Goal: Task Accomplishment & Management: Complete application form

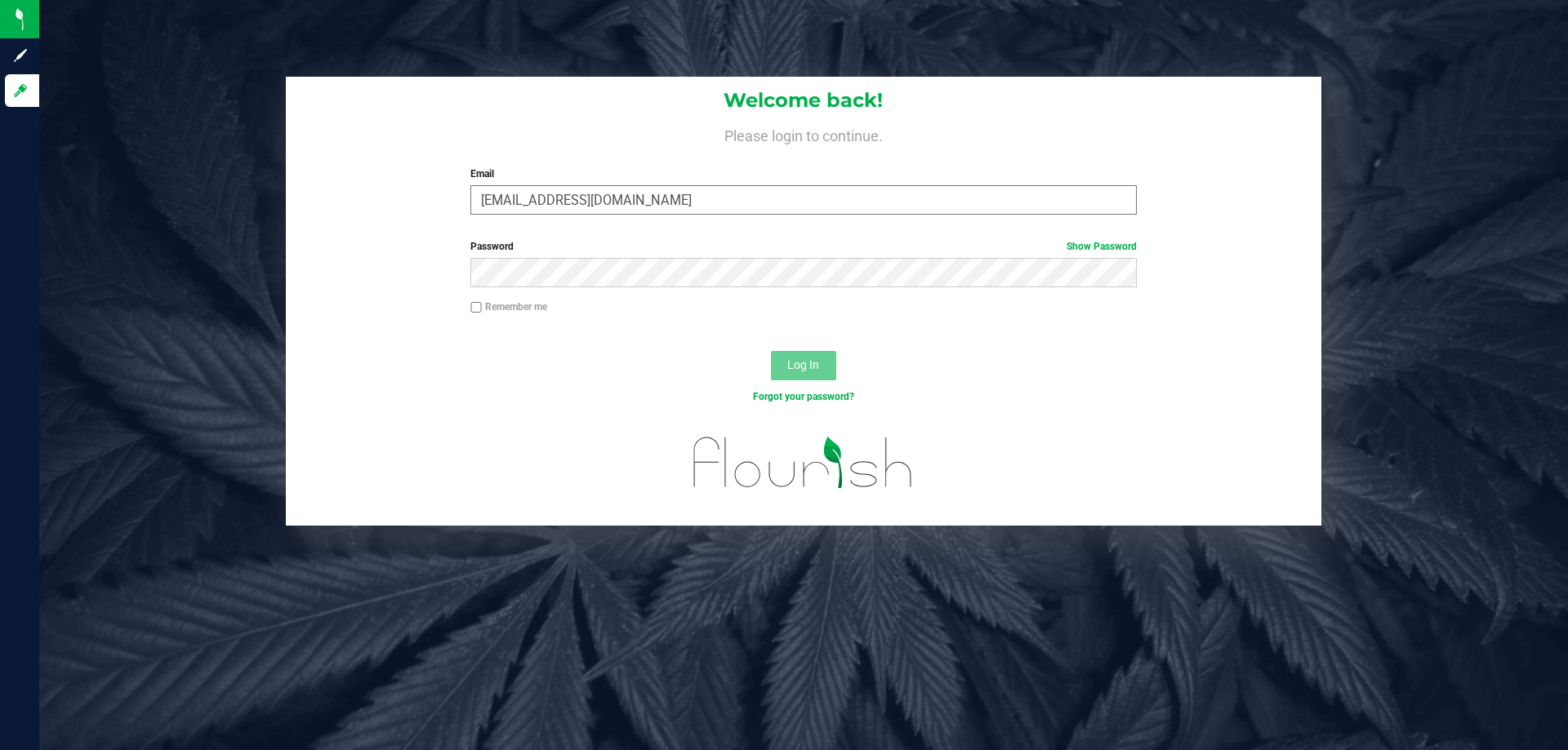
click at [591, 200] on input "scirino@liveparalle.com" at bounding box center [803, 200] width 665 height 30
type input "[EMAIL_ADDRESS][DOMAIN_NAME]"
click at [771, 351] on button "Log In" at bounding box center [804, 366] width 66 height 30
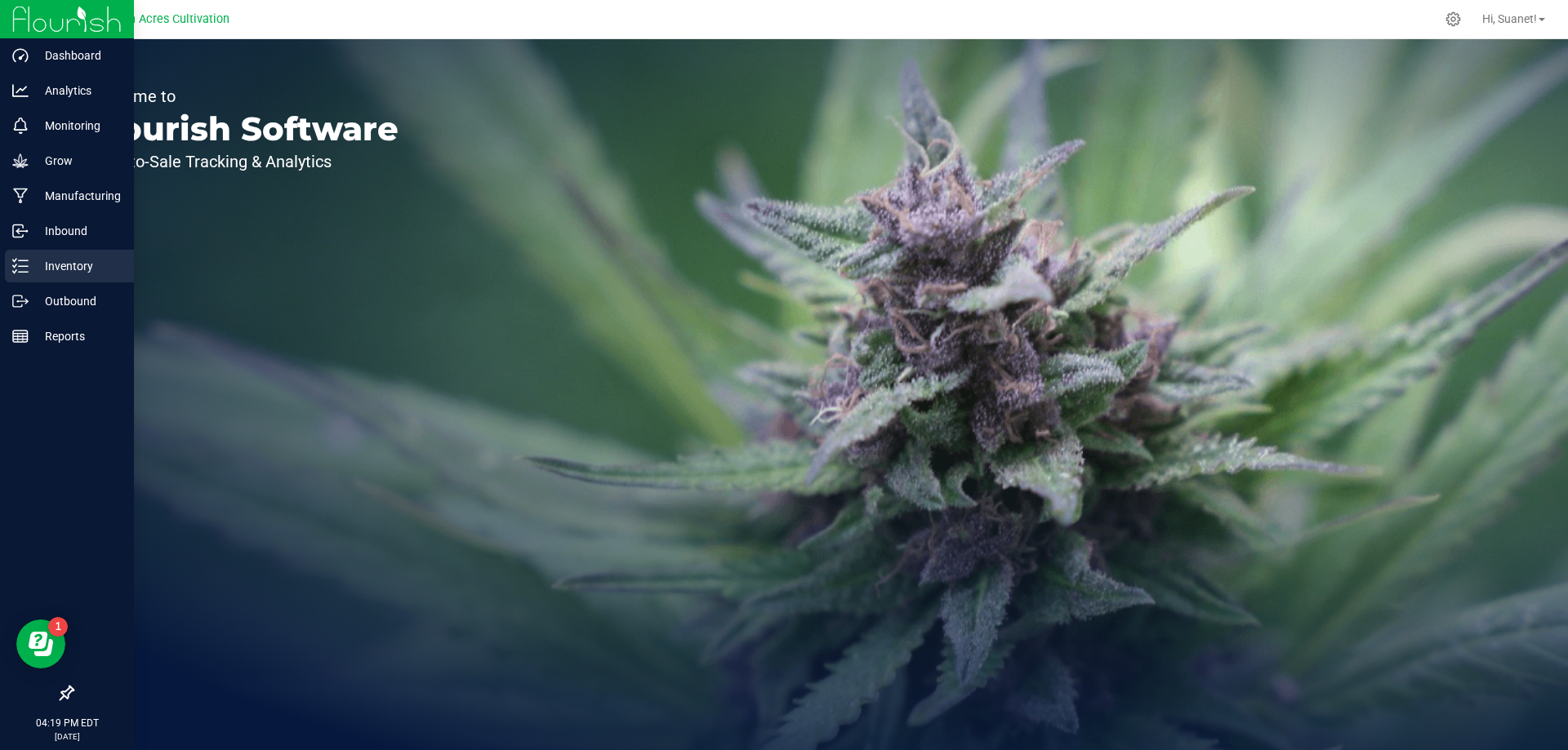
click at [88, 274] on p "Inventory" at bounding box center [78, 266] width 98 height 19
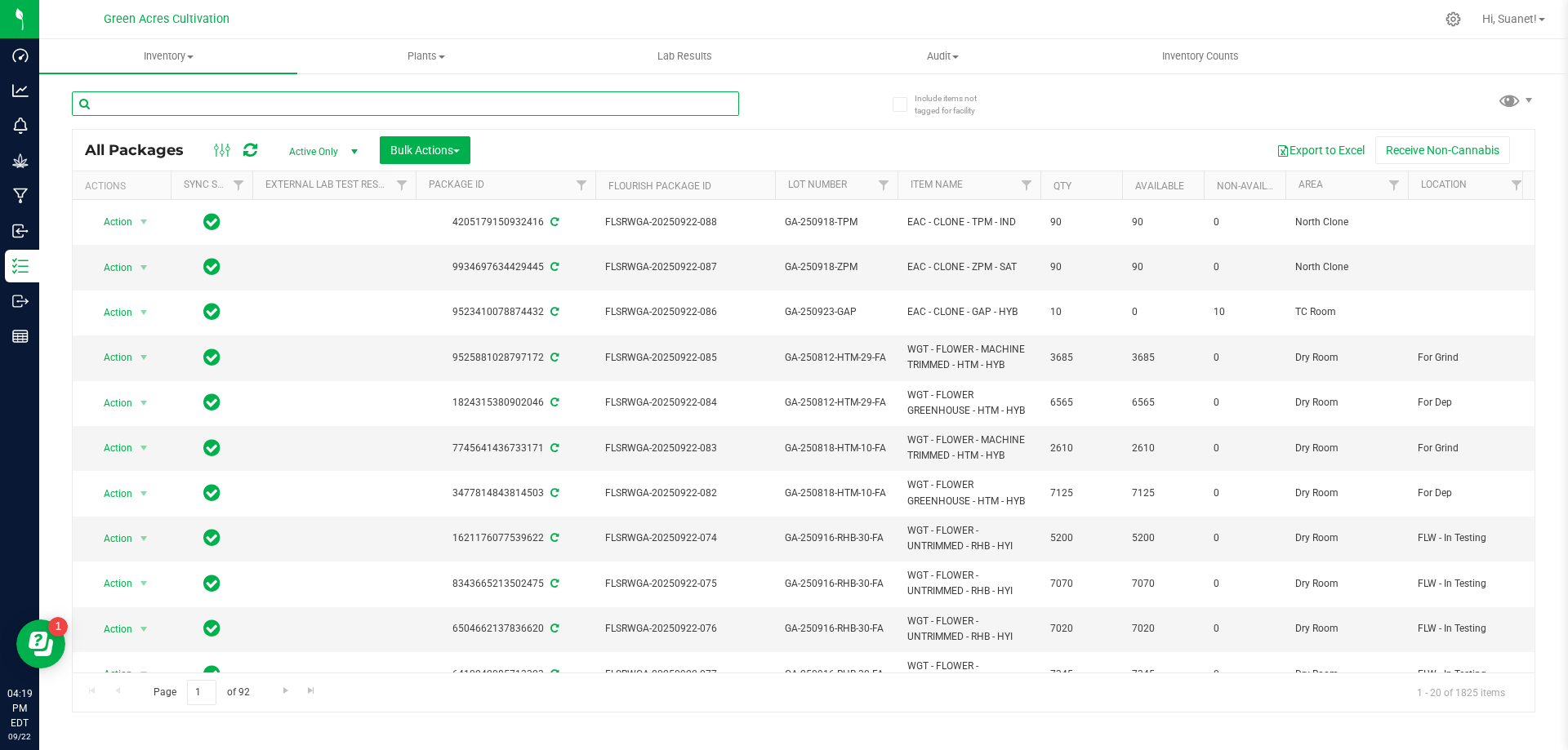
click at [422, 104] on input "text" at bounding box center [405, 103] width 667 height 25
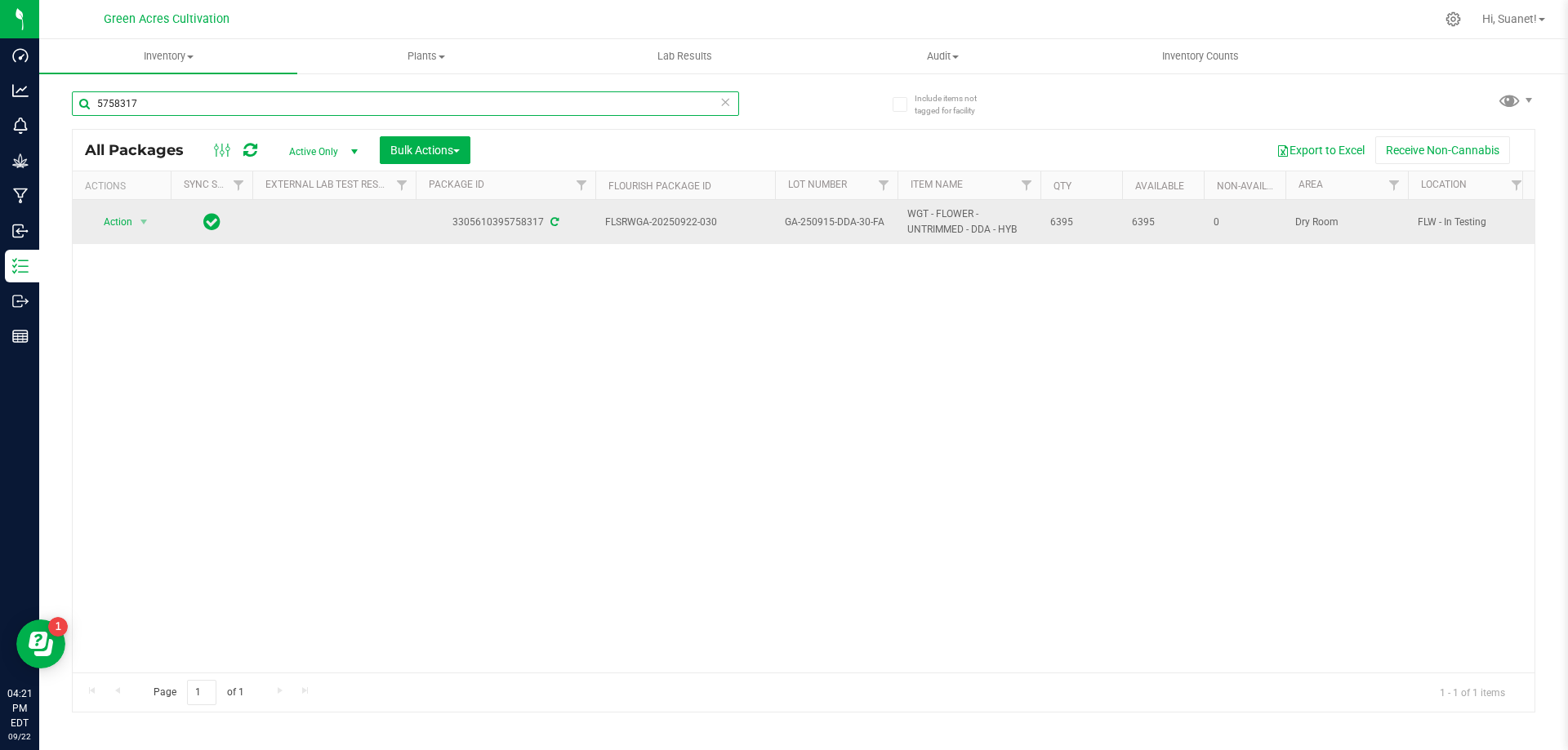
type input "5758317"
click at [137, 219] on span "select" at bounding box center [144, 222] width 20 height 23
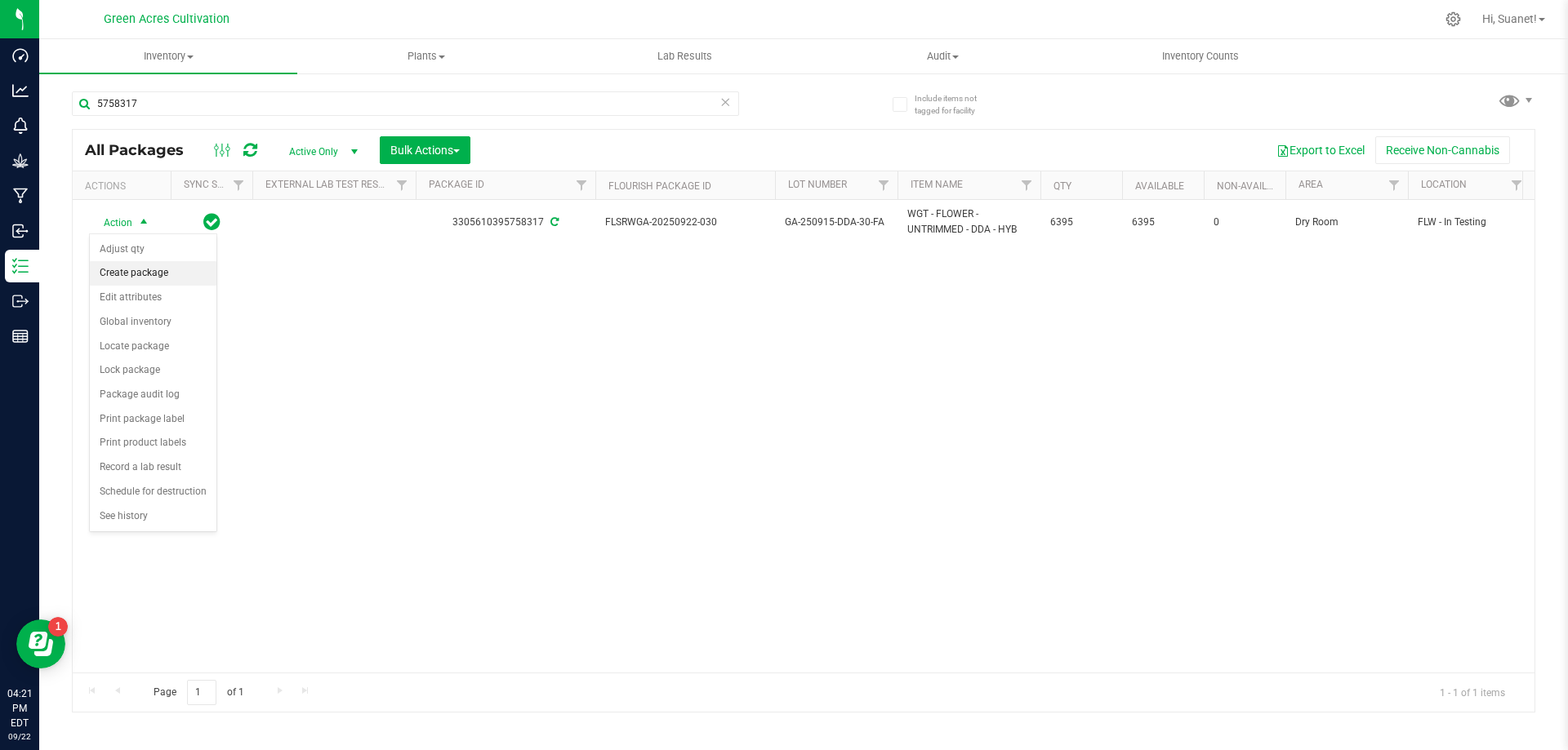
click at [140, 271] on li "Create package" at bounding box center [153, 274] width 127 height 25
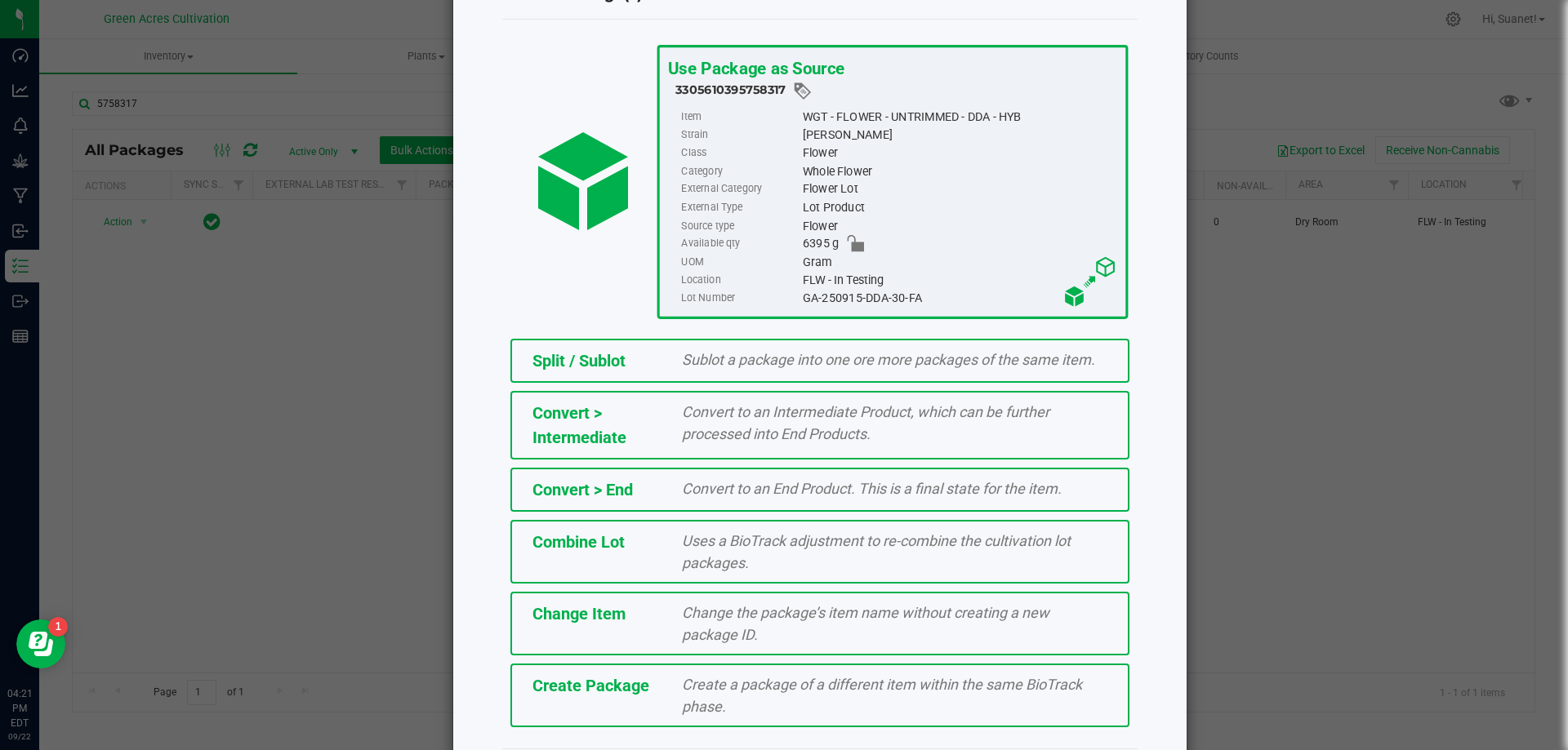
scroll to position [117, 0]
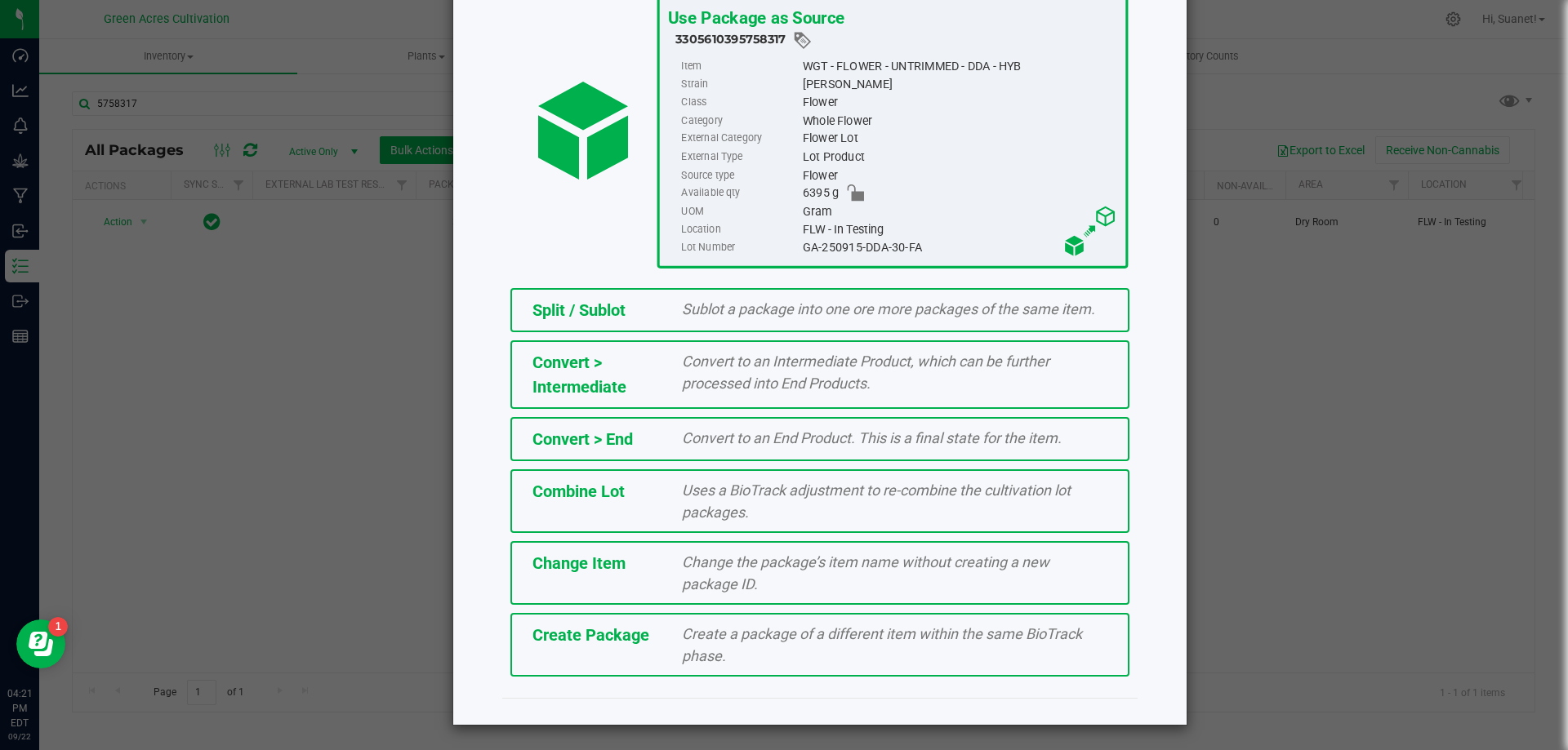
click at [785, 653] on div "Create a package of a different item within the same BioTrack phase." at bounding box center [895, 645] width 450 height 44
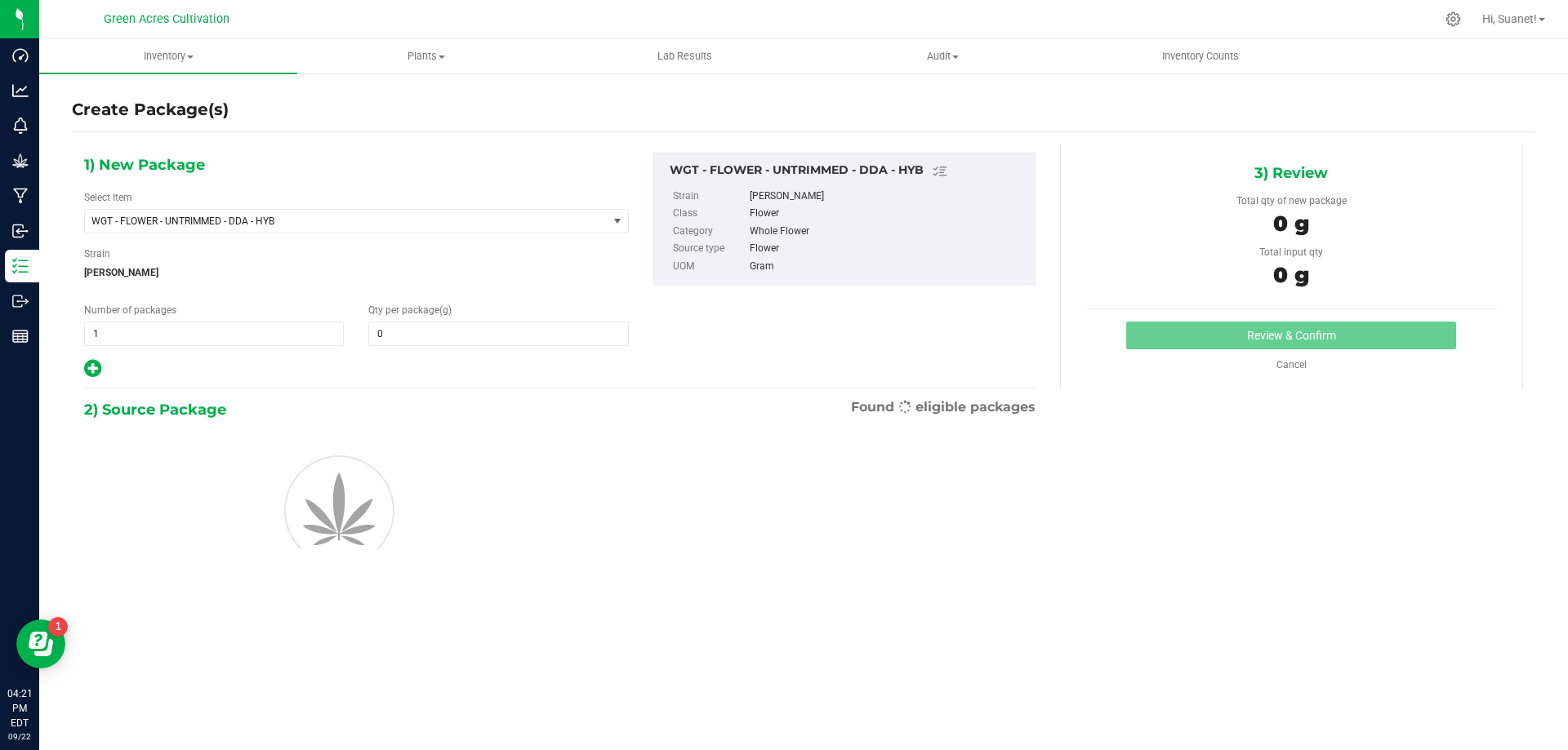
type input "0.0000"
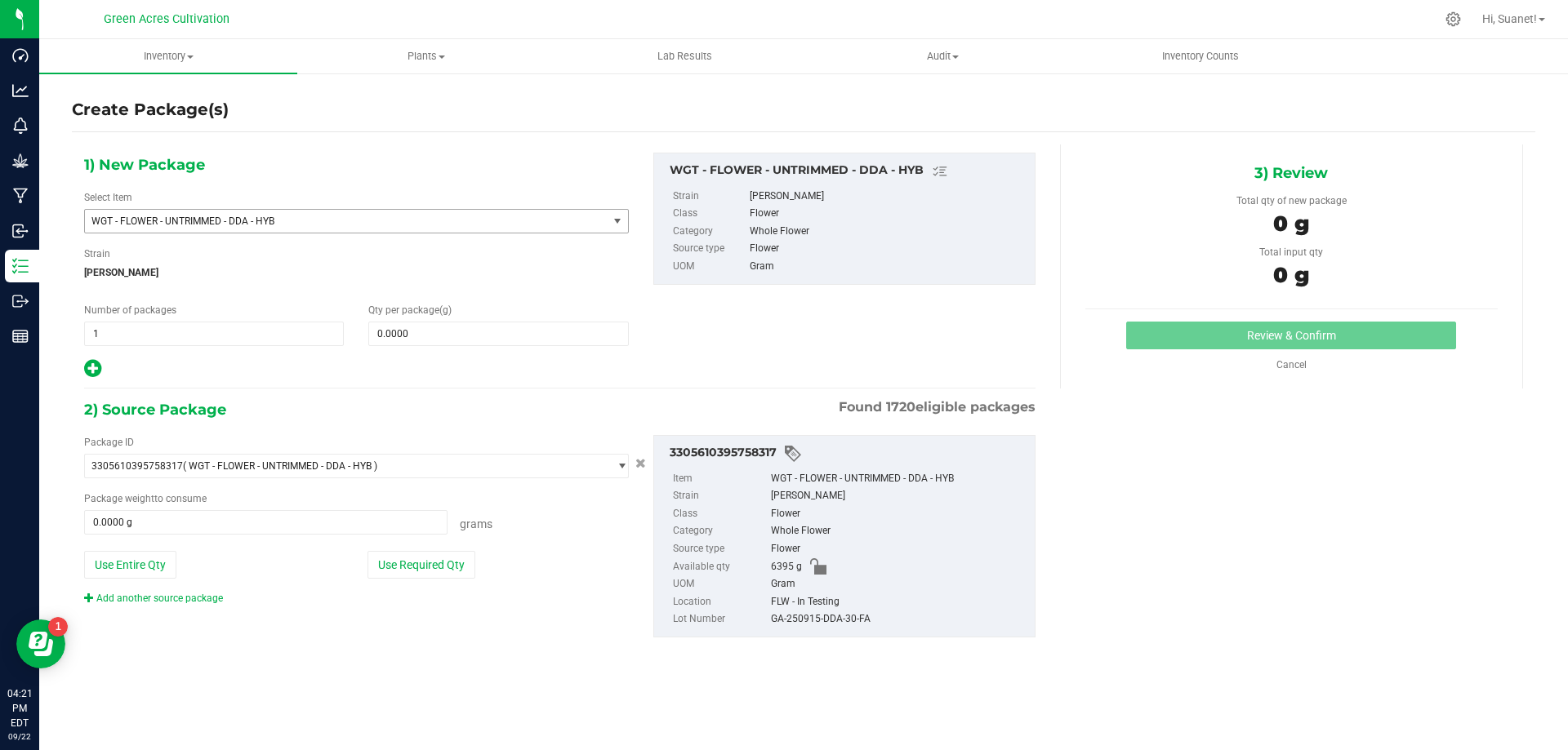
click at [612, 221] on span "select" at bounding box center [617, 221] width 20 height 23
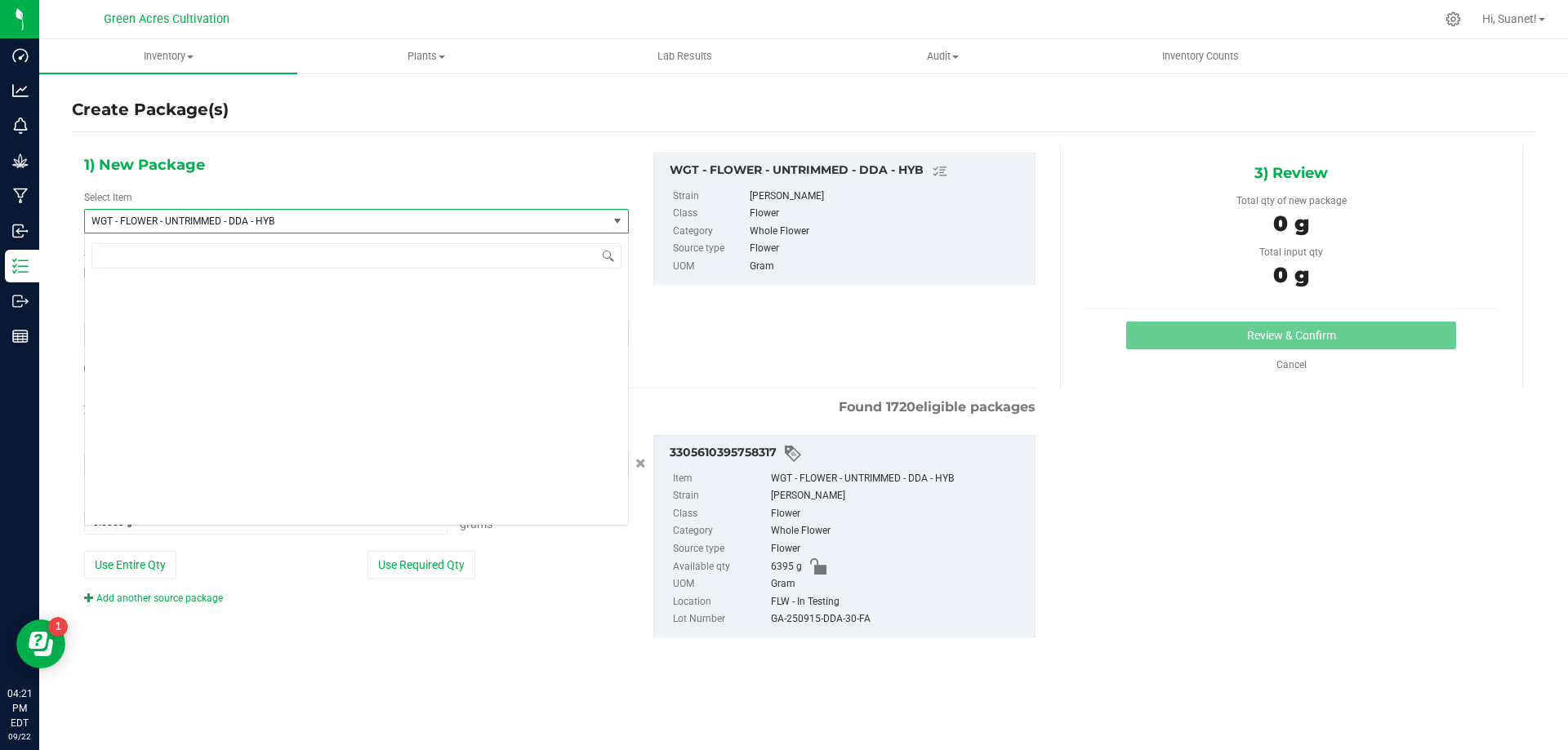
scroll to position [352962, 0]
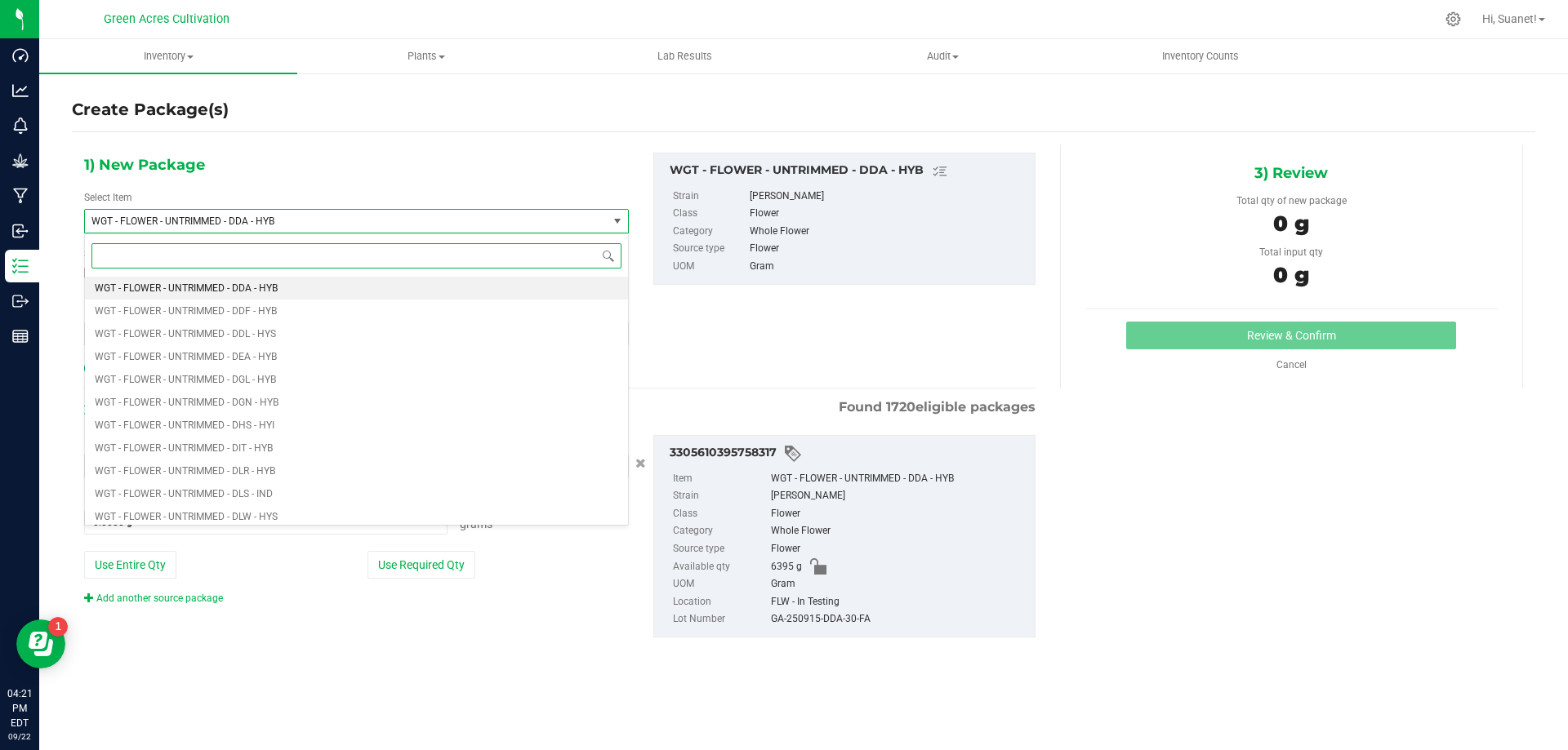
click at [610, 221] on span "select" at bounding box center [617, 221] width 20 height 23
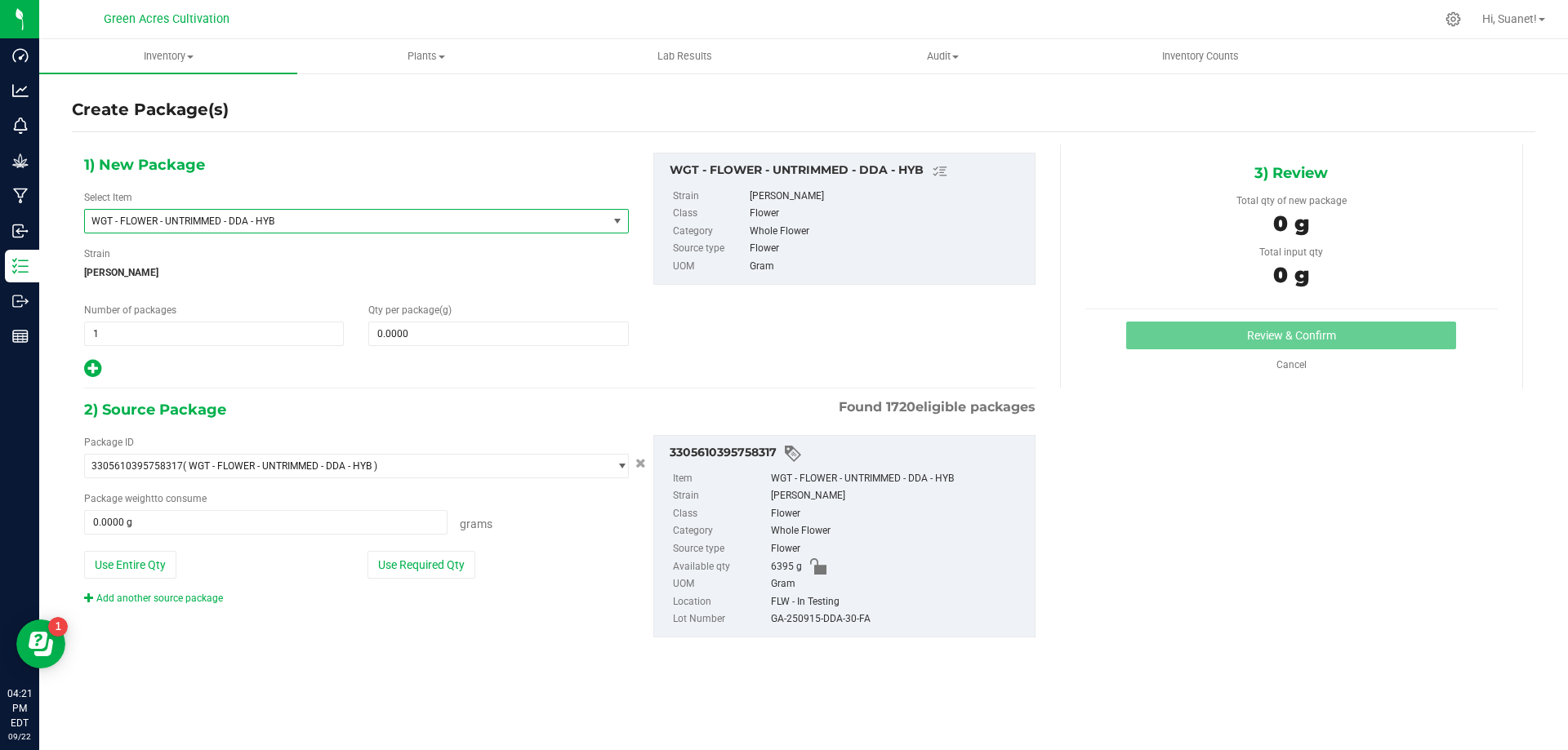
click at [610, 221] on span "select" at bounding box center [617, 221] width 20 height 23
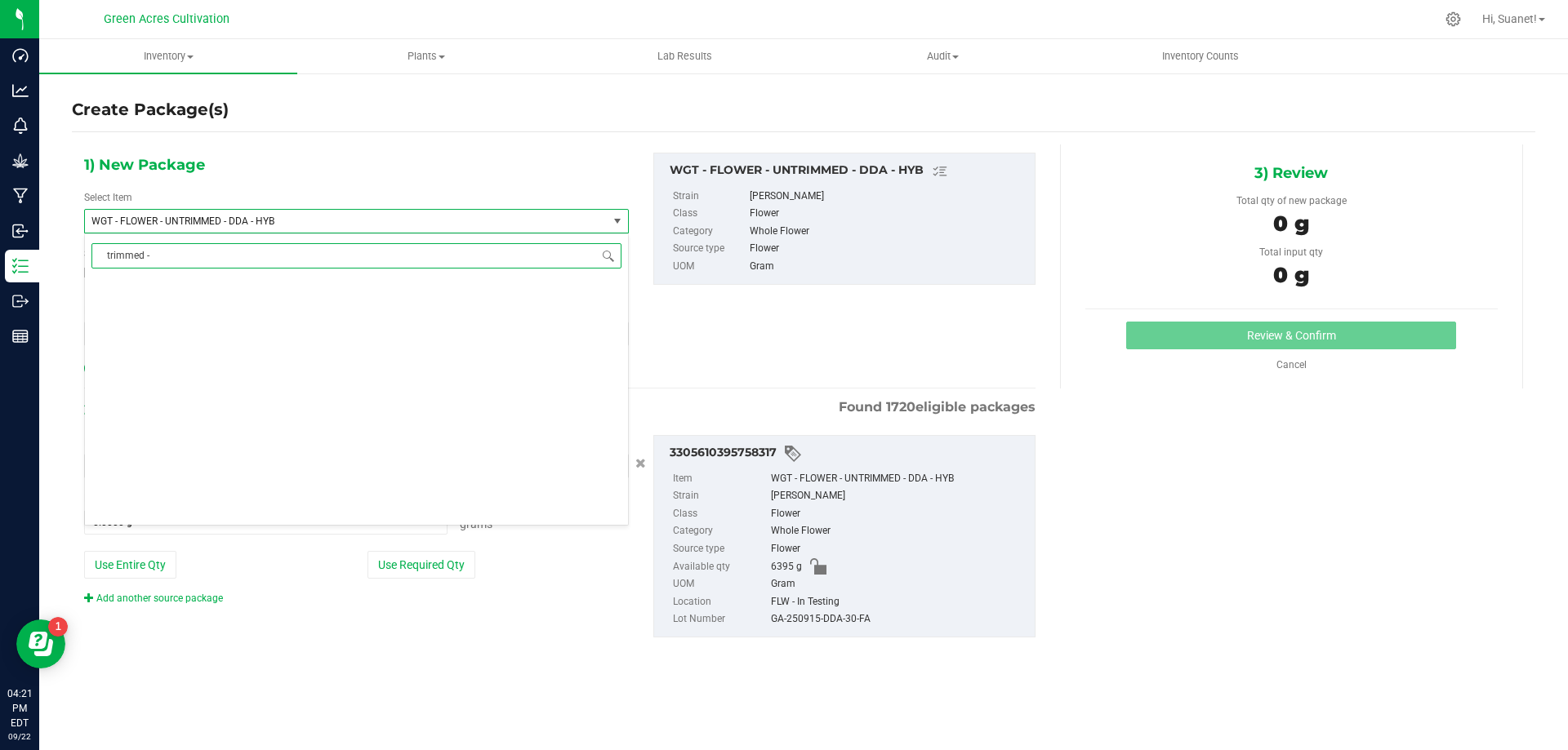
scroll to position [0, 0]
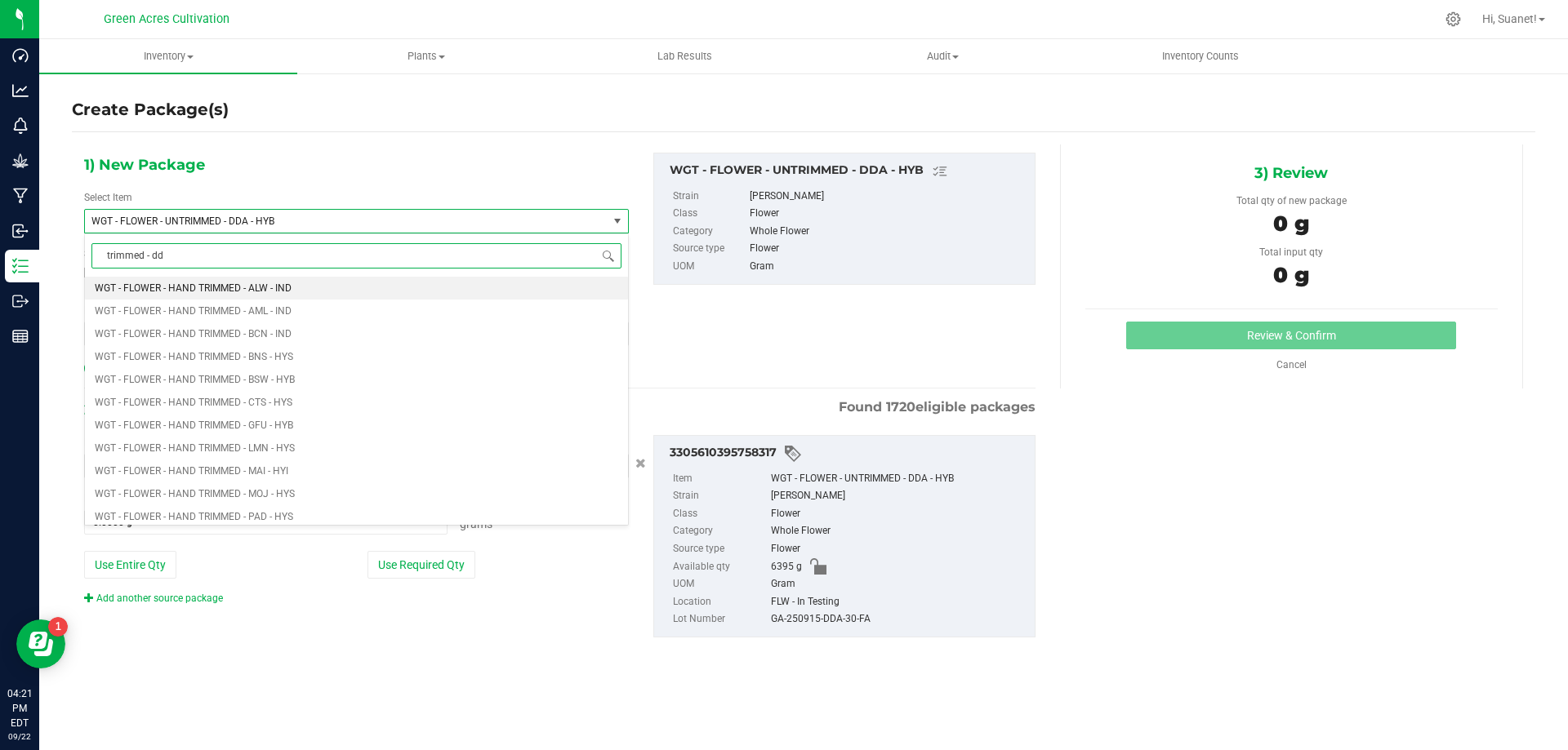
type input "trimmed - dda"
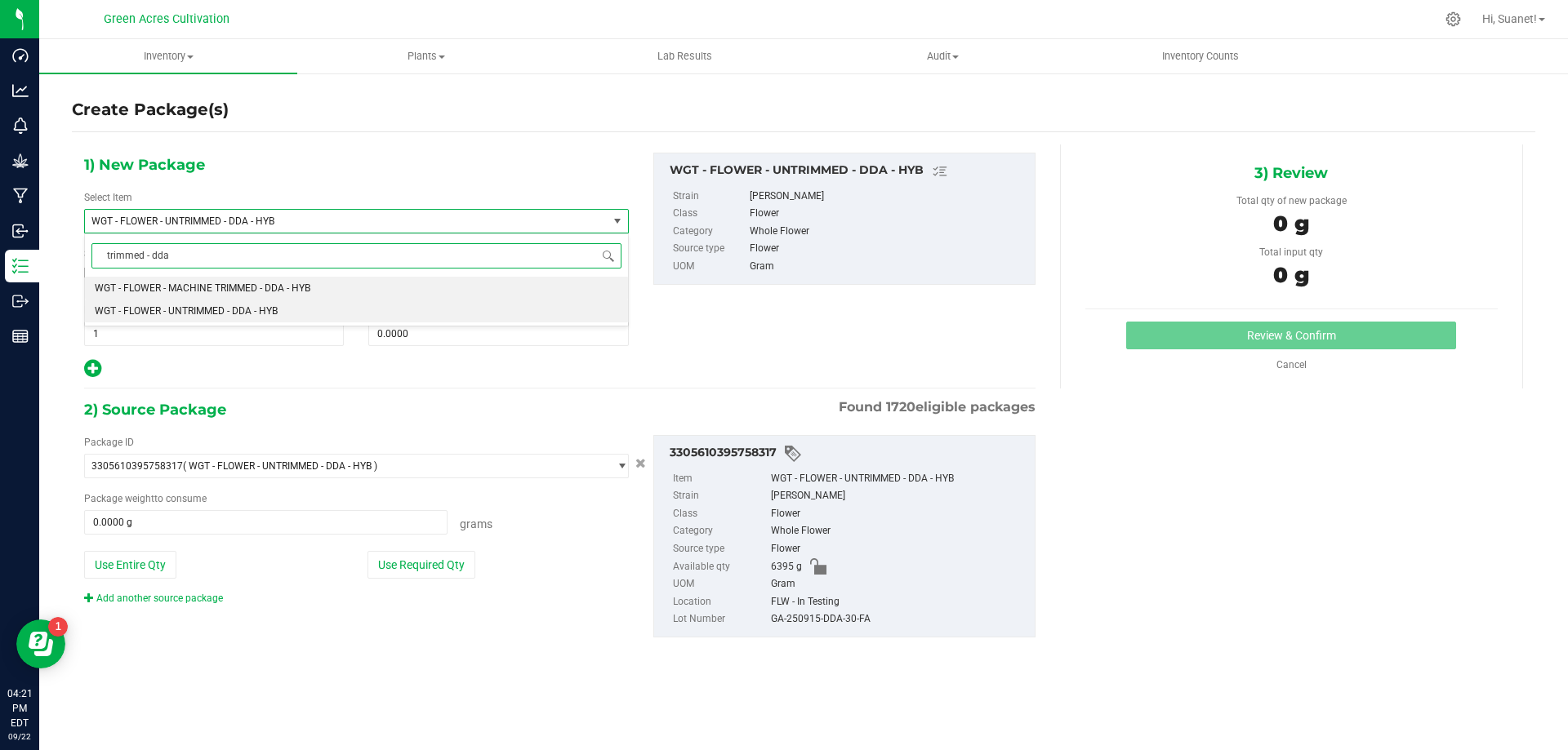
click at [345, 291] on li "WGT - FLOWER - MACHINE TRIMMED - DDA - HYB" at bounding box center [356, 288] width 543 height 23
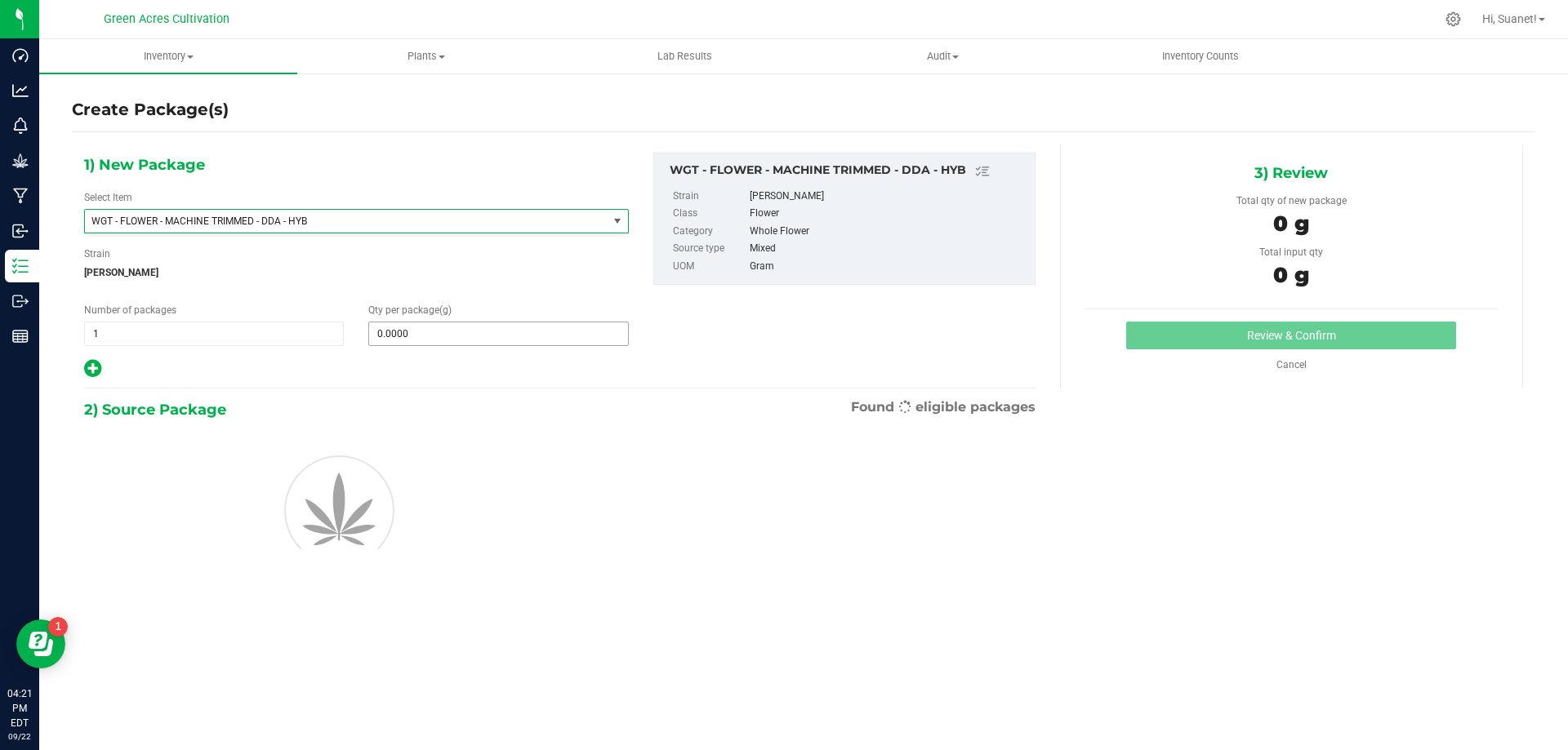
type input "0.0000"
click at [418, 333] on span at bounding box center [498, 334] width 260 height 25
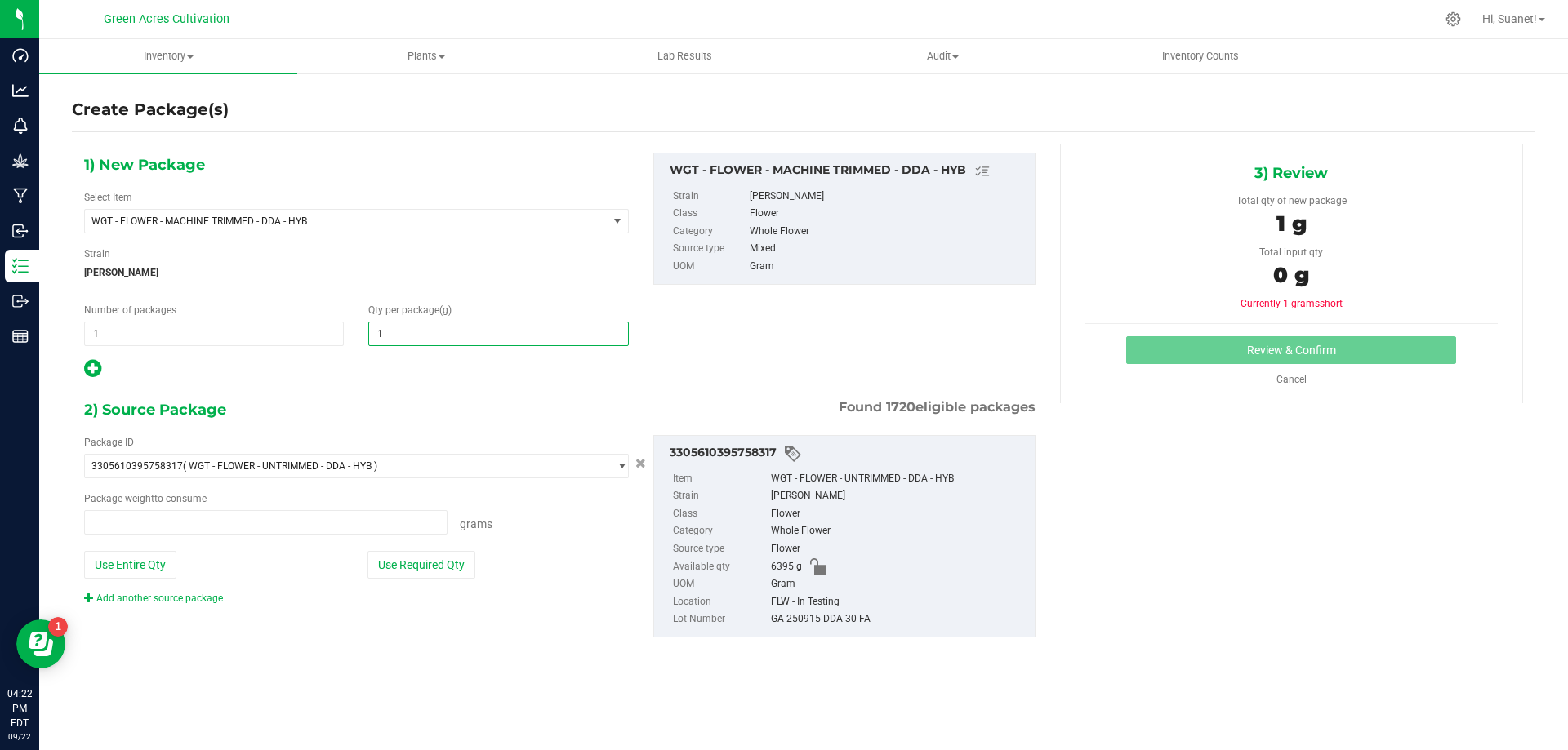
type input "10"
type input "0.0000 g"
type input "10.0000"
click at [398, 630] on div "Package ID 3305610395758317 ( WGT - FLOWER - UNTRIMMED - DDA - HYB ) 0004193013…" at bounding box center [559, 536] width 976 height 228
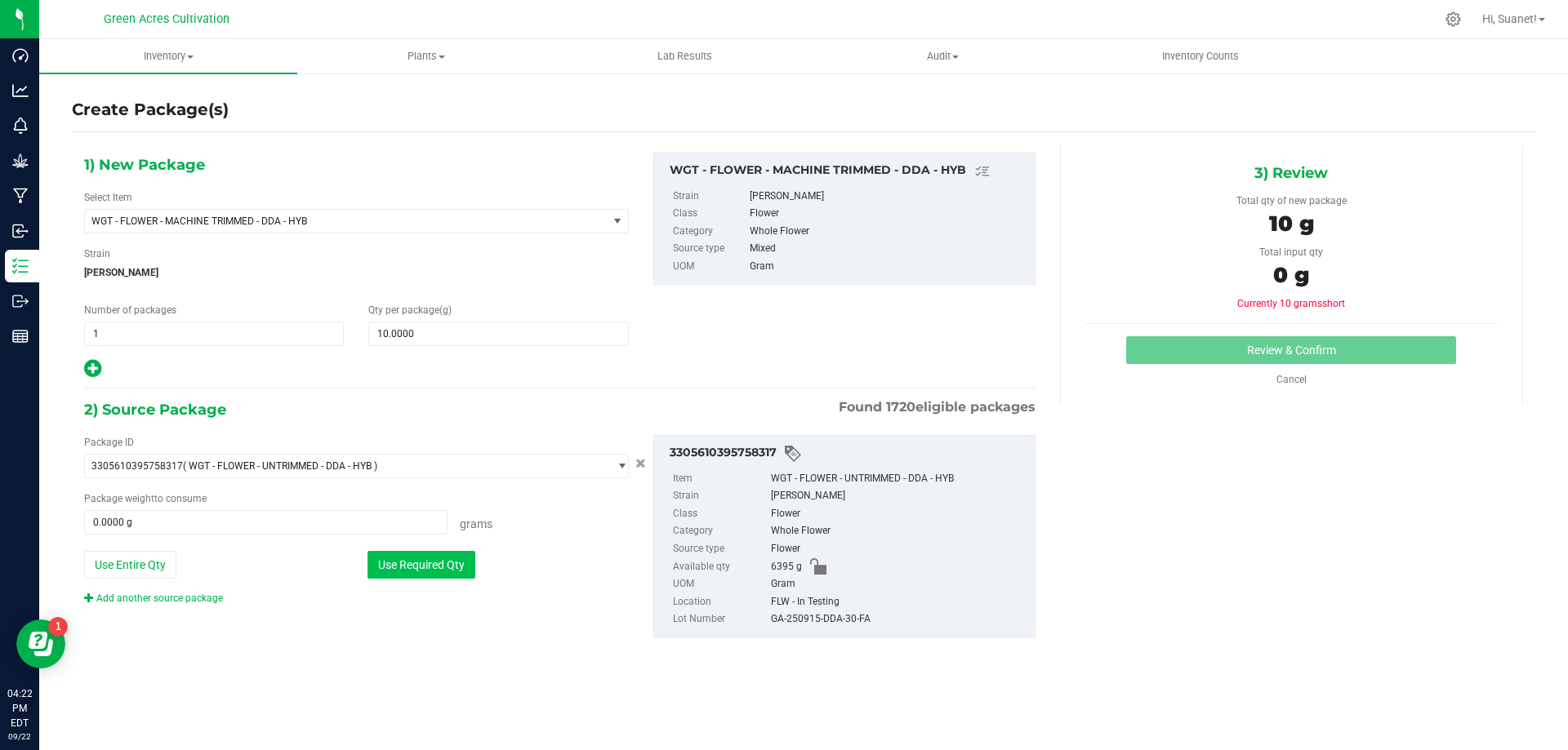
click at [435, 556] on button "Use Required Qty" at bounding box center [421, 565] width 108 height 28
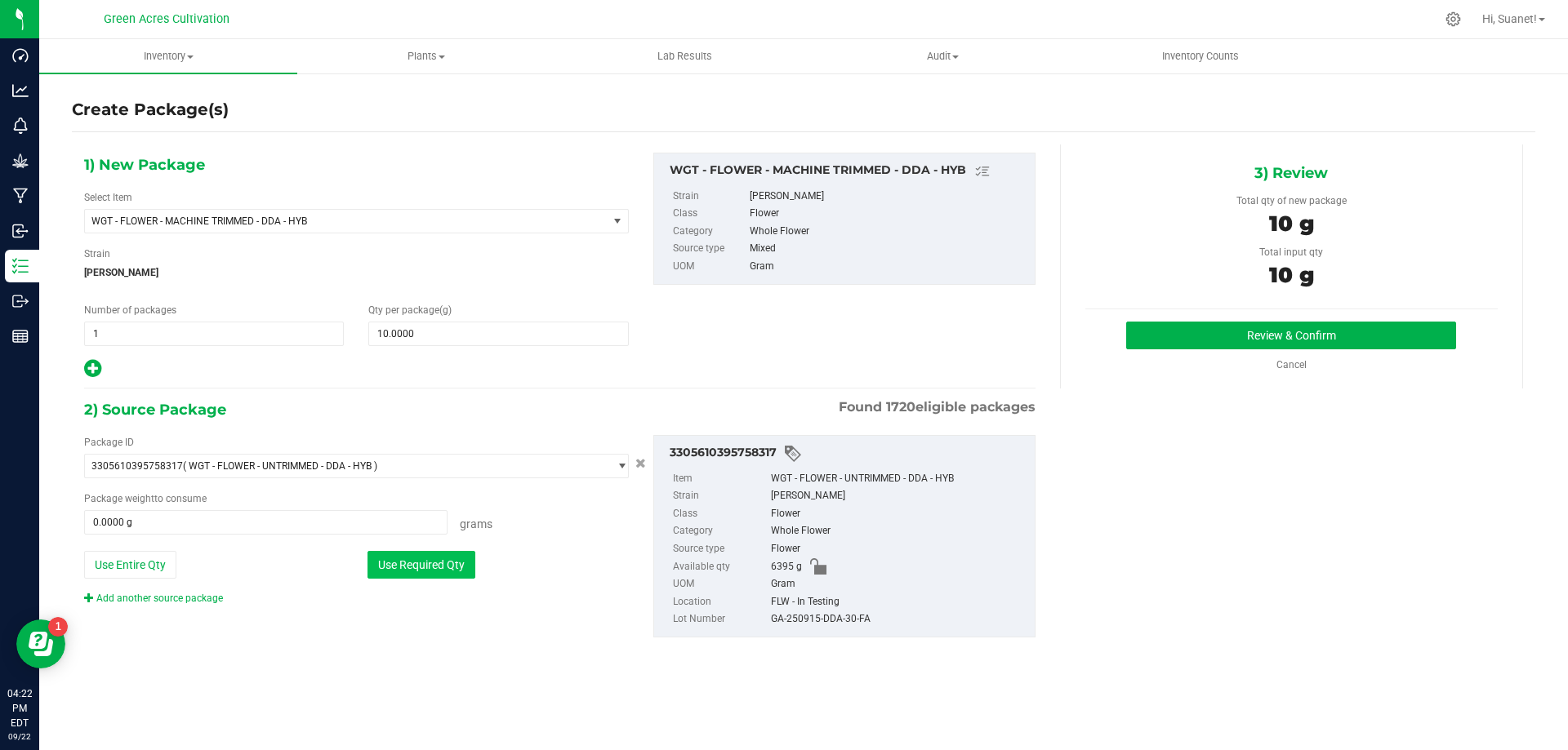
type input "10.0000 g"
click at [818, 627] on div "GA-250915-DDA-30-FA" at bounding box center [899, 620] width 256 height 18
click at [833, 620] on div "GA-250915-DDA-30-FA" at bounding box center [899, 620] width 256 height 18
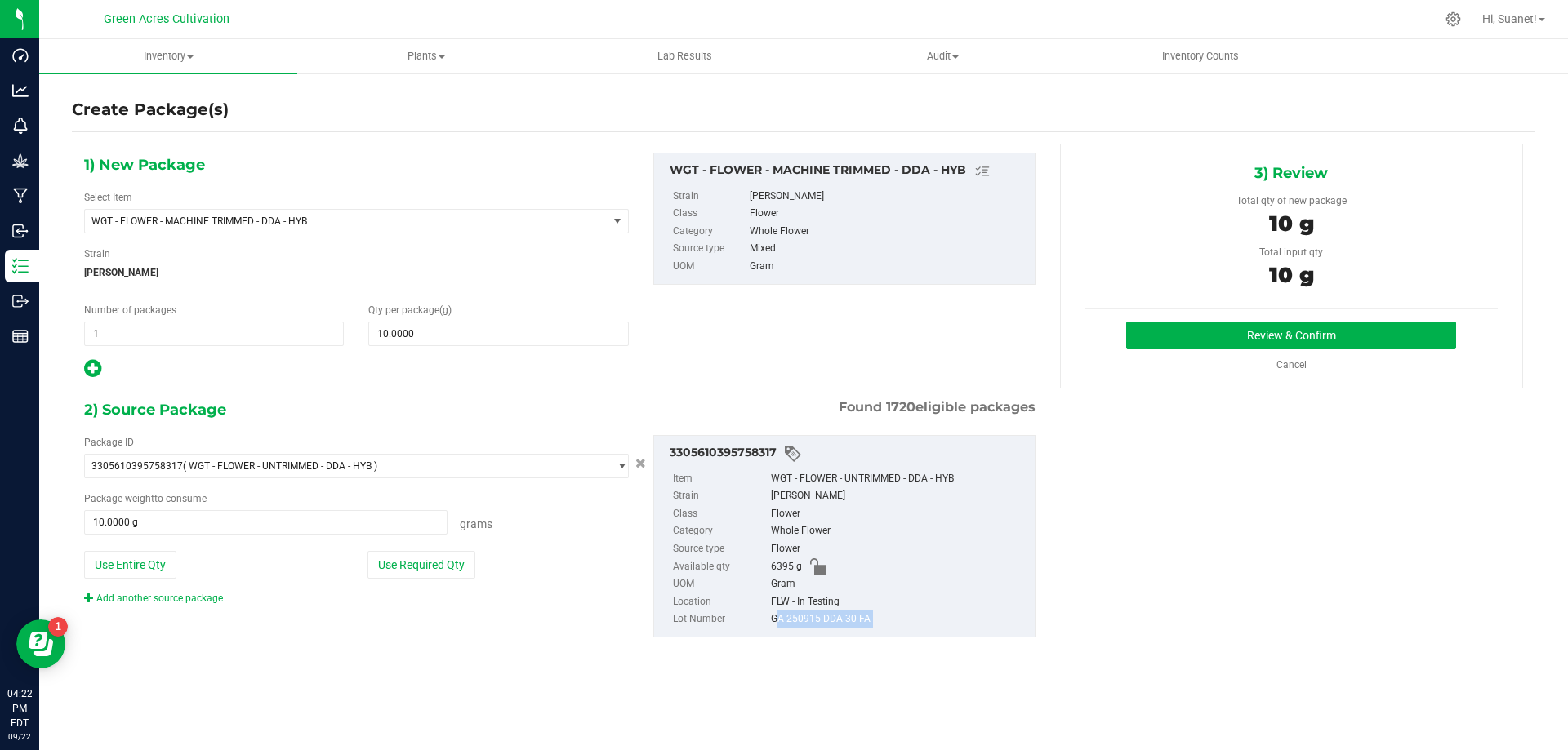
copy div "GA-250915-DDA-30-FA"
click at [1142, 337] on button "Review & Confirm" at bounding box center [1291, 336] width 330 height 28
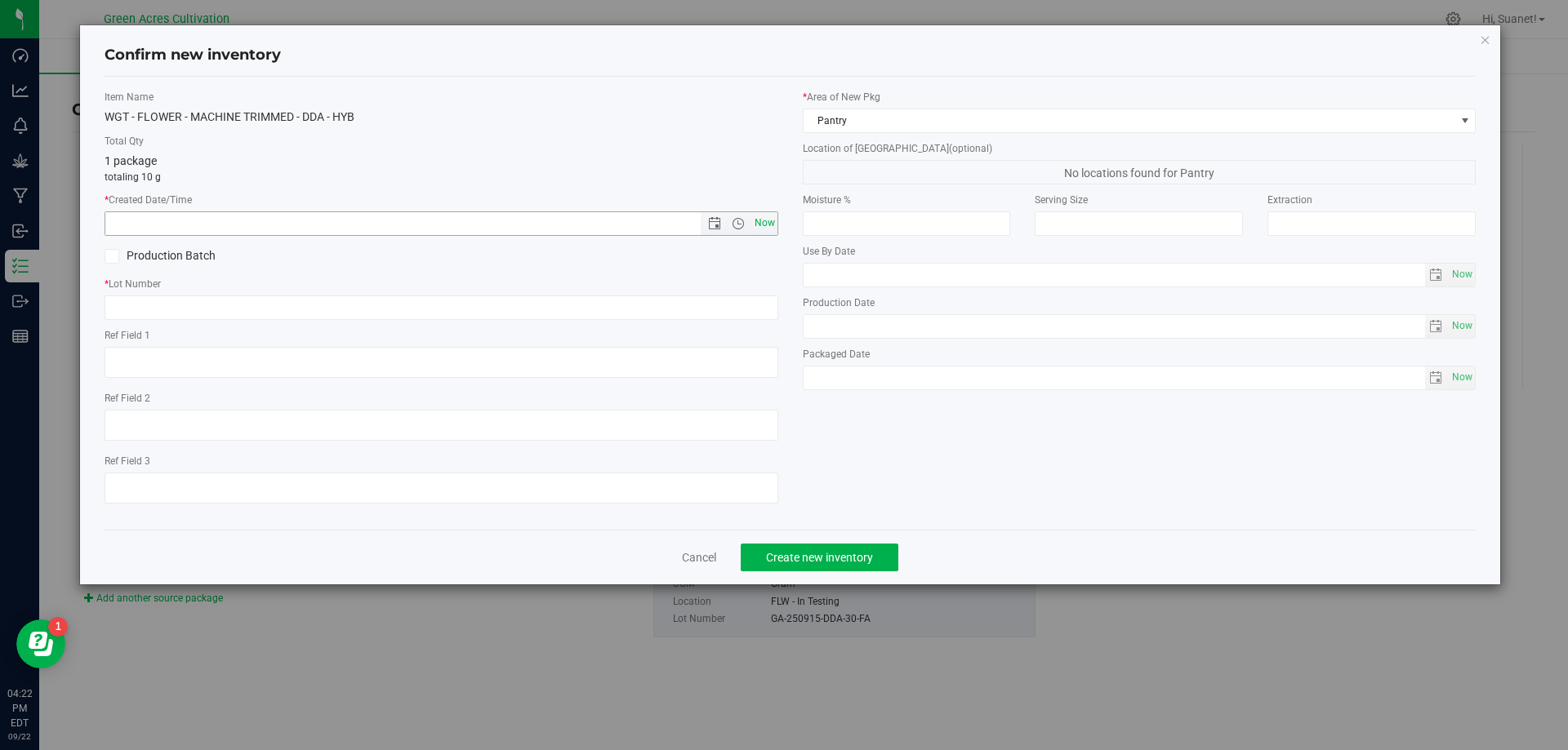
click at [765, 219] on span "Now" at bounding box center [764, 223] width 28 height 24
type input "9/22/2025 4:22 PM"
click at [690, 296] on input "text" at bounding box center [441, 308] width 674 height 25
paste input "GA-250915-DDA-30-FA"
type input "GA-250915-DDA-30-FA"
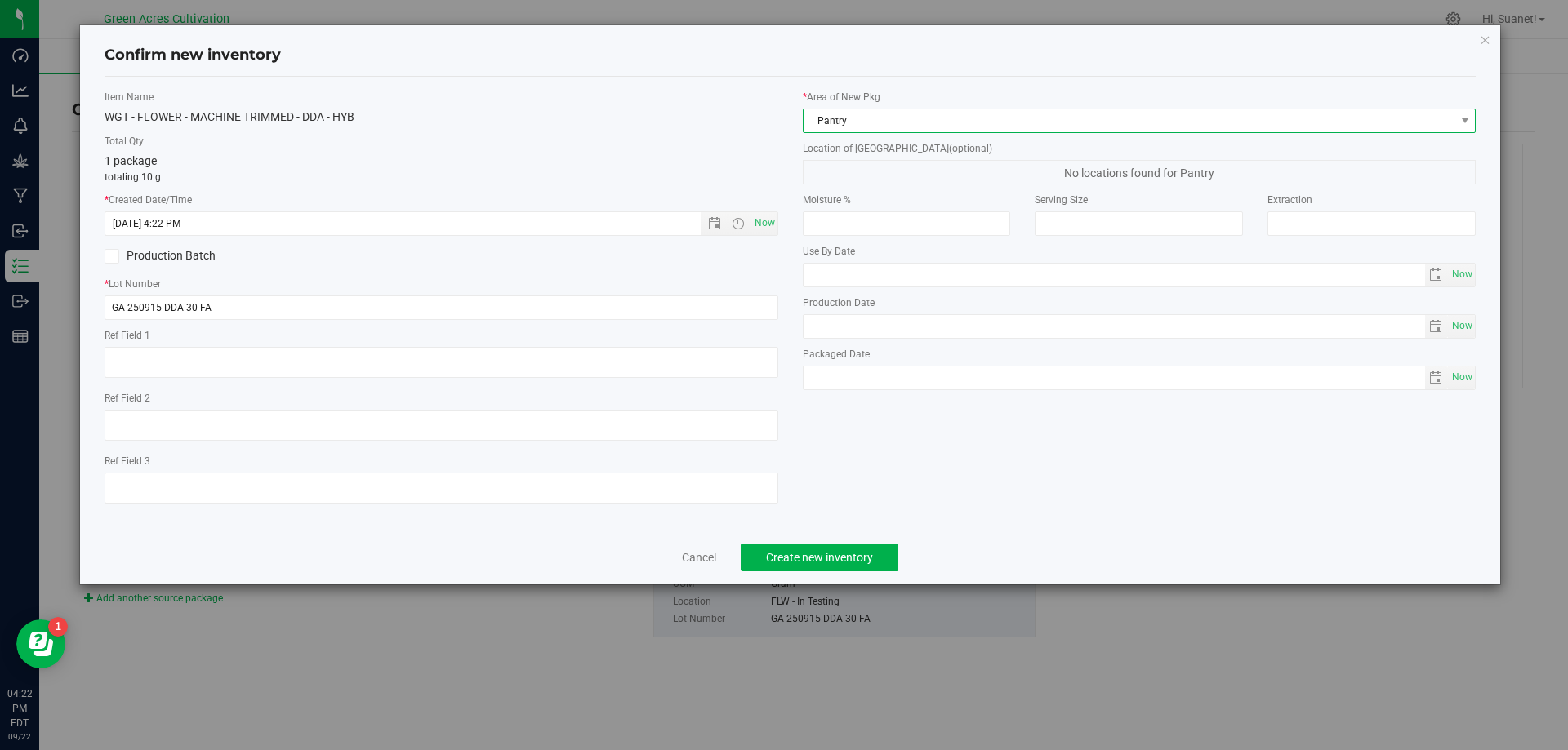
click at [854, 116] on span "Pantry" at bounding box center [1129, 121] width 652 height 23
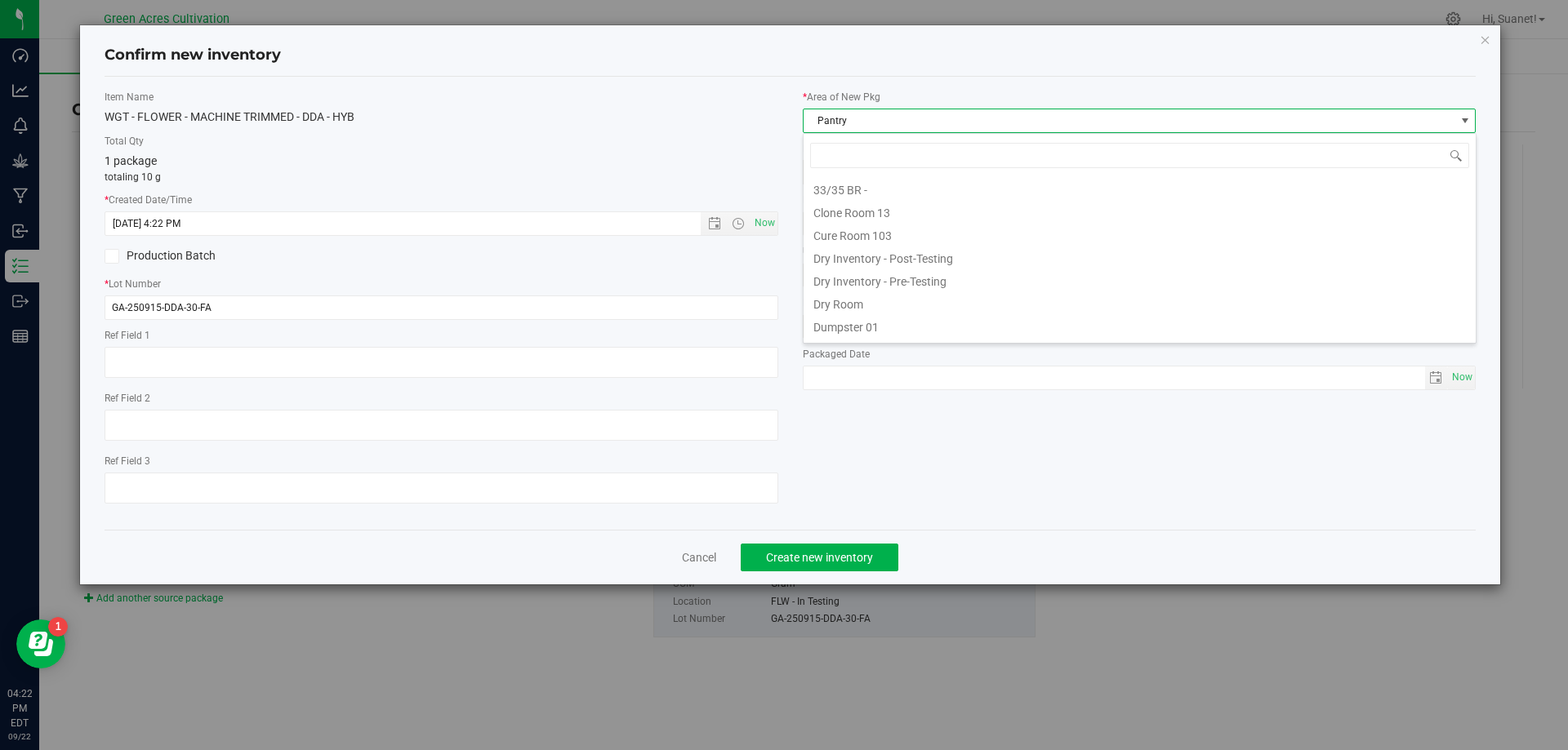
scroll to position [25, 674]
type input "dr"
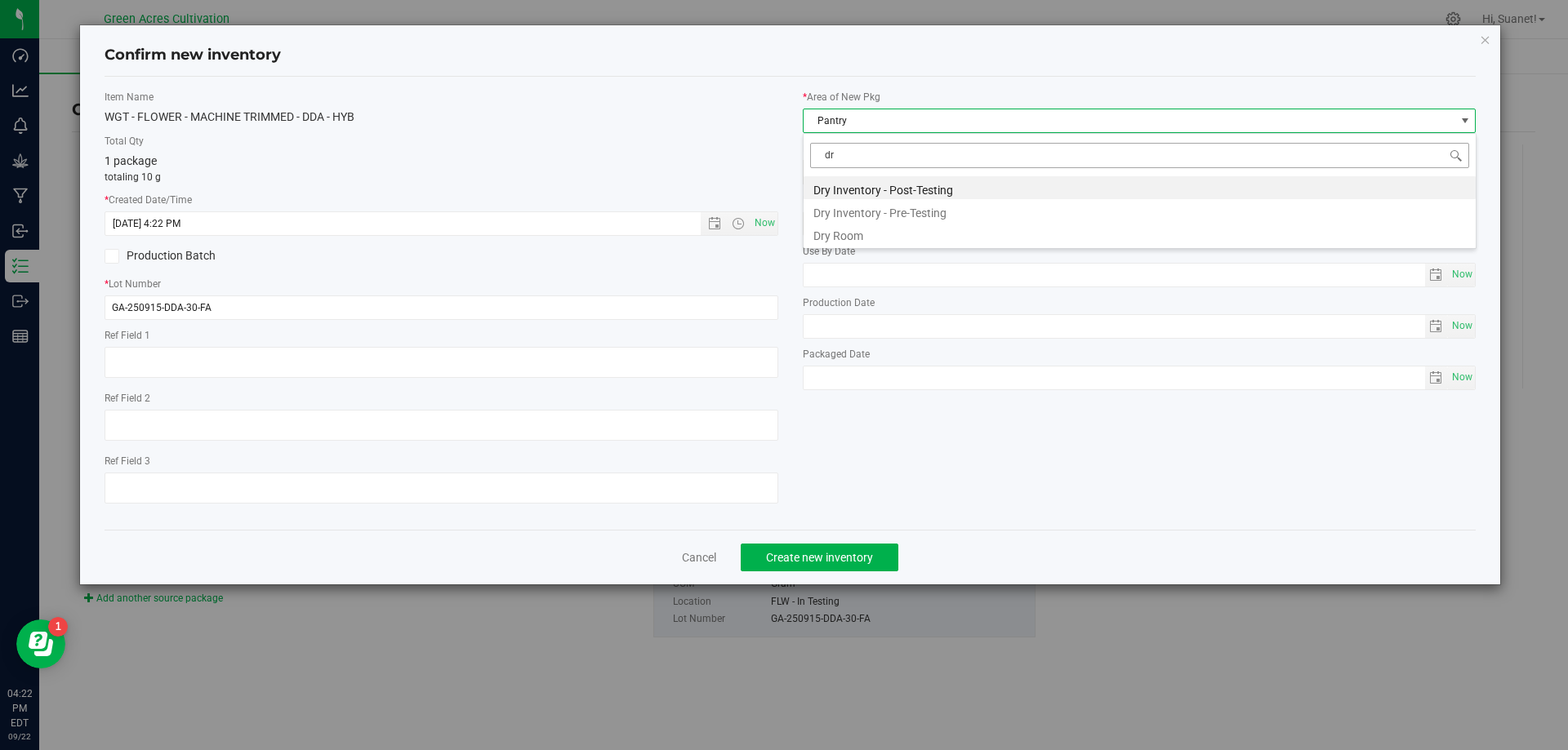
scroll to position [0, 0]
click at [841, 227] on li "Dry Room" at bounding box center [1140, 234] width 672 height 23
click at [861, 170] on span "Da Bucket" at bounding box center [1129, 172] width 652 height 23
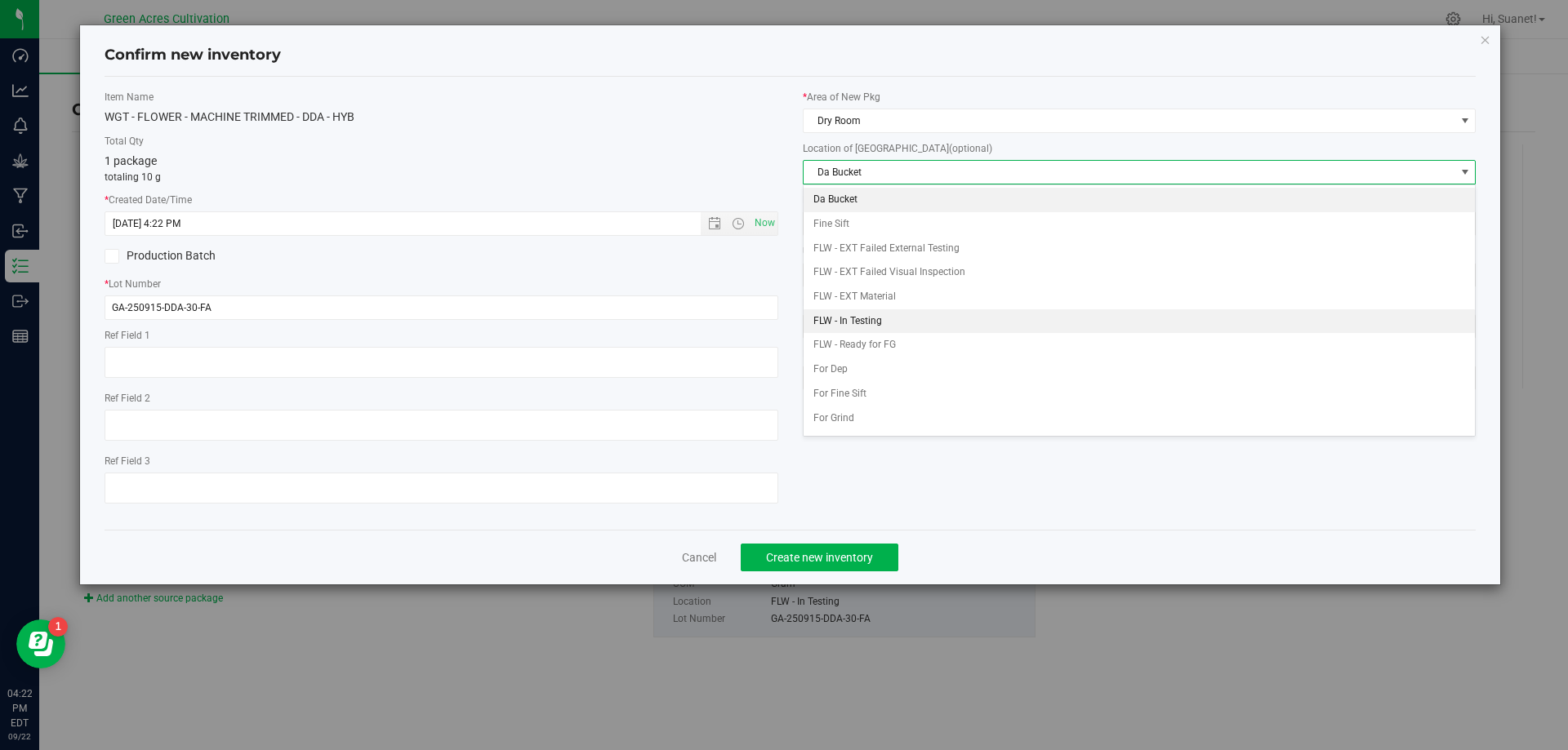
click at [895, 318] on li "FLW - In Testing" at bounding box center [1140, 322] width 672 height 25
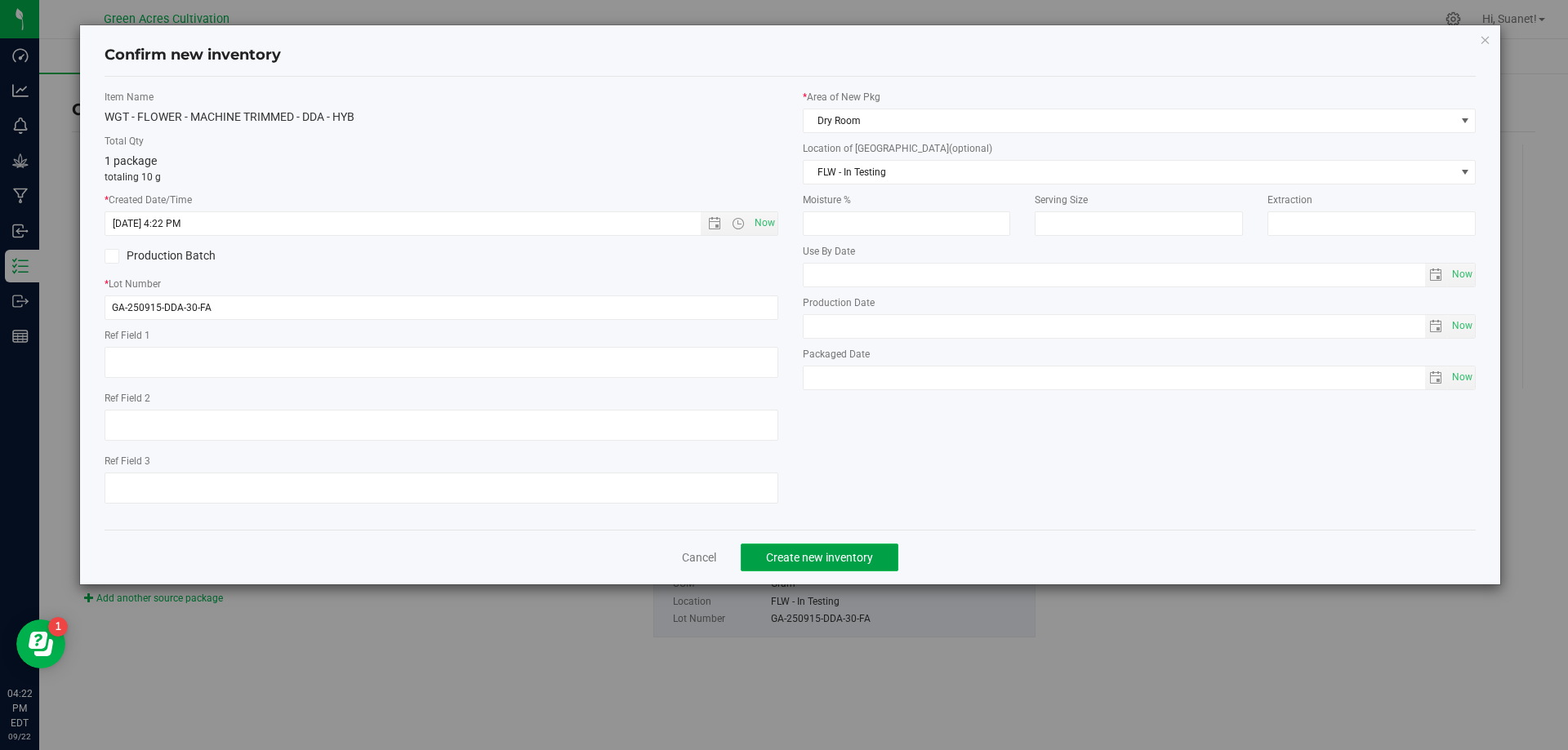
click at [841, 567] on button "Create new inventory" at bounding box center [819, 557] width 158 height 28
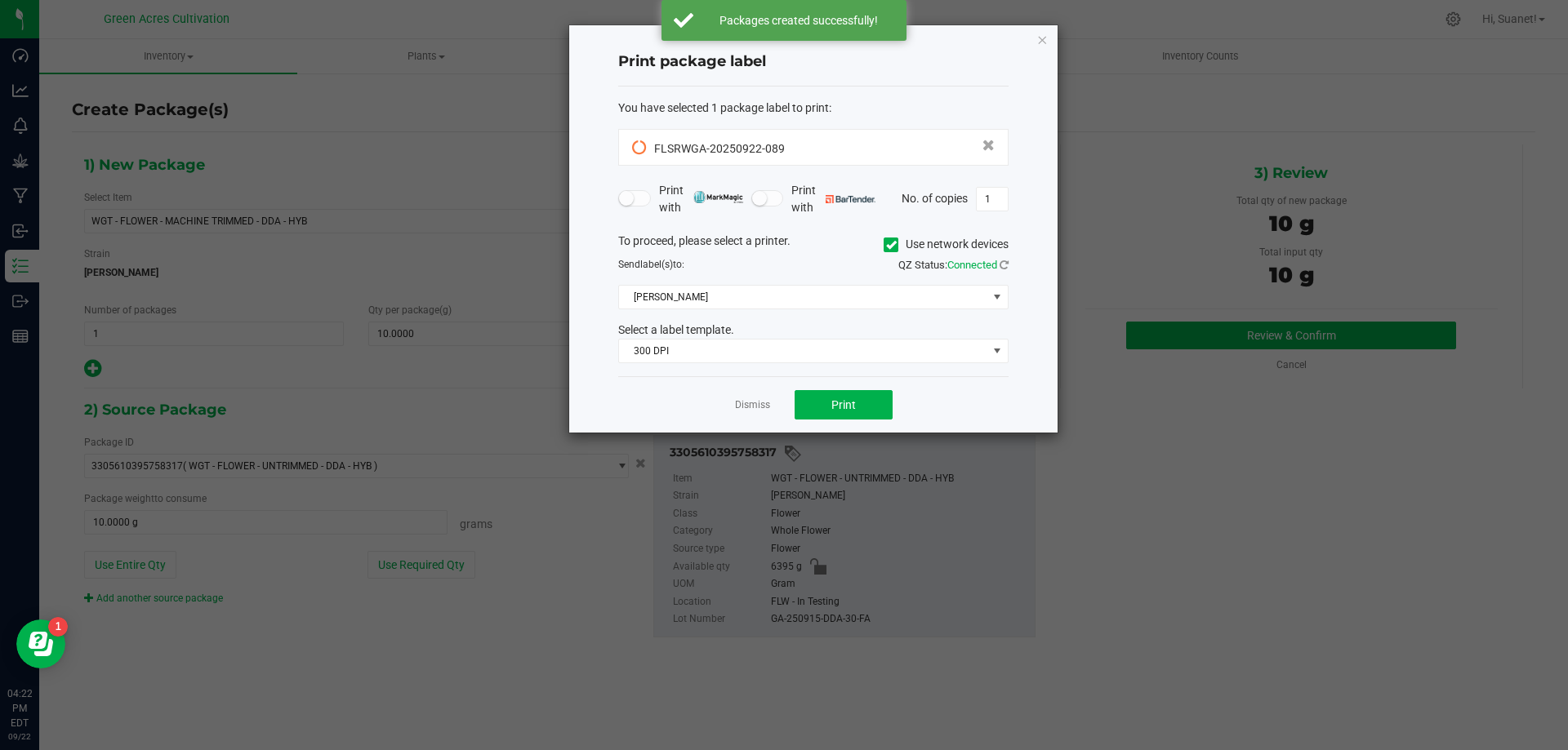
click at [889, 252] on label "Use network devices" at bounding box center [946, 245] width 125 height 18
click at [0, 0] on input "Use network devices" at bounding box center [0, 0] width 0 height 0
click at [831, 298] on span at bounding box center [803, 298] width 369 height 23
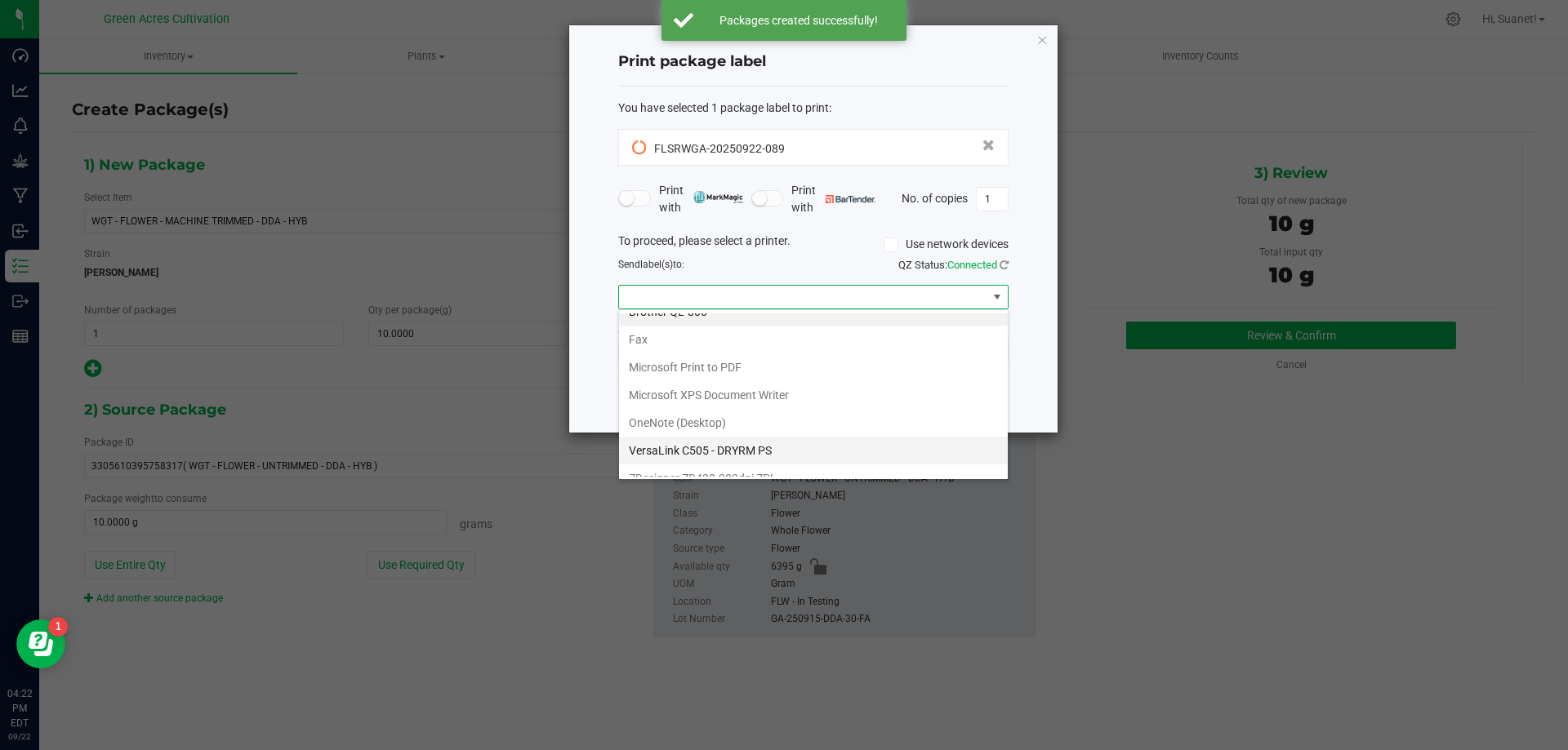
scroll to position [31, 0]
click at [721, 459] on ZPL "ZDesigner ZD420-203dpi ZPL" at bounding box center [813, 463] width 389 height 28
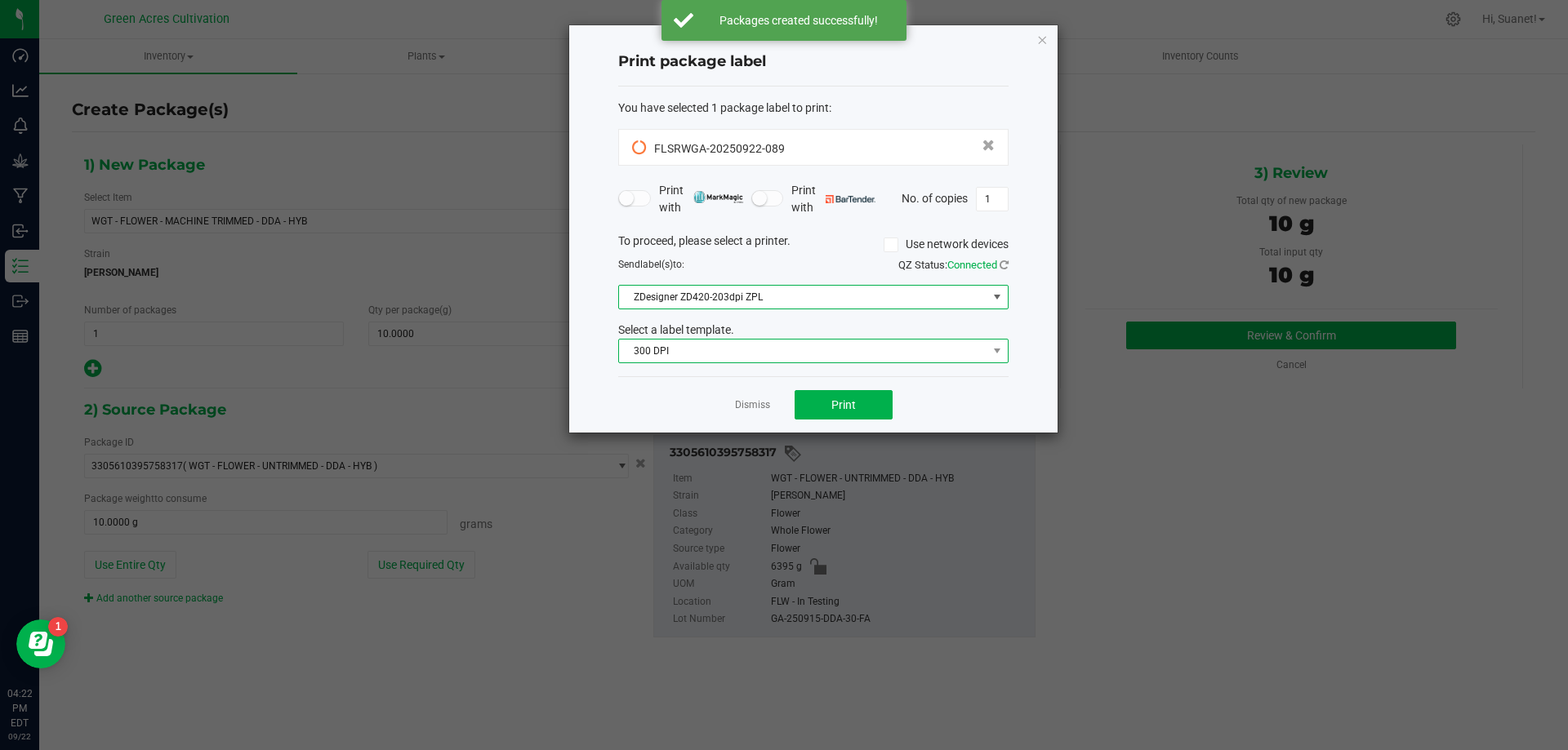
click at [802, 358] on span "300 DPI" at bounding box center [803, 351] width 369 height 23
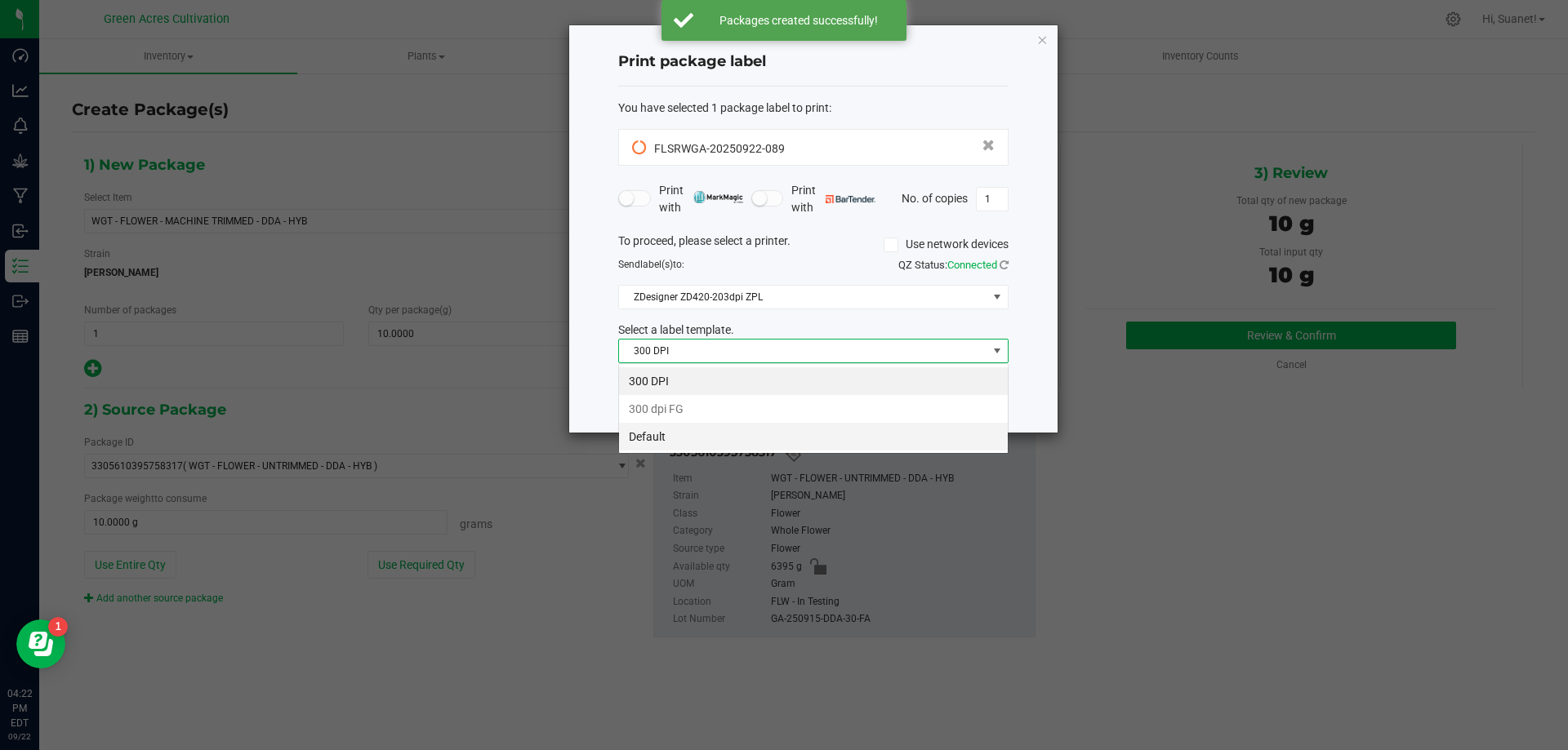
scroll to position [25, 390]
click at [725, 442] on li "Default" at bounding box center [813, 437] width 389 height 28
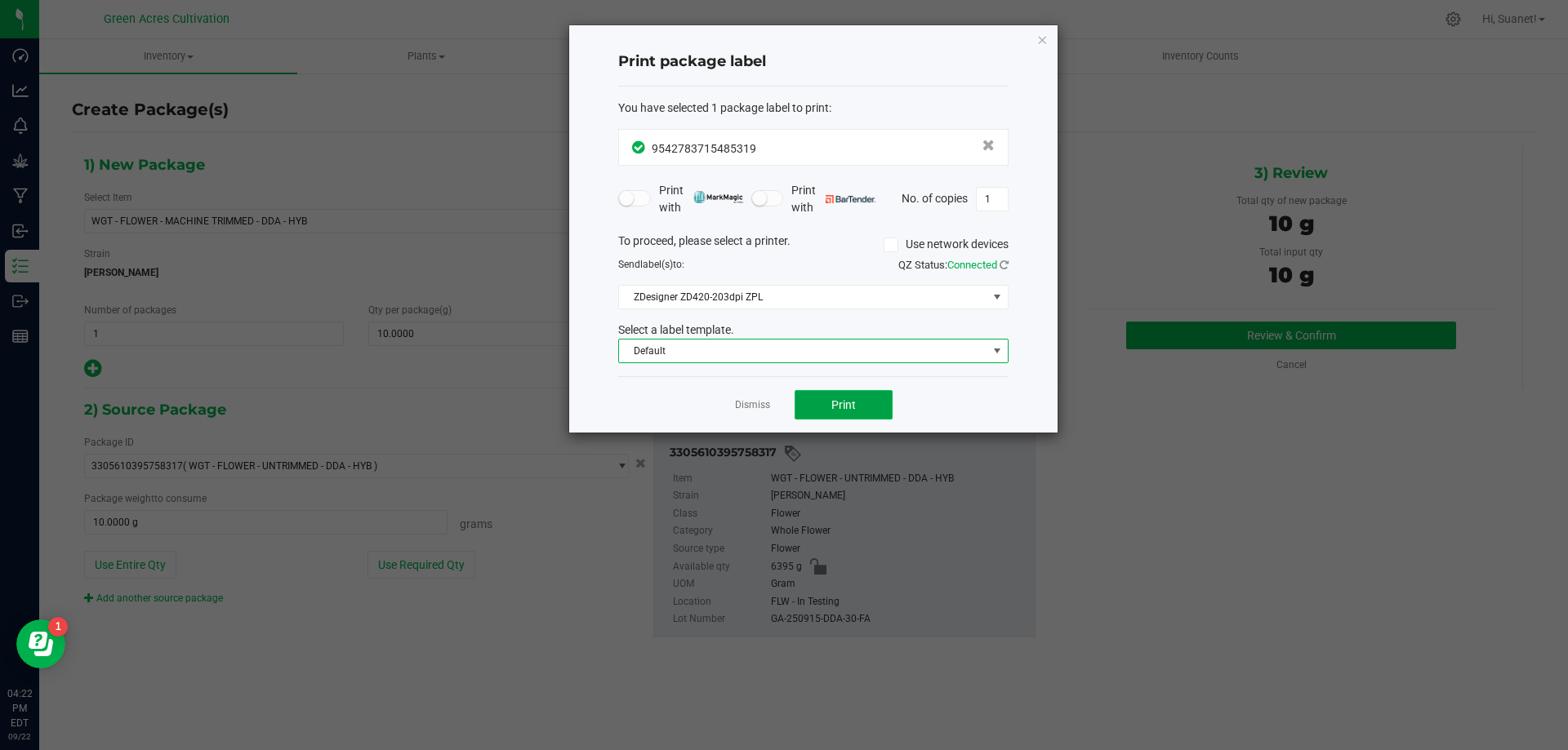
click at [855, 399] on span "Print" at bounding box center [844, 404] width 25 height 13
click at [742, 406] on link "Dismiss" at bounding box center [753, 405] width 35 height 14
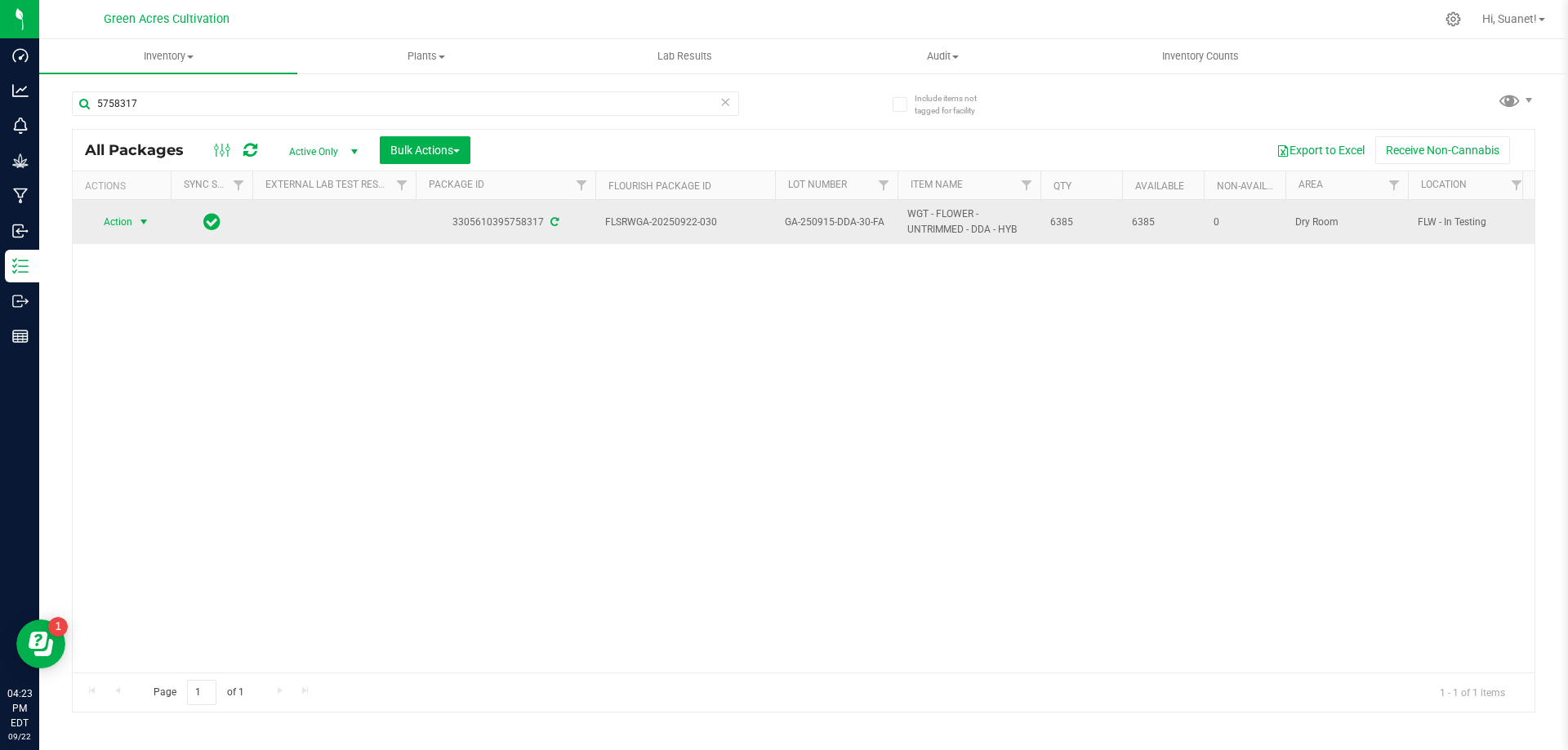
click at [119, 219] on span "Action" at bounding box center [111, 222] width 44 height 23
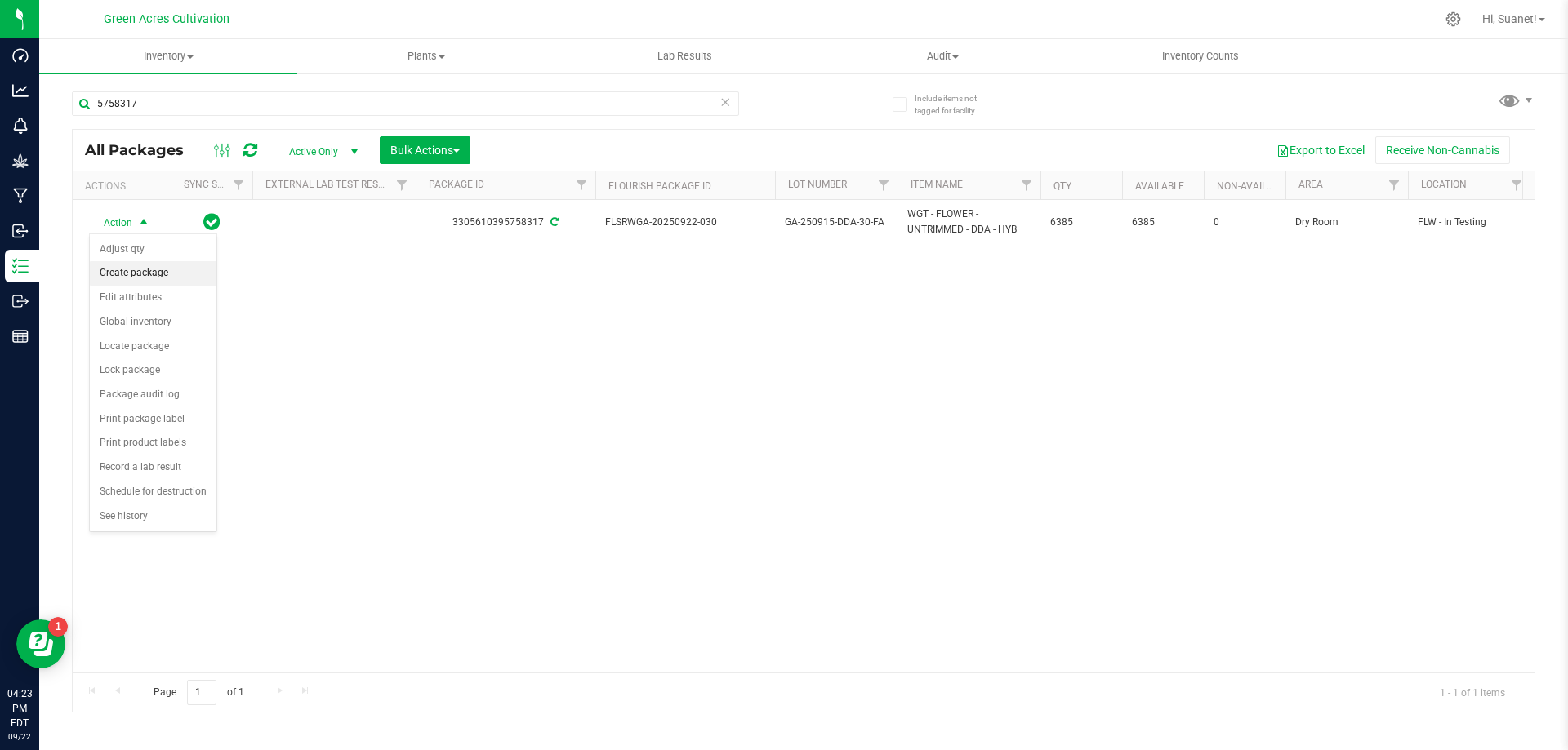
click at [133, 271] on li "Create package" at bounding box center [153, 274] width 127 height 25
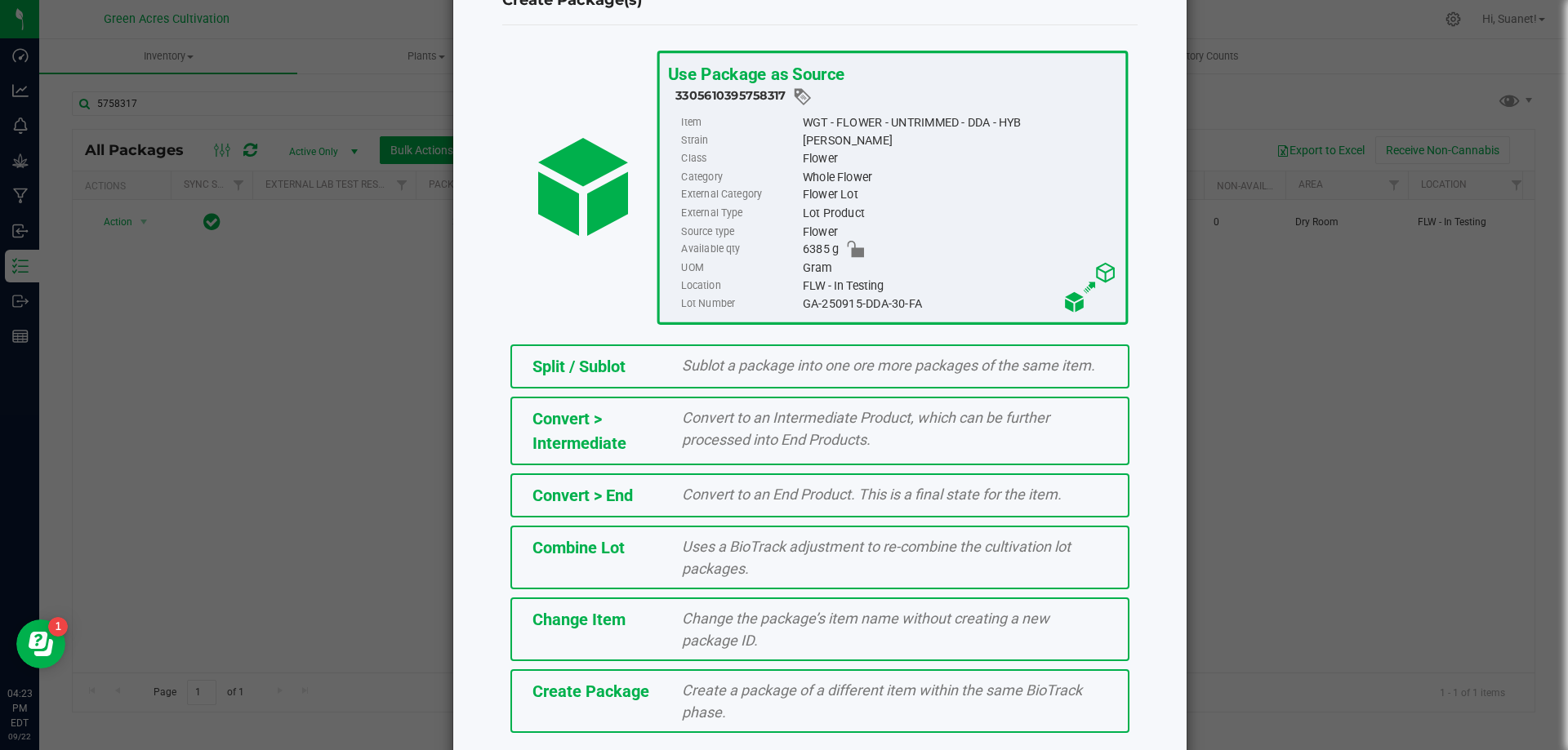
scroll to position [117, 0]
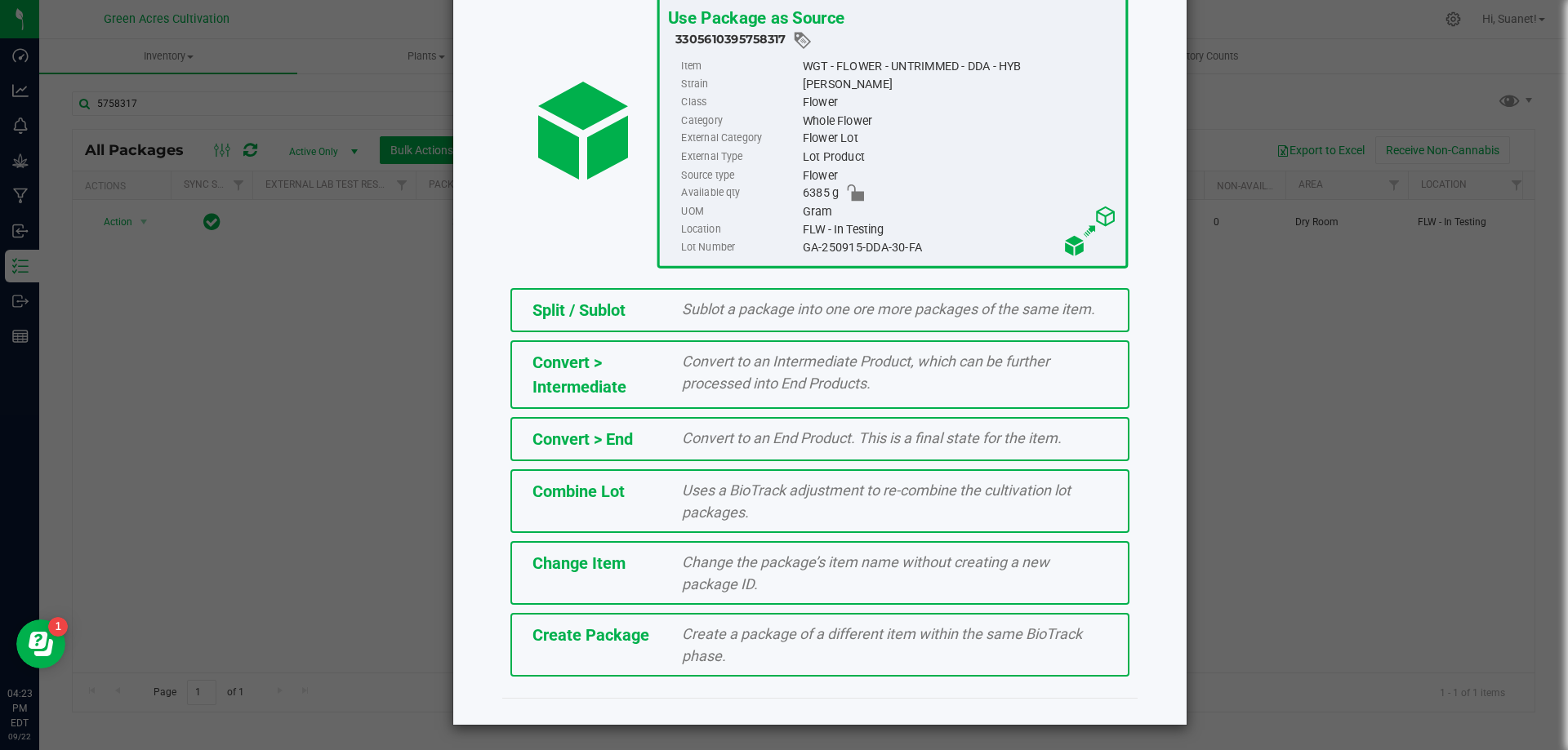
click at [592, 640] on span "Create Package" at bounding box center [590, 635] width 116 height 19
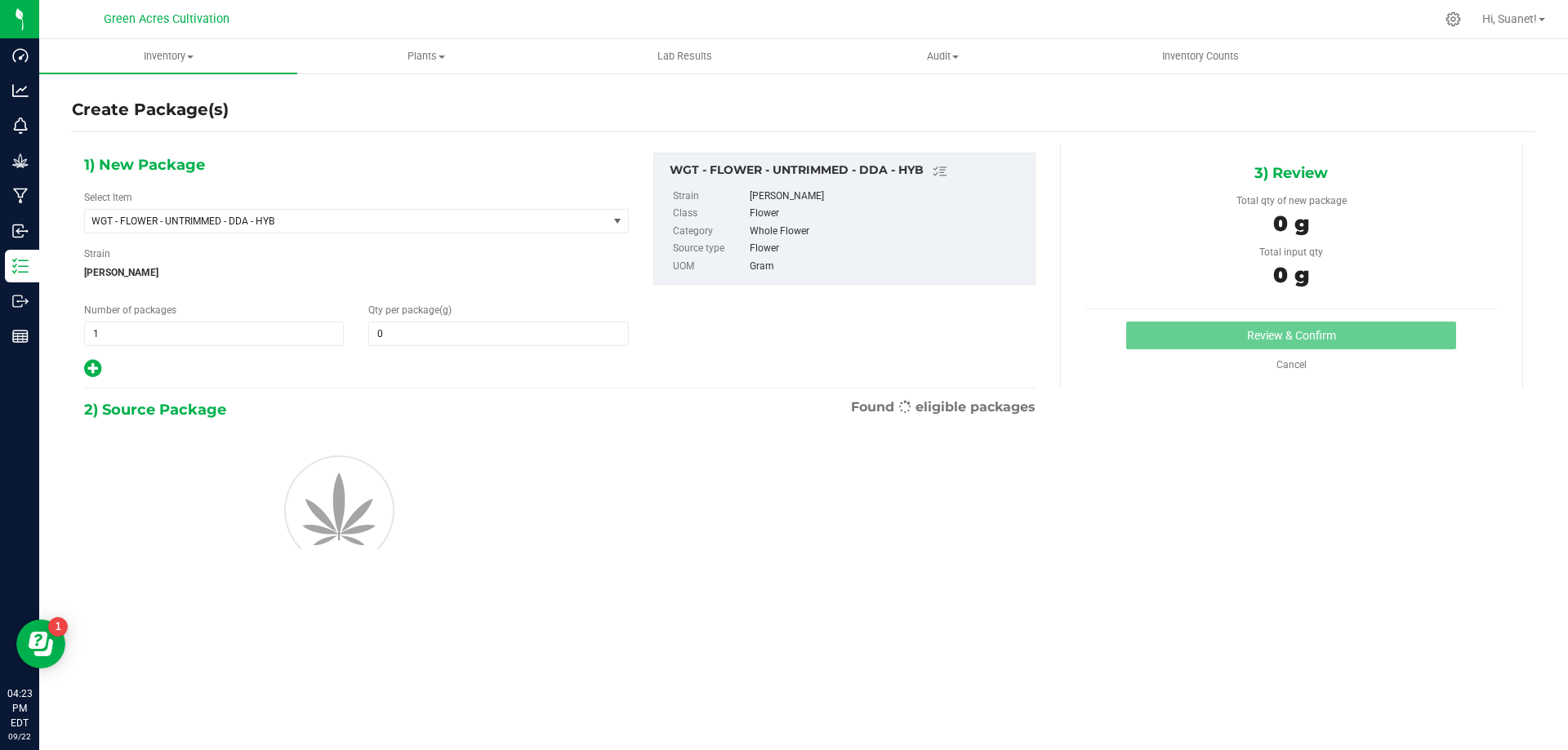
type input "0.0000"
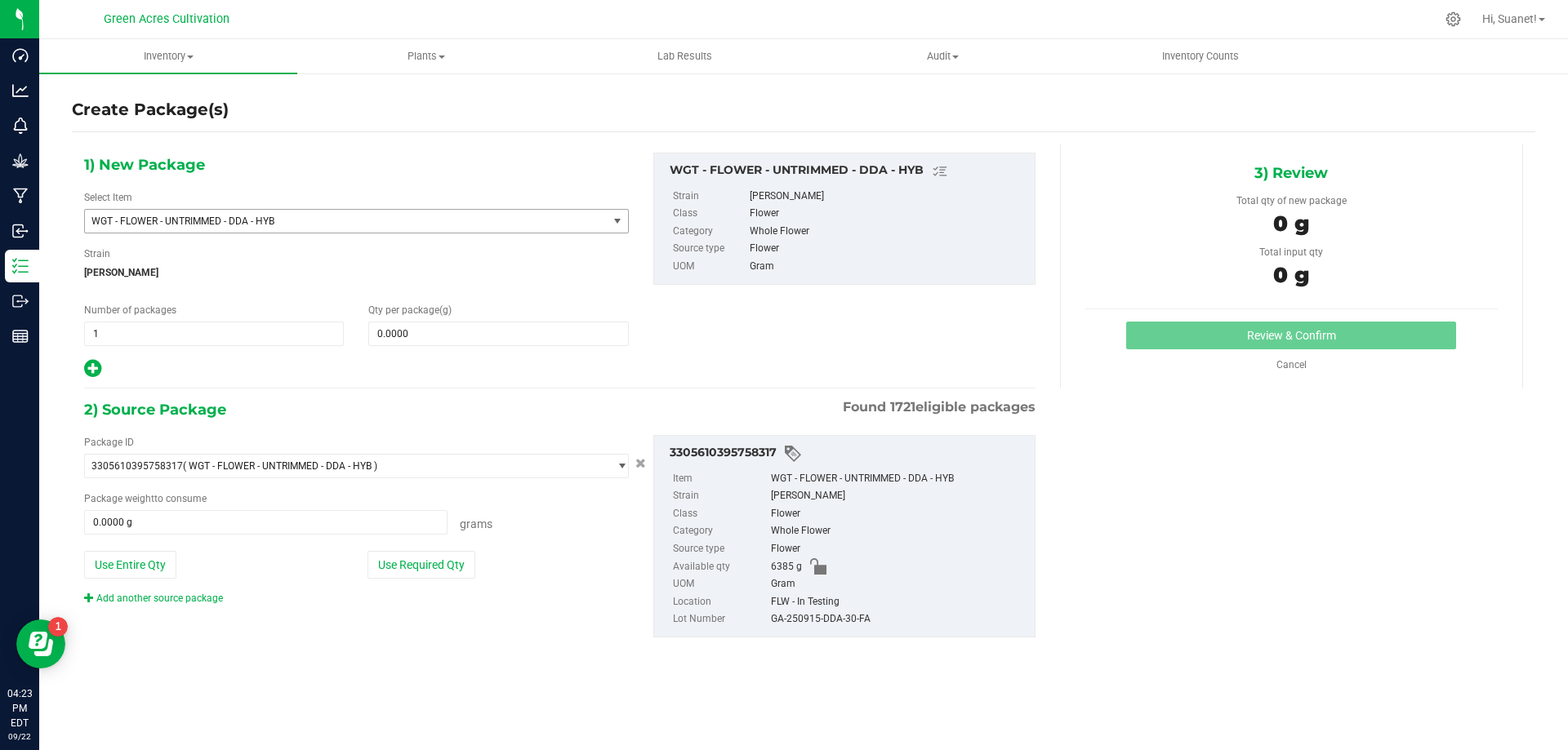
click at [254, 216] on span "WGT - FLOWER - UNTRIMMED - DDA - HYB" at bounding box center [335, 221] width 489 height 11
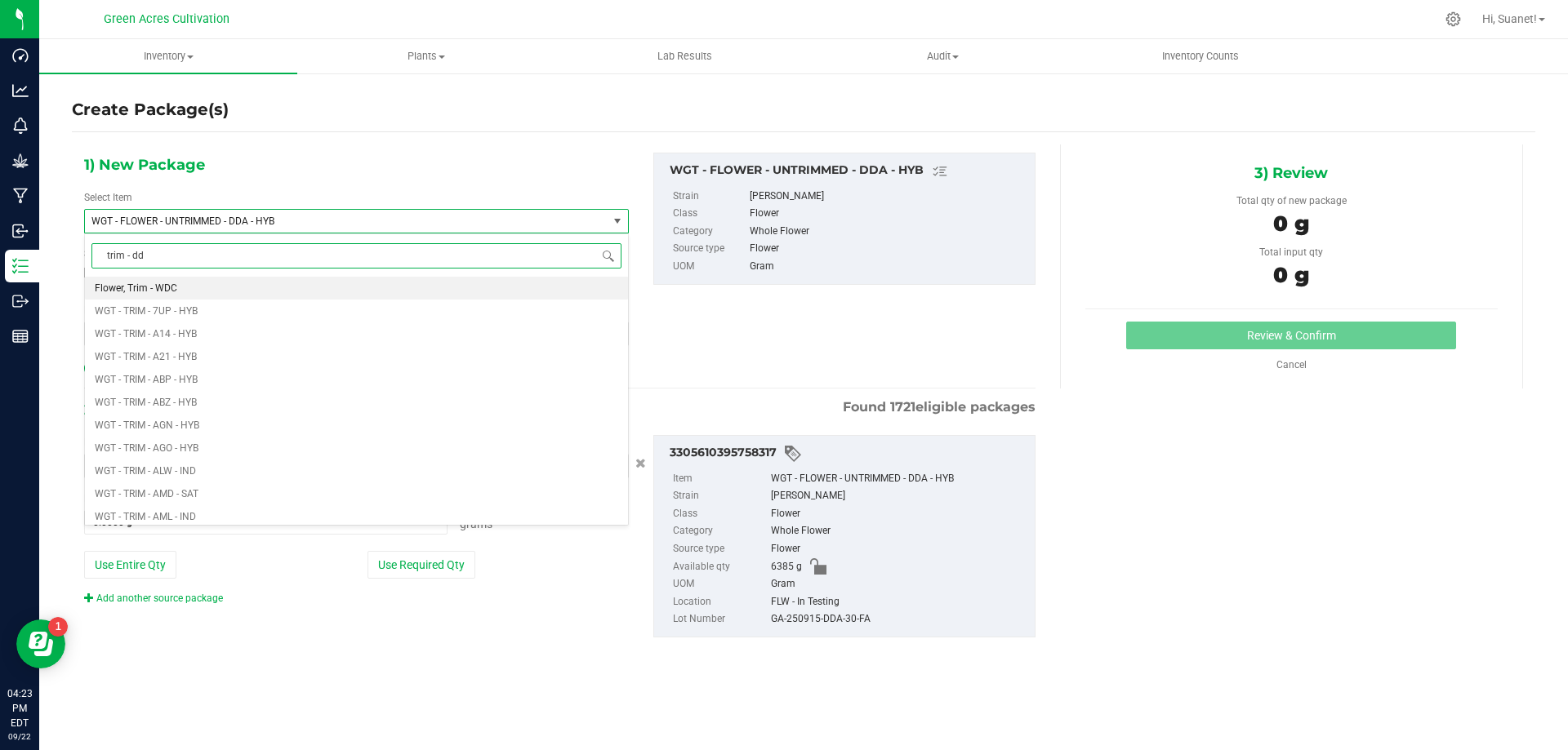
type input "trim - dda"
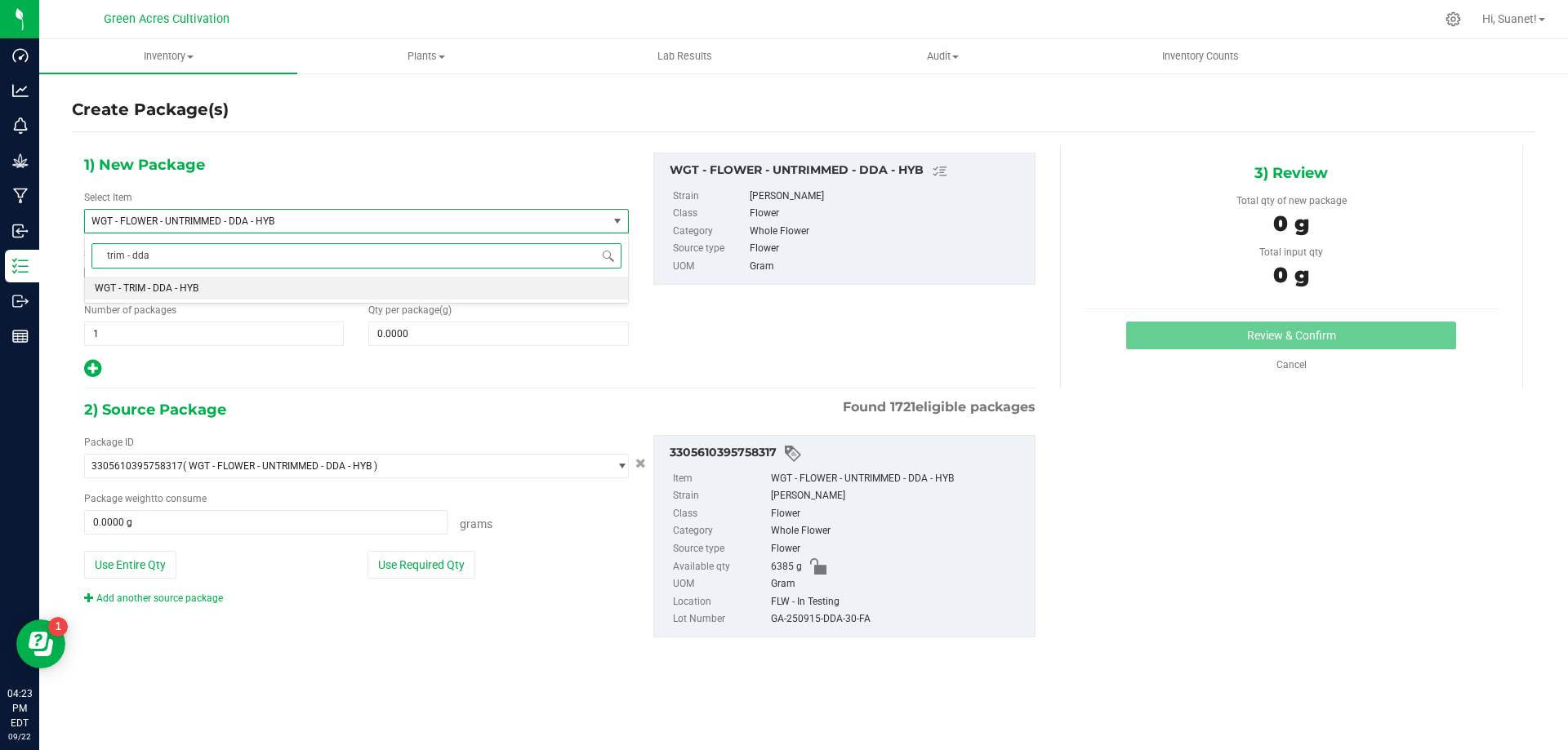
click at [204, 284] on li "WGT - TRIM - DDA - HYB" at bounding box center [356, 288] width 543 height 23
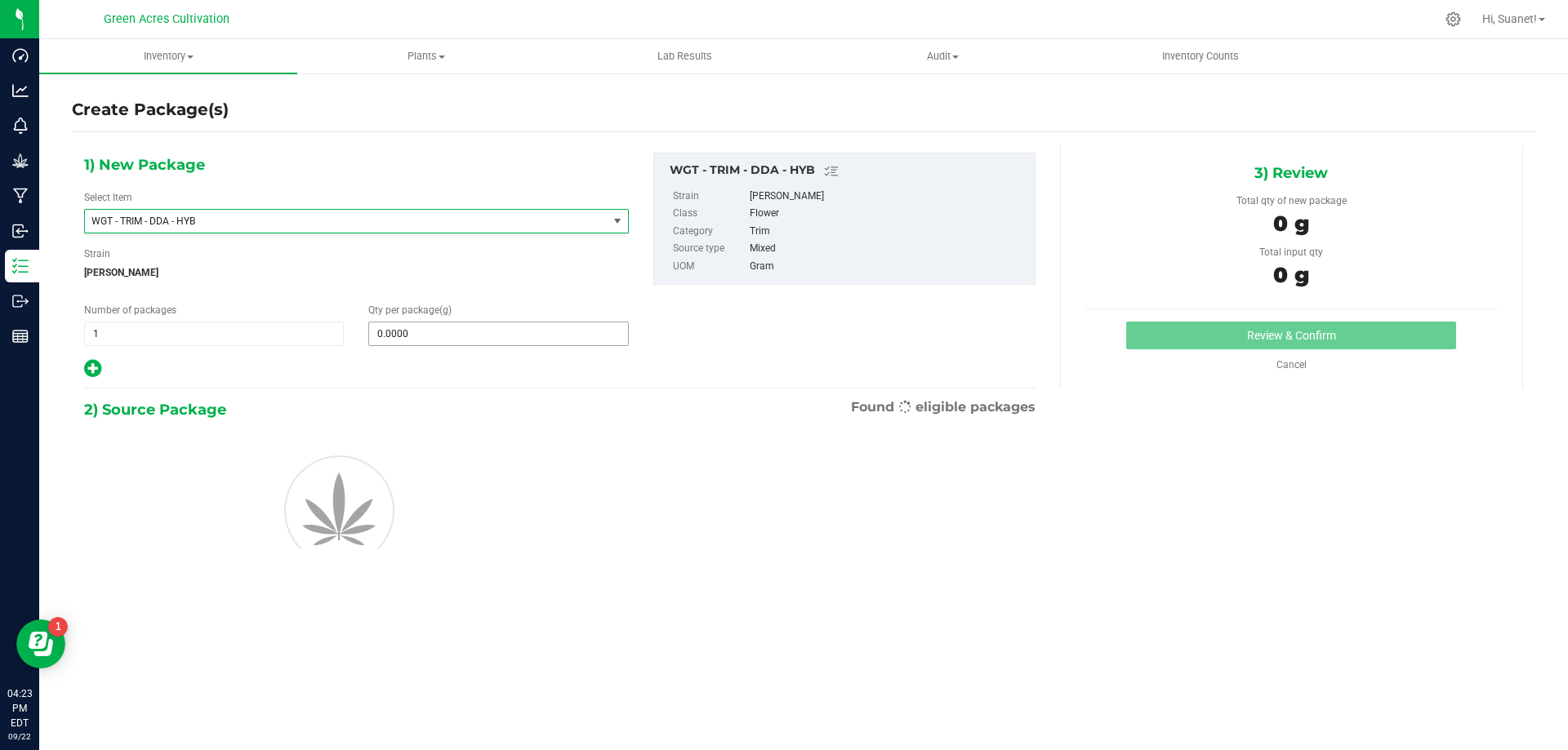
type input "0.0000"
click at [434, 340] on span "0.0000 0" at bounding box center [498, 334] width 260 height 25
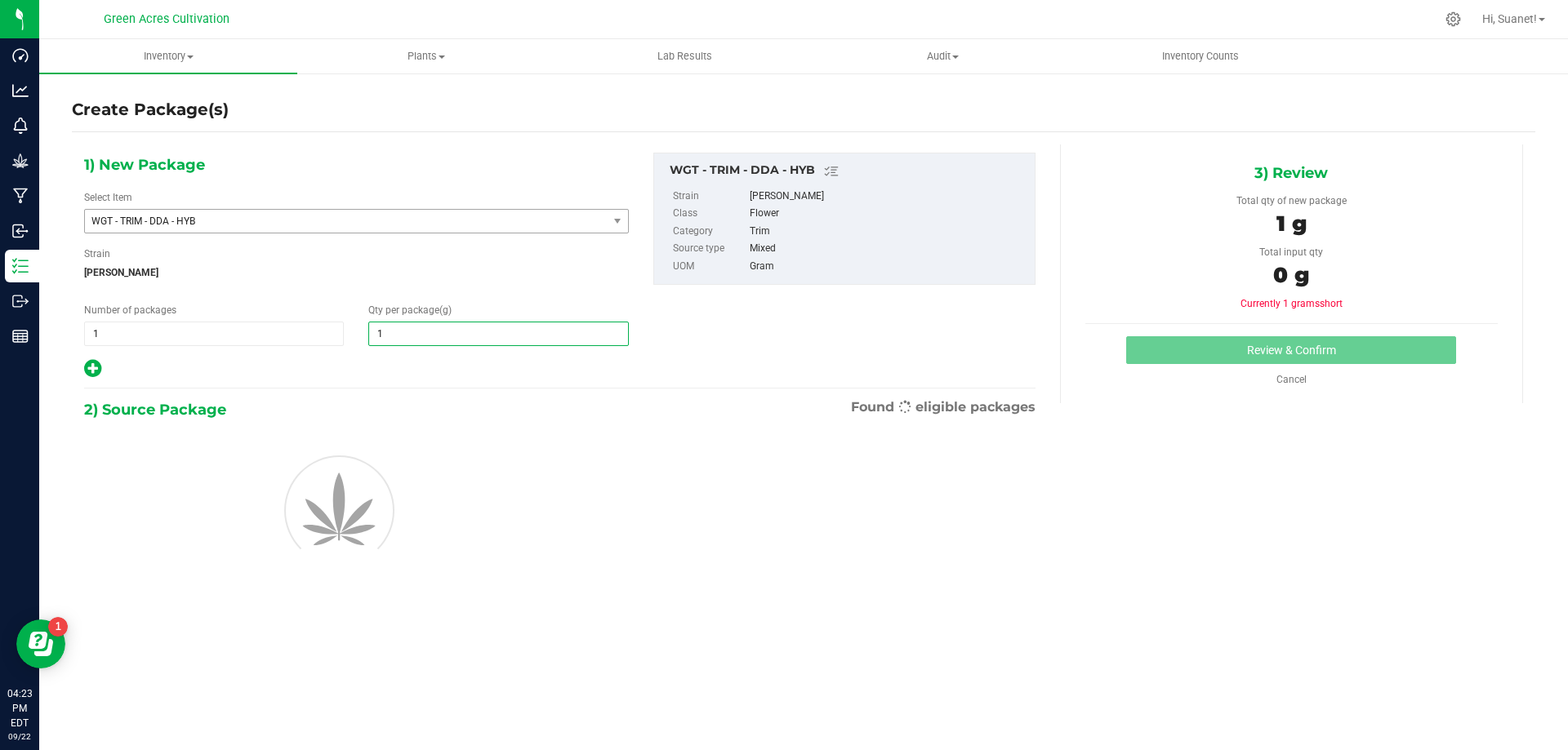
type input "10"
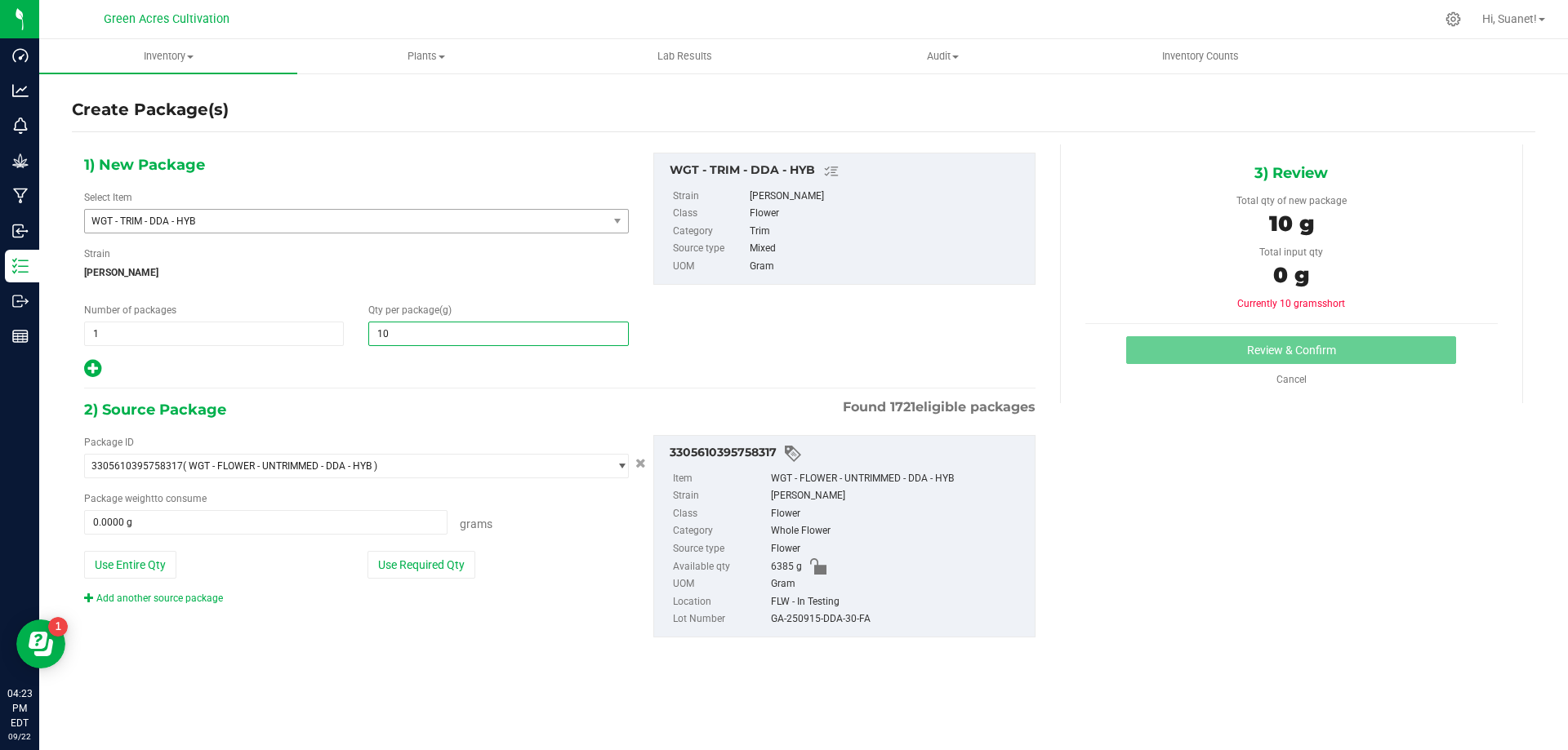
type input "10.0000"
drag, startPoint x: 339, startPoint y: 621, endPoint x: 416, endPoint y: 566, distance: 94.6
click at [341, 620] on div "Package ID 3305610395758317 ( WGT - FLOWER - UNTRIMMED - DDA - HYB ) 0004193013…" at bounding box center [559, 536] width 976 height 228
click at [454, 544] on div "Package ID 3305610395758317 ( WGT - FLOWER - UNTRIMMED - DDA - HYB ) 0004193013…" at bounding box center [356, 520] width 569 height 171
click at [436, 573] on button "Use Required Qty" at bounding box center [421, 565] width 108 height 28
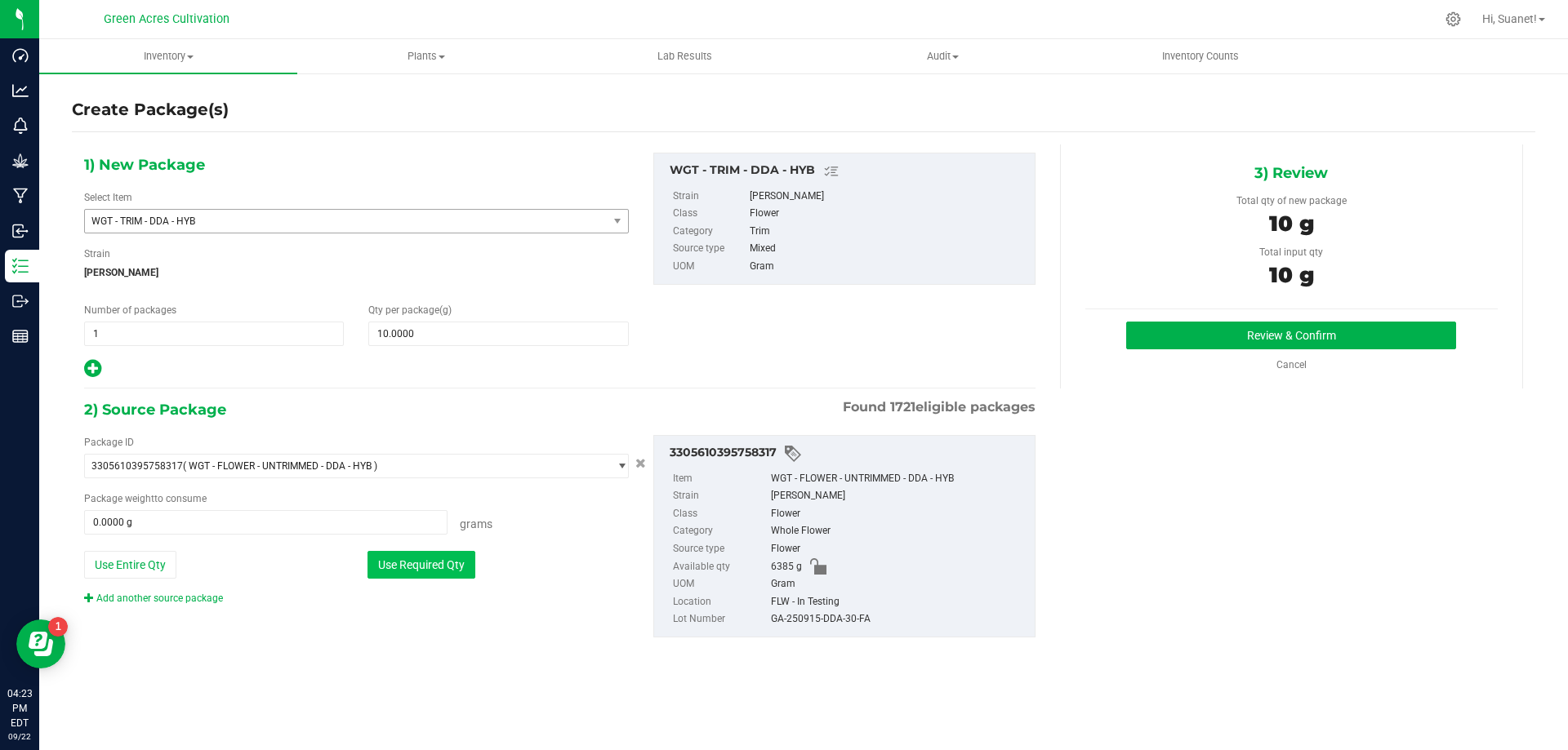
type input "10.0000 g"
click at [827, 615] on div "GA-250915-DDA-30-FA" at bounding box center [899, 620] width 256 height 18
copy div "GA-250915-DDA-30-FA"
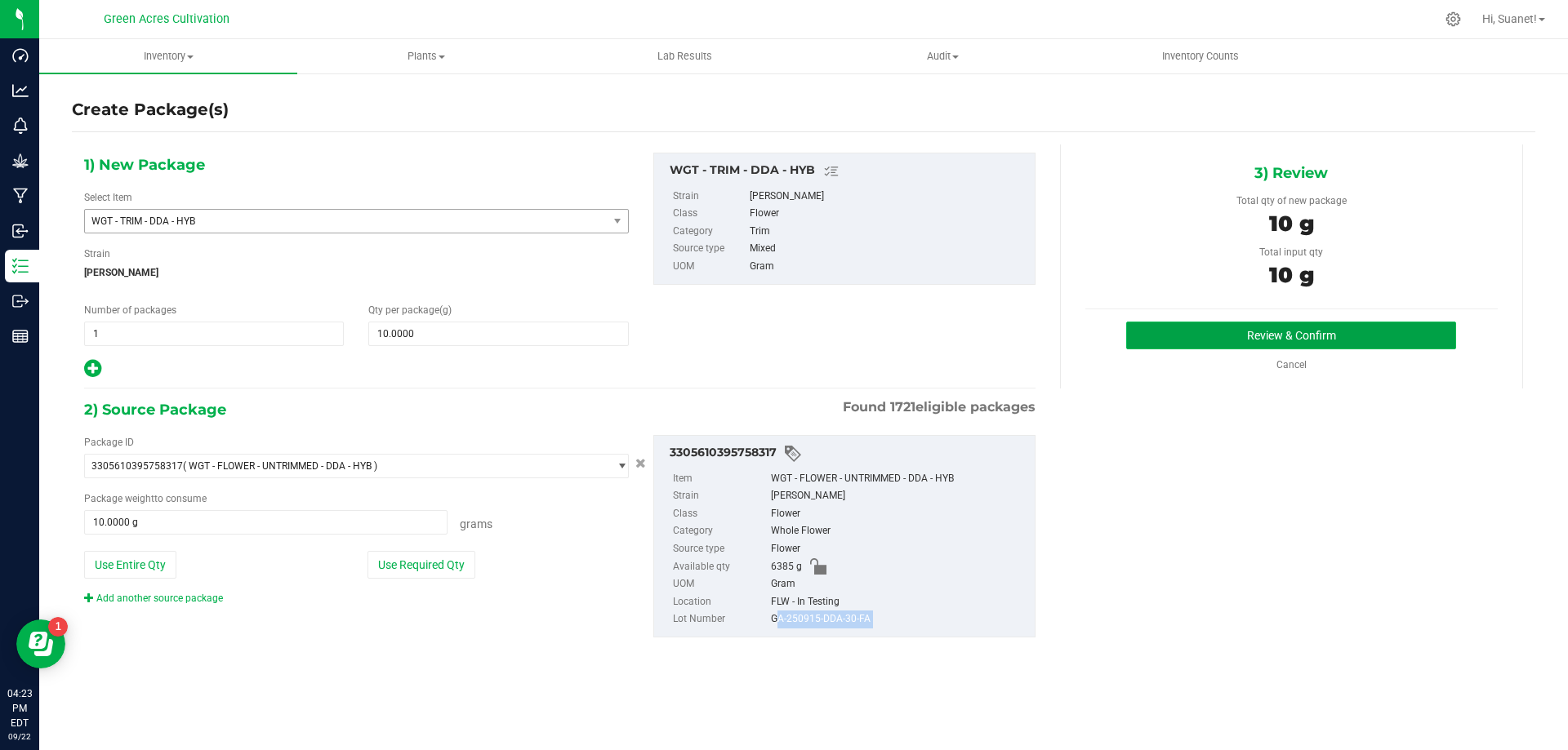
click at [1249, 341] on button "Review & Confirm" at bounding box center [1291, 336] width 330 height 28
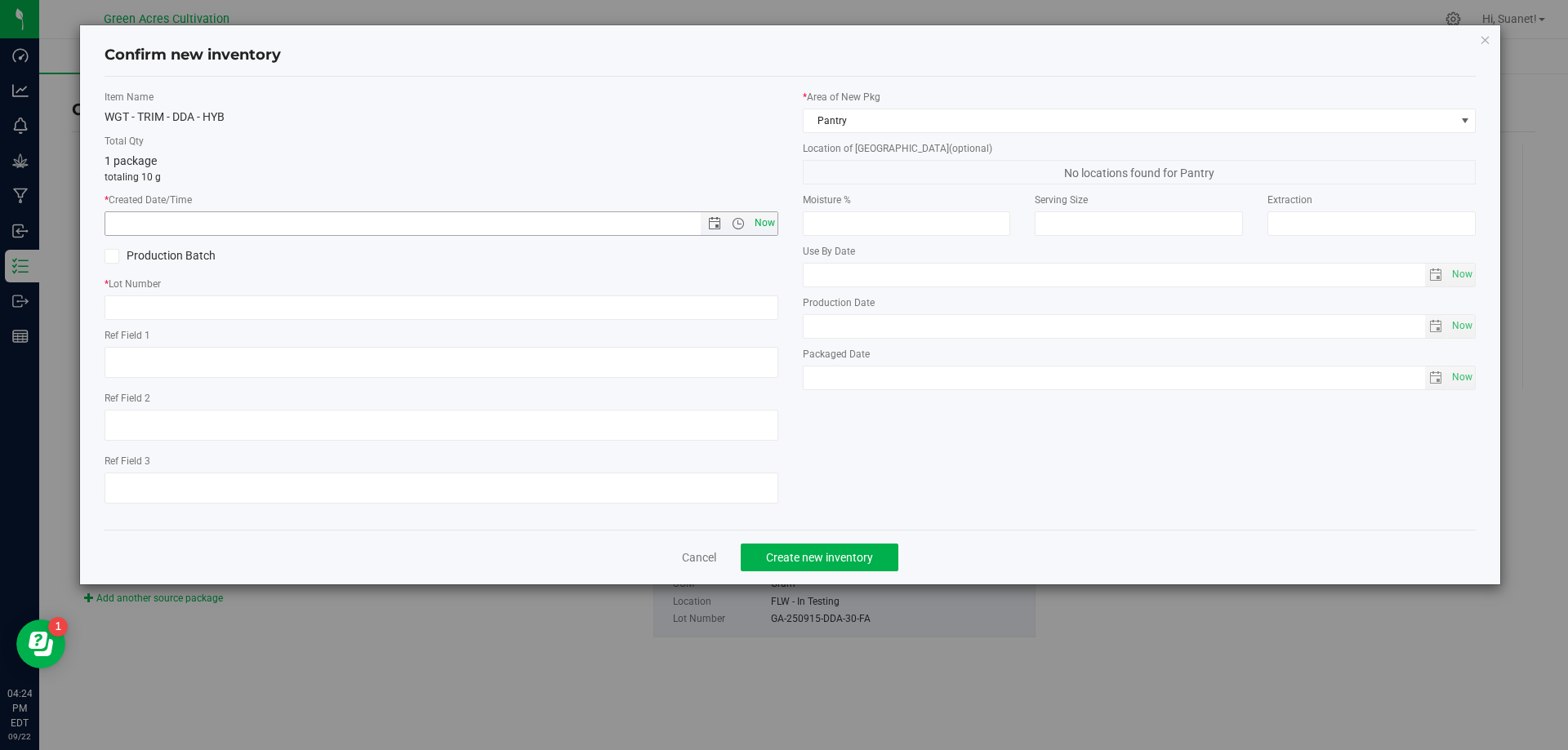
click at [769, 227] on span "Now" at bounding box center [764, 223] width 28 height 24
type input "9/22/2025 4:24 PM"
click at [738, 302] on input "text" at bounding box center [441, 308] width 674 height 25
paste input "GA-250915-DDA-30-FA"
type input "GA-250915-DDA-30-FA"
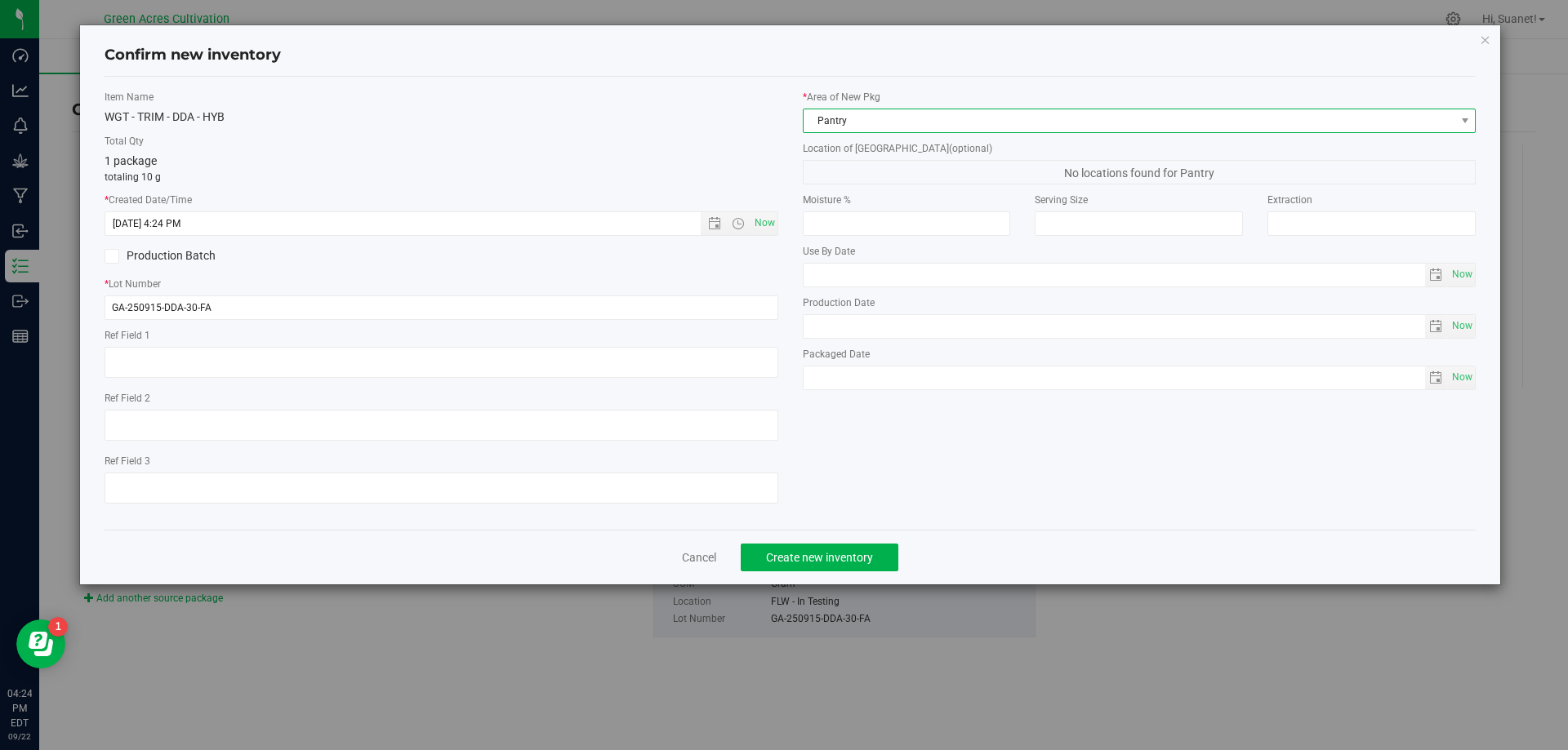
click at [862, 114] on span "Pantry" at bounding box center [1129, 121] width 652 height 23
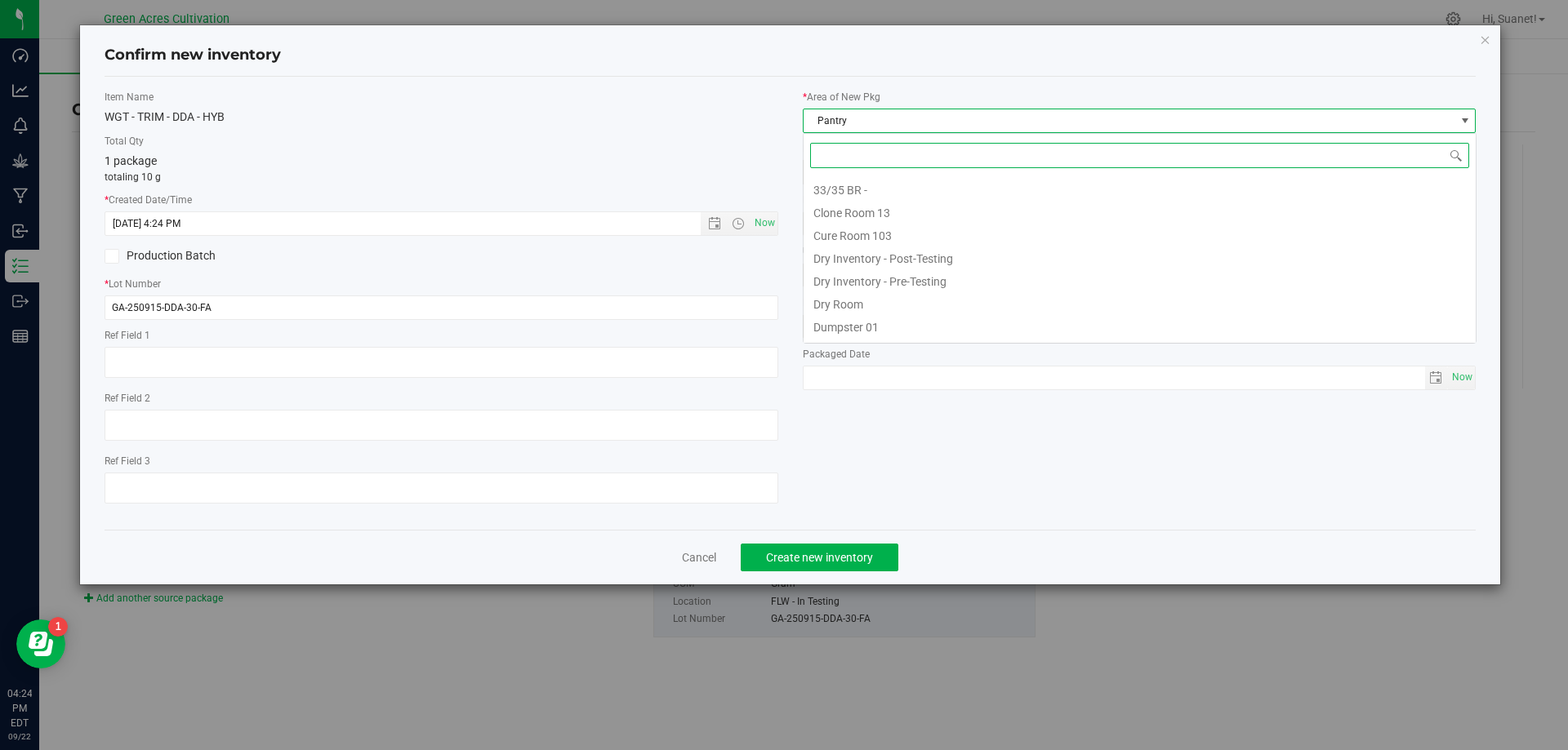
scroll to position [134, 0]
type input "dry"
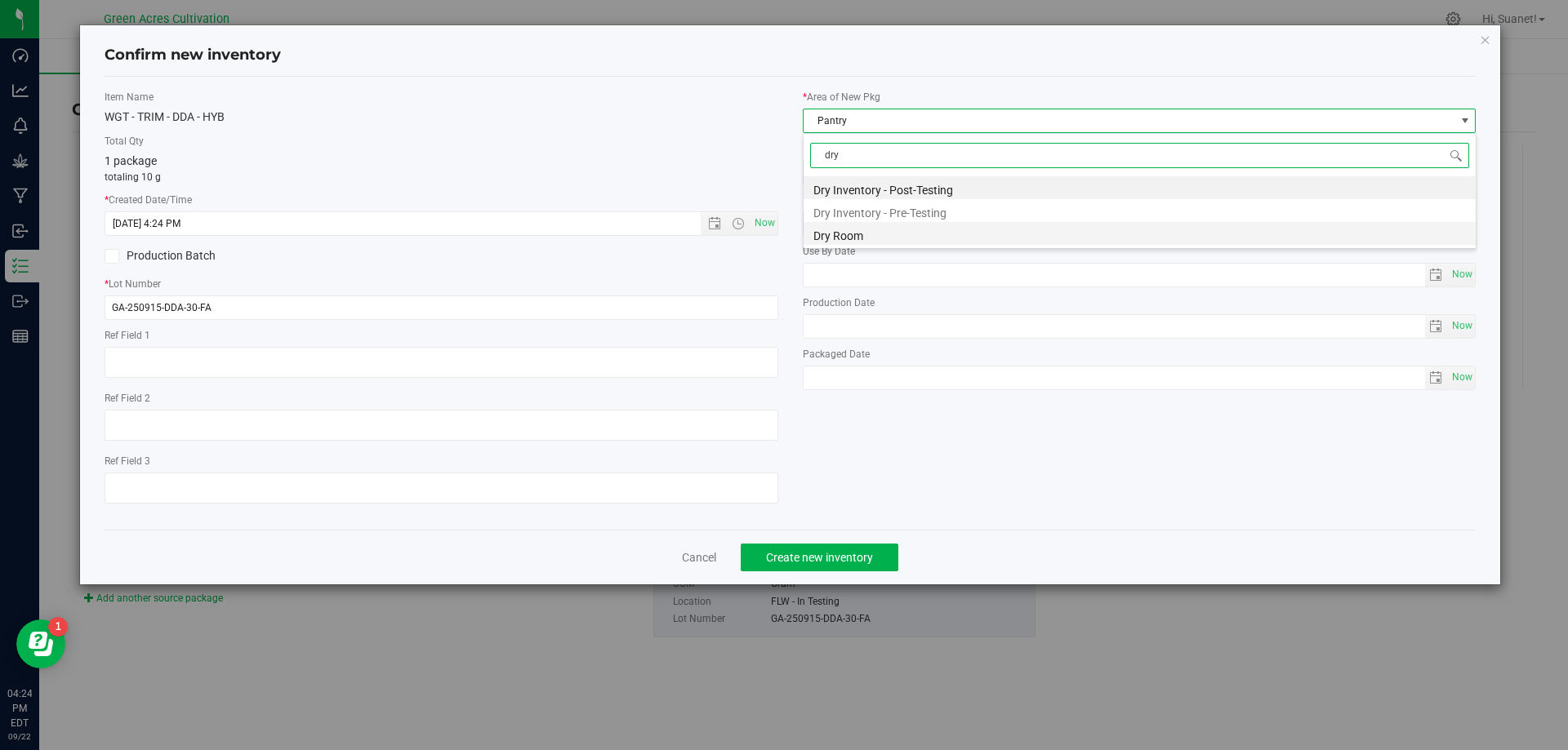
click at [883, 230] on li "Dry Room" at bounding box center [1140, 234] width 672 height 23
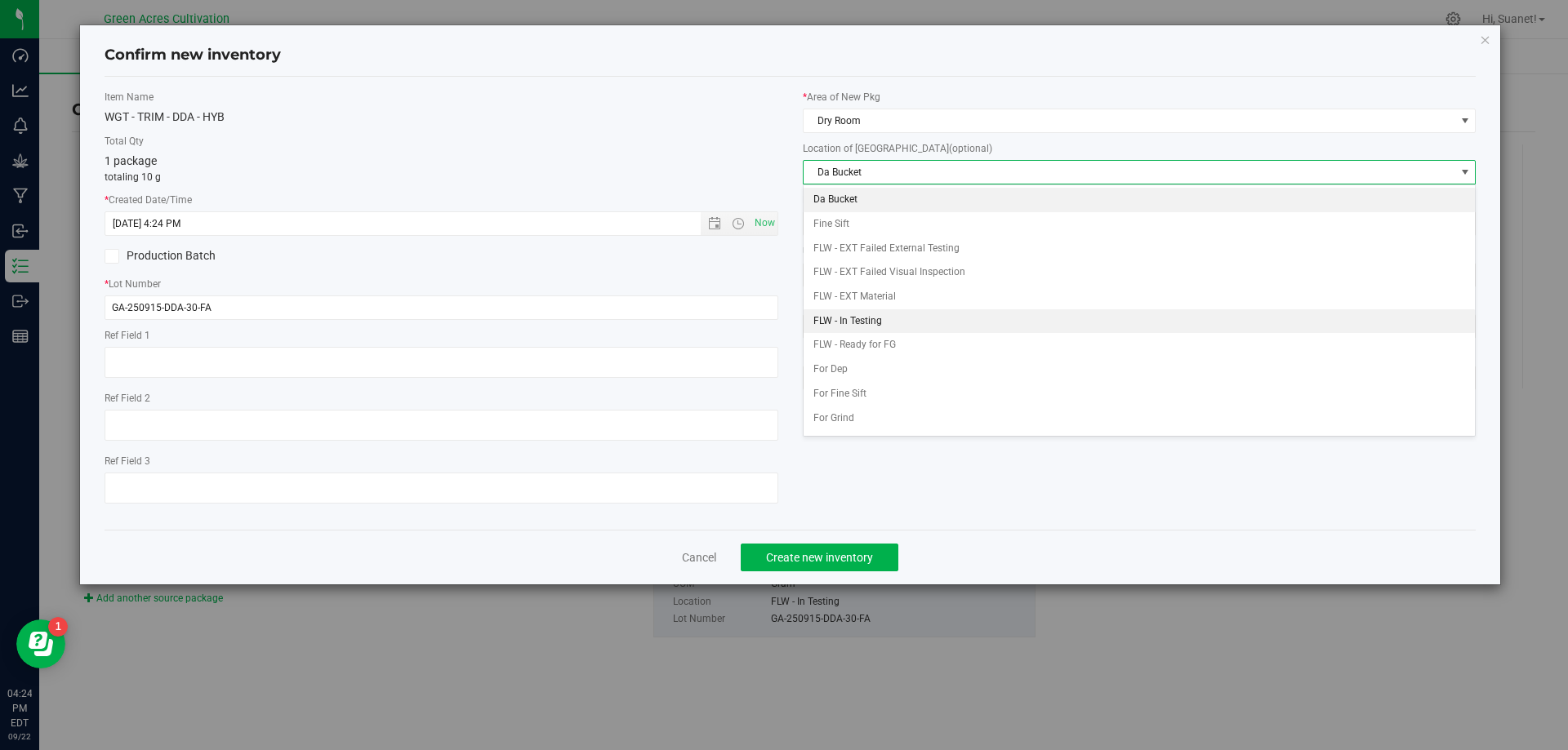
click at [861, 319] on li "FLW - In Testing" at bounding box center [1140, 322] width 672 height 25
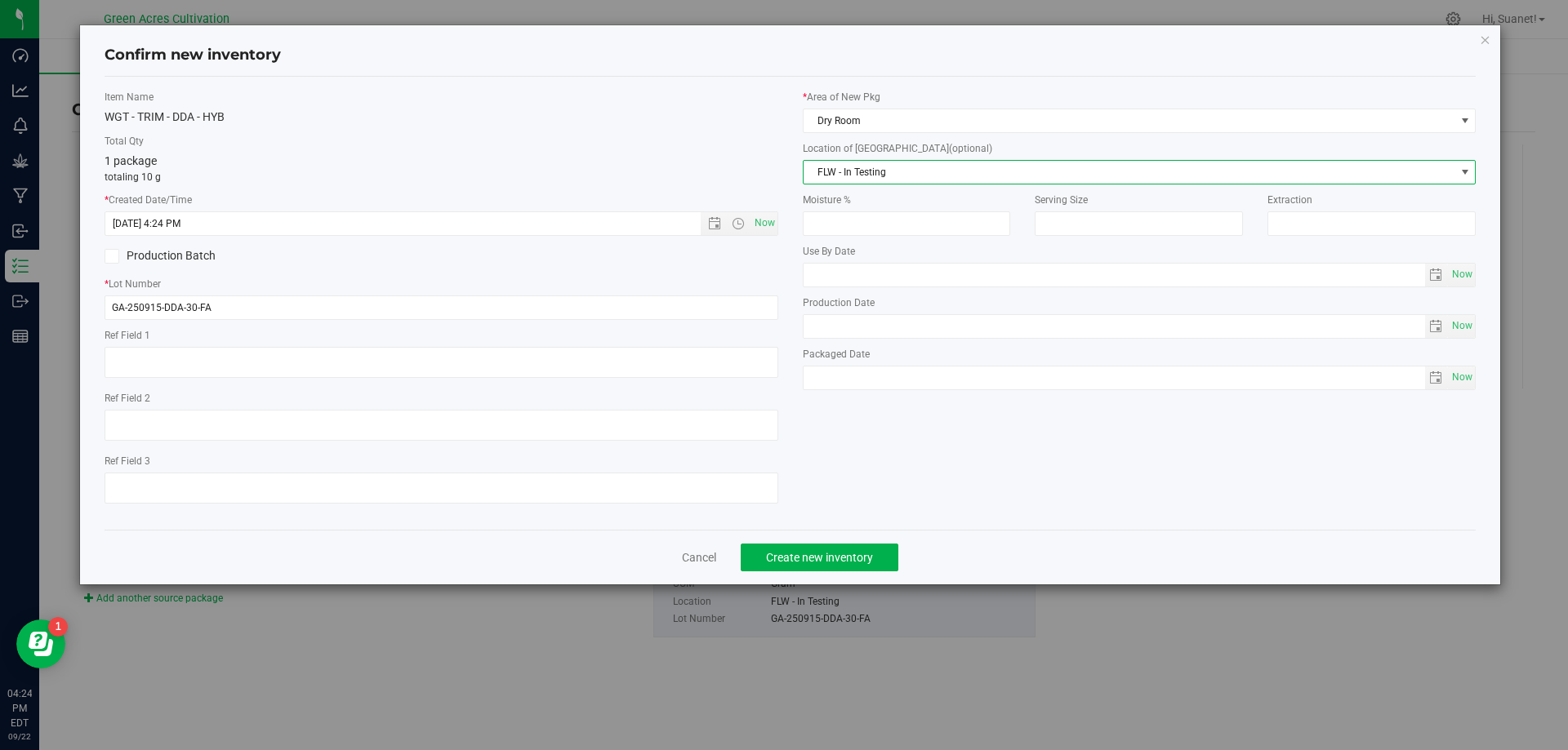
click at [725, 323] on div "Item Name WGT - TRIM - DDA - HYB Total Qty 1 package totaling 10 g * Created Da…" at bounding box center [441, 304] width 699 height 427
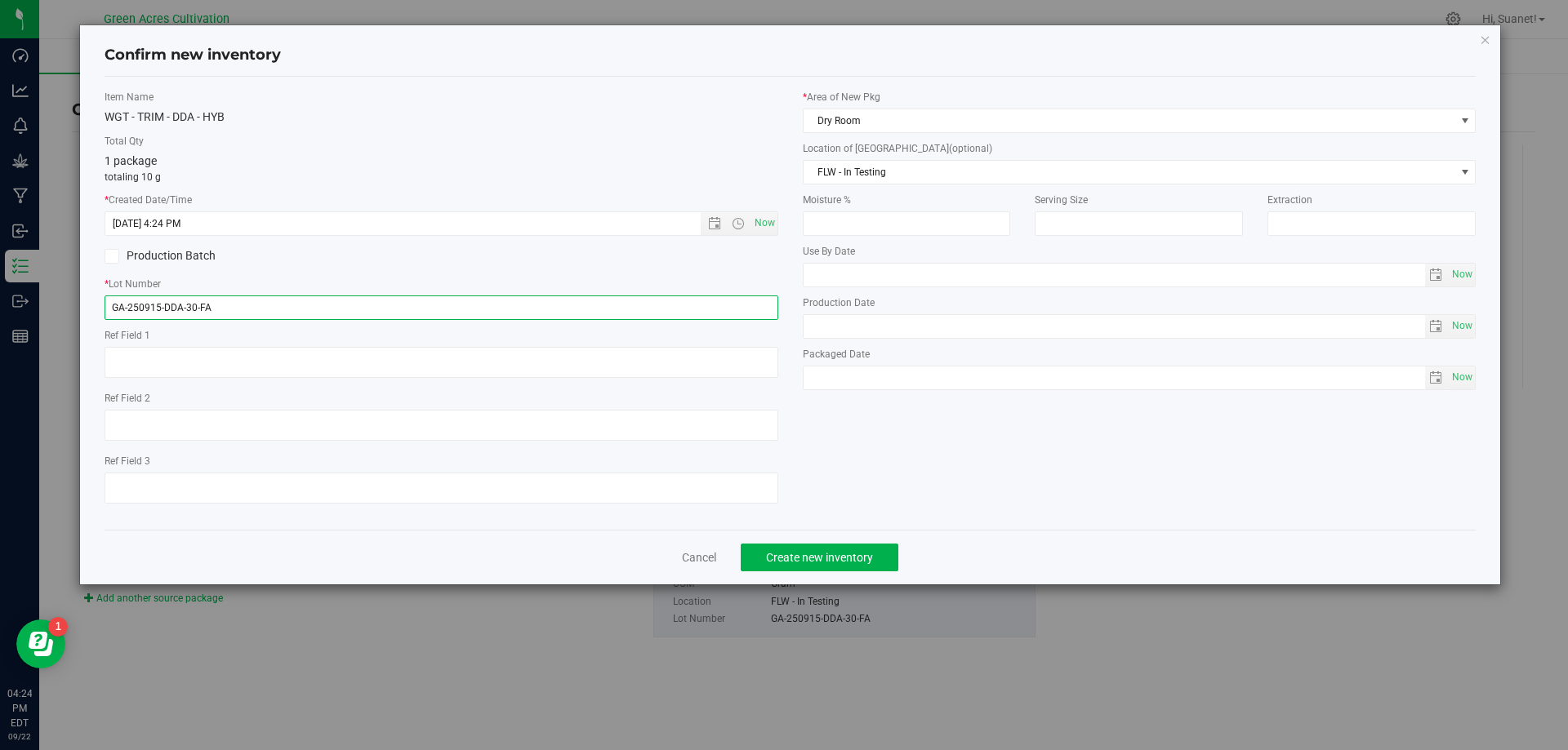
click at [734, 313] on input "GA-250915-DDA-30-FA" at bounding box center [441, 308] width 674 height 25
type input "GA-250915-DDA-30-TB"
click at [804, 553] on span "Create new inventory" at bounding box center [819, 557] width 107 height 13
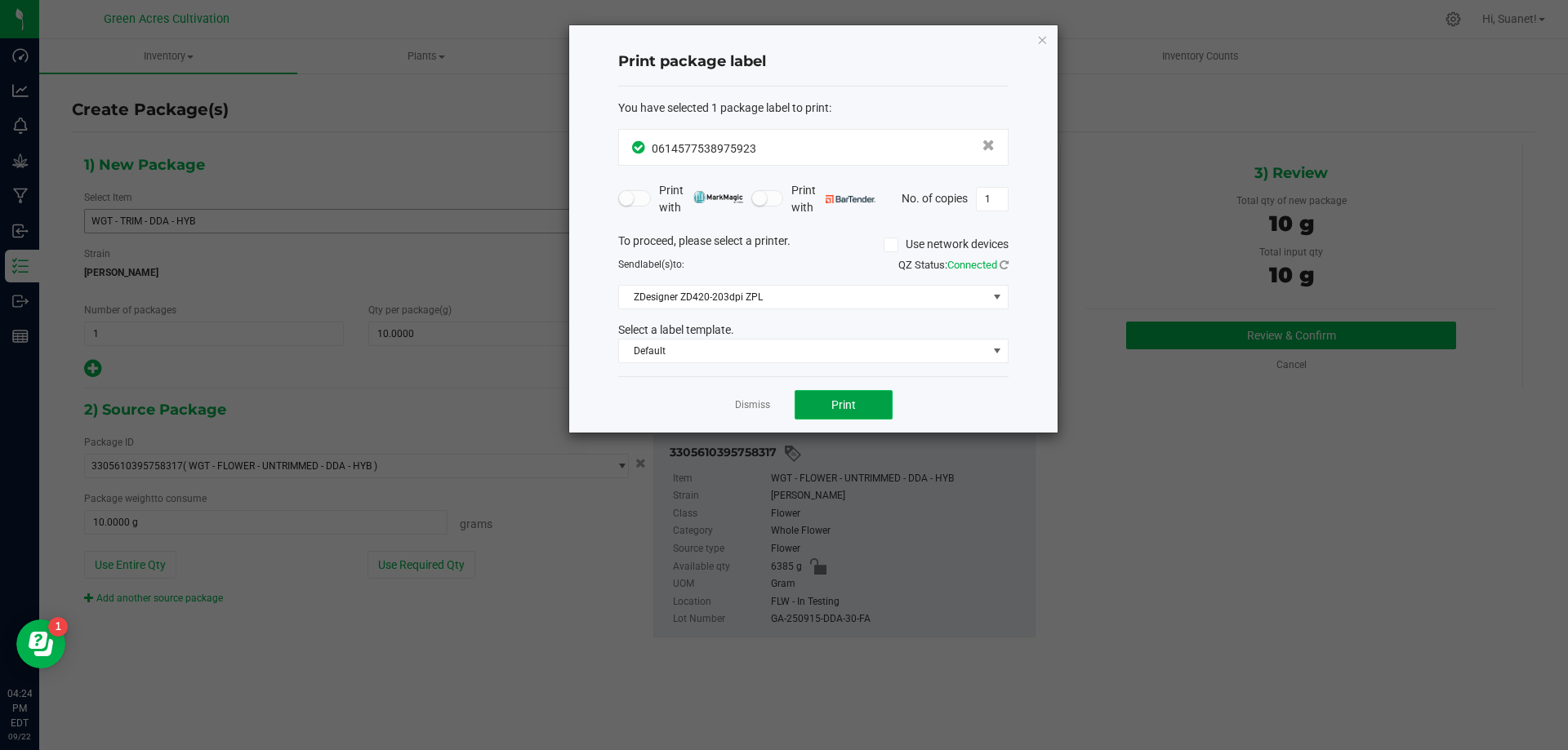
click at [835, 403] on span "Print" at bounding box center [844, 404] width 25 height 13
click at [762, 408] on link "Dismiss" at bounding box center [753, 405] width 35 height 14
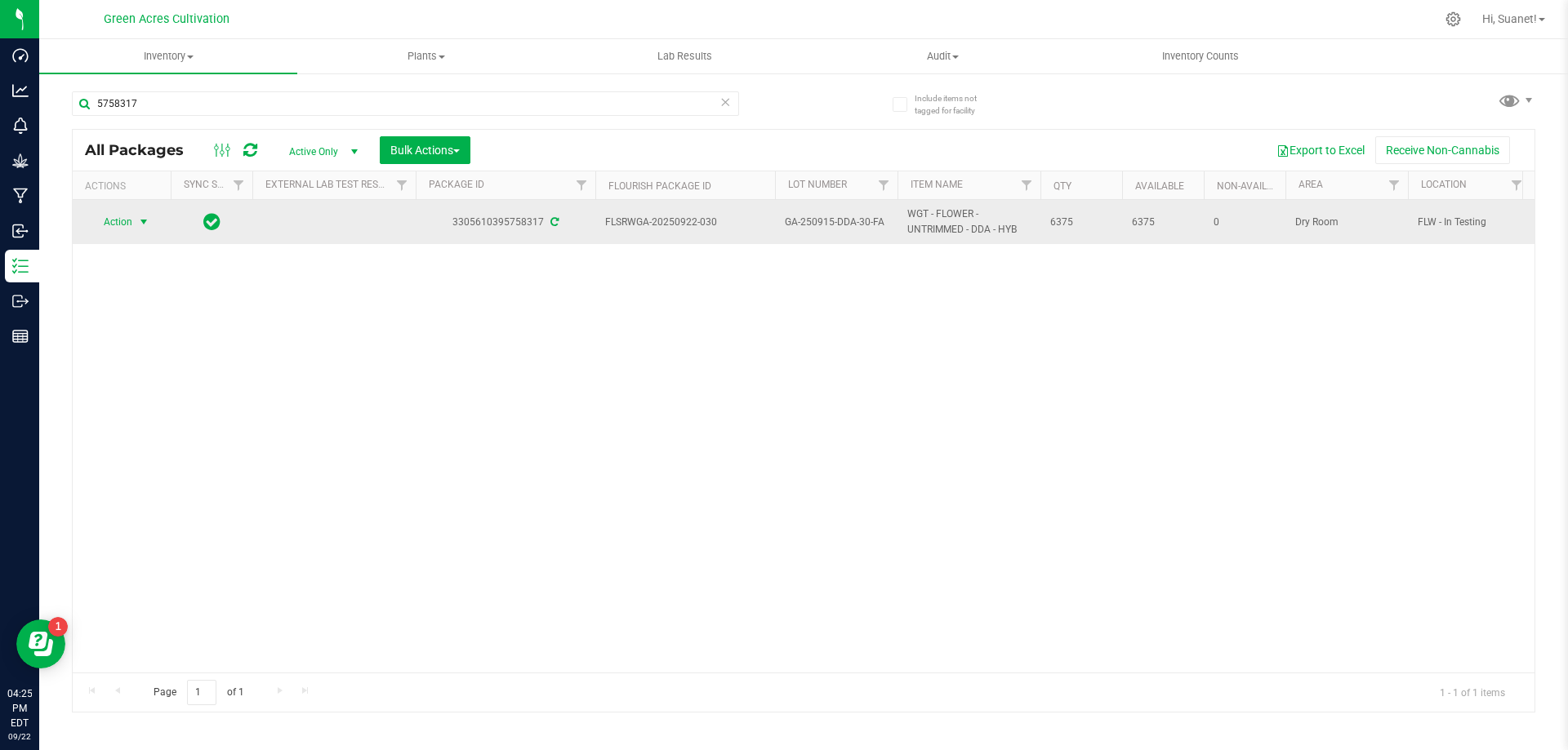
click at [134, 214] on span "select" at bounding box center [144, 222] width 20 height 23
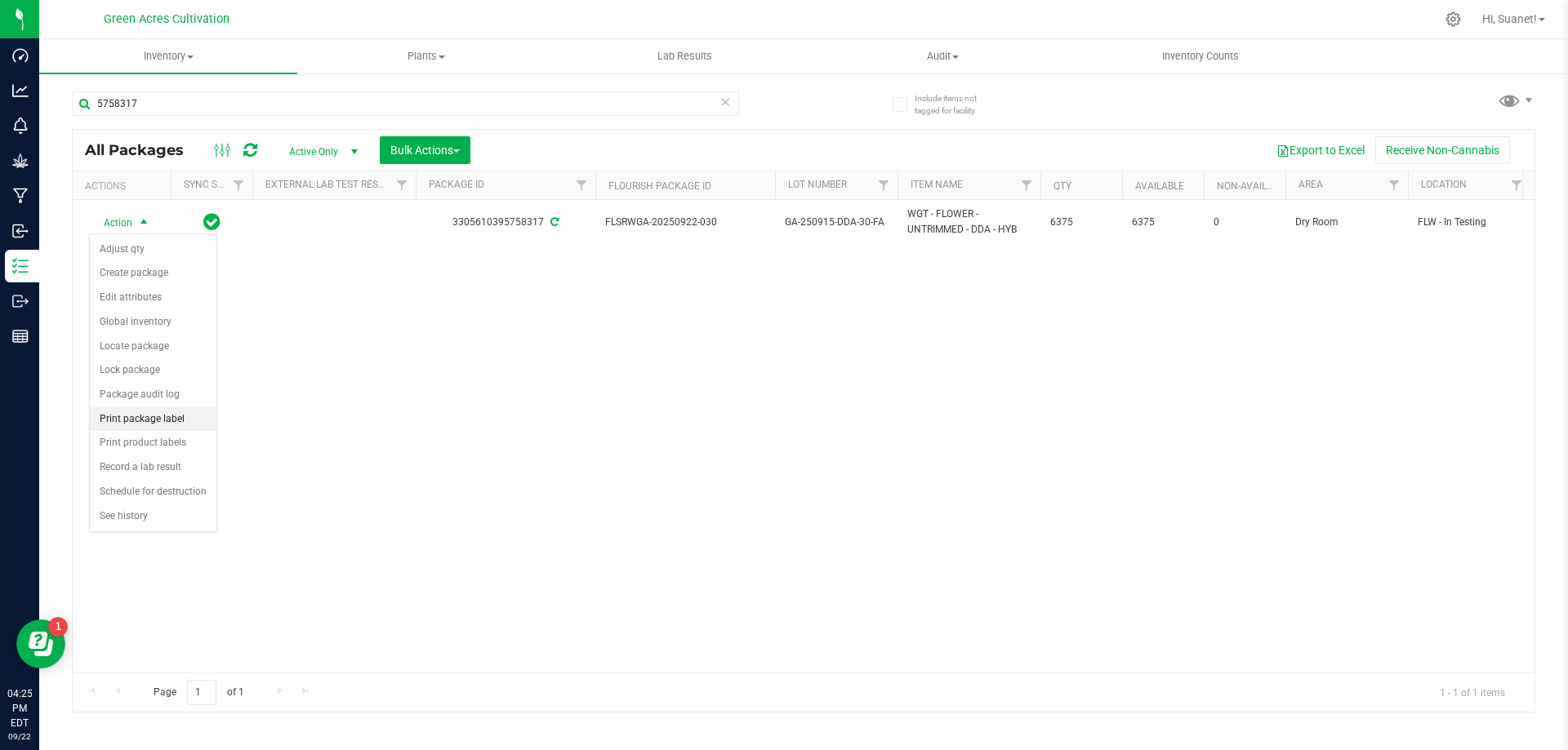
click at [165, 417] on li "Print package label" at bounding box center [153, 420] width 127 height 25
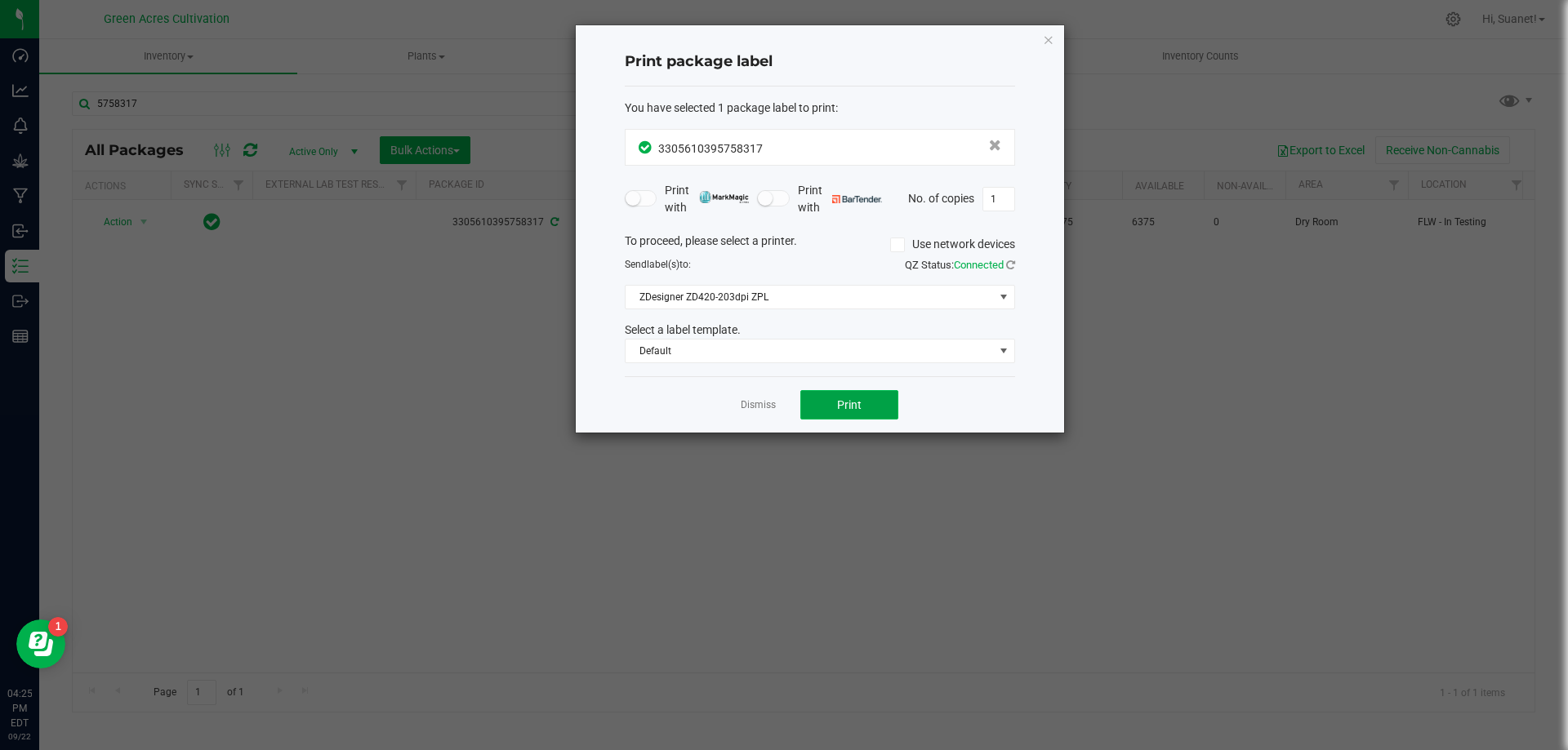
click at [875, 408] on button "Print" at bounding box center [849, 405] width 98 height 30
click at [752, 403] on link "Dismiss" at bounding box center [758, 405] width 35 height 14
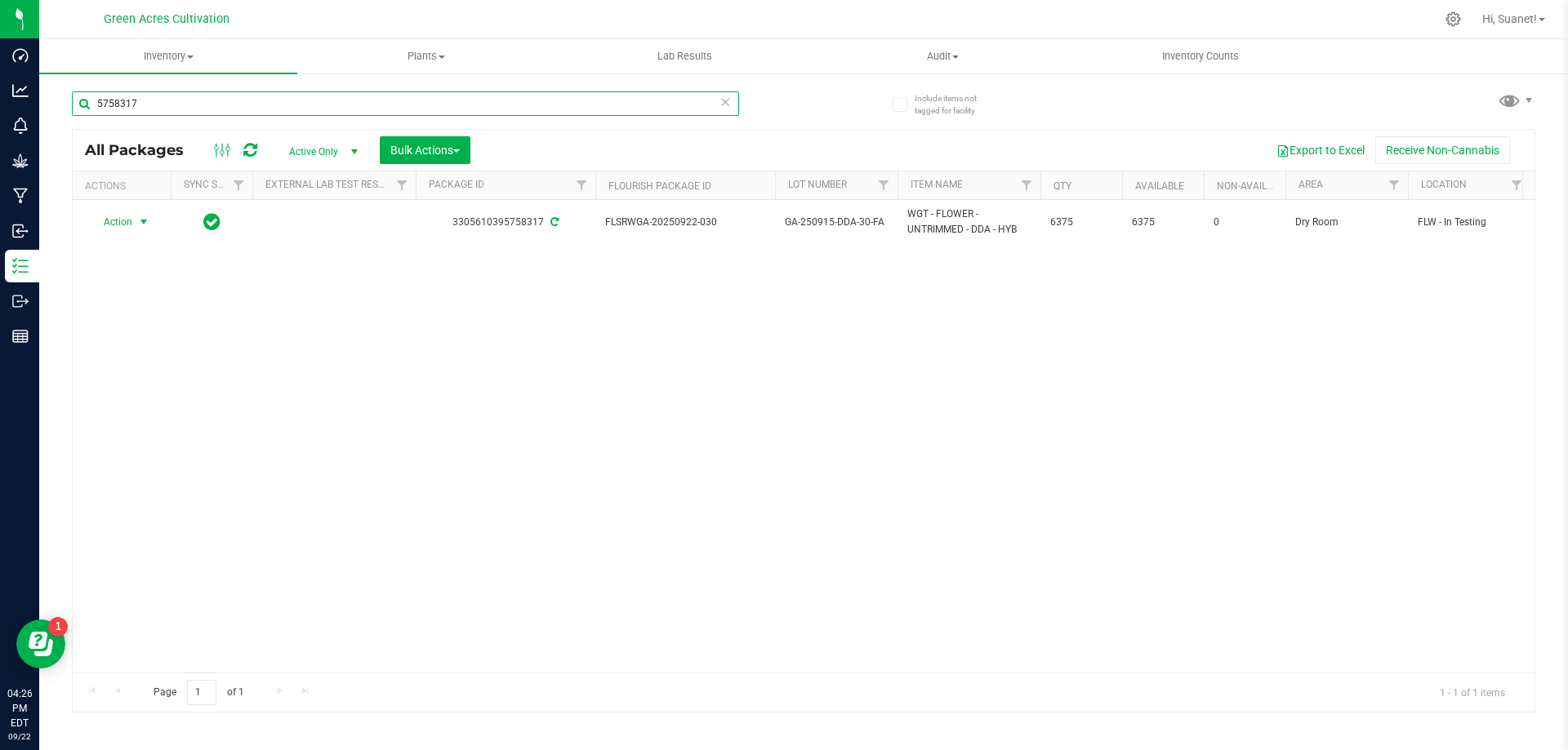
click at [201, 95] on input "5758317" at bounding box center [405, 103] width 667 height 25
type input "556029"
click at [125, 221] on span "Action" at bounding box center [111, 222] width 44 height 23
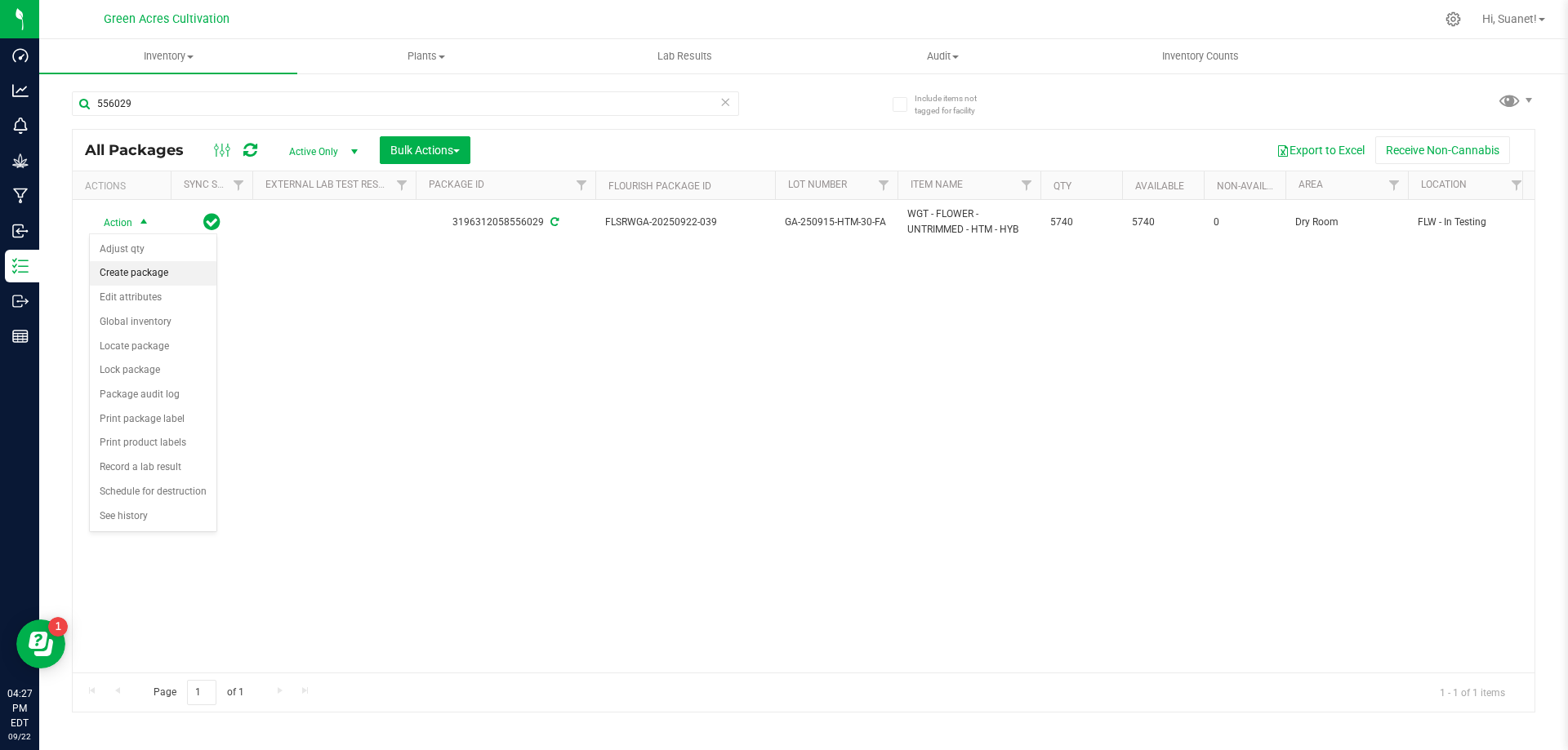
click at [133, 273] on li "Create package" at bounding box center [153, 274] width 127 height 25
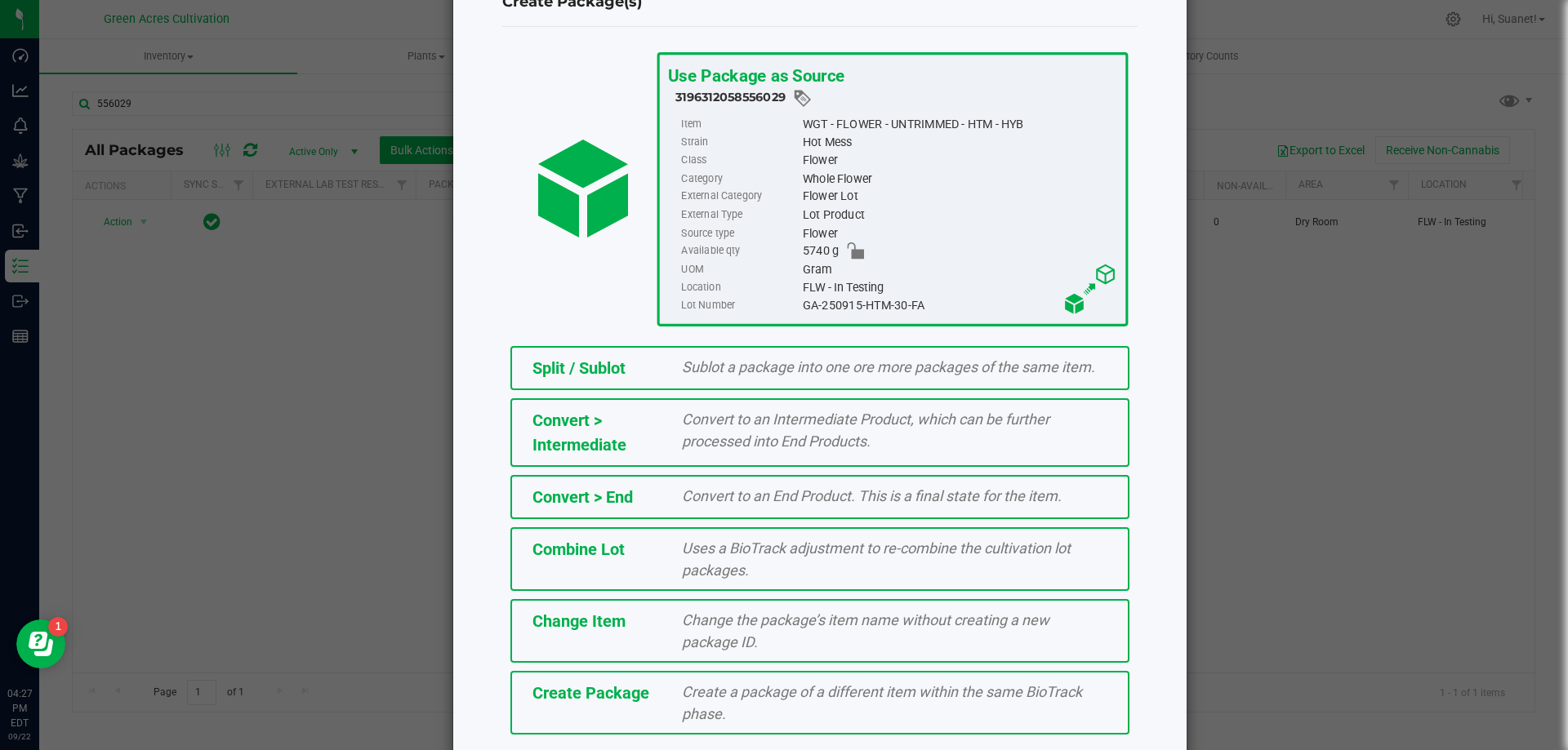
scroll to position [117, 0]
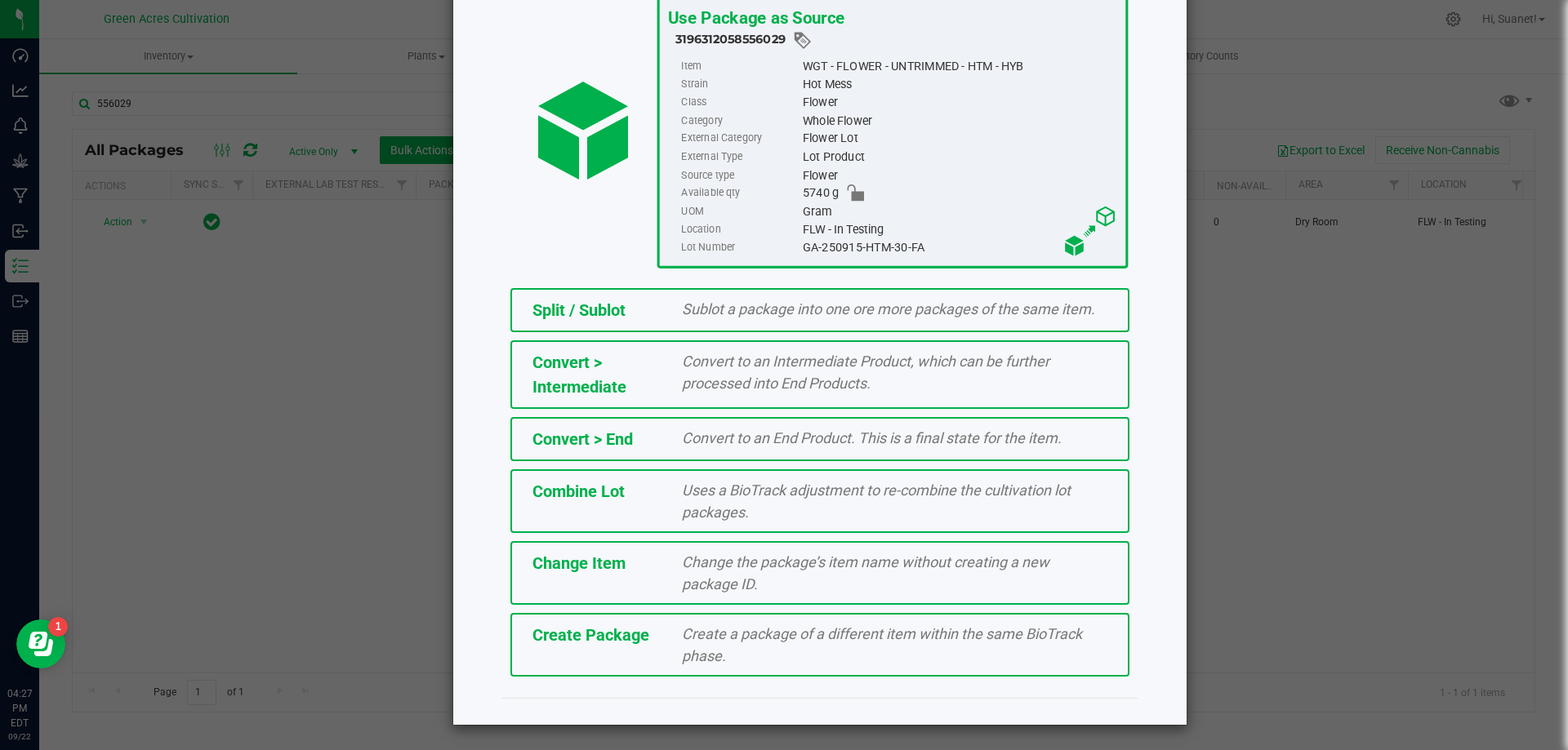
click at [685, 648] on span "Create a package of a different item within the same BioTrack phase." at bounding box center [882, 645] width 400 height 39
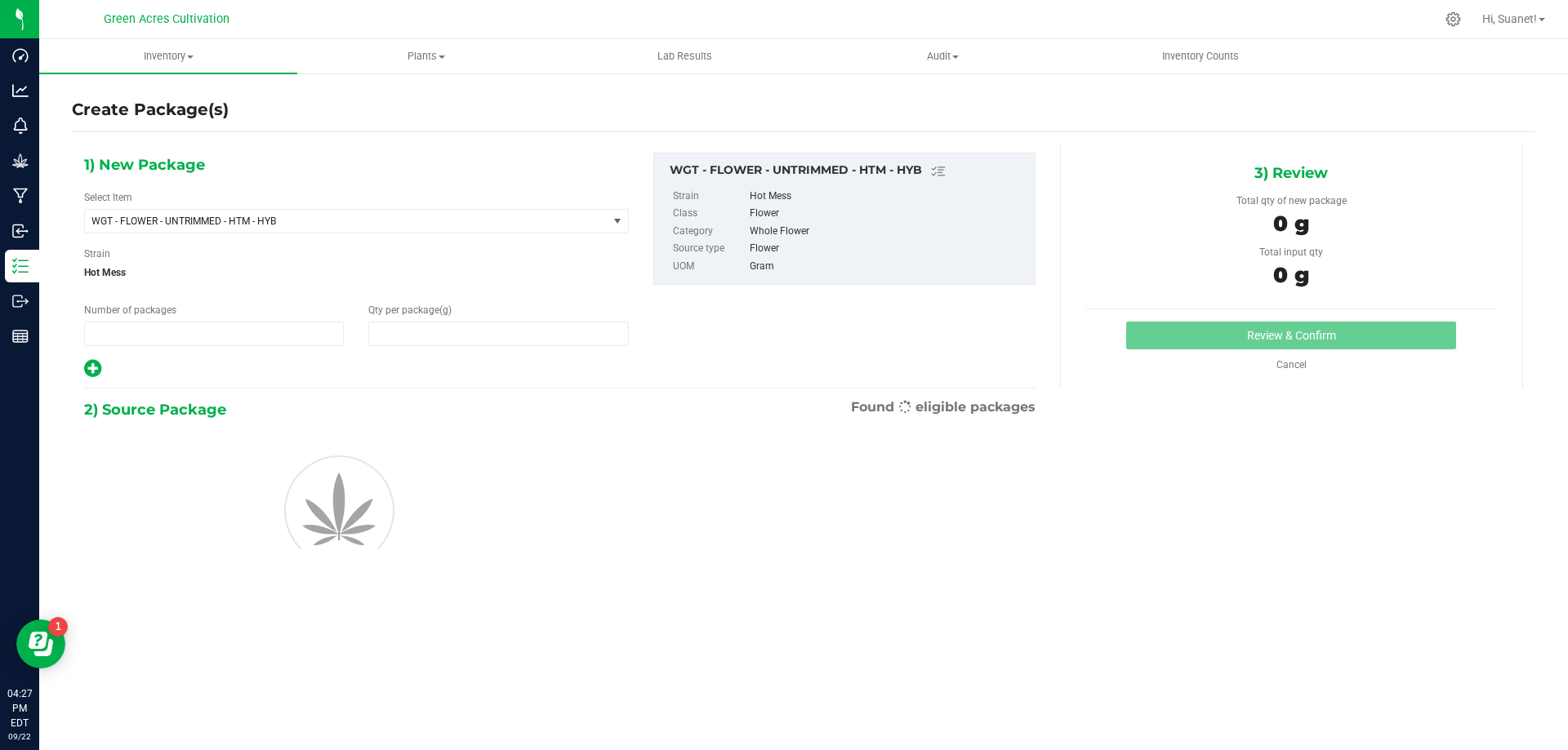
type input "1"
type input "0.0000"
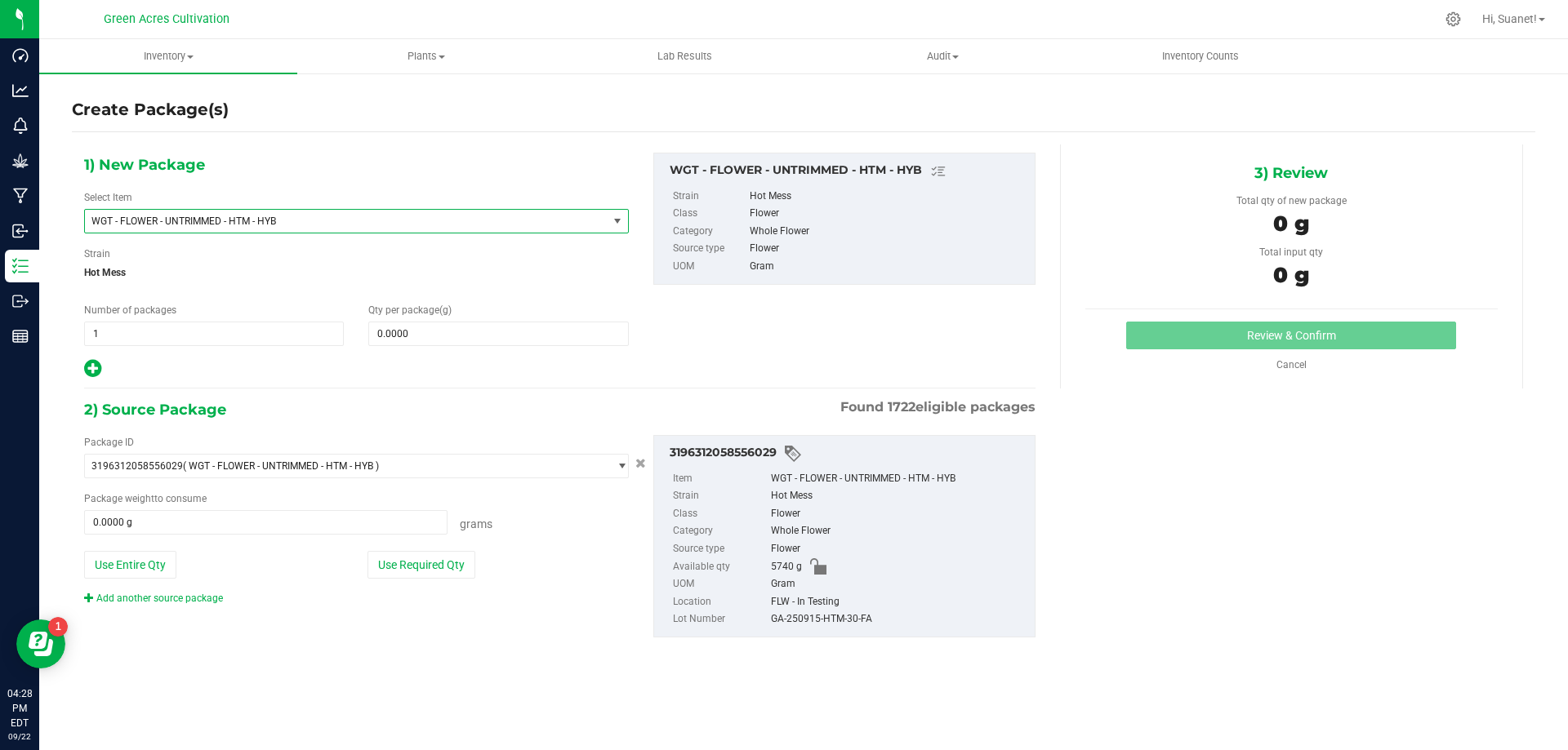
click at [360, 214] on span "WGT - FLOWER - UNTRIMMED - HTM - HYB" at bounding box center [346, 221] width 523 height 23
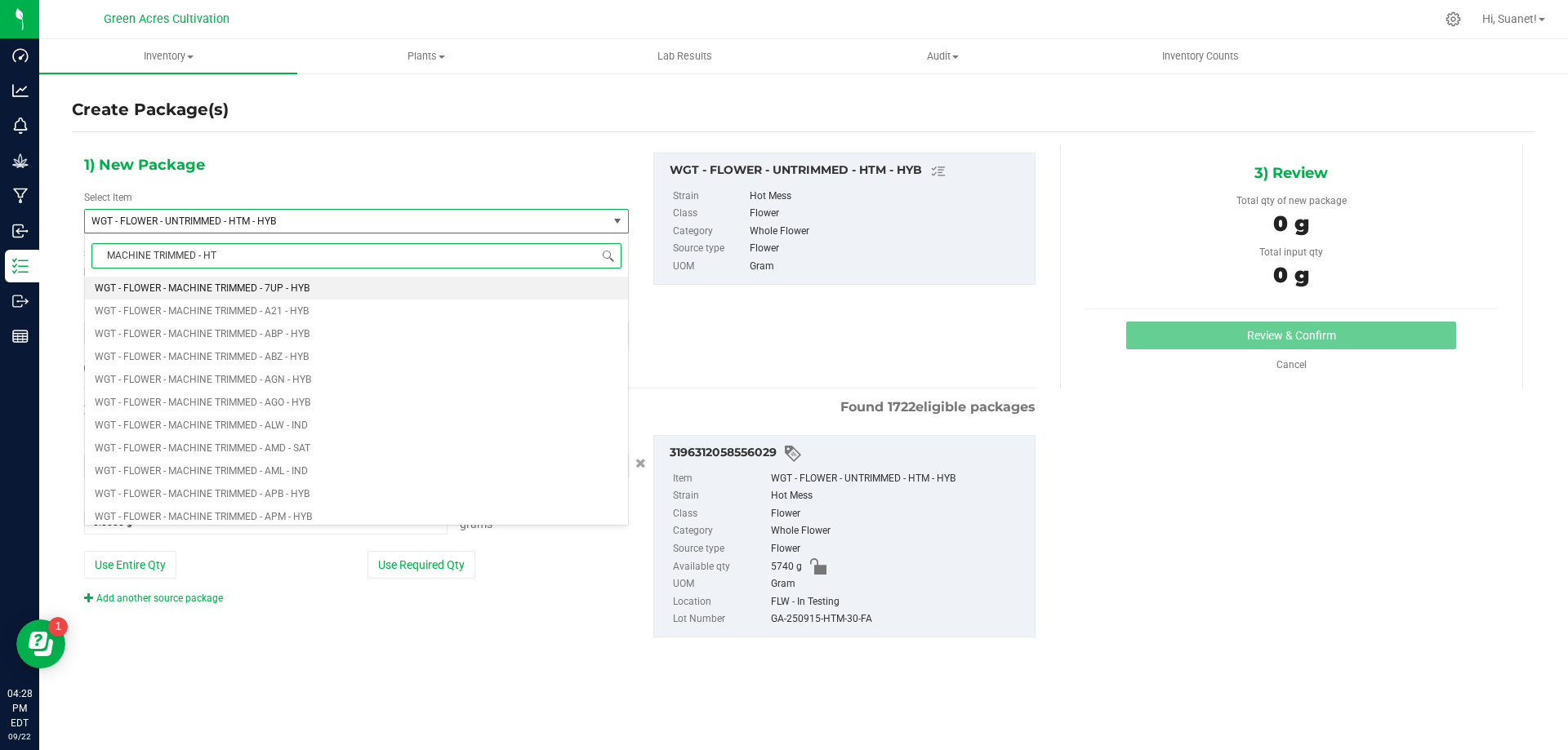
type input "MACHINE TRIMMED - HTM"
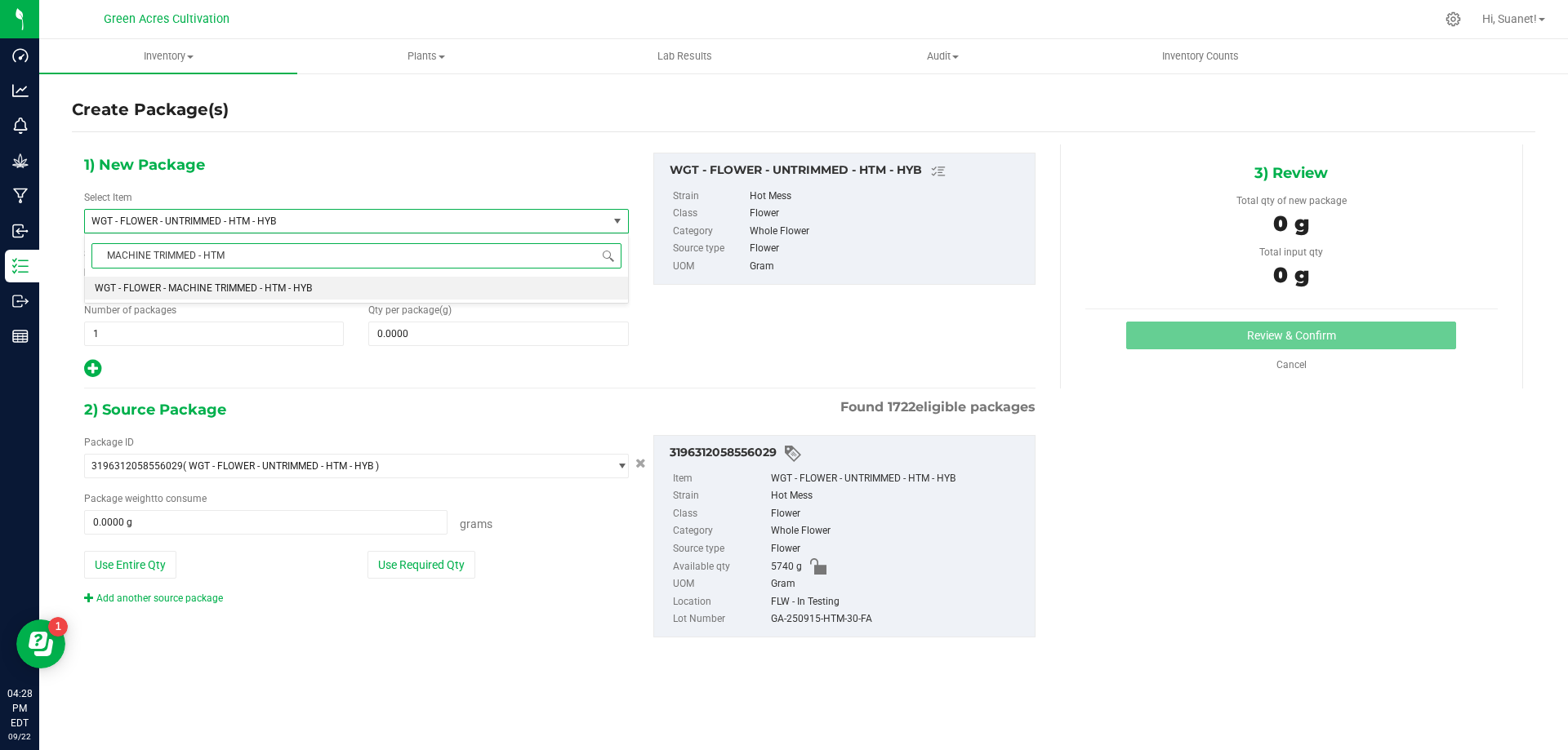
click at [237, 291] on span "WGT - FLOWER - MACHINE TRIMMED - HTM - HYB" at bounding box center [203, 288] width 217 height 11
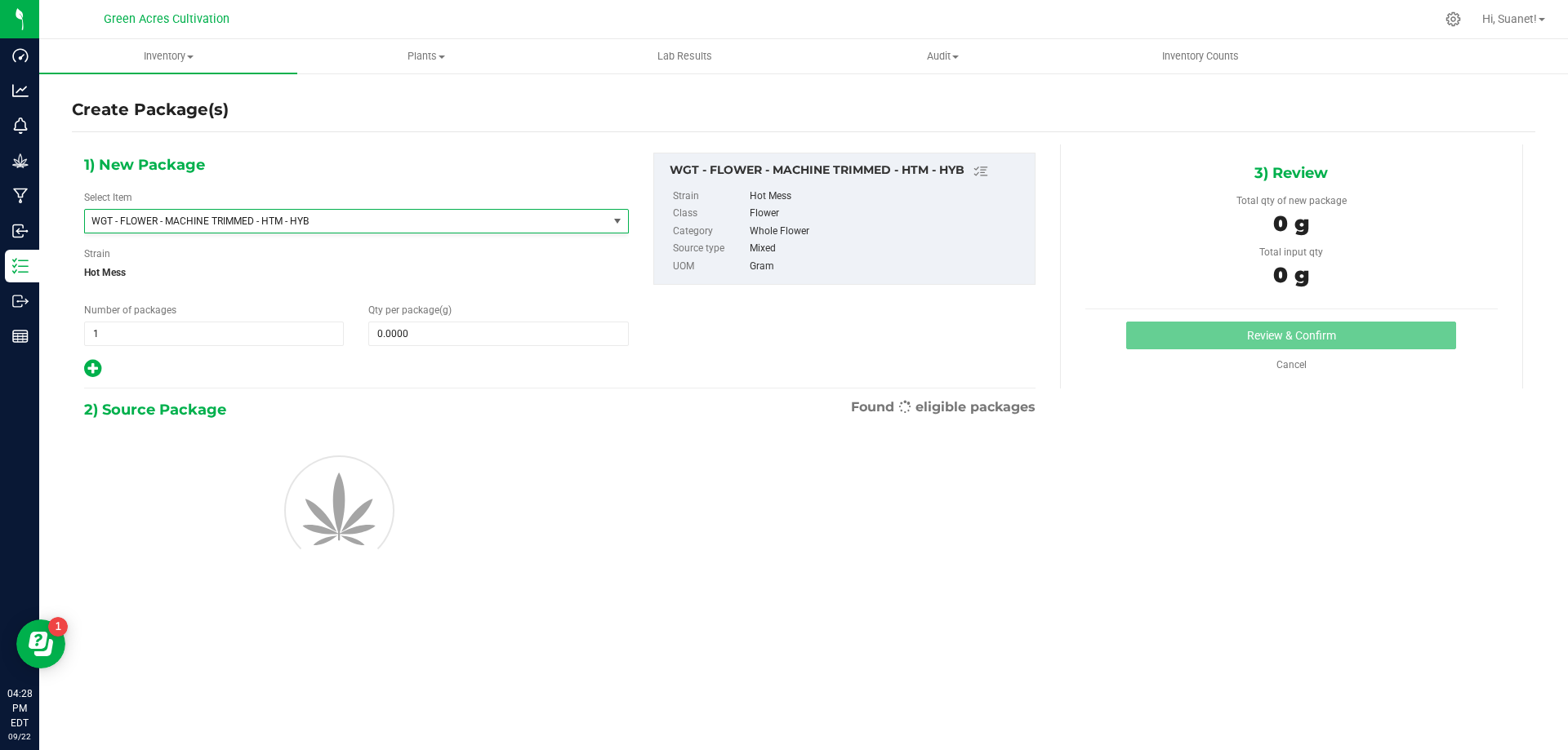
type input "0.0000"
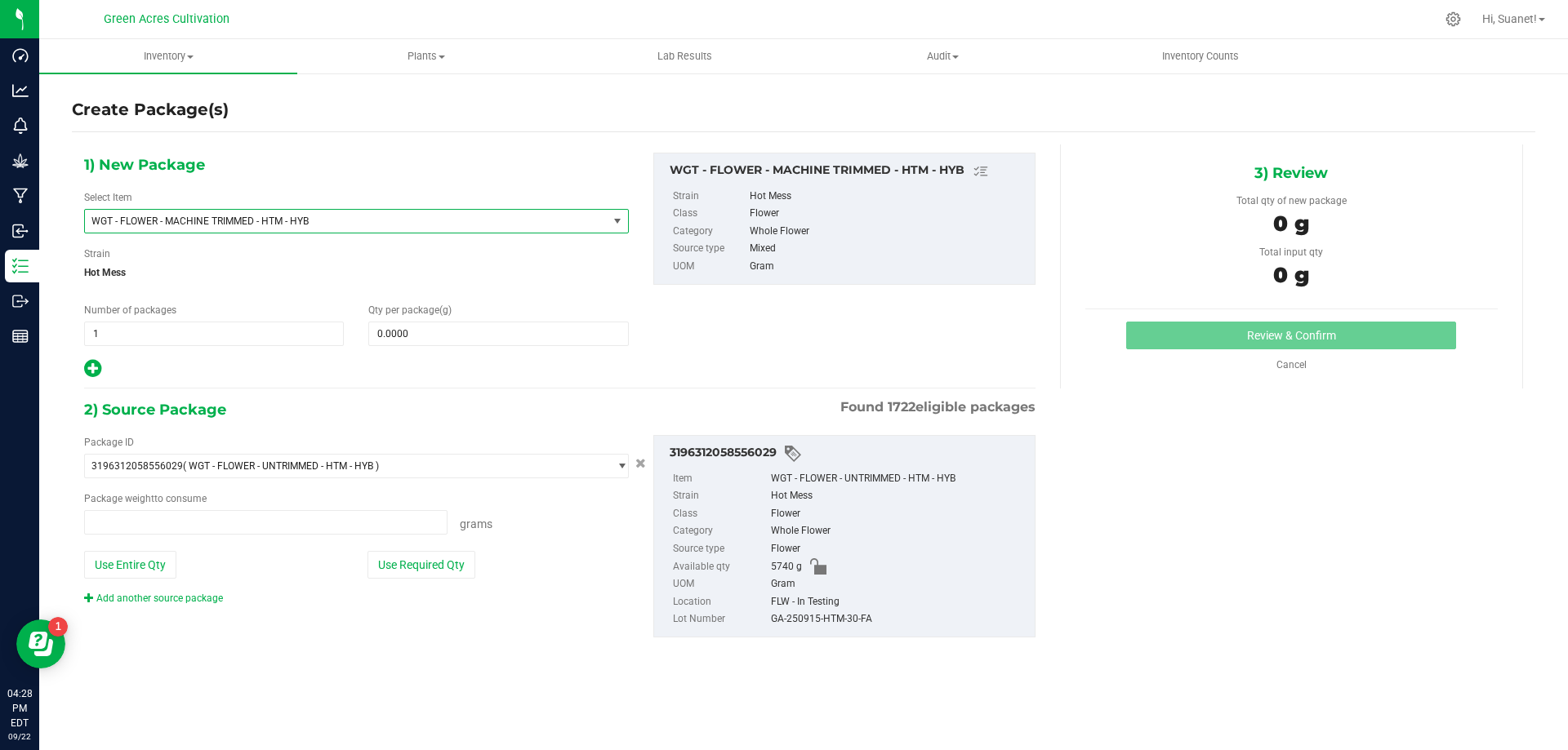
type input "0.0000 g"
click at [415, 335] on span at bounding box center [498, 334] width 260 height 25
type input "10"
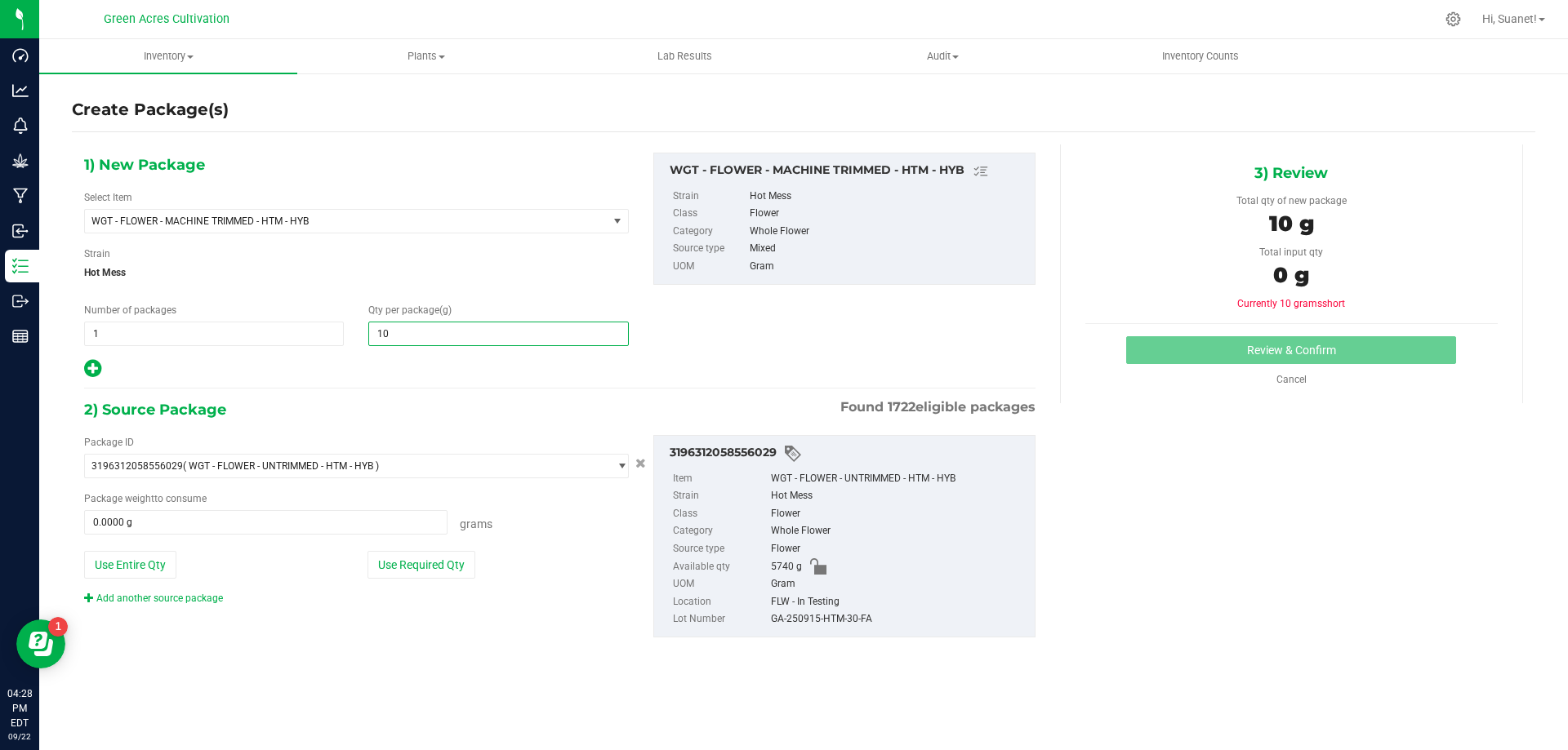
type input "10.0000"
click at [493, 305] on div "Qty per package (g) 10.0000 10" at bounding box center [498, 324] width 285 height 43
click at [438, 586] on div "Package ID 3196312058556029 ( WGT - FLOWER - UNTRIMMED - HTM - HYB ) 0004193013…" at bounding box center [356, 520] width 569 height 171
click at [439, 571] on button "Use Required Qty" at bounding box center [421, 565] width 108 height 28
type input "10.0000 g"
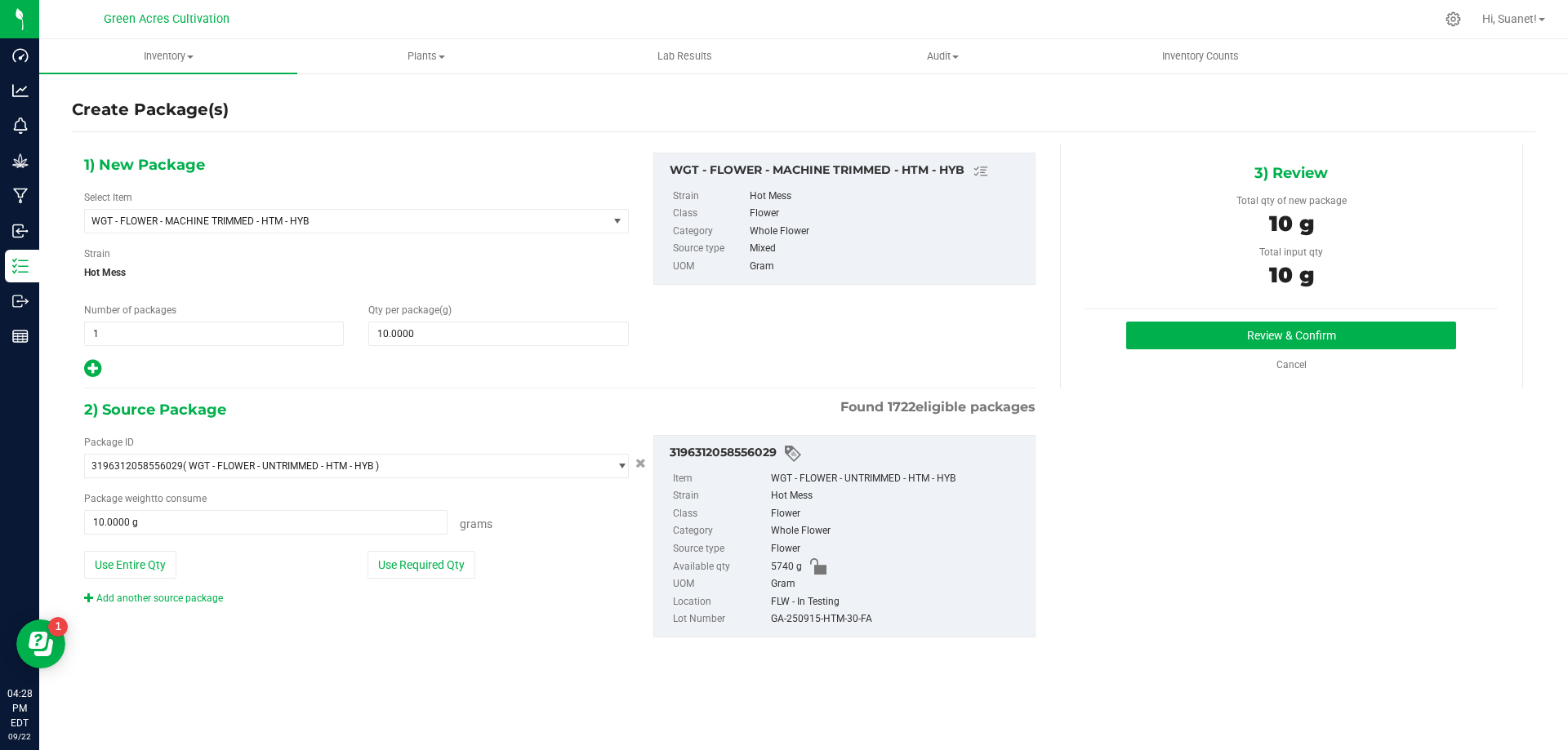
click at [798, 611] on div "GA-250915-HTM-30-FA" at bounding box center [899, 620] width 256 height 18
copy div "GA-250915-HTM-30-FA"
click at [1185, 335] on button "Review & Confirm" at bounding box center [1291, 336] width 330 height 28
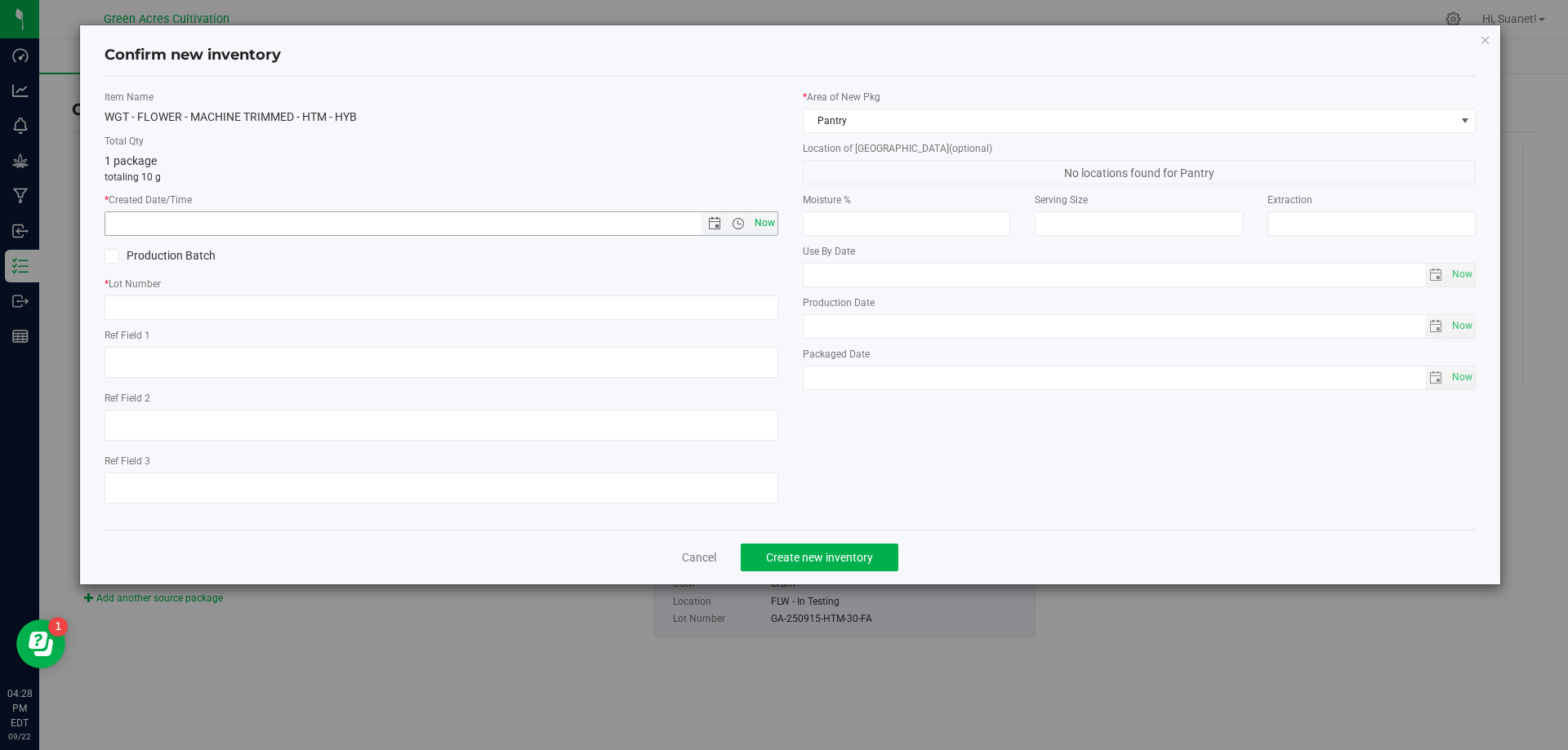
click at [770, 220] on span "Now" at bounding box center [764, 223] width 28 height 24
type input "9/22/2025 4:28 PM"
click at [719, 316] on input "text" at bounding box center [441, 308] width 674 height 25
paste input "GA-250915-HTM-30-FA"
type input "GA-250915-HTM-30-FA"
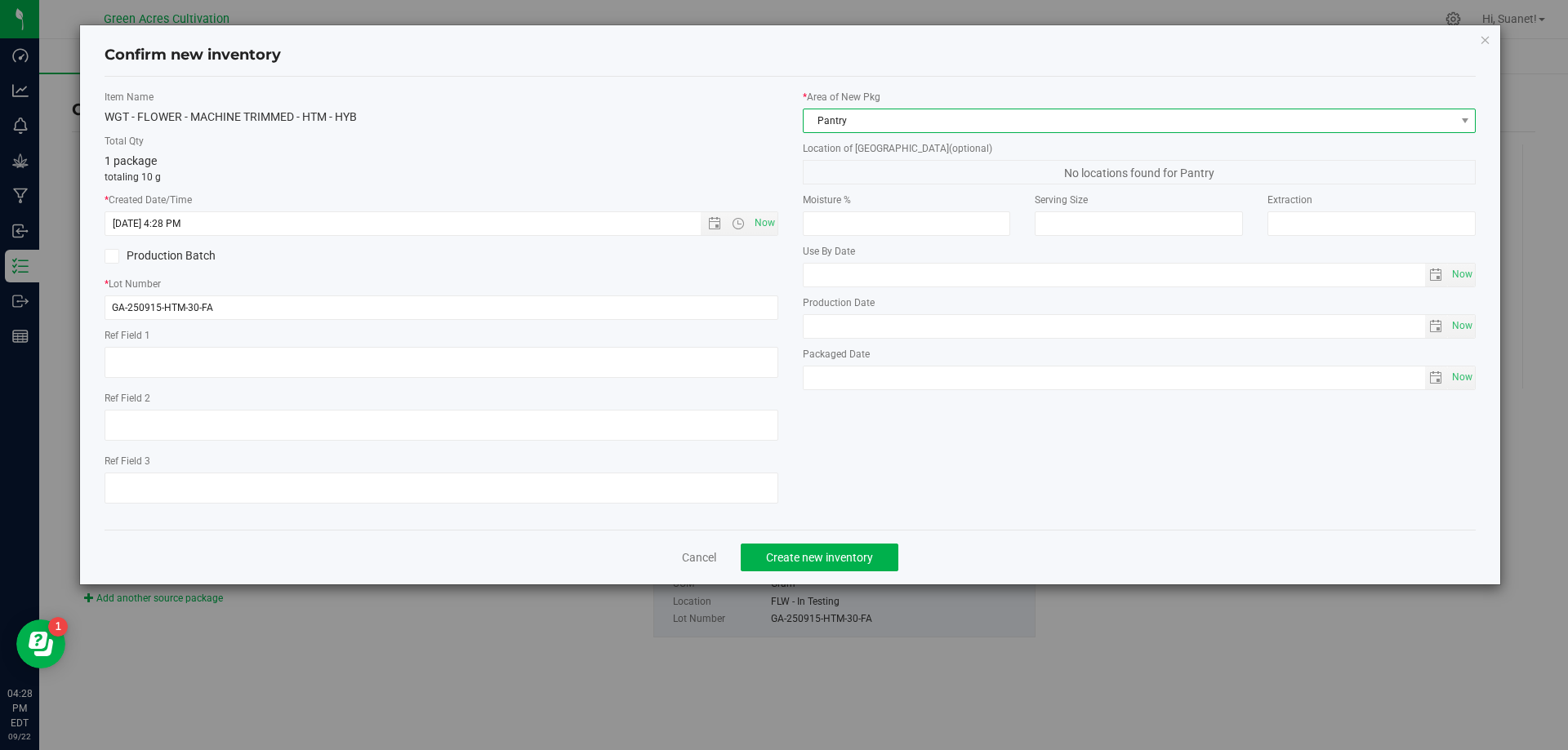
click at [858, 131] on span "Pantry" at bounding box center [1129, 121] width 652 height 23
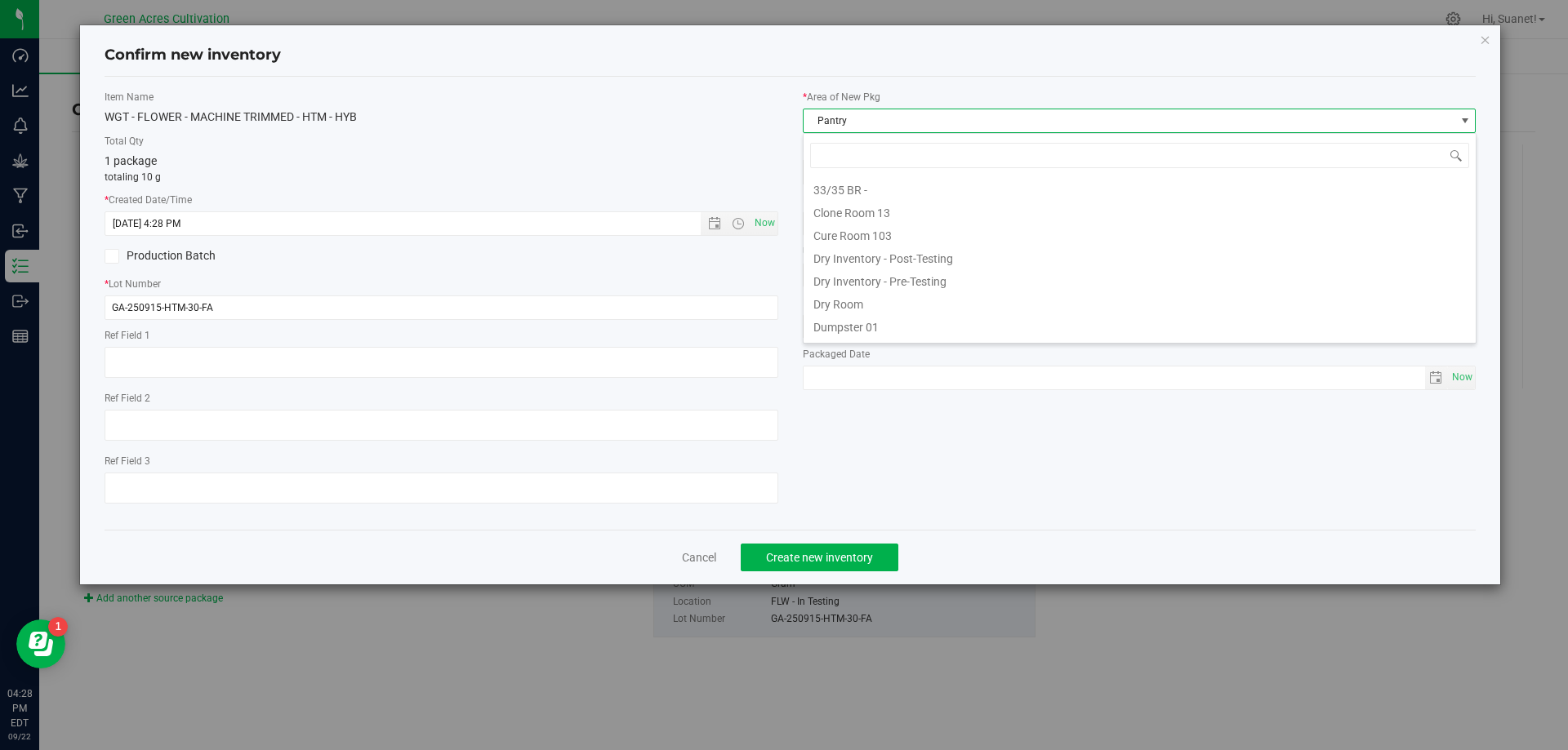
scroll to position [25, 674]
type input "DR"
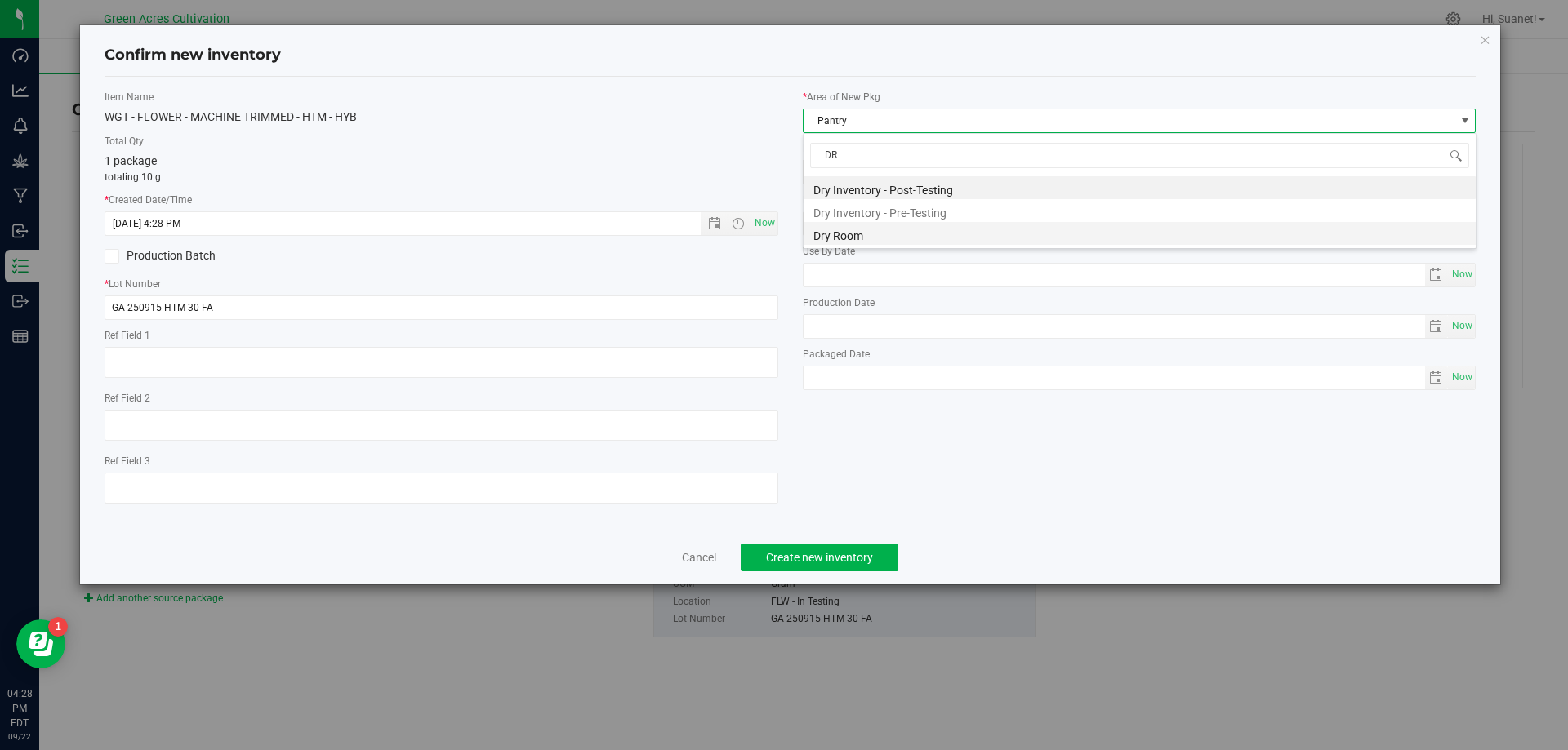
click at [848, 225] on li "Dry Room" at bounding box center [1140, 234] width 672 height 23
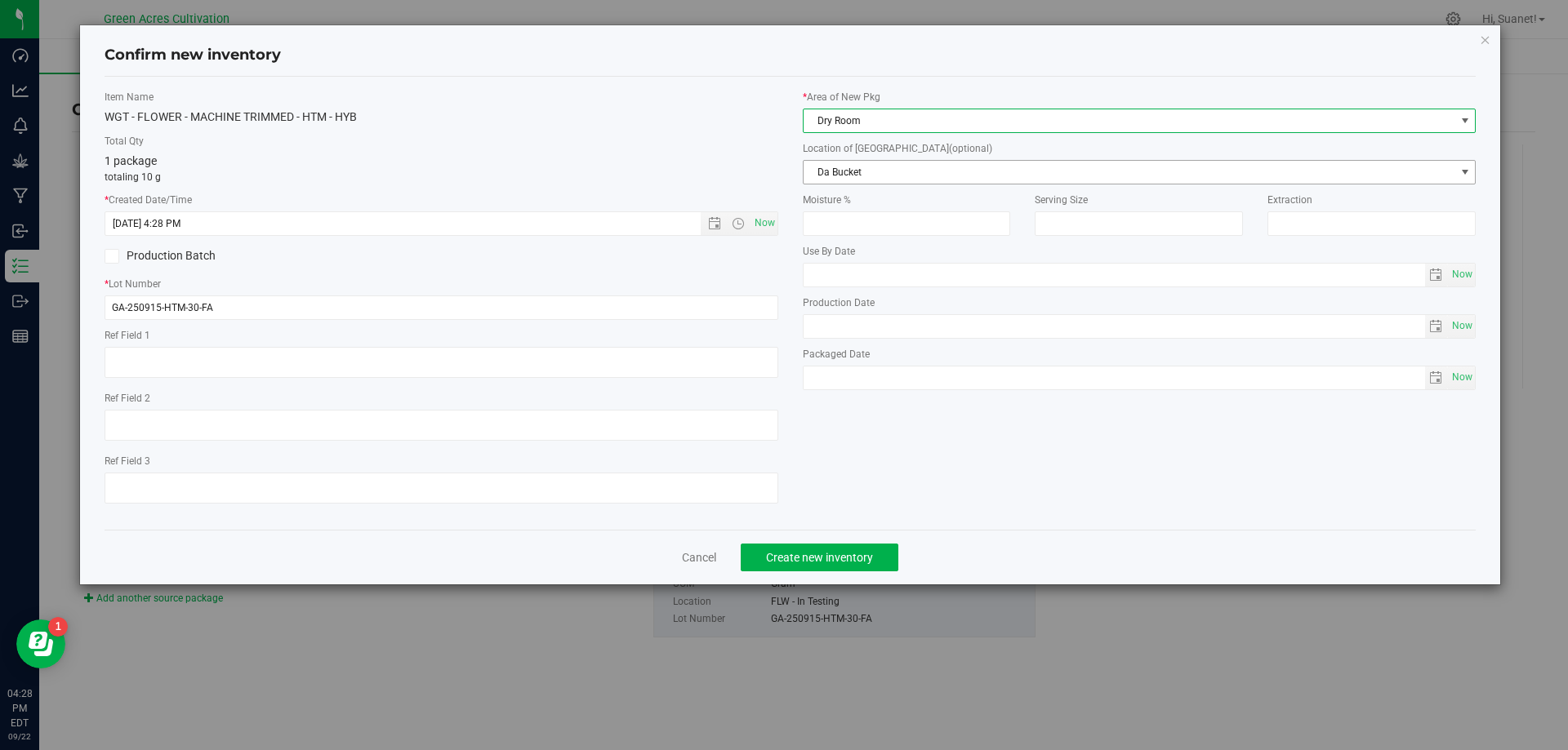
click at [868, 171] on span "Da Bucket" at bounding box center [1129, 172] width 652 height 23
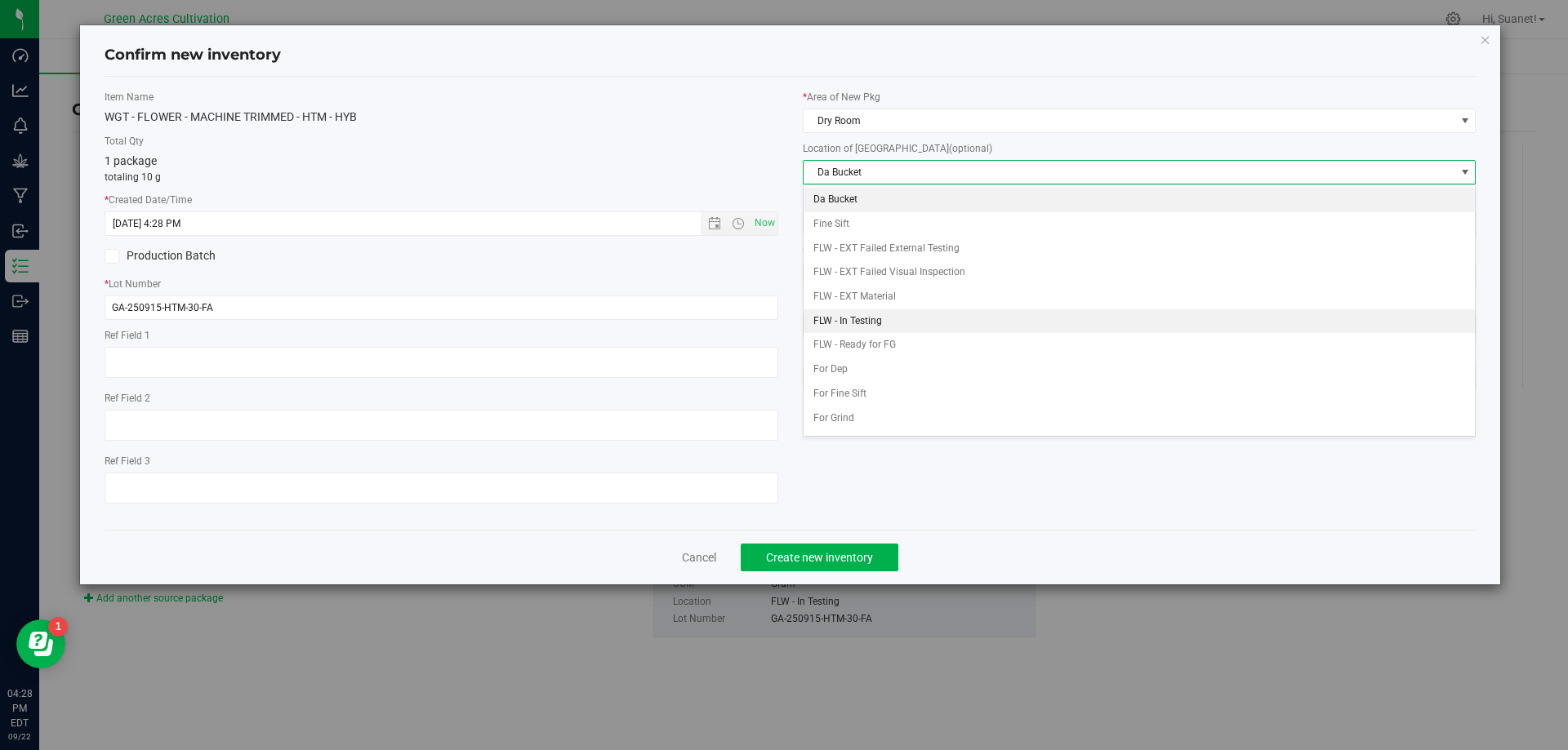
click at [852, 321] on li "FLW - In Testing" at bounding box center [1140, 322] width 672 height 25
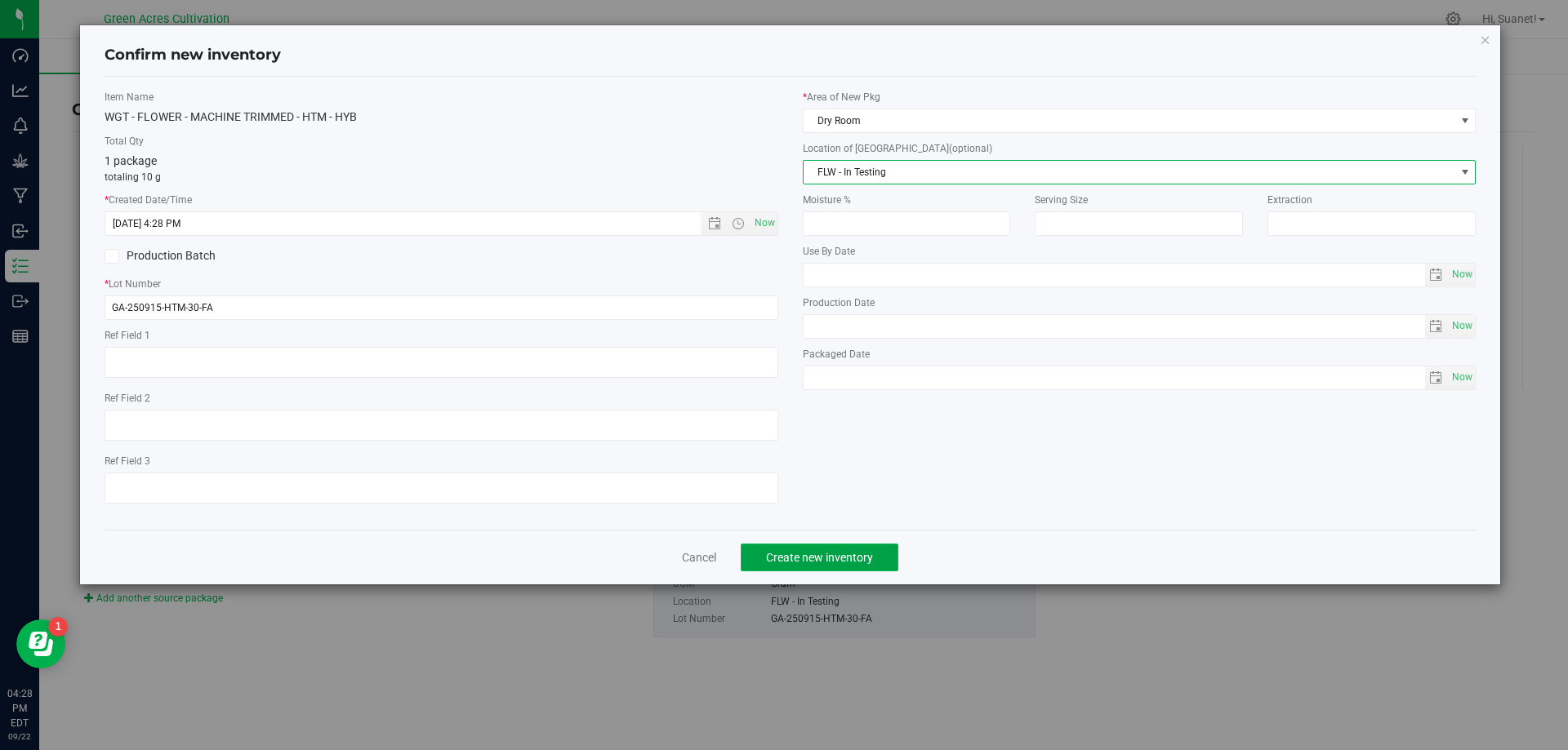
click at [806, 561] on span "Create new inventory" at bounding box center [819, 557] width 107 height 13
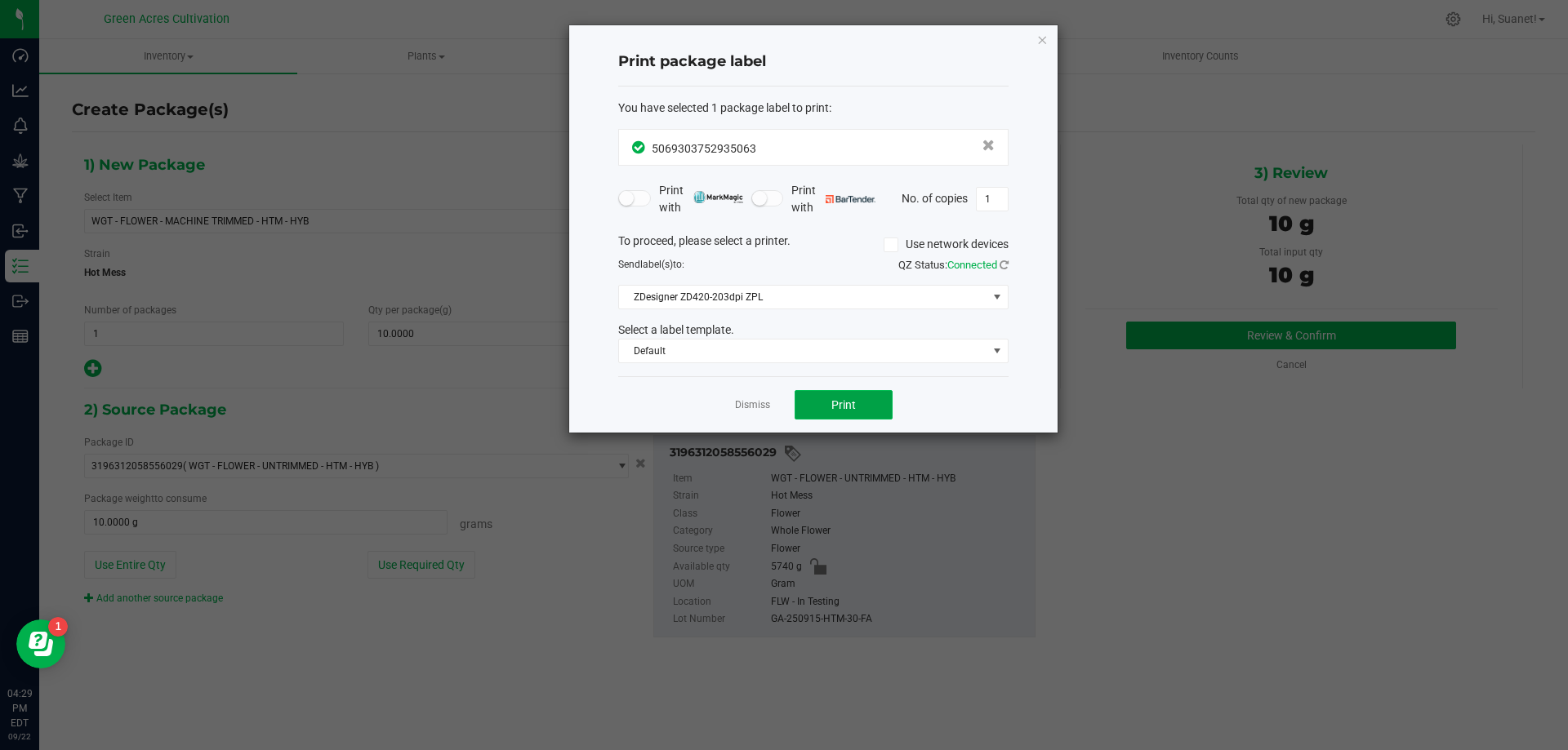
click at [833, 407] on span "Print" at bounding box center [844, 404] width 25 height 13
click at [753, 395] on div "Dismiss Print" at bounding box center [813, 404] width 390 height 56
click at [753, 407] on link "Dismiss" at bounding box center [753, 405] width 35 height 14
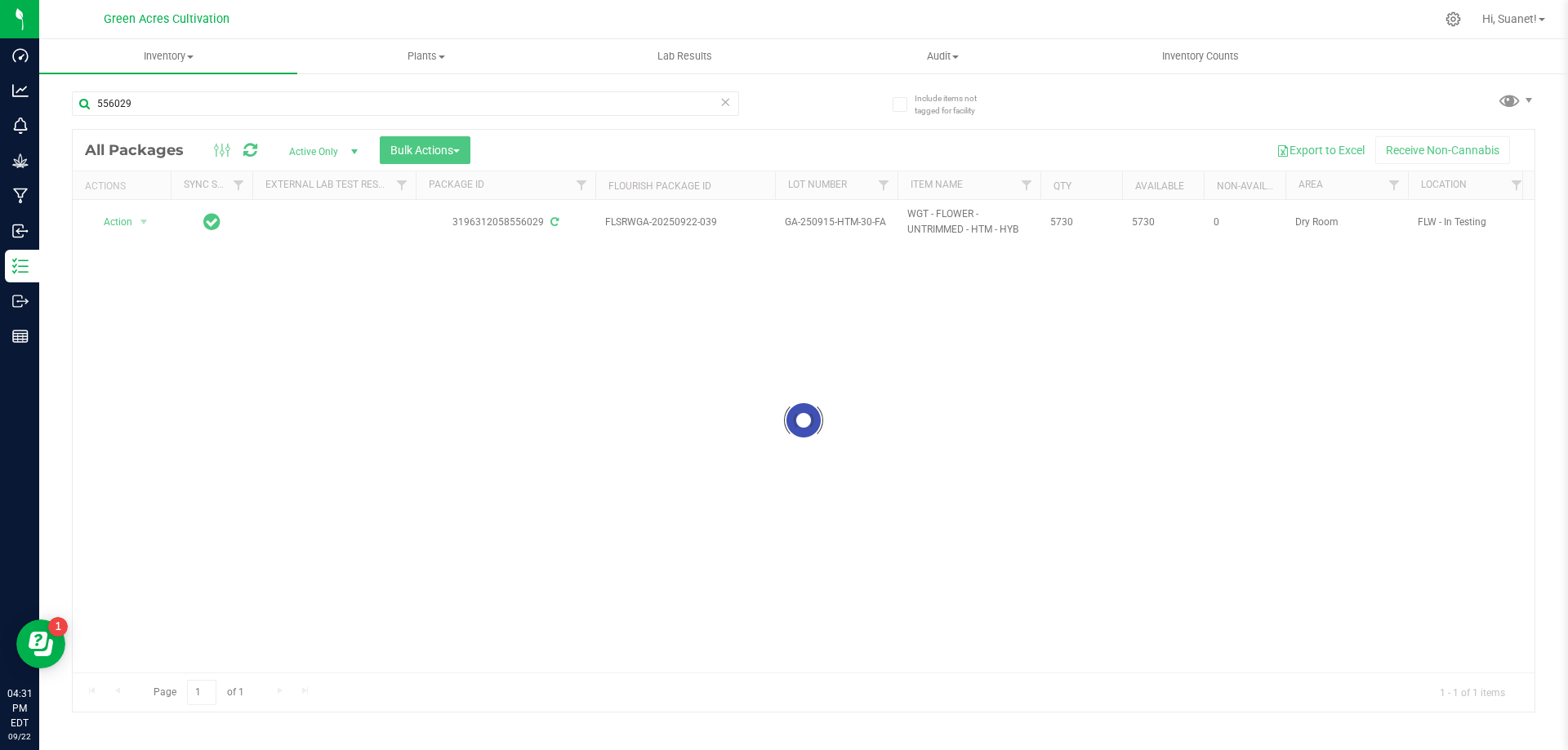
click at [724, 103] on icon at bounding box center [725, 101] width 11 height 19
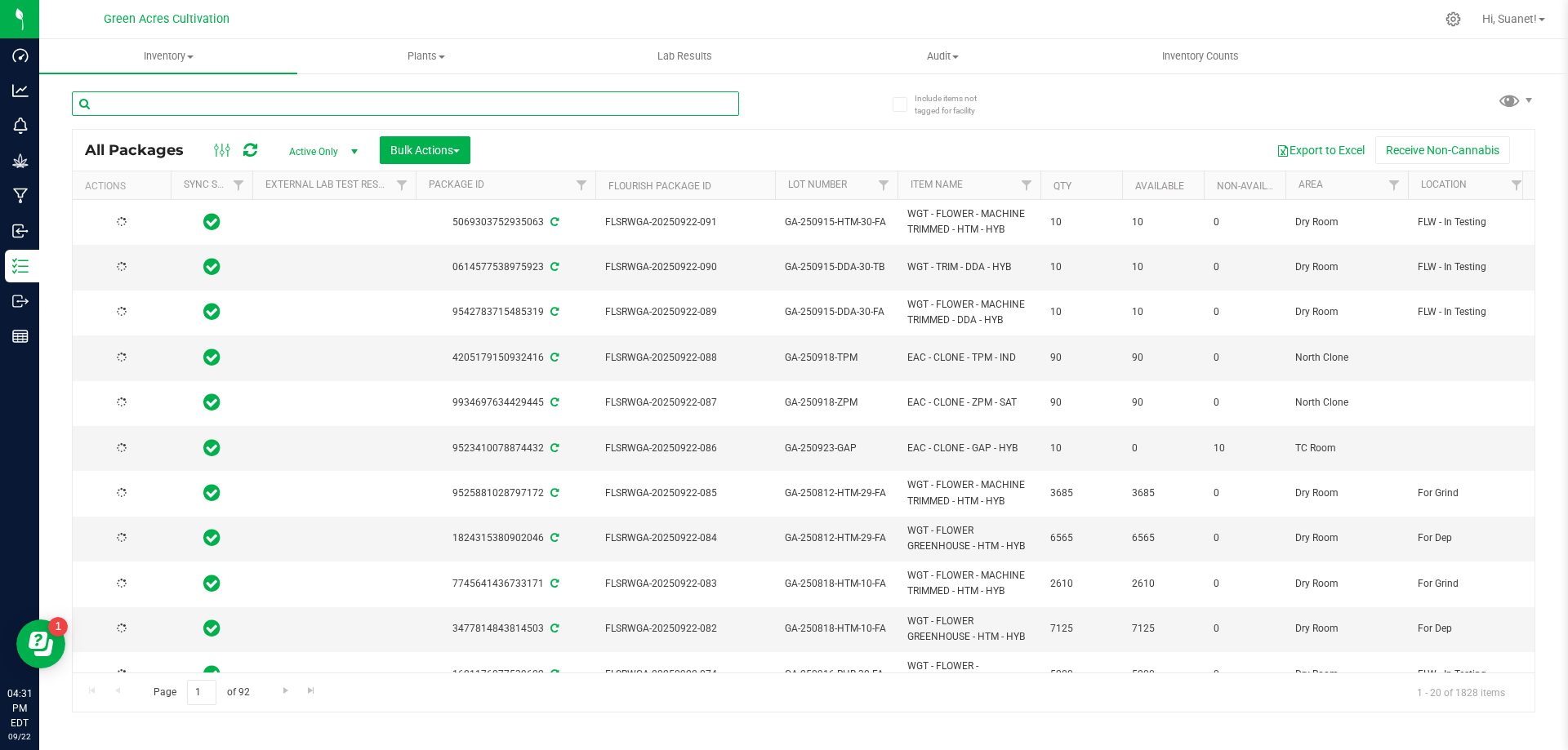
click at [719, 107] on input "text" at bounding box center [405, 103] width 667 height 25
type input "T"
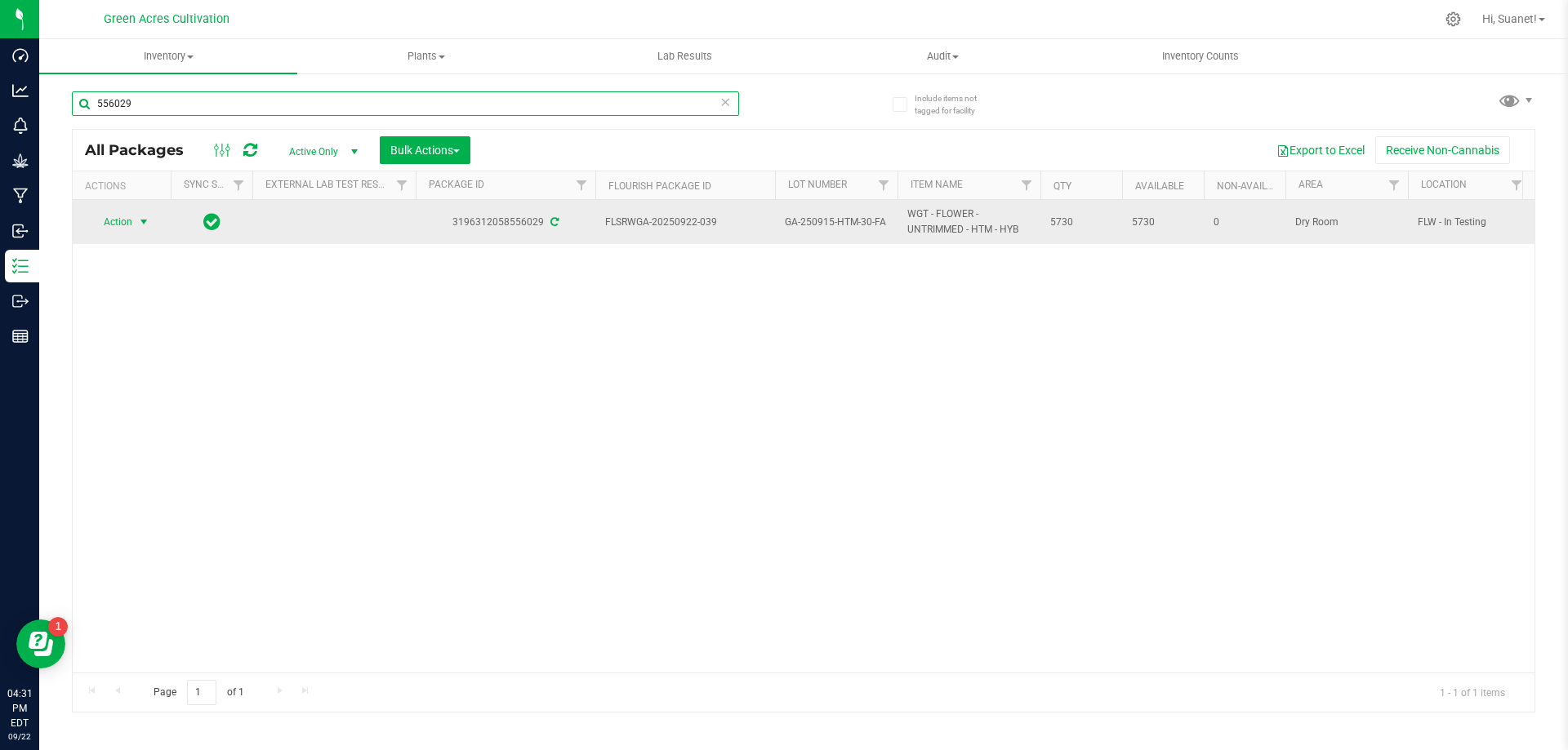
type input "556029"
click at [127, 224] on span "Action" at bounding box center [111, 222] width 44 height 23
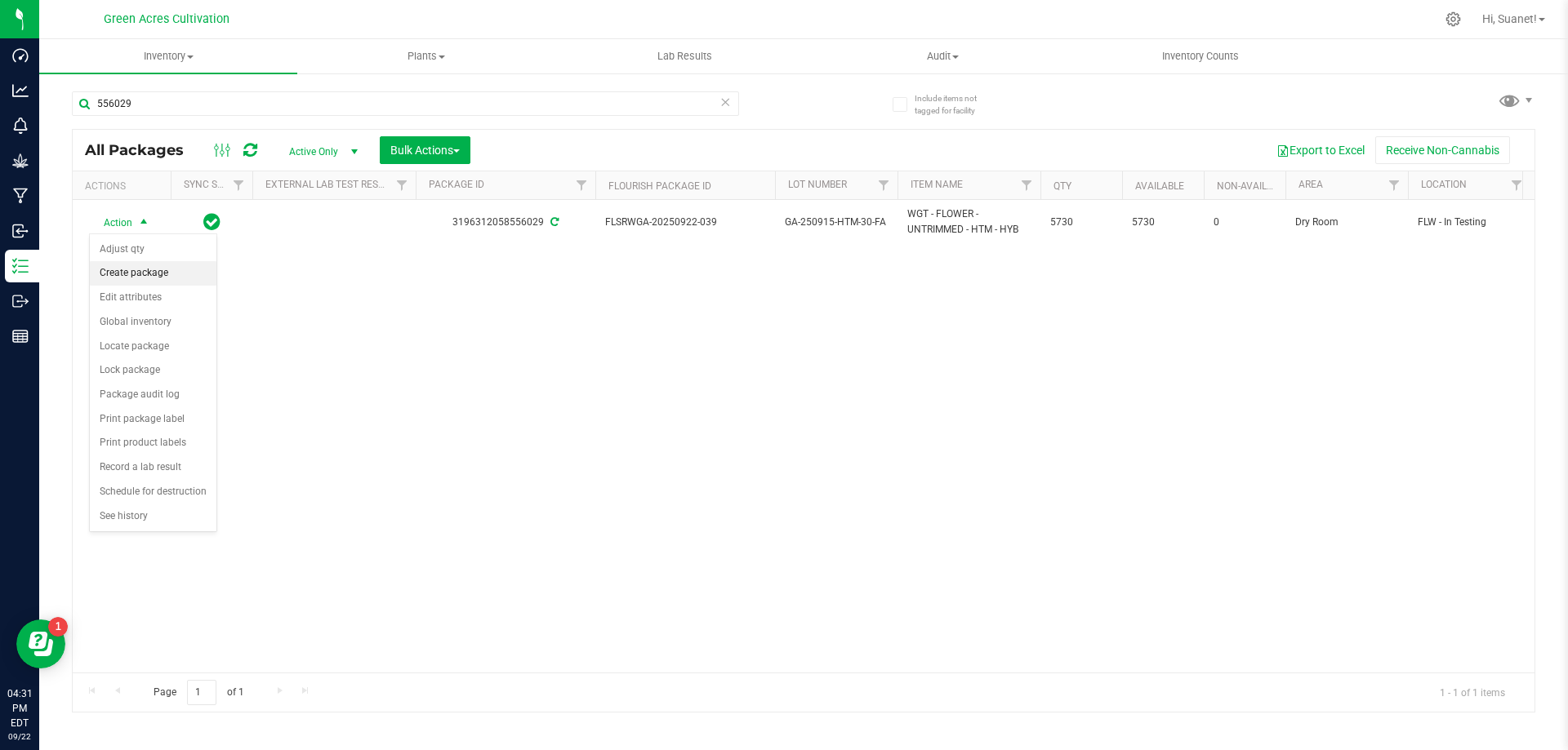
click at [130, 267] on li "Create package" at bounding box center [153, 274] width 127 height 25
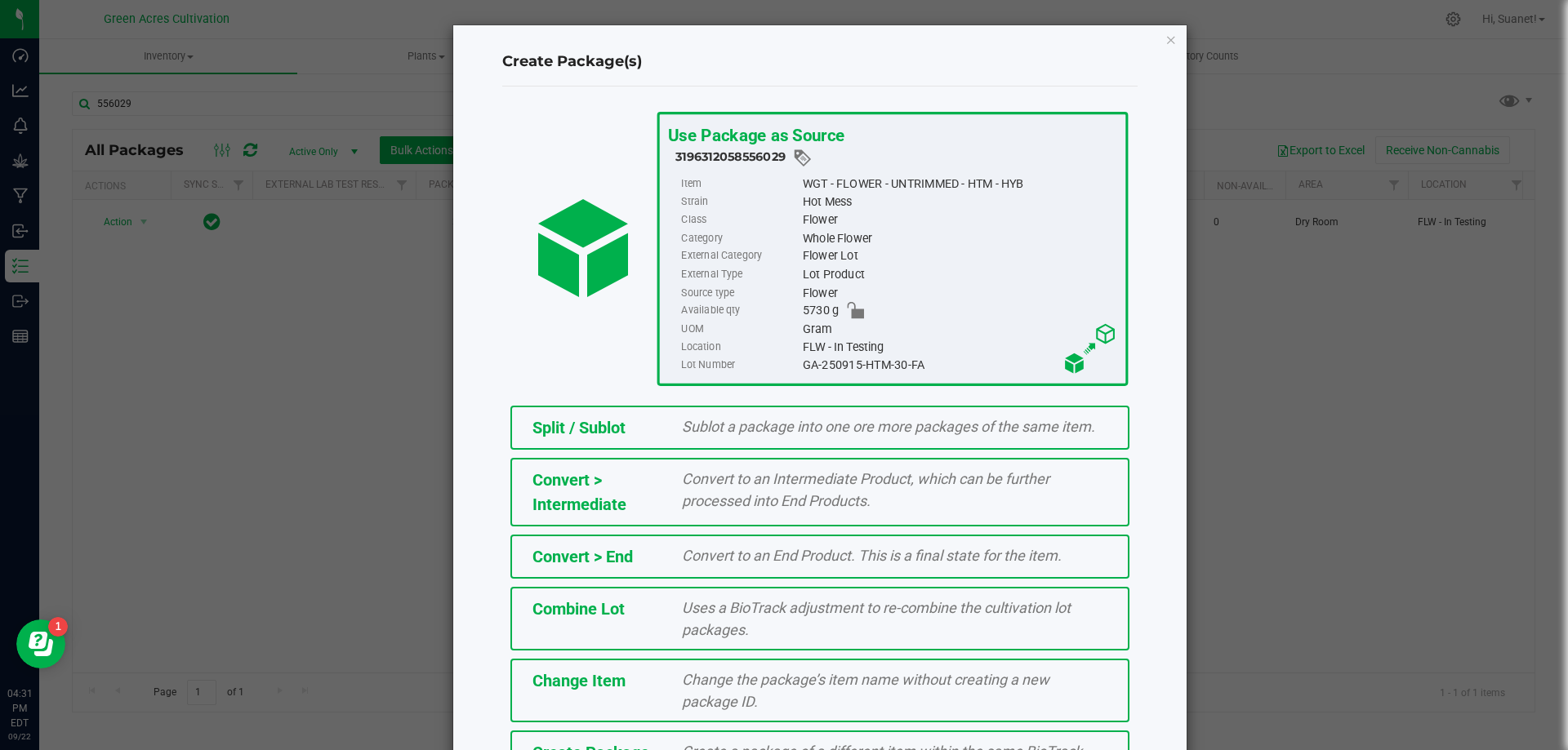
scroll to position [117, 0]
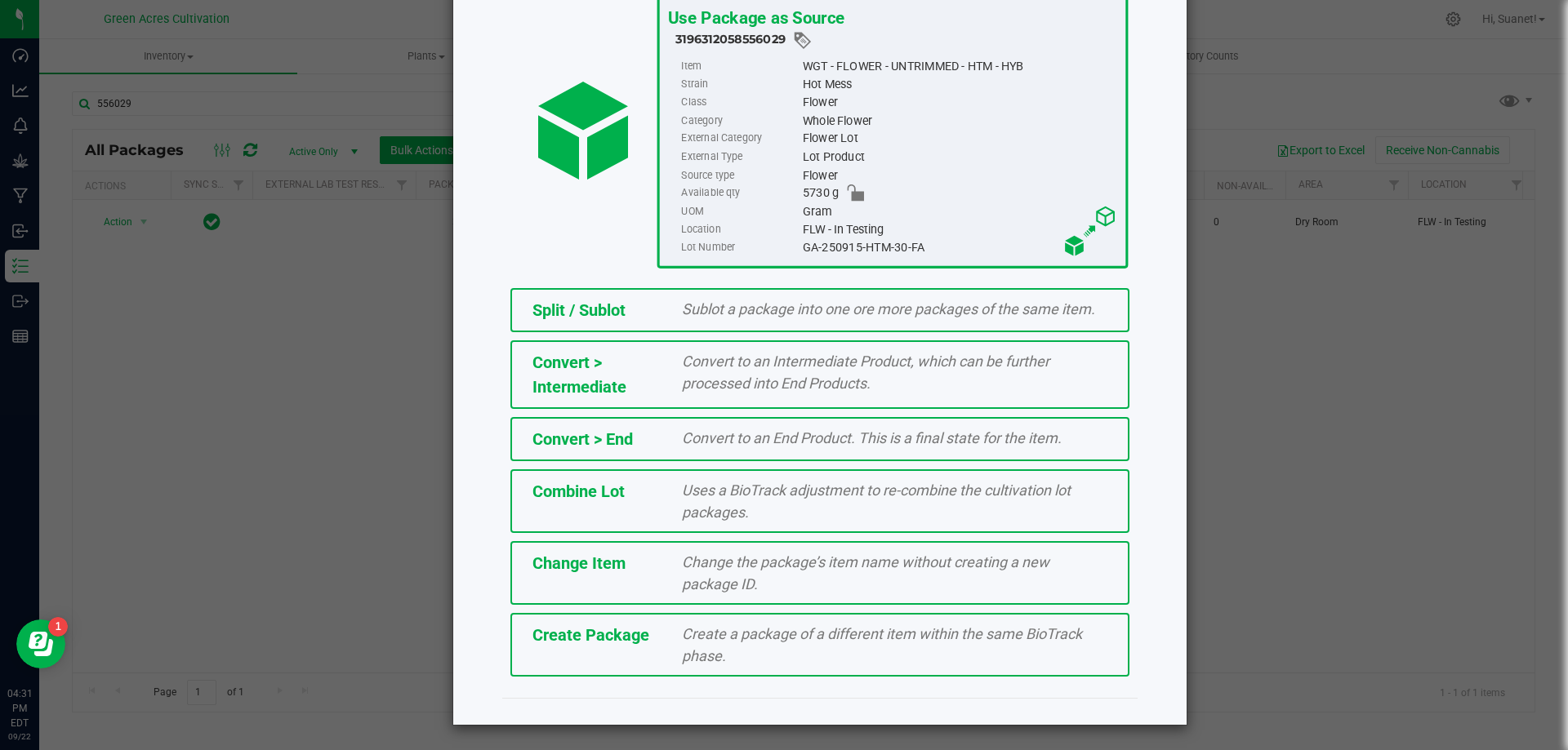
click at [626, 663] on div "Create Package Create a package of a different item within the same BioTrack ph…" at bounding box center [819, 645] width 619 height 64
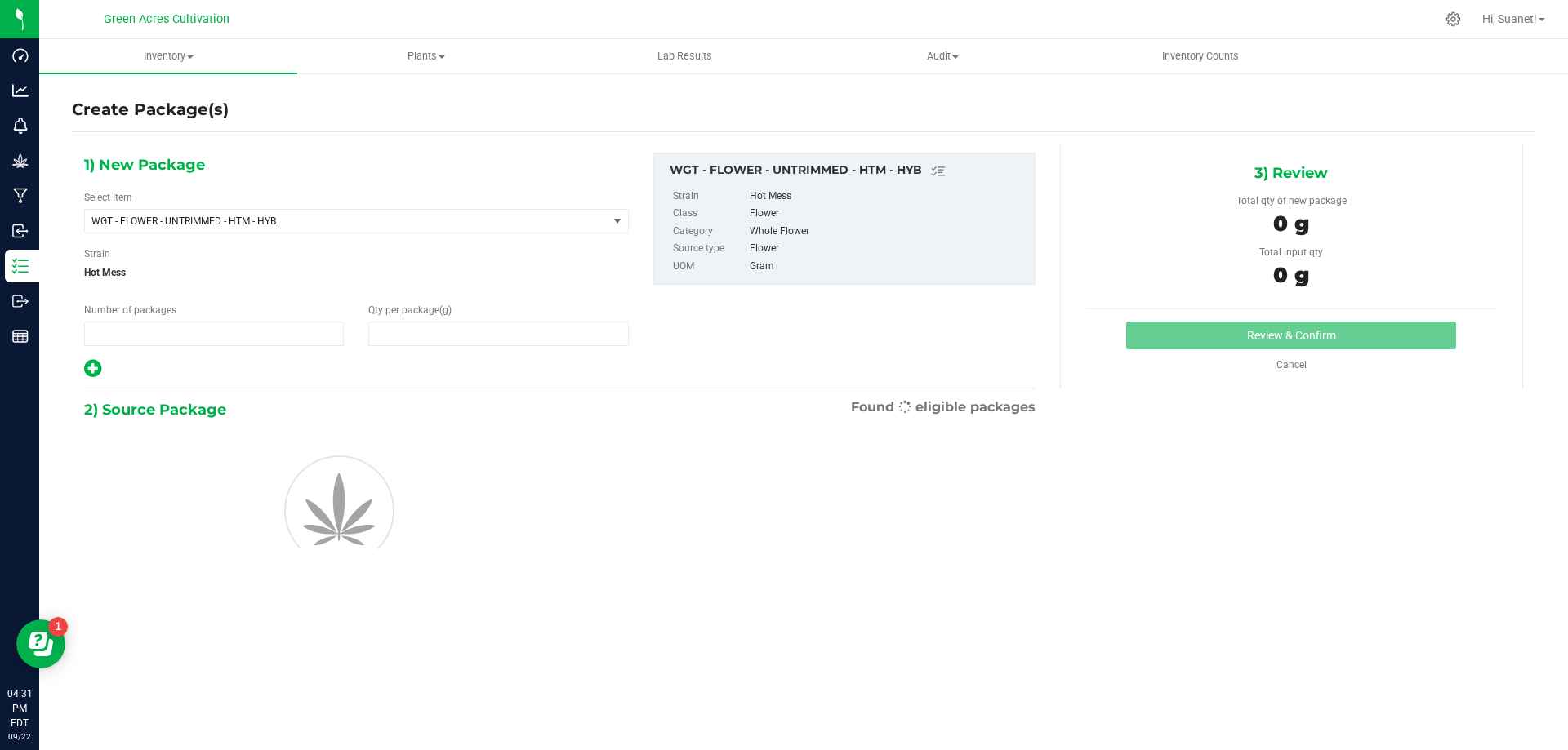
type input "1"
type input "0.0000"
click at [290, 229] on span "WGT - FLOWER - UNTRIMMED - HTM - HYB" at bounding box center [346, 221] width 523 height 23
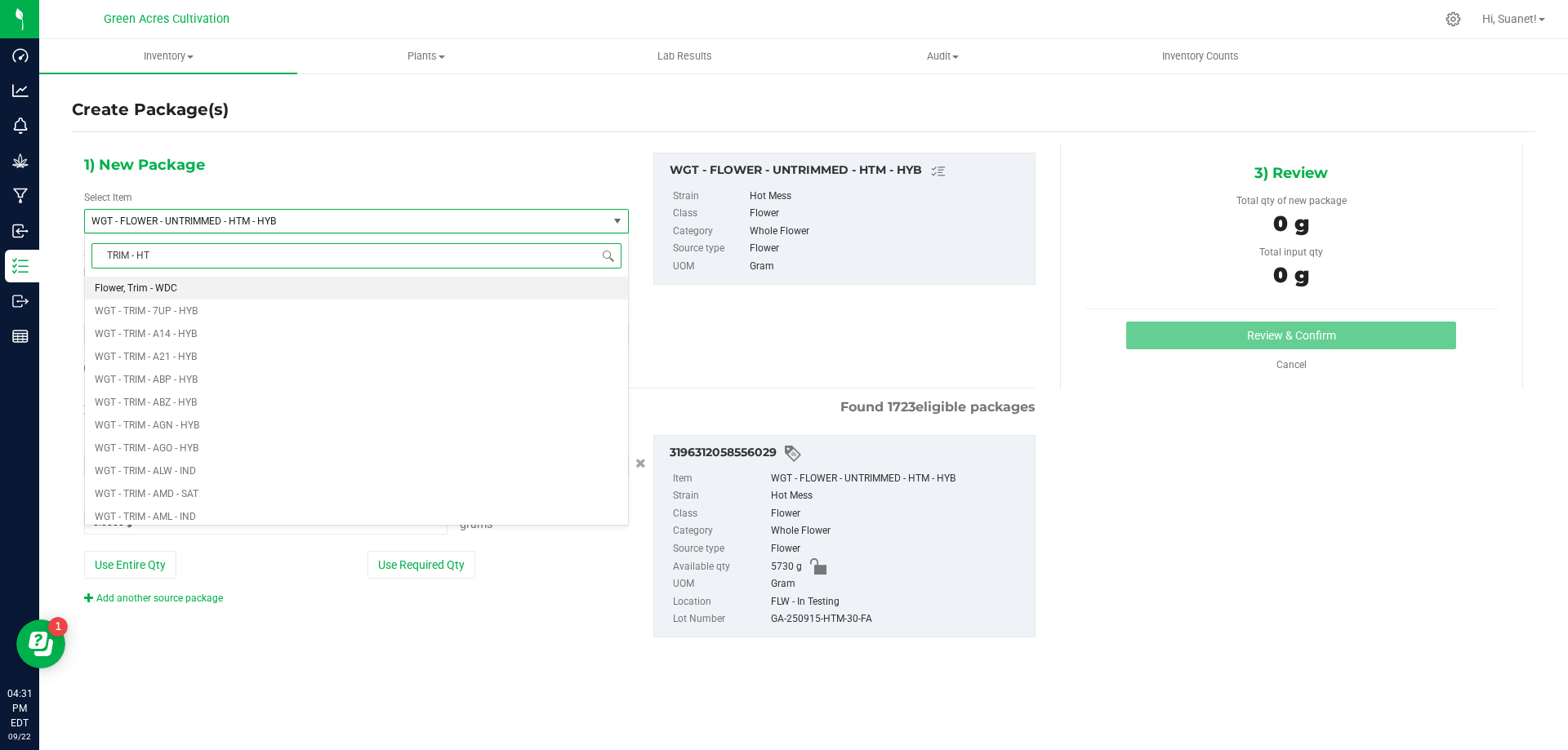
type input "TRIM - HTM"
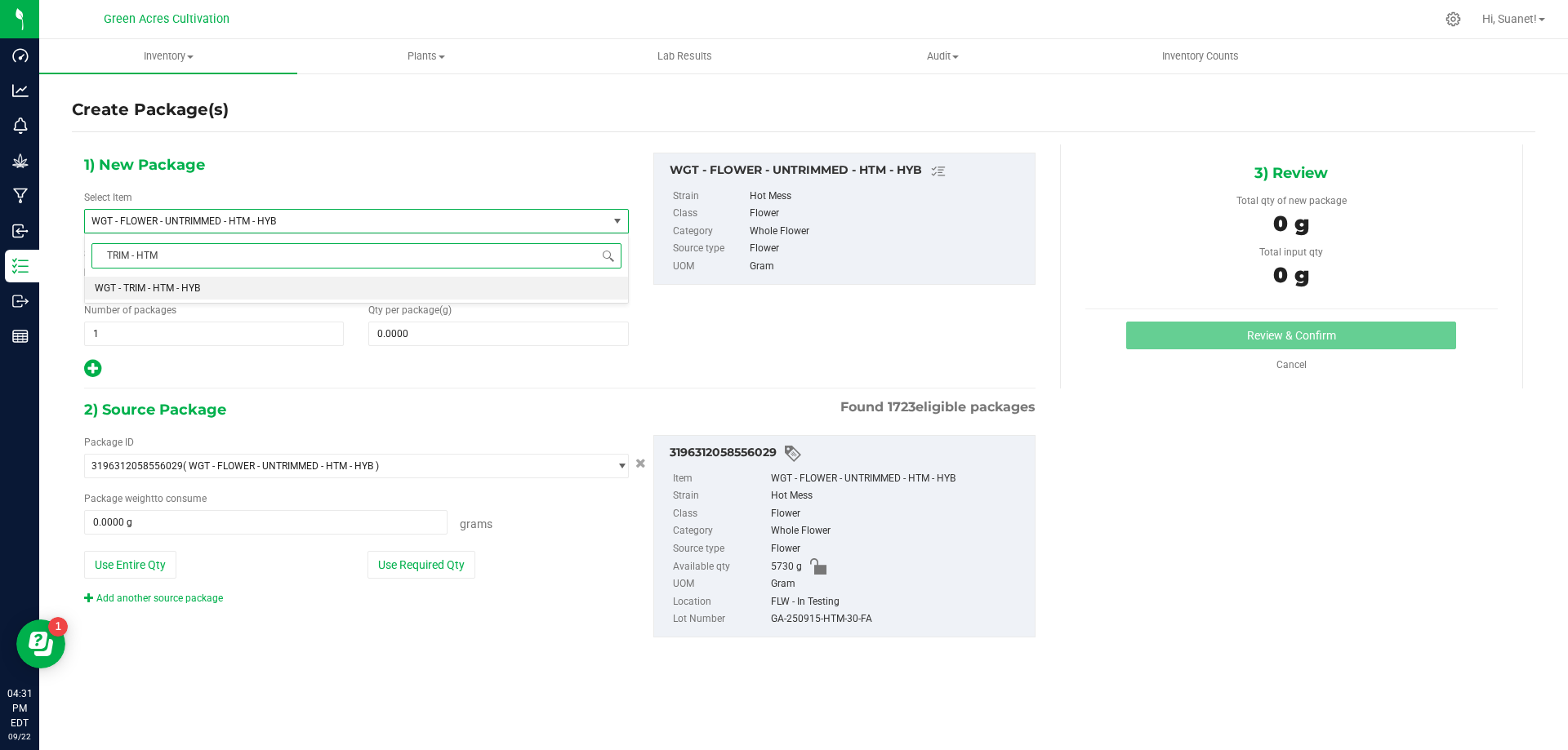
click at [224, 297] on li "WGT - TRIM - HTM - HYB" at bounding box center [356, 288] width 543 height 23
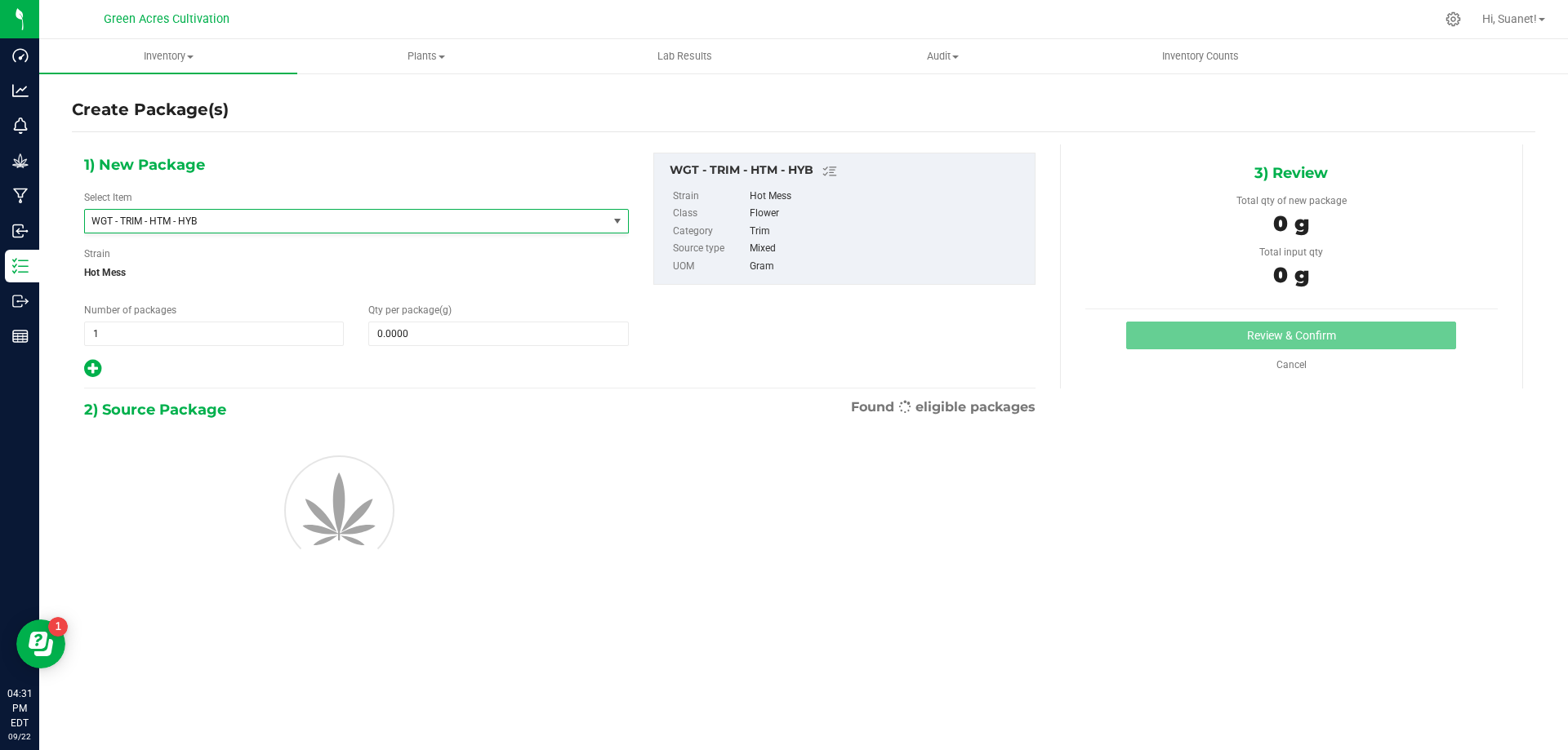
type input "0.0000"
click at [445, 322] on span "0.0000 0" at bounding box center [498, 334] width 260 height 25
click at [443, 333] on span at bounding box center [498, 334] width 260 height 25
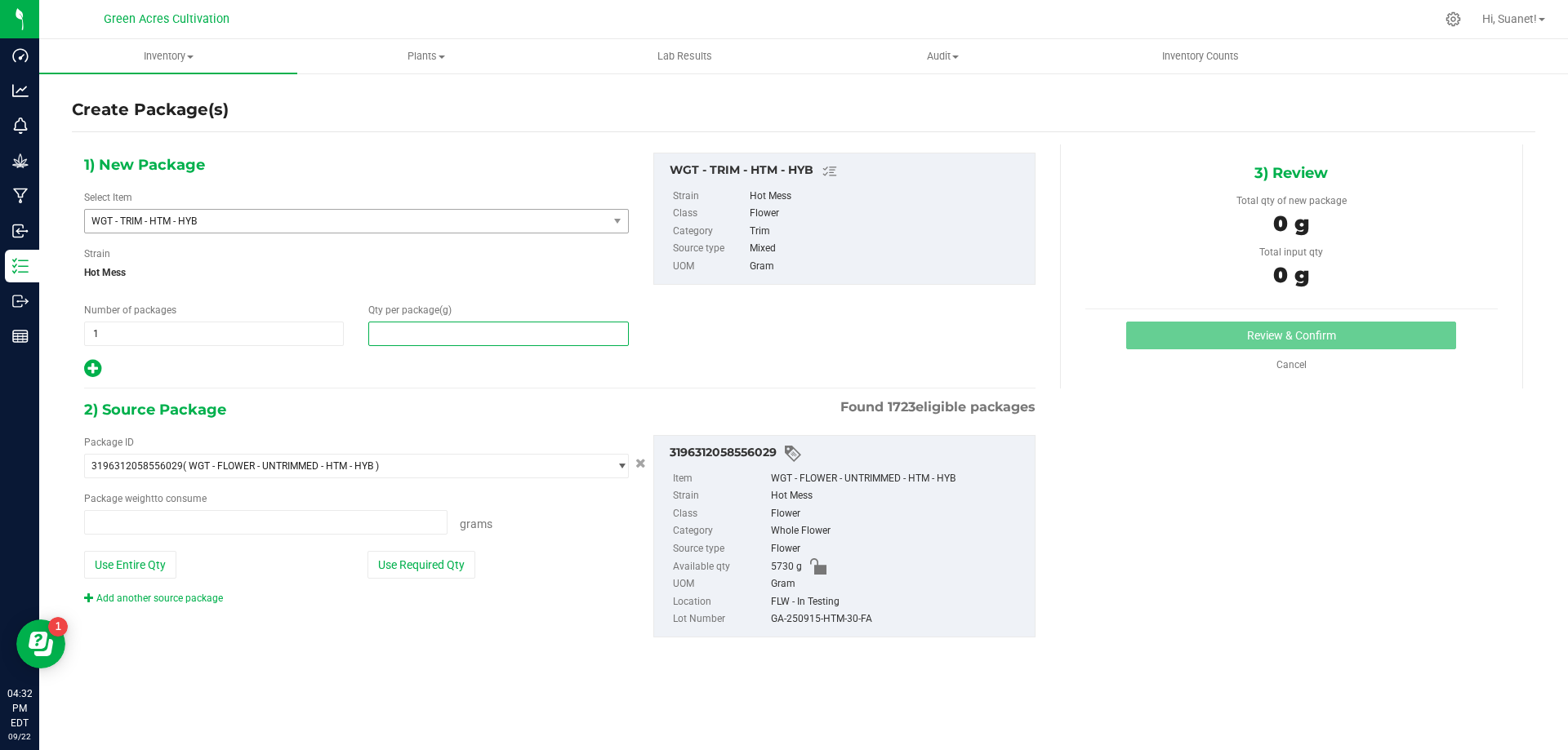
type input "0.0000 g"
type input "10"
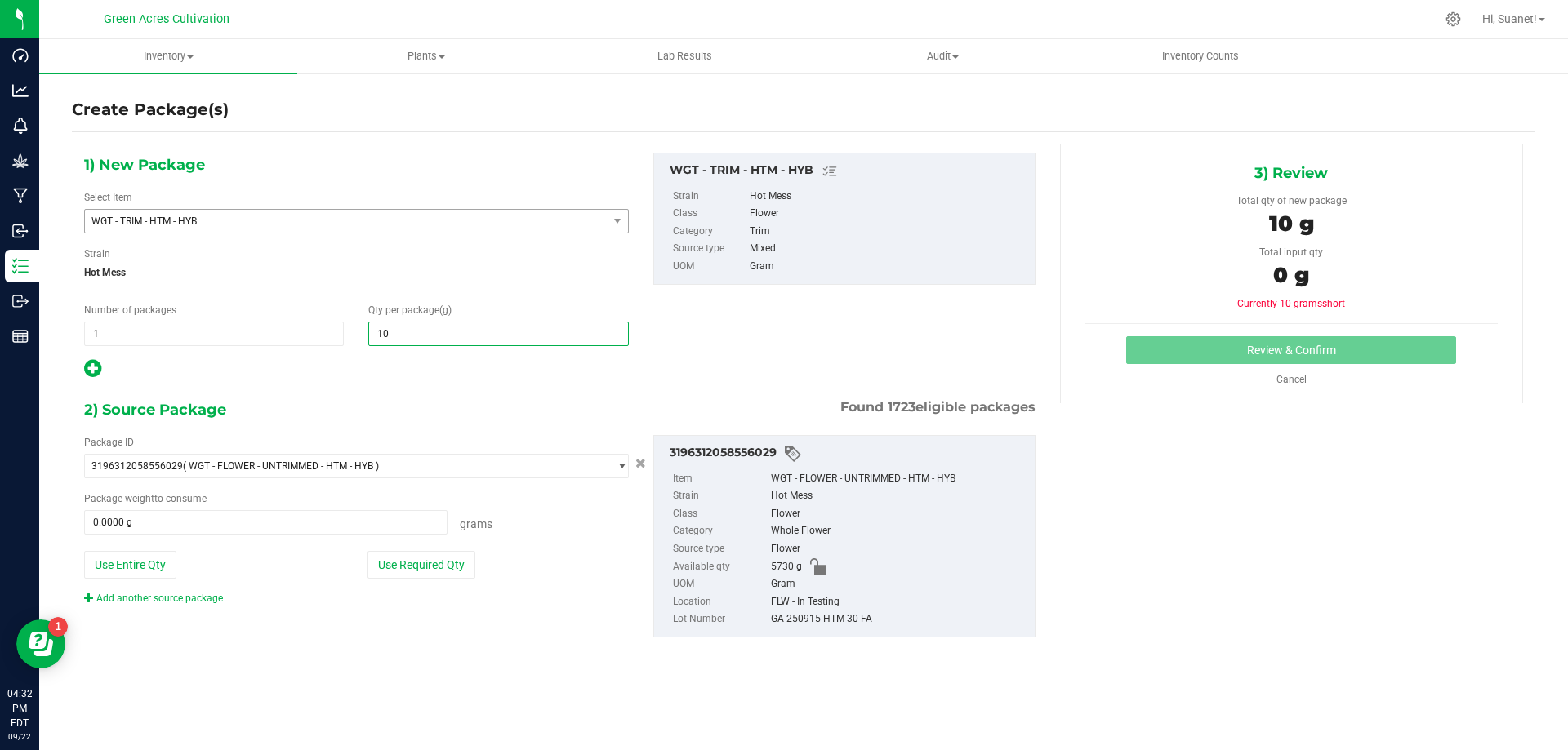
type input "10.0000"
click at [404, 630] on div "Package ID 3196312058556029 ( WGT - FLOWER - UNTRIMMED - HTM - HYB ) 0004193013…" at bounding box center [559, 536] width 976 height 228
drag, startPoint x: 430, startPoint y: 553, endPoint x: 442, endPoint y: 557, distance: 12.6
click at [432, 553] on button "Use Required Qty" at bounding box center [421, 565] width 108 height 28
type input "10.0000 g"
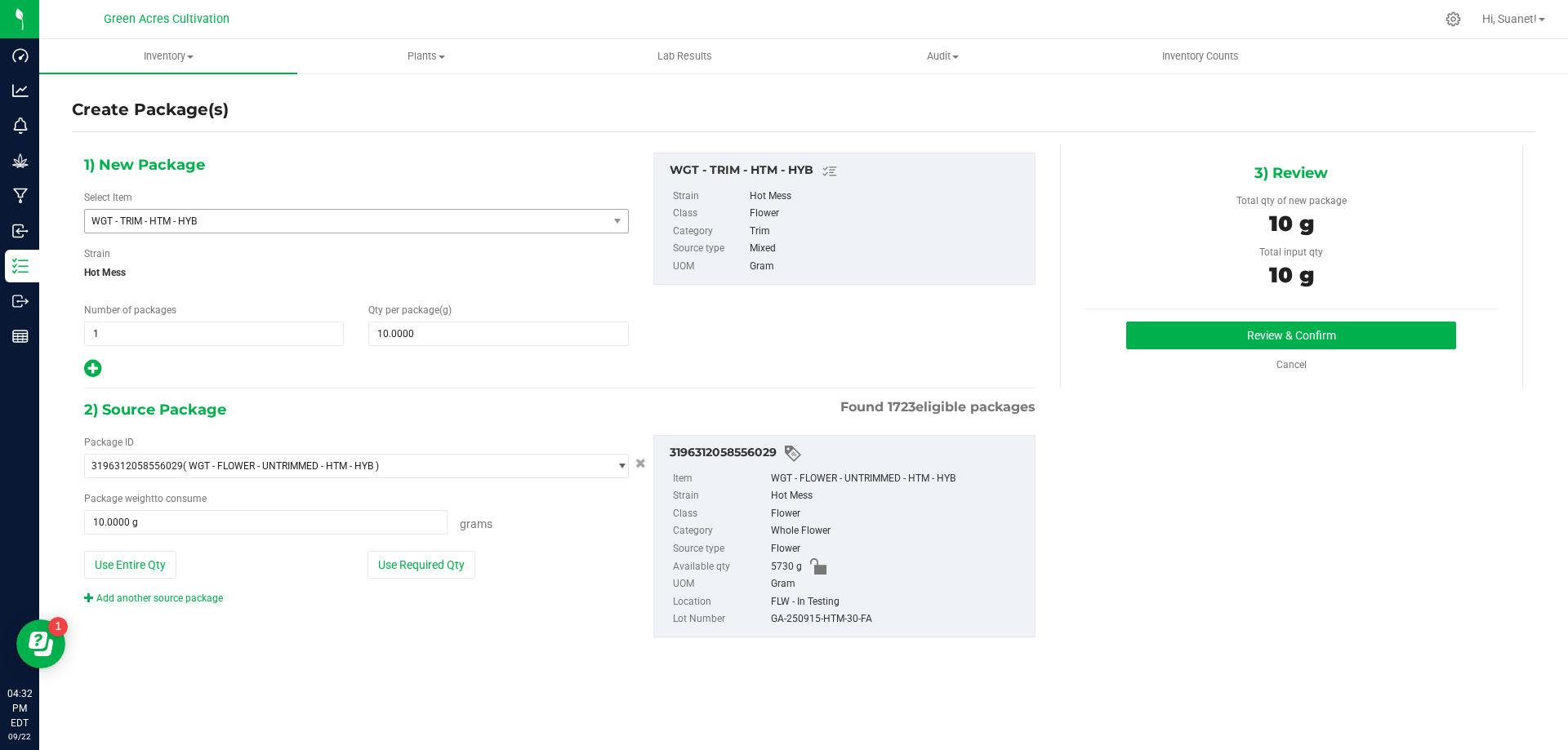
click at [791, 618] on div "GA-250915-HTM-30-FA" at bounding box center [899, 620] width 256 height 18
copy div "GA-250915-HTM-30-FA"
click at [1259, 343] on button "Review & Confirm" at bounding box center [1291, 336] width 330 height 28
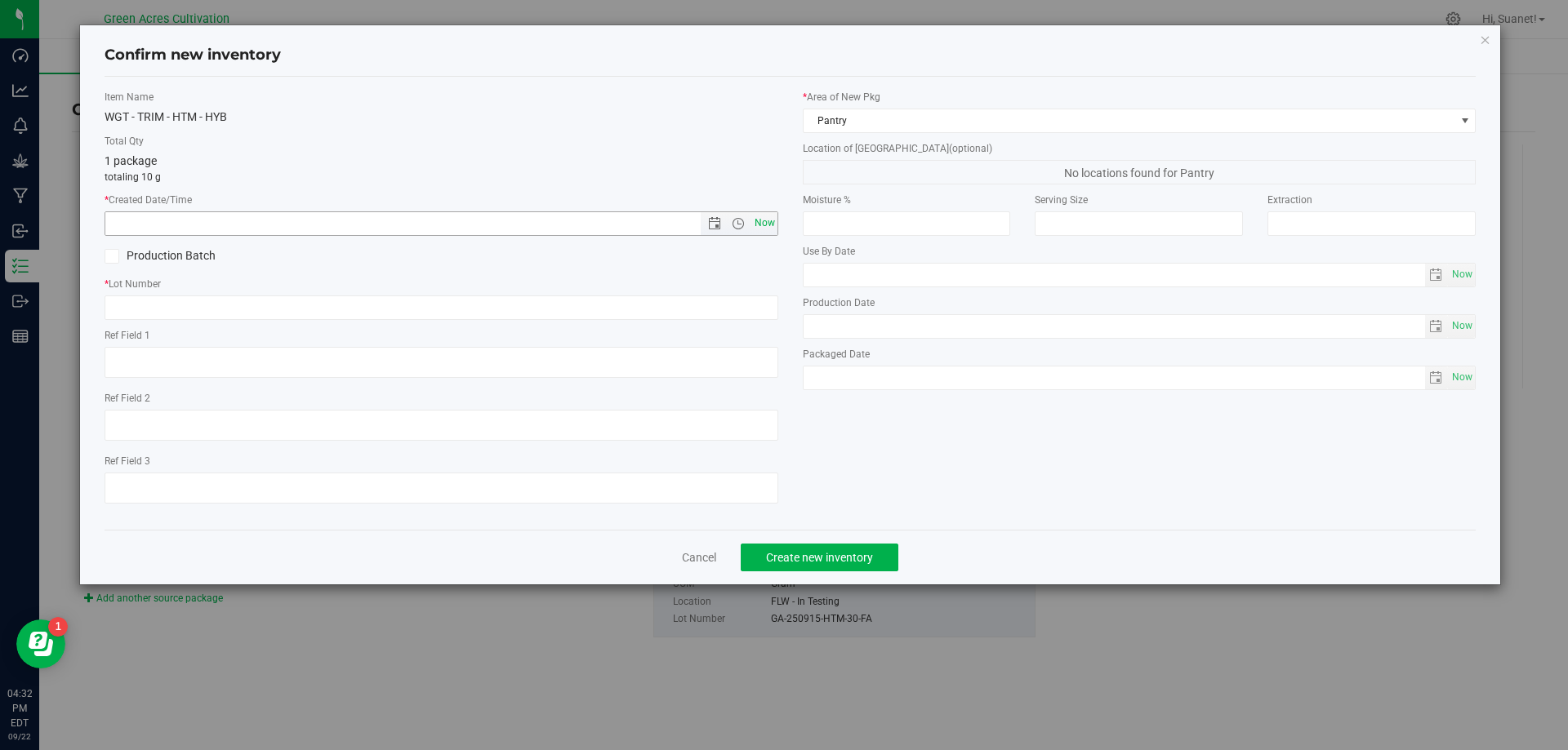
click at [755, 220] on span "Now" at bounding box center [764, 223] width 28 height 24
type input "9/22/2025 4:32 PM"
click at [766, 313] on input "text" at bounding box center [441, 308] width 674 height 25
paste input "GA-250915-HTM-30-FA"
type input "GA-250915-HTM-30-TB"
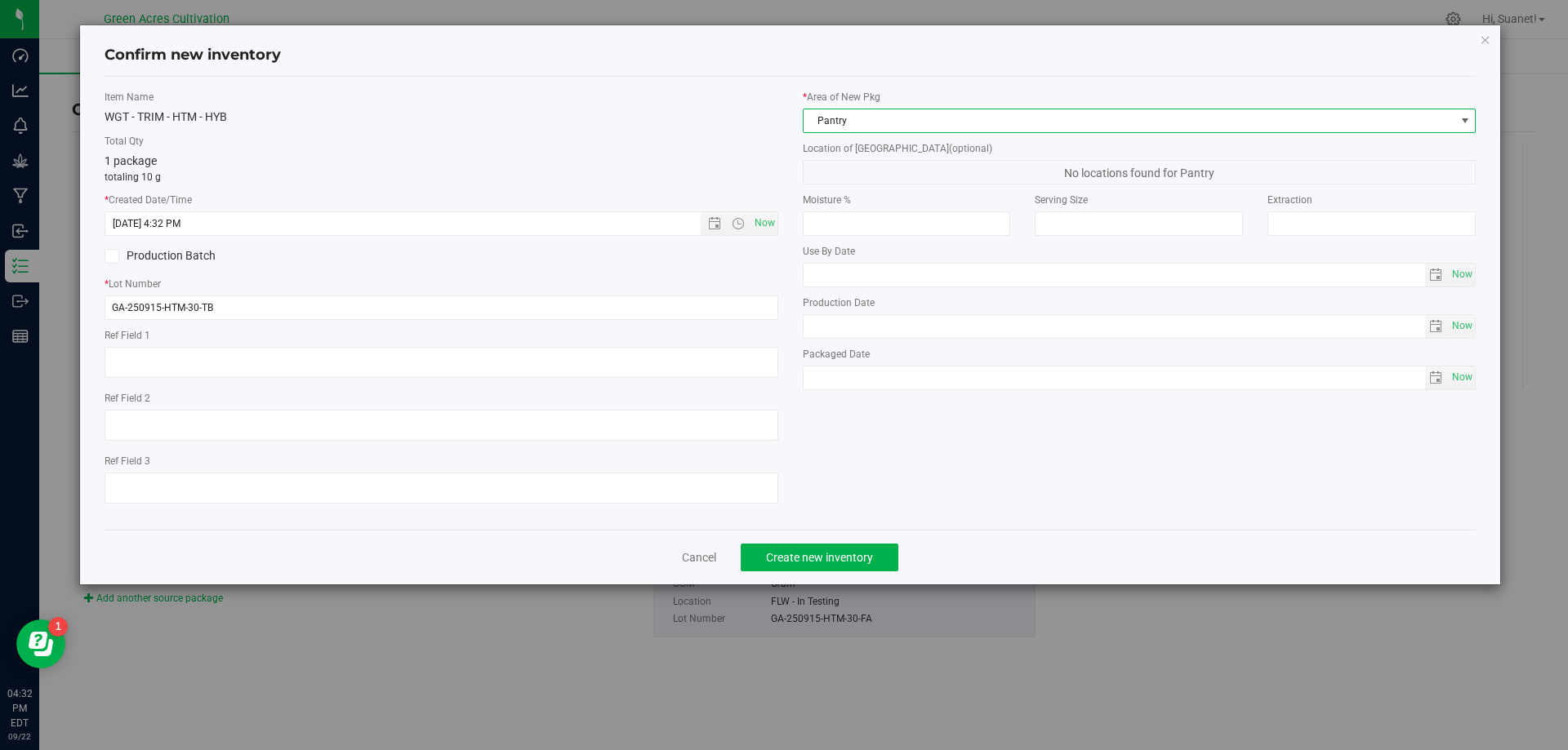
click at [861, 130] on span "Pantry" at bounding box center [1129, 121] width 652 height 23
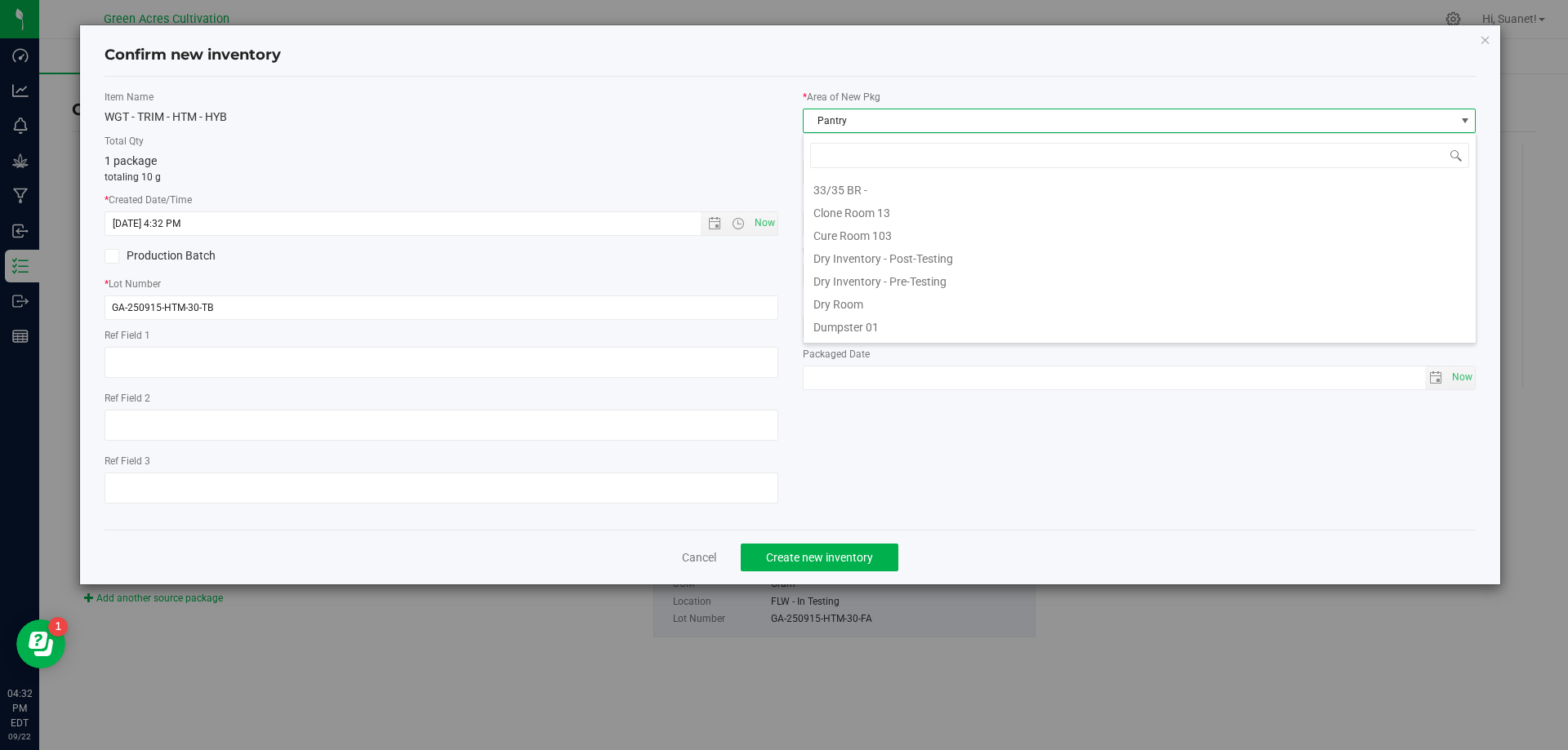
scroll to position [25, 674]
type input "DR"
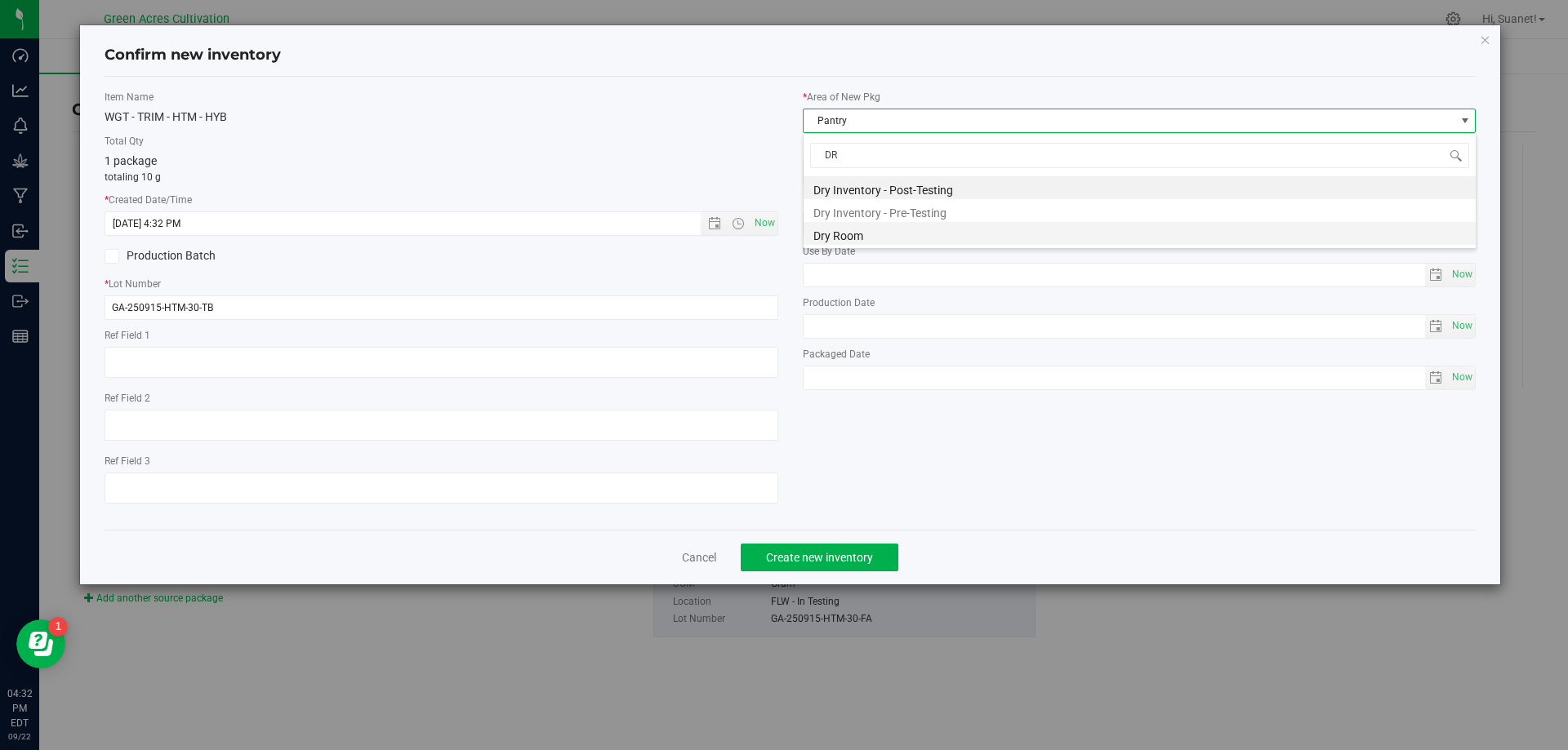
click at [854, 226] on li "Dry Room" at bounding box center [1140, 234] width 672 height 23
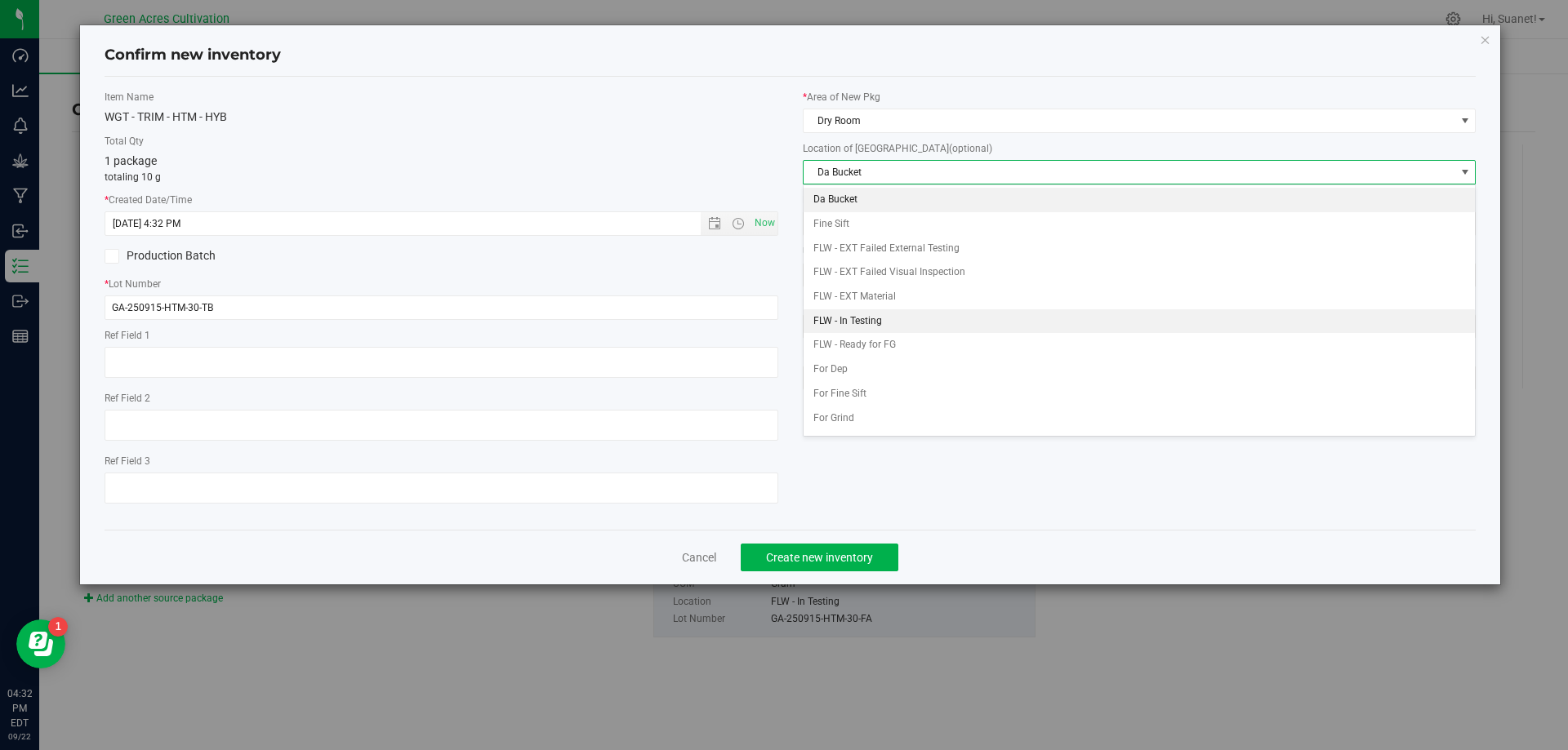
click at [851, 319] on li "FLW - In Testing" at bounding box center [1140, 322] width 672 height 25
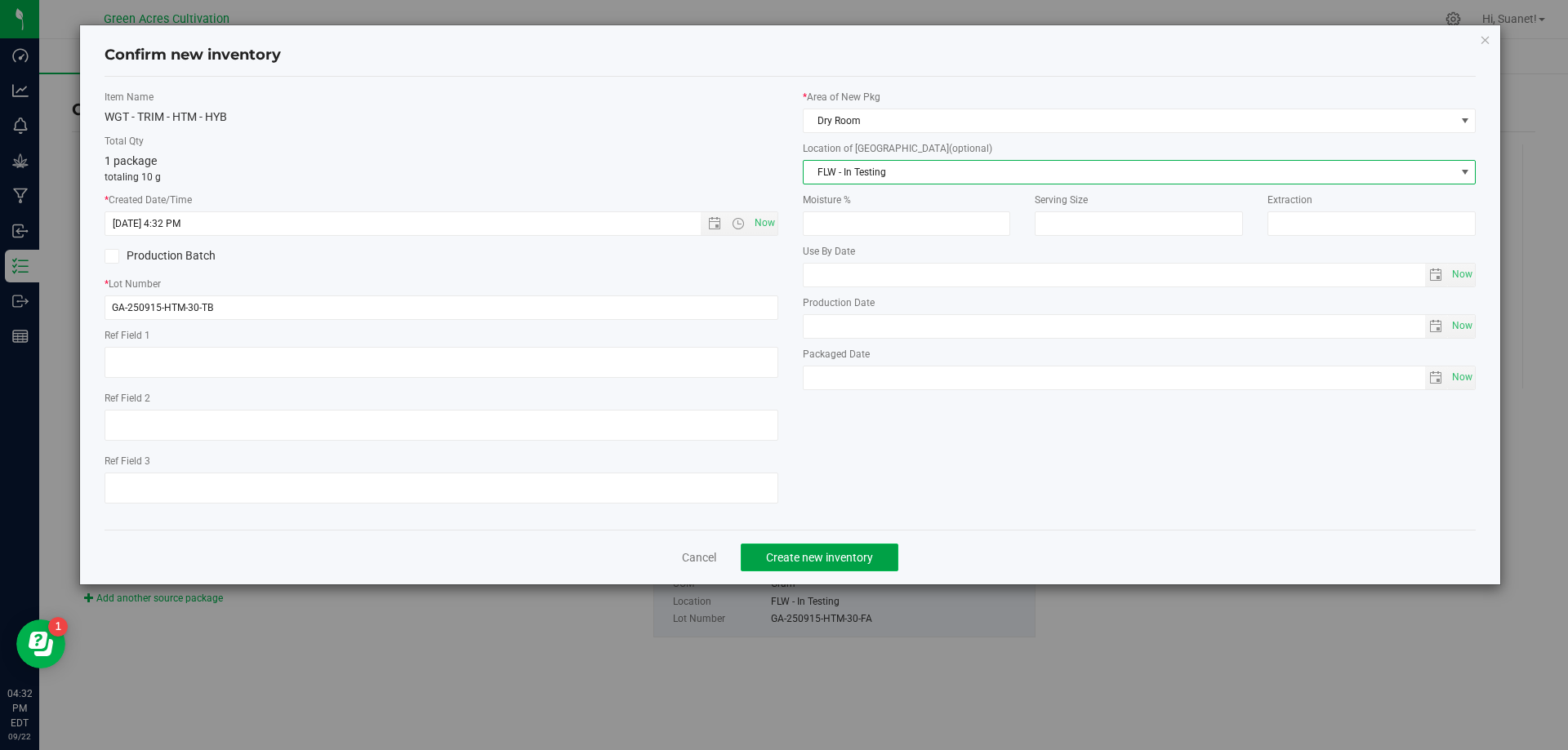
click at [799, 558] on span "Create new inventory" at bounding box center [819, 557] width 107 height 13
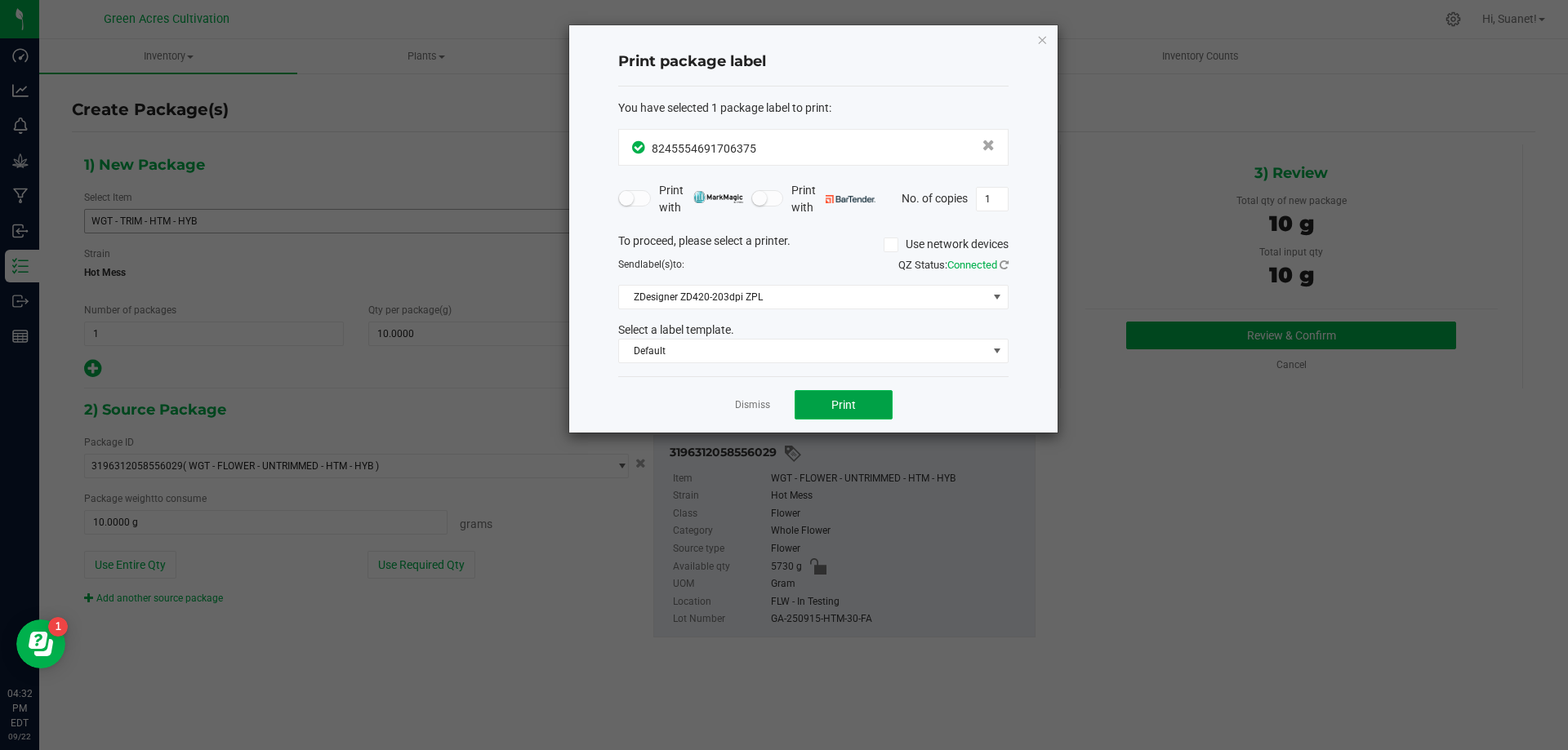
click at [823, 405] on button "Print" at bounding box center [844, 405] width 98 height 30
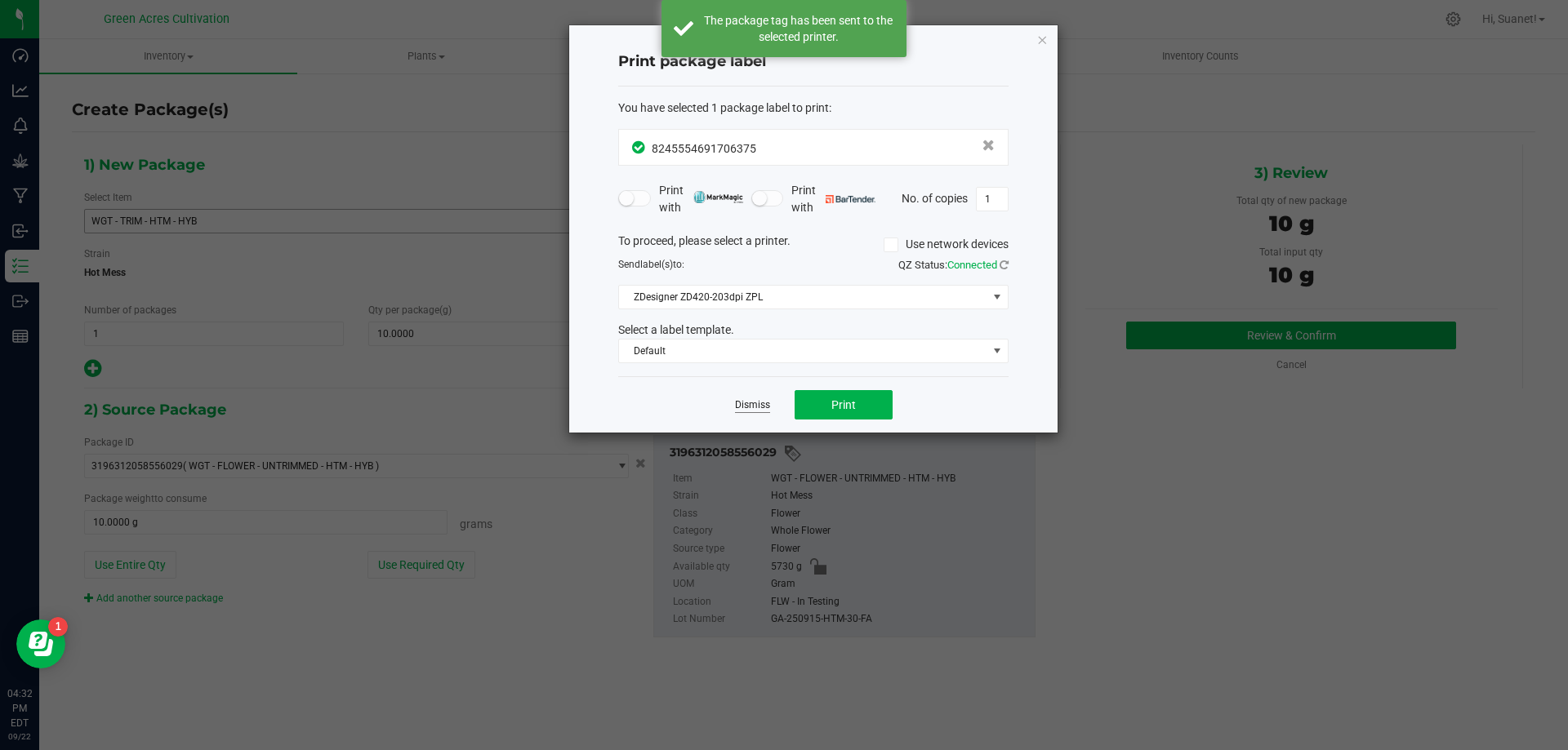
click at [762, 412] on link "Dismiss" at bounding box center [753, 405] width 35 height 14
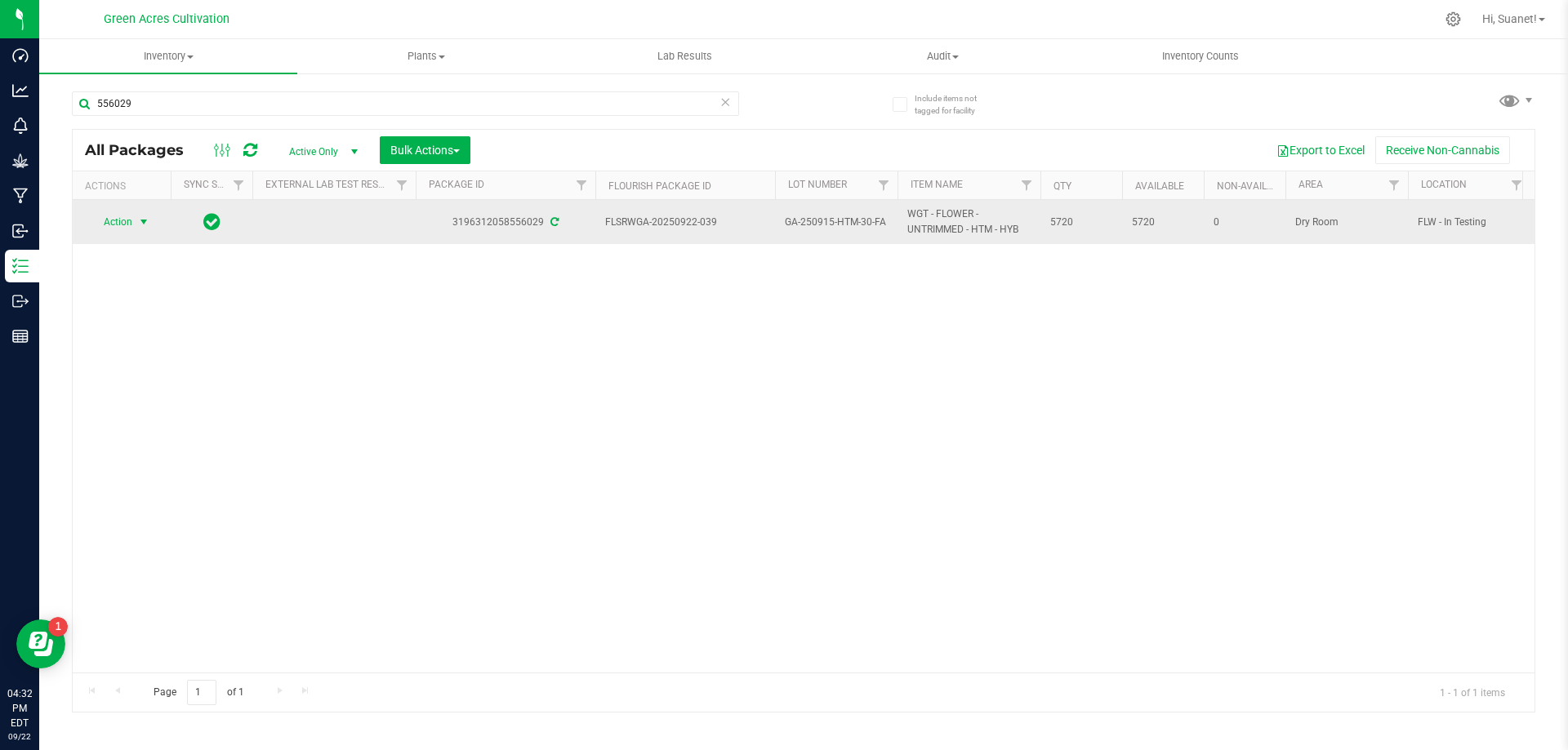
click at [132, 228] on span "Action" at bounding box center [111, 222] width 44 height 23
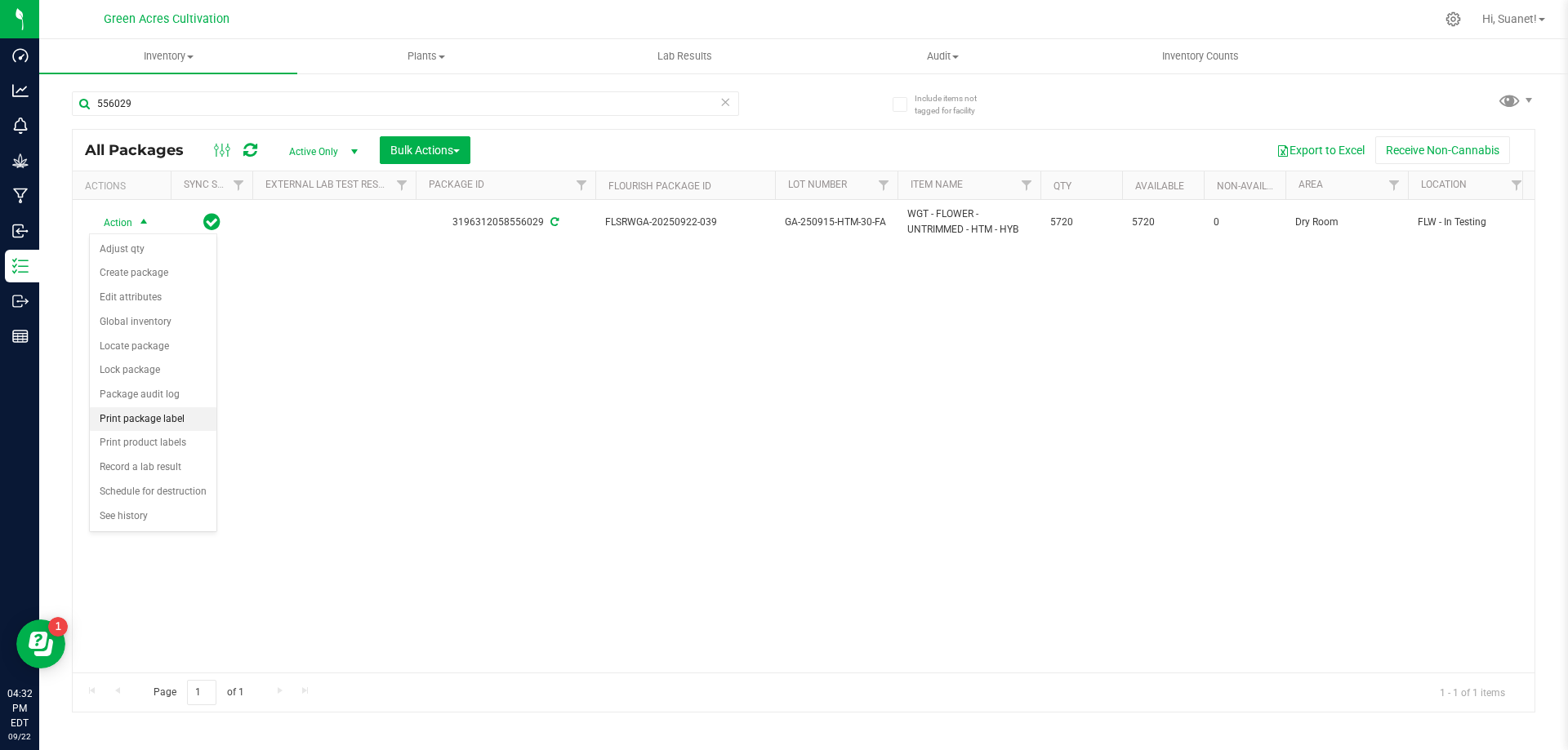
click at [133, 417] on li "Print package label" at bounding box center [153, 420] width 127 height 25
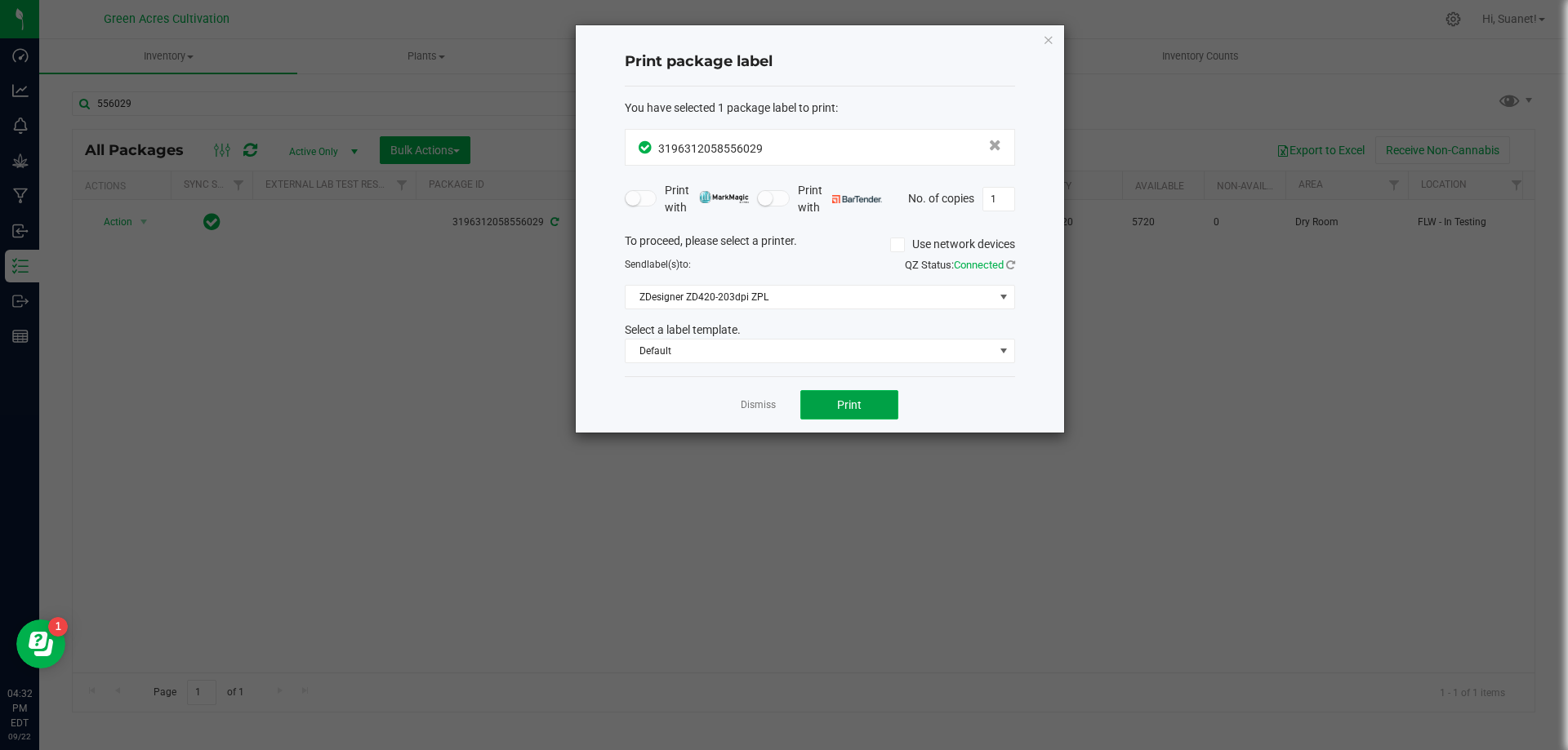
click at [857, 403] on span "Print" at bounding box center [849, 404] width 25 height 13
click at [753, 417] on div "Dismiss Print" at bounding box center [820, 404] width 390 height 56
click at [757, 411] on link "Dismiss" at bounding box center [758, 405] width 35 height 14
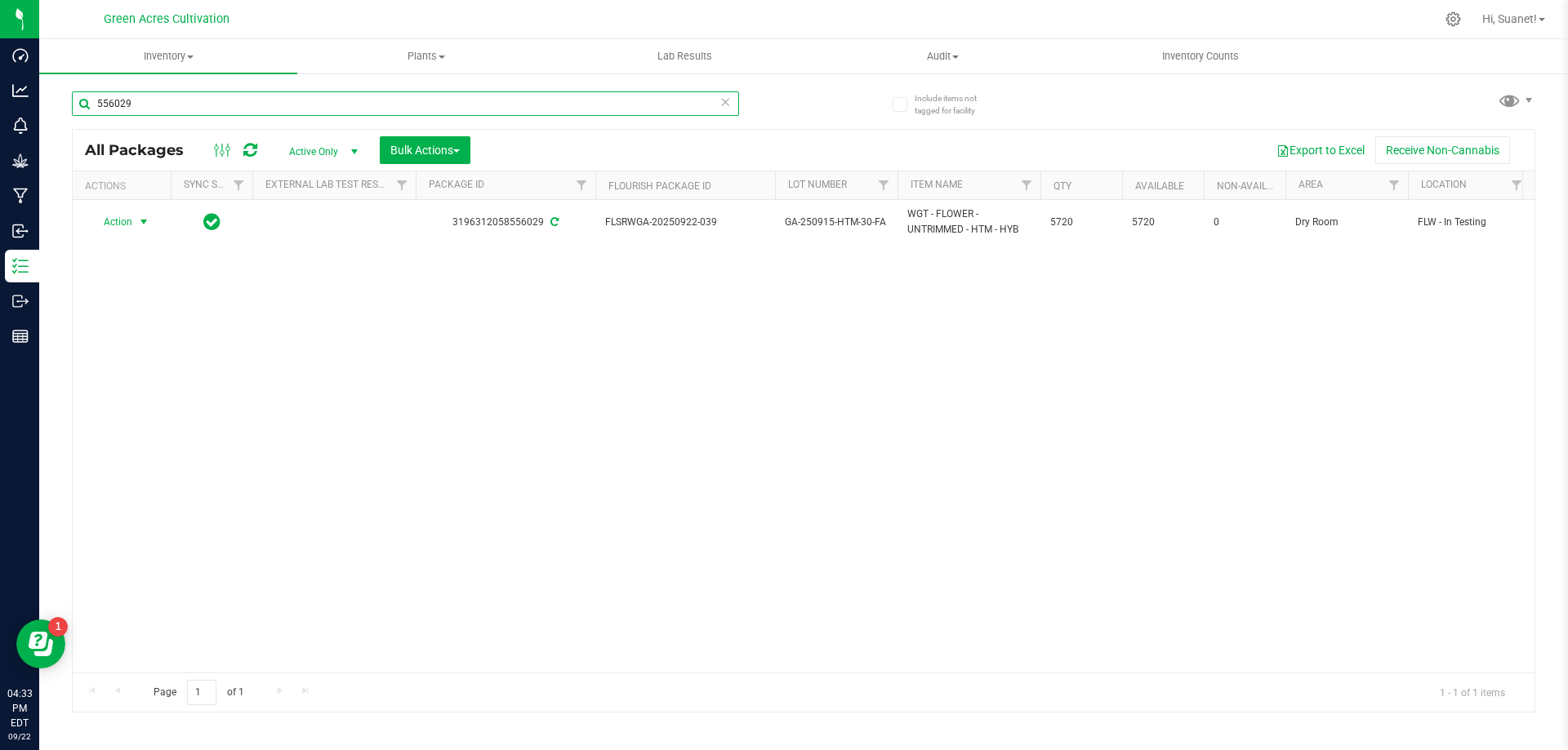
click at [276, 103] on input "556029" at bounding box center [405, 103] width 667 height 25
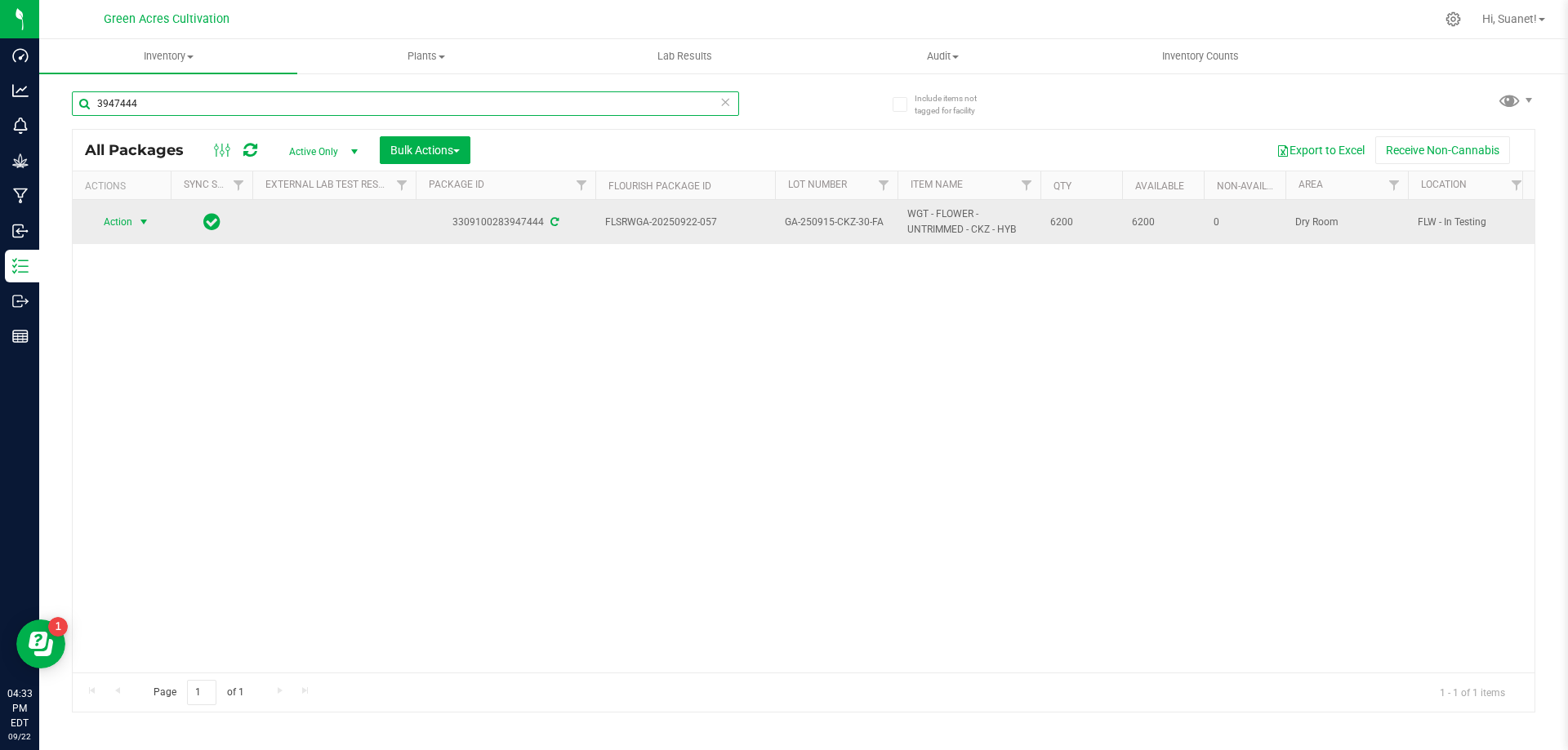
type input "3947444"
click at [141, 229] on span "select" at bounding box center [144, 222] width 20 height 23
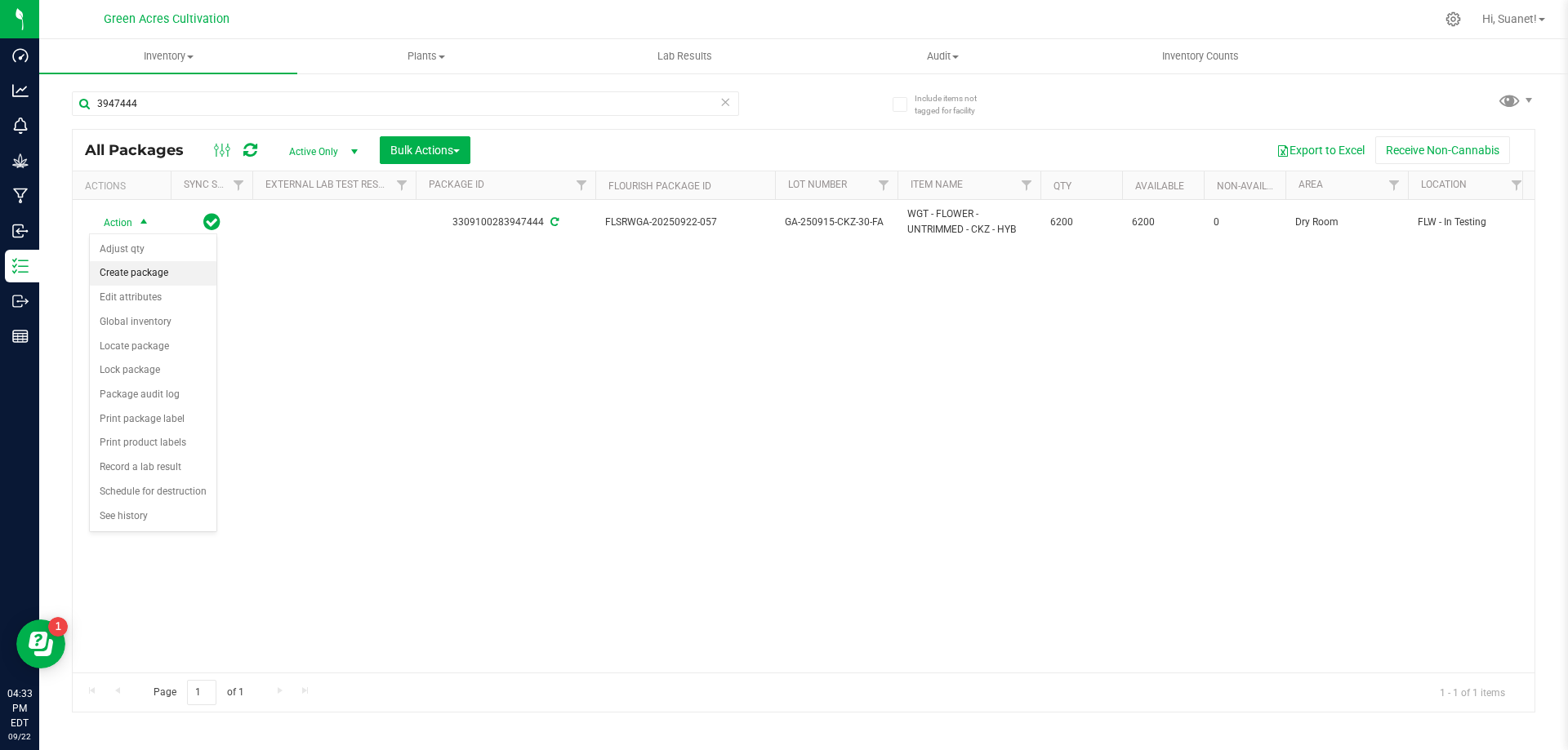
click at [148, 272] on li "Create package" at bounding box center [153, 274] width 127 height 25
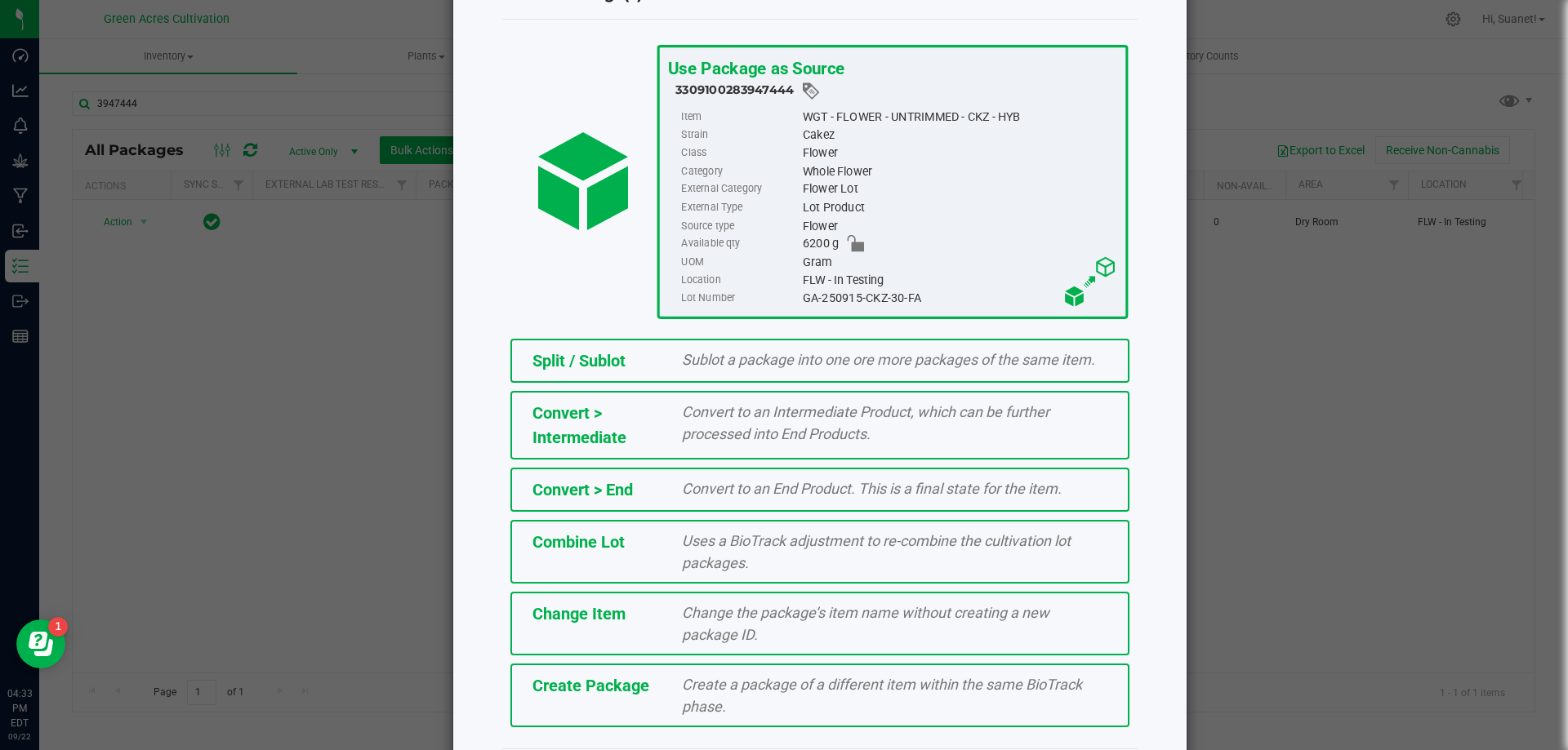
scroll to position [117, 0]
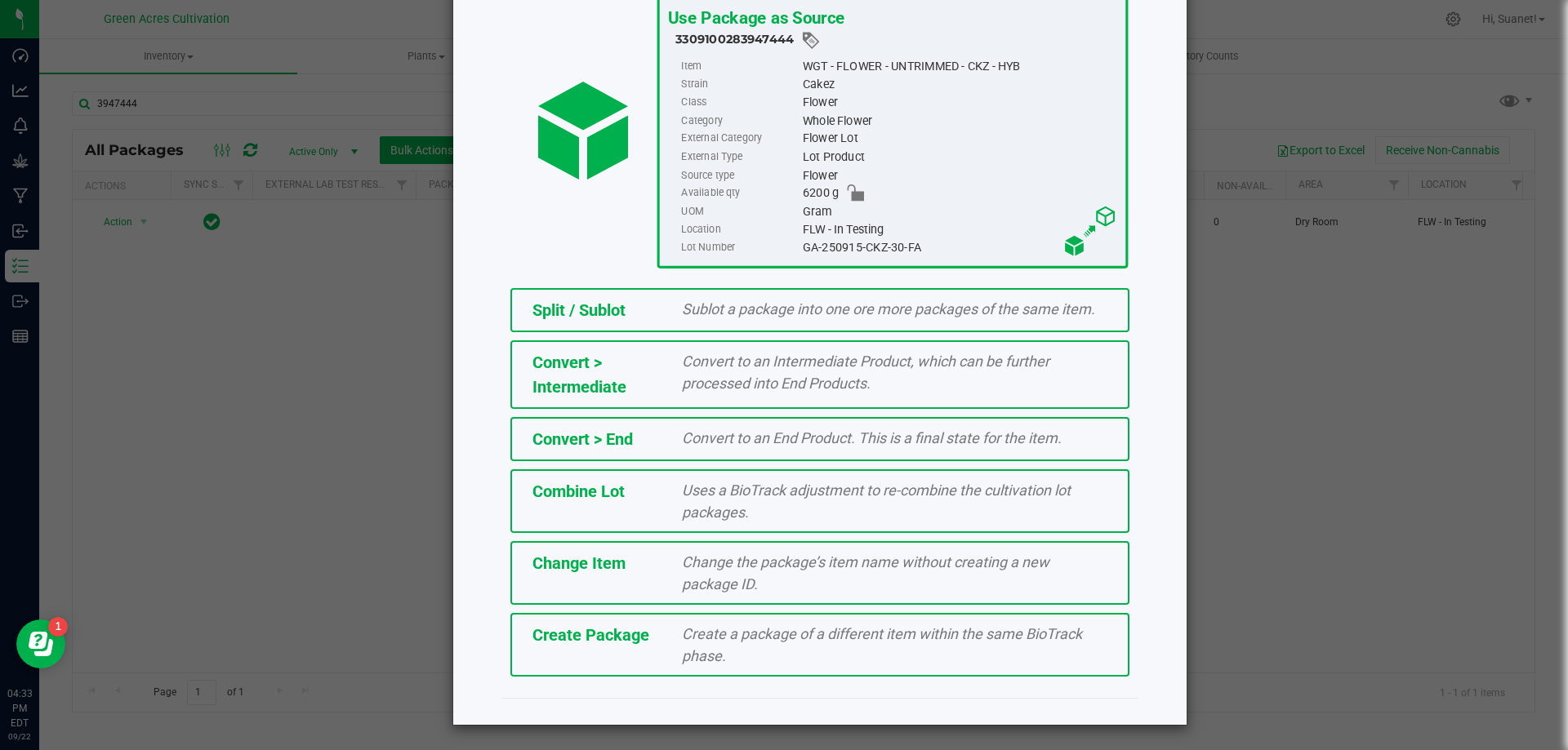
click at [797, 632] on span "Create a package of a different item within the same BioTrack phase." at bounding box center [882, 645] width 400 height 39
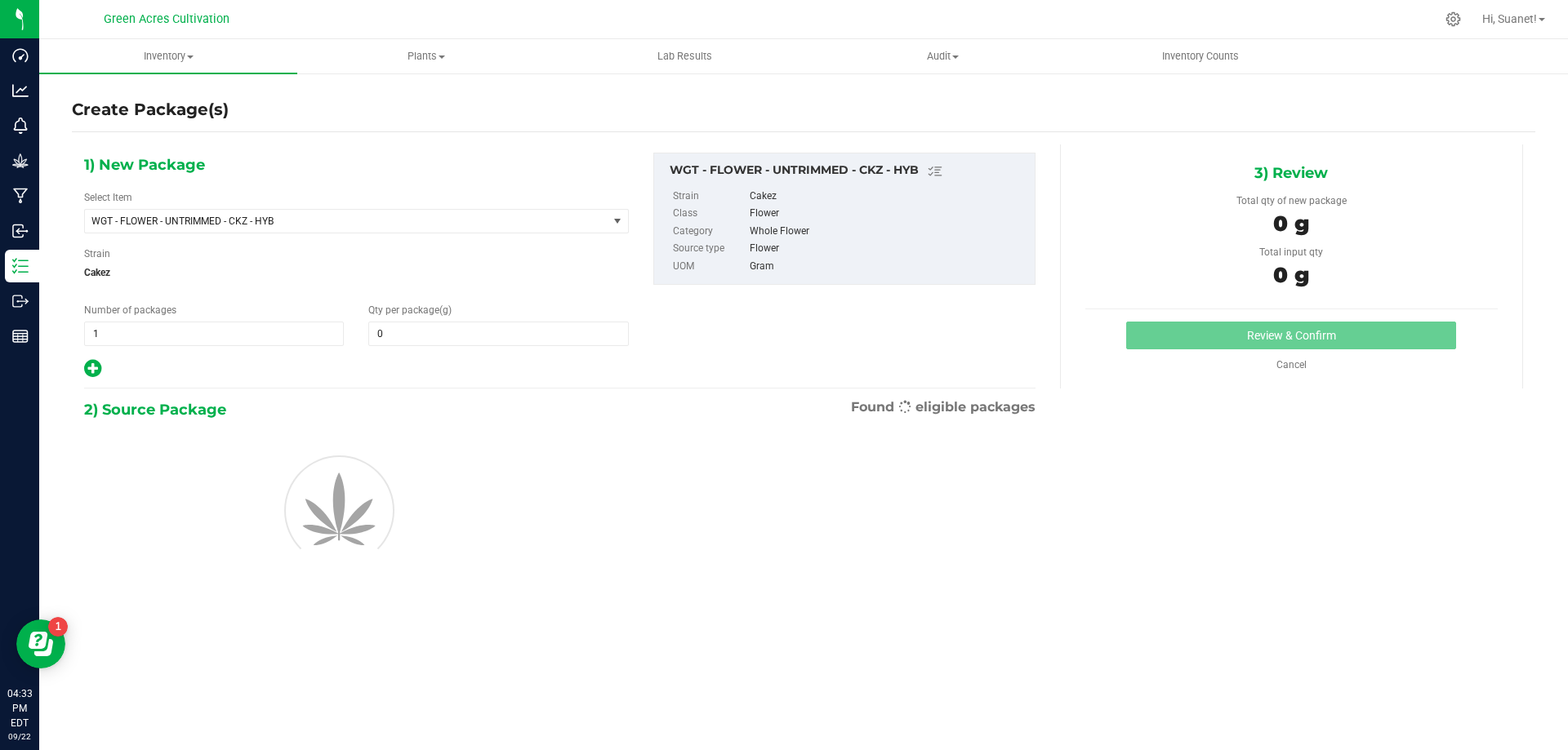
type input "0.0000"
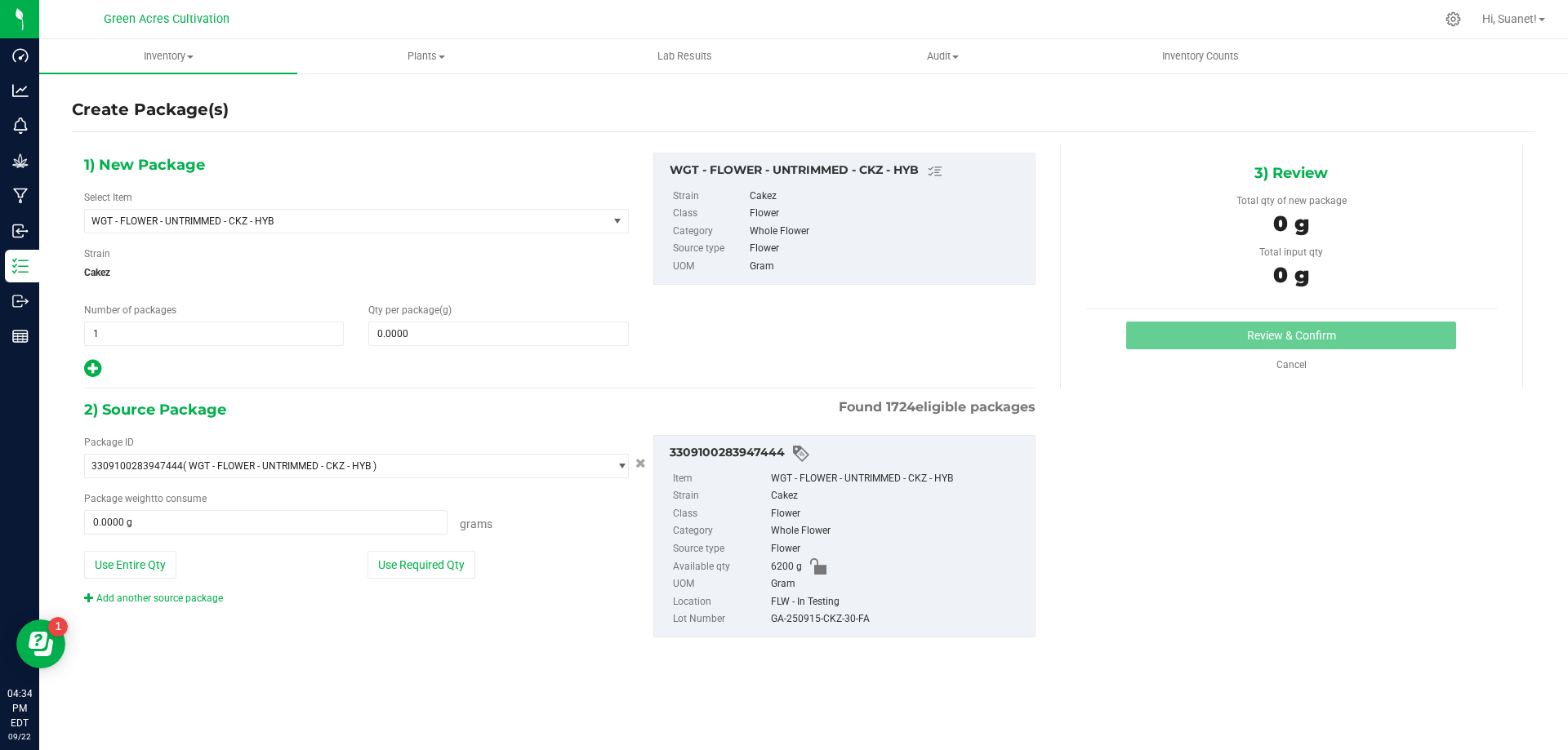
click at [534, 235] on div "1) New Package Select Item WGT - FLOWER - UNTRIMMED - CKZ - HYB 007UP - Flower …" at bounding box center [356, 265] width 569 height 227
click at [574, 212] on span "WGT - FLOWER - UNTRIMMED - CKZ - HYB" at bounding box center [346, 221] width 523 height 23
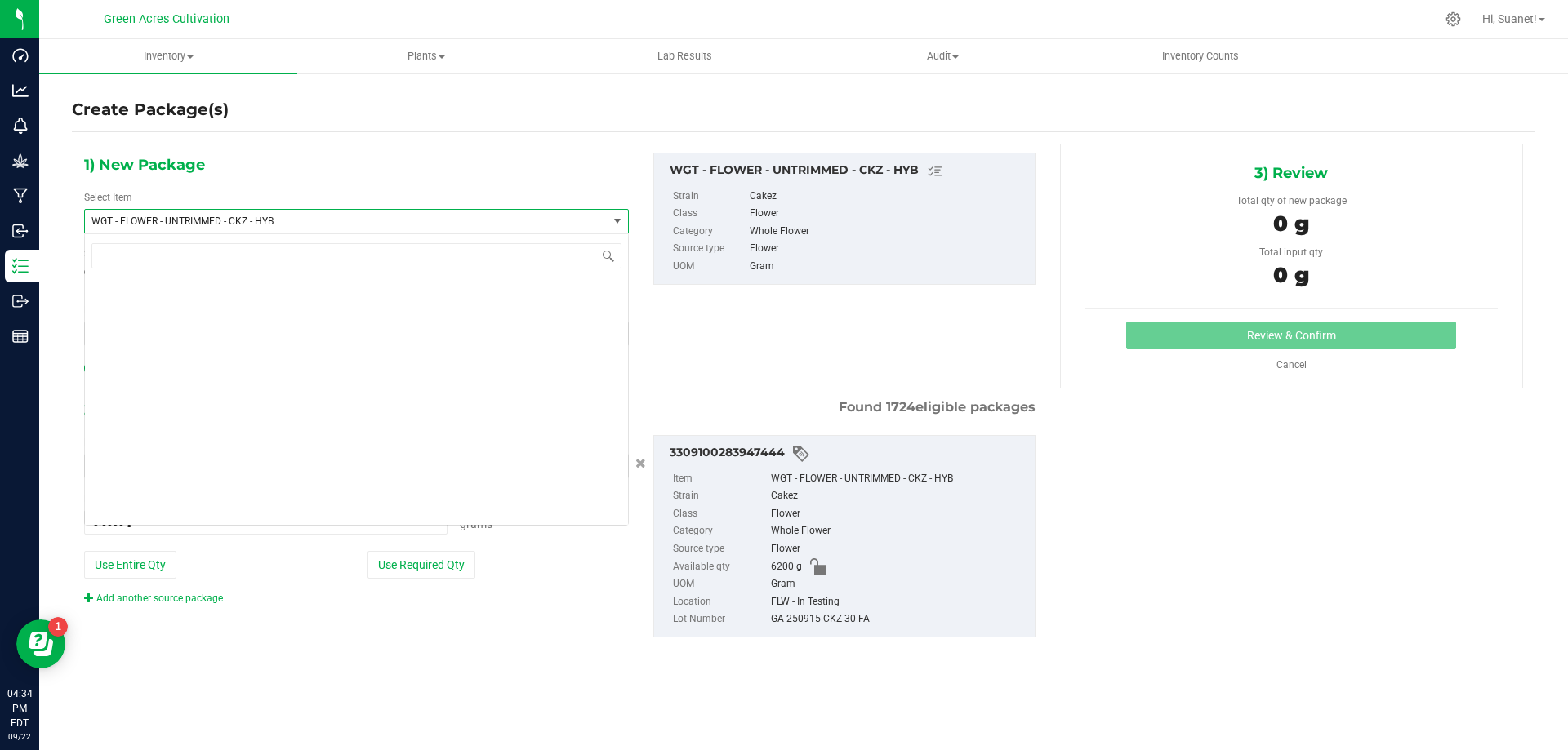
scroll to position [352711, 0]
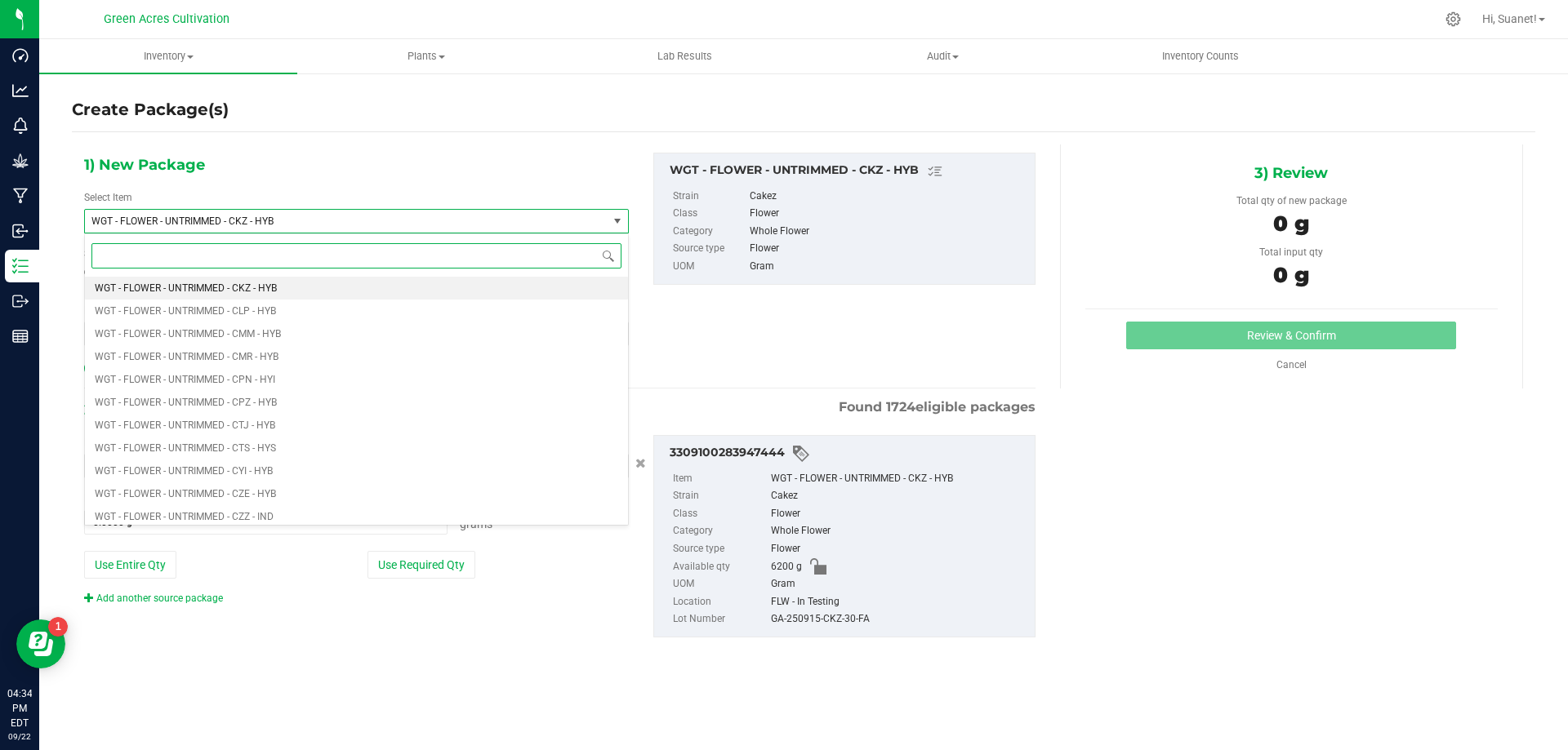
click at [518, 259] on input at bounding box center [356, 256] width 531 height 25
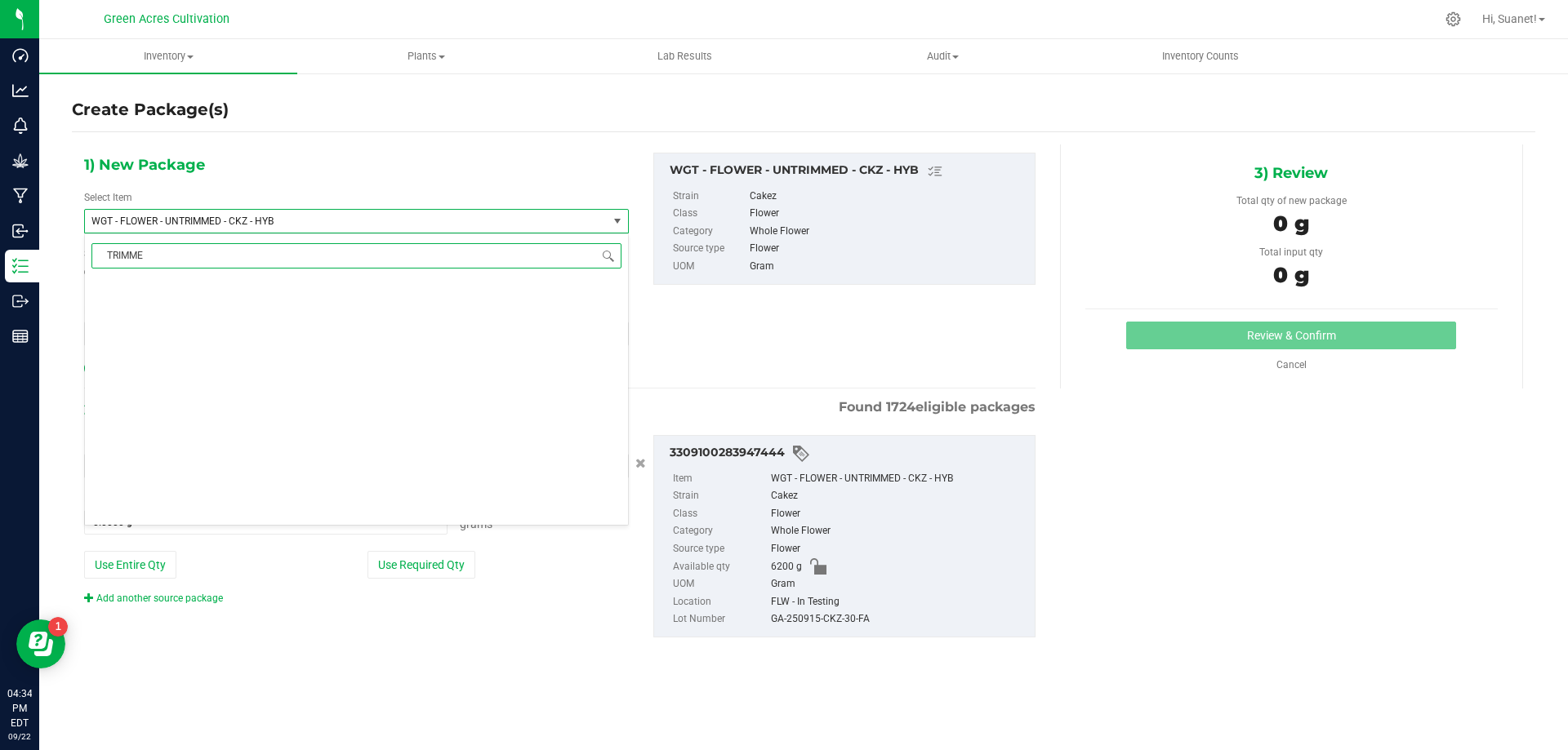
scroll to position [0, 0]
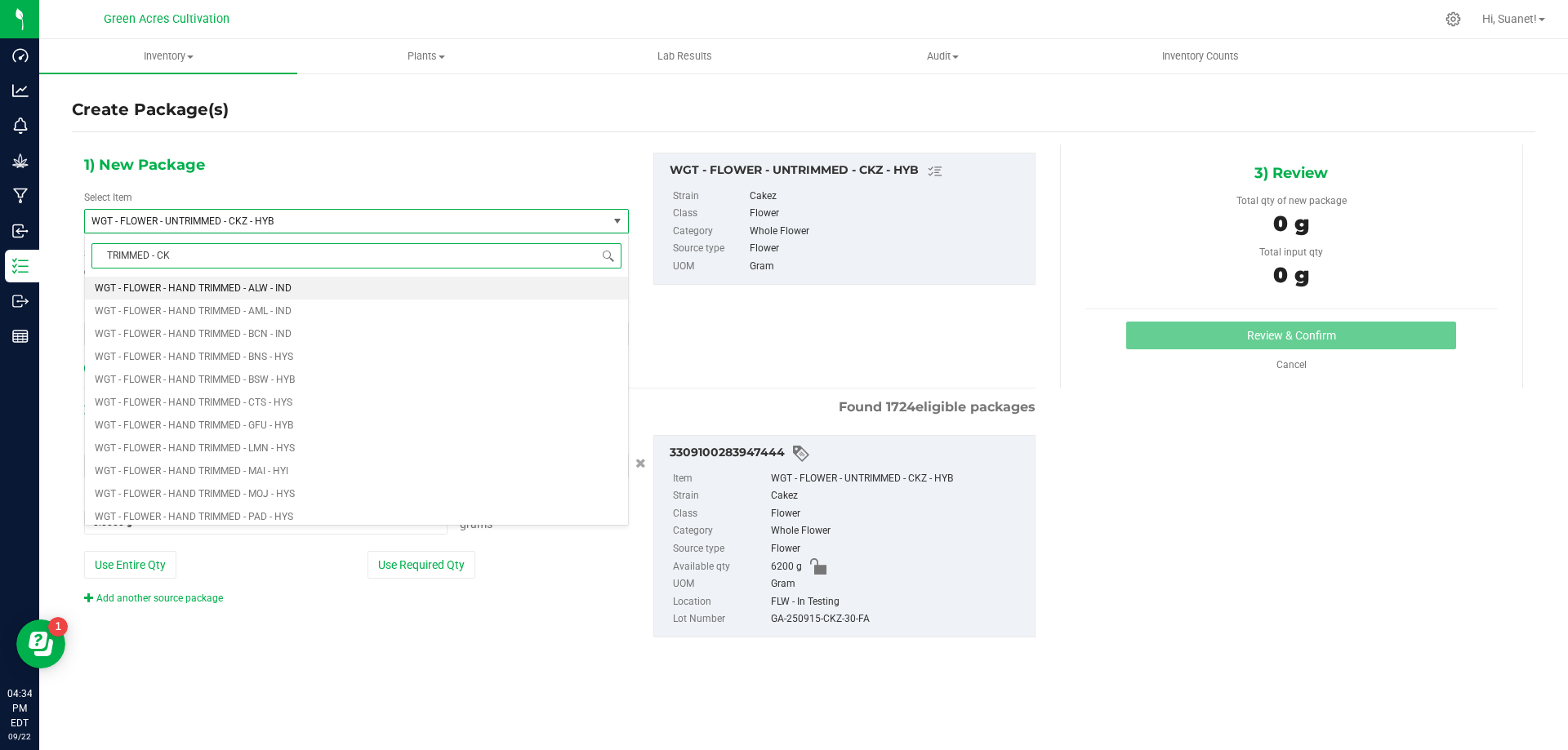
type input "TRIMMED - CKZ"
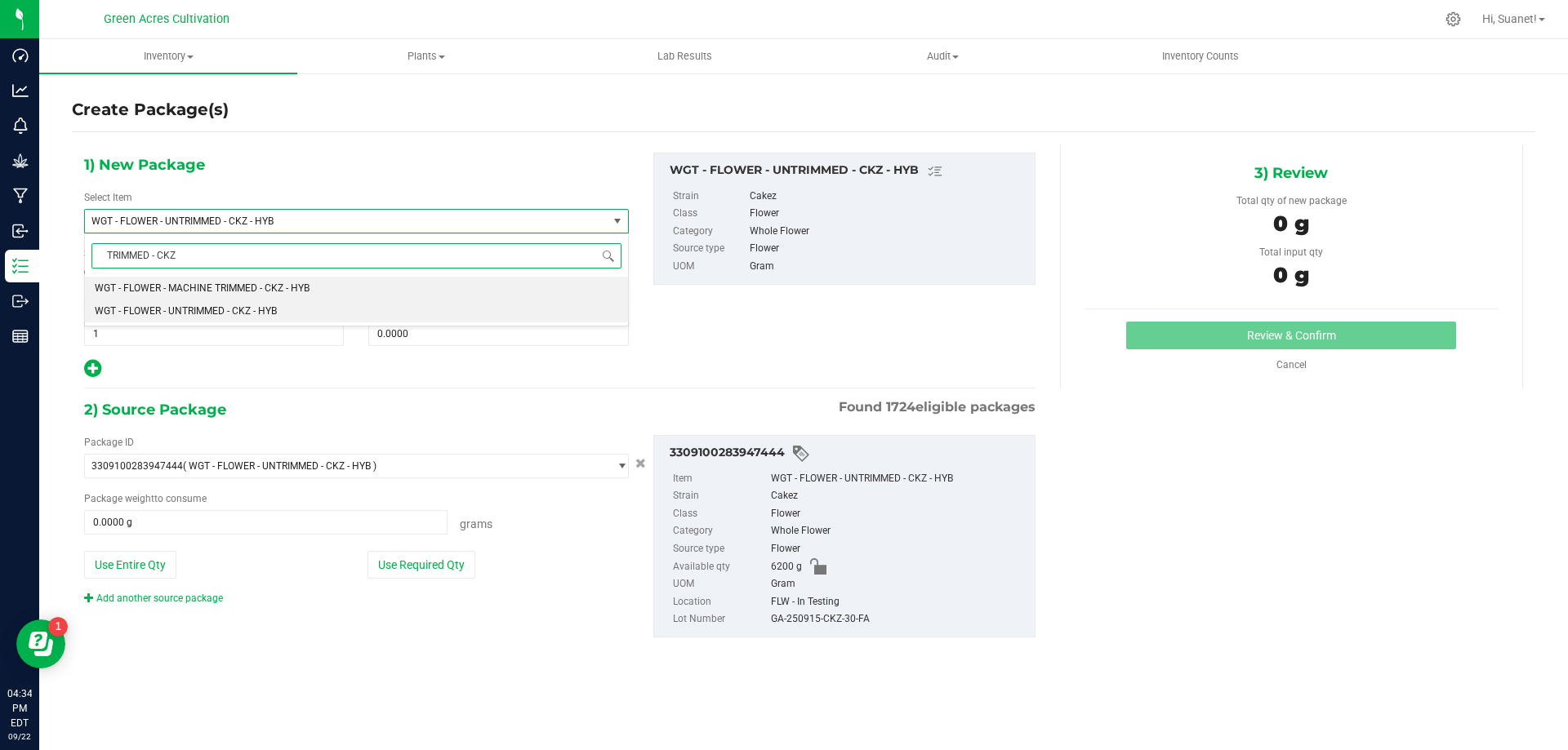
click at [240, 288] on span "WGT - FLOWER - MACHINE TRIMMED - CKZ - HYB" at bounding box center [201, 288] width 214 height 11
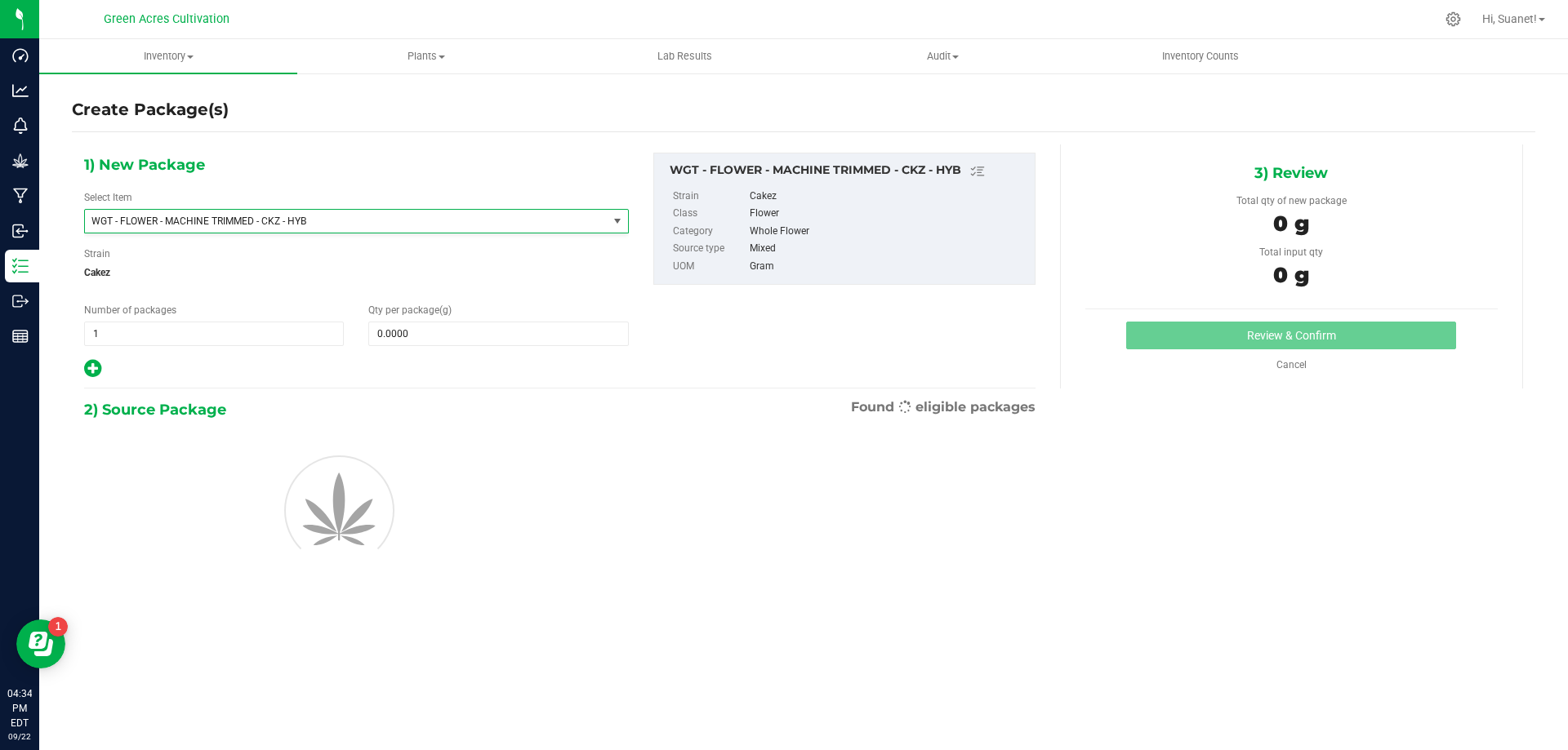
type input "0.0000"
click at [420, 328] on span at bounding box center [498, 334] width 260 height 25
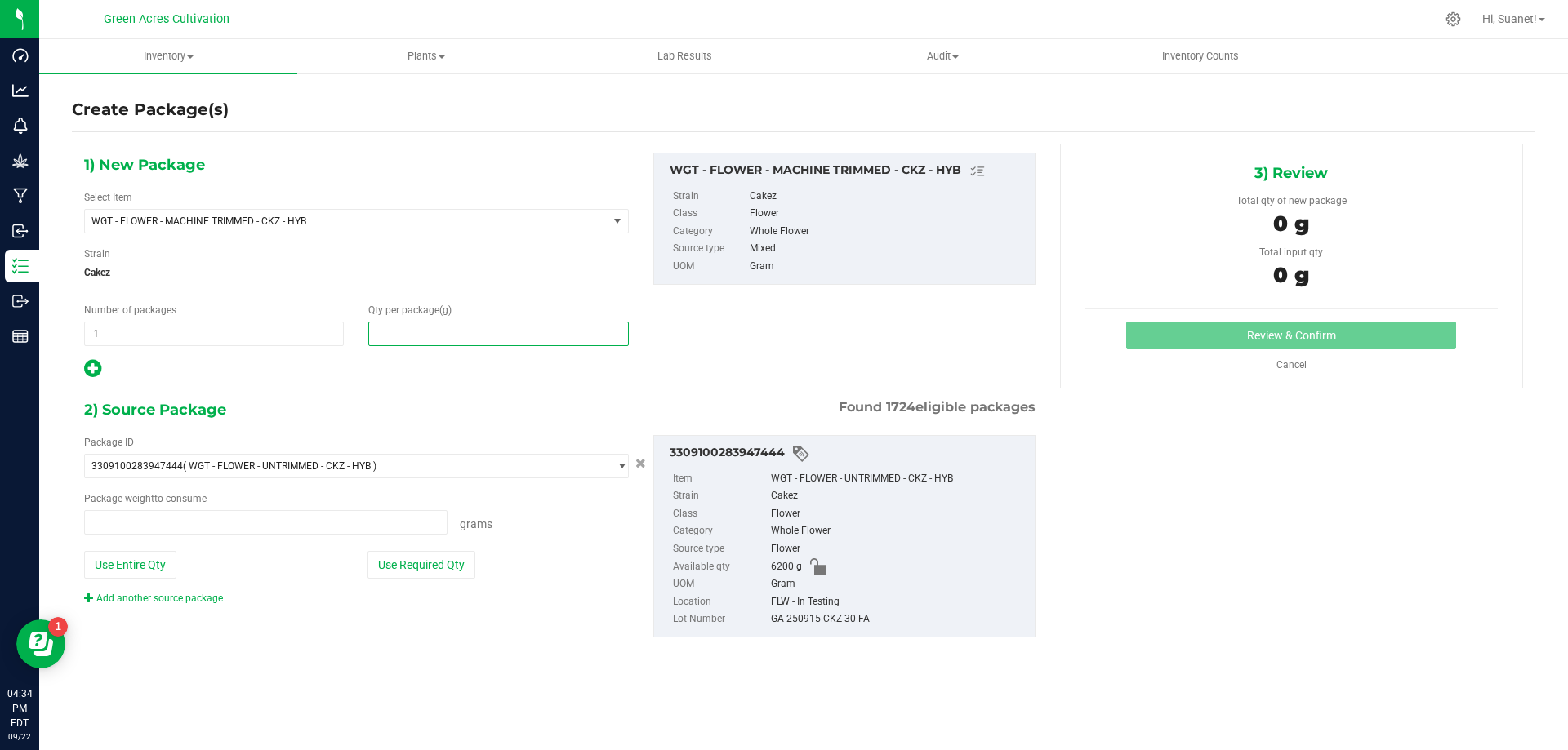
type input "0.0000 g"
type input "10"
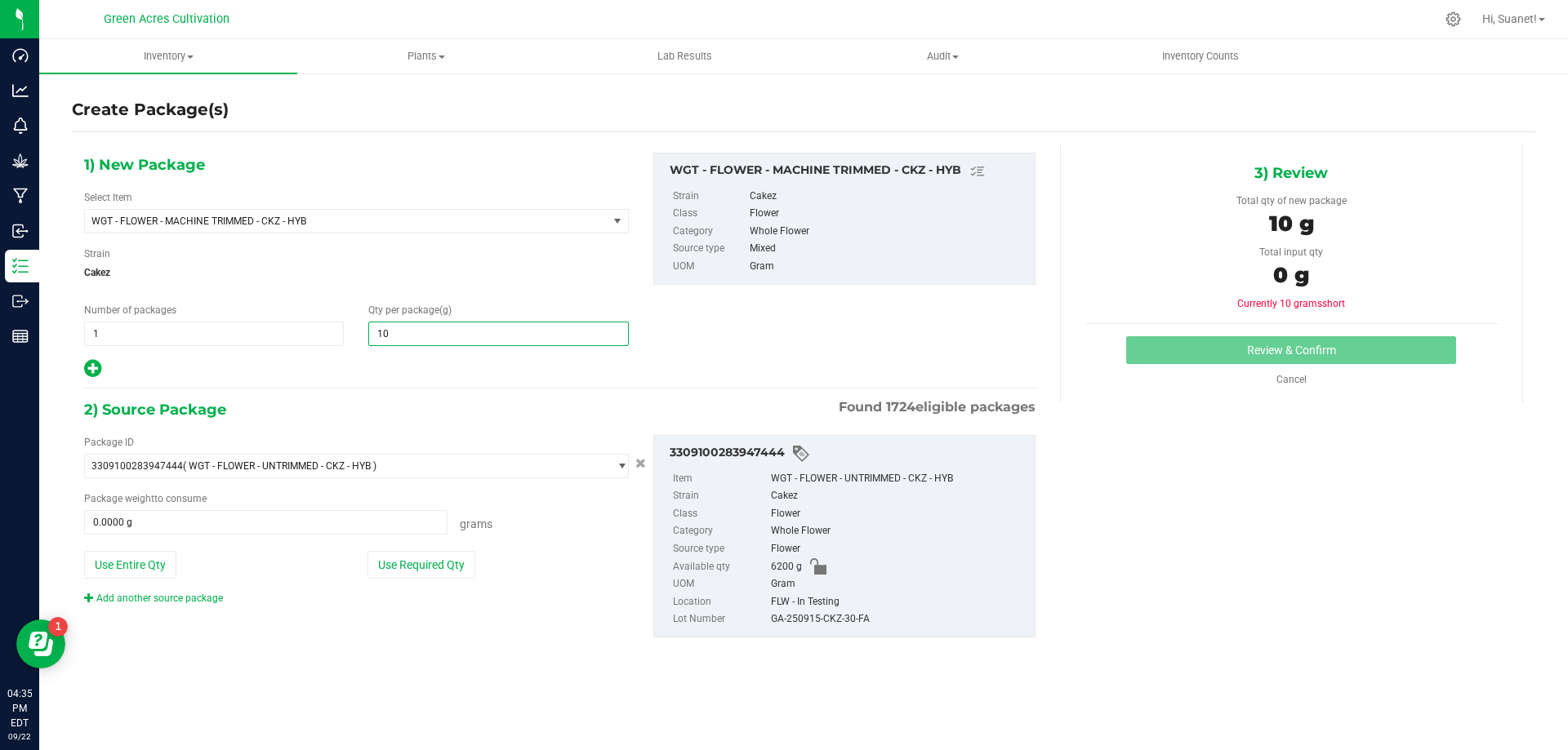
type input "10.0000"
click at [432, 618] on div "Package ID 3309100283947444 ( WGT - FLOWER - UNTRIMMED - CKZ - HYB ) 0004193013…" at bounding box center [559, 536] width 976 height 228
click at [445, 569] on button "Use Required Qty" at bounding box center [421, 565] width 108 height 28
type input "10.0000 g"
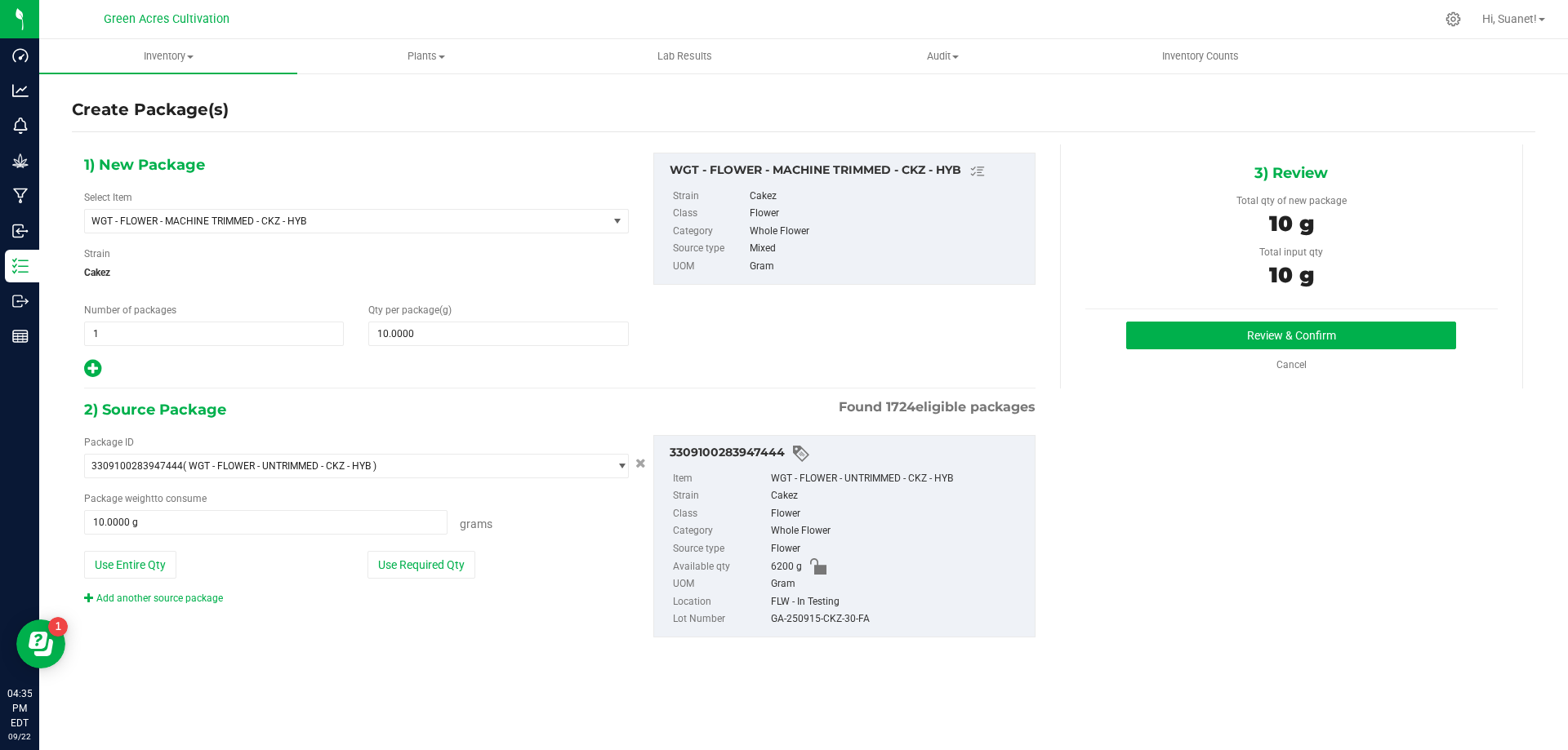
click at [846, 624] on div "GA-250915-CKZ-30-FA" at bounding box center [899, 620] width 256 height 18
click at [847, 623] on div "GA-250915-CKZ-30-FA" at bounding box center [899, 620] width 256 height 18
copy div "GA-250915-CKZ-30-FA"
click at [1192, 322] on button "Review & Confirm" at bounding box center [1291, 336] width 330 height 28
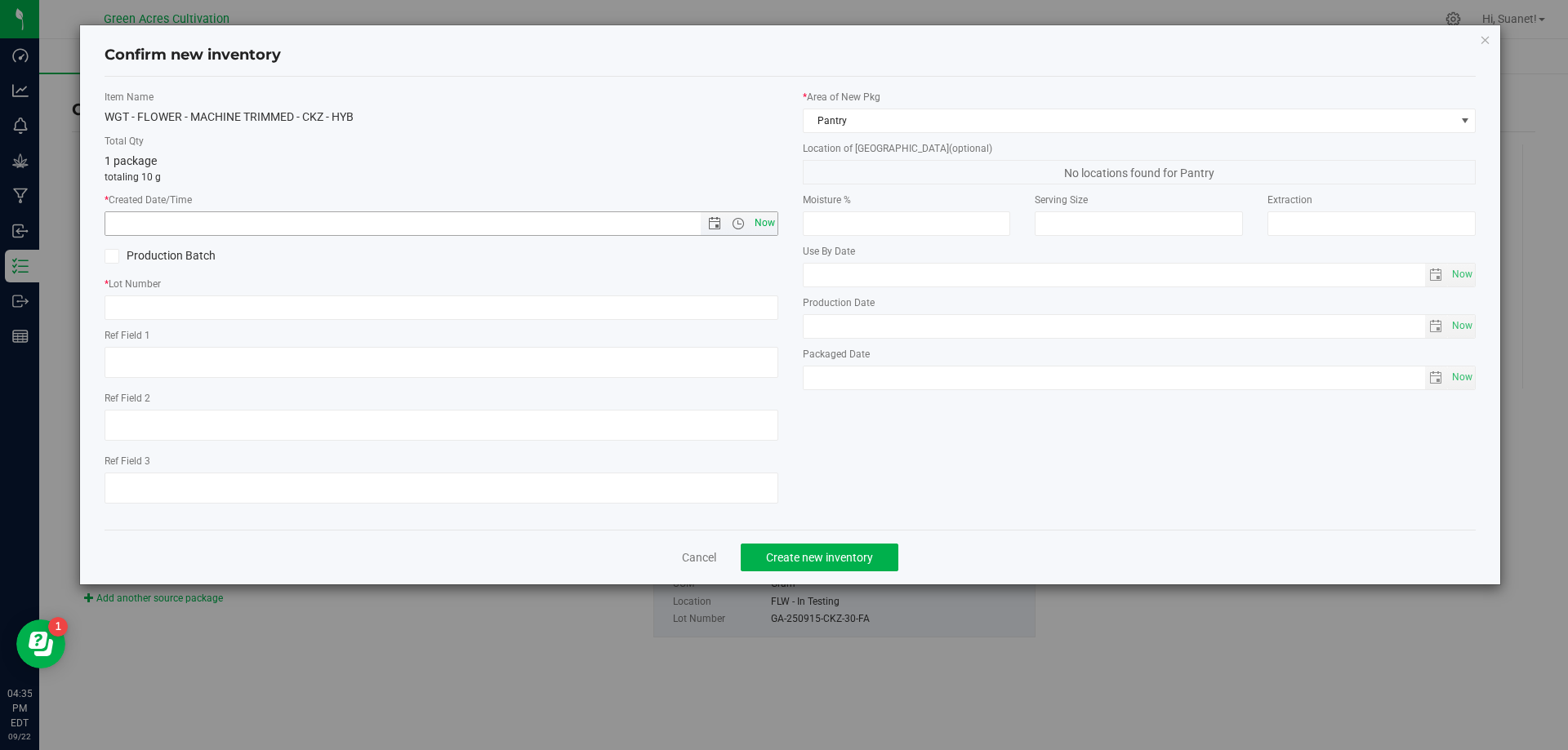
click at [763, 214] on span "Now" at bounding box center [764, 223] width 28 height 24
type input "9/22/2025 4:35 PM"
click at [735, 305] on input "text" at bounding box center [441, 308] width 674 height 25
paste input "GA-250915-CKZ-30-FA"
type input "GA-250915-CKZ-30-FA"
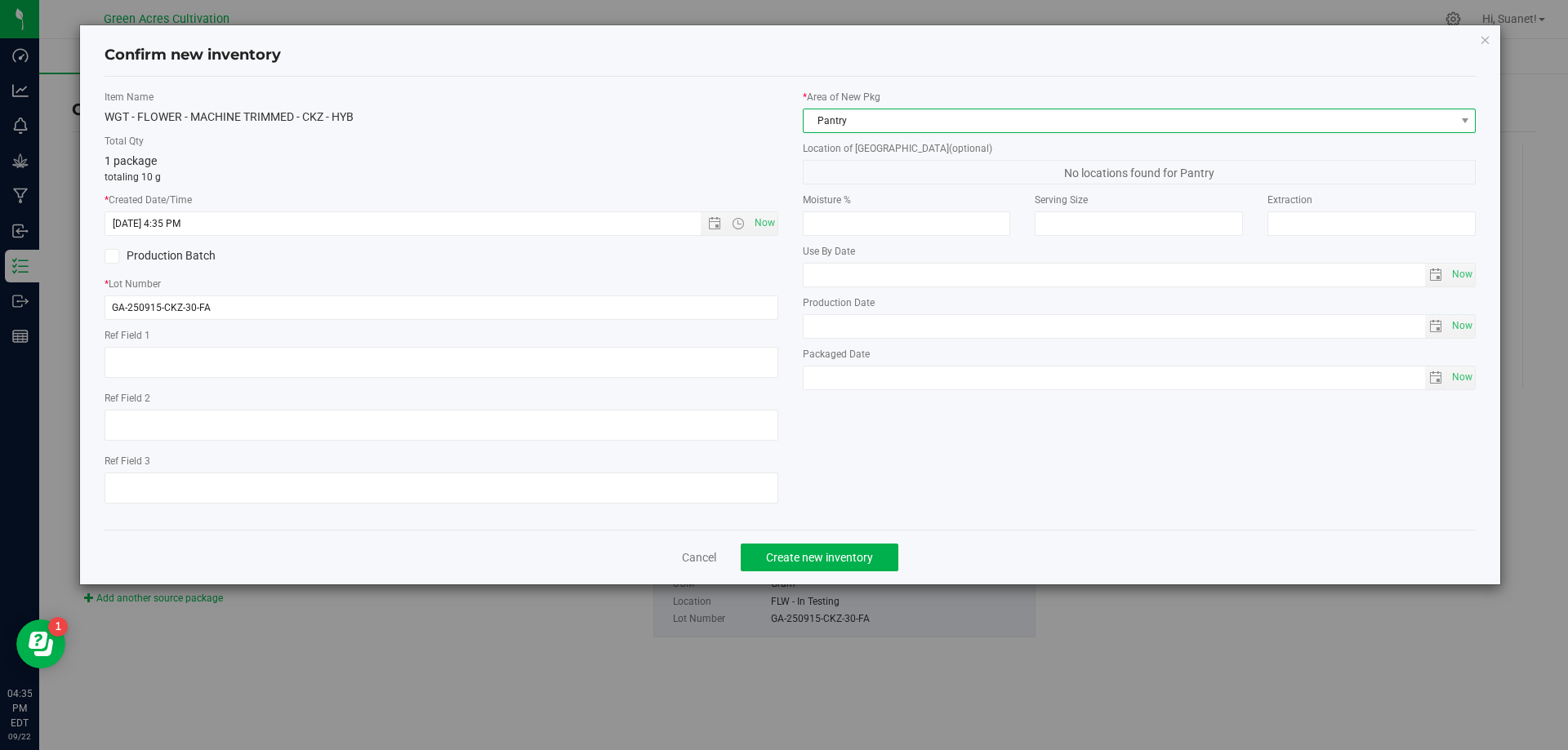
click at [873, 119] on span "Pantry" at bounding box center [1129, 121] width 652 height 23
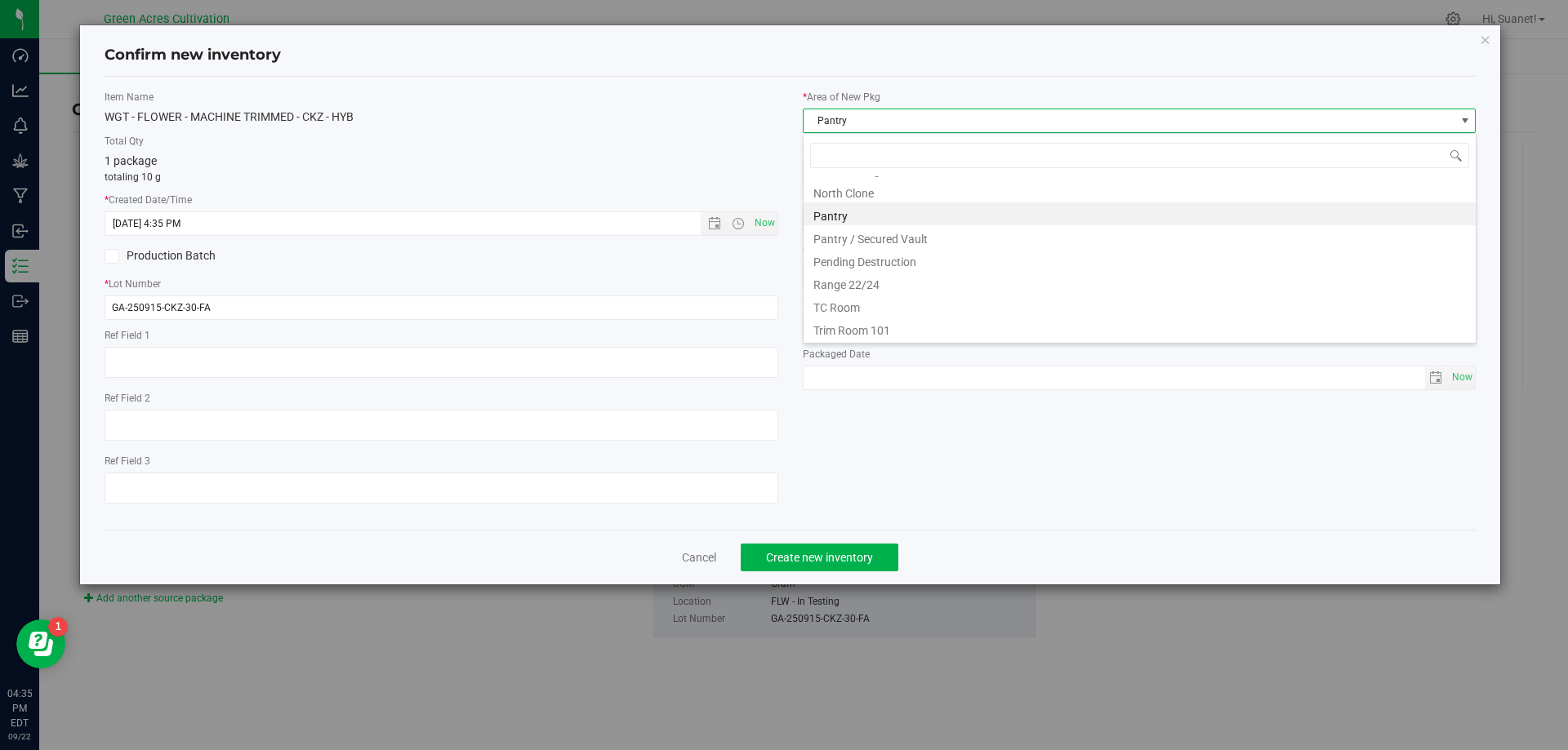
scroll to position [0, 0]
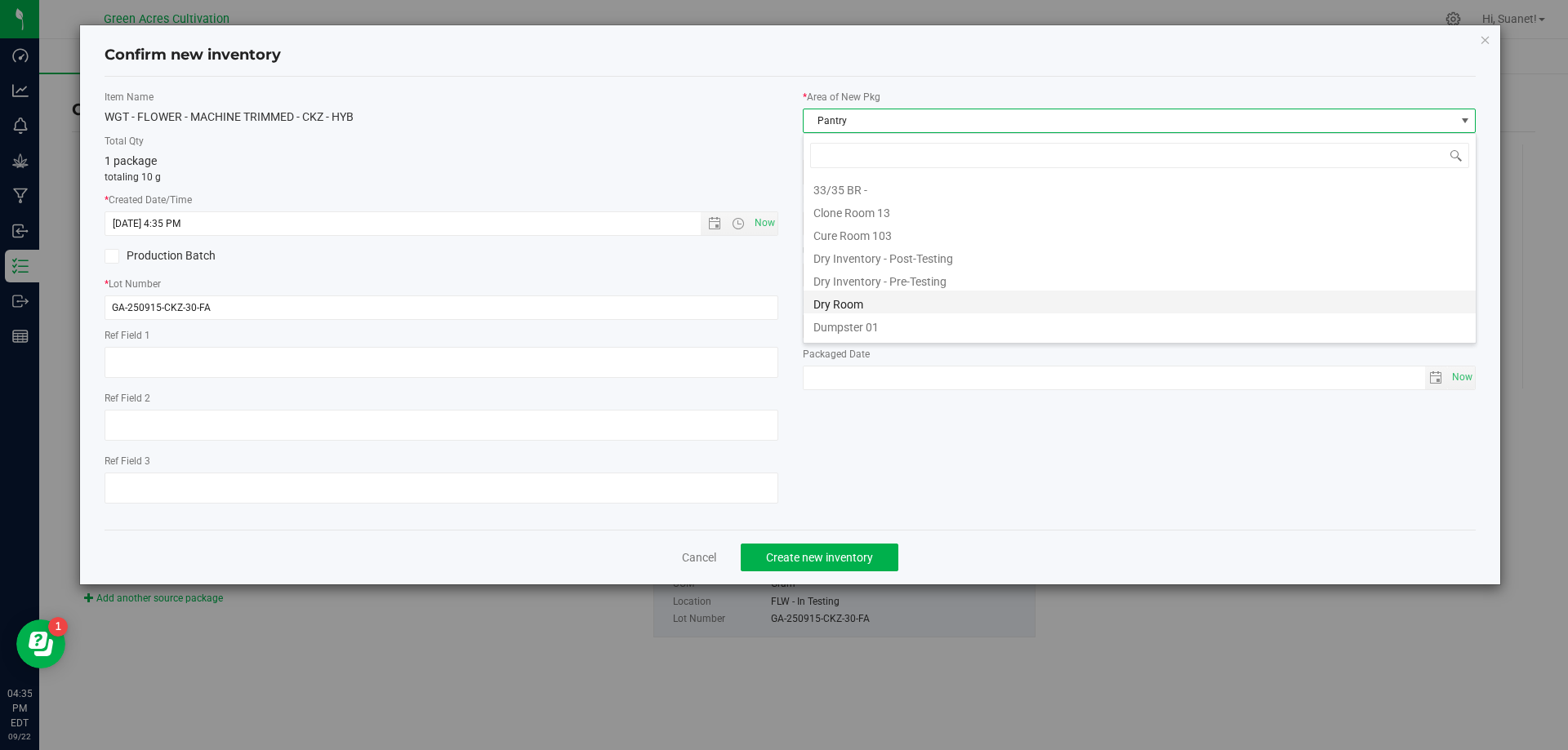
click at [864, 299] on li "Dry Room" at bounding box center [1140, 302] width 672 height 23
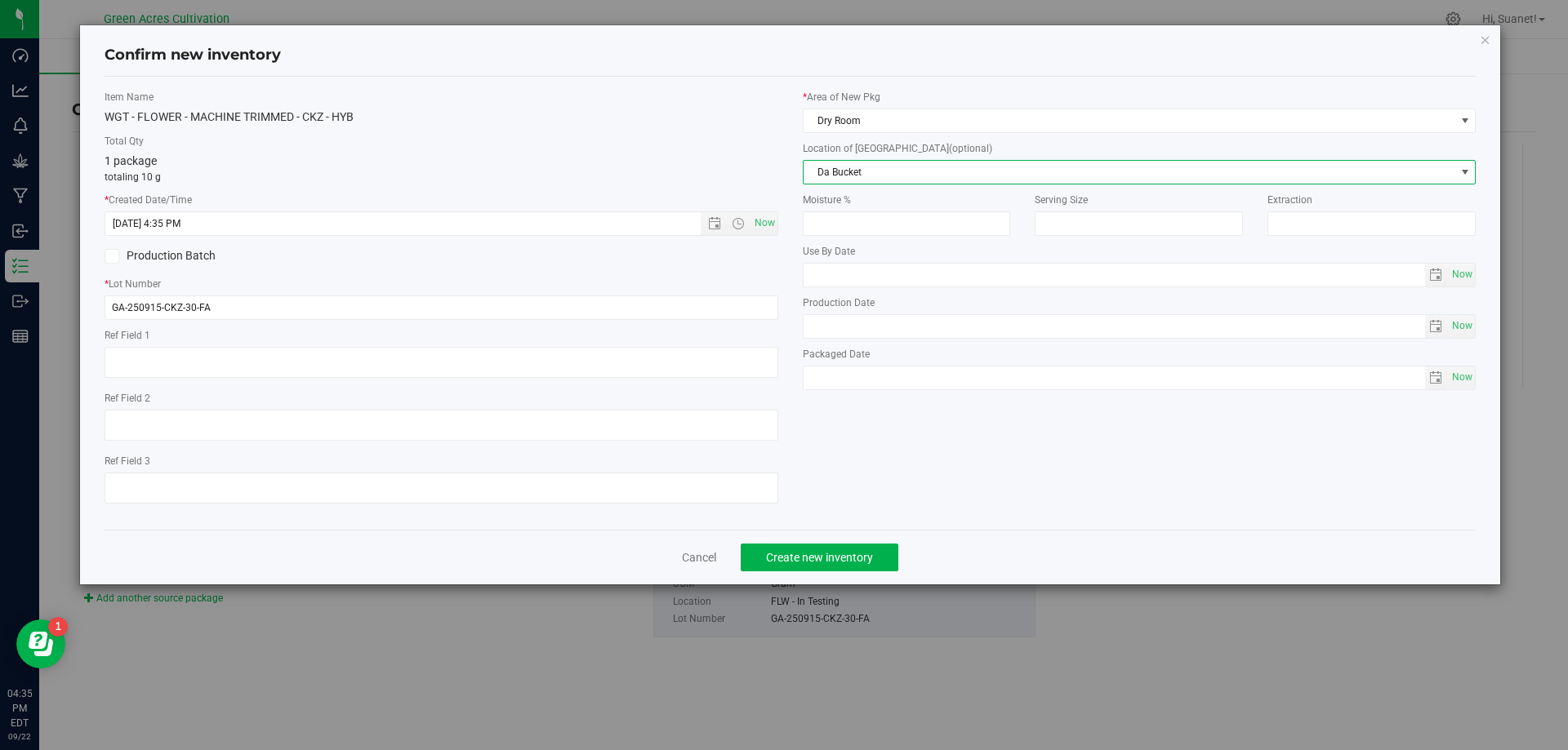
click at [882, 167] on span "Da Bucket" at bounding box center [1129, 172] width 652 height 23
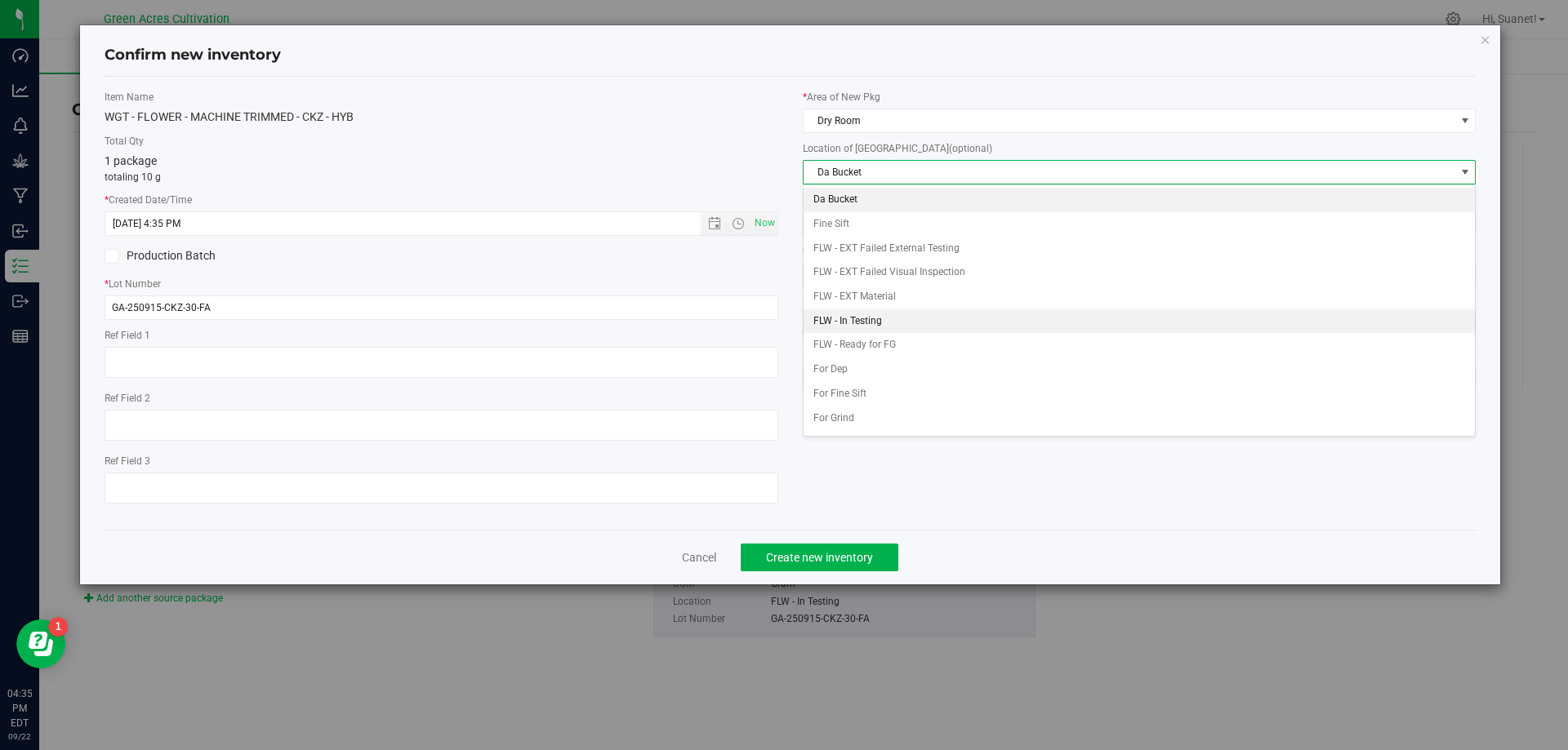
click at [881, 319] on li "FLW - In Testing" at bounding box center [1140, 322] width 672 height 25
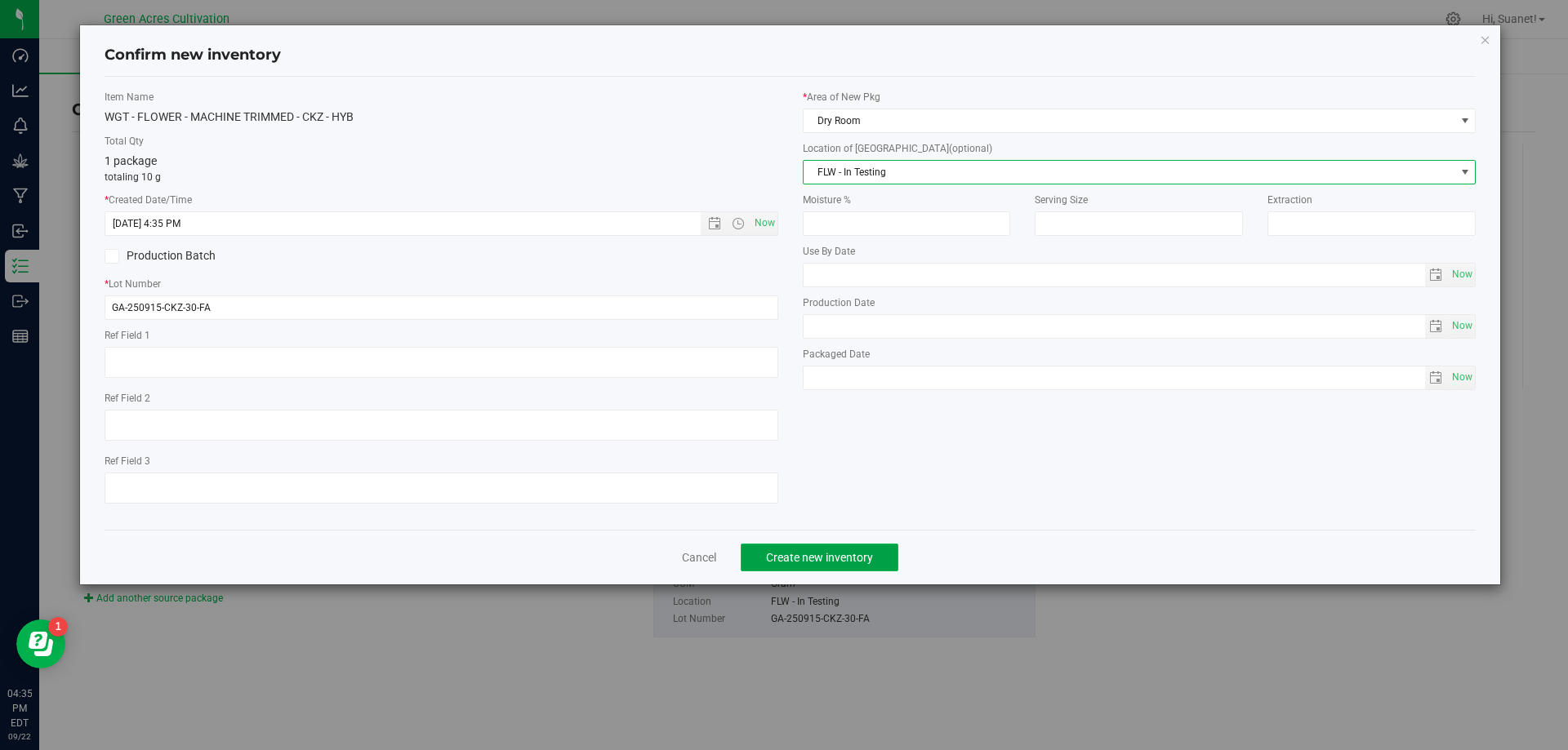
click at [803, 563] on span "Create new inventory" at bounding box center [819, 557] width 107 height 13
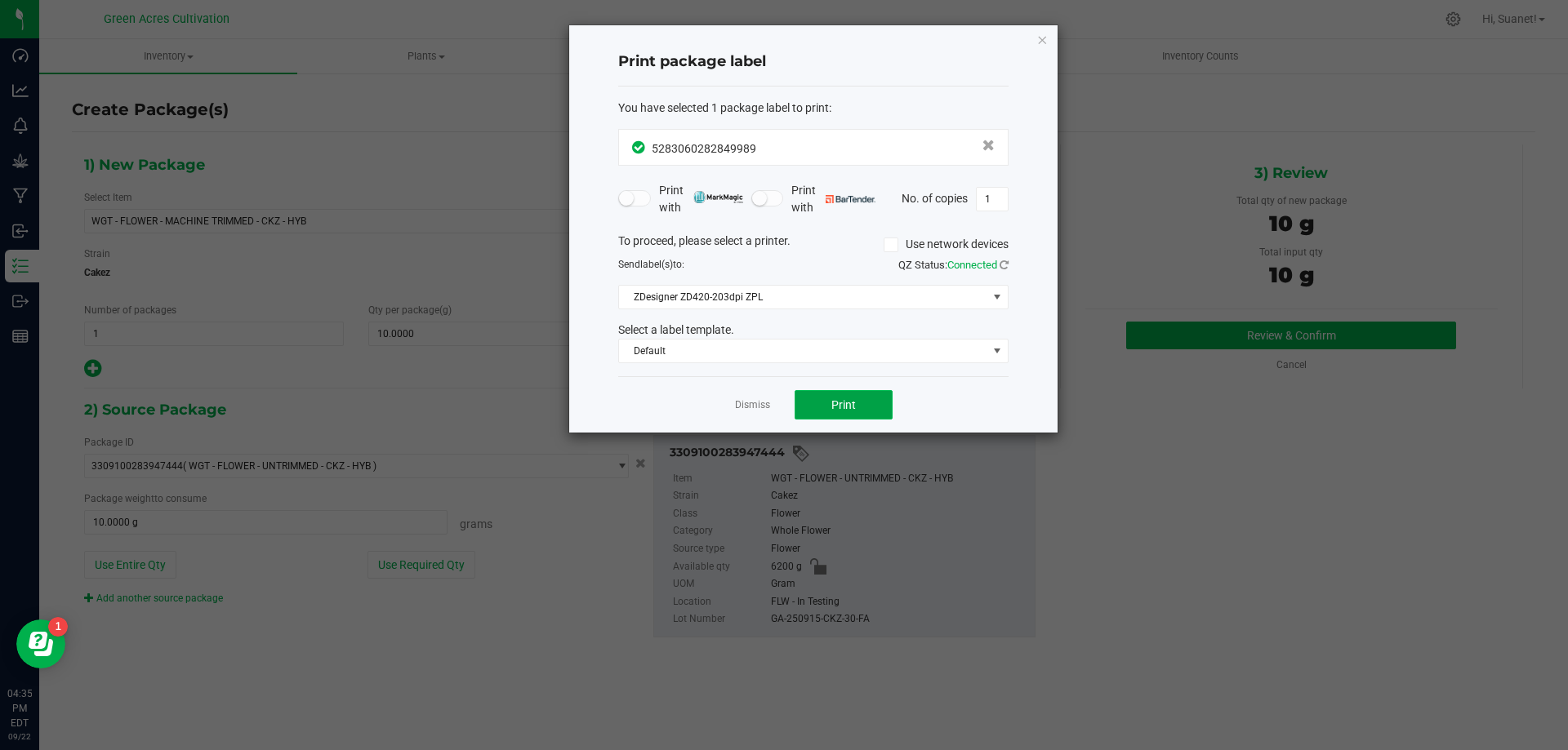
click at [850, 398] on span "Print" at bounding box center [844, 404] width 25 height 13
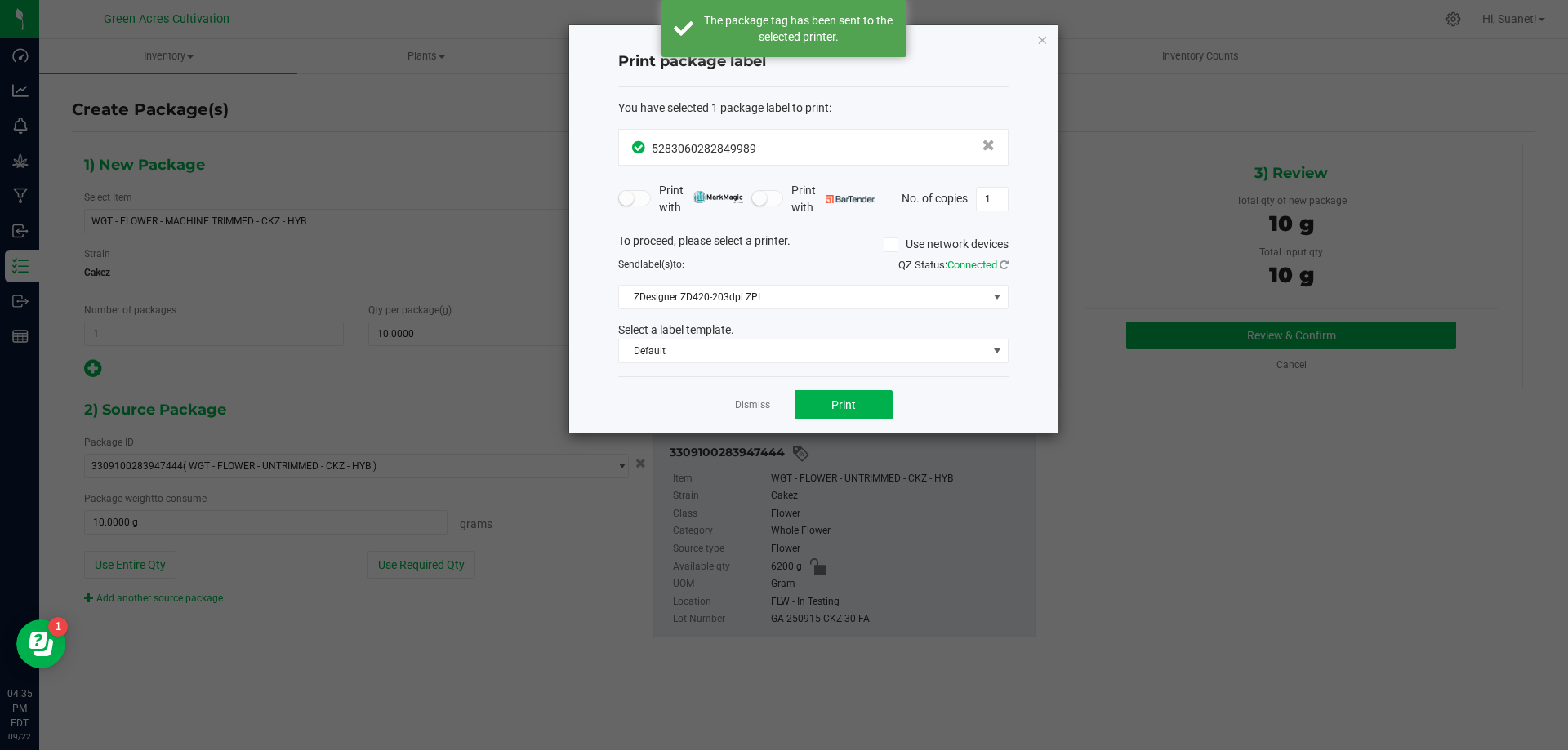
click at [756, 397] on app-cancel-button "Dismiss" at bounding box center [753, 405] width 35 height 18
click at [754, 405] on link "Dismiss" at bounding box center [753, 405] width 35 height 14
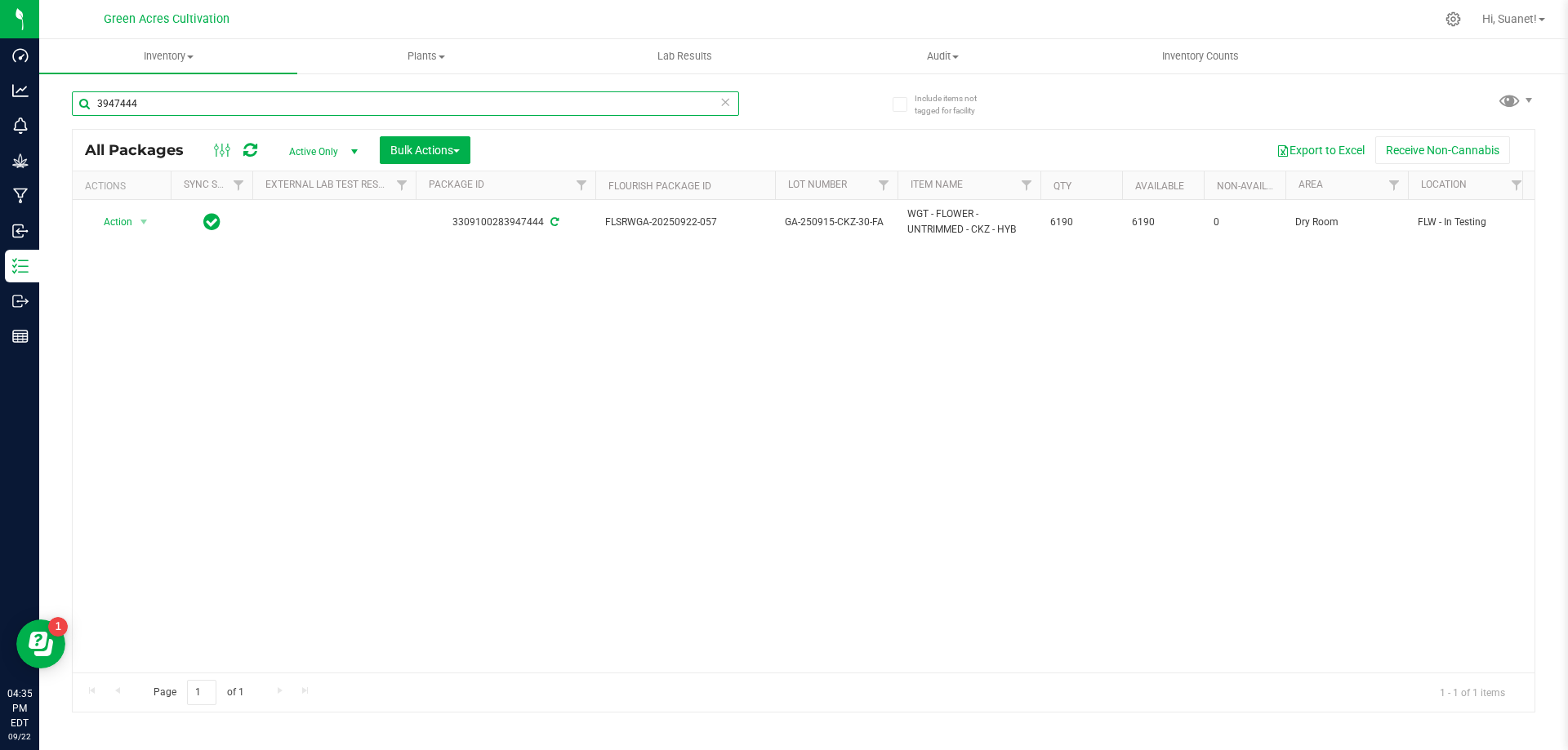
click at [159, 101] on input "3947444" at bounding box center [405, 103] width 667 height 25
click at [123, 344] on div "Action Action Adjust qty Create package Edit attributes Global inventory Locate…" at bounding box center [804, 437] width 1462 height 473
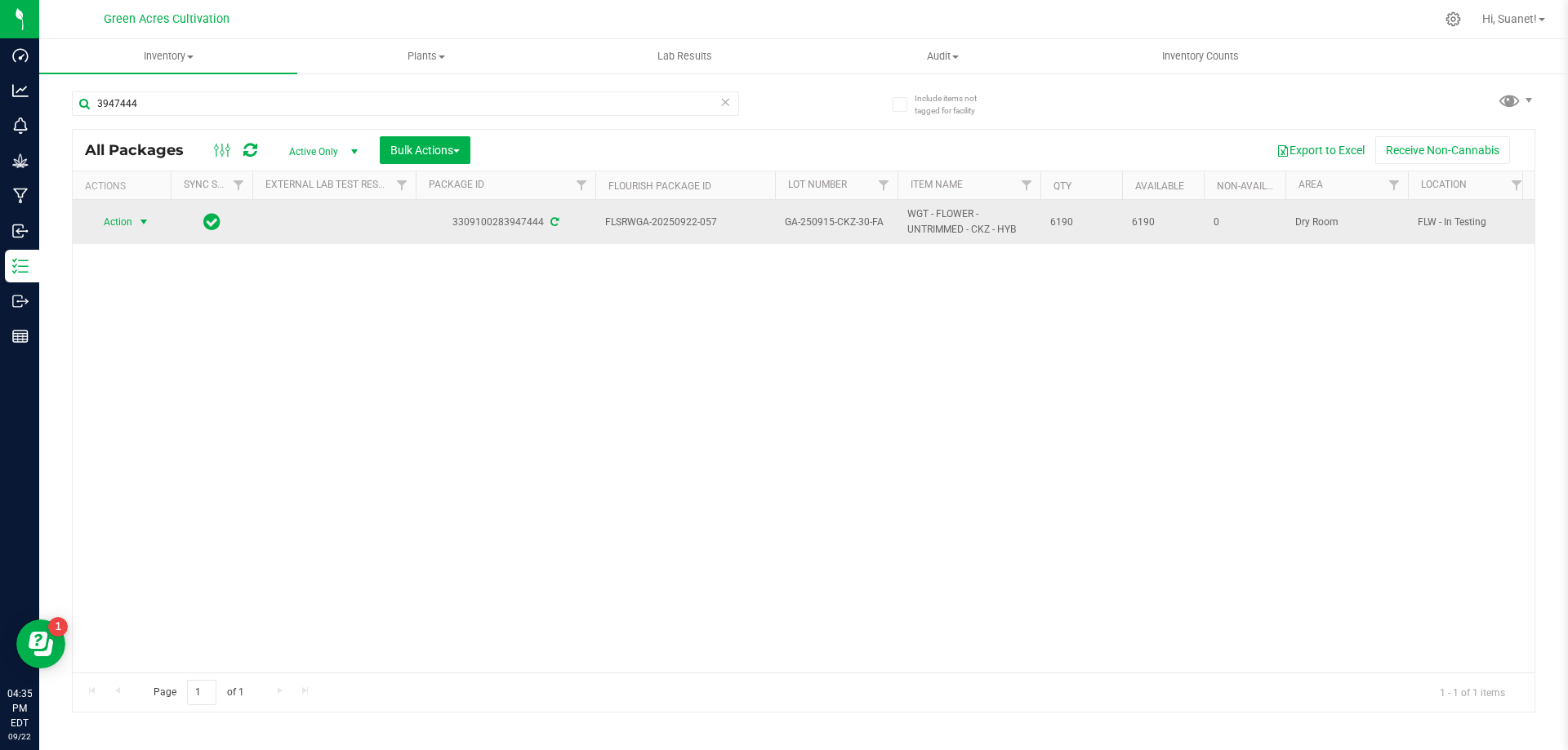
click at [134, 223] on span "select" at bounding box center [144, 222] width 20 height 23
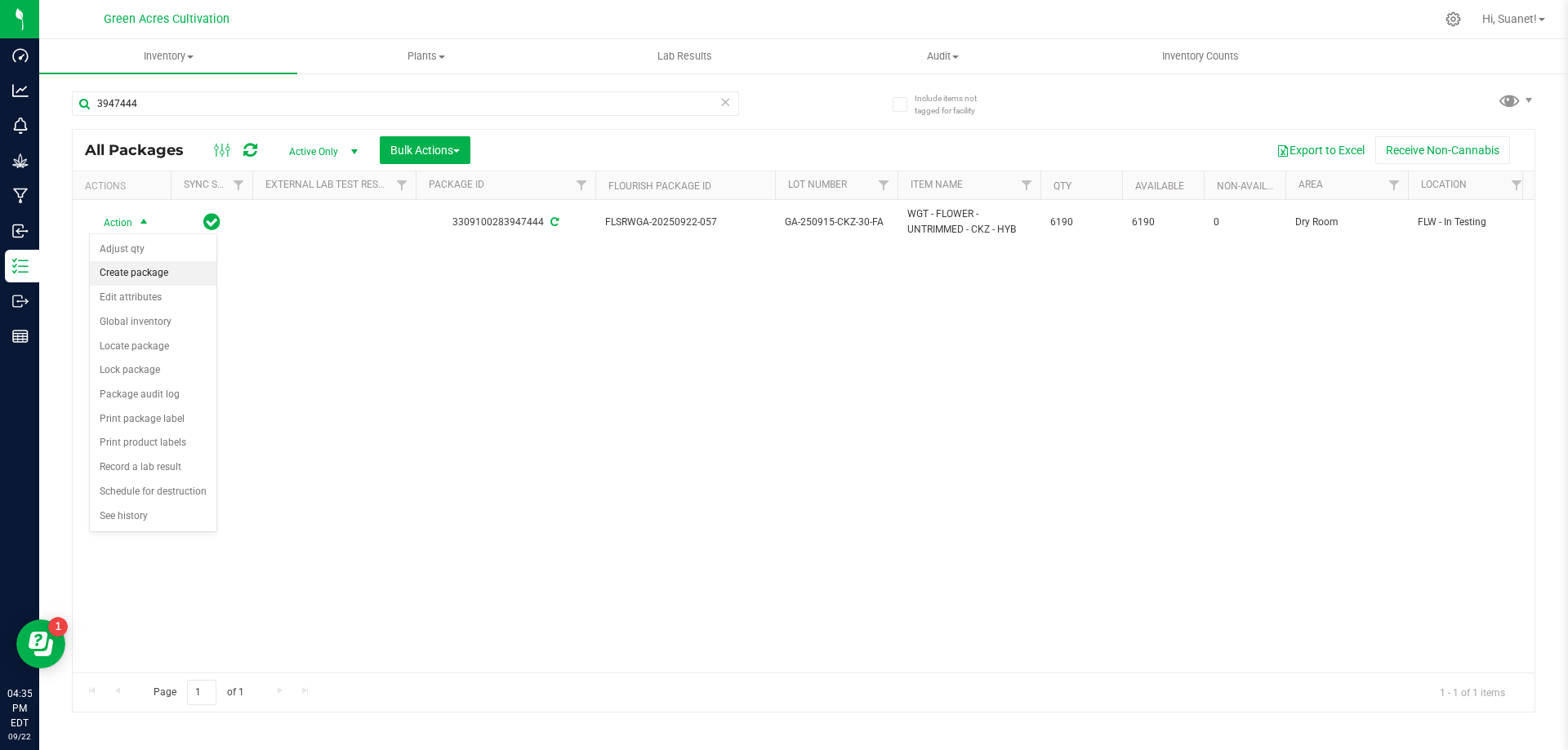
click at [173, 281] on li "Create package" at bounding box center [153, 274] width 127 height 25
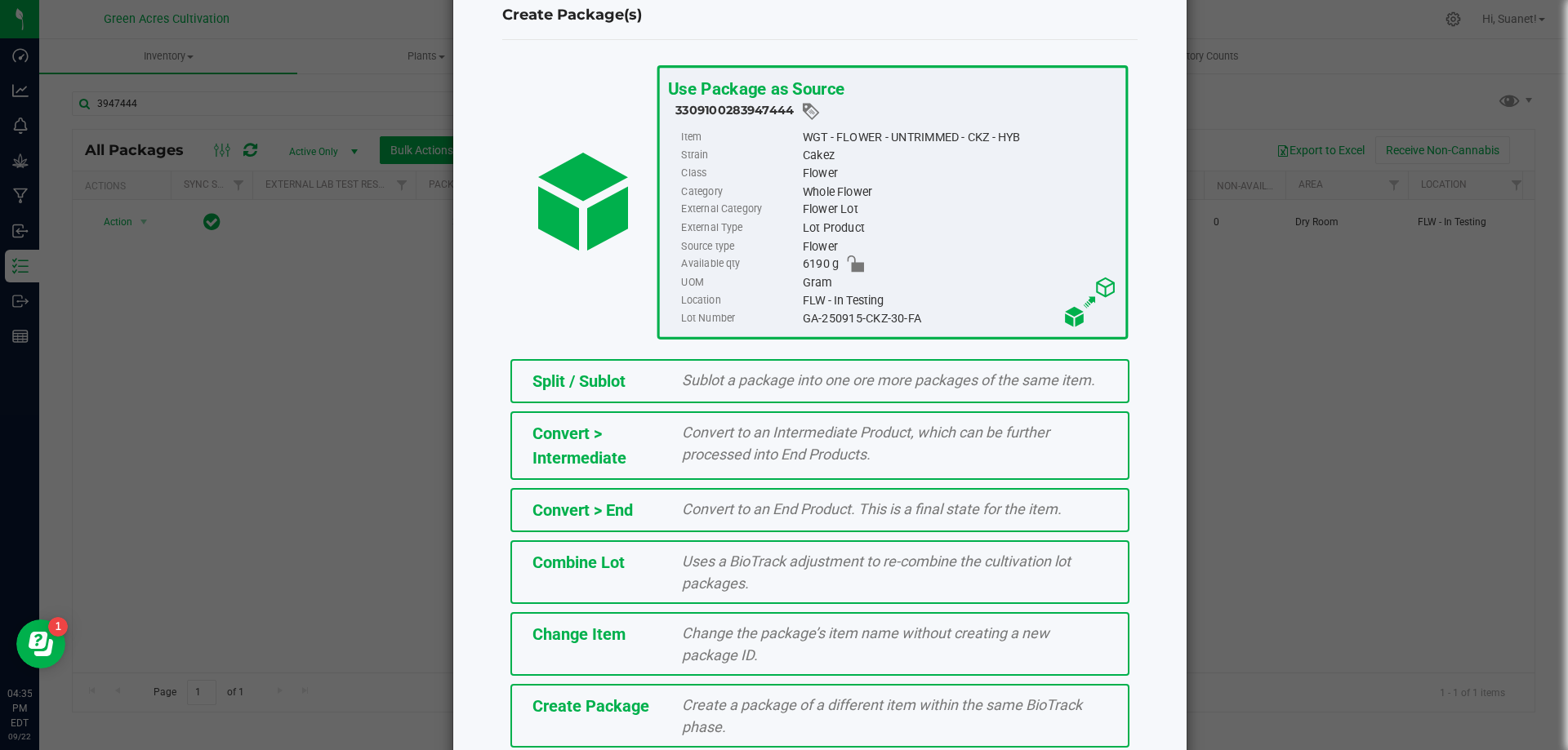
scroll to position [117, 0]
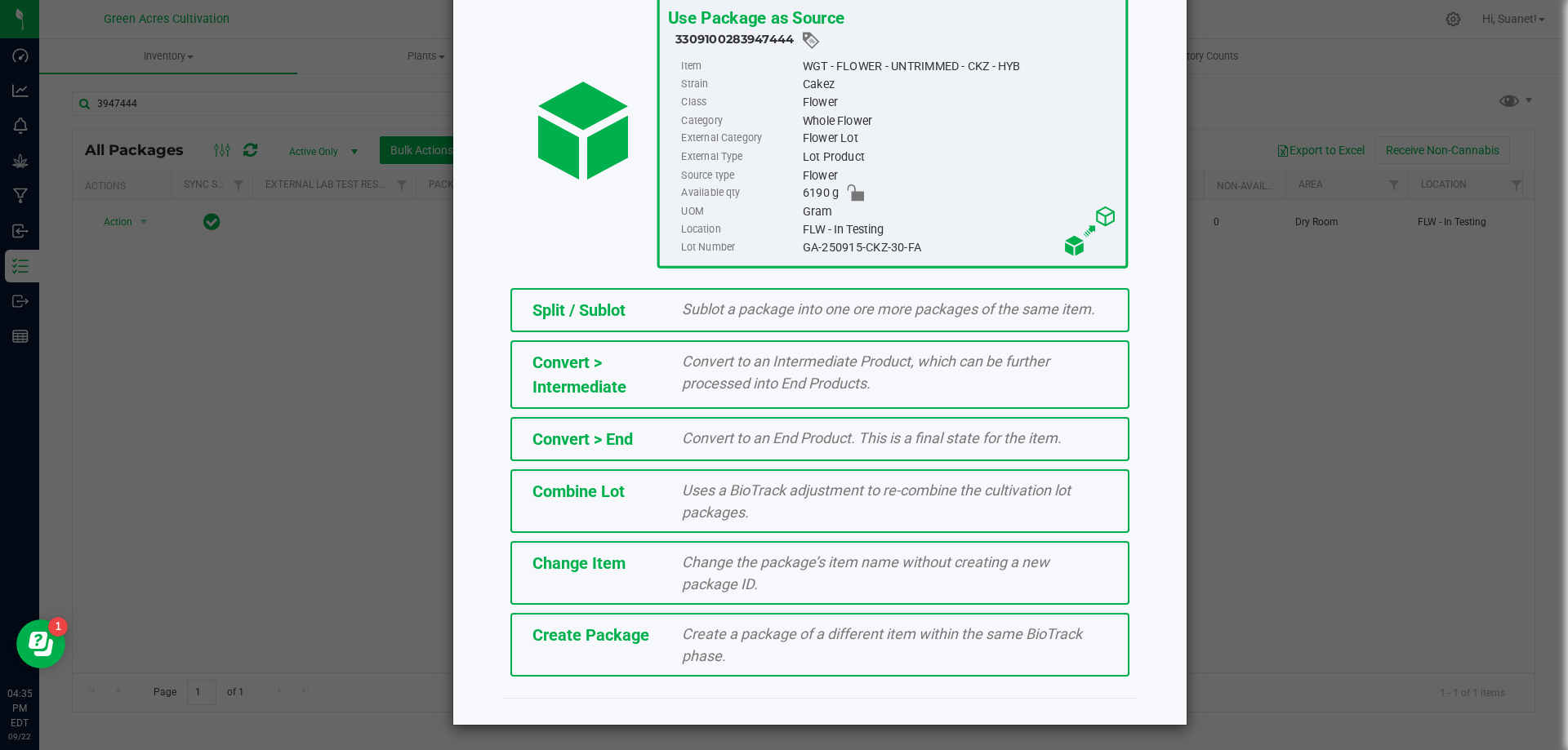
click at [578, 657] on div "Create Package Create a package of a different item within the same BioTrack ph…" at bounding box center [819, 645] width 619 height 64
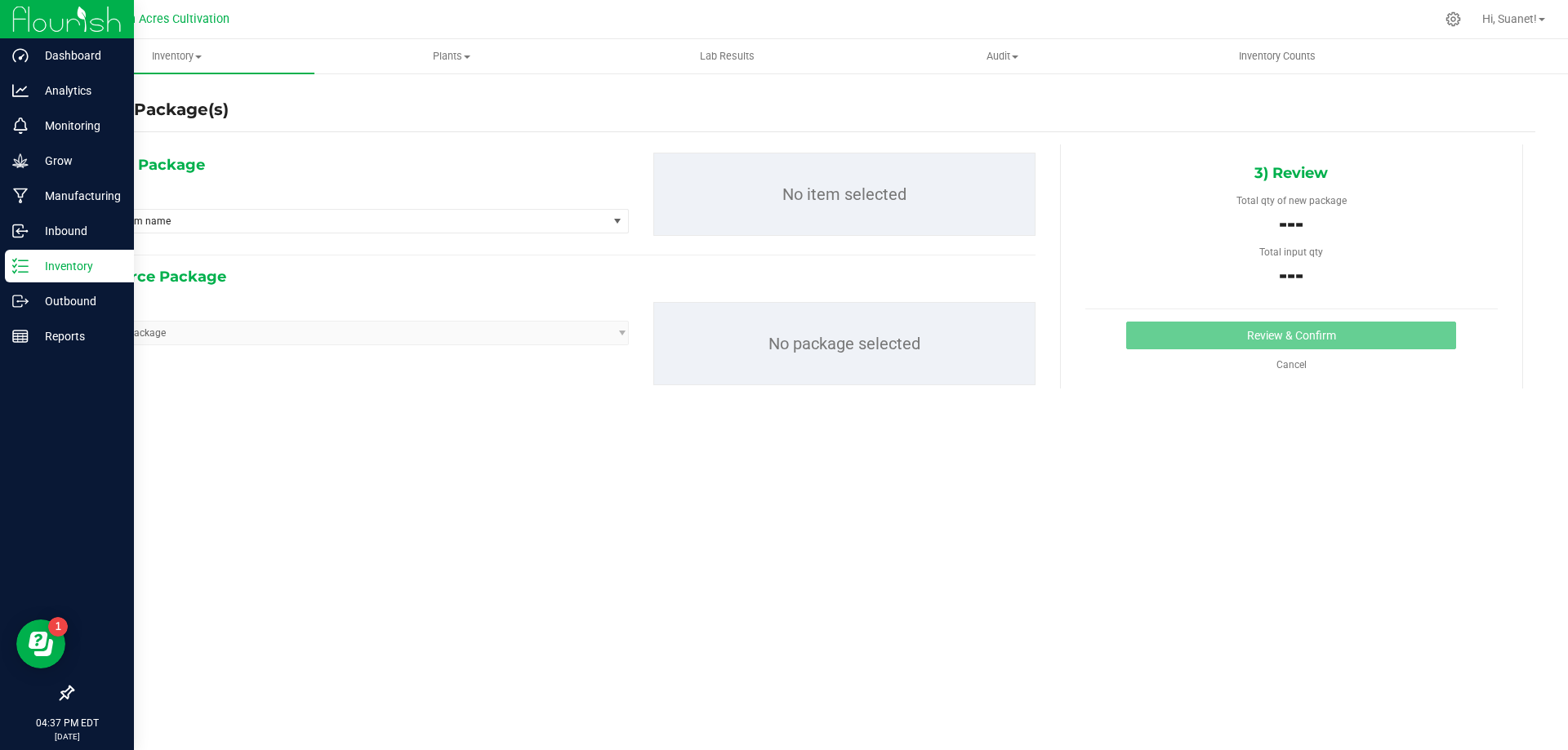
click at [104, 261] on p "Inventory" at bounding box center [78, 266] width 98 height 19
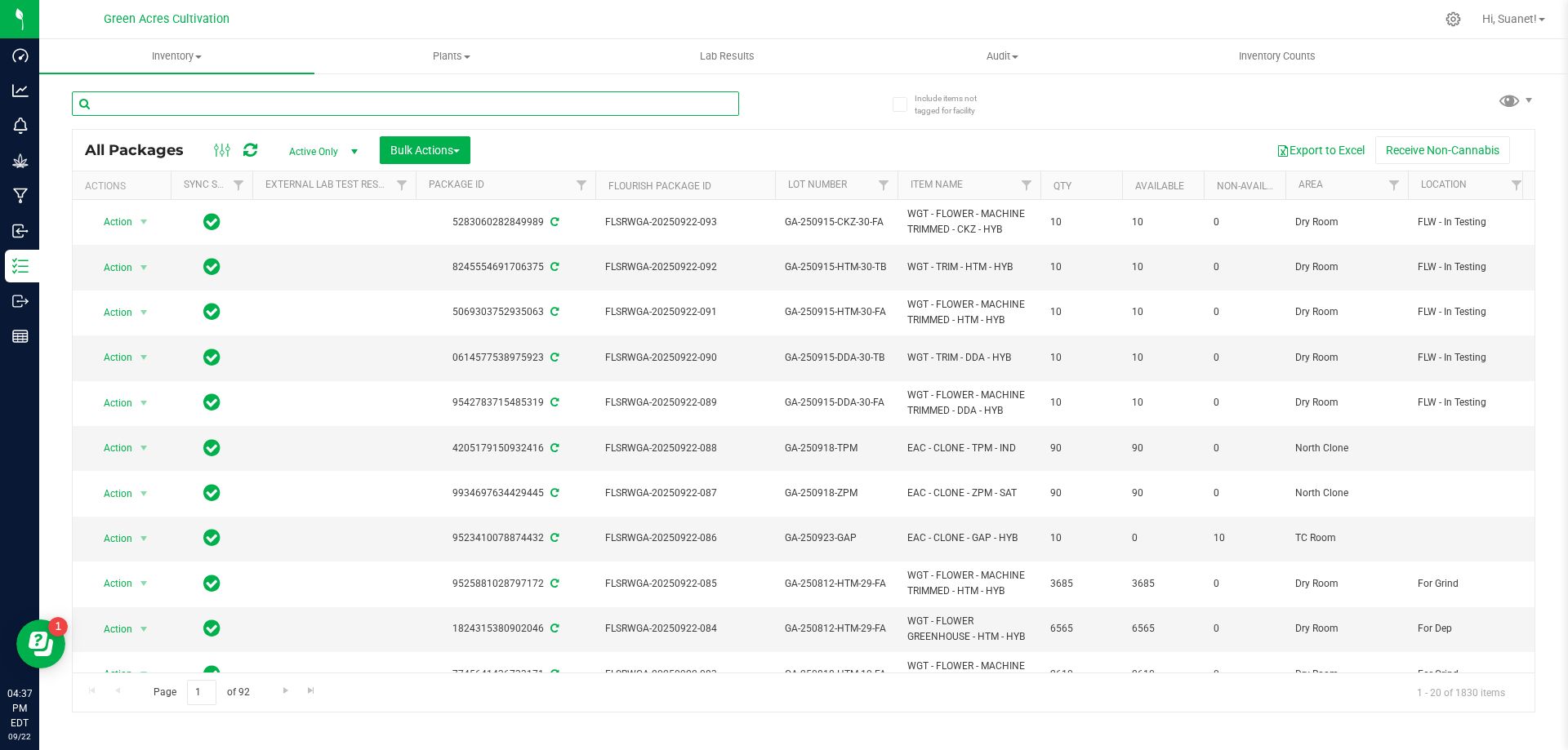
click at [288, 102] on input "text" at bounding box center [405, 103] width 667 height 25
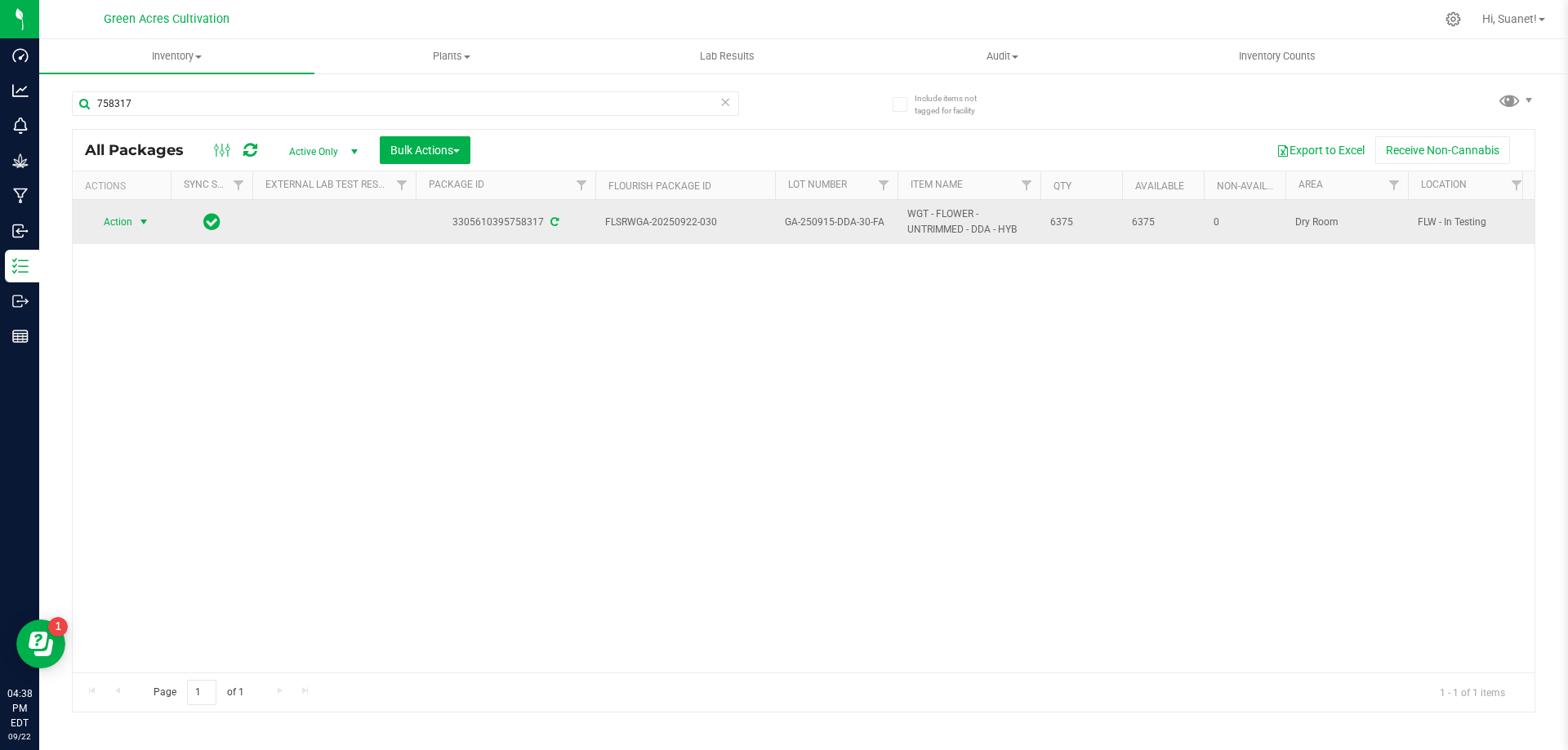
click at [121, 229] on span "Action" at bounding box center [111, 222] width 44 height 23
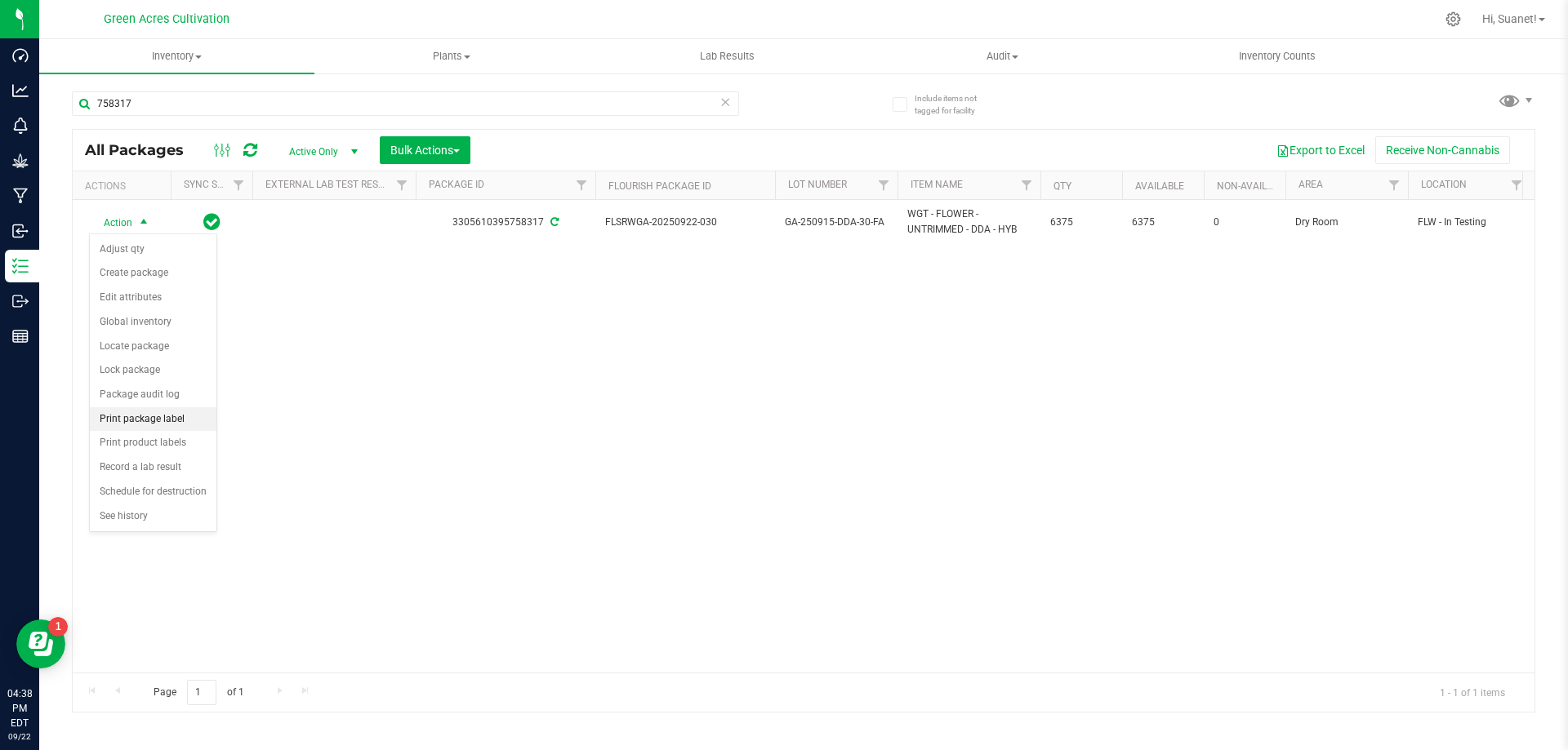
click at [156, 418] on li "Print package label" at bounding box center [153, 420] width 127 height 25
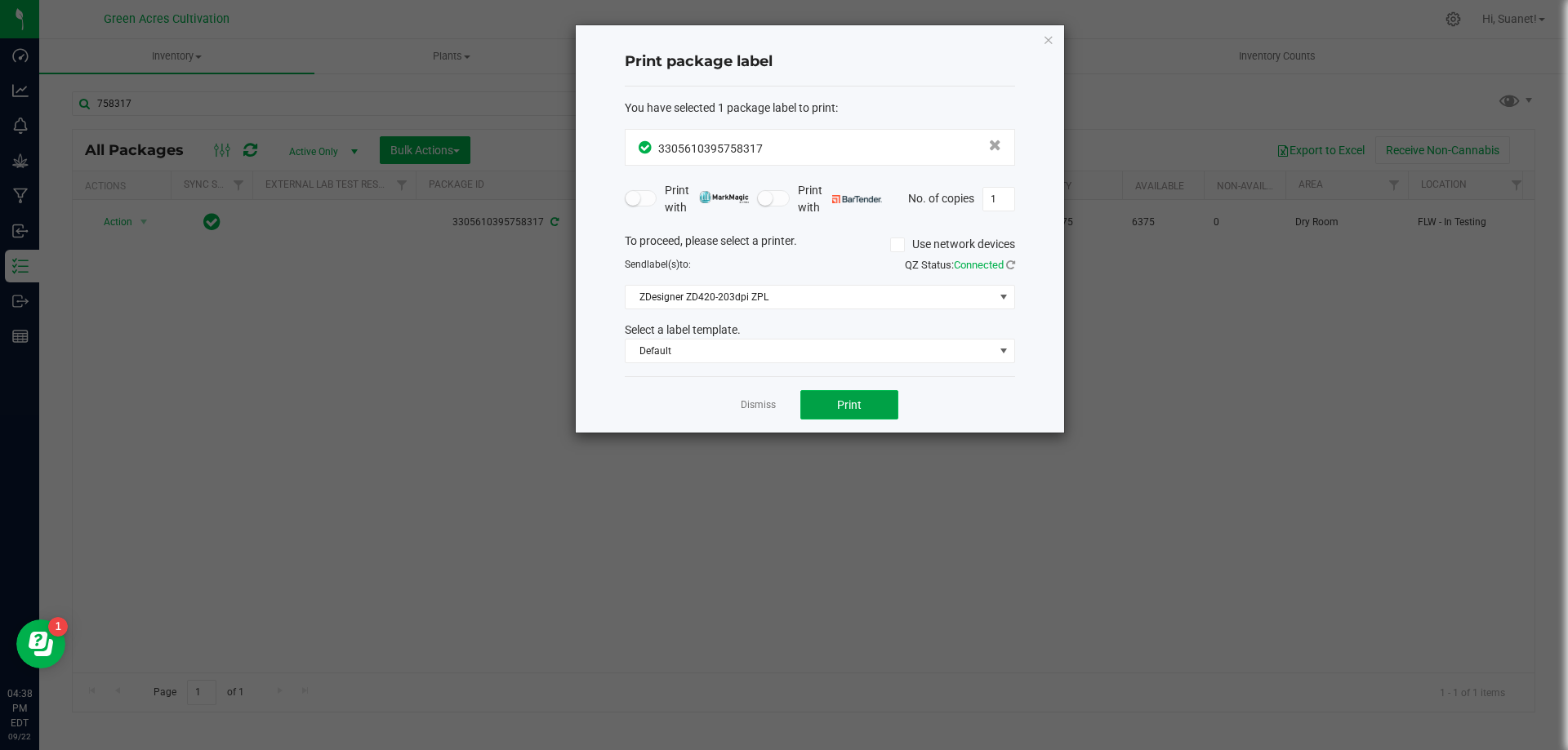
click at [824, 393] on button "Print" at bounding box center [849, 405] width 98 height 30
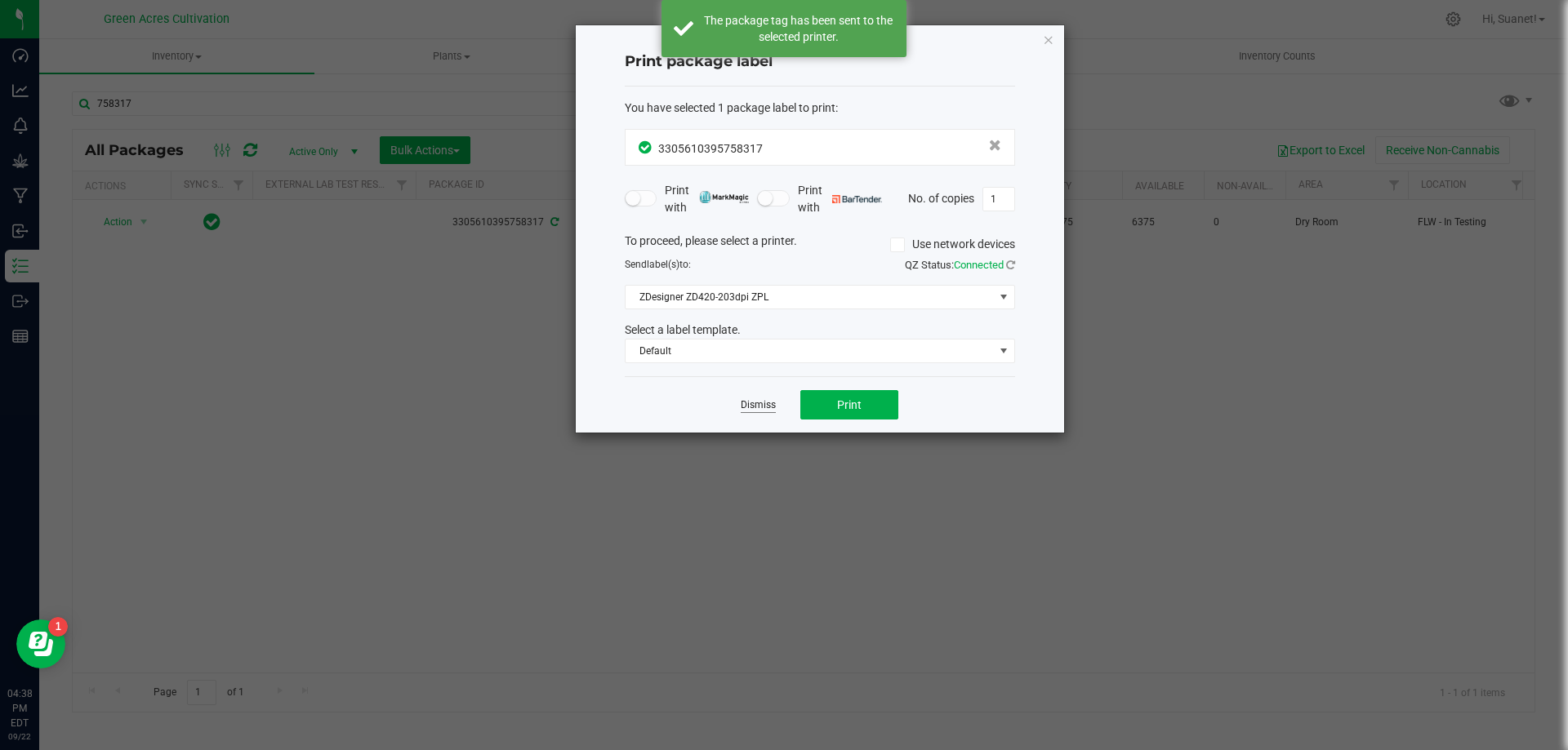
click at [756, 403] on link "Dismiss" at bounding box center [758, 405] width 35 height 14
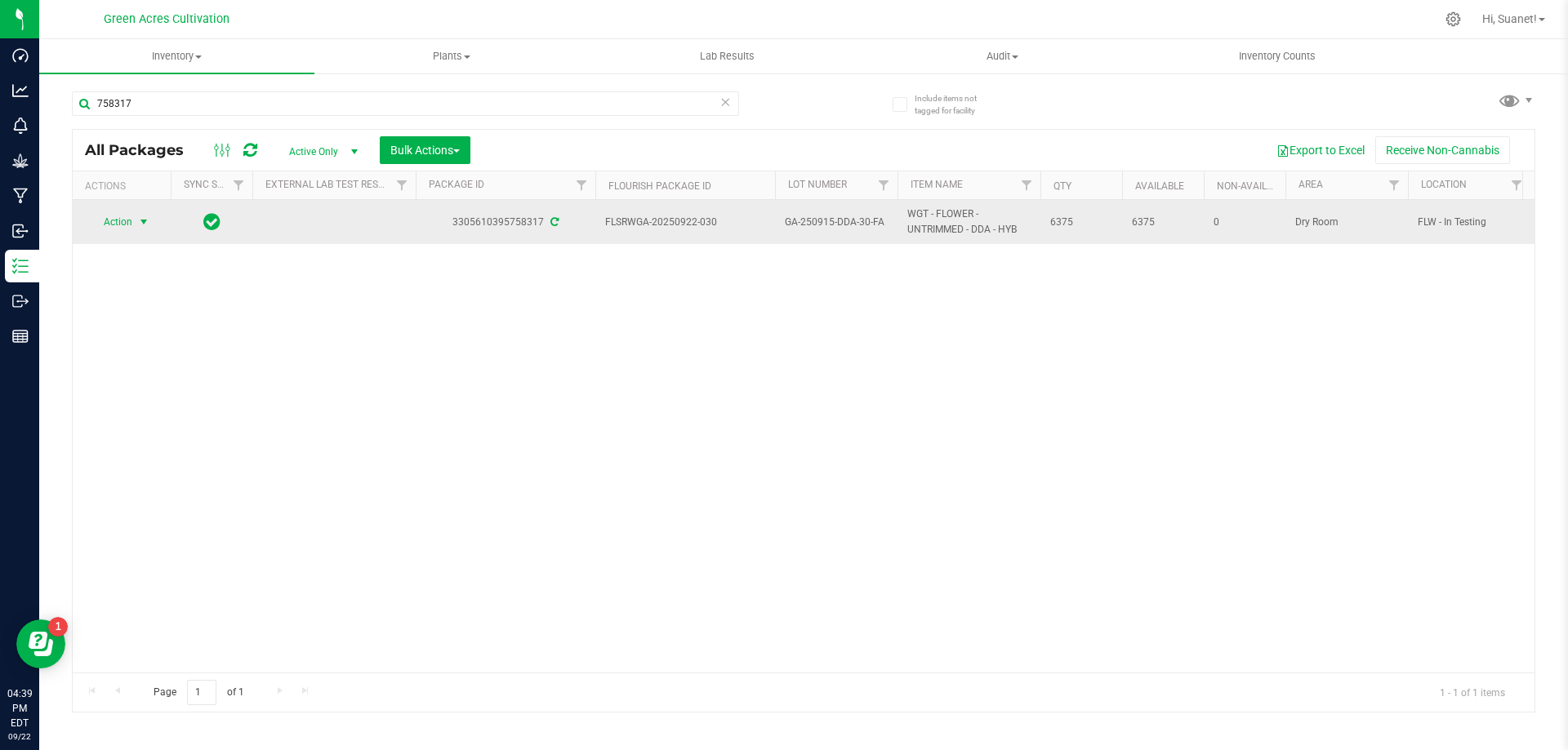
click at [116, 228] on span "Action" at bounding box center [111, 222] width 44 height 23
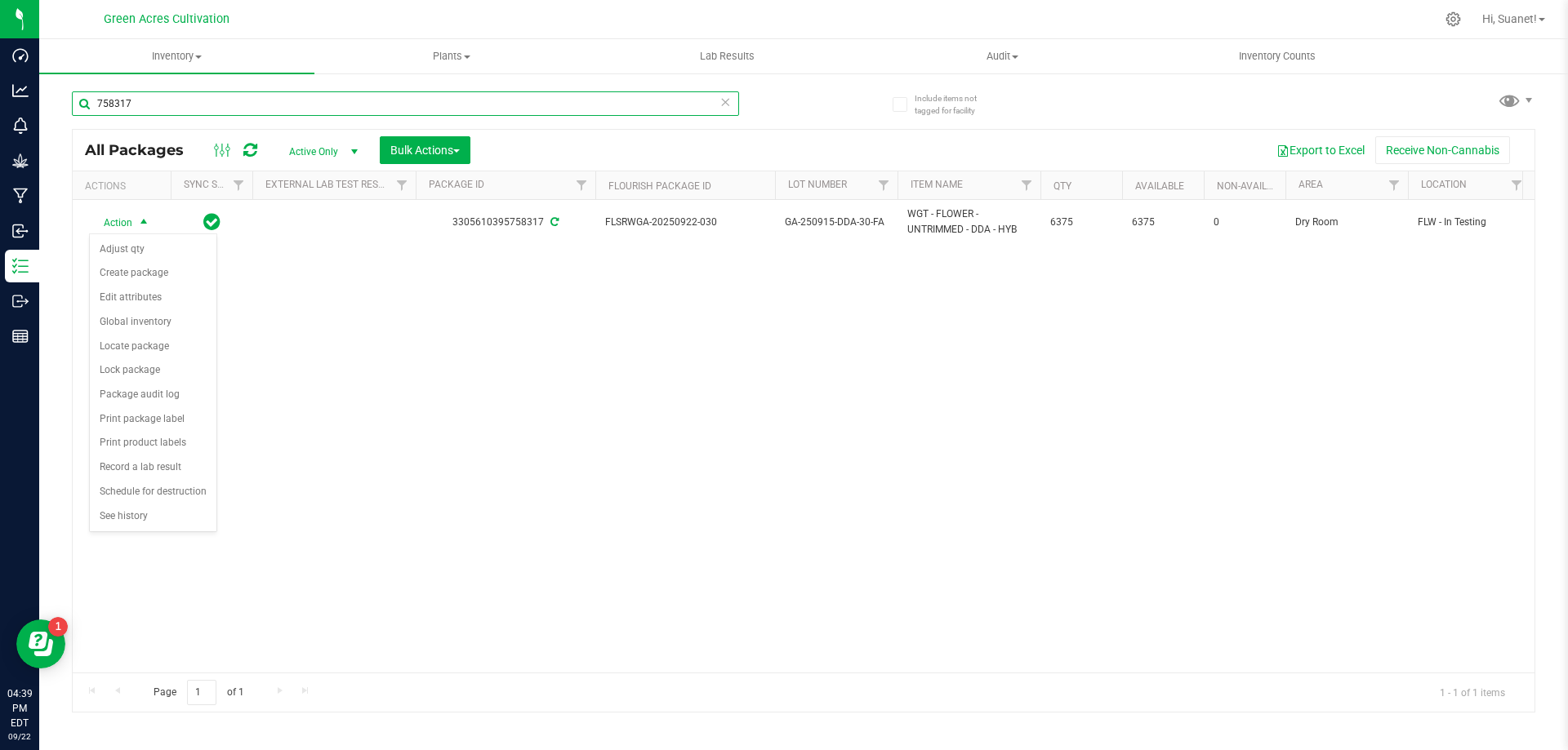
click at [176, 105] on input "758317" at bounding box center [405, 103] width 667 height 25
type input "947444"
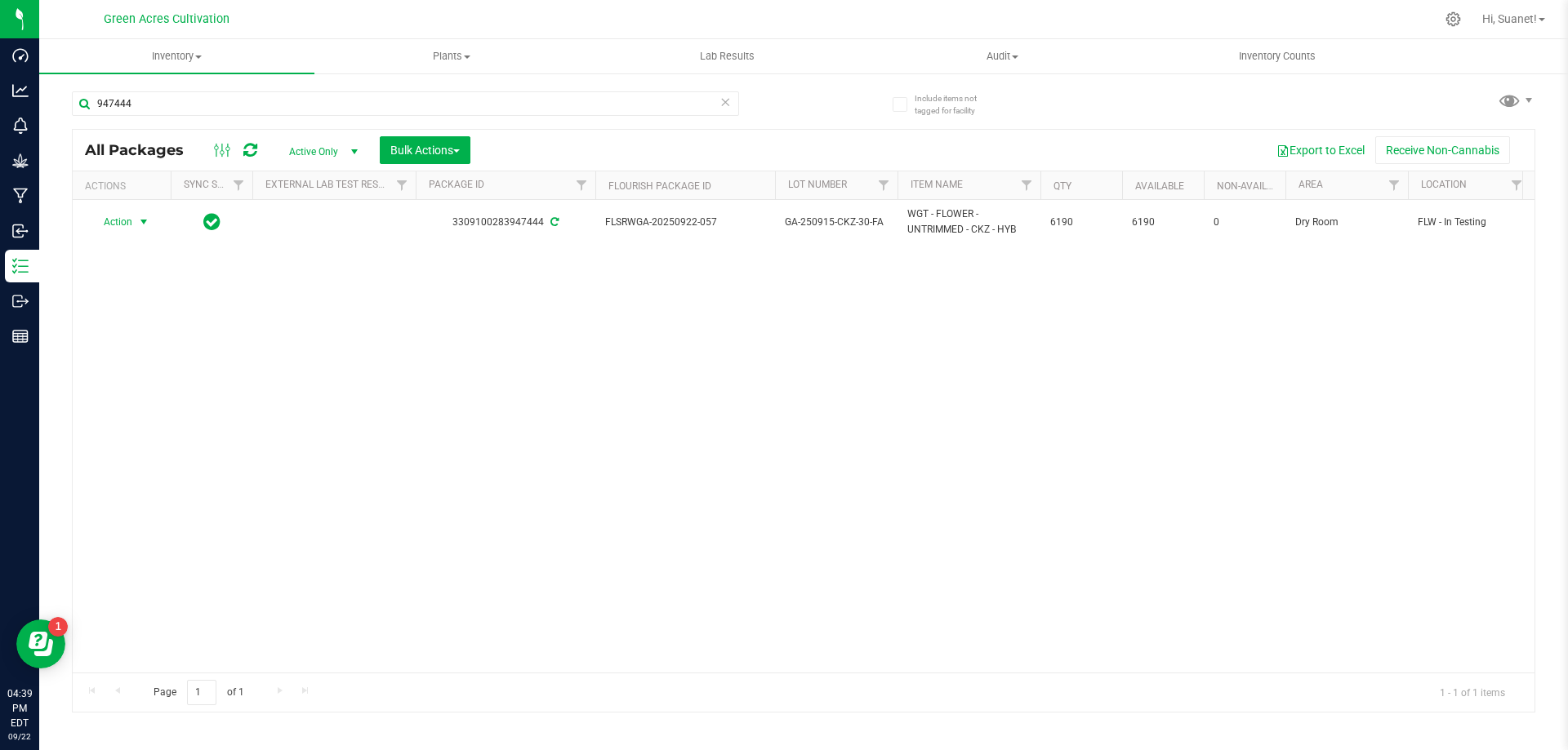
click at [126, 224] on span "Action" at bounding box center [111, 222] width 44 height 23
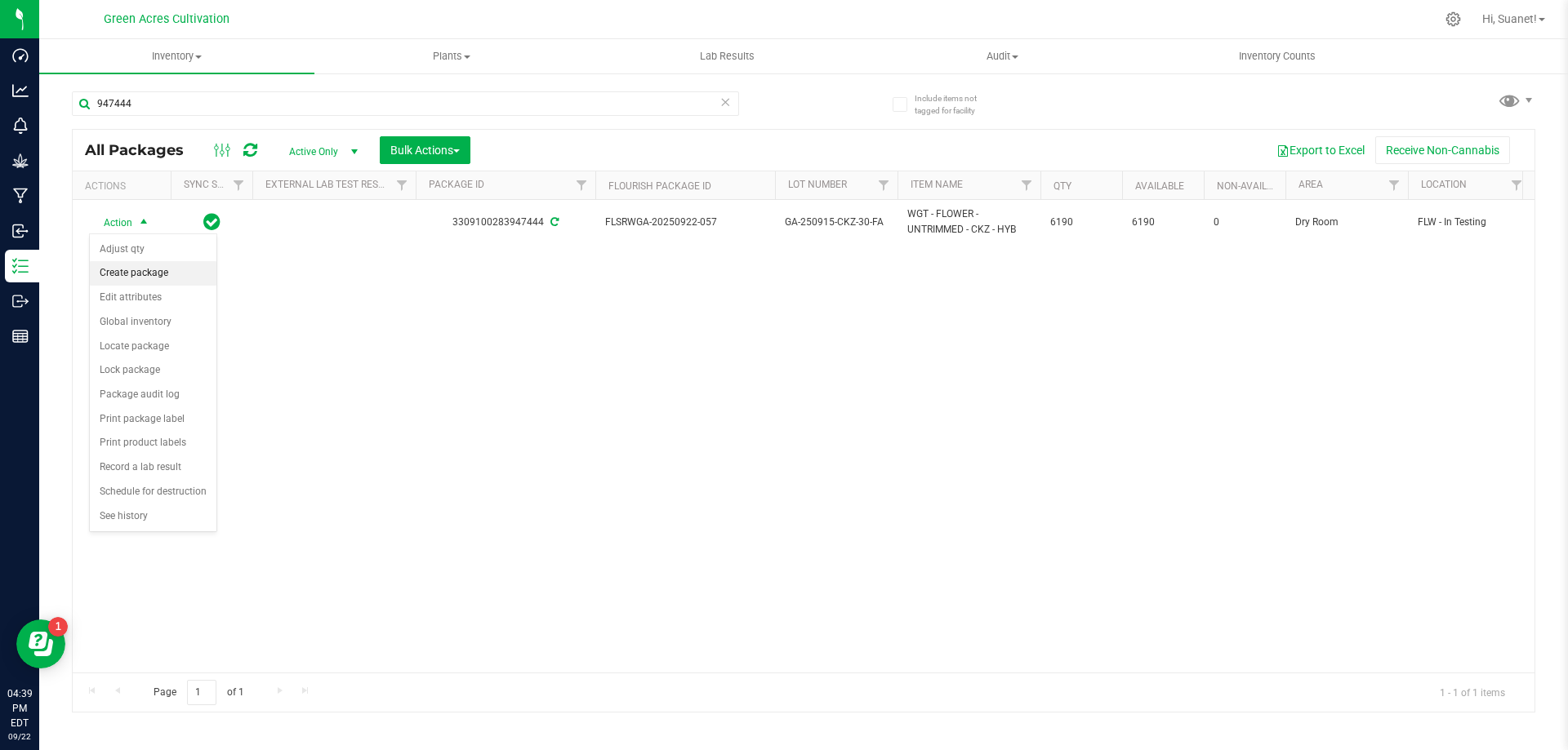
click at [140, 281] on li "Create package" at bounding box center [153, 274] width 127 height 25
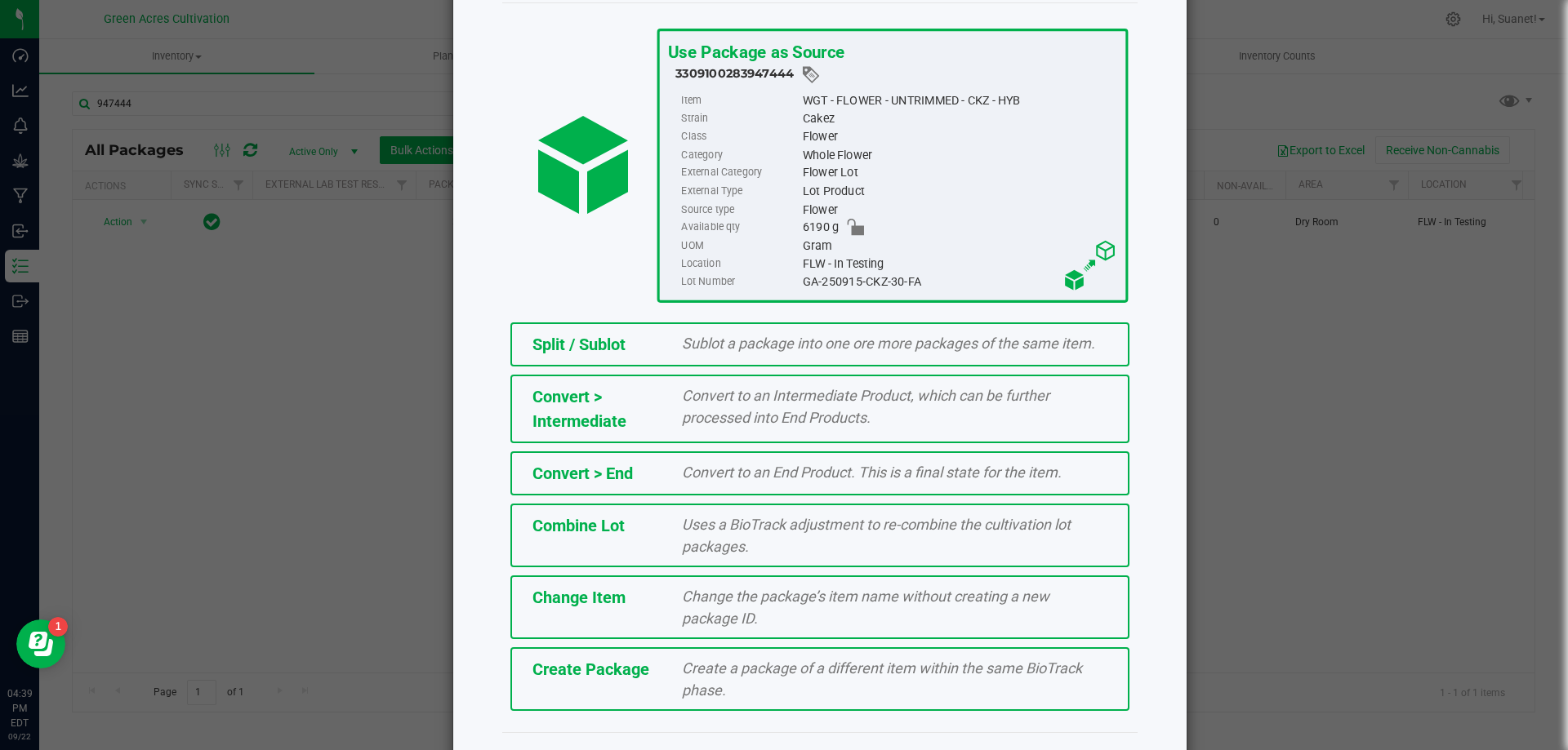
scroll to position [117, 0]
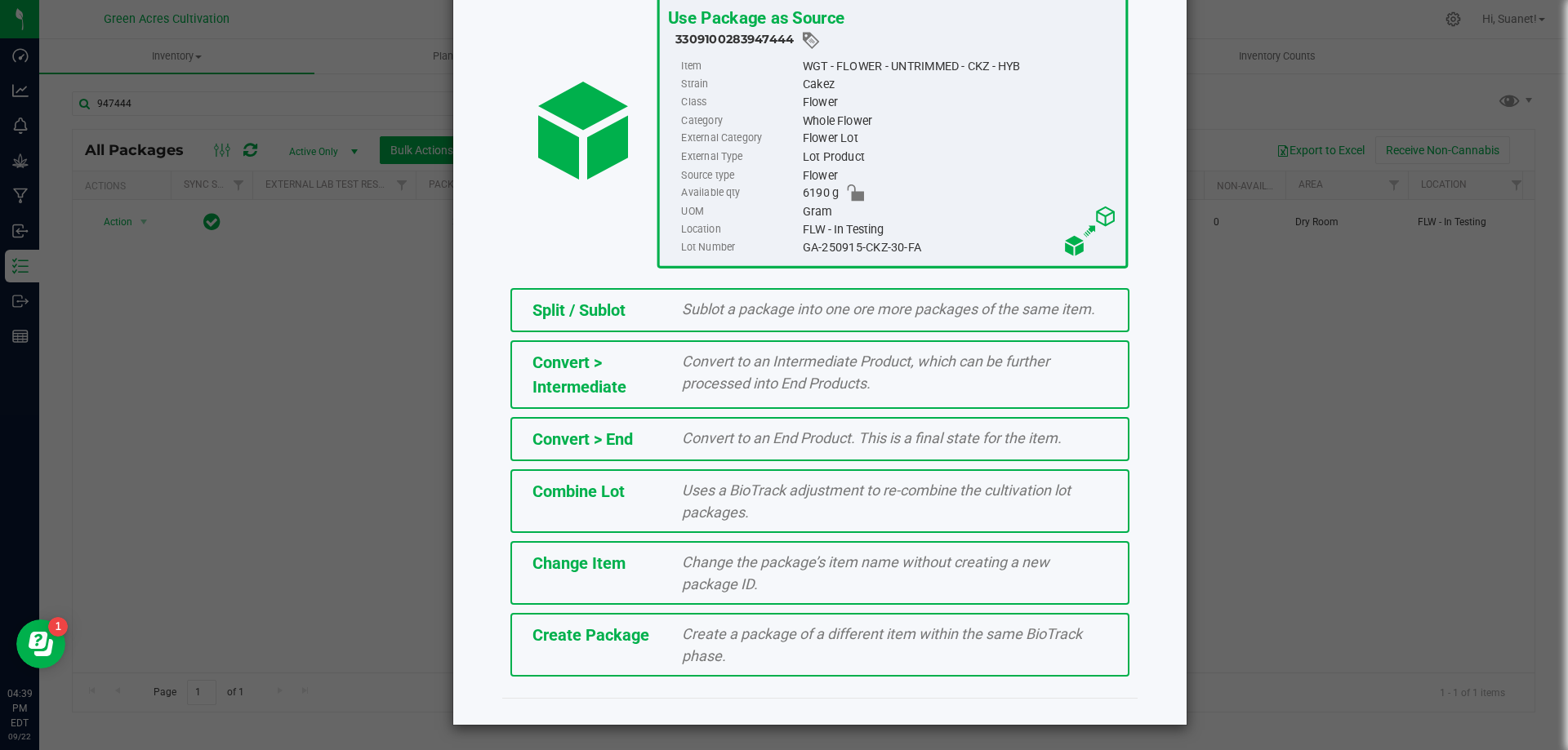
click at [693, 657] on span "Create a package of a different item within the same BioTrack phase." at bounding box center [882, 645] width 400 height 39
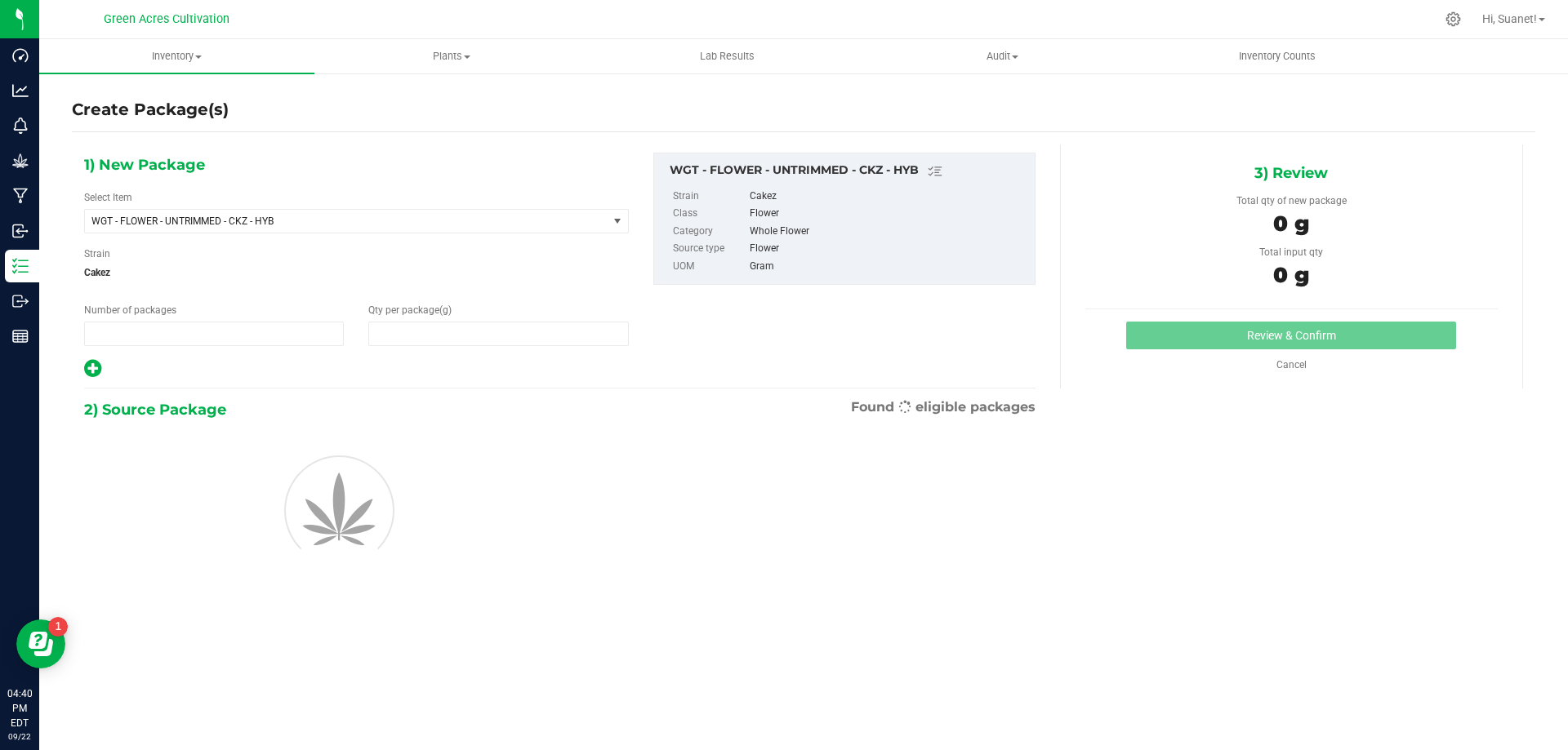
type input "1"
type input "0.0000"
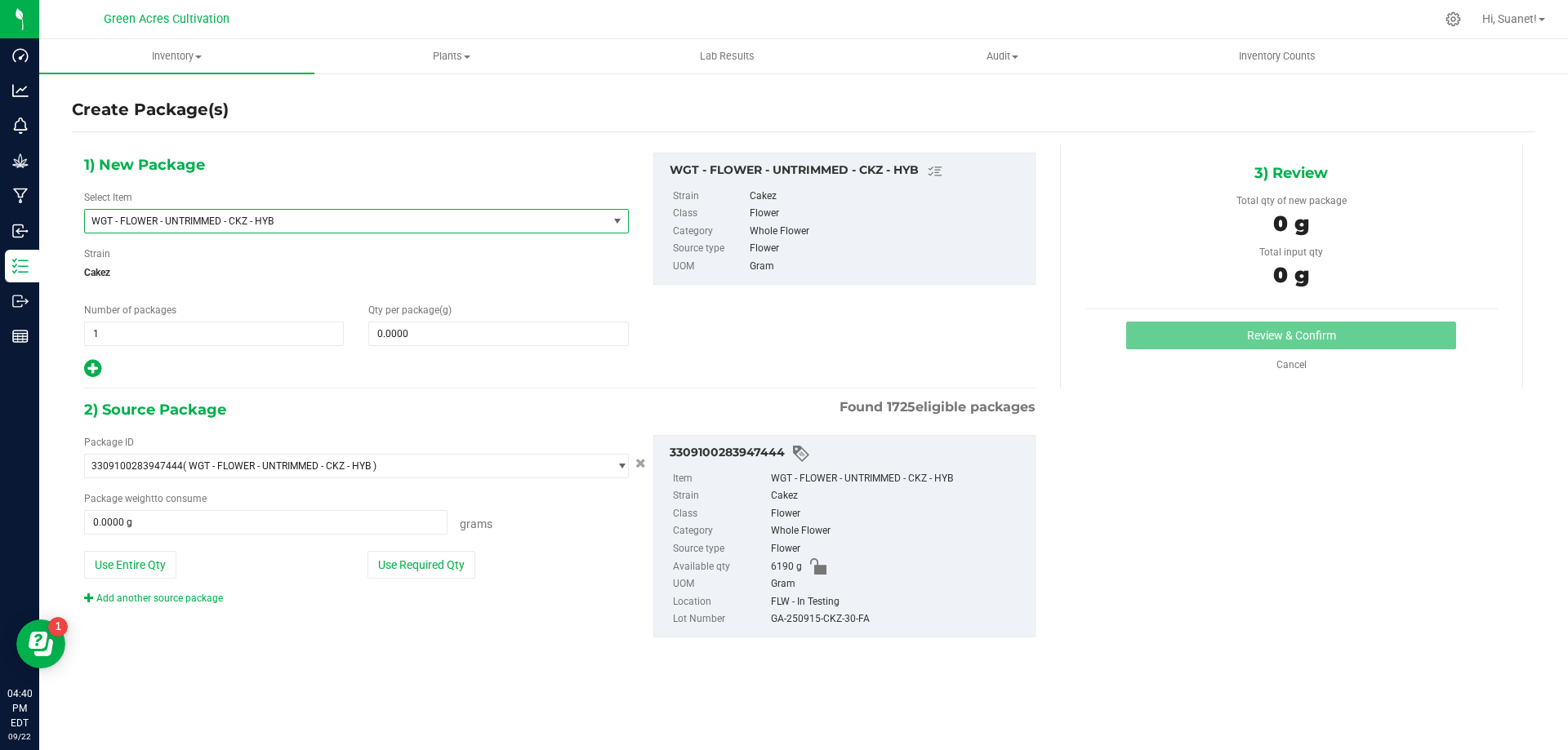
click at [488, 228] on span "WGT - FLOWER - UNTRIMMED - CKZ - HYB" at bounding box center [346, 221] width 523 height 23
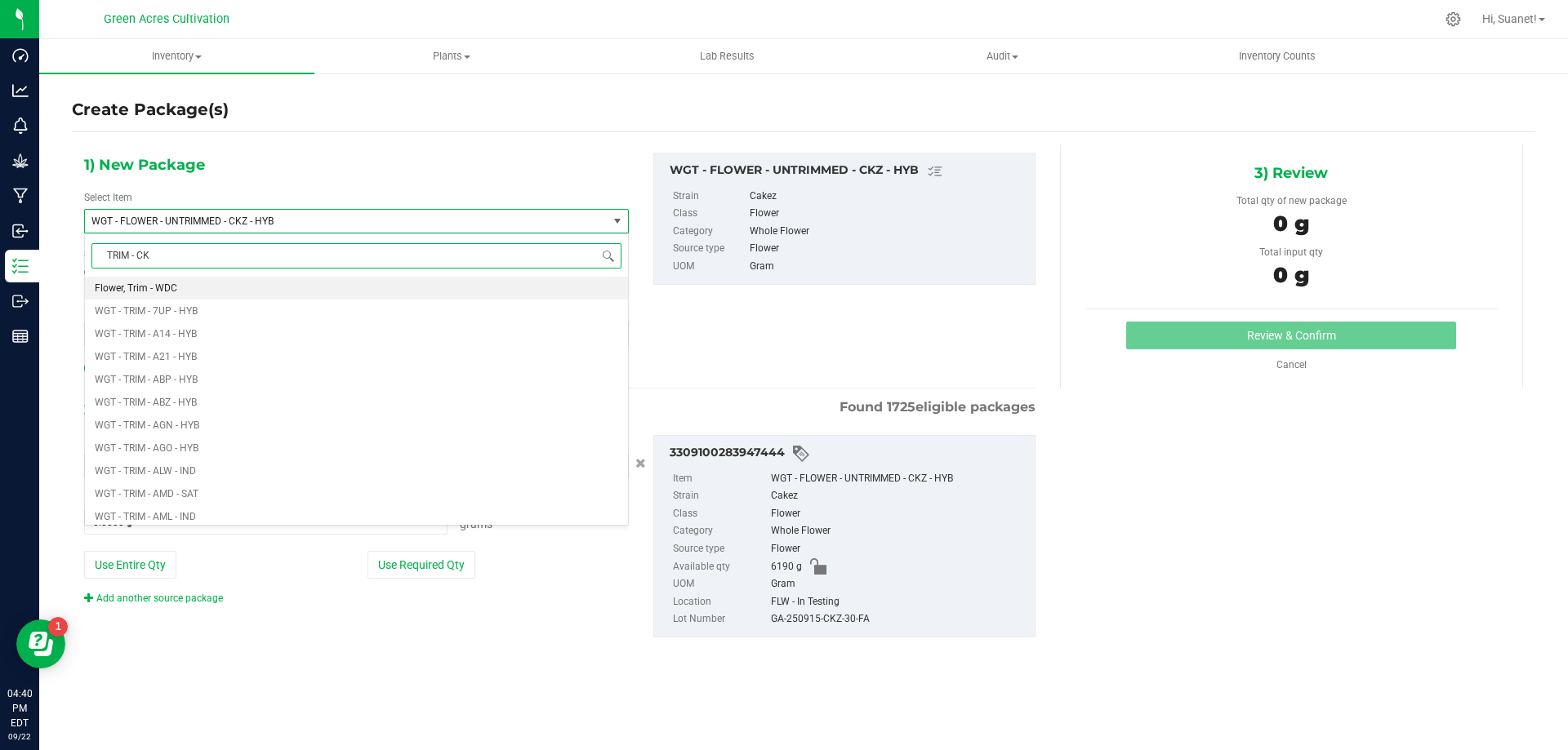
type input "TRIM - CKZ"
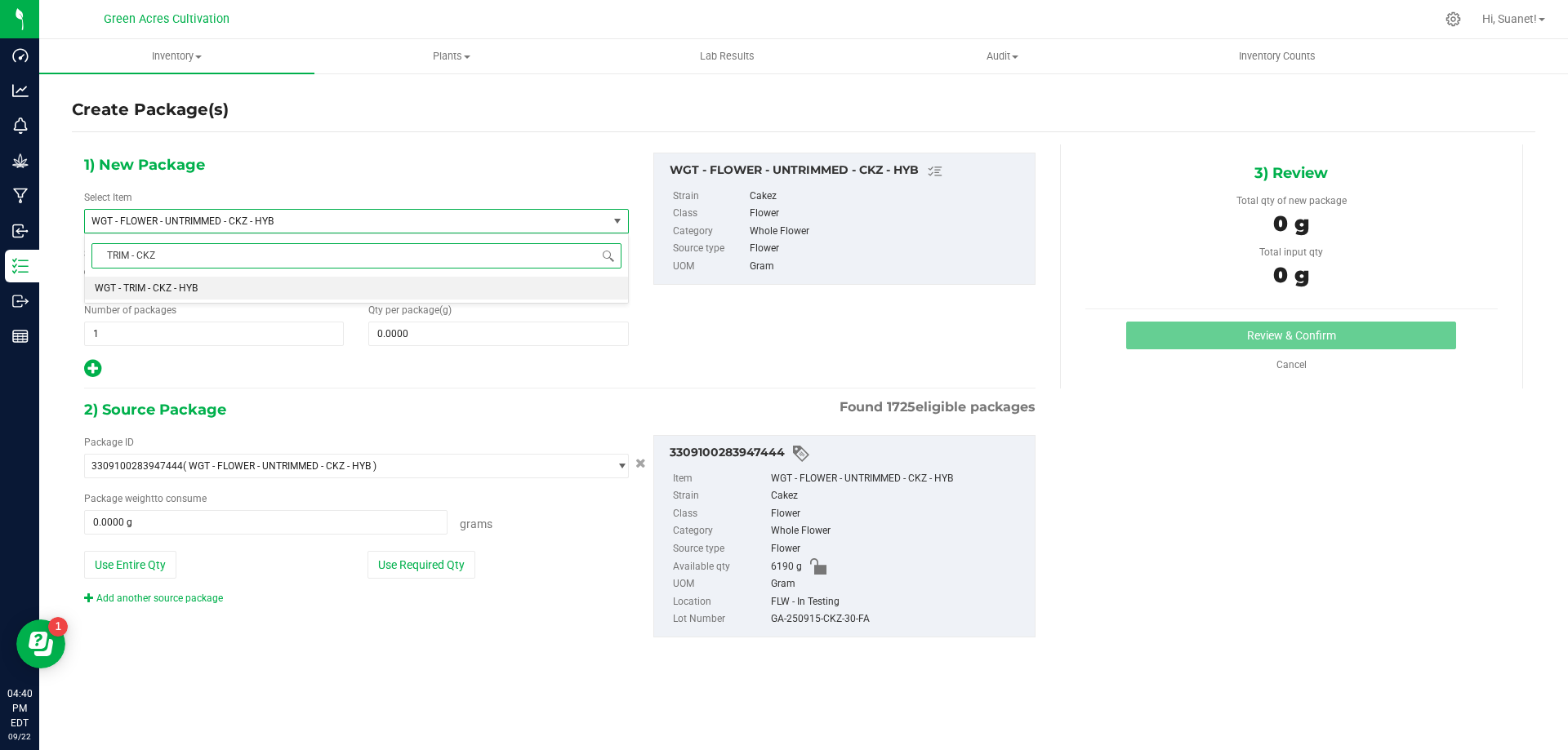
click at [215, 298] on li "WGT - TRIM - CKZ - HYB" at bounding box center [356, 288] width 543 height 23
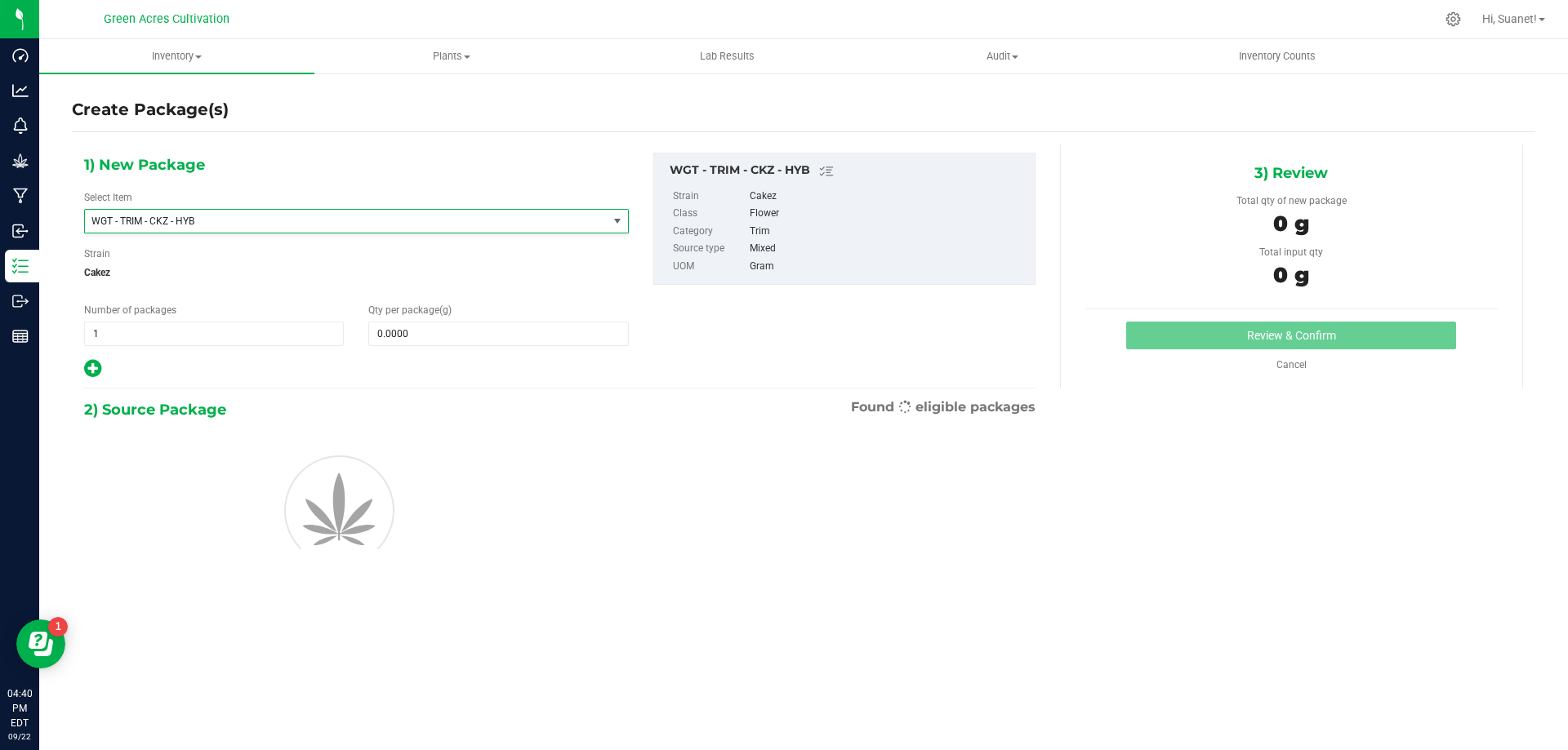
type input "0.0000"
click at [414, 326] on span at bounding box center [498, 334] width 260 height 25
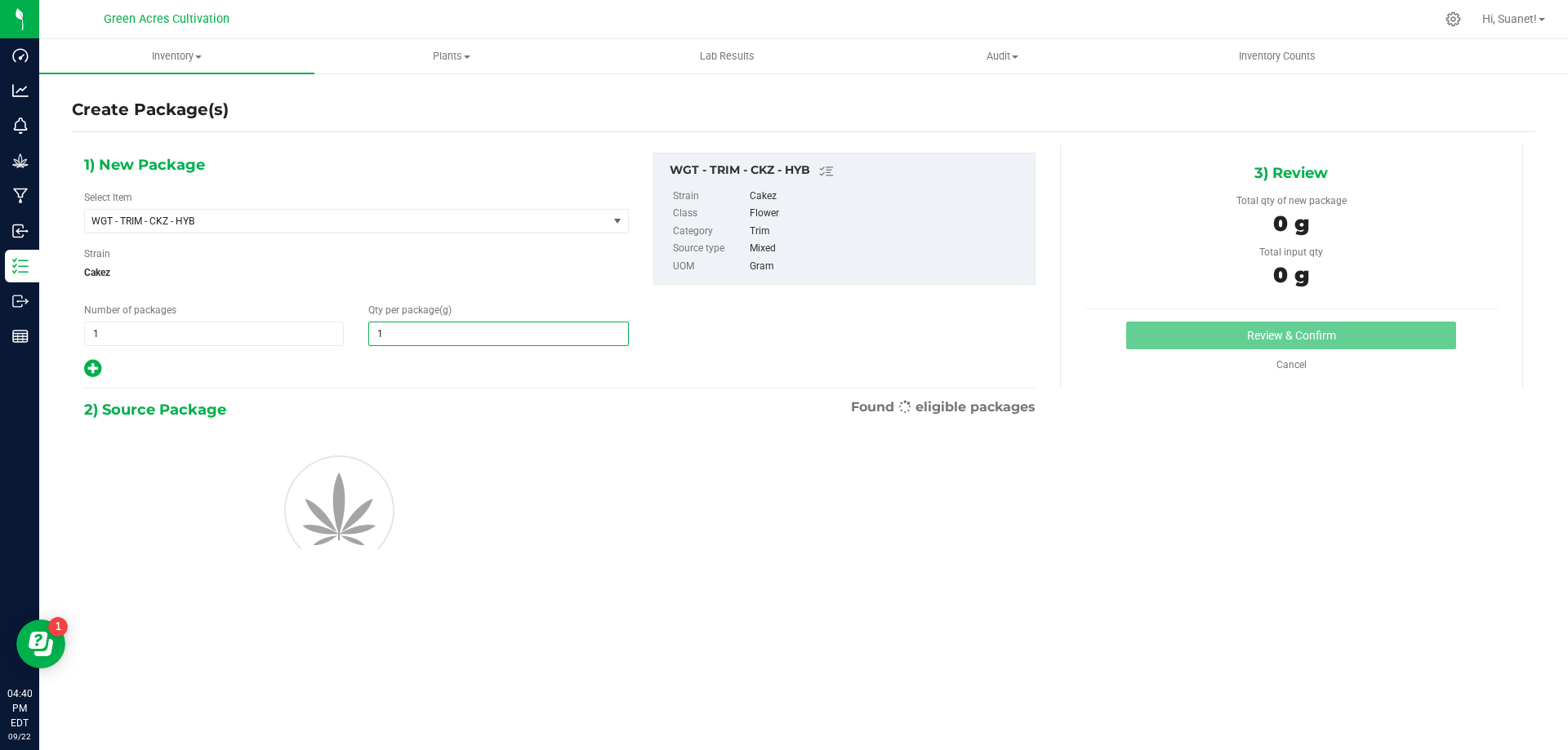
type input "10"
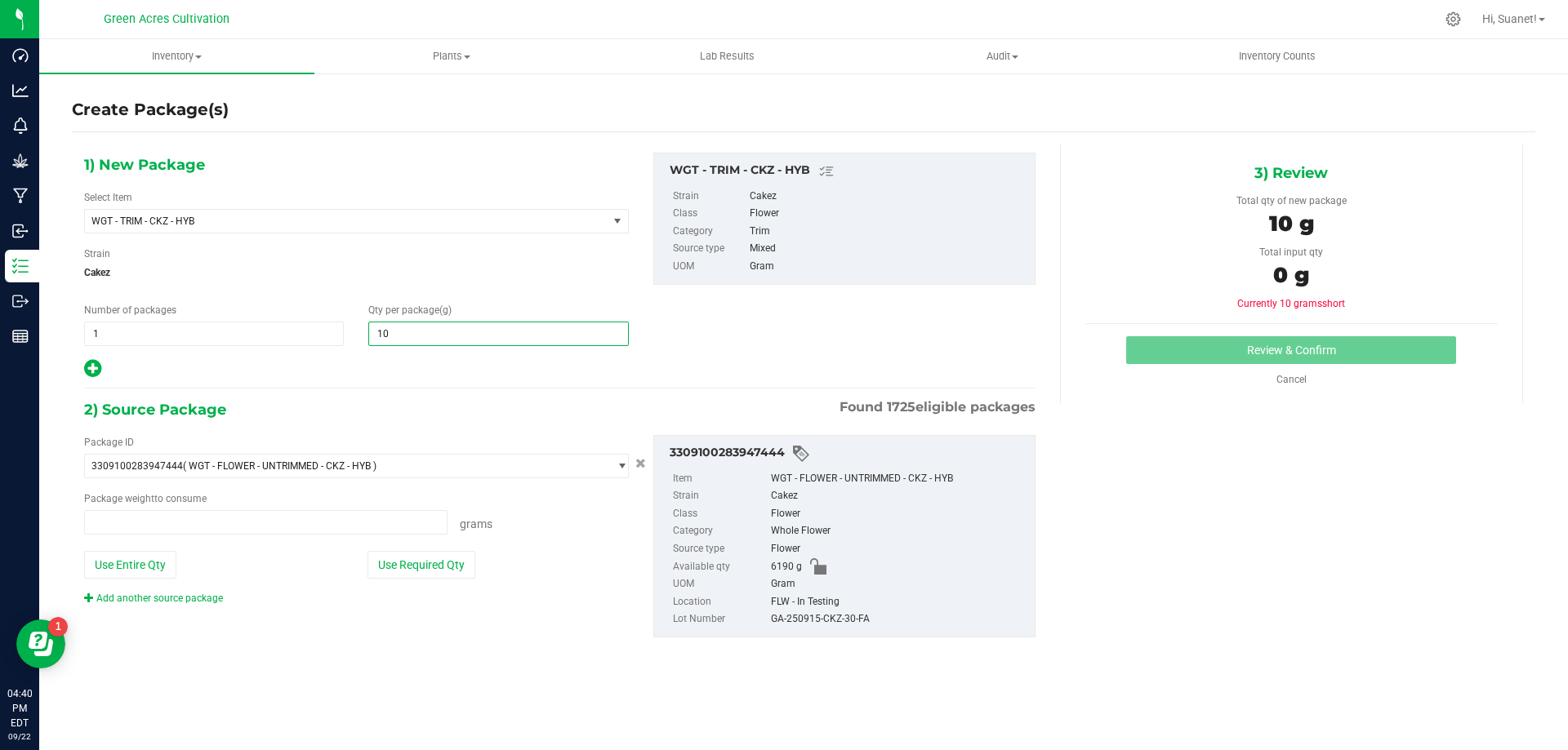
type input "0.0000 g"
type input "10.0000"
click at [510, 284] on span "Cakez" at bounding box center [356, 273] width 545 height 25
click at [425, 586] on div "Package ID 3309100283947444 ( WGT - FLOWER - UNTRIMMED - CKZ - HYB ) 0004193013…" at bounding box center [356, 520] width 569 height 171
click at [436, 566] on button "Use Required Qty" at bounding box center [421, 565] width 108 height 28
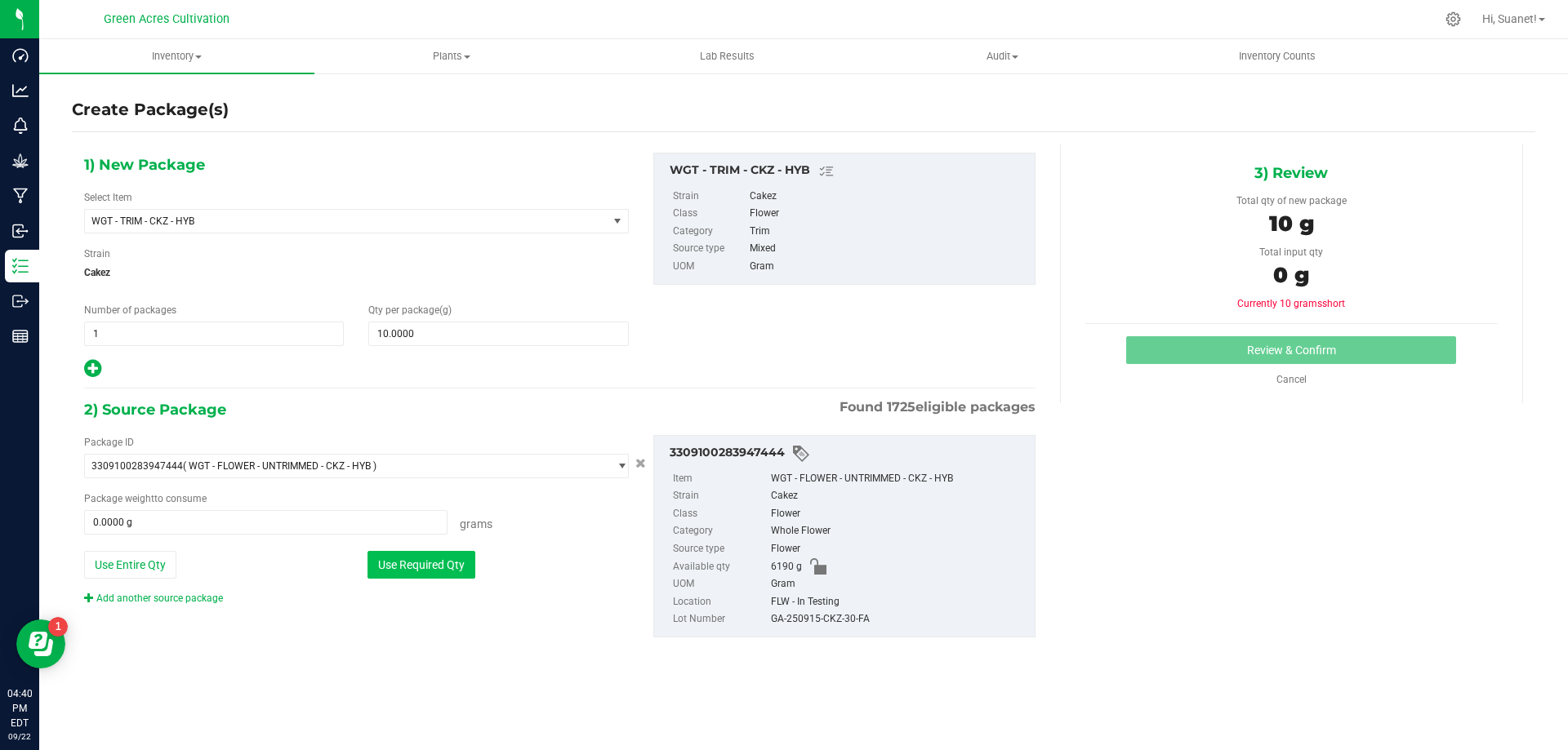
type input "10.0000 g"
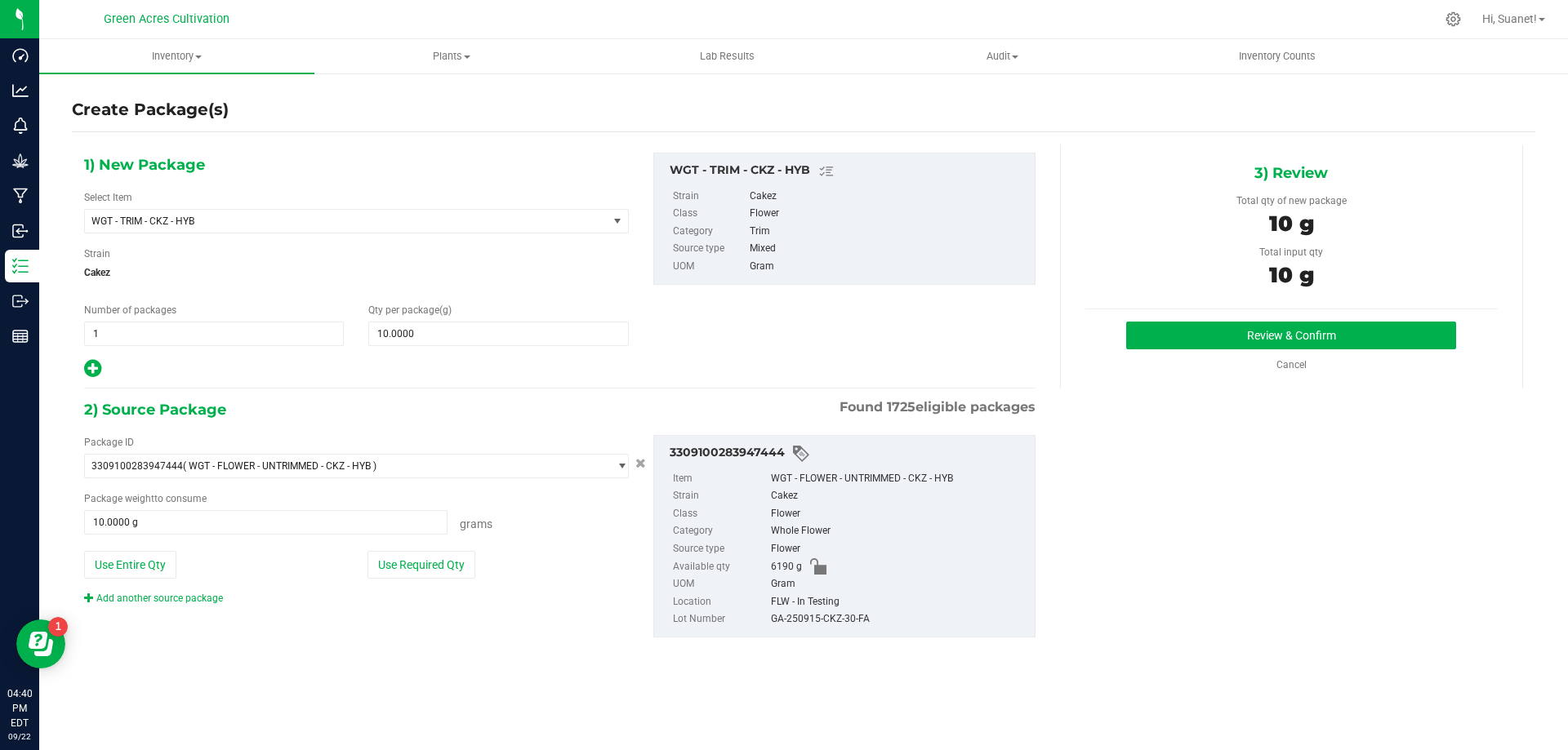
click at [811, 615] on div "GA-250915-CKZ-30-FA" at bounding box center [899, 620] width 256 height 18
copy div "GA-250915-CKZ-30-FA"
click at [1204, 337] on button "Review & Confirm" at bounding box center [1291, 336] width 330 height 28
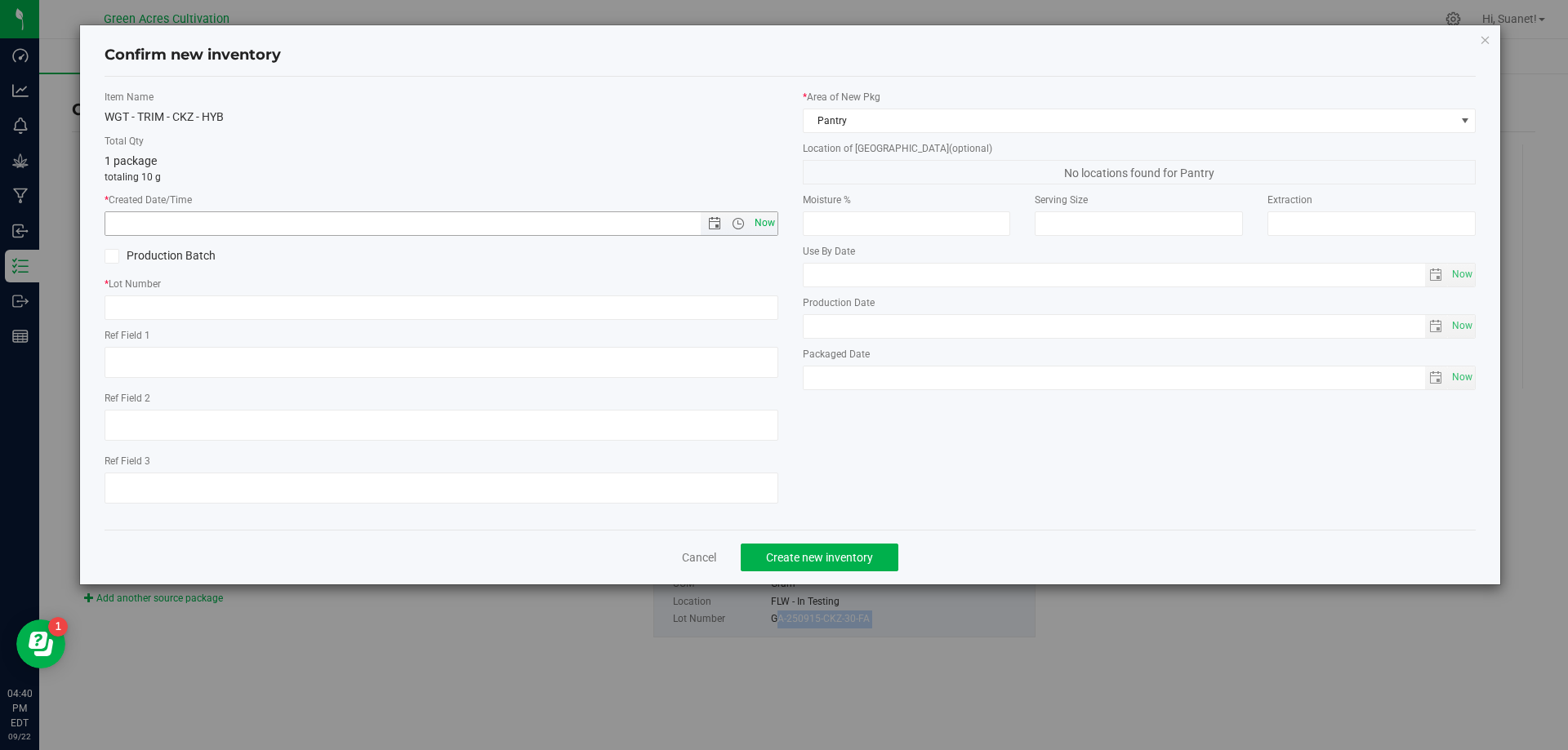
click at [771, 223] on span "Now" at bounding box center [764, 223] width 28 height 24
type input "[DATE] 4:40 PM"
click at [756, 302] on input "text" at bounding box center [441, 308] width 674 height 25
paste input "GA-250915-CKZ-30-FA"
type input "GA-250915-CKZ-30-TB"
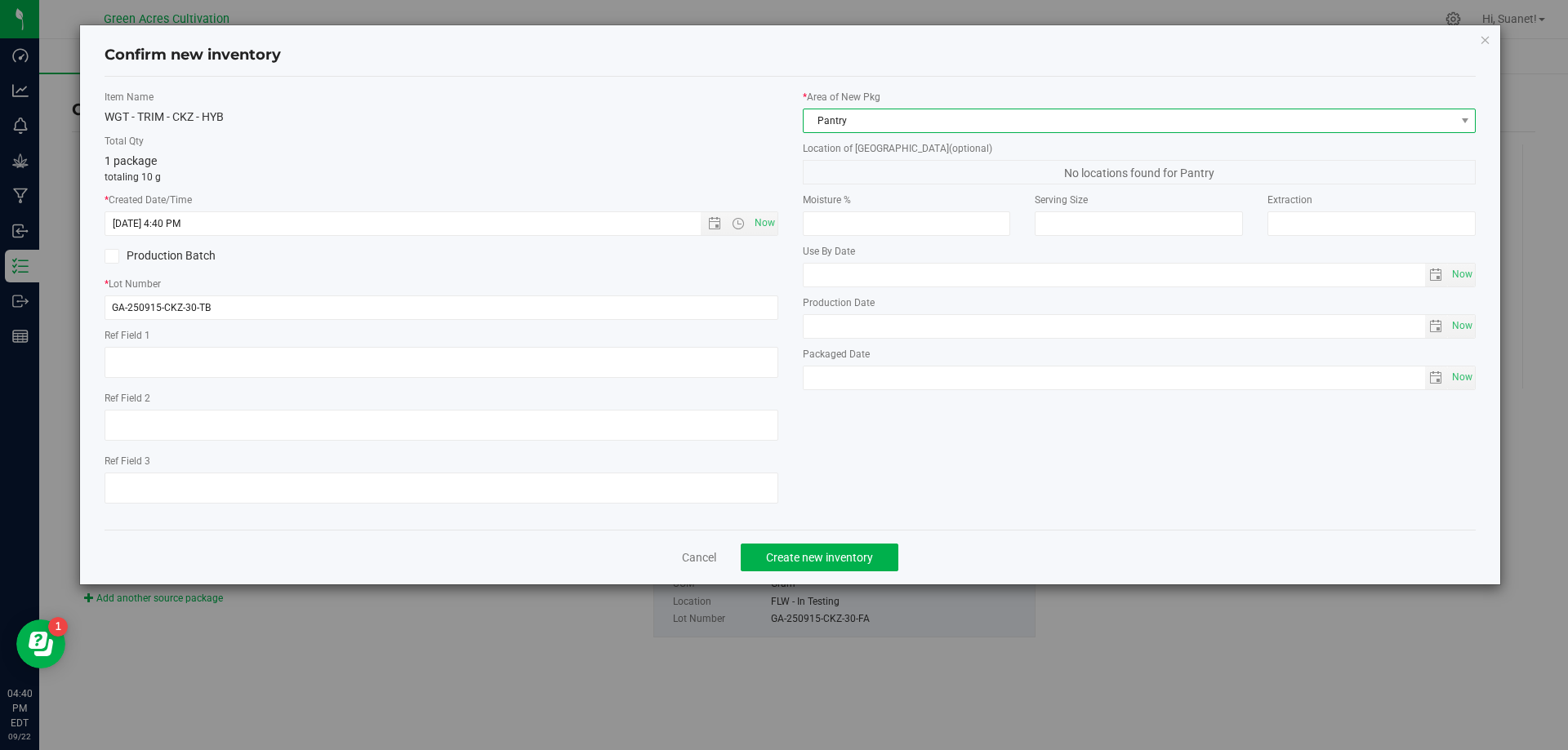
click at [908, 116] on span "Pantry" at bounding box center [1129, 121] width 652 height 23
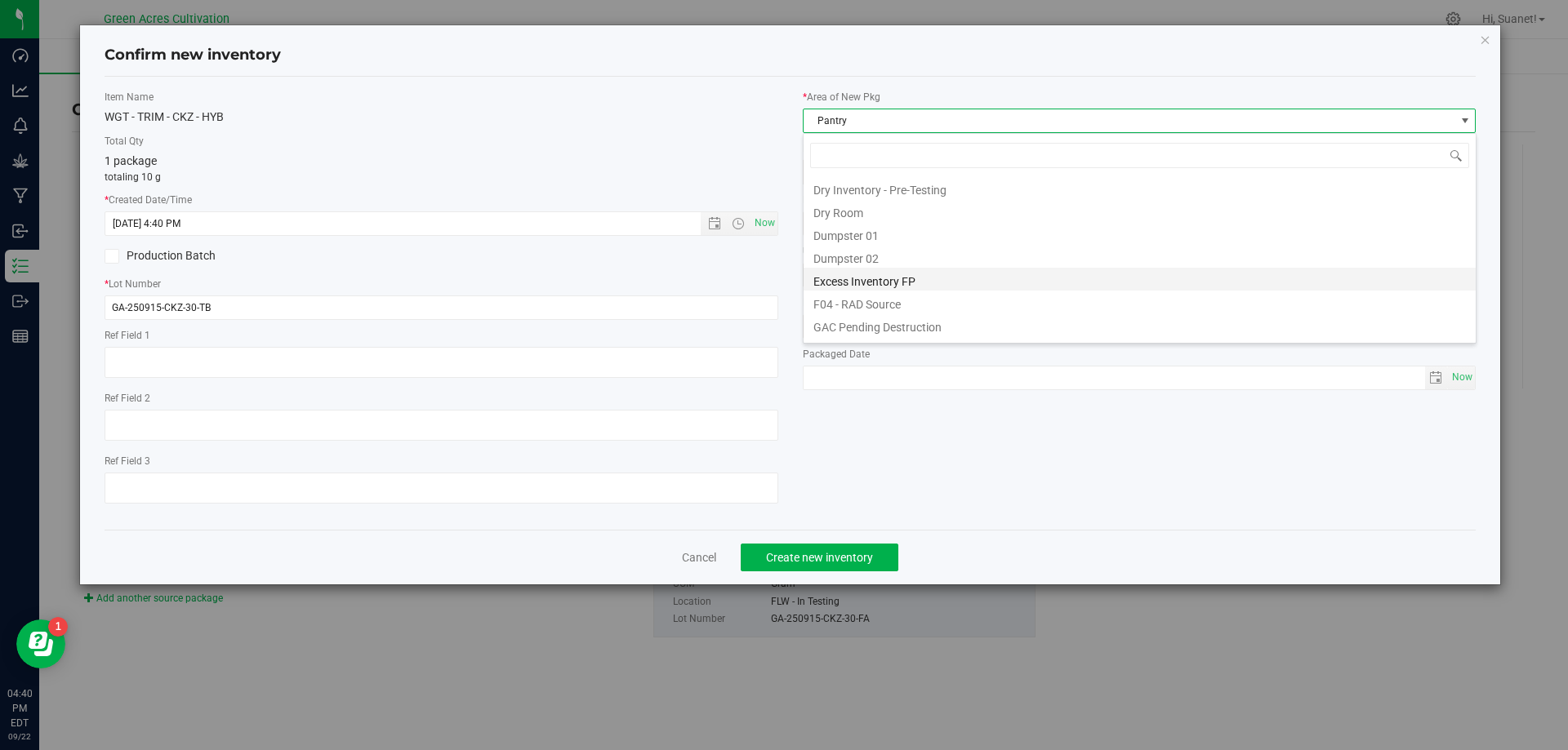
scroll to position [53, 0]
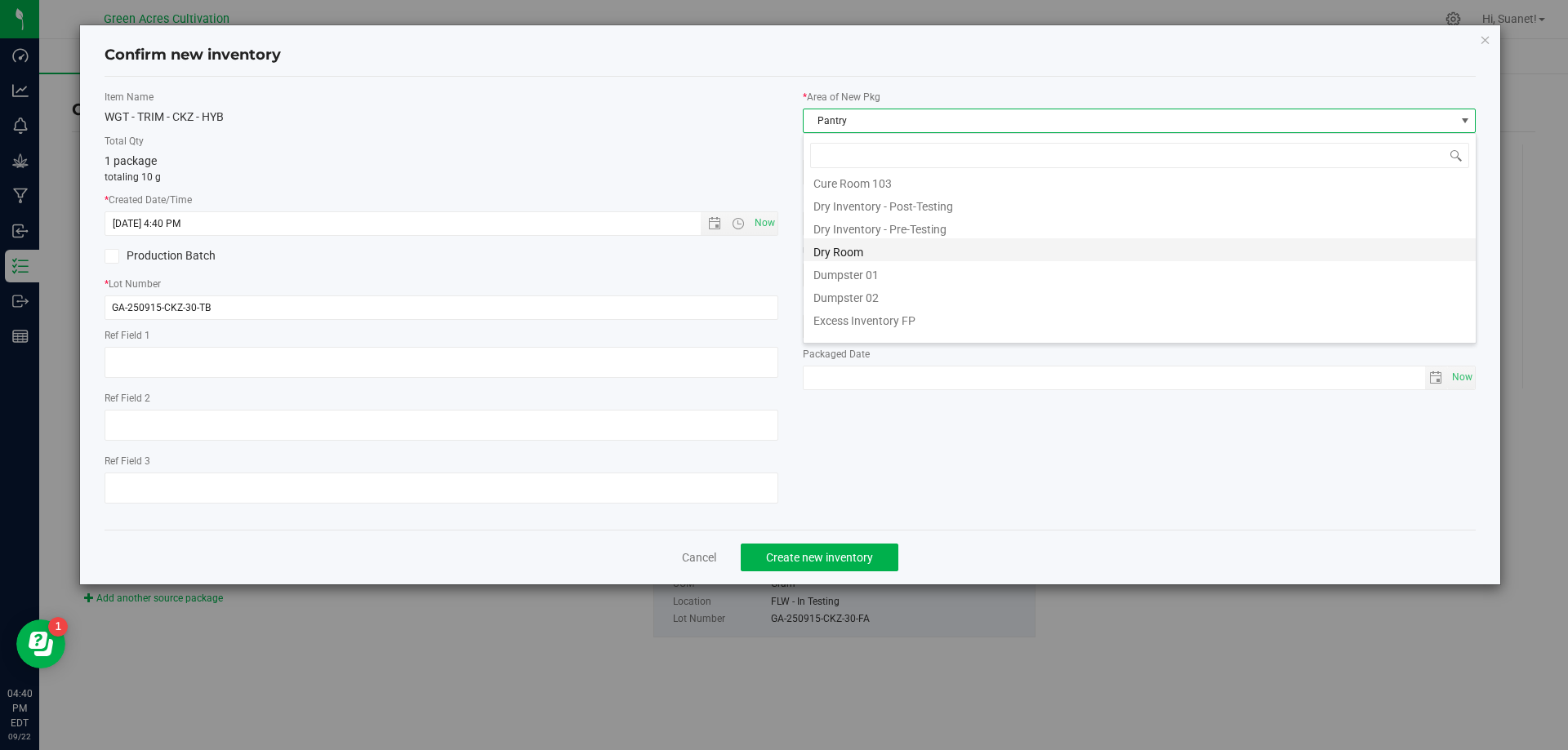
click at [855, 249] on li "Dry Room" at bounding box center [1140, 249] width 672 height 23
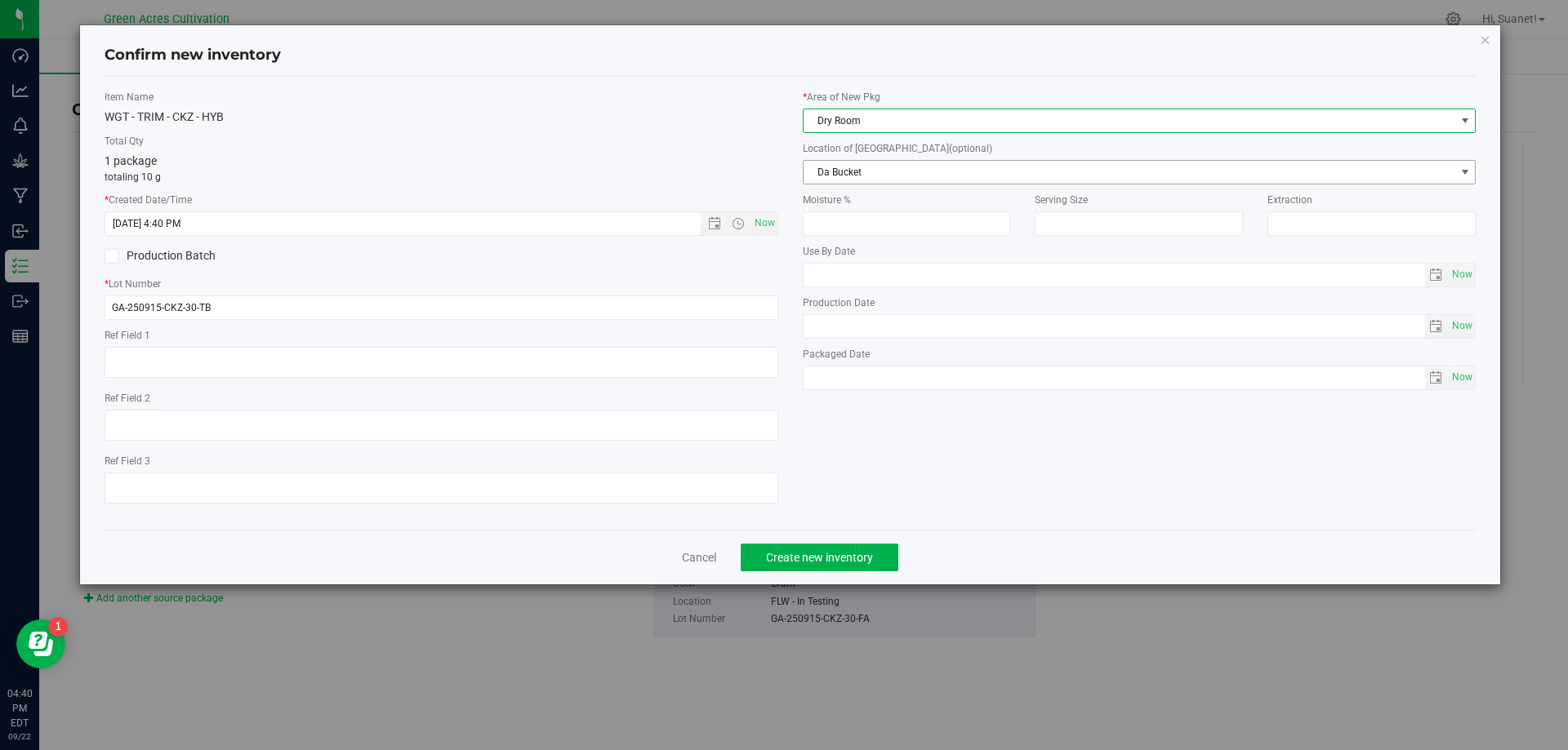
click at [948, 177] on span "Da Bucket" at bounding box center [1129, 172] width 652 height 23
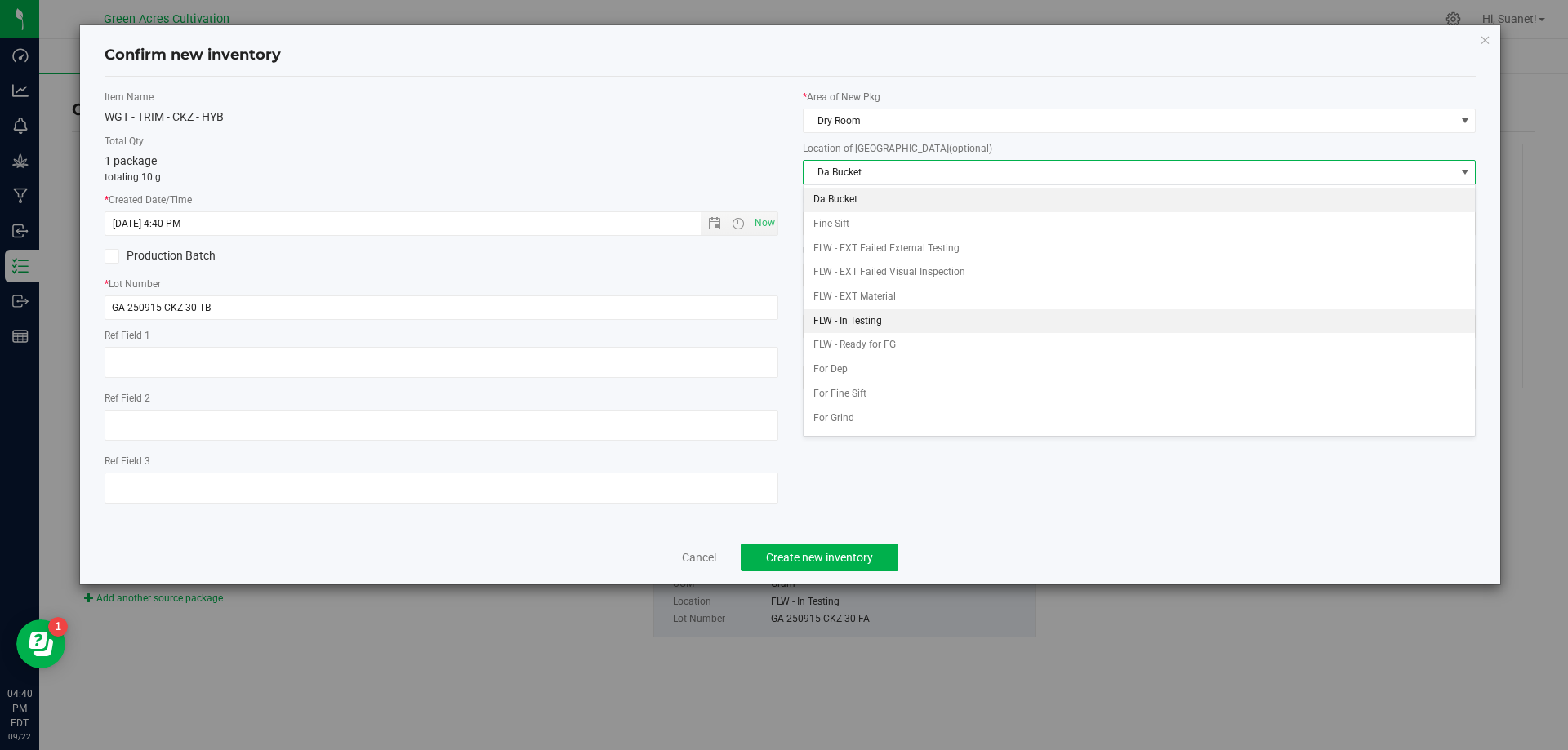
click at [883, 320] on li "FLW - In Testing" at bounding box center [1140, 322] width 672 height 25
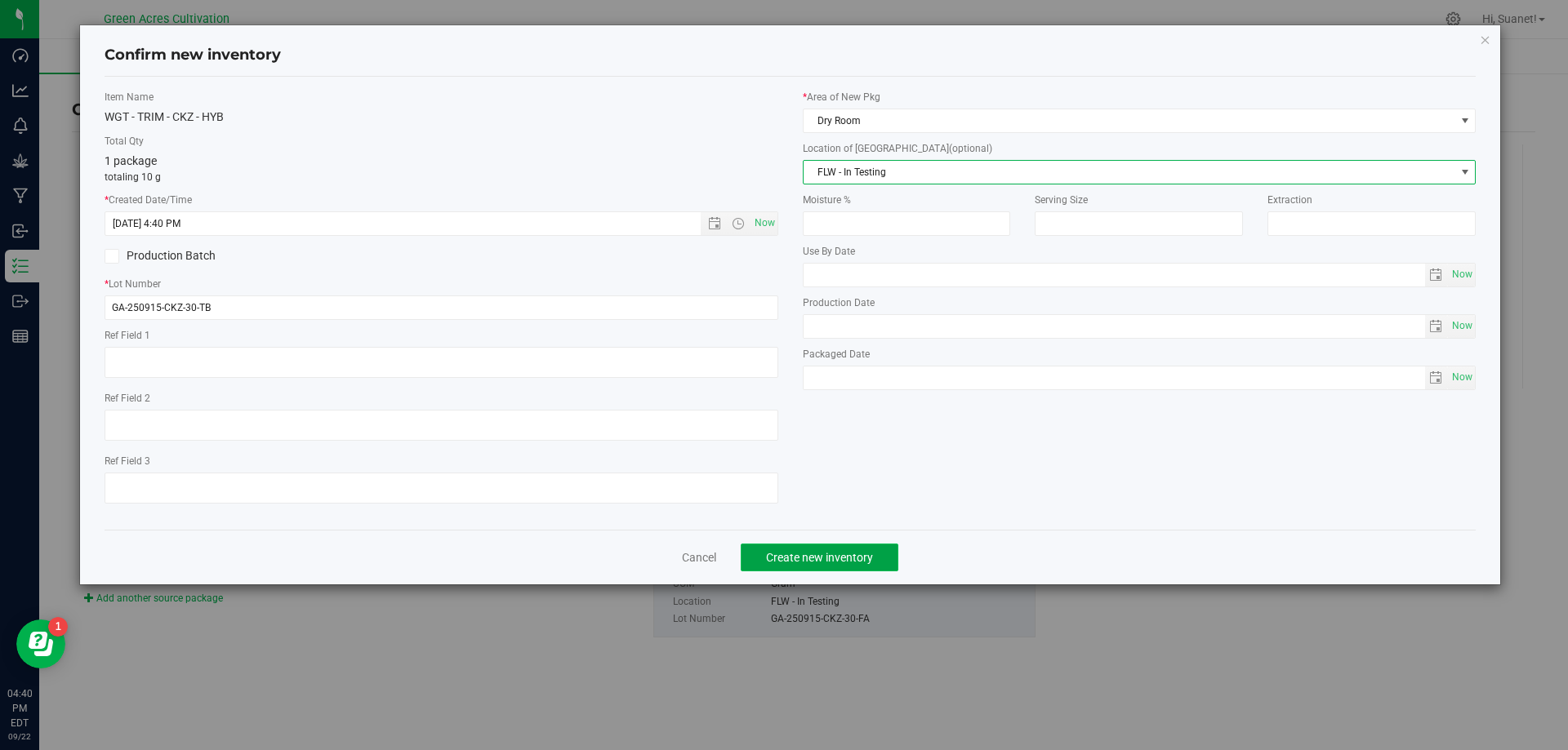
click at [813, 564] on button "Create new inventory" at bounding box center [819, 557] width 158 height 28
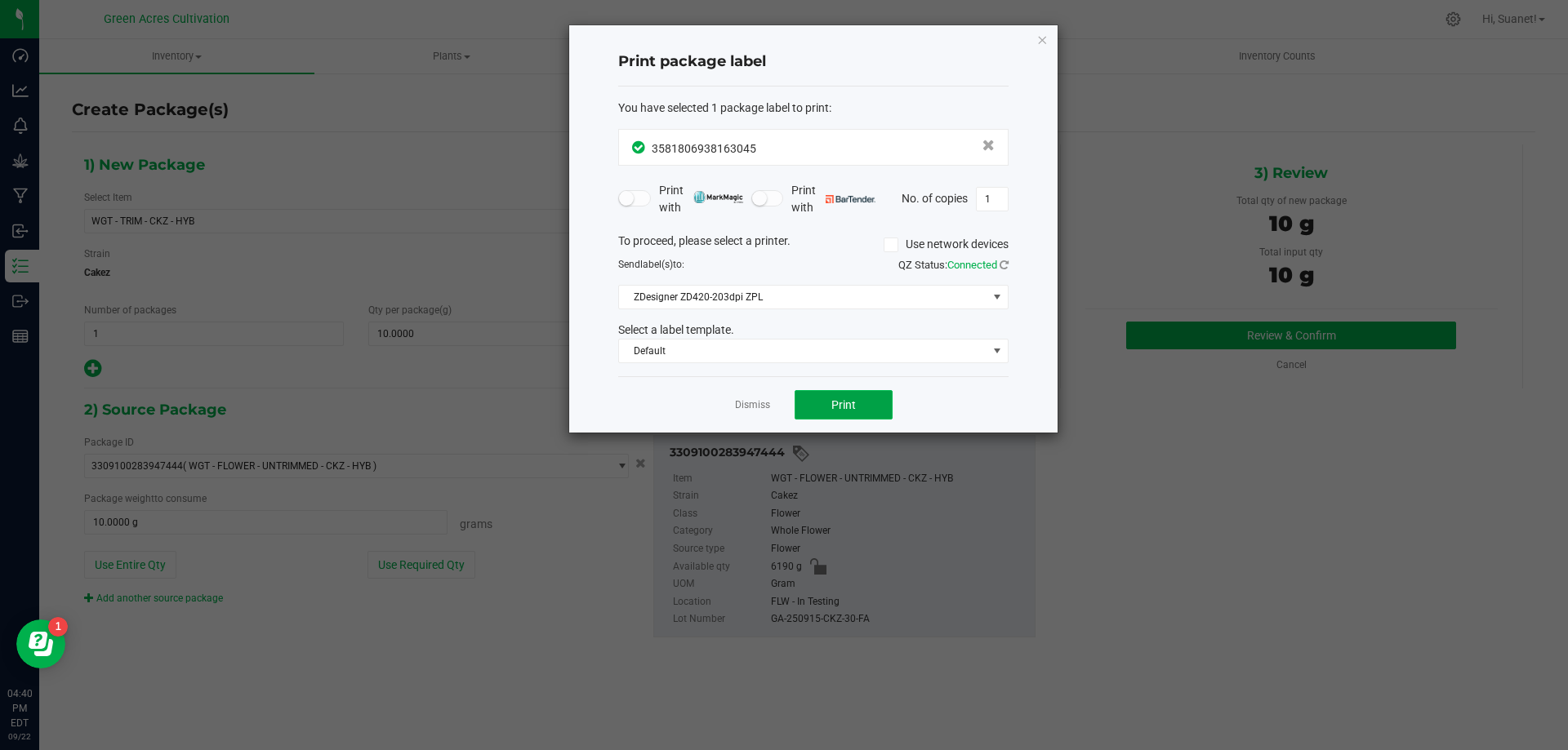
click at [840, 399] on span "Print" at bounding box center [844, 404] width 25 height 13
click at [746, 407] on link "Dismiss" at bounding box center [753, 405] width 35 height 14
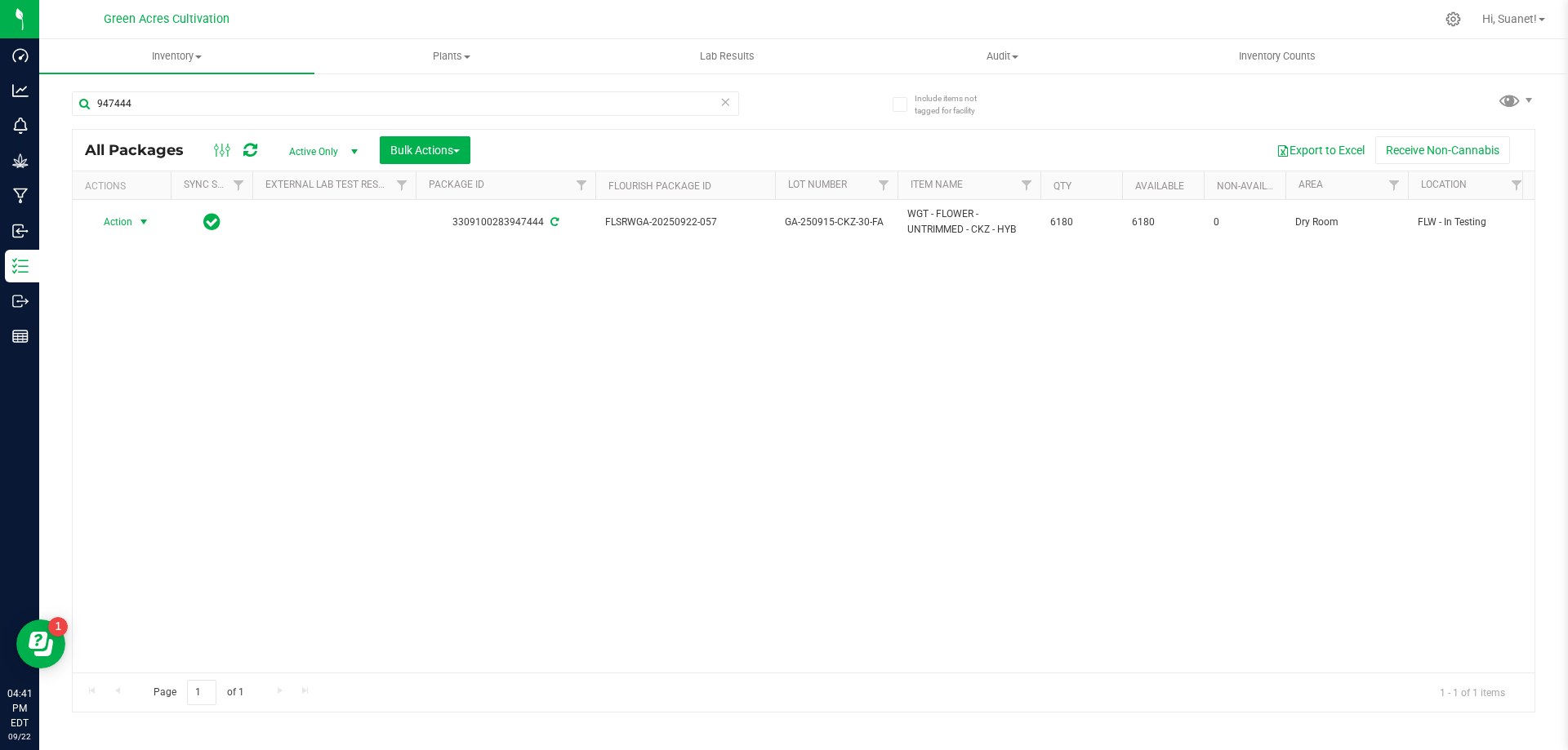
click at [134, 215] on span "select" at bounding box center [144, 222] width 20 height 23
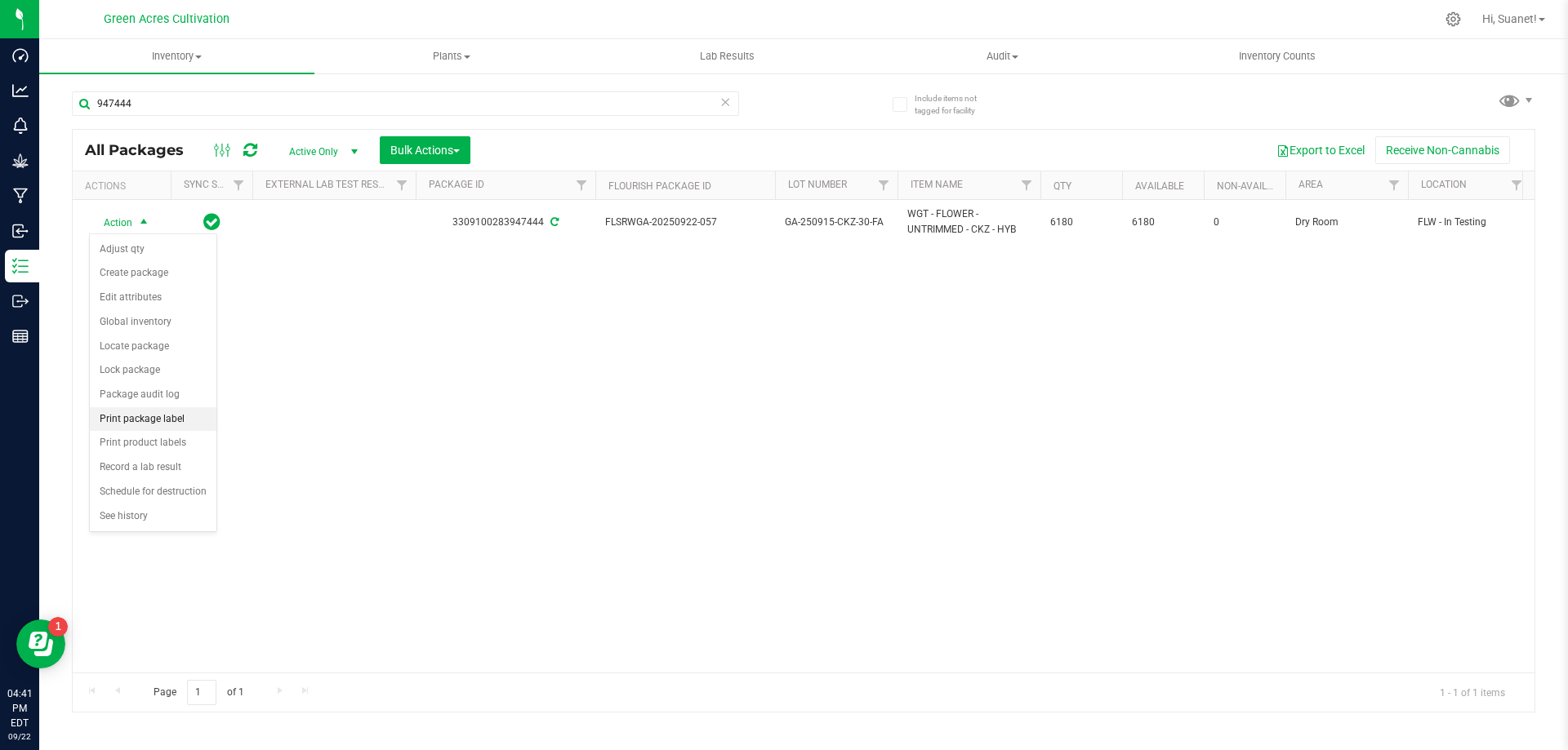
click at [170, 416] on li "Print package label" at bounding box center [153, 420] width 127 height 25
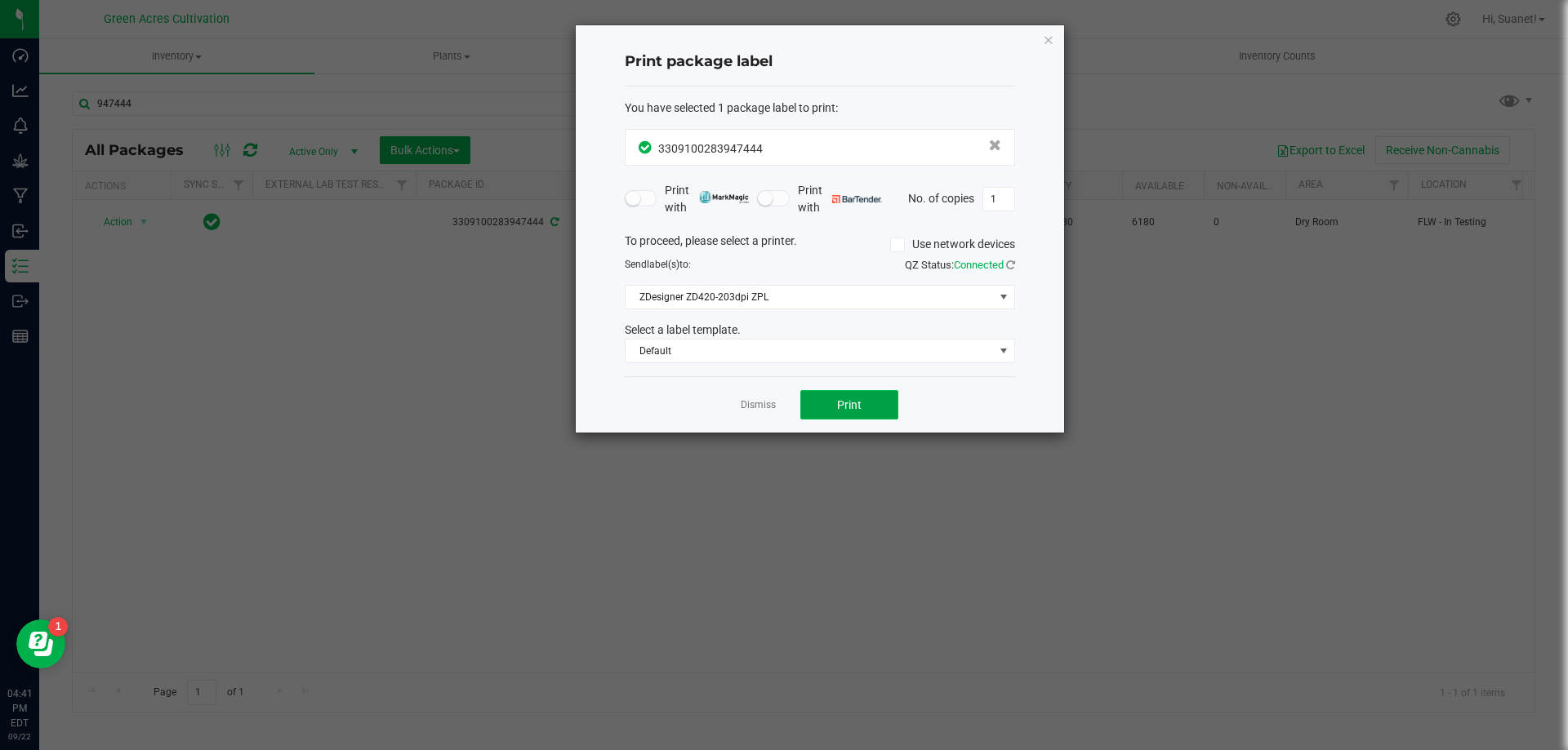
click at [847, 408] on span "Print" at bounding box center [849, 404] width 25 height 13
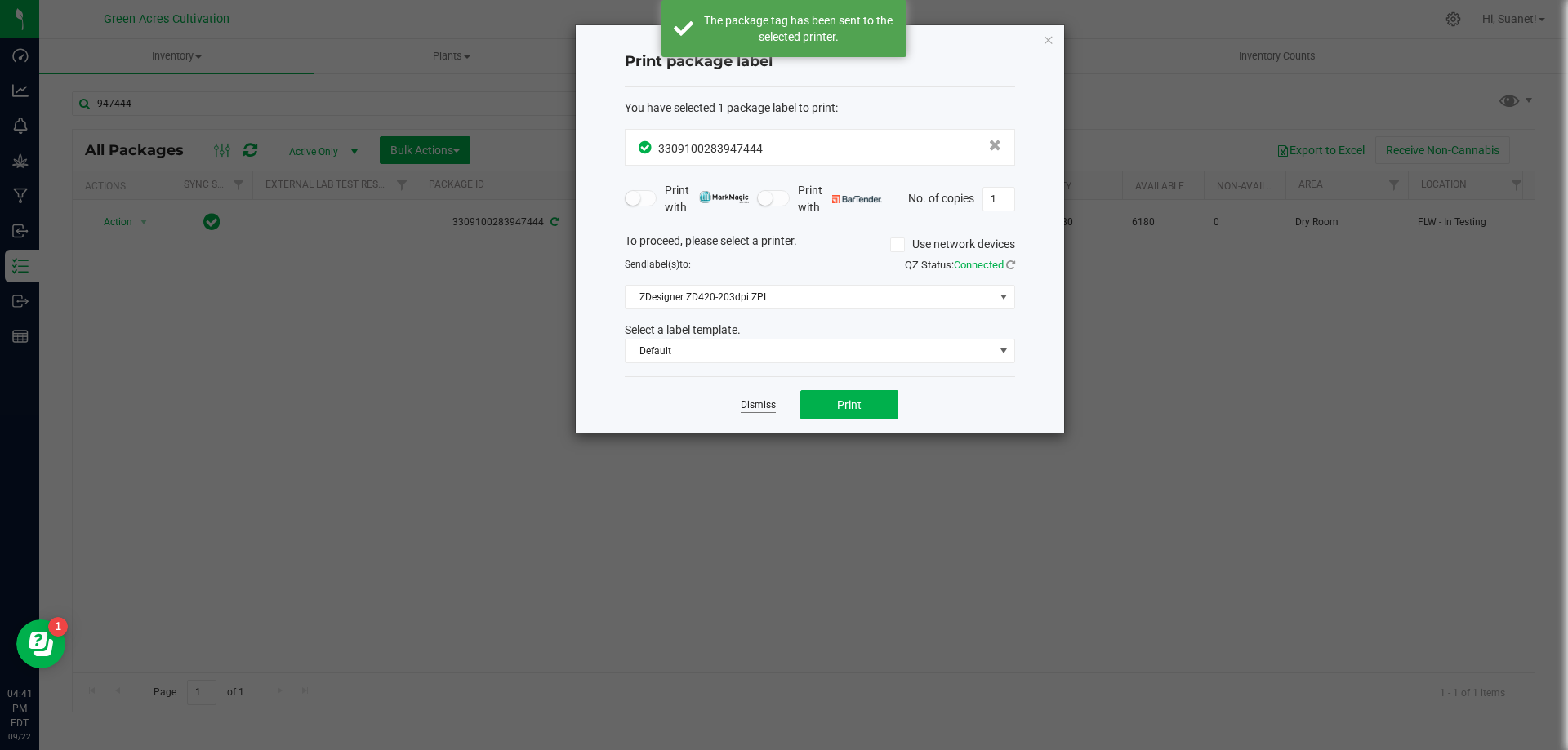
click at [774, 404] on link "Dismiss" at bounding box center [758, 405] width 35 height 14
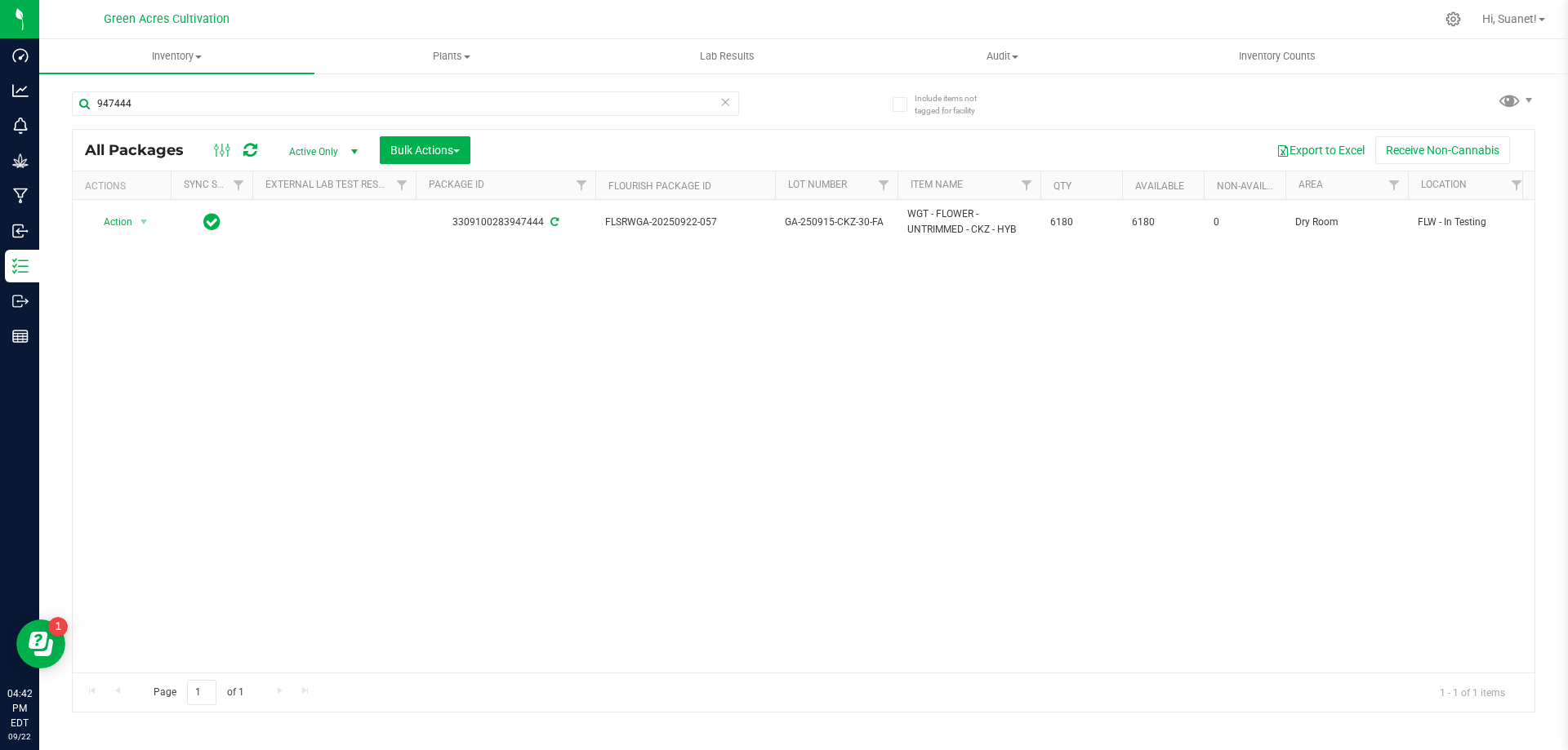
click at [153, 120] on div "947444" at bounding box center [405, 109] width 667 height 38
click at [166, 108] on input "947444" at bounding box center [405, 103] width 667 height 25
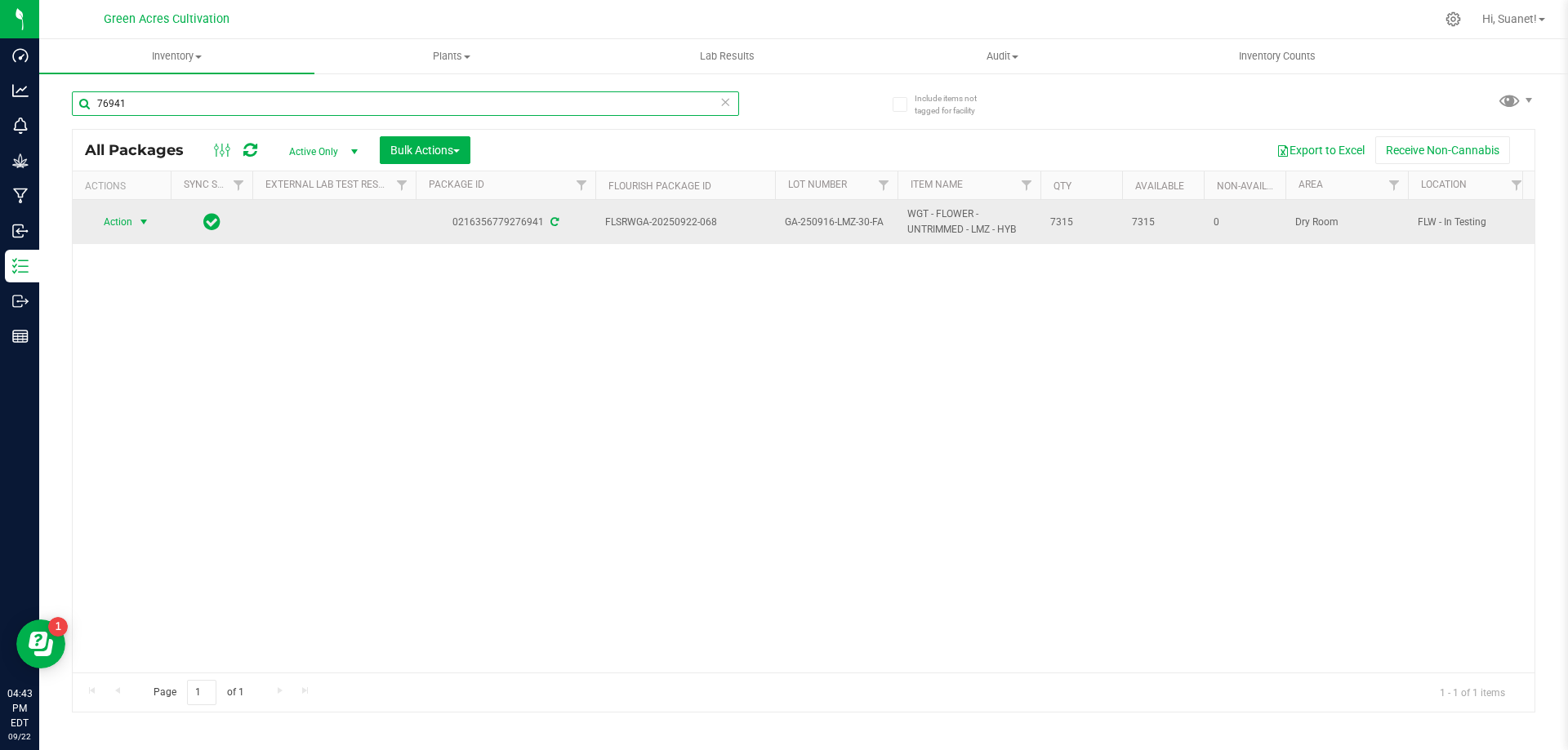
type input "76941"
click at [127, 226] on span "Action" at bounding box center [111, 222] width 44 height 23
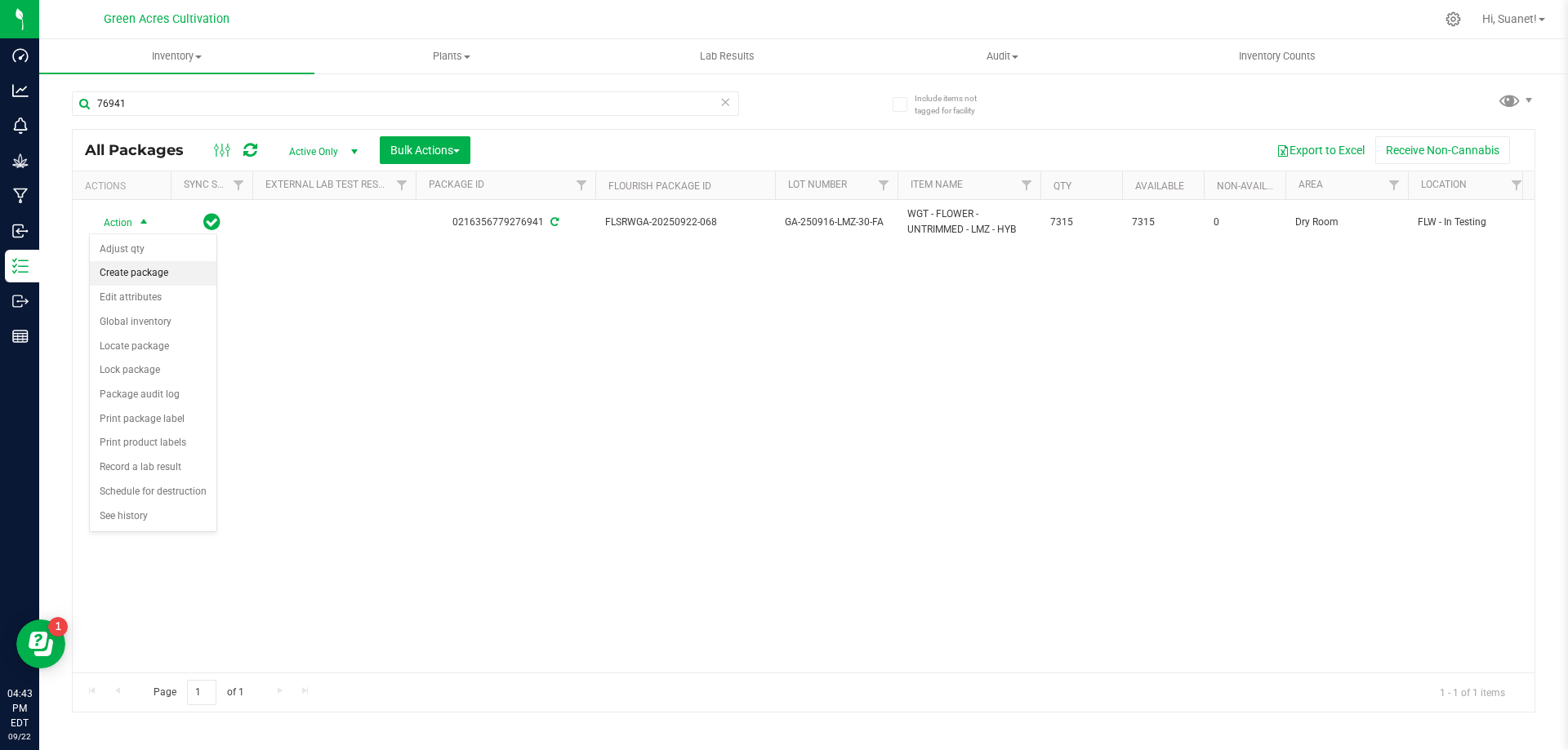
click at [134, 270] on li "Create package" at bounding box center [153, 274] width 127 height 25
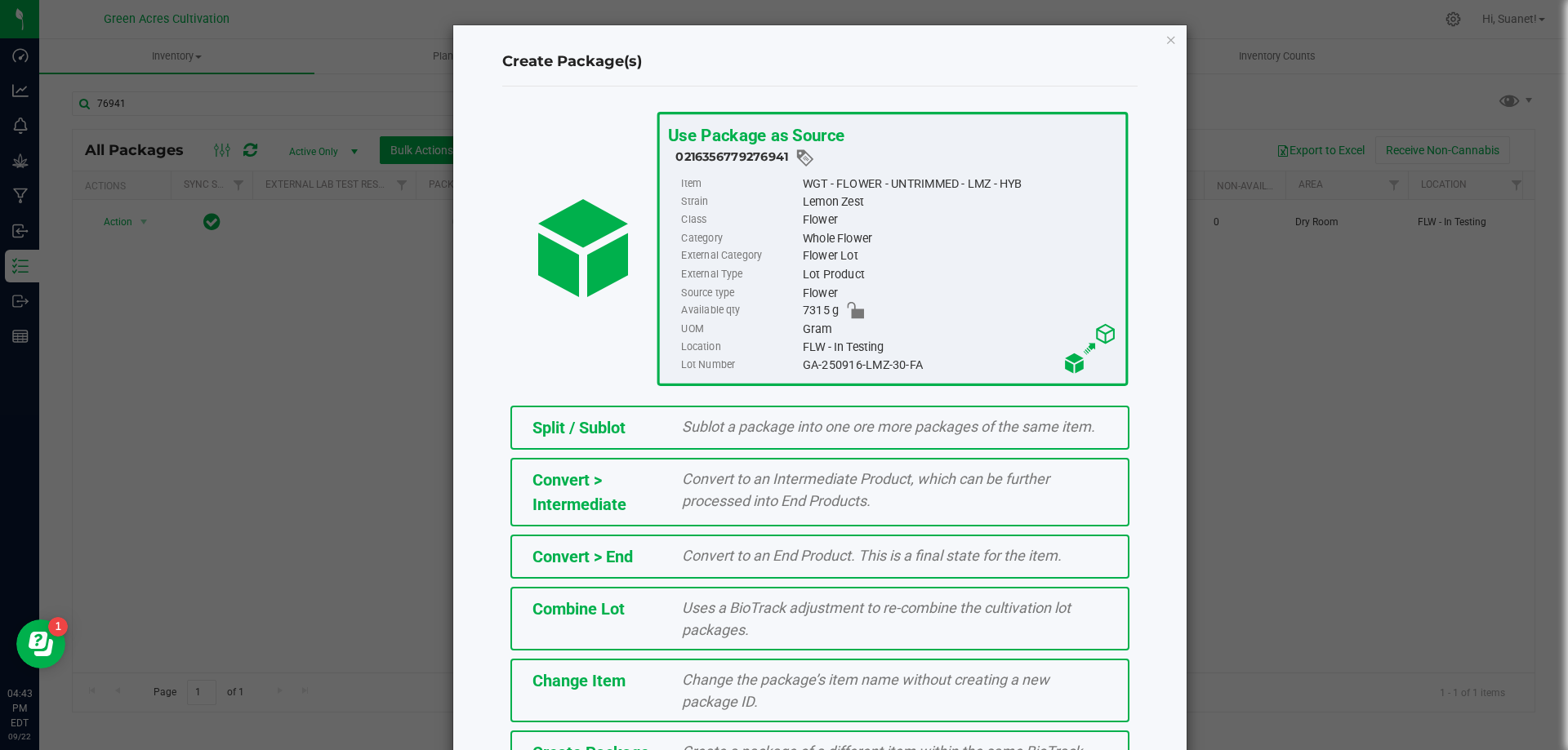
scroll to position [117, 0]
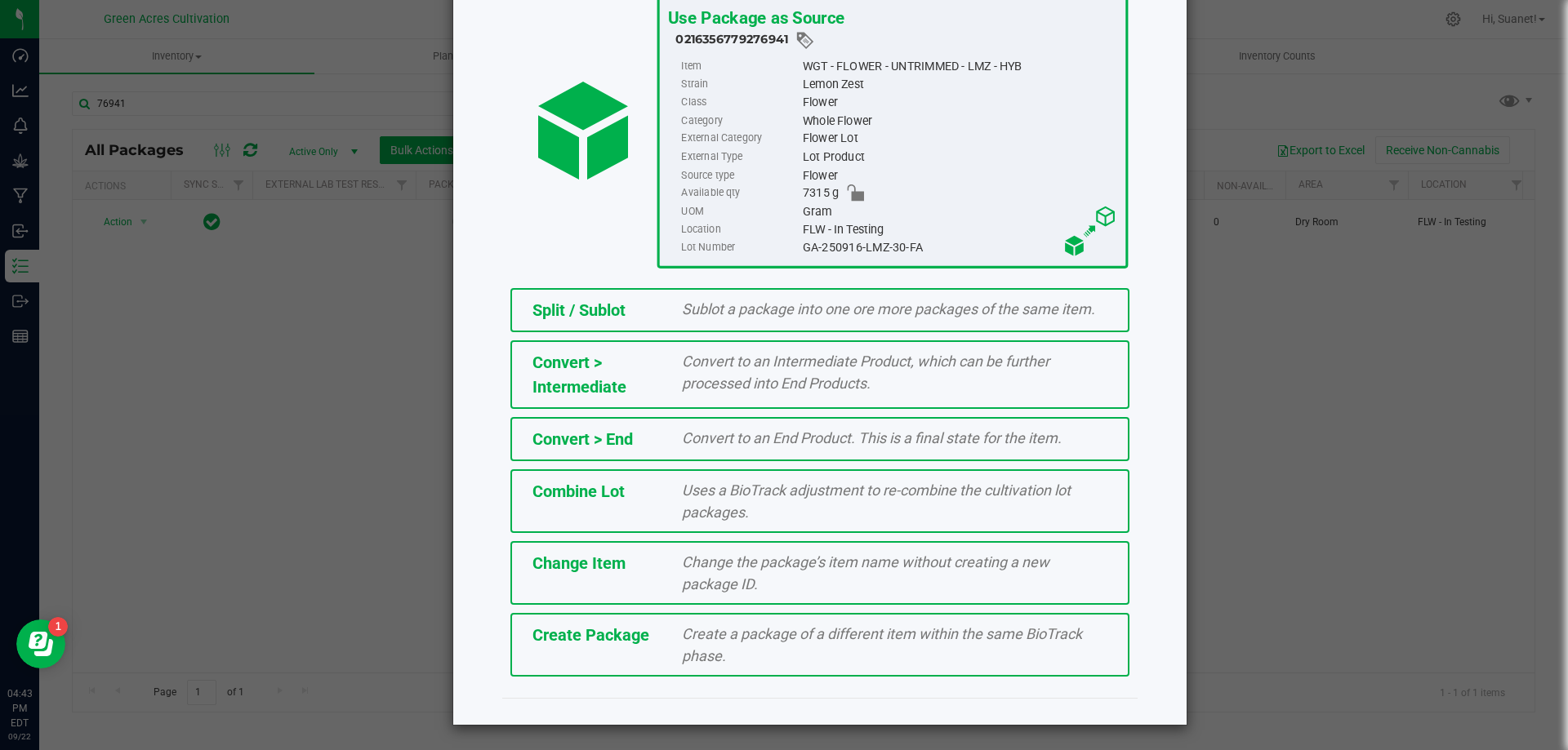
click at [636, 675] on div "Create Package Create a package of a different item within the same BioTrack ph…" at bounding box center [819, 645] width 619 height 64
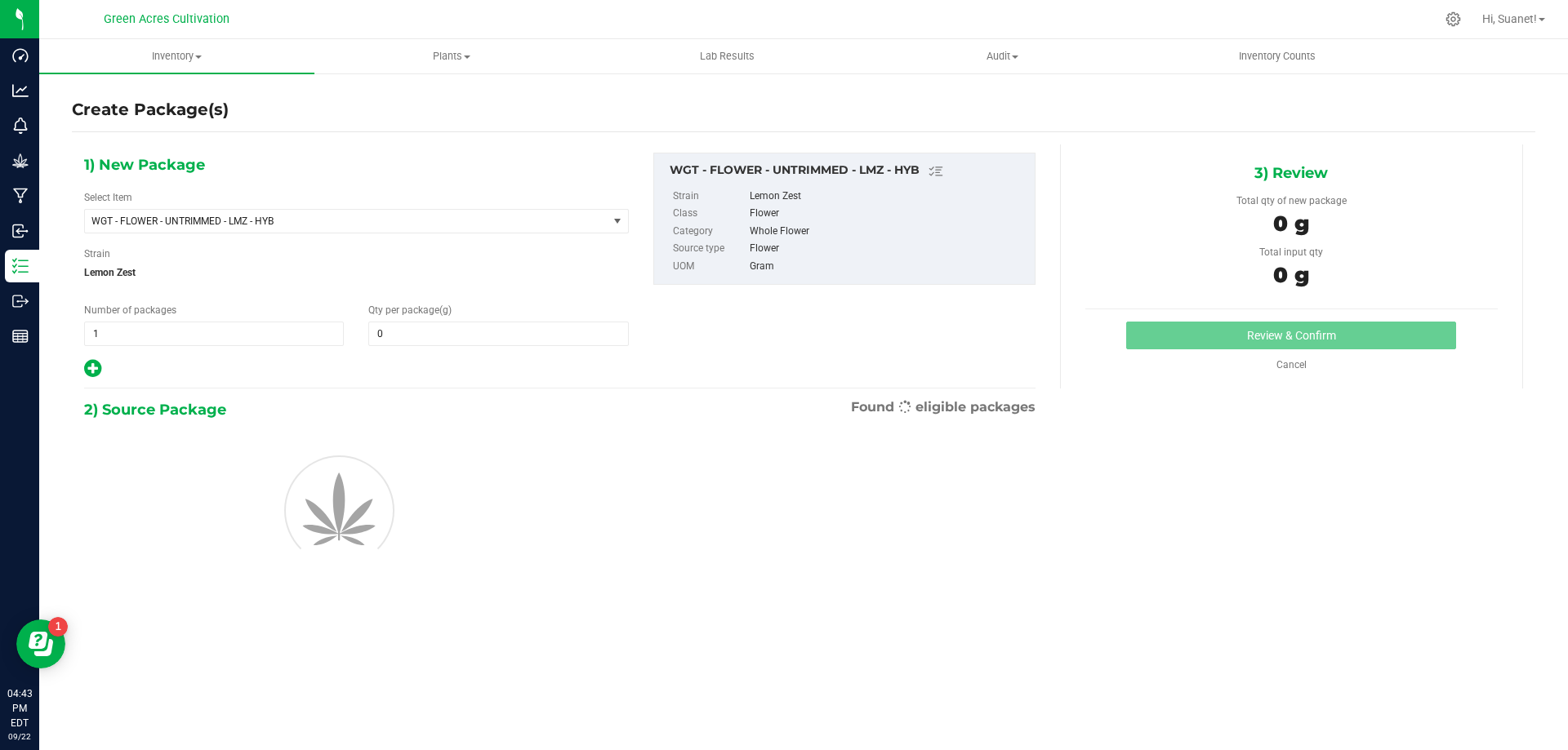
type input "0.0000"
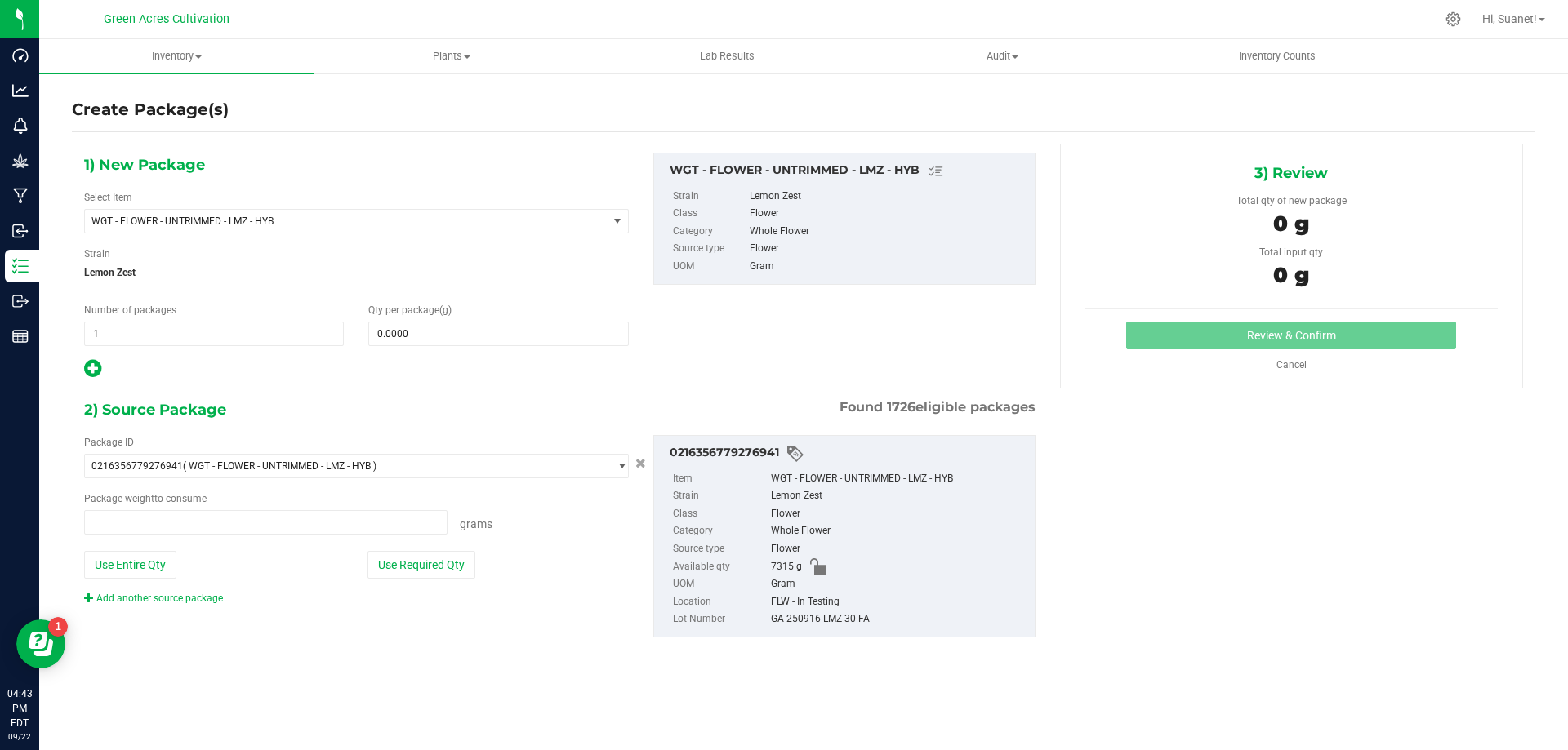
type input "0.0000 g"
click at [514, 215] on span "WGT - FLOWER - UNTRIMMED - LMZ - HYB" at bounding box center [335, 221] width 489 height 11
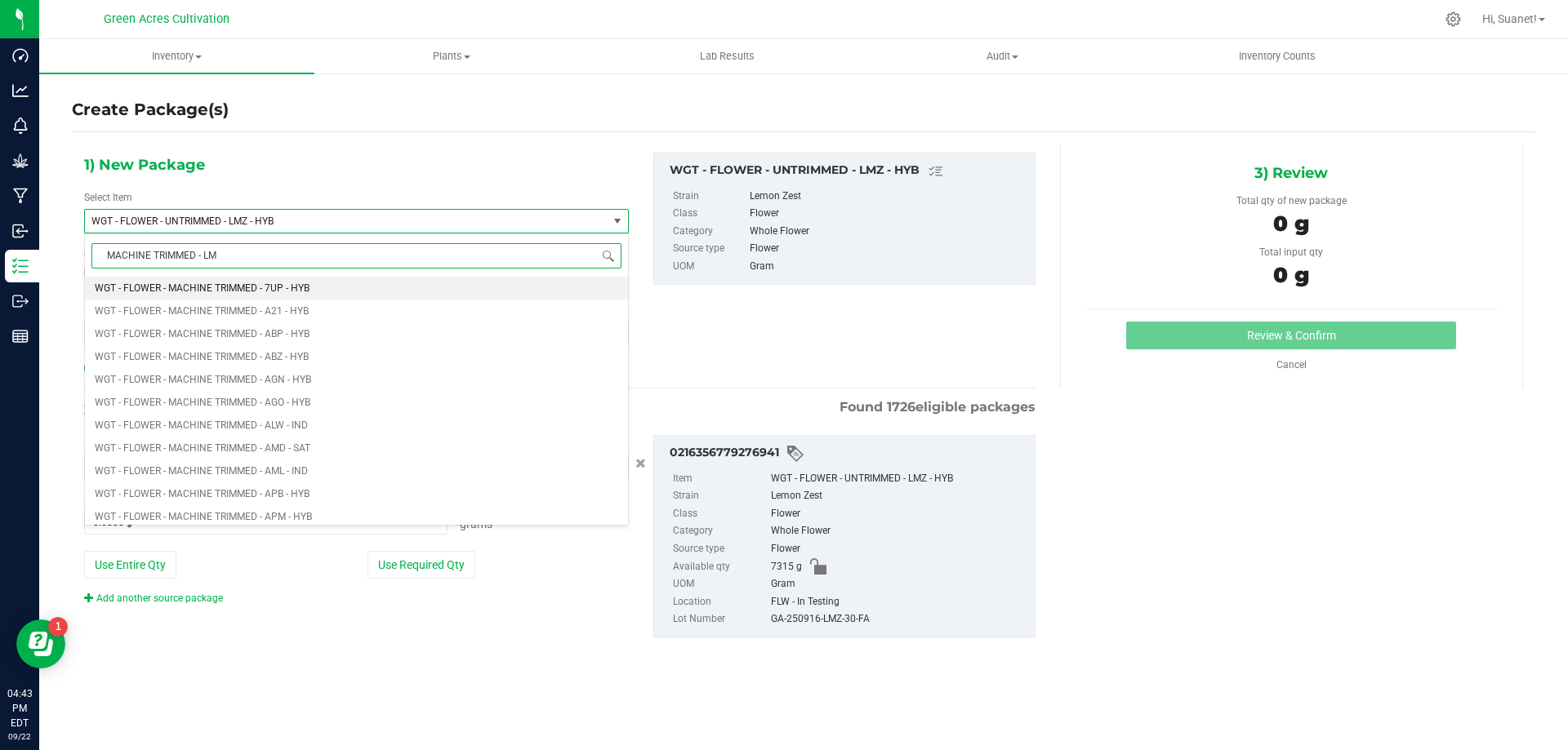
type input "MACHINE TRIMMED - LMZ"
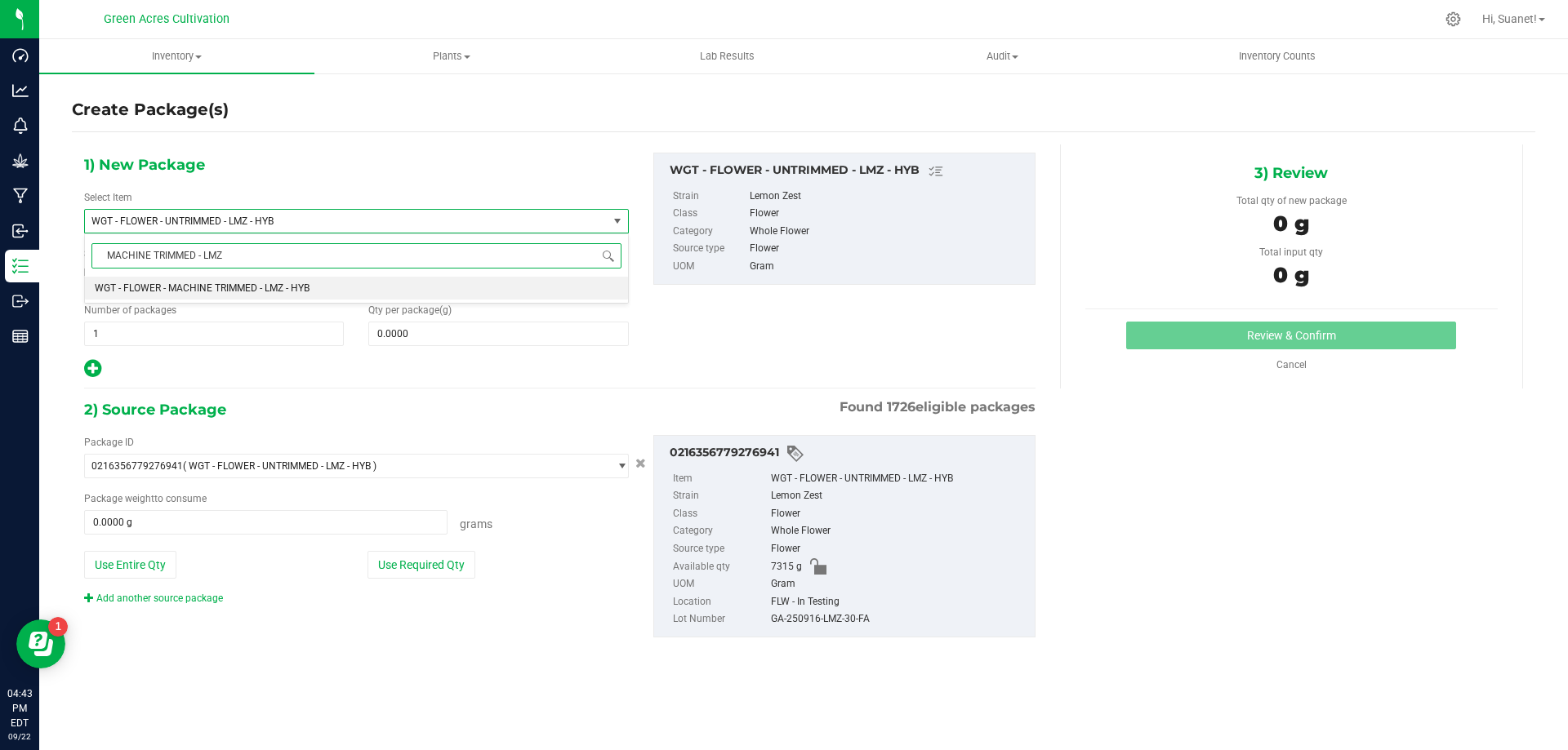
click at [408, 284] on li "WGT - FLOWER - MACHINE TRIMMED - LMZ - HYB" at bounding box center [356, 288] width 543 height 23
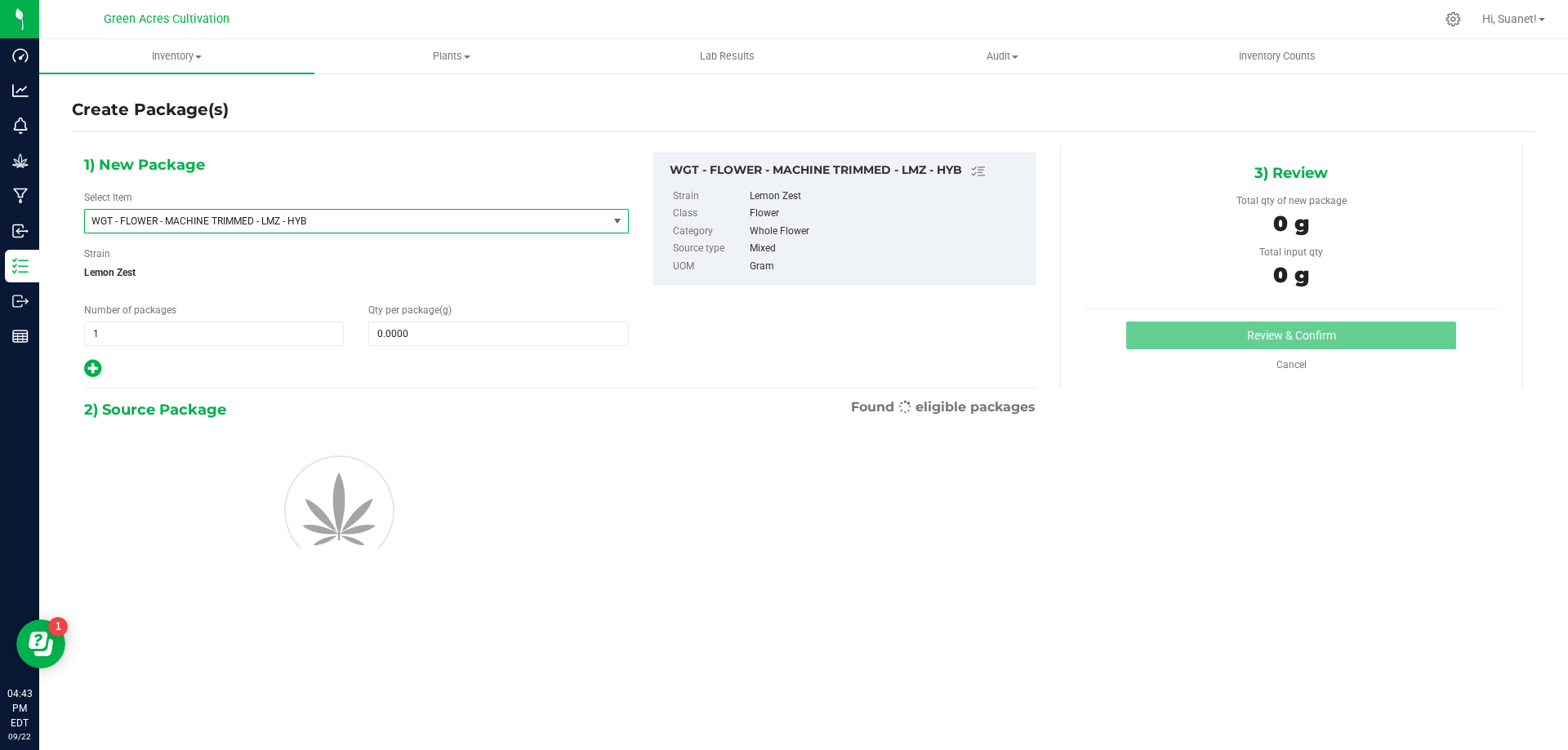
type input "0.0000"
click at [439, 330] on span at bounding box center [498, 334] width 260 height 25
type input "10"
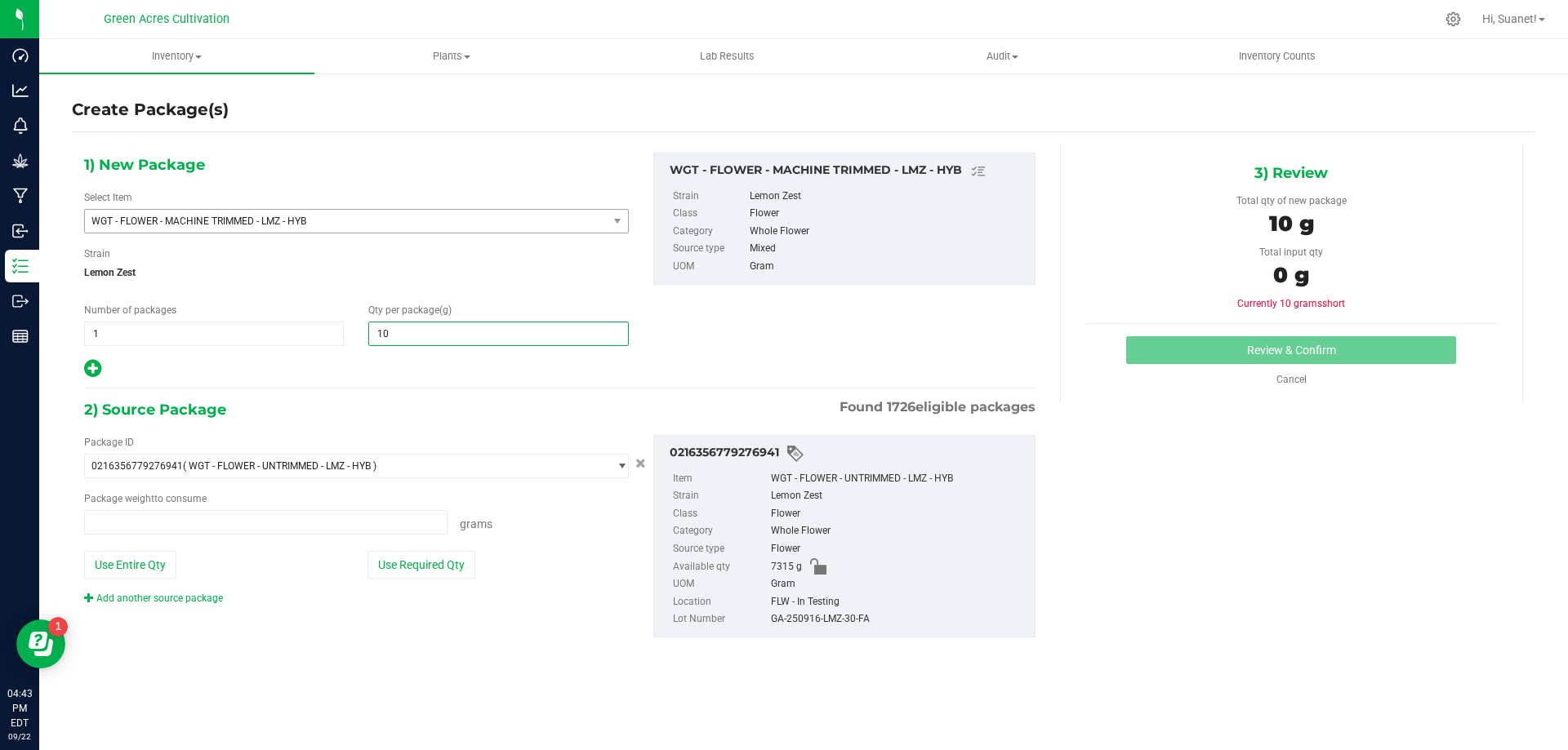
type input "0.0000 g"
type input "10.0000"
drag, startPoint x: 535, startPoint y: 586, endPoint x: 509, endPoint y: 577, distance: 27.5
click at [533, 586] on div "Package ID 0216356779276941 ( WGT - FLOWER - UNTRIMMED - LMZ - HYB ) 0004193013…" at bounding box center [356, 520] width 569 height 171
click at [429, 564] on button "Use Required Qty" at bounding box center [421, 565] width 108 height 28
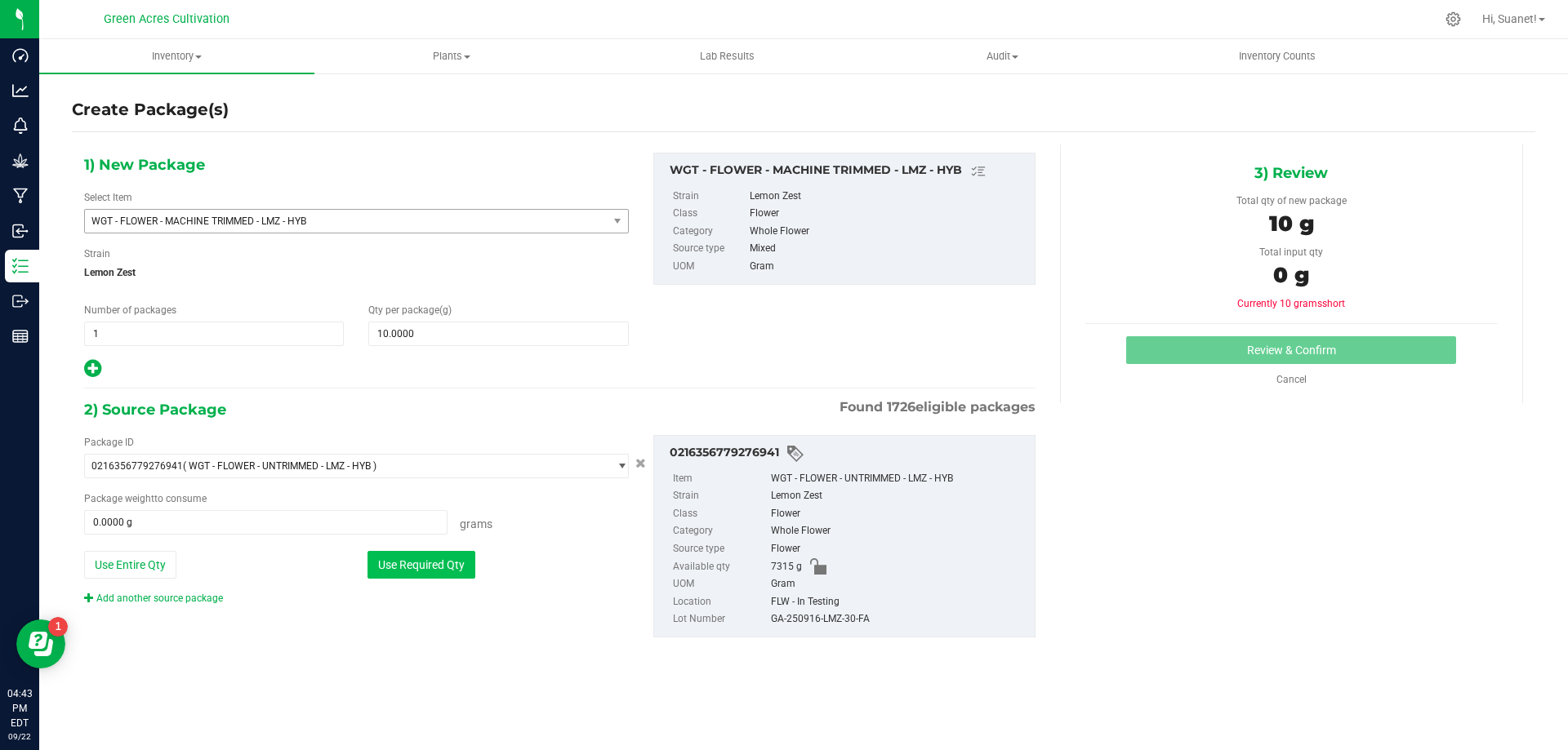
type input "10.0000 g"
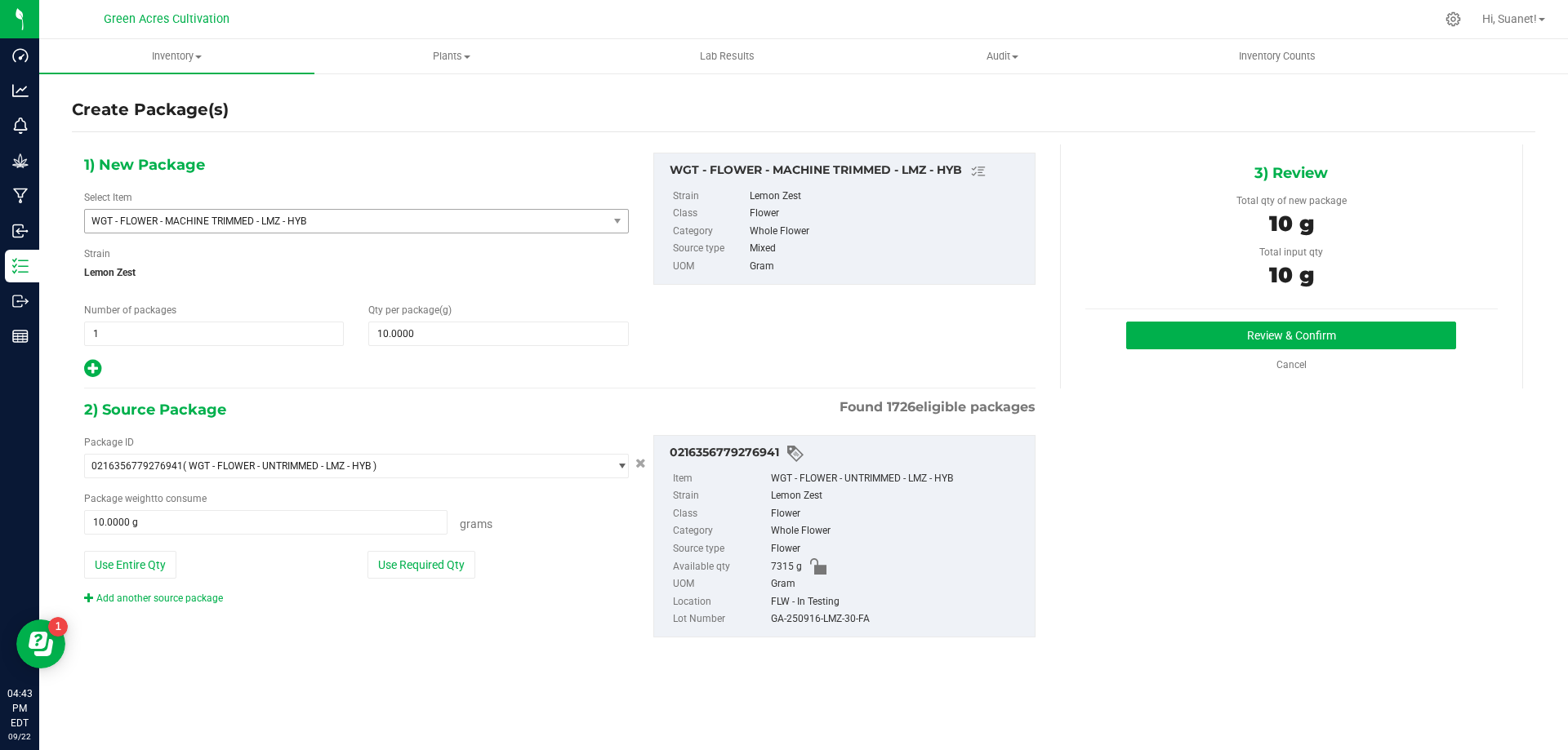
click at [827, 613] on div "GA-250916-LMZ-30-FA" at bounding box center [899, 620] width 256 height 18
copy div "GA-250916-LMZ-30-FA"
click at [1160, 327] on button "Review & Confirm" at bounding box center [1291, 336] width 330 height 28
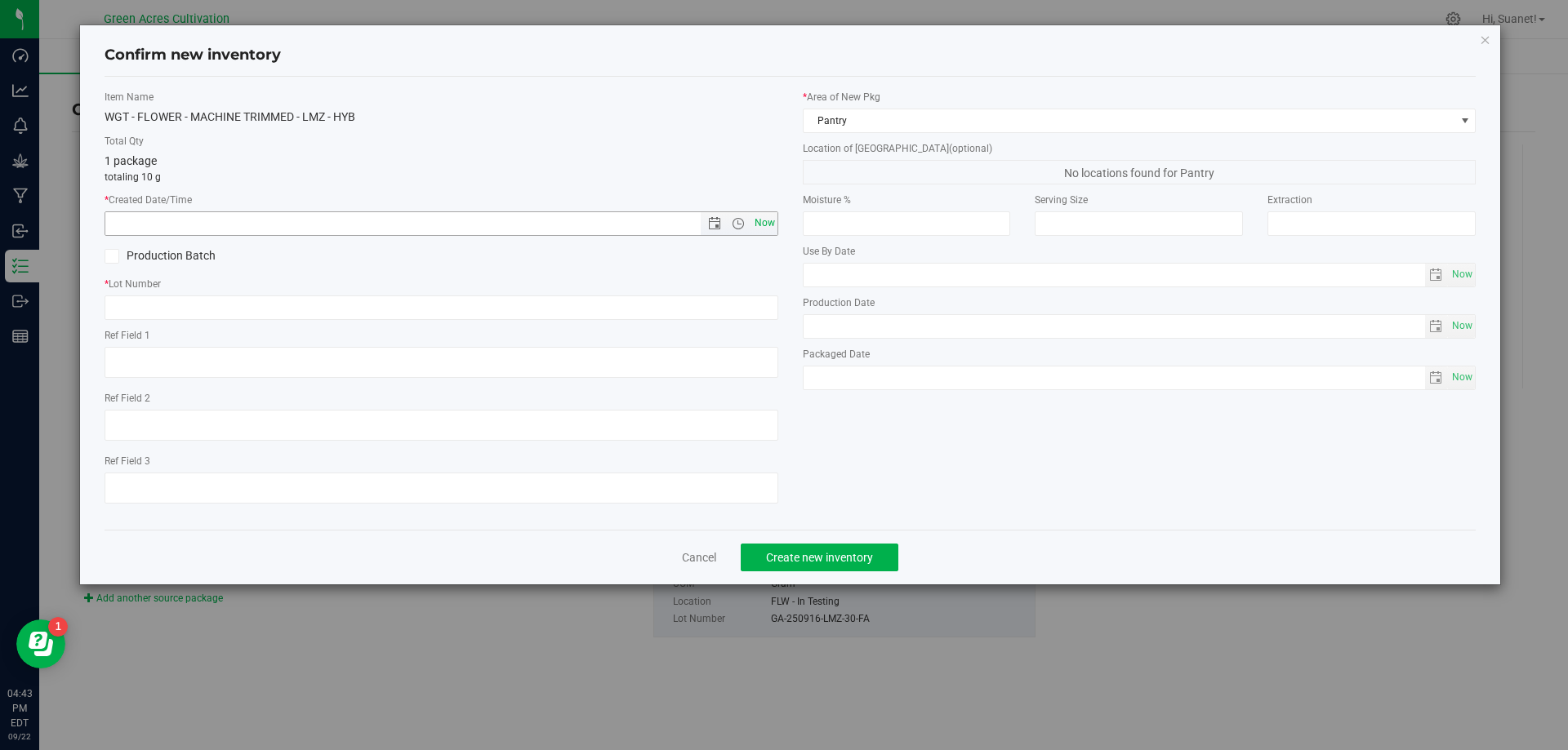
click at [758, 220] on span "Now" at bounding box center [764, 223] width 28 height 24
type input "[DATE] 4:43 PM"
click at [735, 299] on input "text" at bounding box center [441, 308] width 674 height 25
paste input "GA-250916-LMZ-30-FA"
type input "GA-250916-LMZ-30-FA"
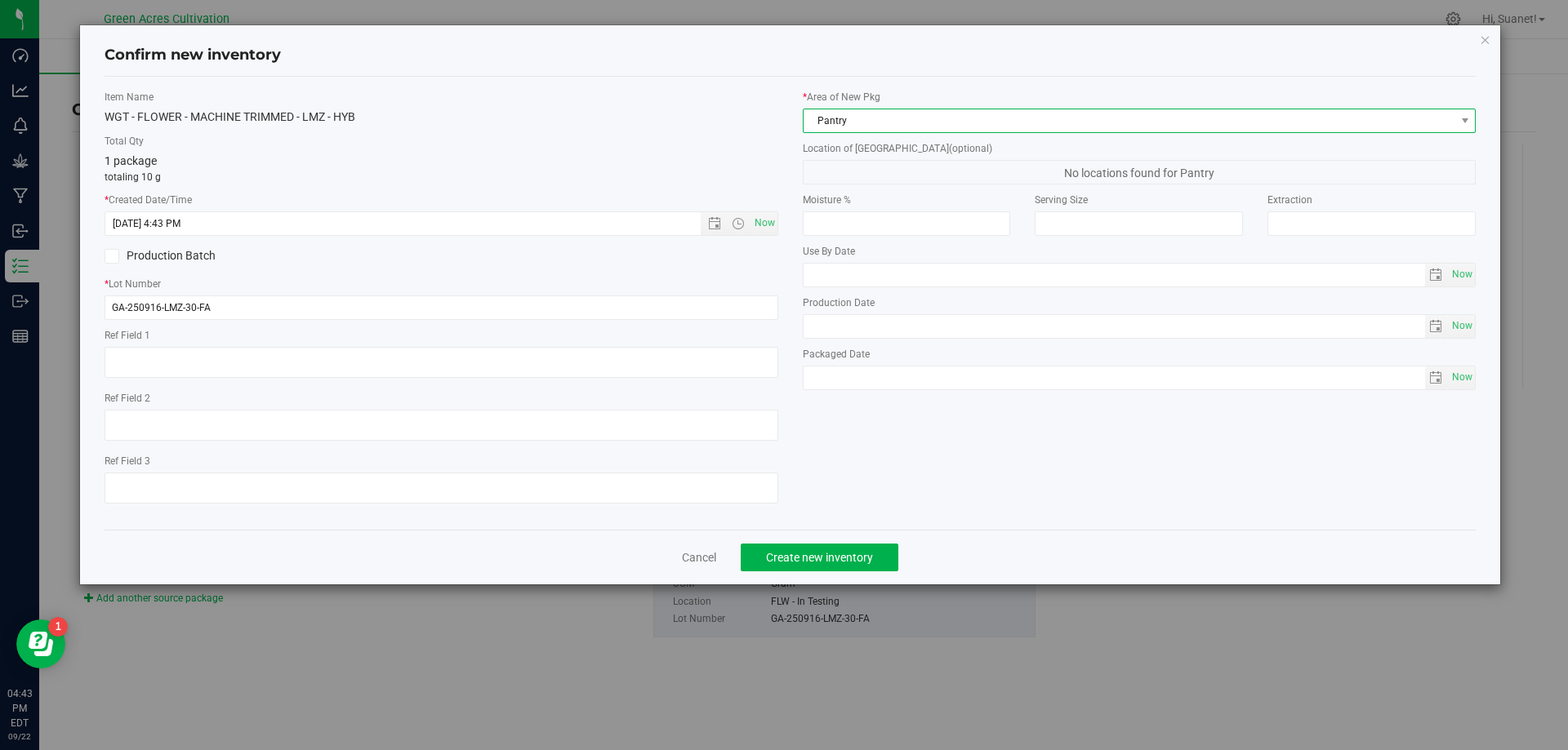
click at [834, 130] on span "Pantry" at bounding box center [1129, 121] width 652 height 23
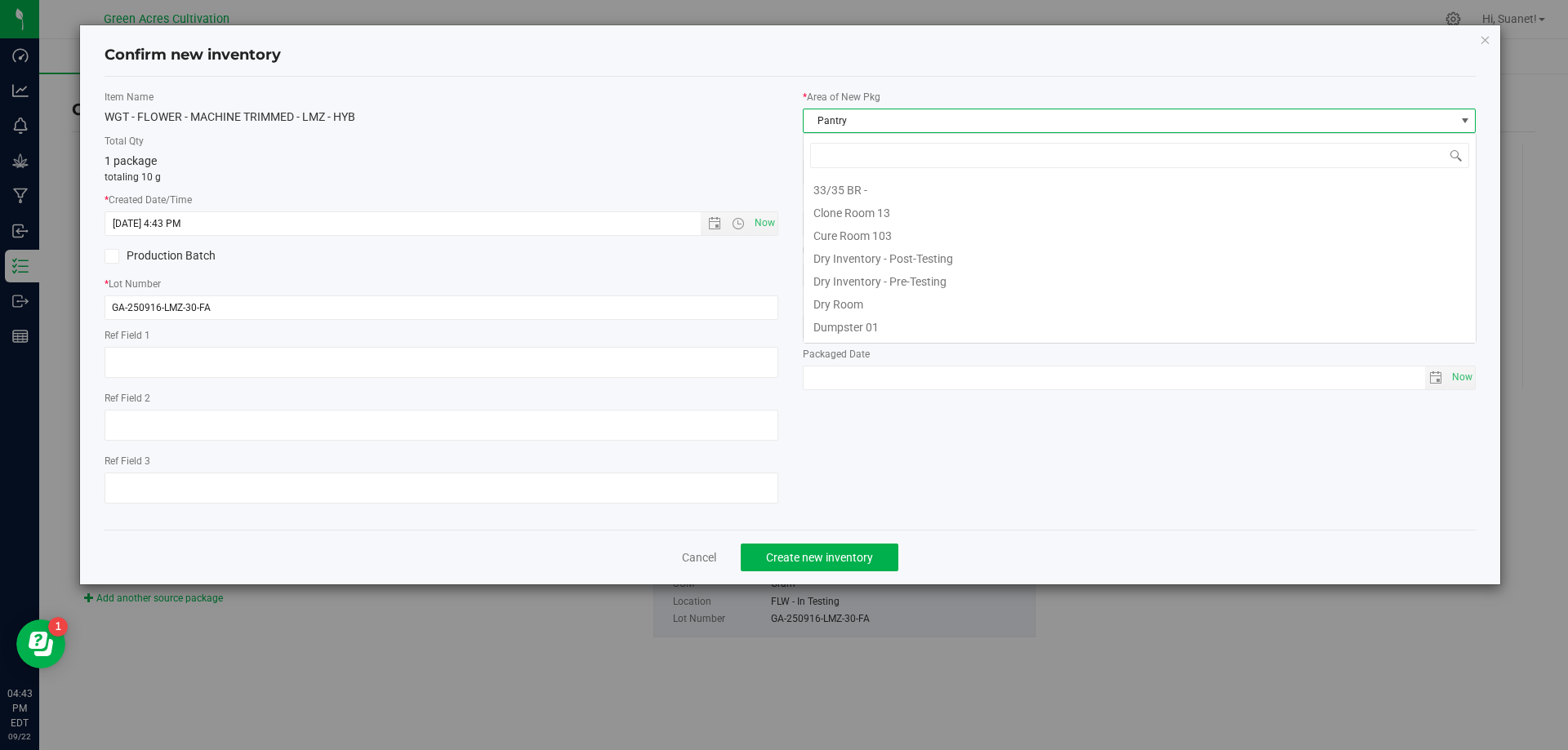
scroll to position [25, 674]
type input "DR"
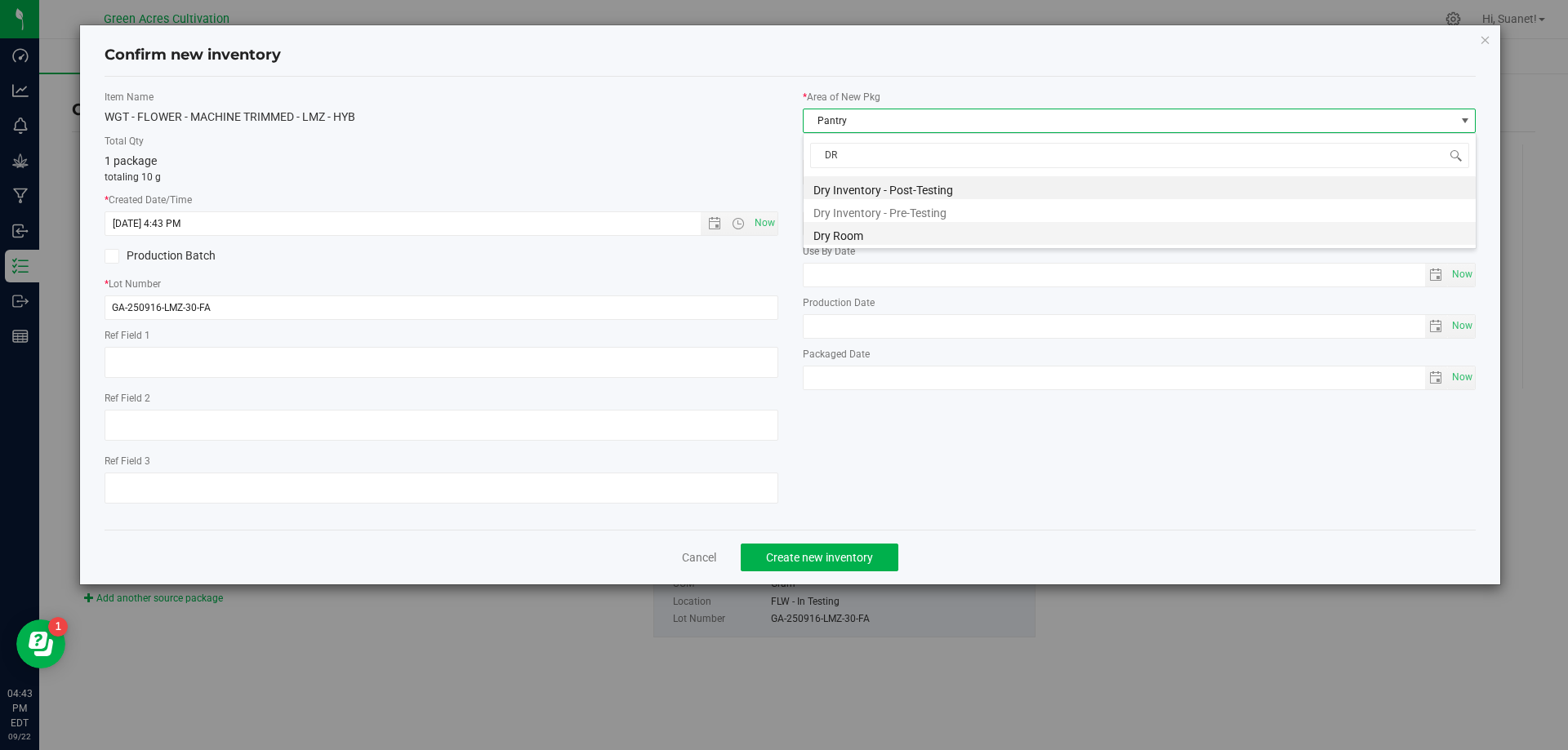
click at [838, 226] on li "Dry Room" at bounding box center [1140, 234] width 672 height 23
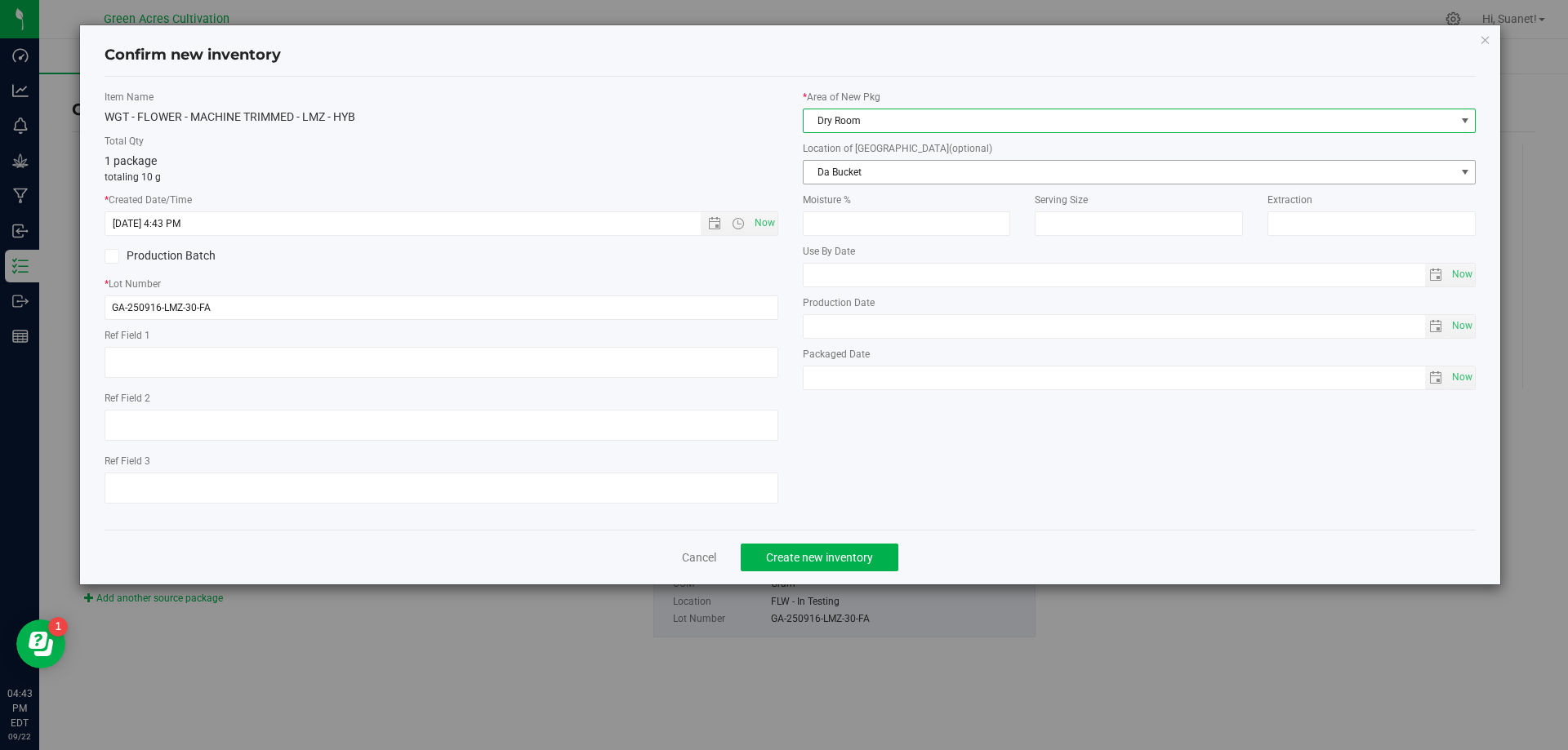
click at [861, 172] on span "Da Bucket" at bounding box center [1129, 172] width 652 height 23
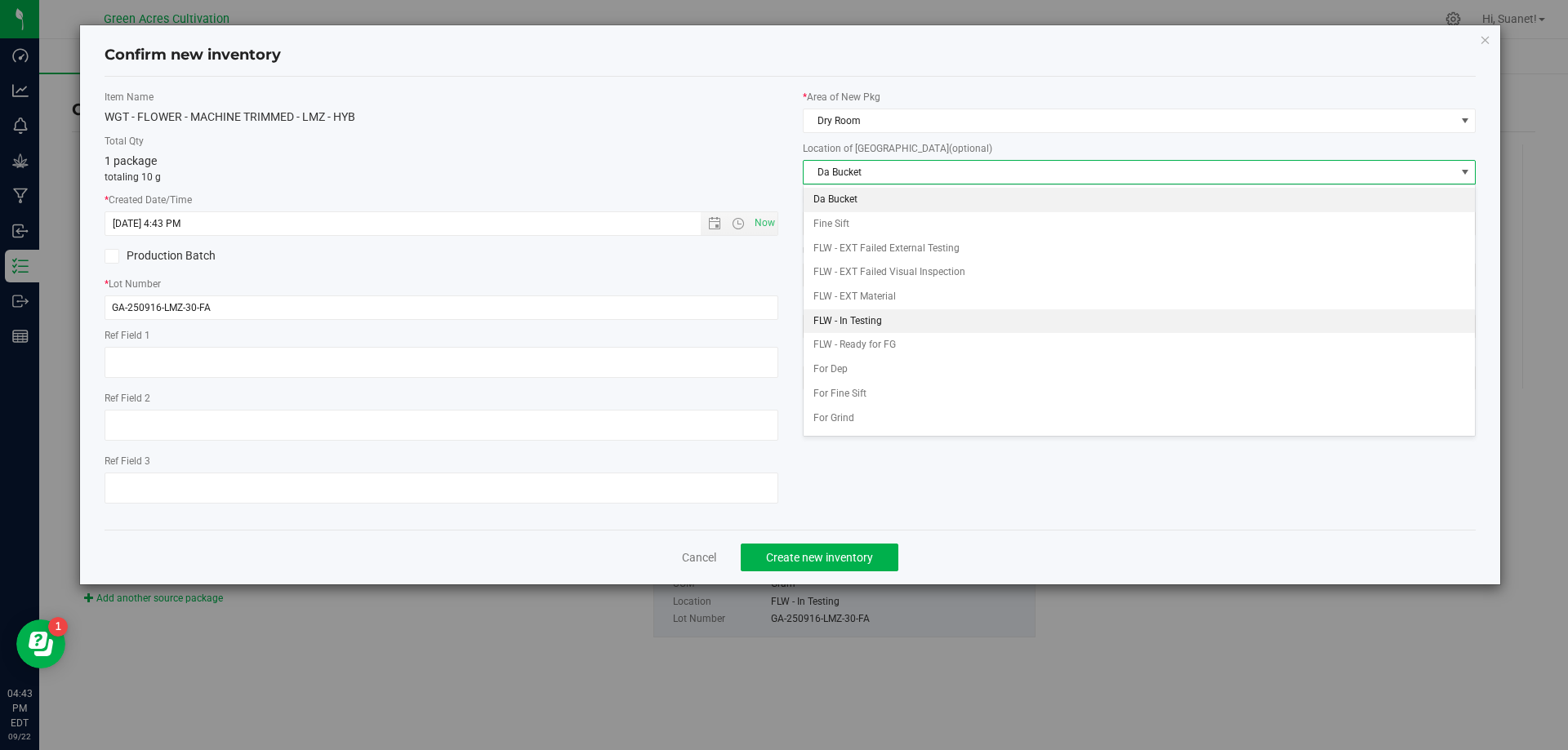
click at [882, 323] on li "FLW - In Testing" at bounding box center [1140, 322] width 672 height 25
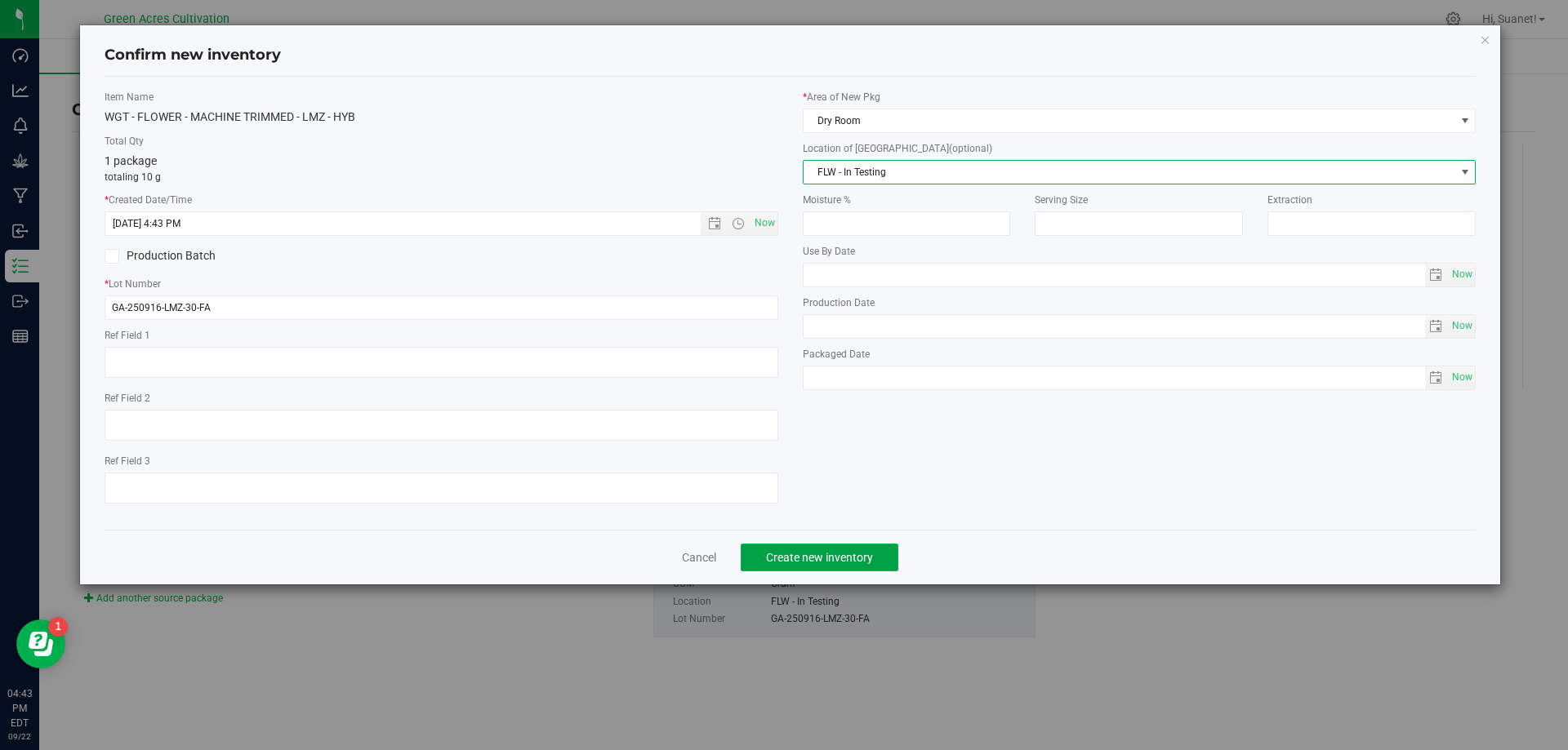
click at [836, 545] on button "Create new inventory" at bounding box center [819, 557] width 158 height 28
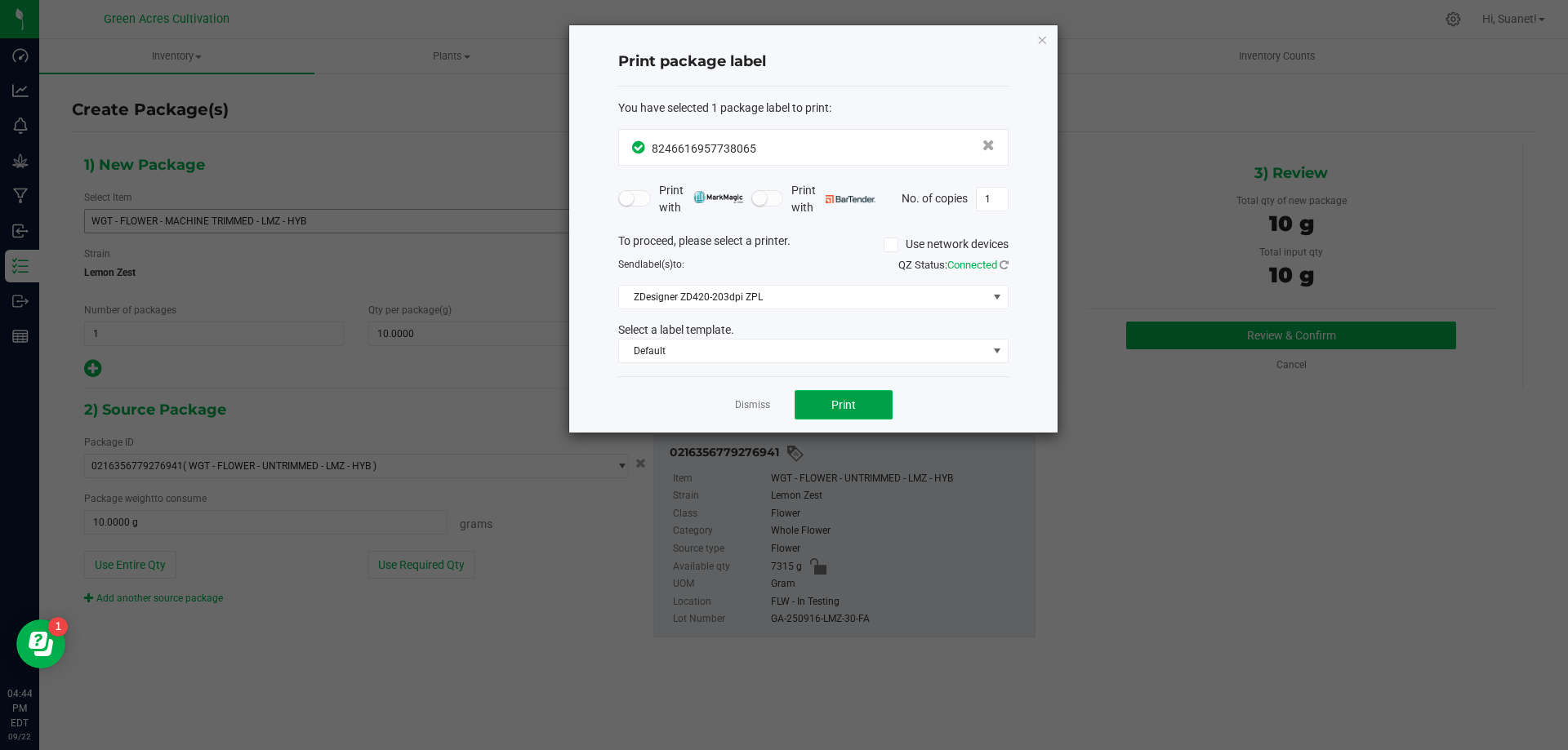
click at [840, 401] on span "Print" at bounding box center [844, 404] width 25 height 13
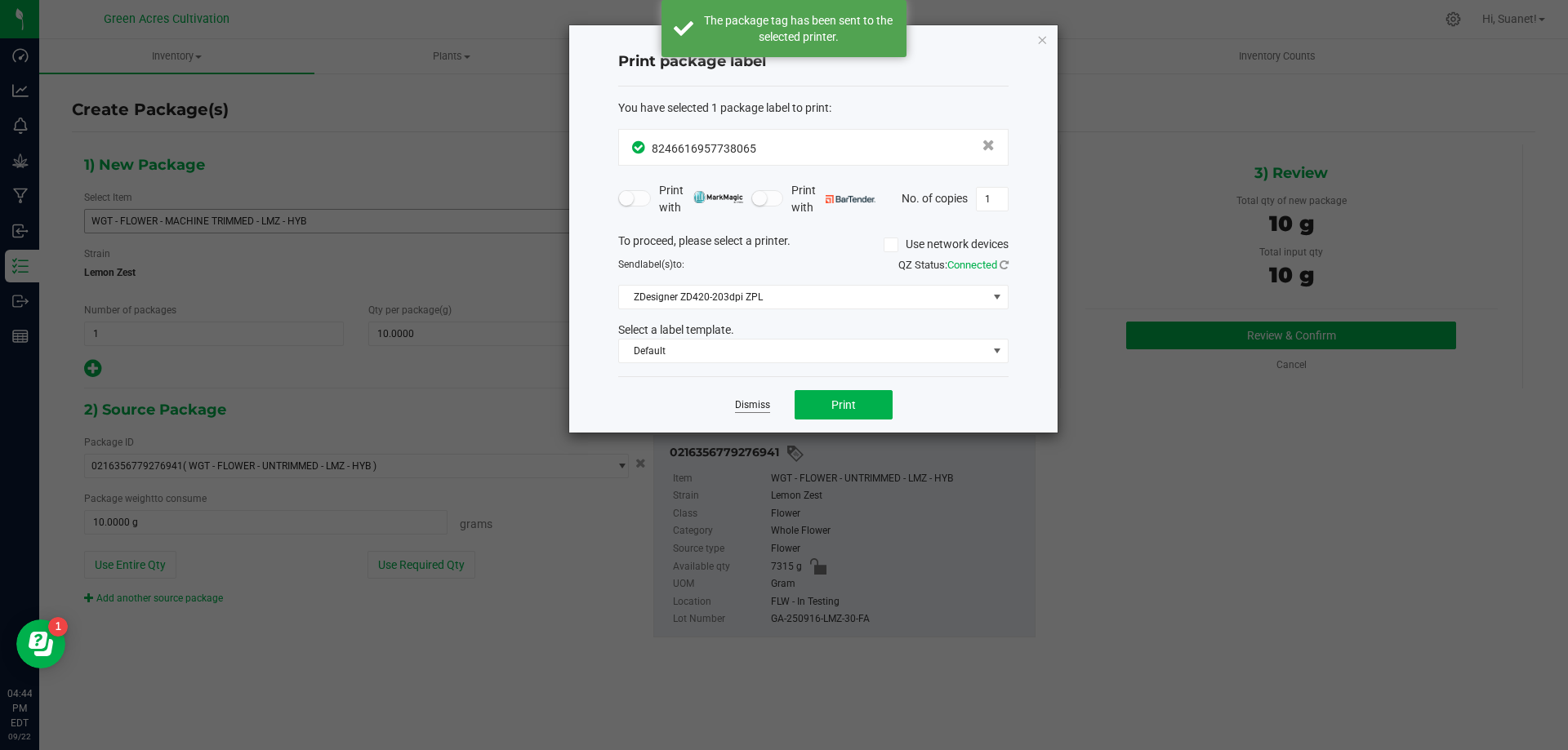
click at [737, 410] on link "Dismiss" at bounding box center [753, 405] width 35 height 14
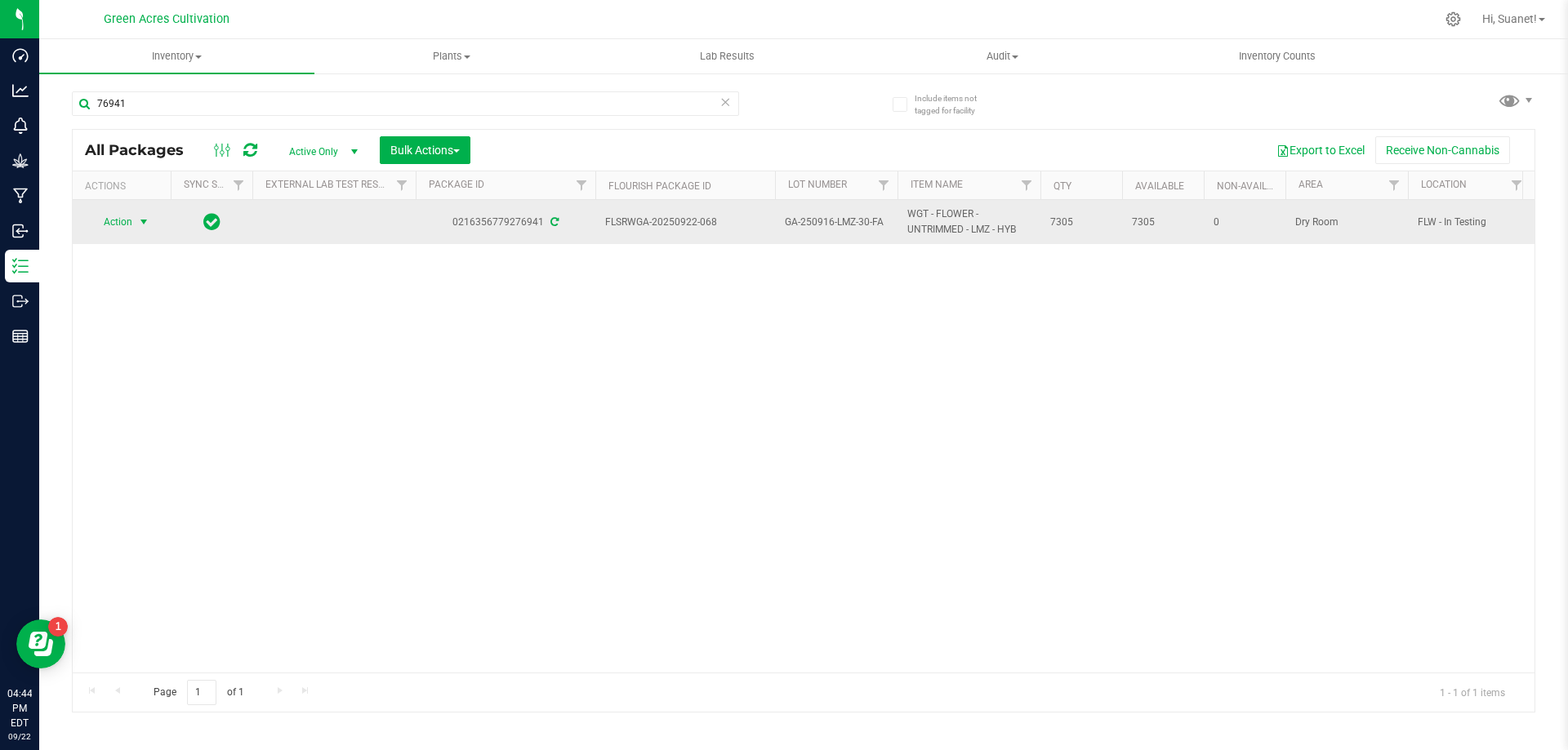
click at [128, 226] on span "Action" at bounding box center [111, 222] width 44 height 23
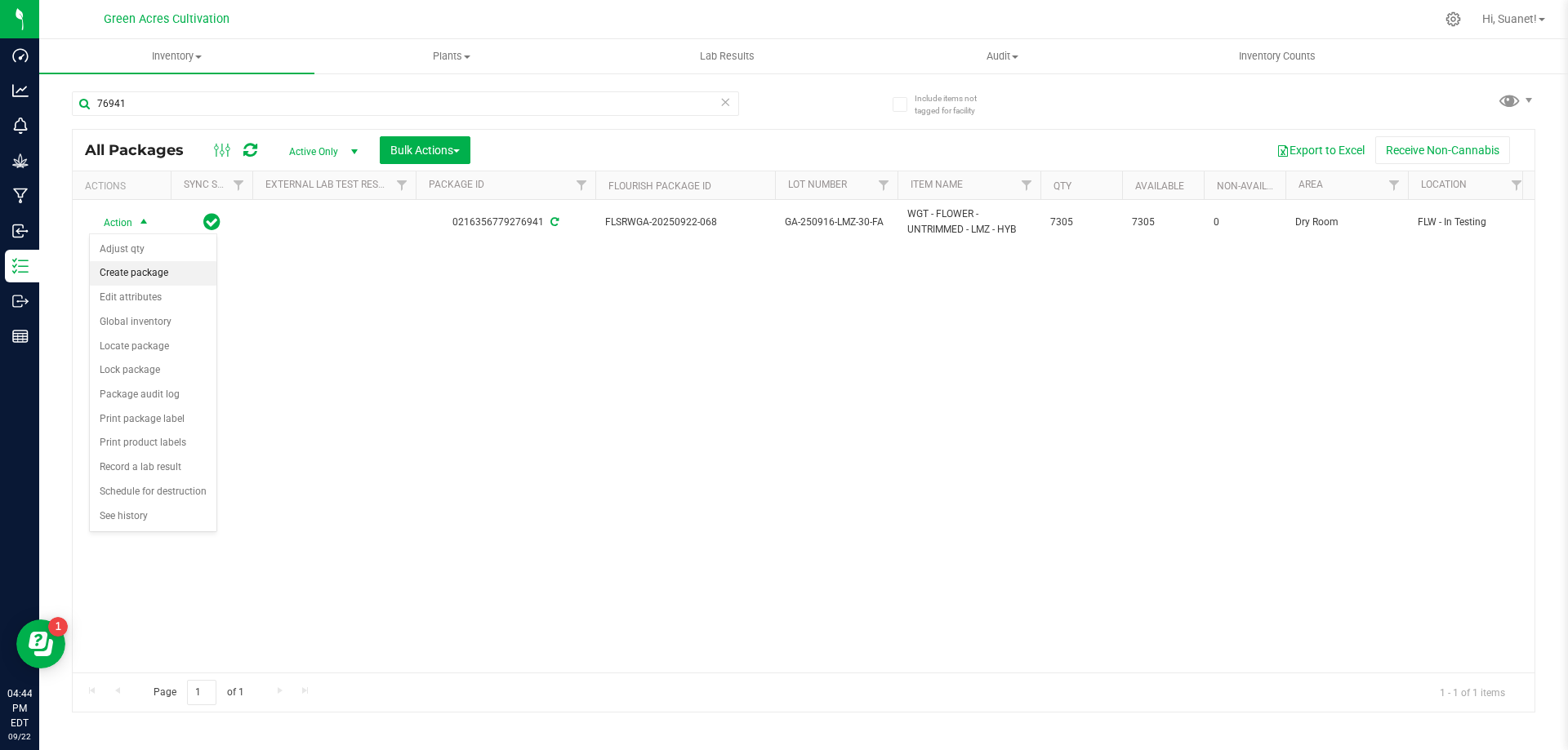
click at [140, 272] on li "Create package" at bounding box center [153, 274] width 127 height 25
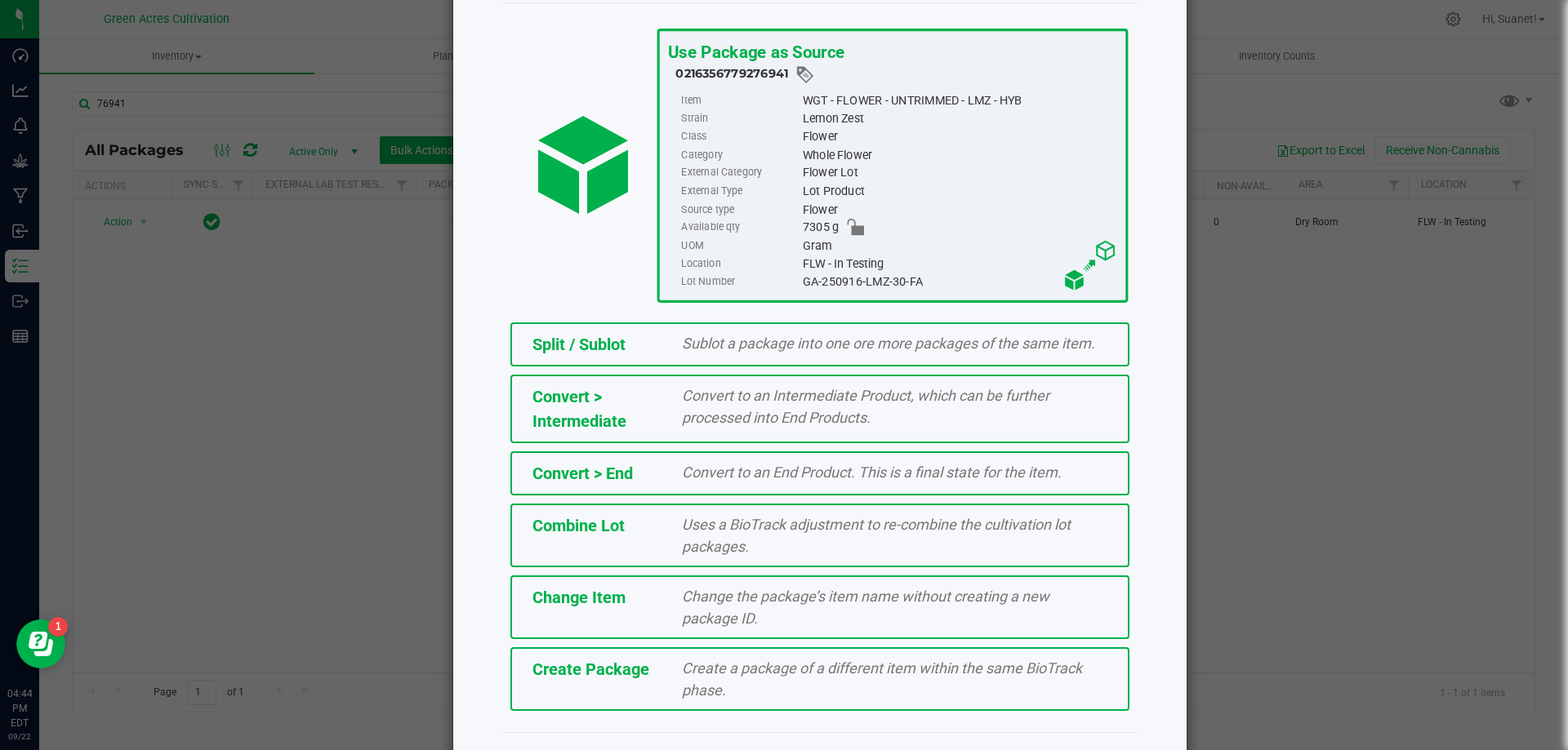
scroll to position [117, 0]
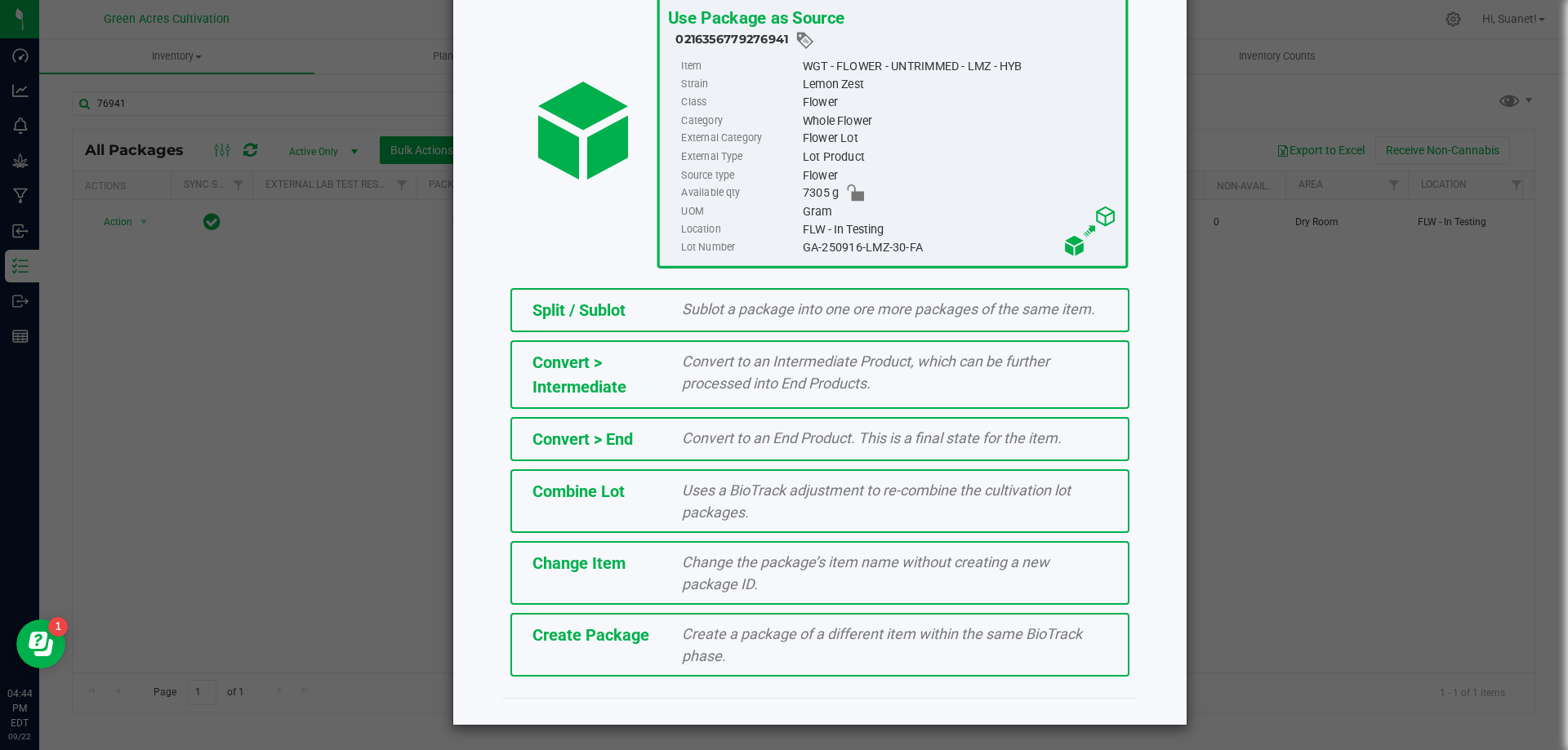
click at [559, 637] on span "Create Package" at bounding box center [590, 635] width 116 height 19
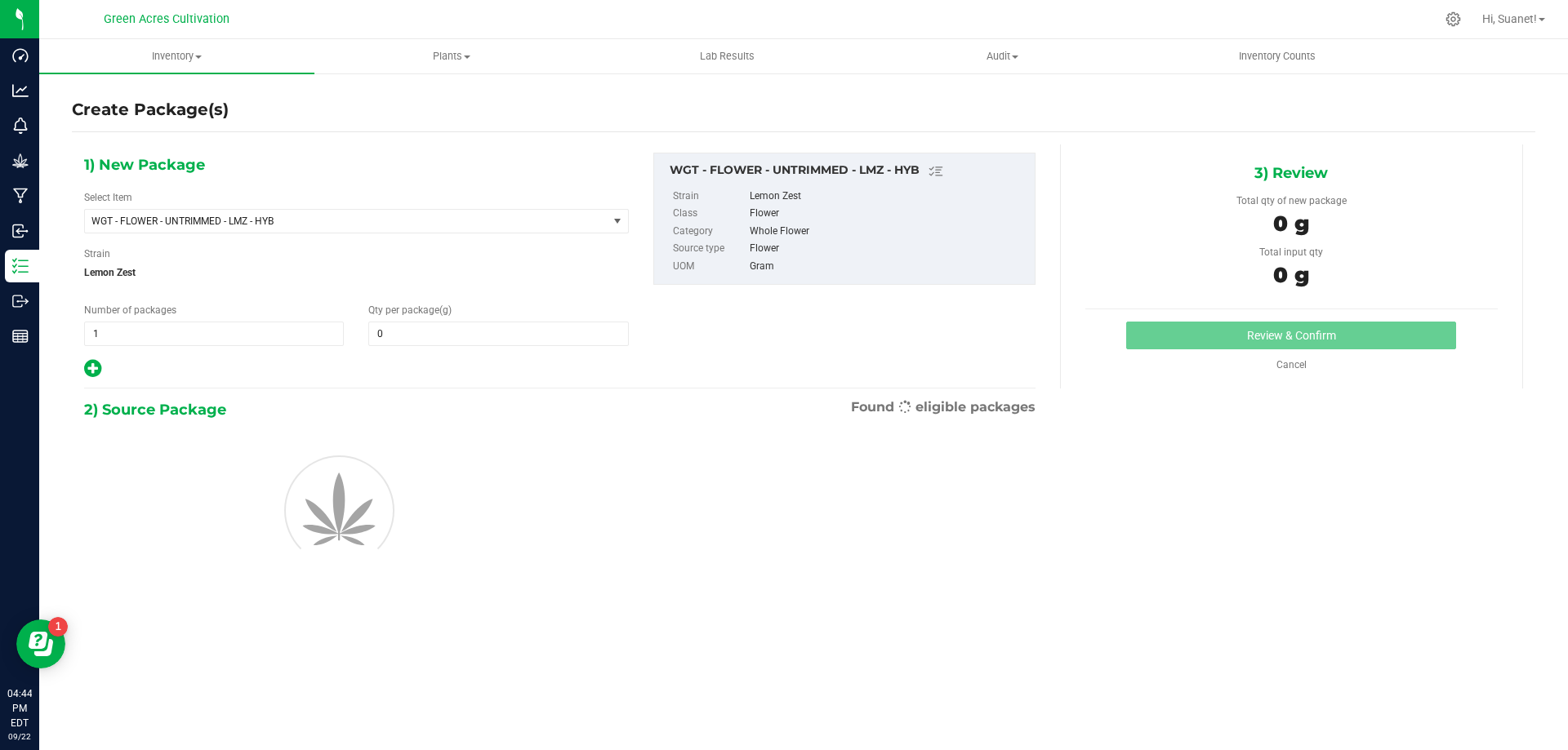
type input "0.0000"
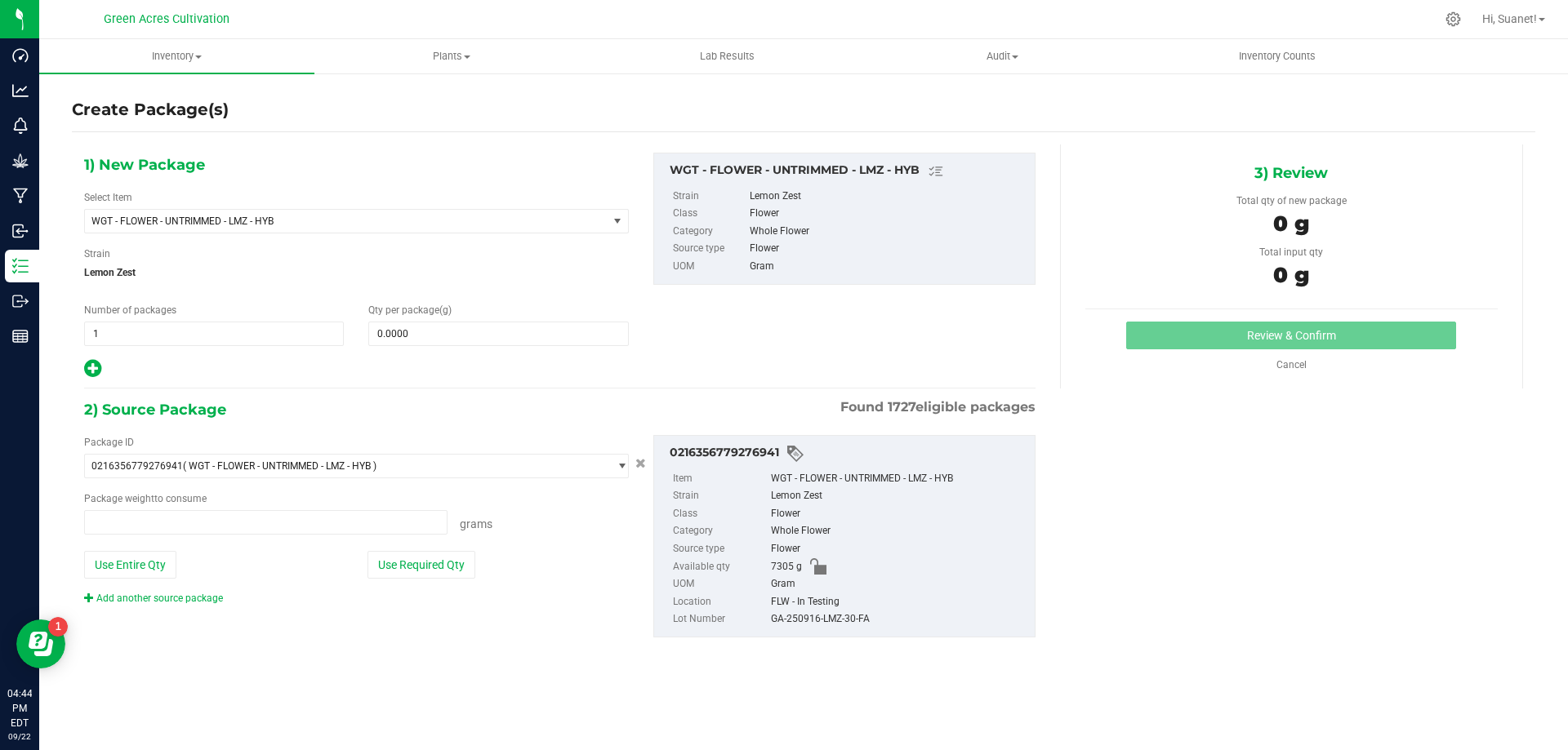
type input "0.0000 g"
click at [579, 213] on span "WGT - FLOWER - UNTRIMMED - LMZ - HYB" at bounding box center [346, 221] width 523 height 23
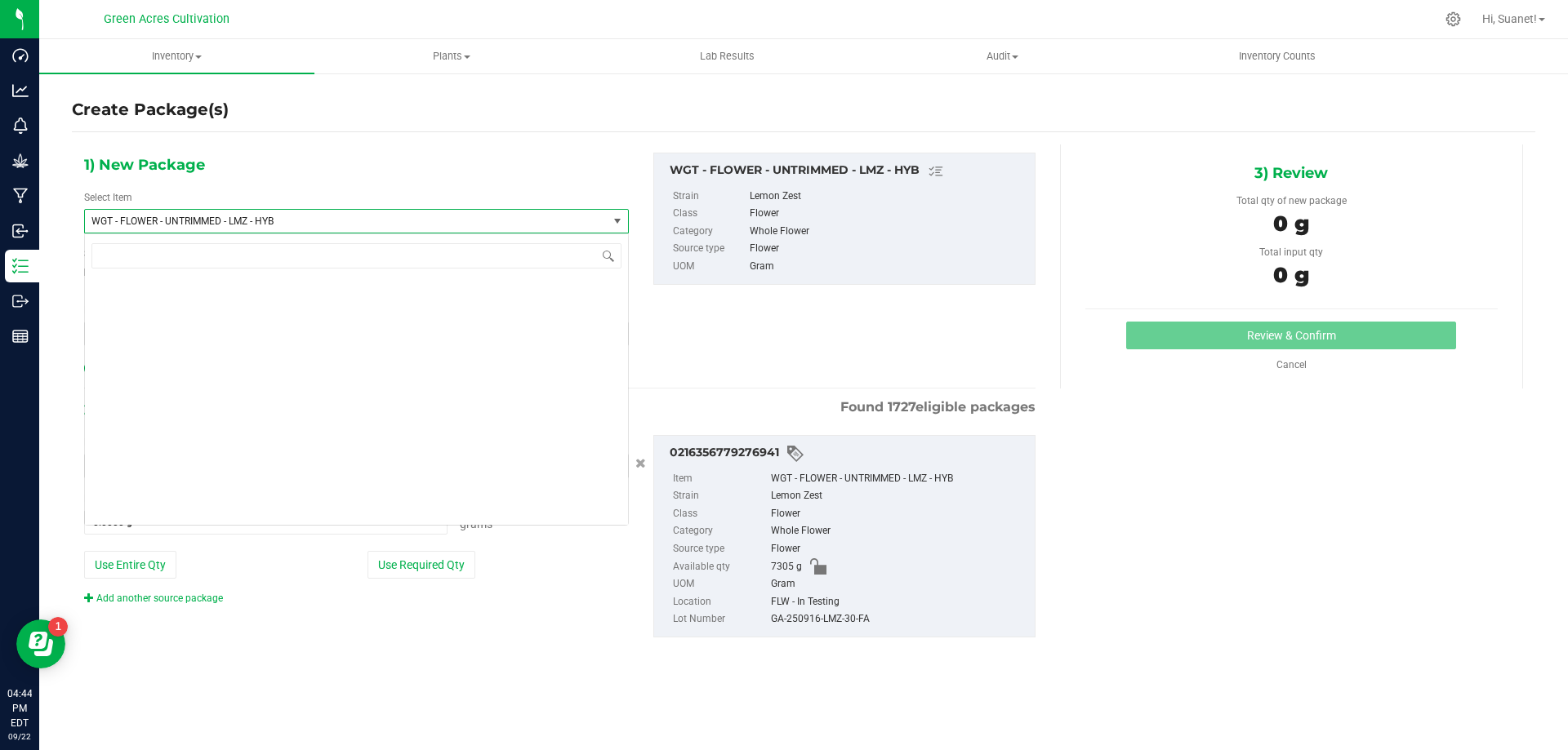
scroll to position [354974, 0]
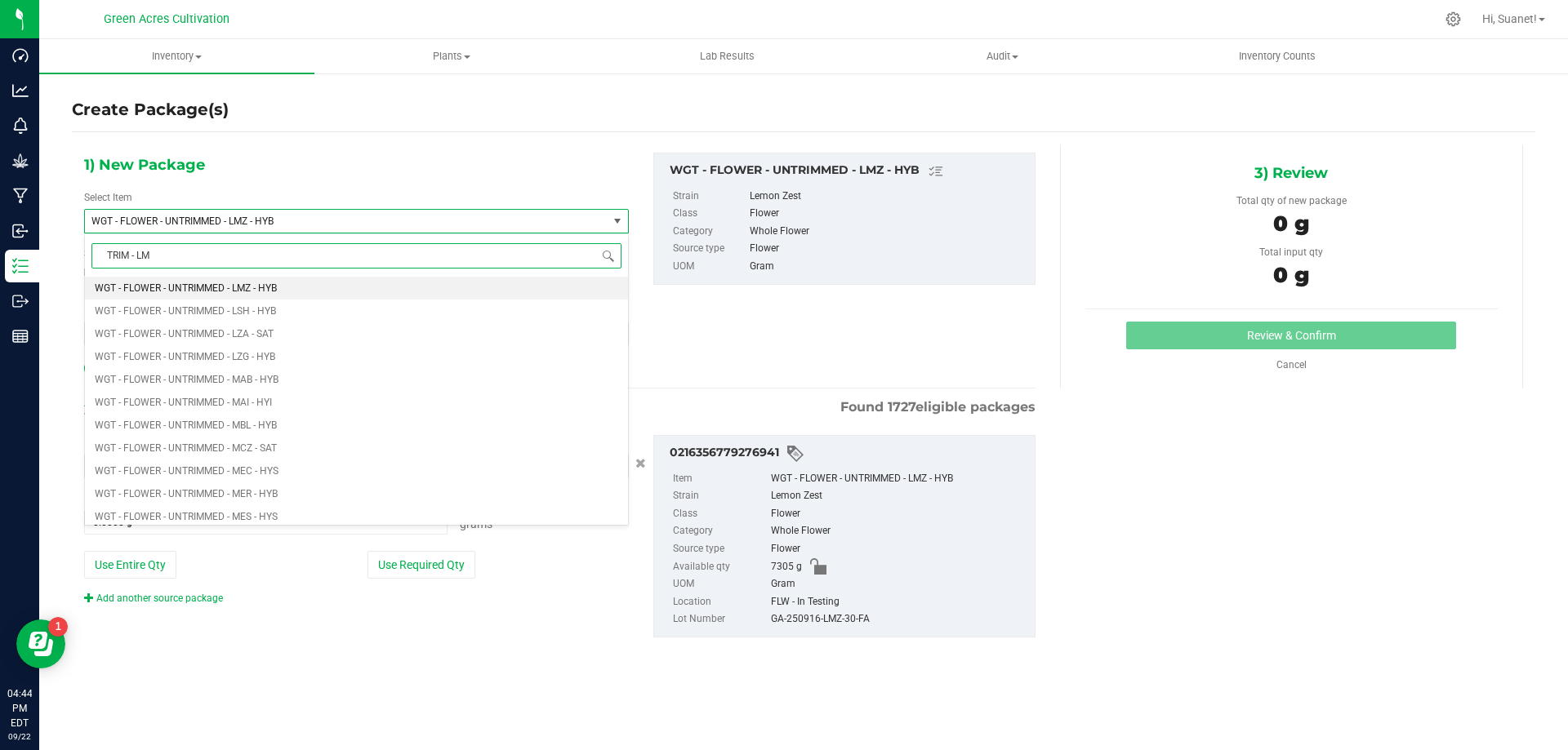
type input "TRIM - LMZ"
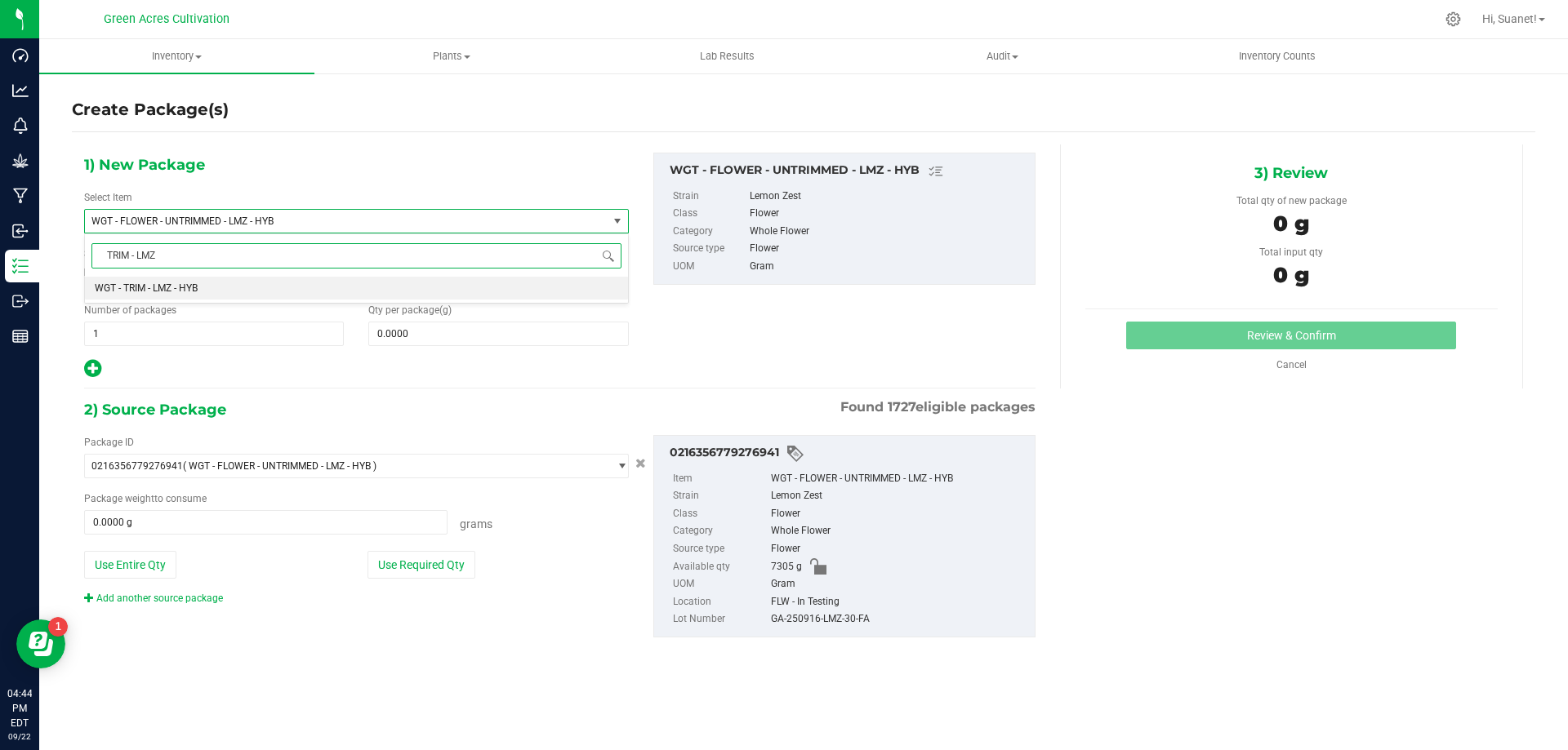
scroll to position [0, 0]
click at [415, 298] on li "WGT - TRIM - LMZ - HYB" at bounding box center [356, 288] width 543 height 23
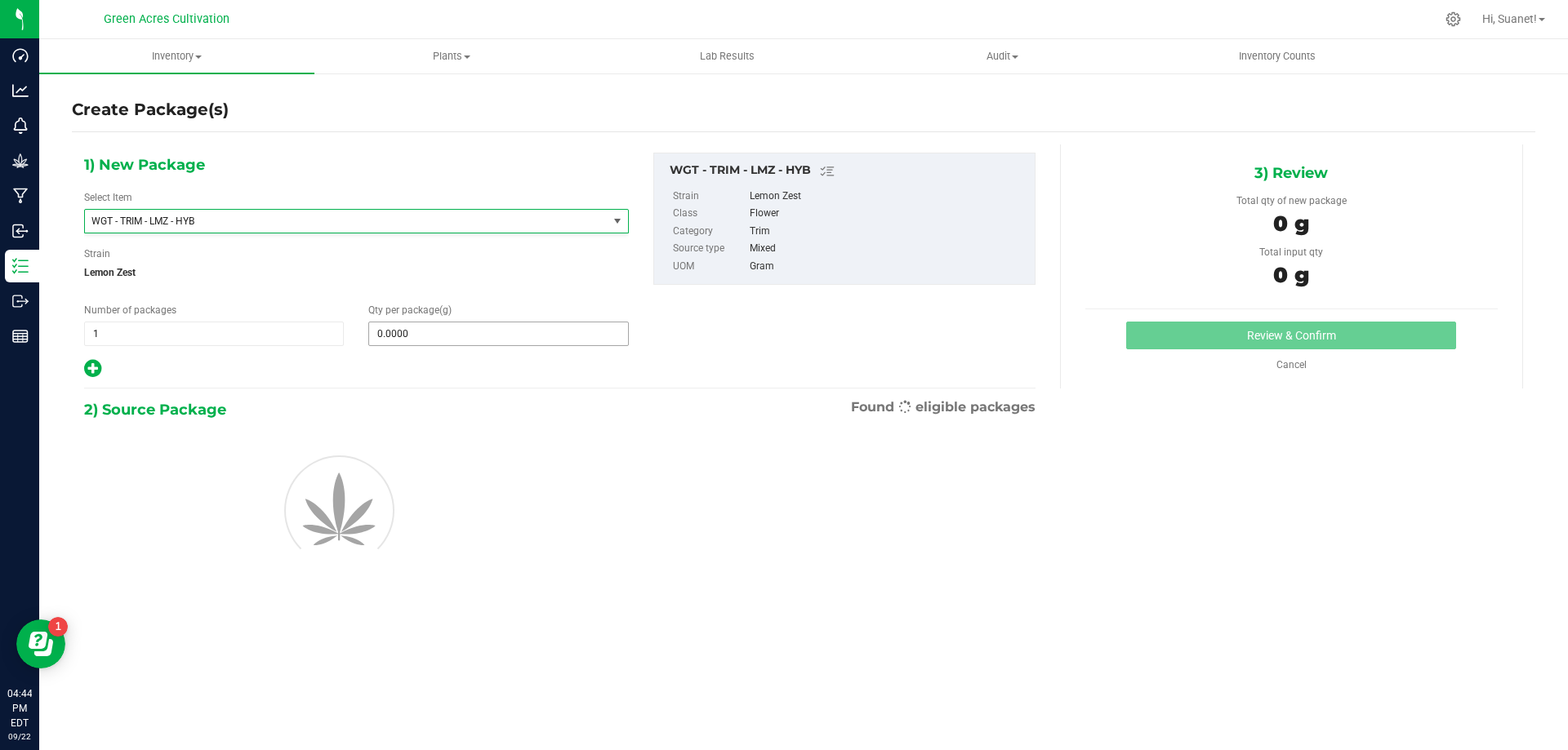
type input "0.0000"
click at [420, 334] on span at bounding box center [498, 334] width 260 height 25
type input "10"
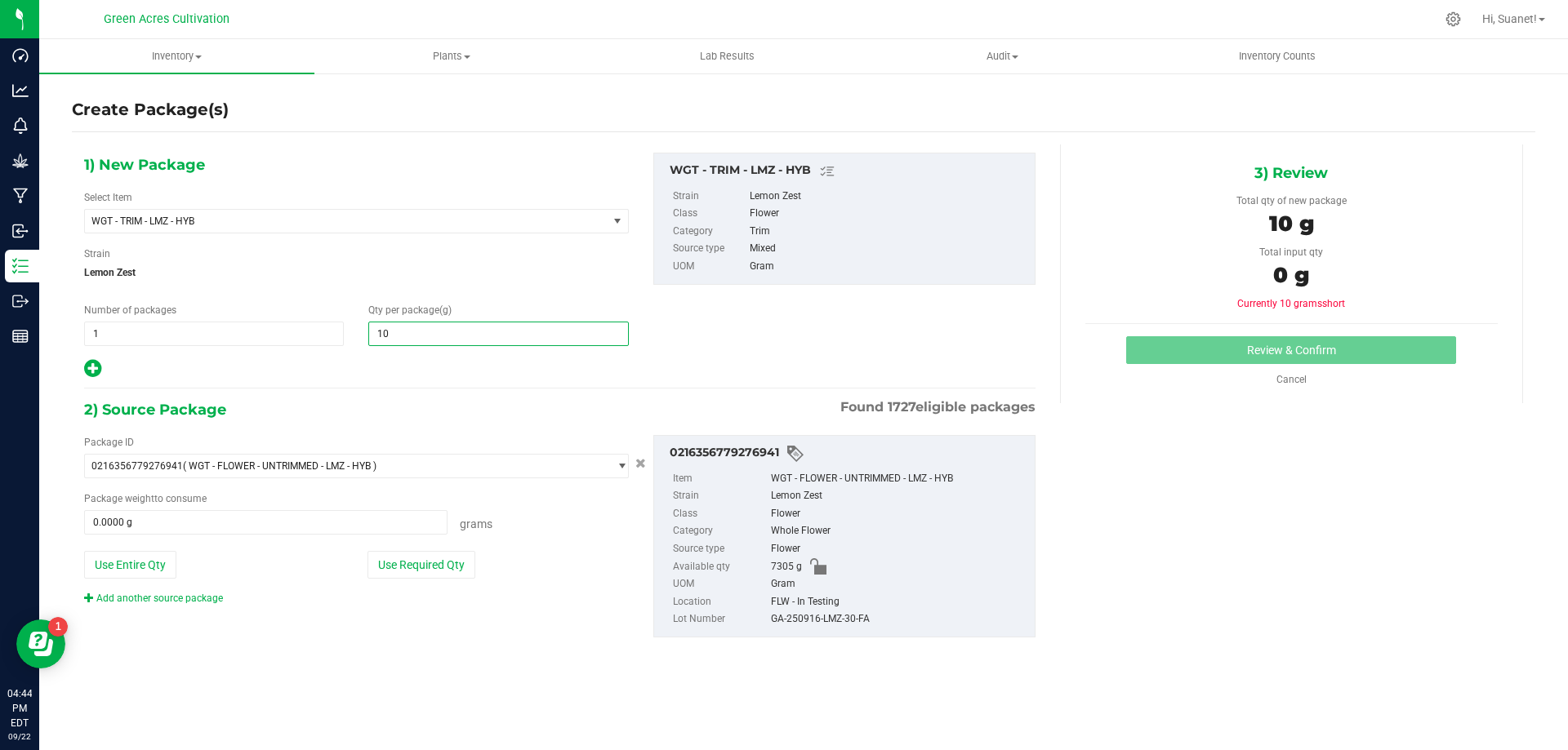
type input "10.0000"
click at [447, 622] on div "Package ID 0216356779276941 ( WGT - FLOWER - UNTRIMMED - LMZ - HYB ) 0004193013…" at bounding box center [559, 536] width 976 height 228
click at [453, 565] on button "Use Required Qty" at bounding box center [421, 565] width 108 height 28
type input "10.0000 g"
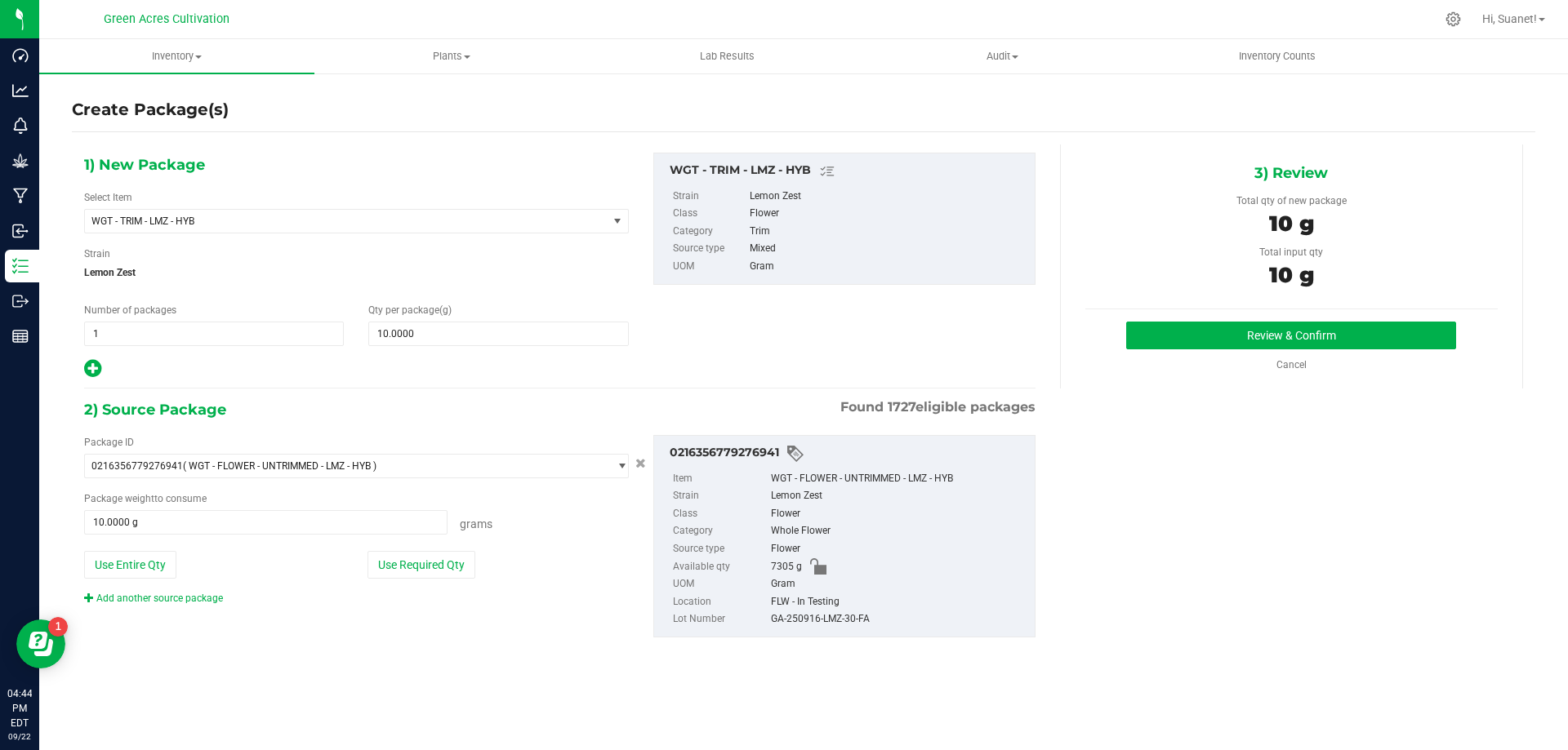
click at [859, 623] on div "GA-250916-LMZ-30-FA" at bounding box center [899, 620] width 256 height 18
copy div "GA-250916-LMZ-30-FA"
click at [1206, 330] on button "Review & Confirm" at bounding box center [1291, 336] width 330 height 28
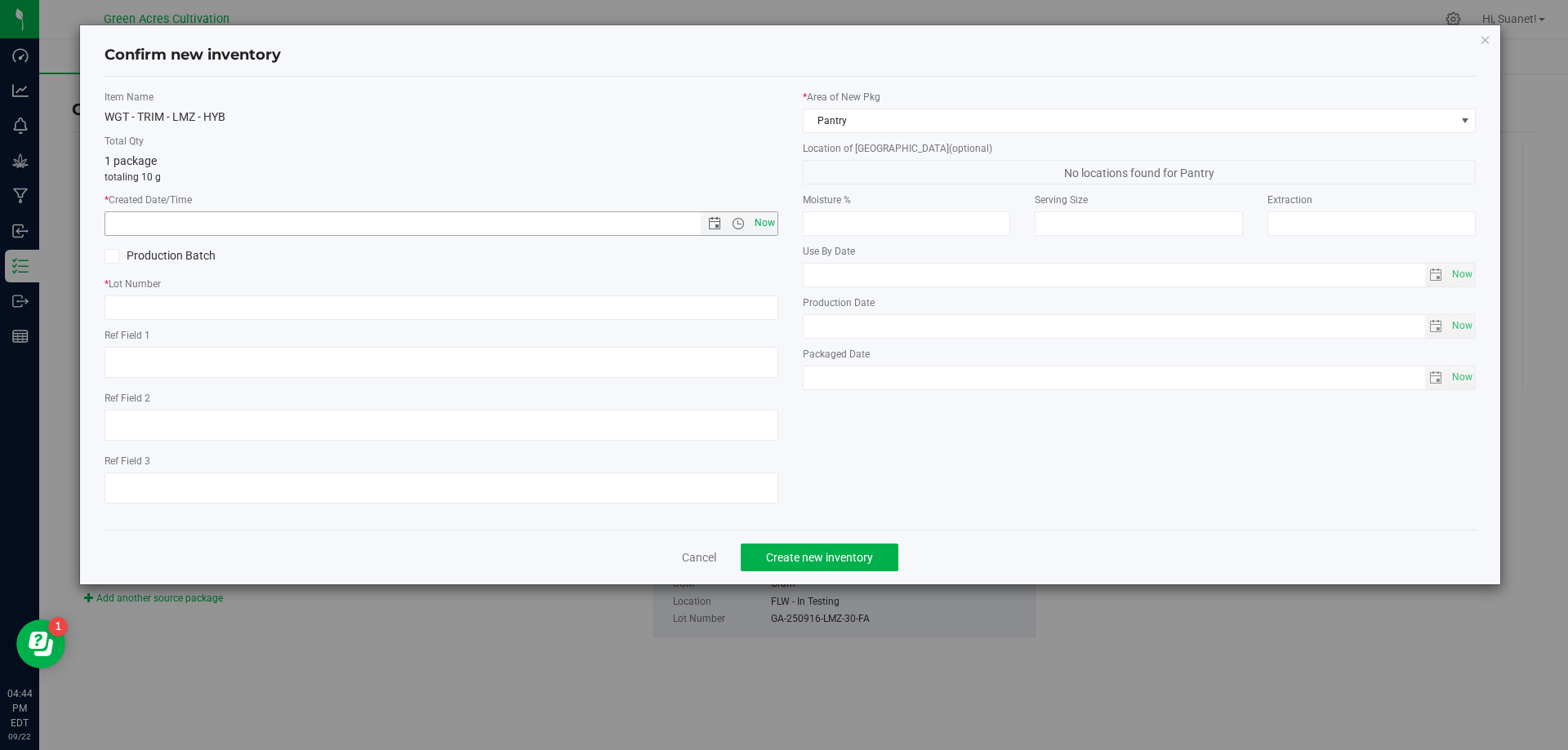
click at [764, 226] on span "Now" at bounding box center [764, 223] width 28 height 24
type input "[DATE] 4:44 PM"
click at [725, 306] on input "text" at bounding box center [441, 308] width 674 height 25
paste input "GA-250916-LMZ-30-FA"
type input "GA-250916-LMZ-30-TB"
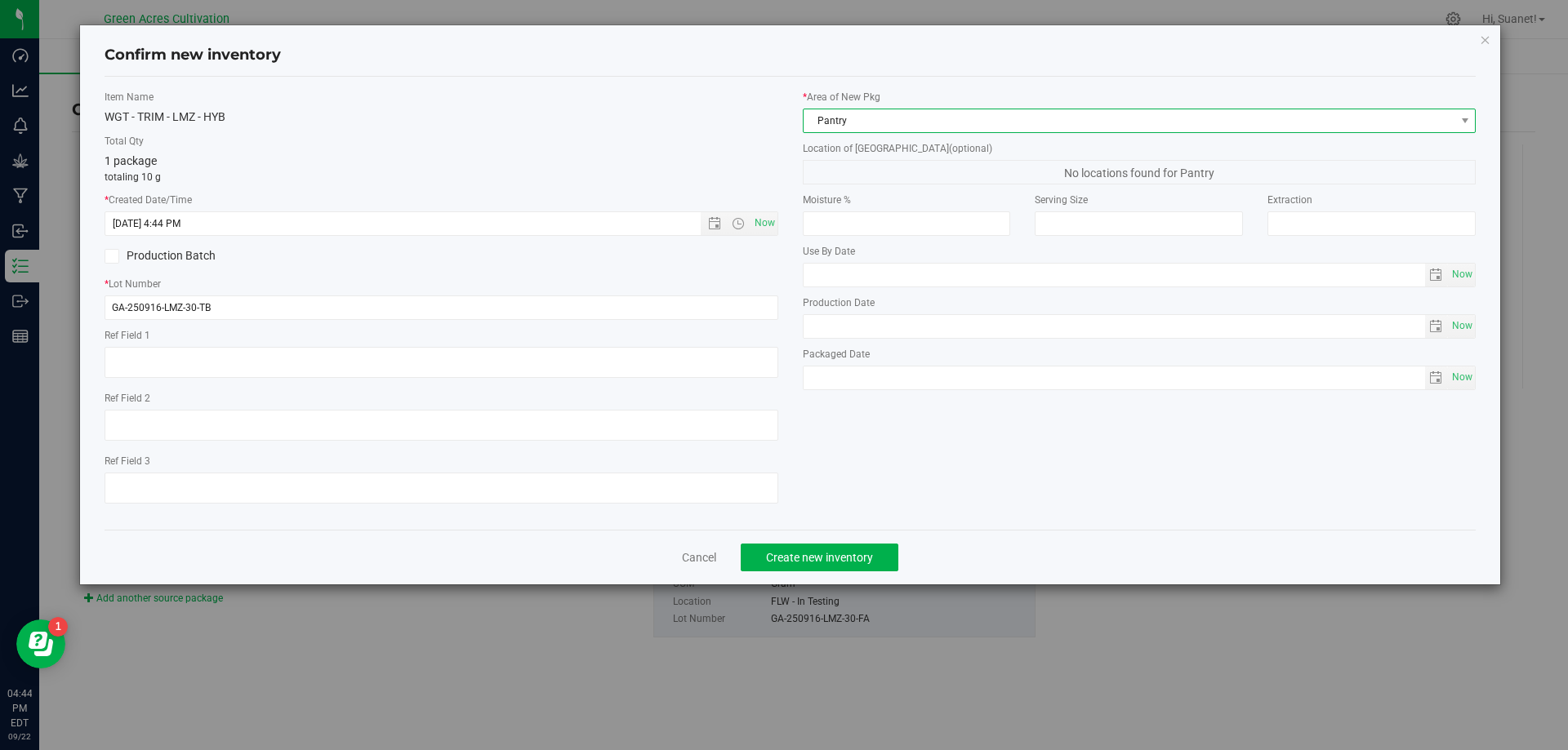
click at [878, 123] on span "Pantry" at bounding box center [1129, 121] width 652 height 23
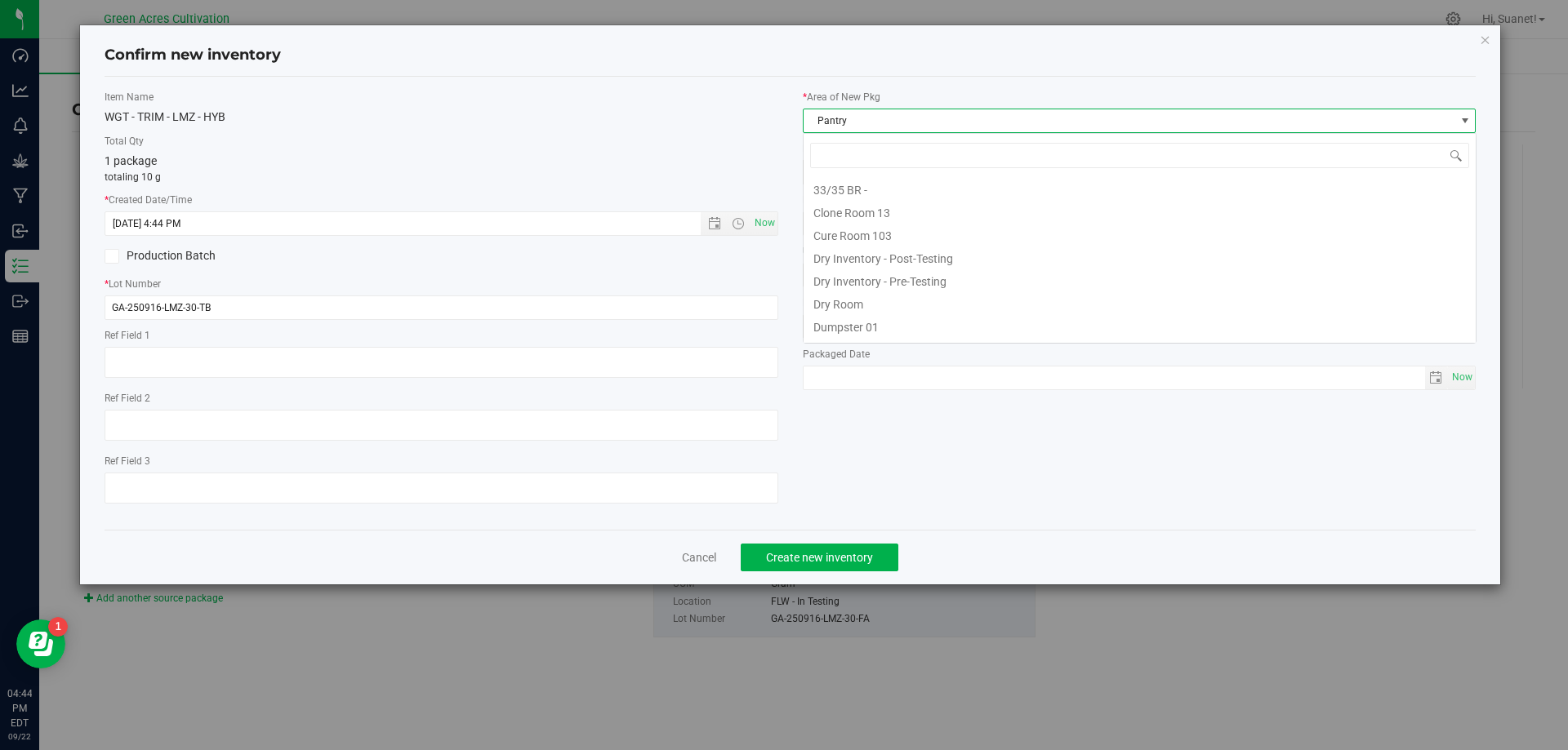
scroll to position [134, 0]
type input "DR"
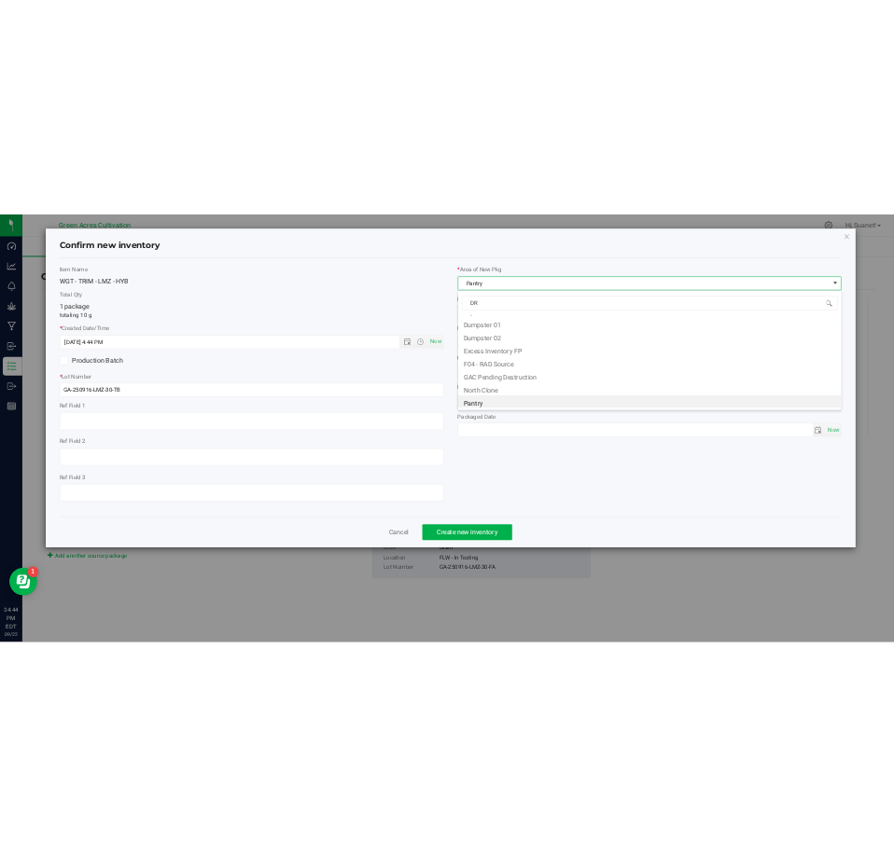
scroll to position [0, 0]
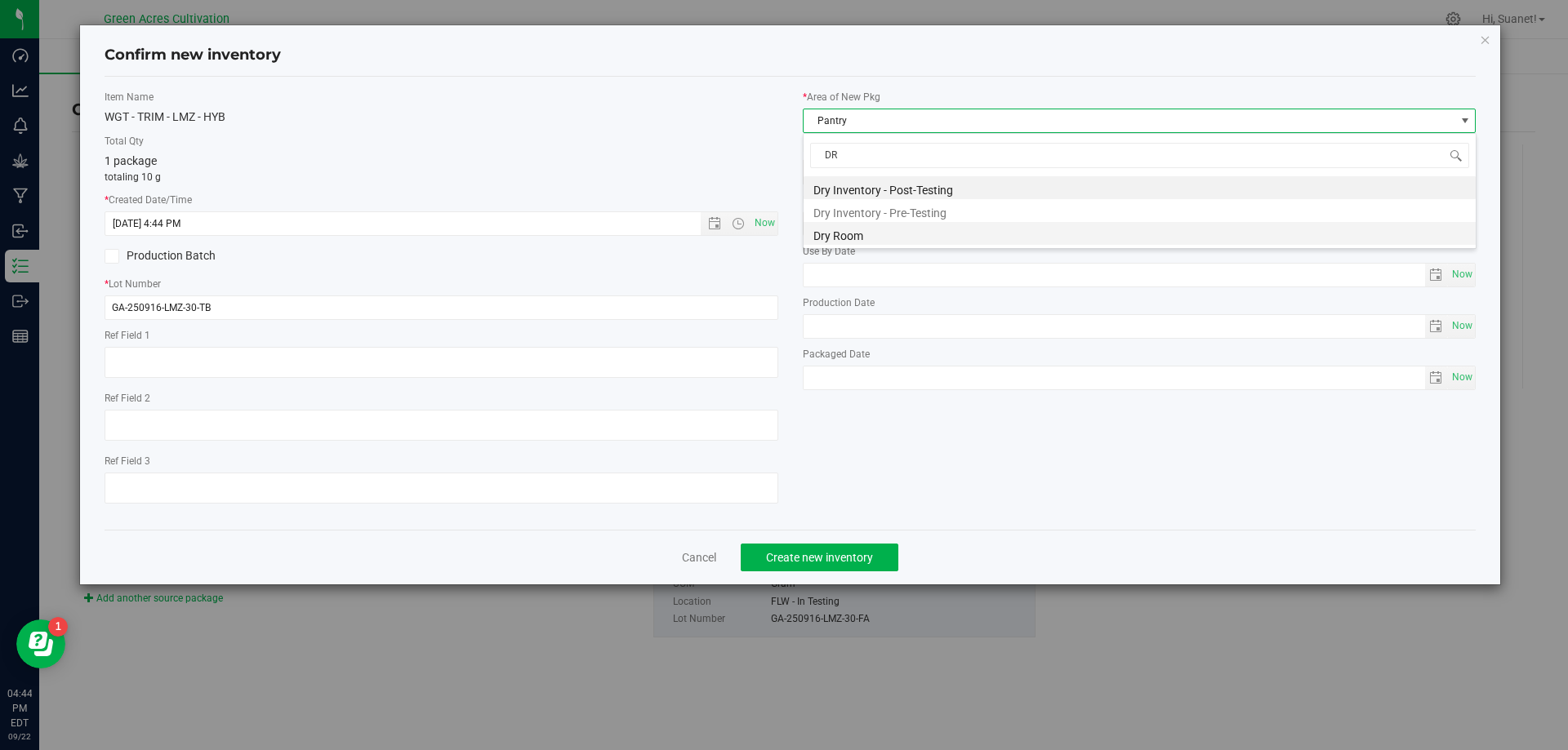
click at [852, 233] on li "Dry Room" at bounding box center [1140, 234] width 672 height 23
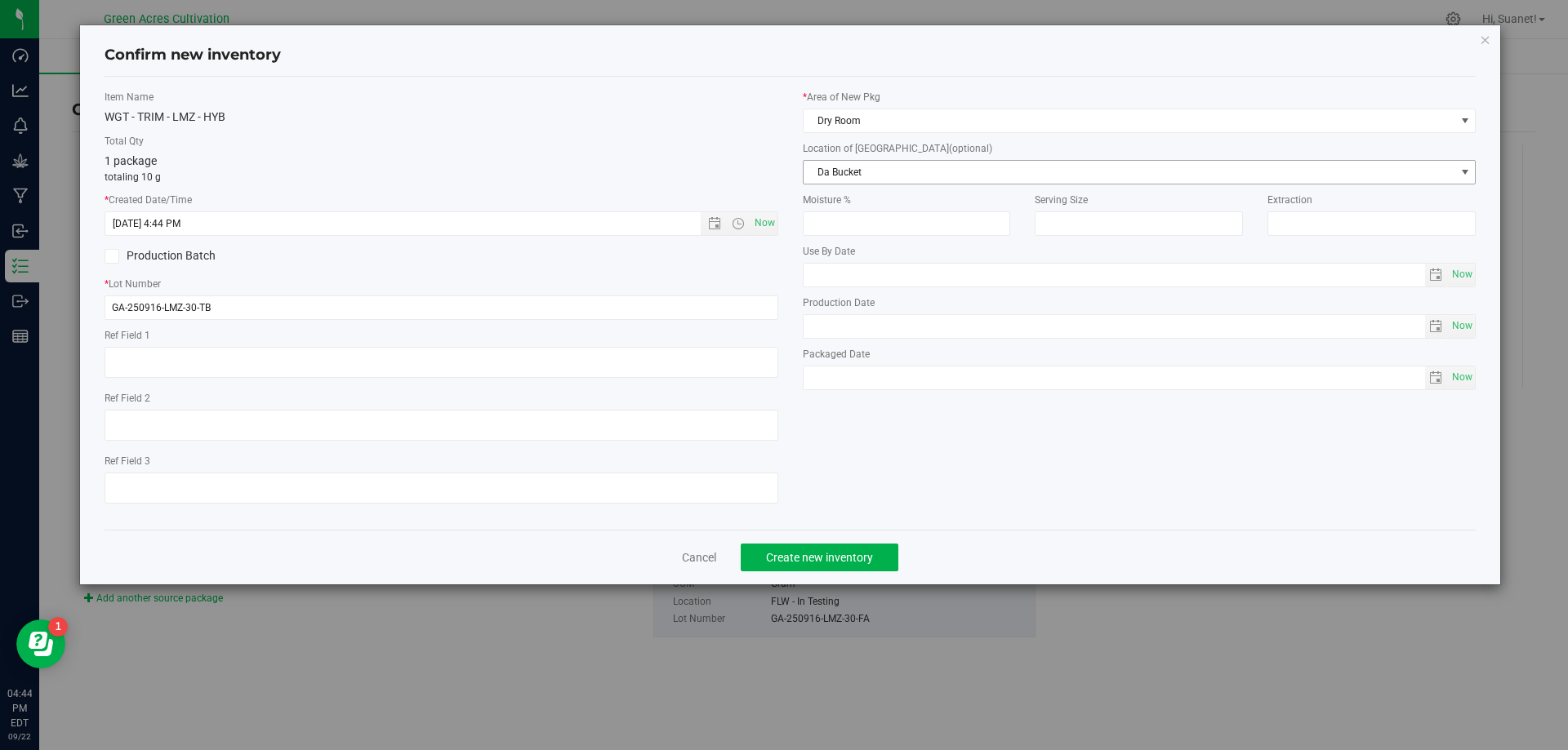
click at [894, 177] on span "Da Bucket" at bounding box center [1129, 172] width 652 height 23
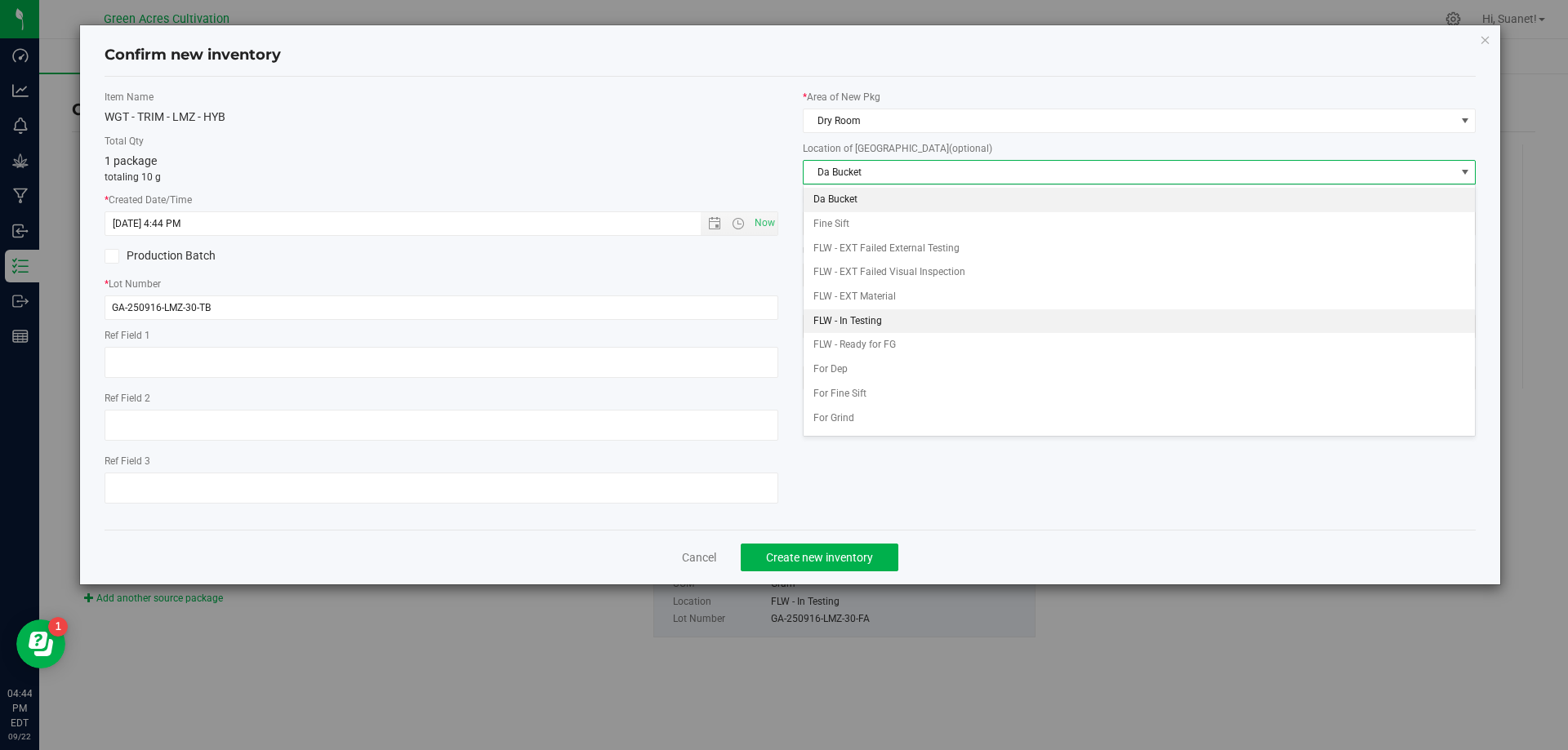
click at [868, 317] on li "FLW - In Testing" at bounding box center [1140, 322] width 672 height 25
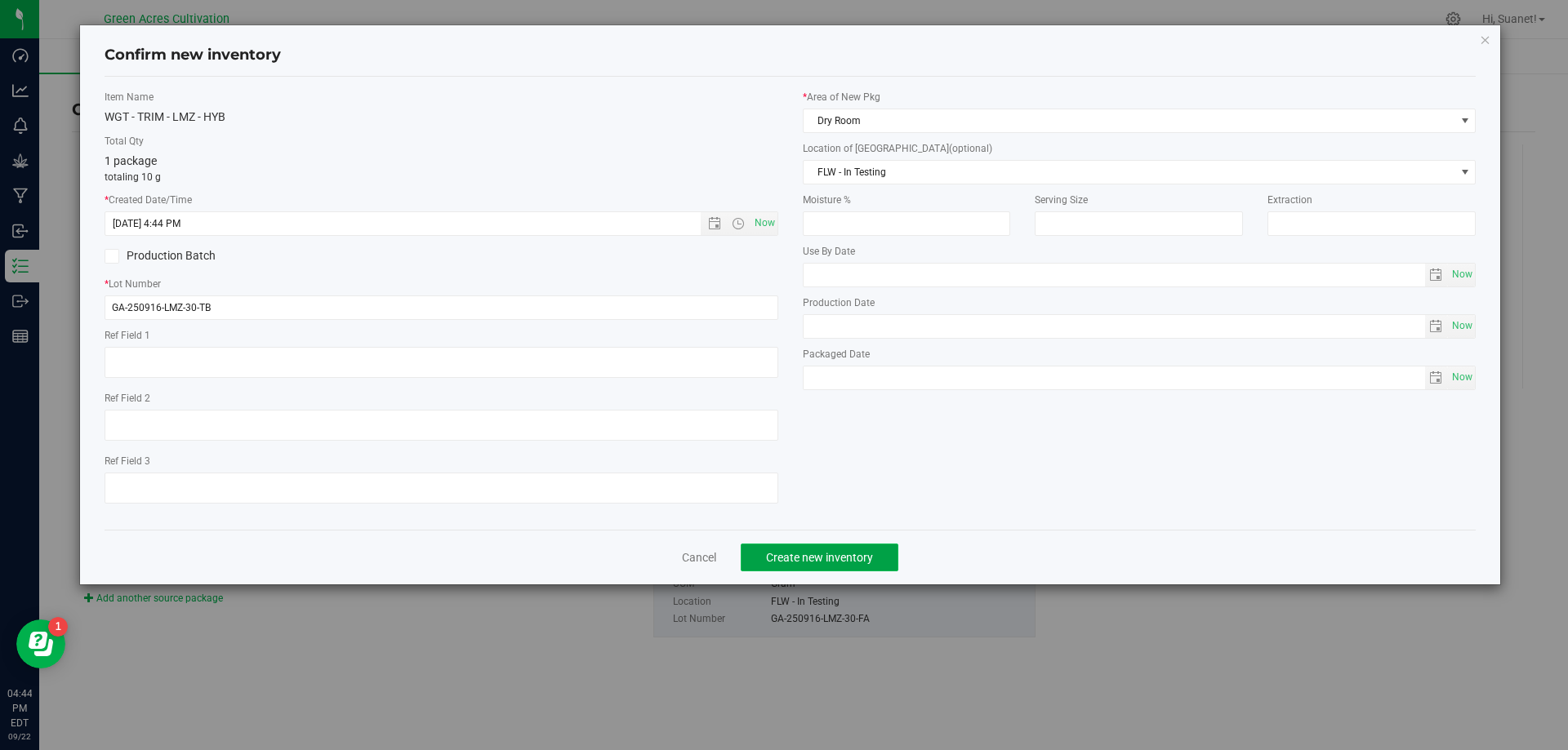
click at [834, 546] on button "Create new inventory" at bounding box center [819, 557] width 158 height 28
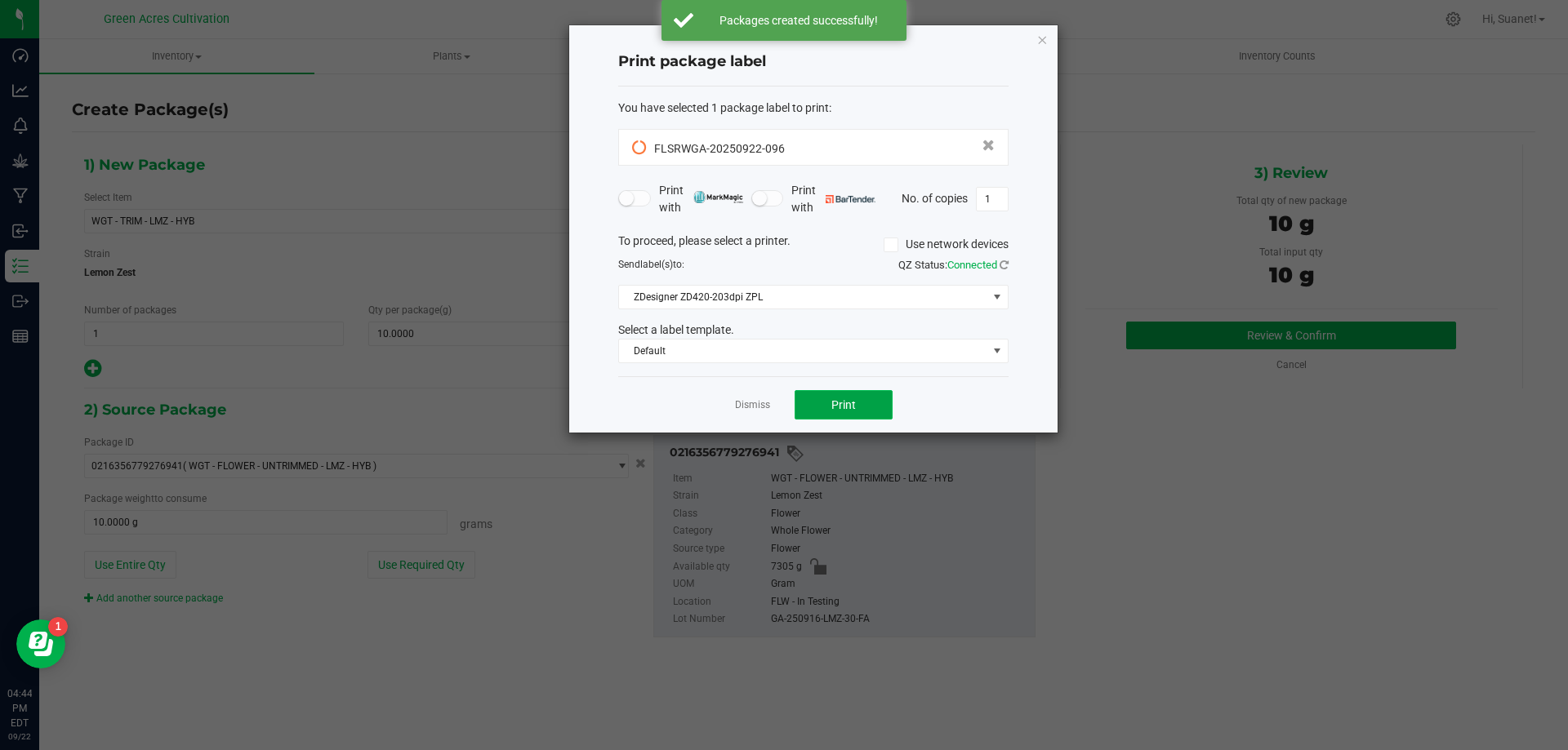
click at [827, 405] on button "Print" at bounding box center [844, 405] width 98 height 30
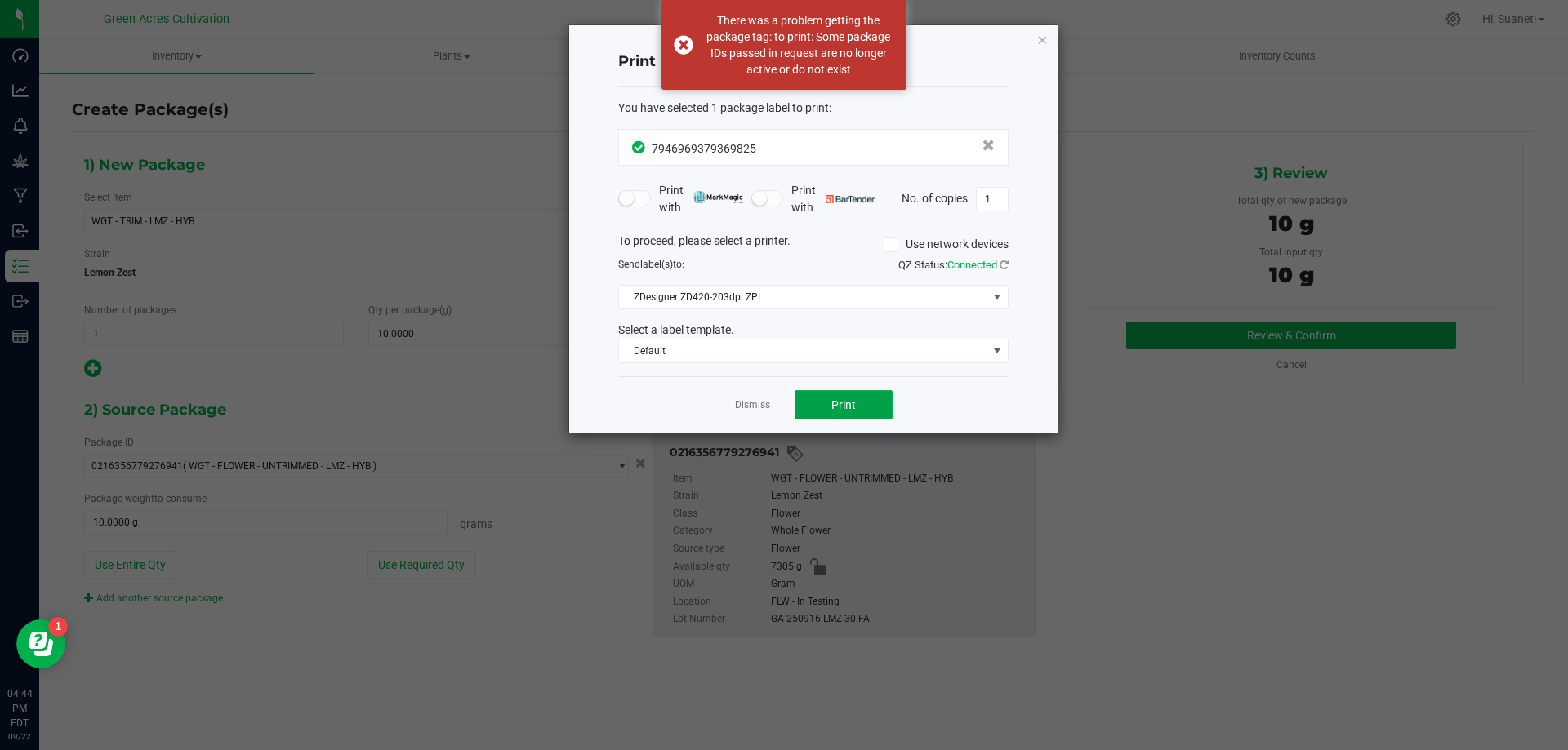
click at [825, 406] on button "Print" at bounding box center [844, 405] width 98 height 30
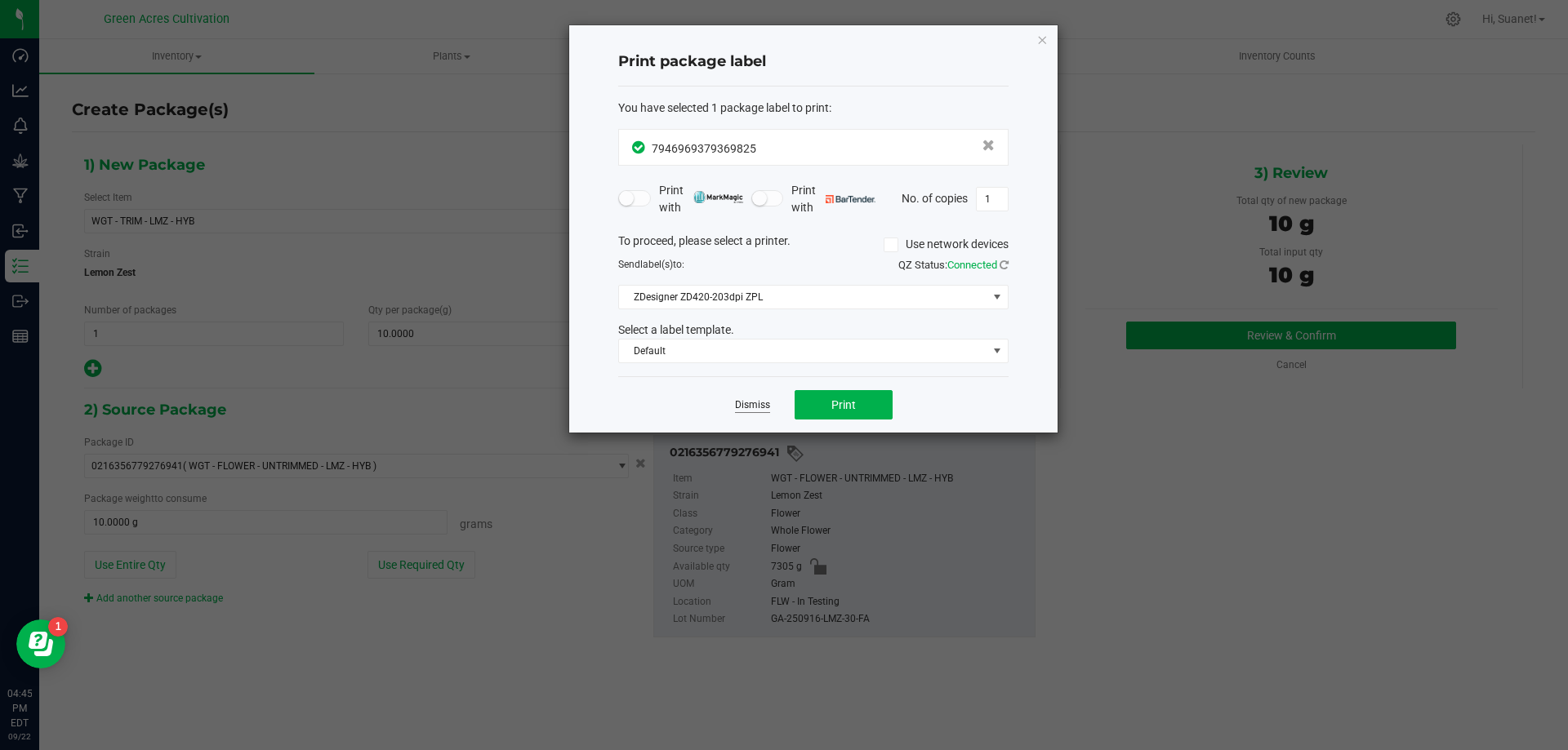
click at [749, 405] on link "Dismiss" at bounding box center [753, 405] width 35 height 14
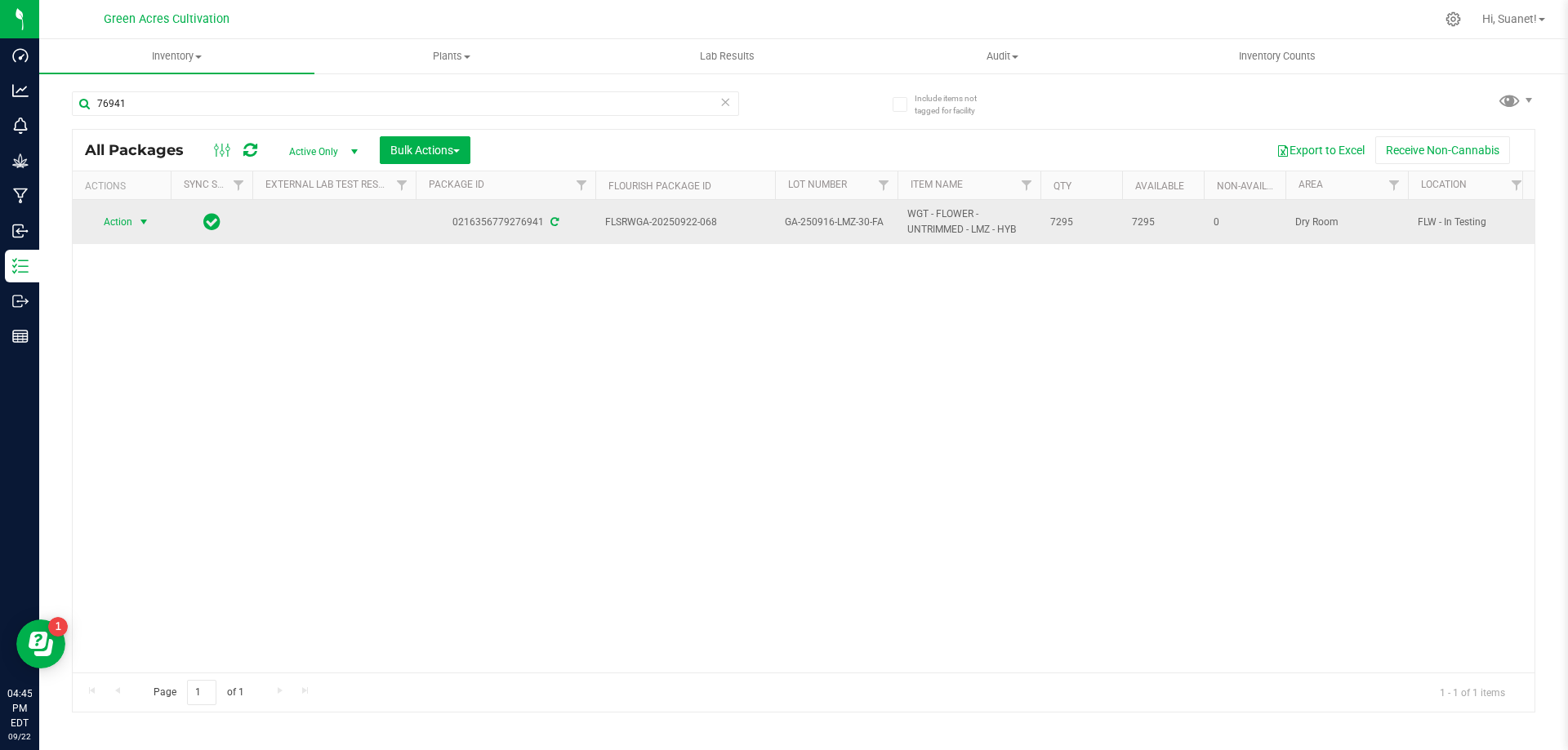
click at [119, 232] on span "Action" at bounding box center [111, 222] width 44 height 23
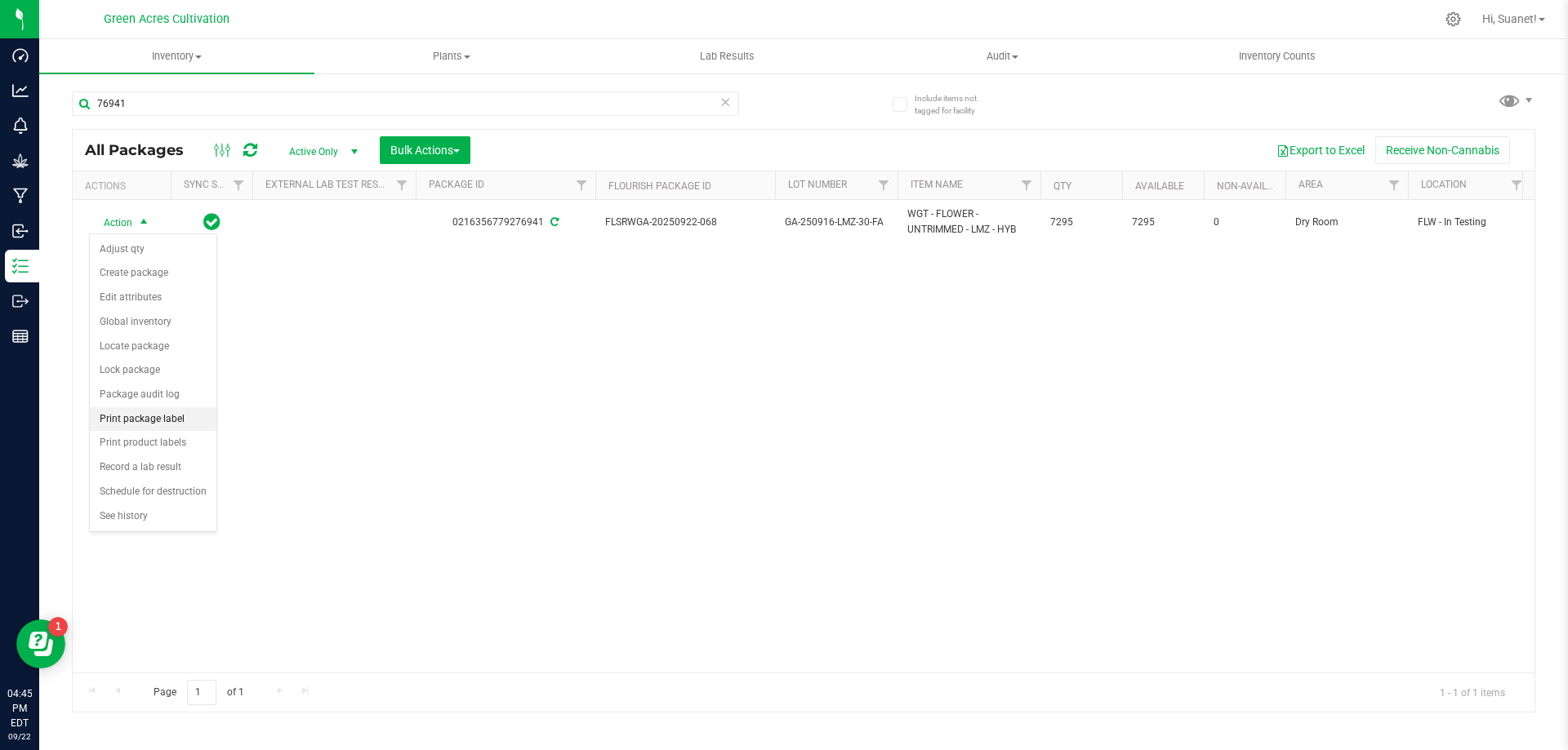
click at [188, 411] on li "Print package label" at bounding box center [153, 420] width 127 height 25
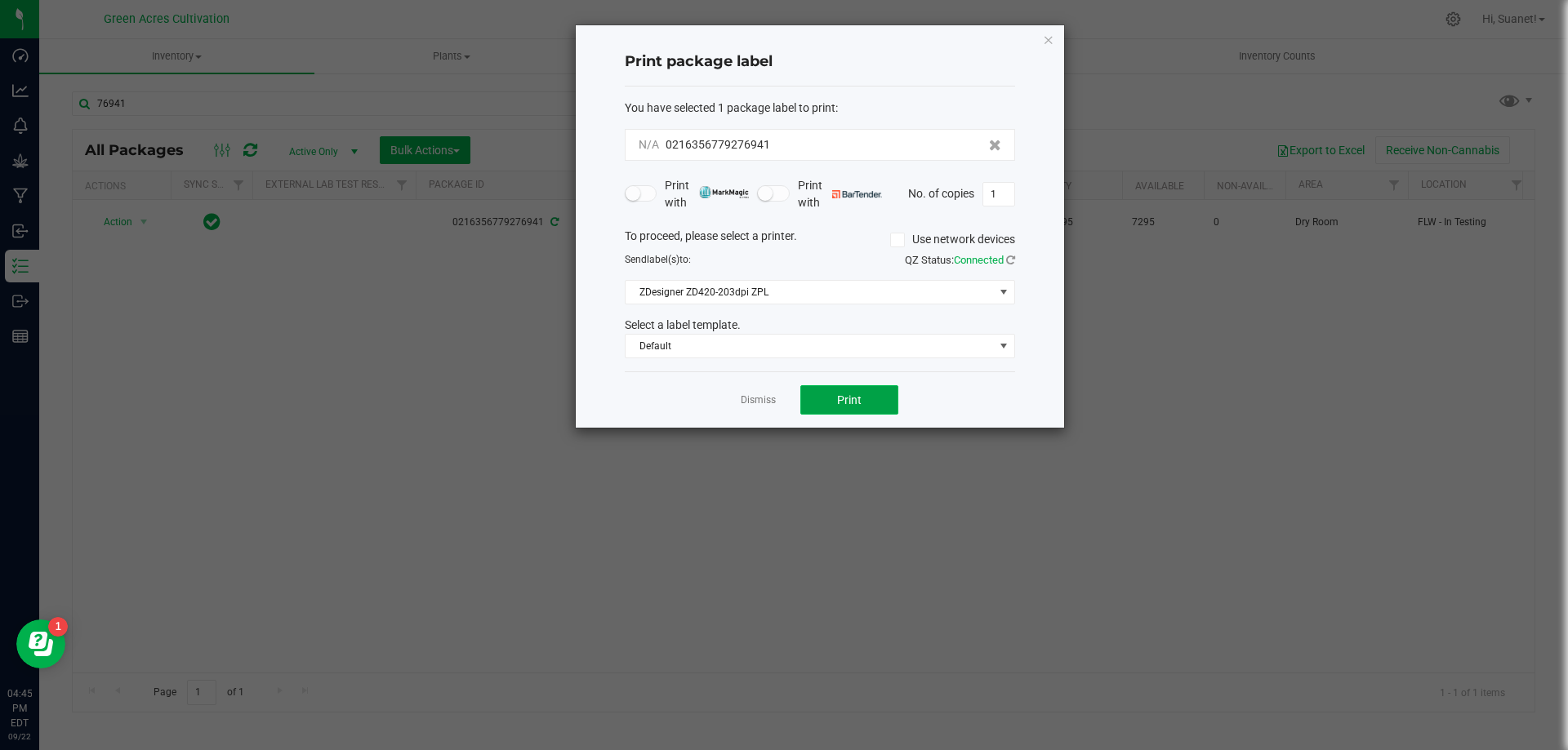
click at [832, 391] on button "Print" at bounding box center [849, 400] width 98 height 30
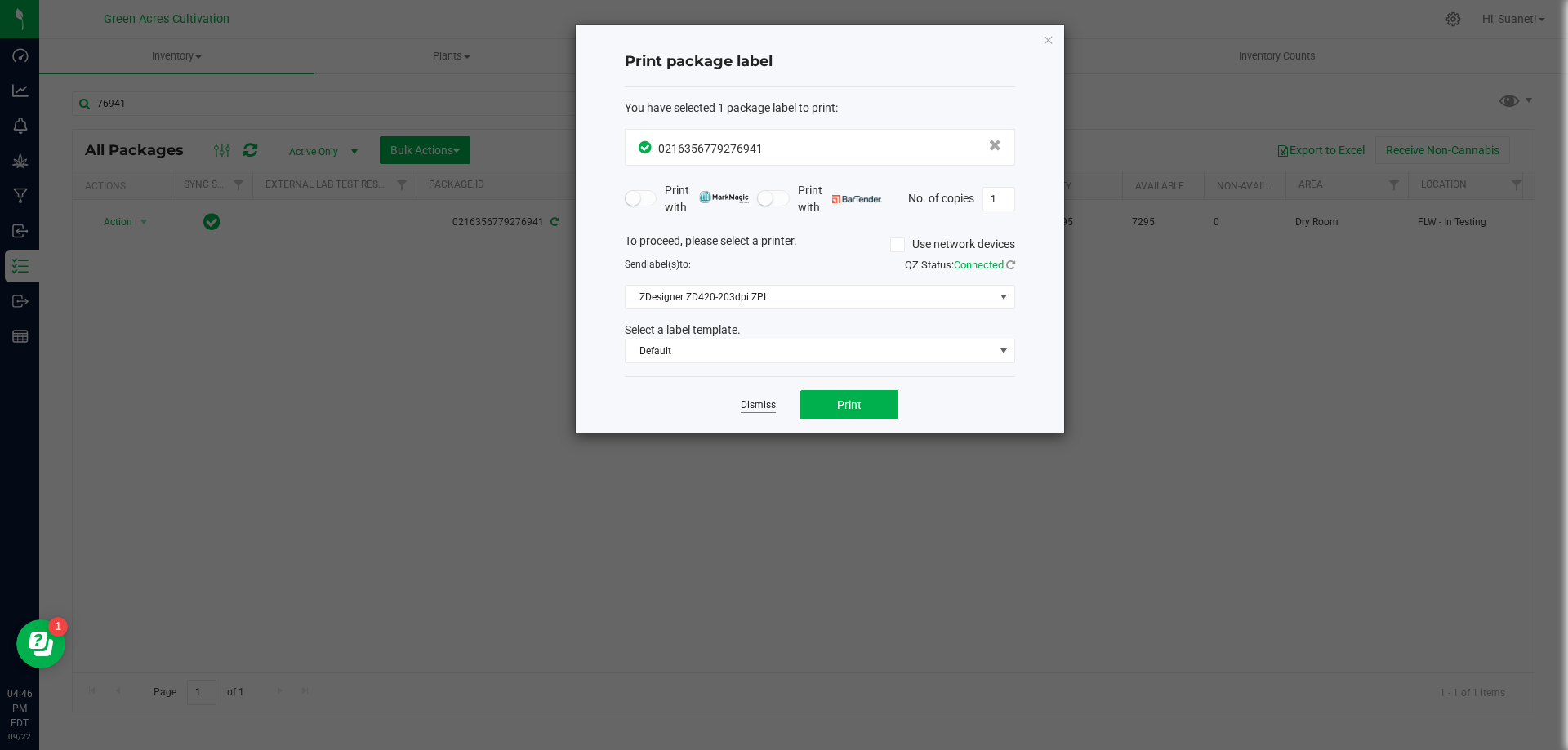
click at [756, 405] on link "Dismiss" at bounding box center [758, 405] width 35 height 14
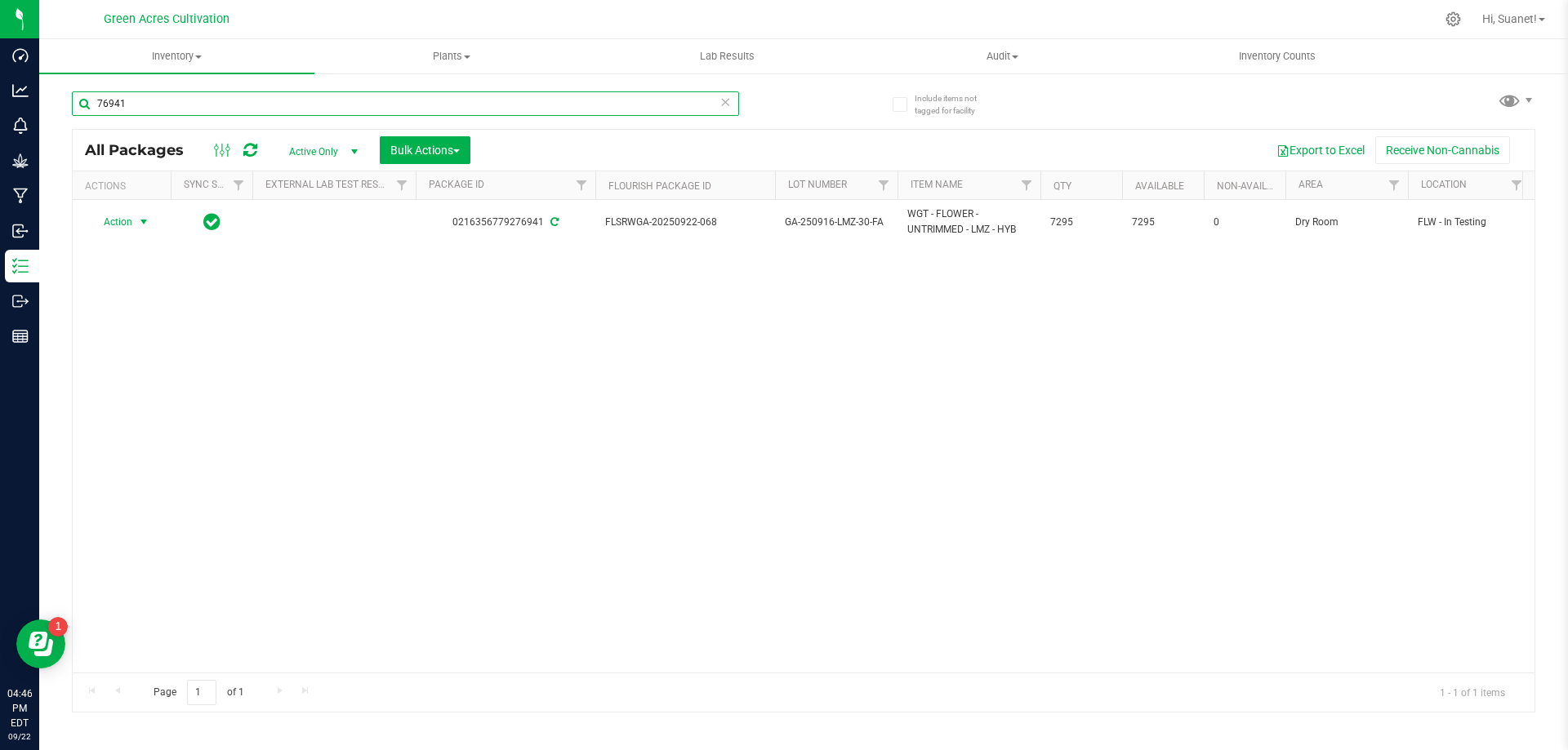
click at [140, 104] on input "76941" at bounding box center [405, 103] width 667 height 25
type input "39622"
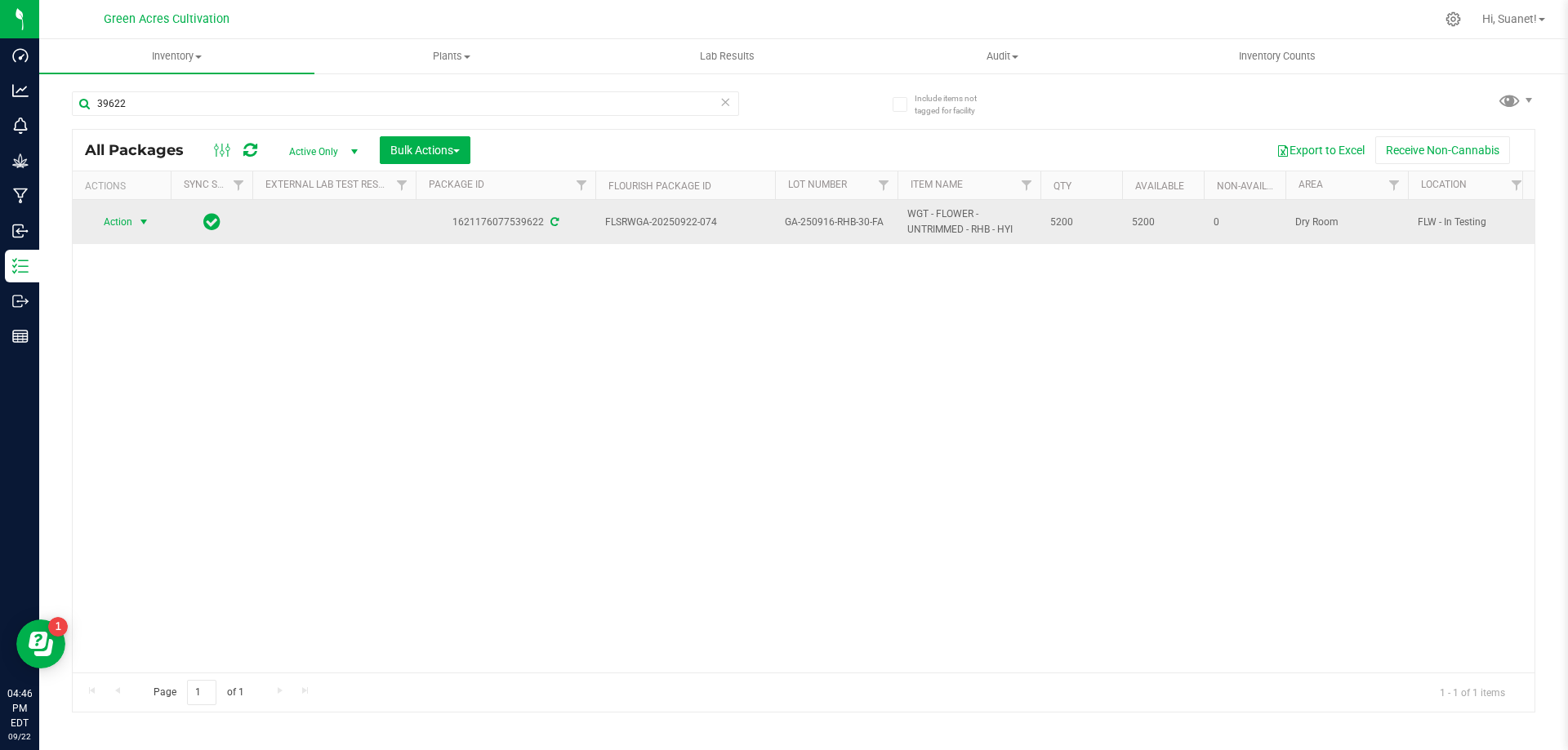
click at [134, 224] on span "select" at bounding box center [144, 222] width 20 height 23
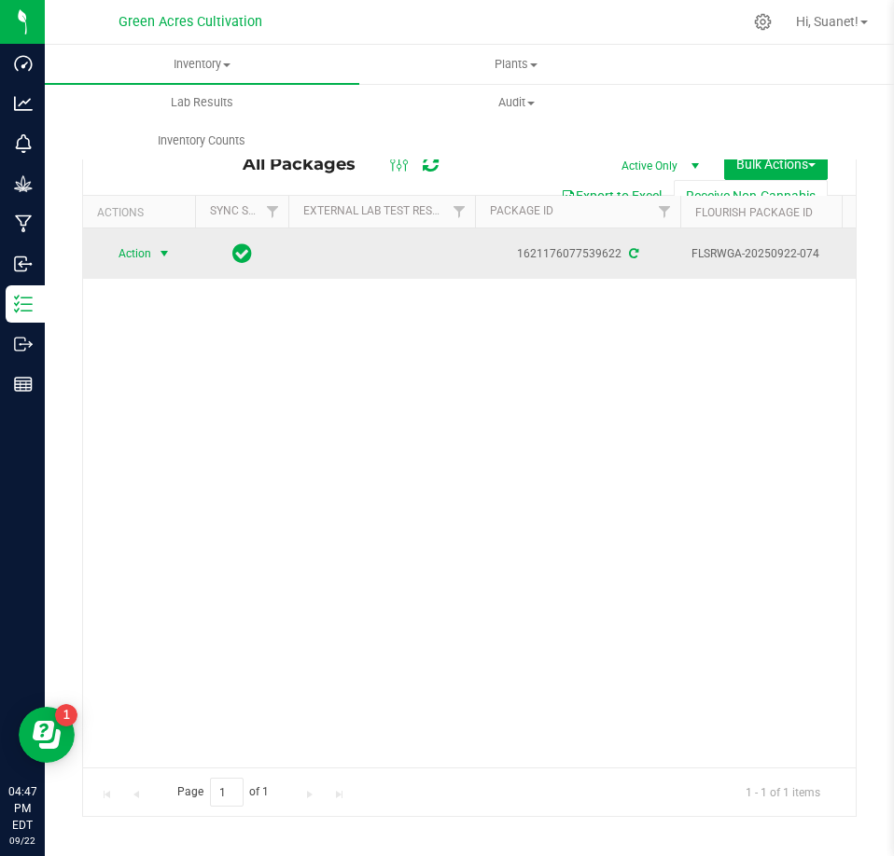
click at [132, 244] on span "Action" at bounding box center [127, 254] width 50 height 26
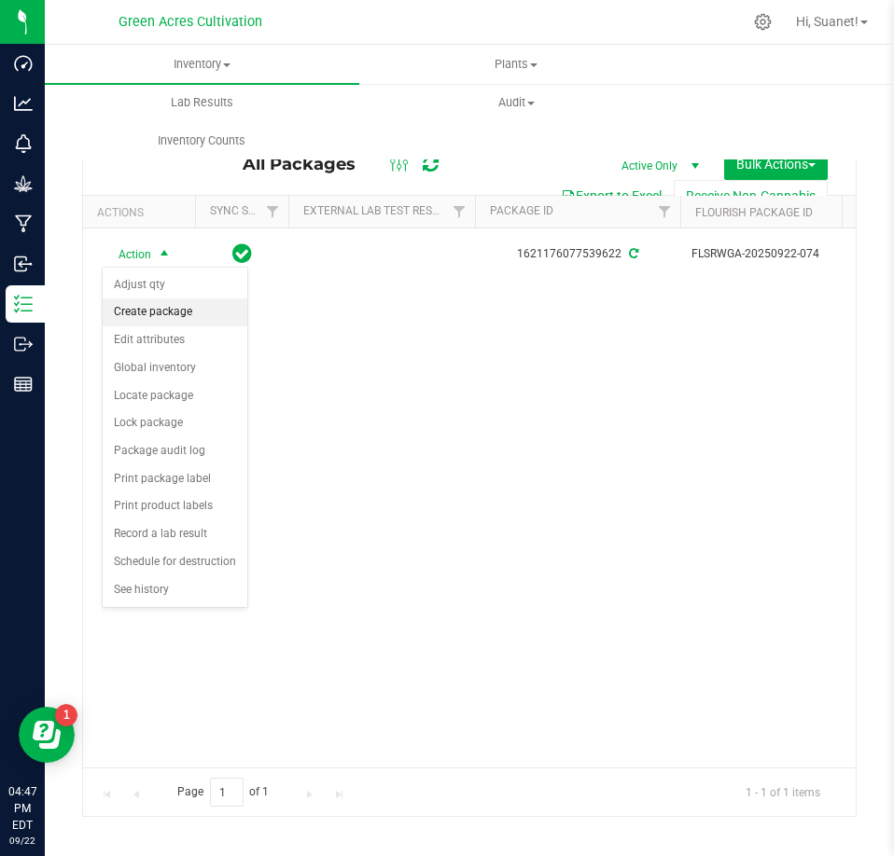
click at [163, 307] on li "Create package" at bounding box center [175, 313] width 145 height 28
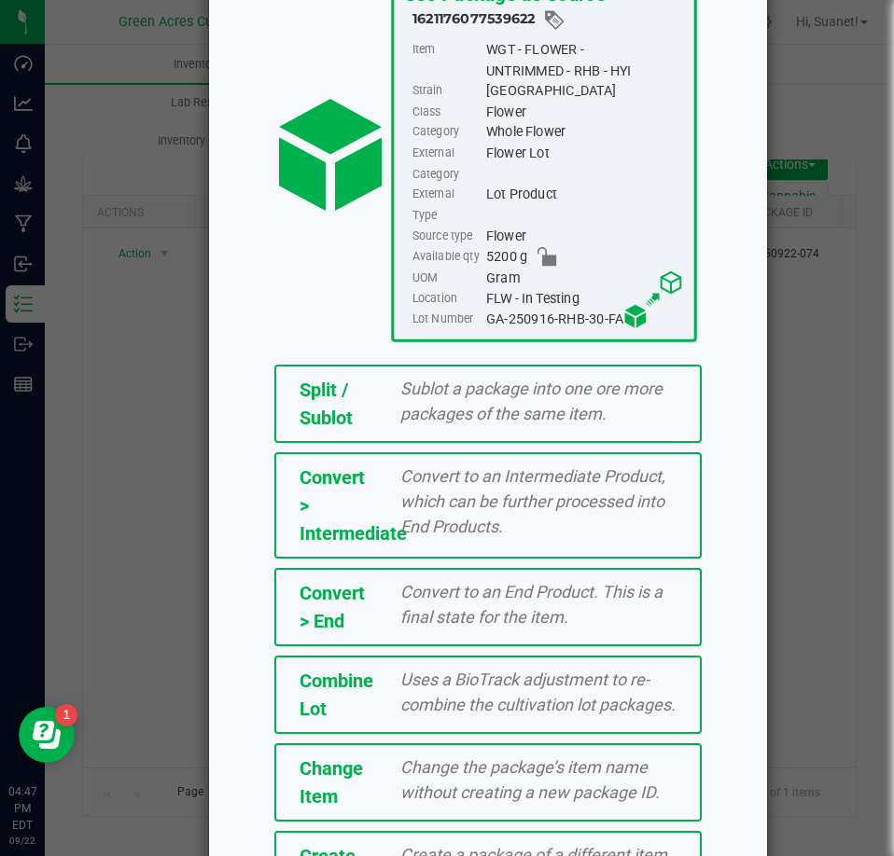
scroll to position [296, 0]
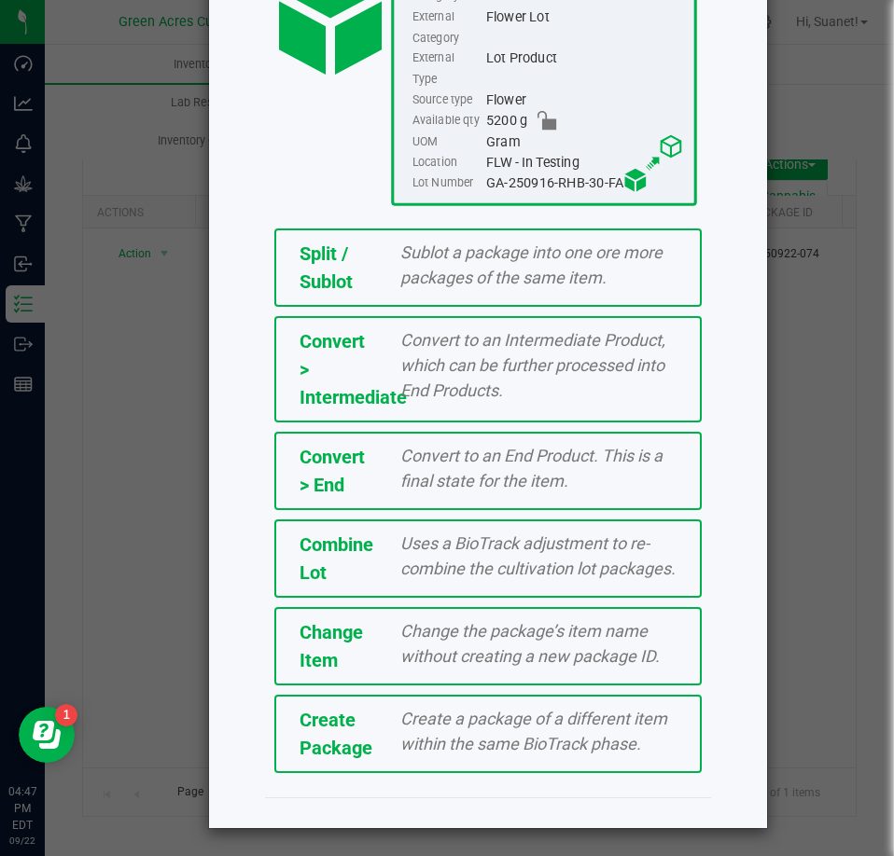
click at [355, 724] on div "Create Package" at bounding box center [336, 734] width 102 height 56
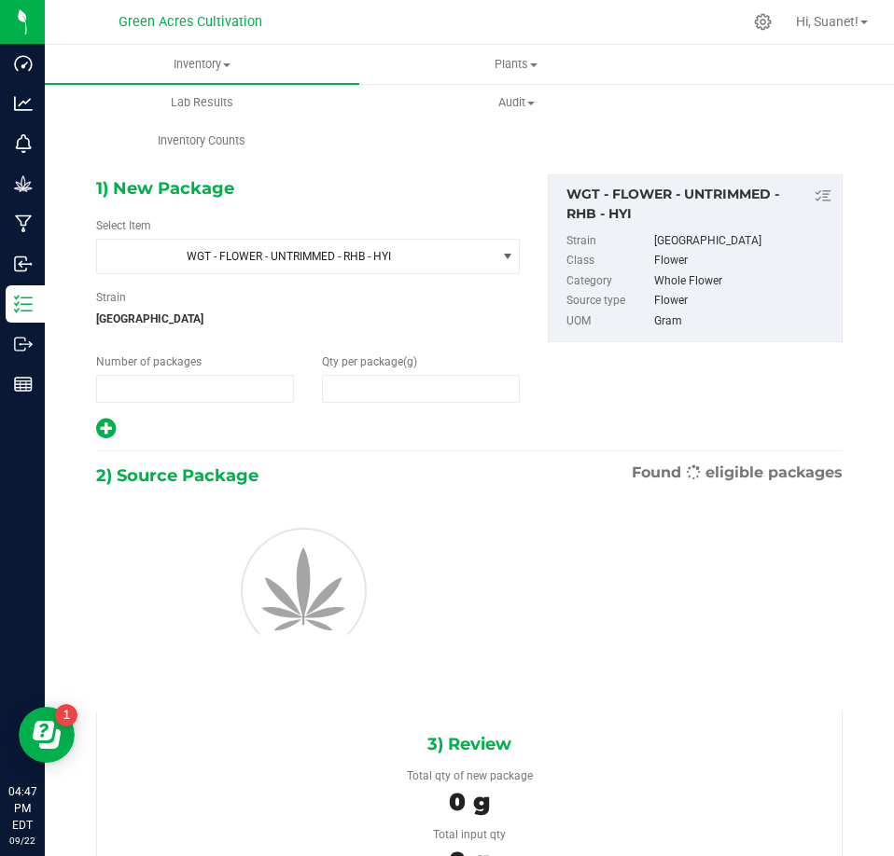
type input "1"
type input "0.0000"
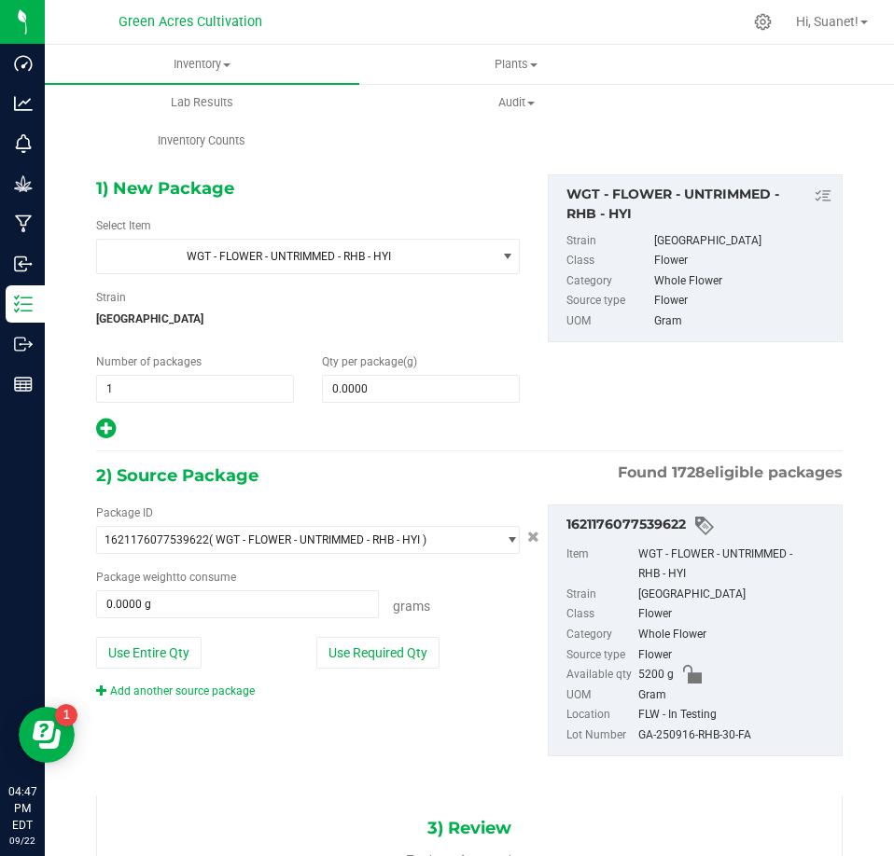
click at [435, 235] on div "Select Item WGT - FLOWER - UNTRIMMED - RHB - HYI 007UP - Flower 007UP - Waste 8…" at bounding box center [308, 245] width 424 height 57
click at [432, 249] on span "WGT - FLOWER - UNTRIMMED - RHB - HYI" at bounding box center [288, 257] width 369 height 26
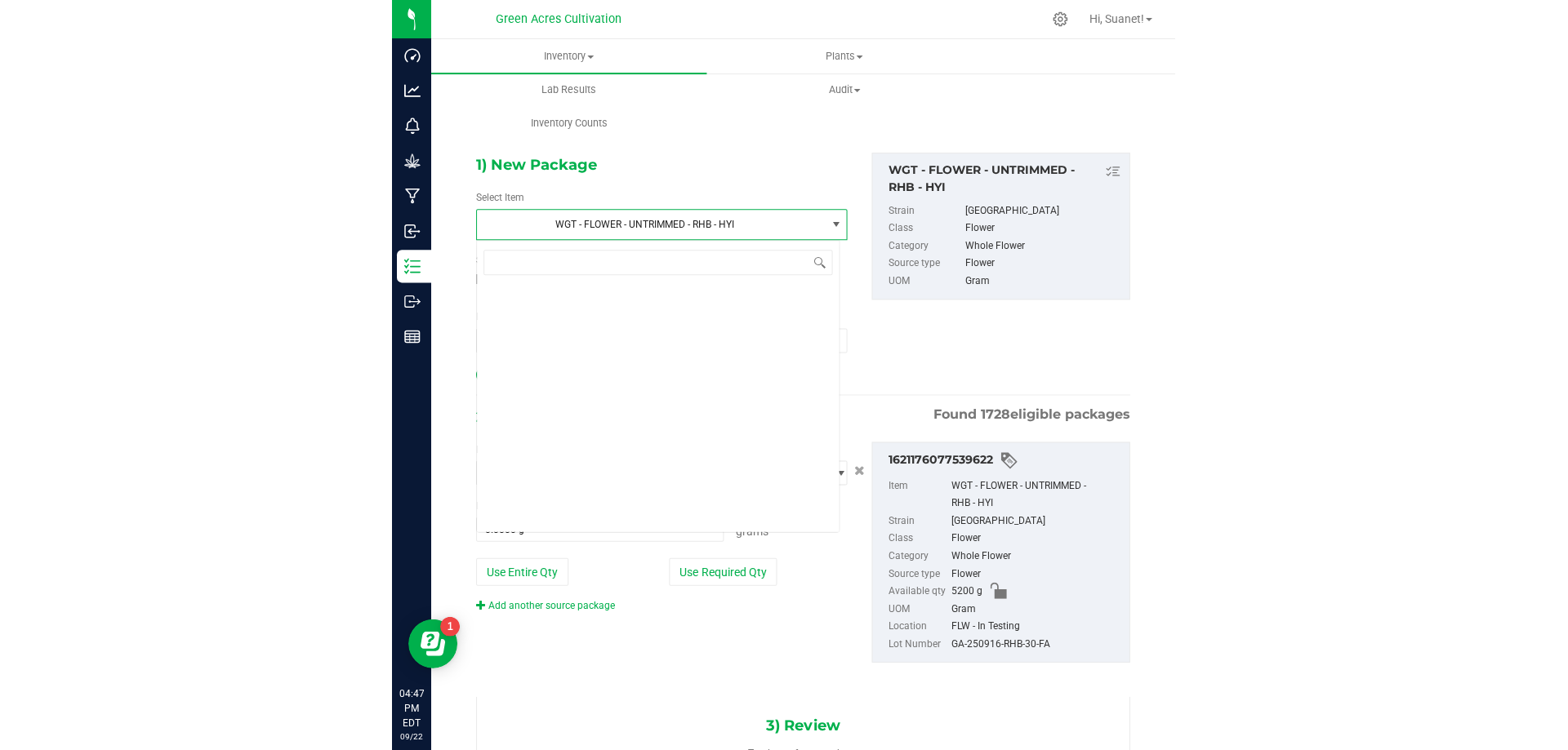
scroll to position [356666, 0]
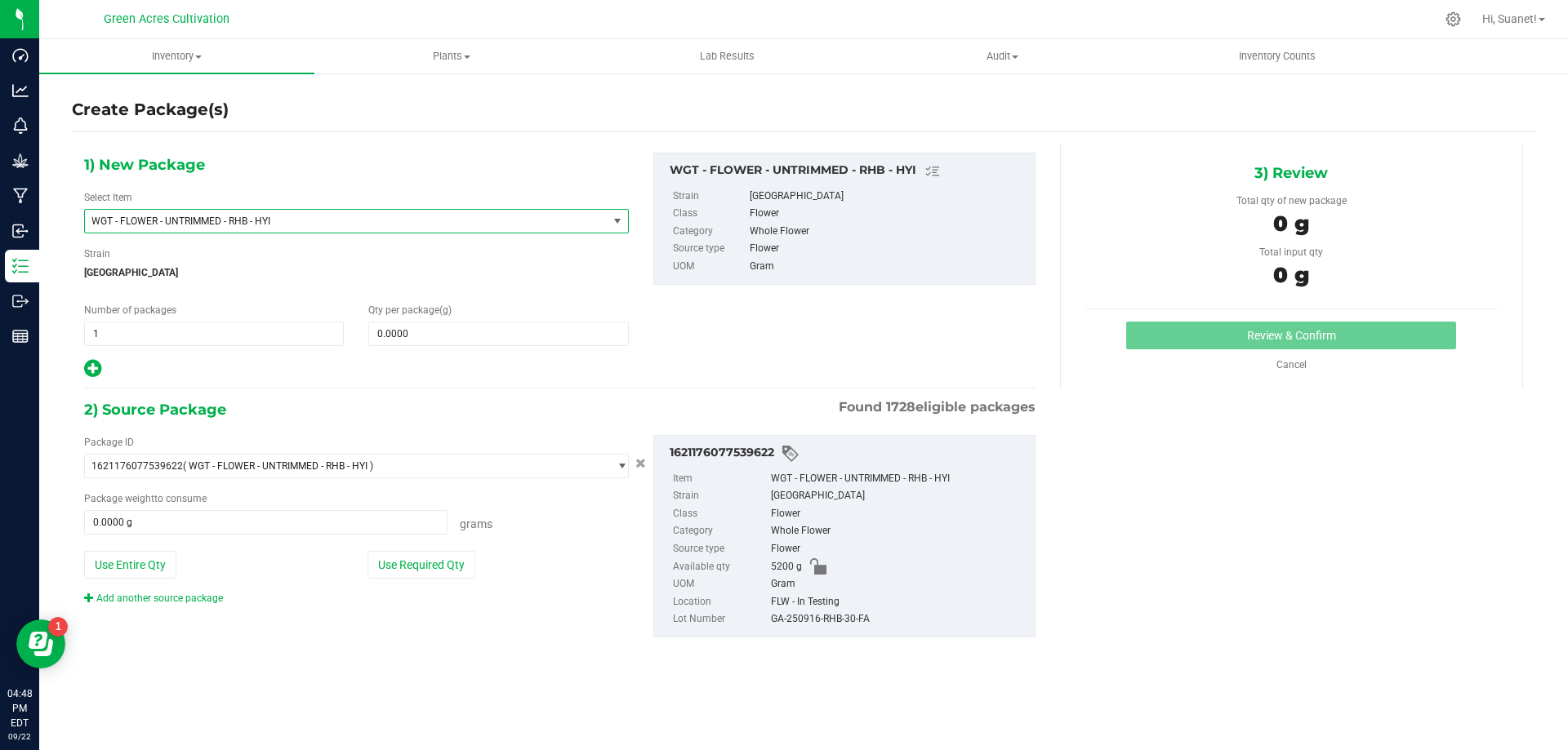
click at [259, 216] on span "WGT - FLOWER - UNTRIMMED - RHB - HYI" at bounding box center [335, 221] width 489 height 11
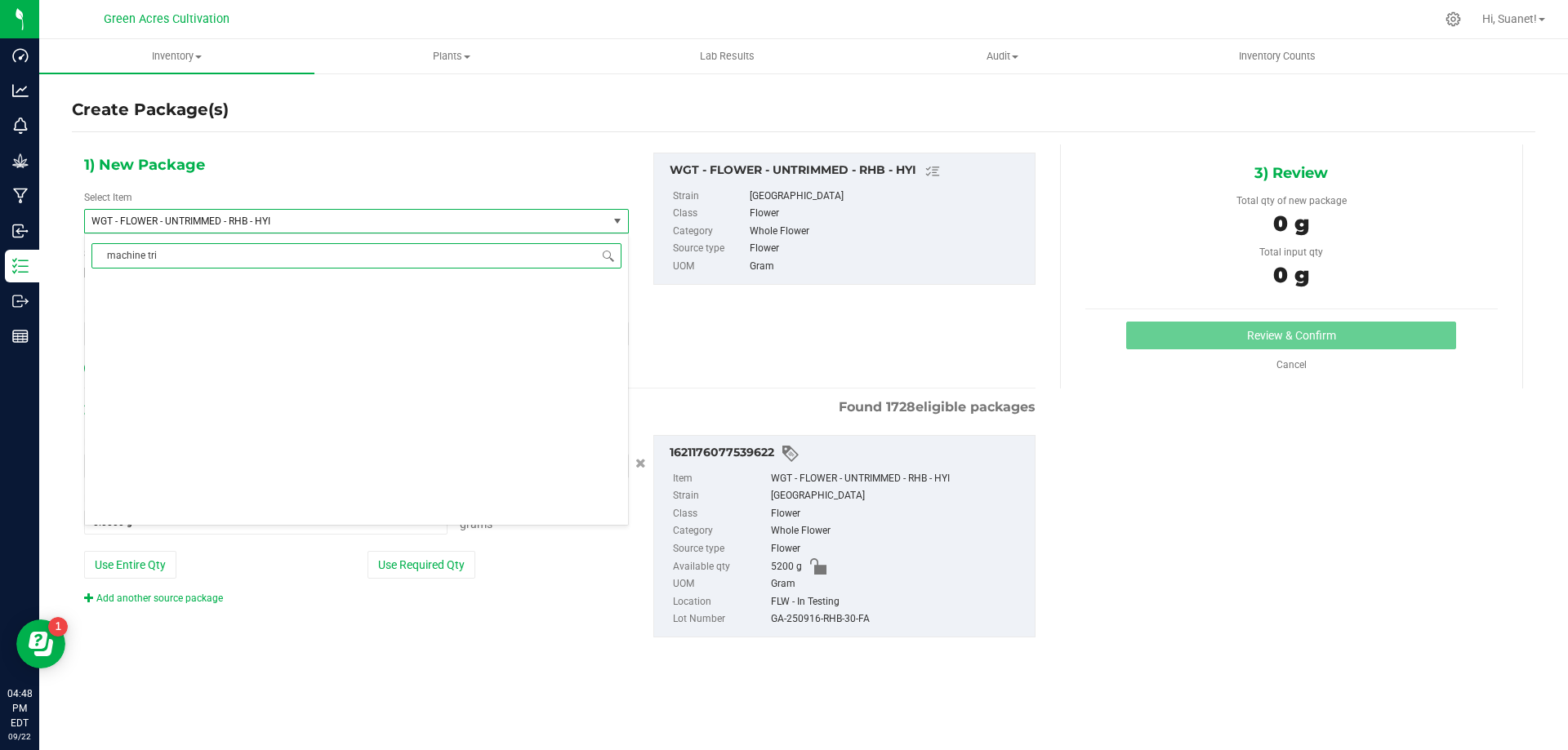
scroll to position [0, 0]
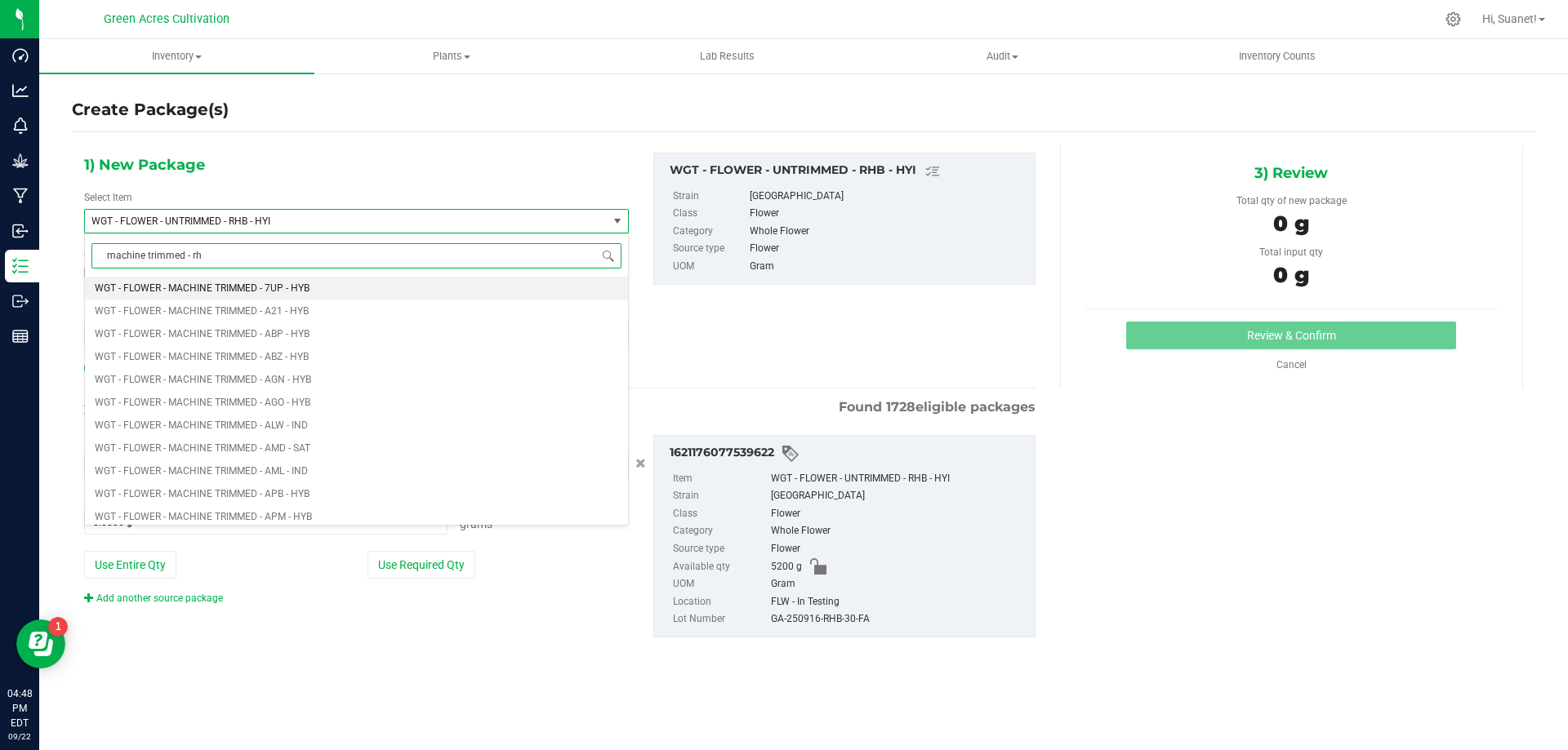
type input "machine trimmed - rhb"
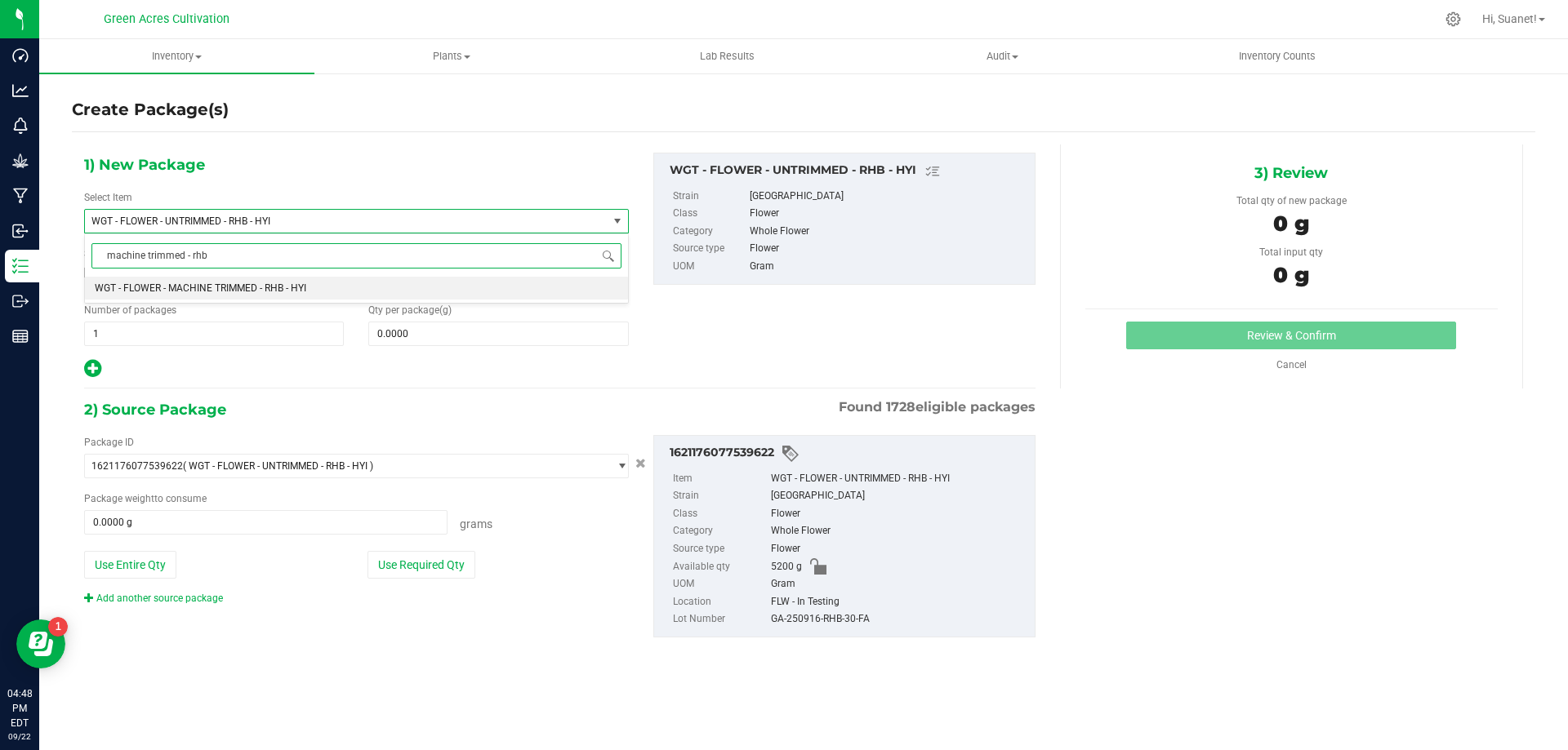
click at [236, 292] on span "WGT - FLOWER - MACHINE TRIMMED - RHB - HYI" at bounding box center [200, 288] width 212 height 11
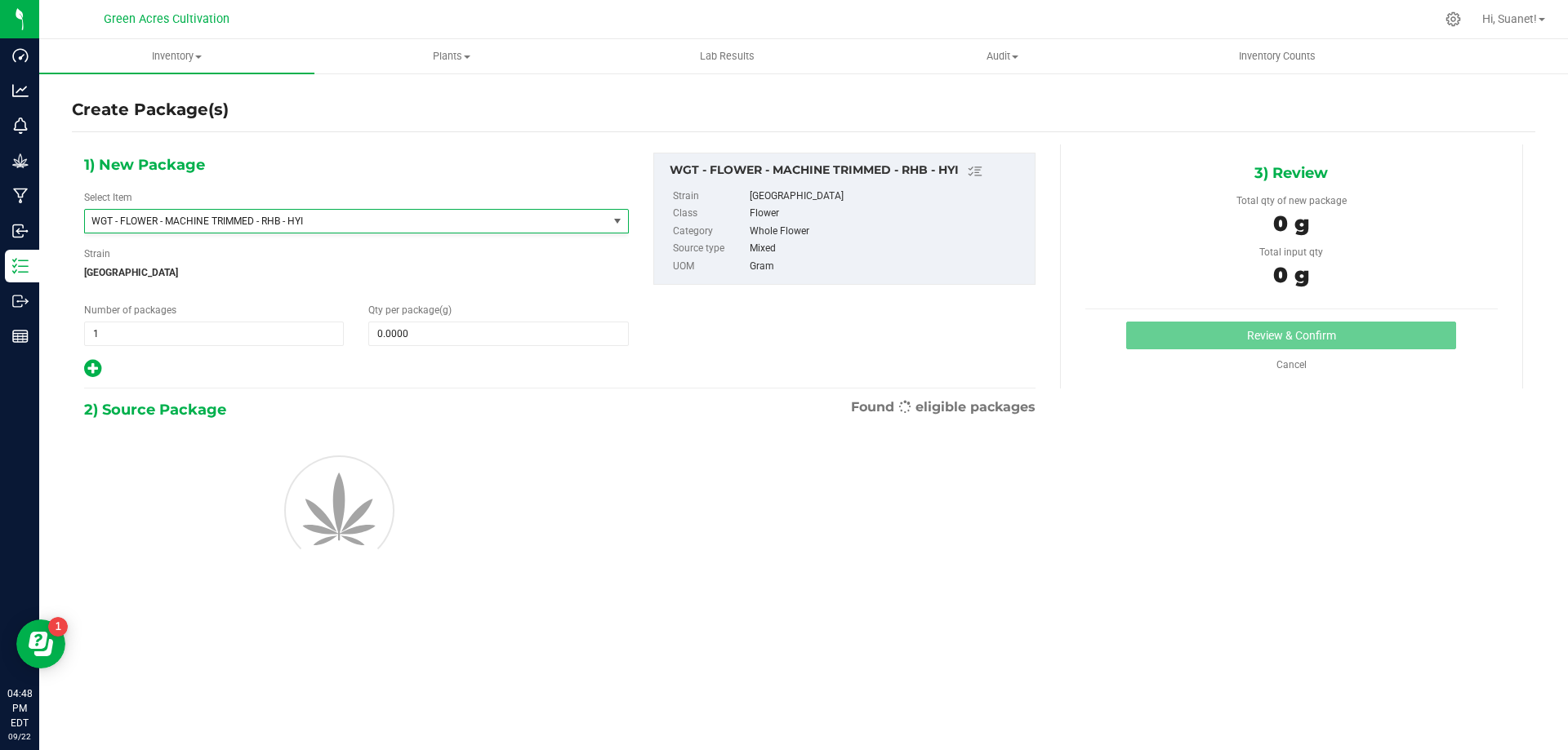
scroll to position [342971, 0]
type input "0.0000"
click at [426, 330] on input "0.0000" at bounding box center [498, 334] width 258 height 23
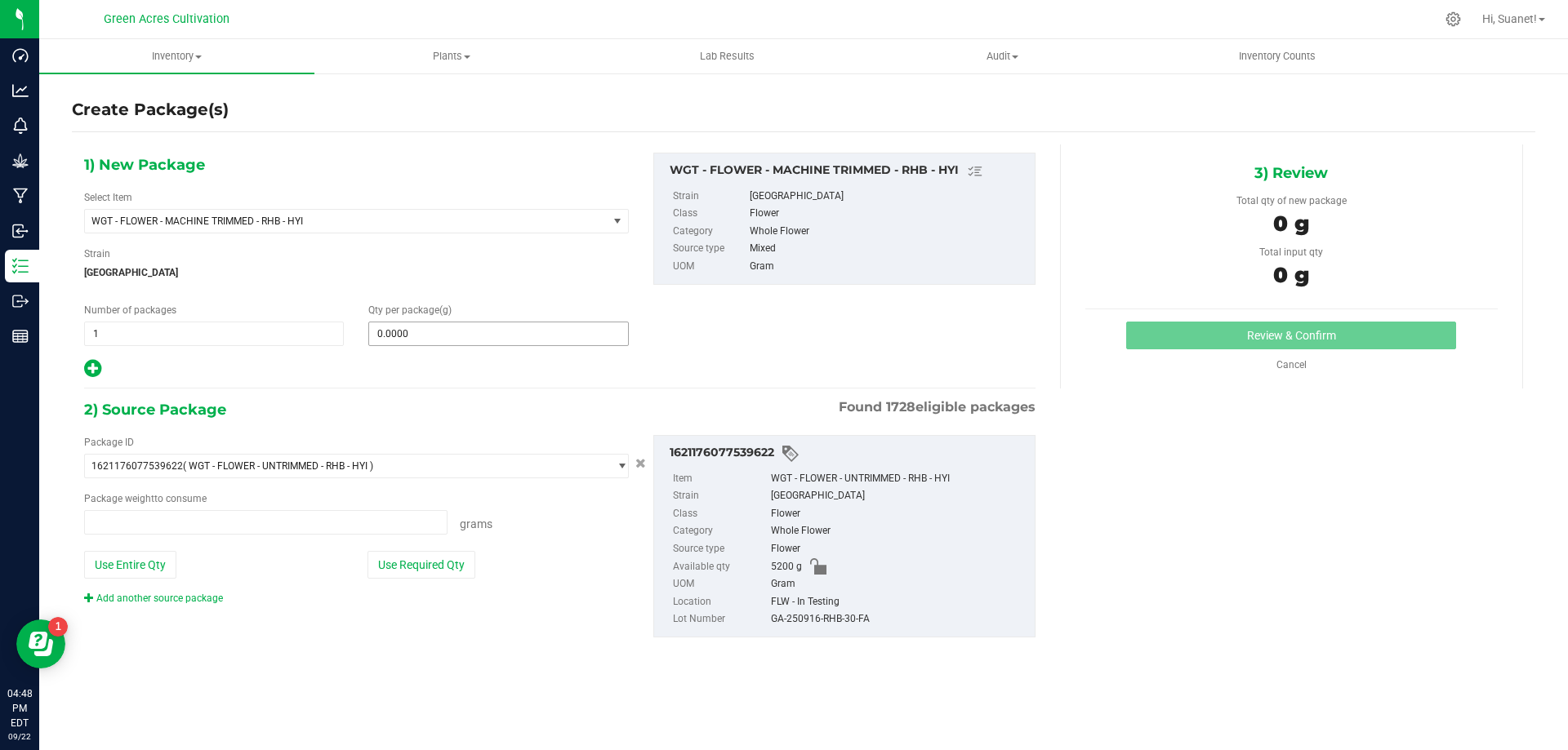
type input "0.0000 g"
type input "10"
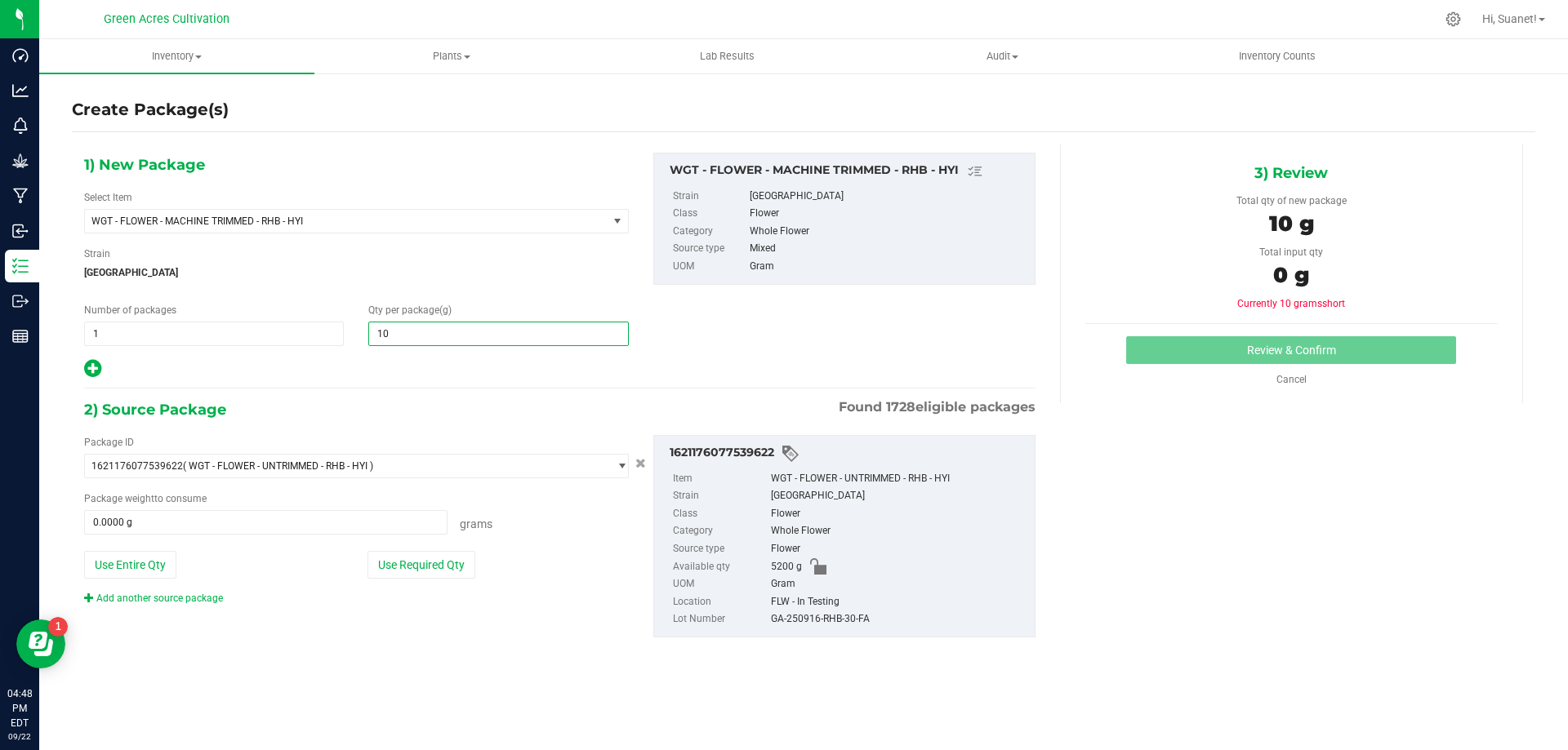
type input "10.0000"
drag, startPoint x: 482, startPoint y: 656, endPoint x: 499, endPoint y: 561, distance: 96.5
click at [482, 650] on div "2) Source Package Found 1728 eligible packages Package ID 1621176077539622 ( WG…" at bounding box center [559, 530] width 952 height 266
click at [447, 557] on button "Use Required Qty" at bounding box center [421, 565] width 108 height 28
type input "10.0000 g"
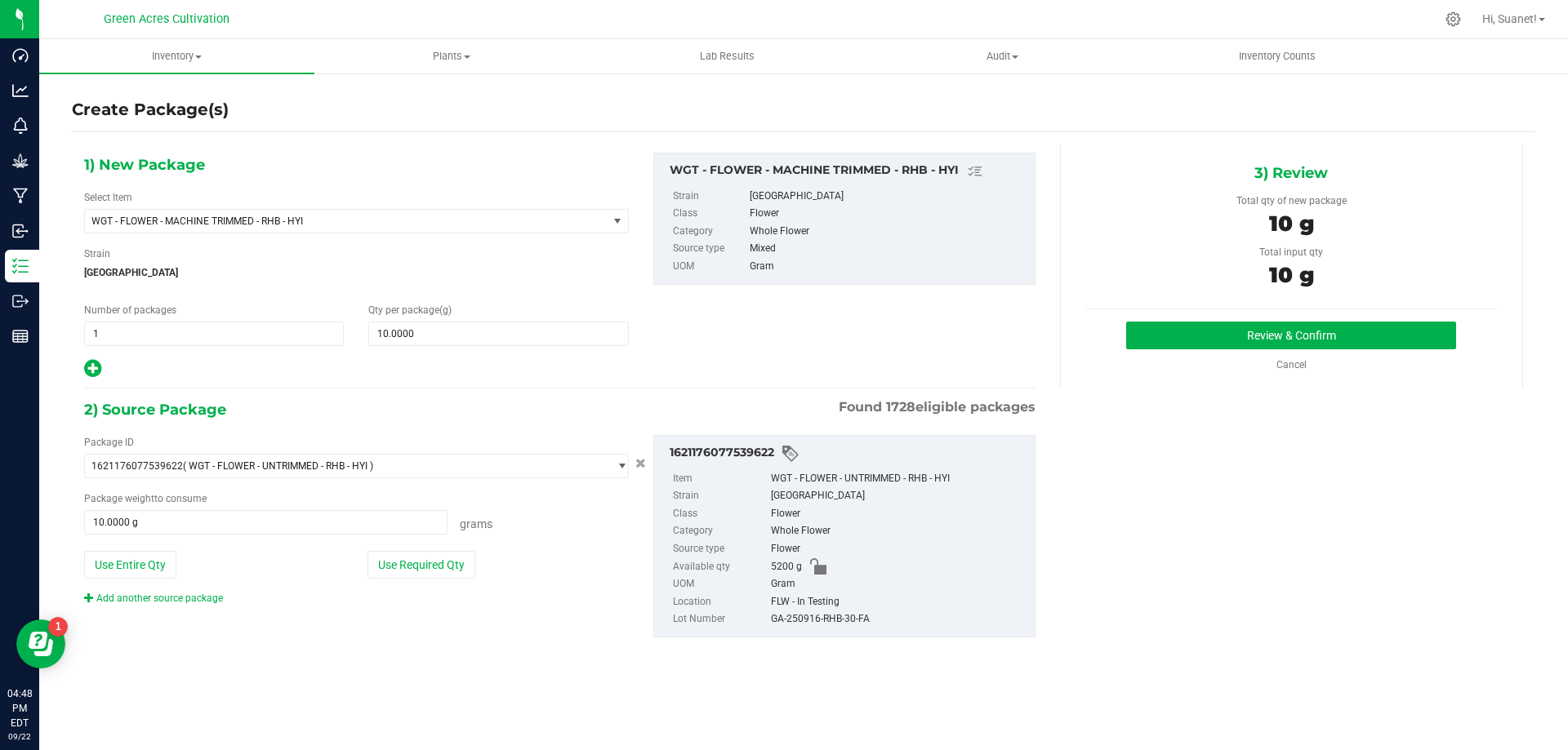
click at [843, 623] on div "GA-250916-RHB-30-FA" at bounding box center [899, 620] width 256 height 18
copy div "GA-250916-RHB-30-FA"
click at [1262, 337] on button "Review & Confirm" at bounding box center [1291, 336] width 330 height 28
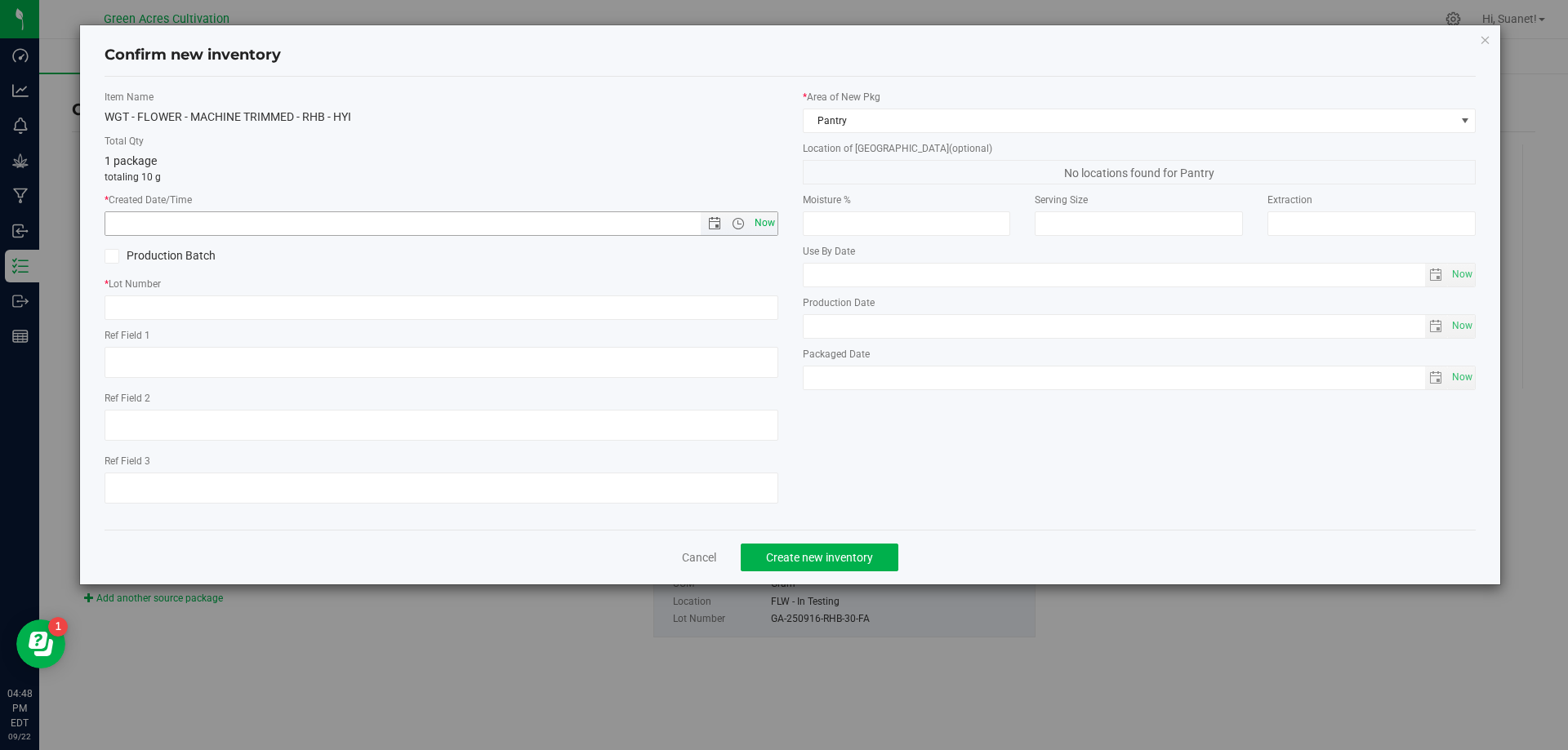
click at [762, 227] on span "Now" at bounding box center [764, 223] width 28 height 24
type input "[DATE] 4:48 PM"
click at [736, 298] on input "text" at bounding box center [441, 308] width 674 height 25
paste input "GA-250916-RHB-30-FA"
type input "GA-250916-RHB-30-FA"
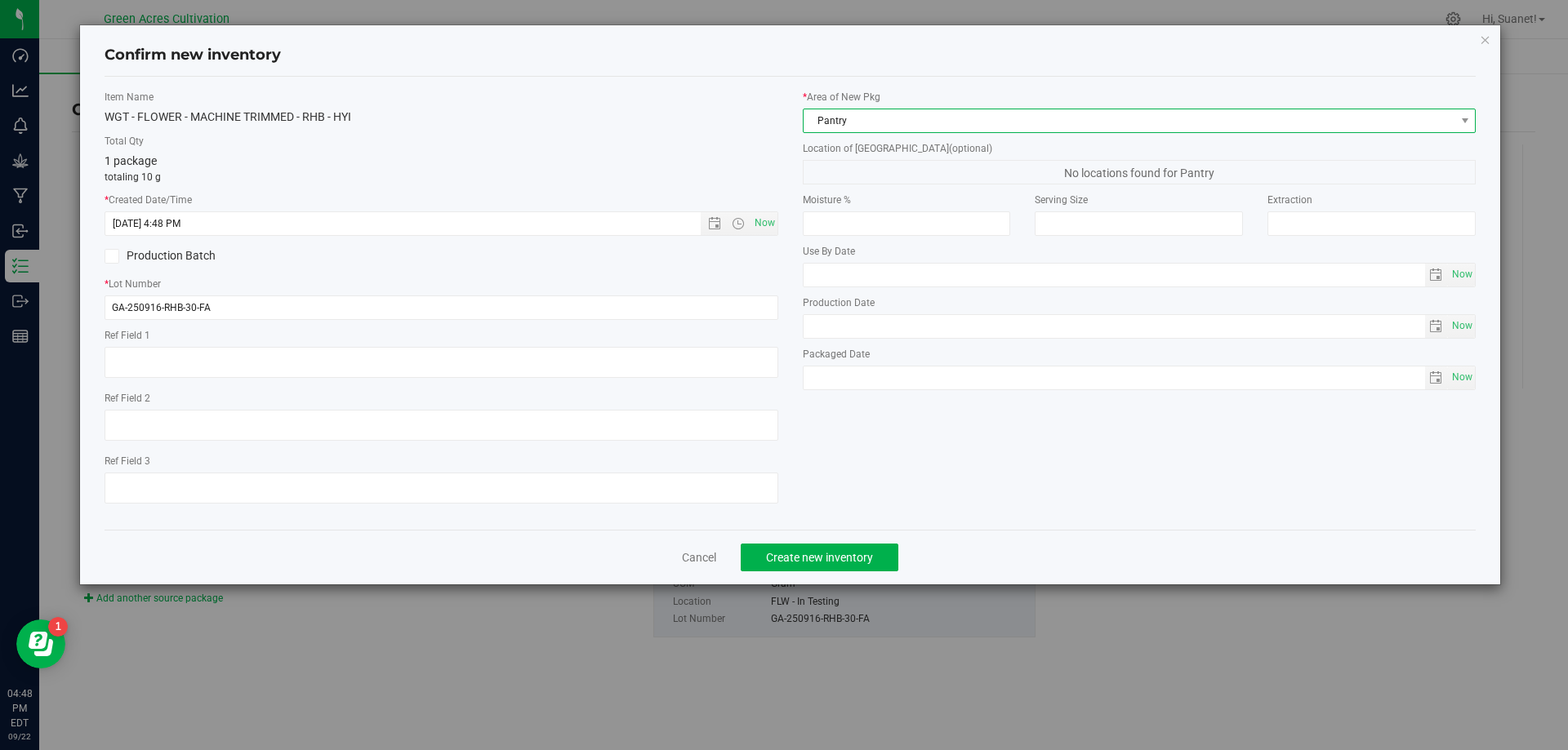
click at [946, 125] on span "Pantry" at bounding box center [1129, 121] width 652 height 23
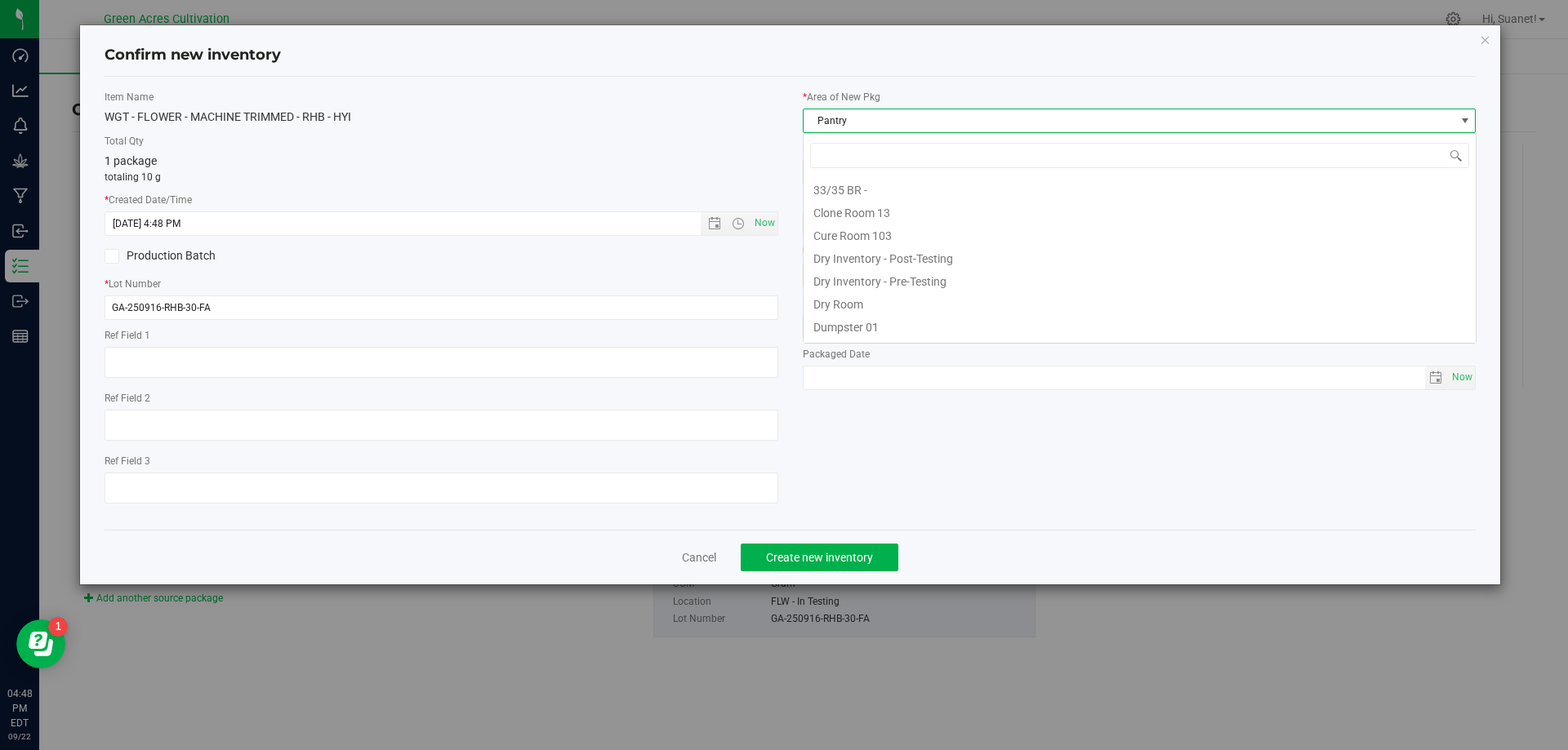
scroll to position [134, 0]
type input "DR"
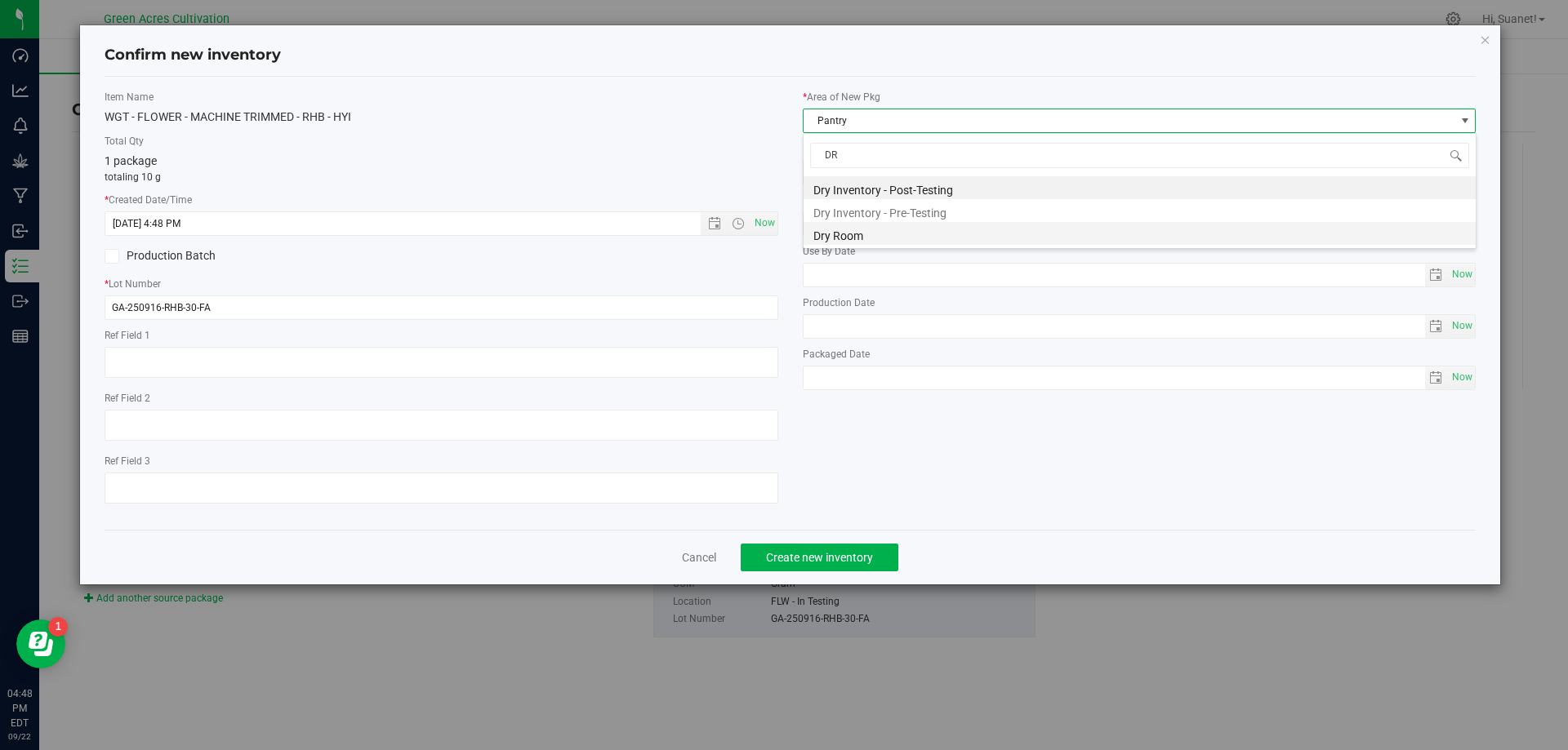
click at [889, 229] on li "Dry Room" at bounding box center [1140, 234] width 672 height 23
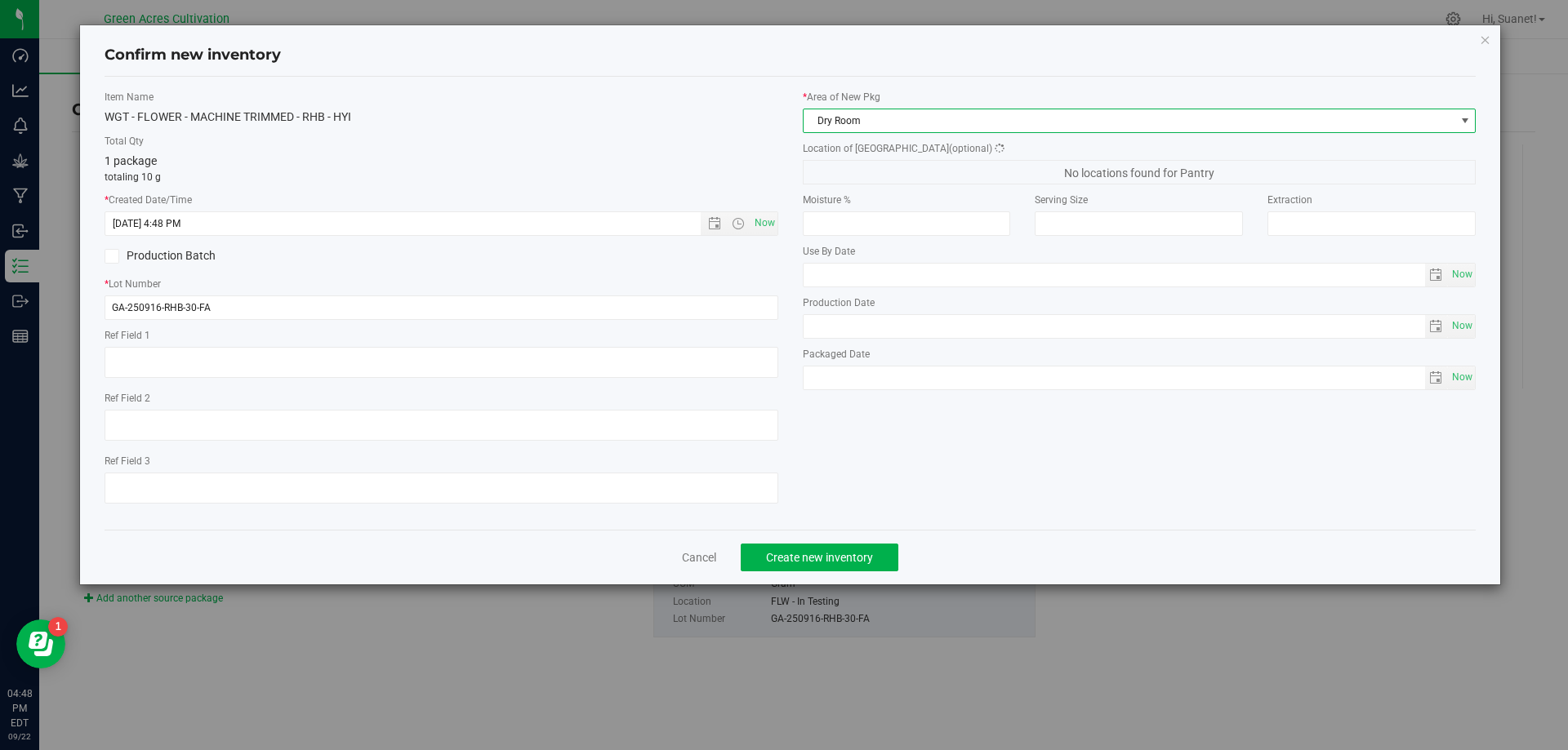
click at [949, 153] on span "(optional)" at bounding box center [970, 148] width 43 height 11
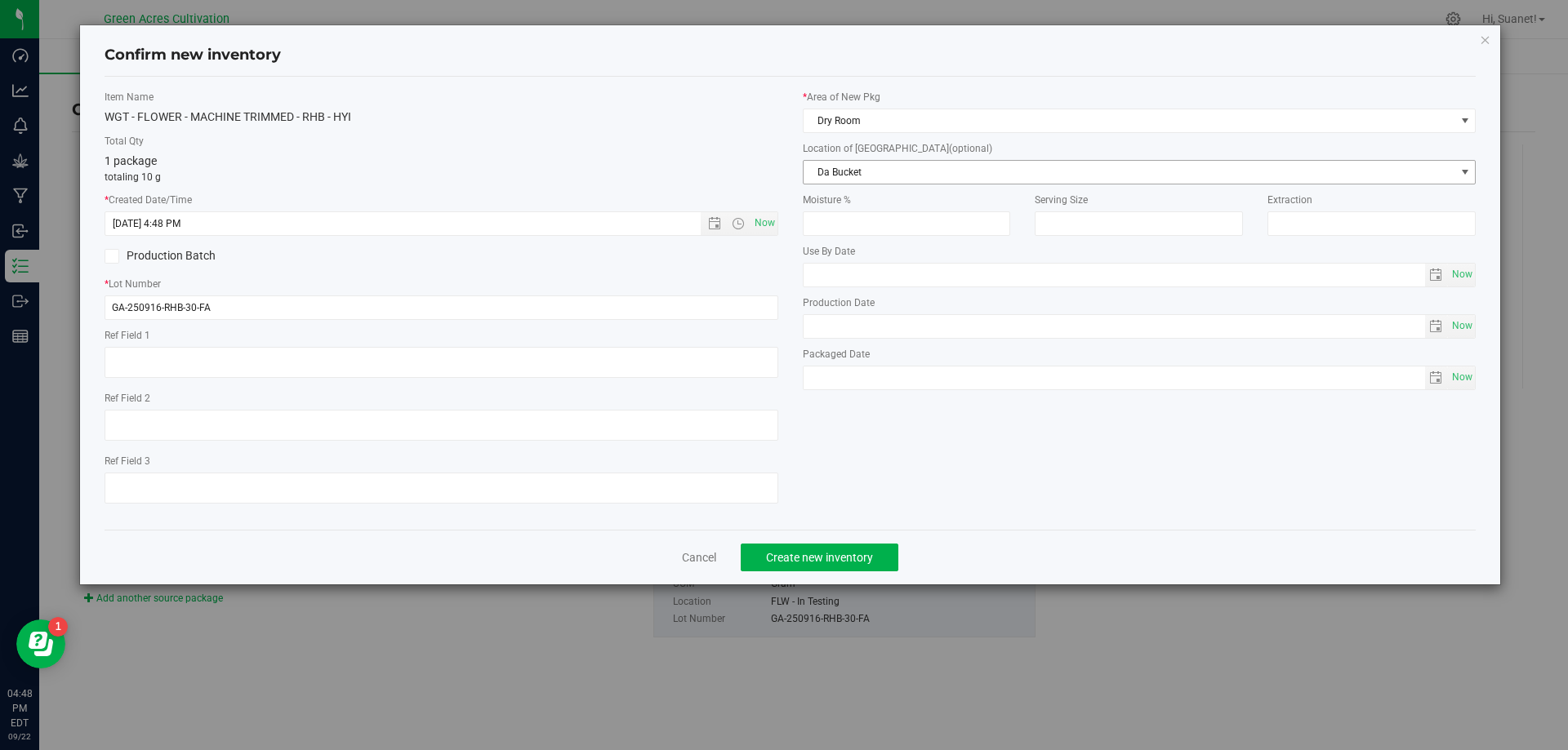
click at [908, 176] on span "Da Bucket" at bounding box center [1129, 172] width 652 height 23
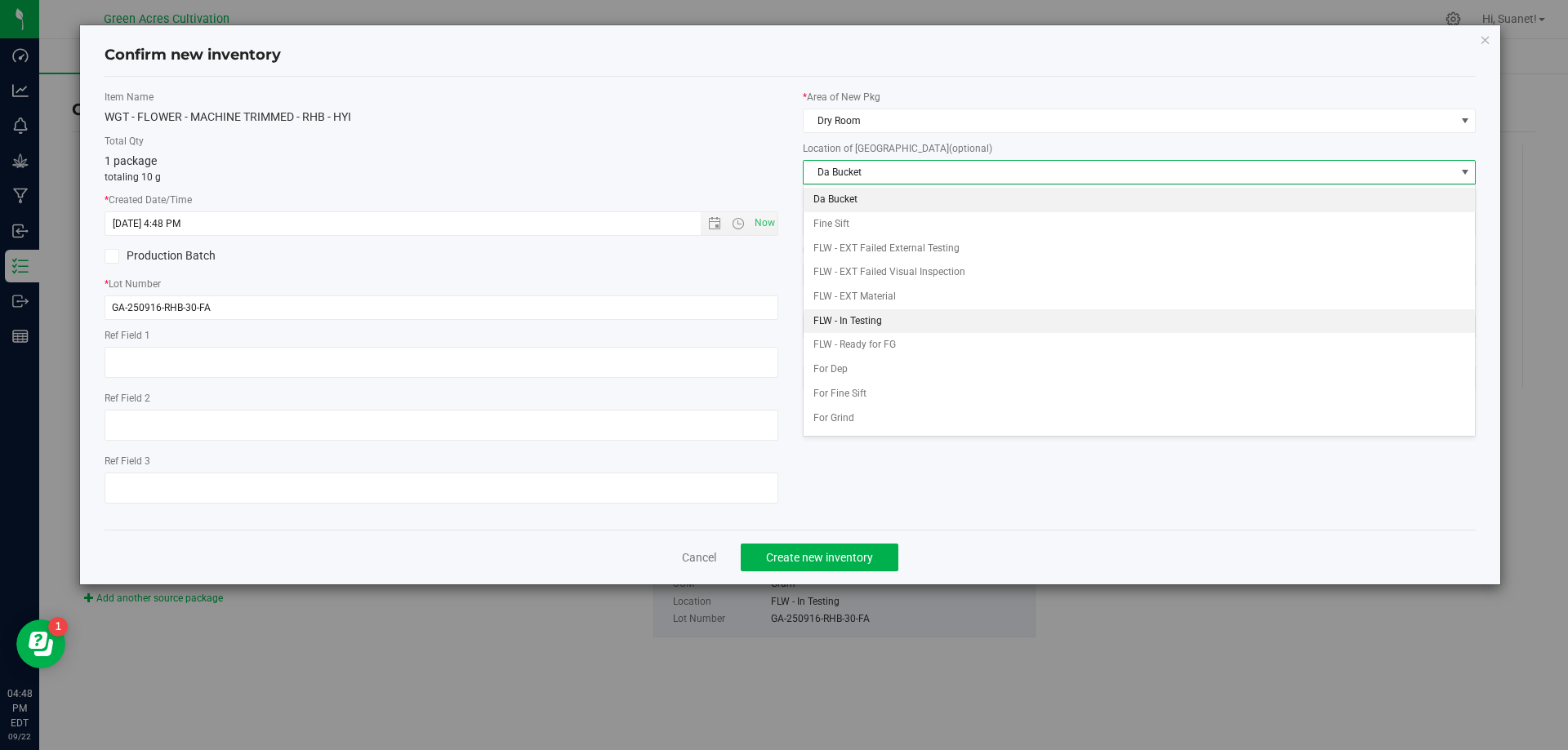
click at [861, 318] on li "FLW - In Testing" at bounding box center [1140, 322] width 672 height 25
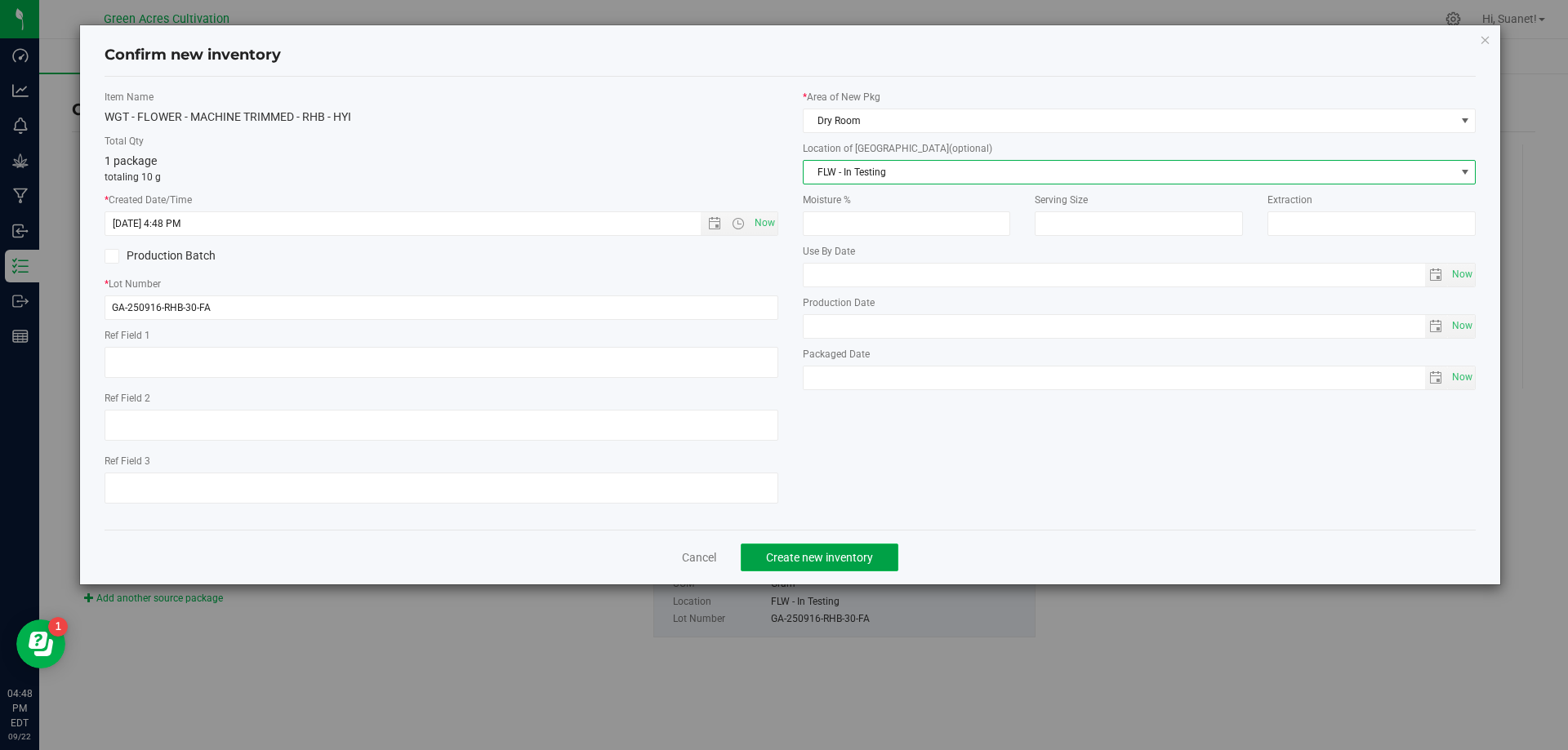
click at [804, 552] on span "Create new inventory" at bounding box center [819, 557] width 107 height 13
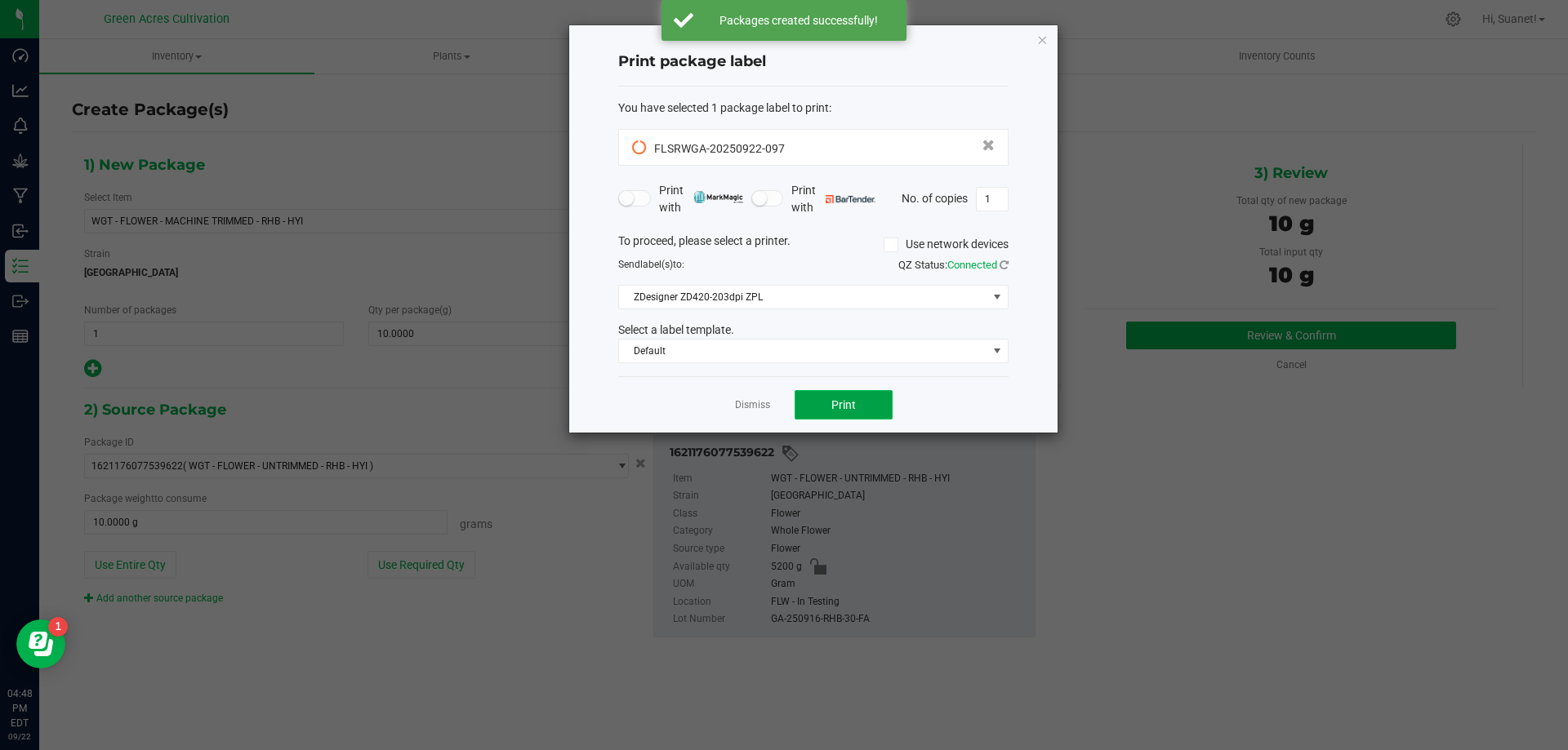
click at [838, 410] on span "Print" at bounding box center [844, 404] width 25 height 13
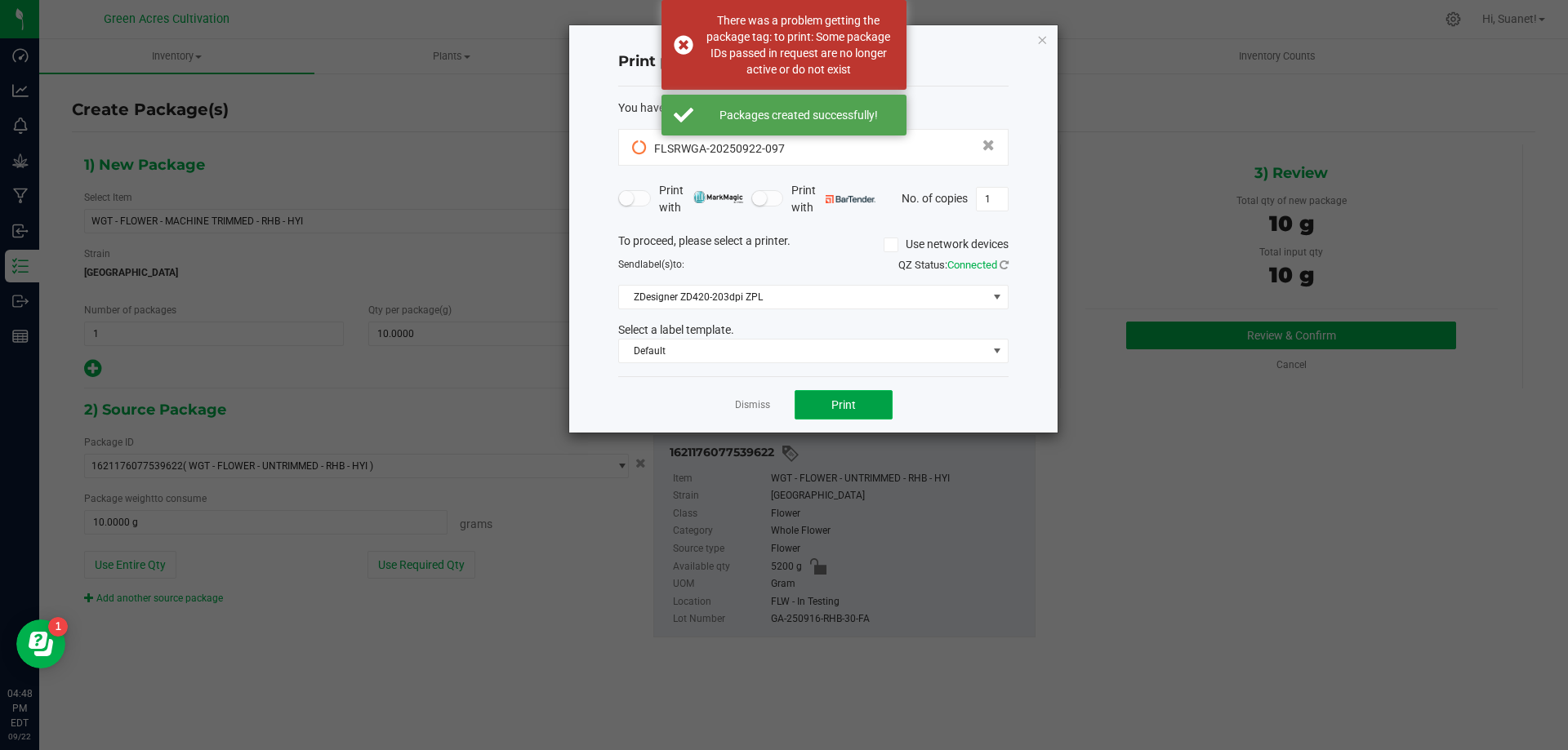
click at [838, 410] on span "Print" at bounding box center [844, 404] width 25 height 13
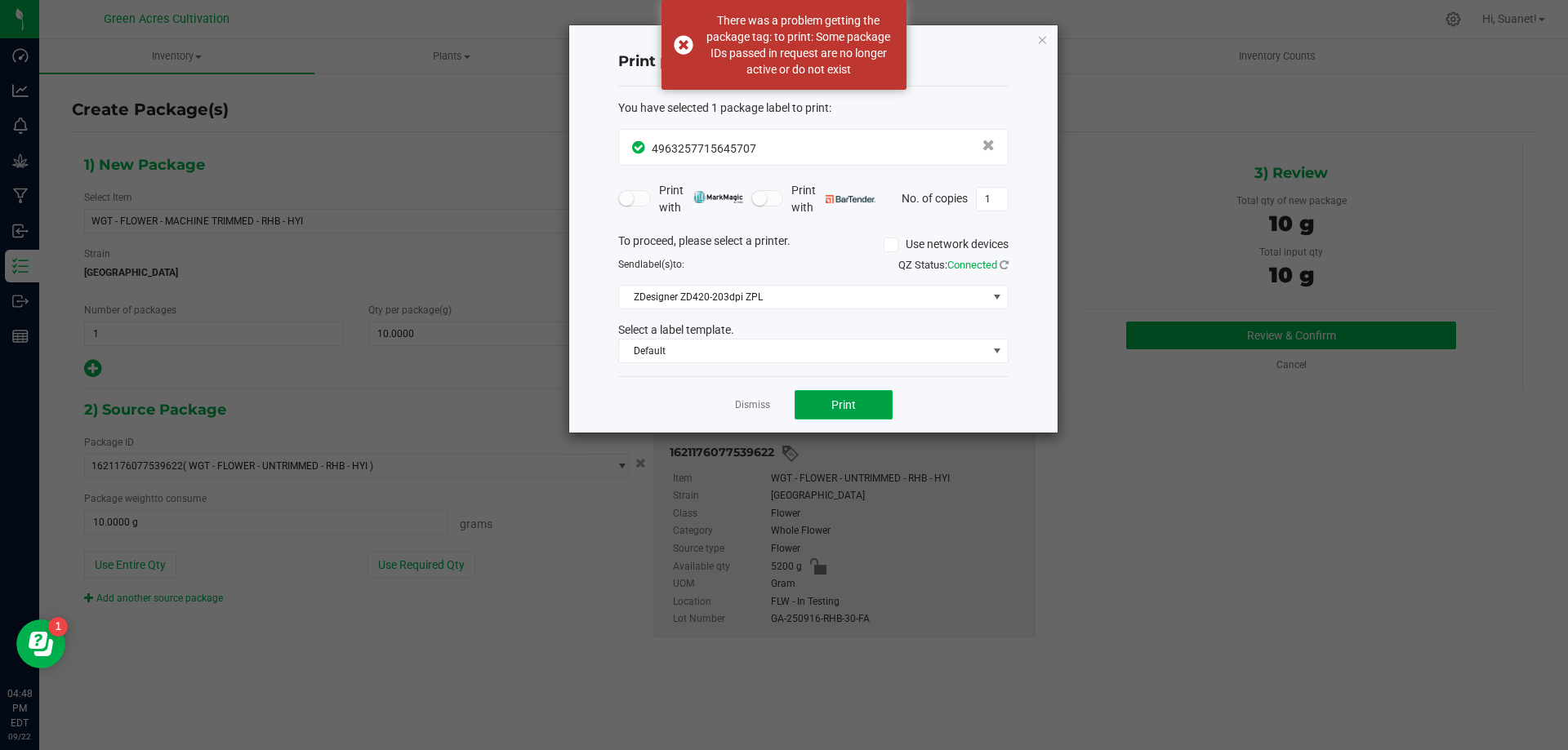
click at [838, 410] on span "Print" at bounding box center [844, 404] width 25 height 13
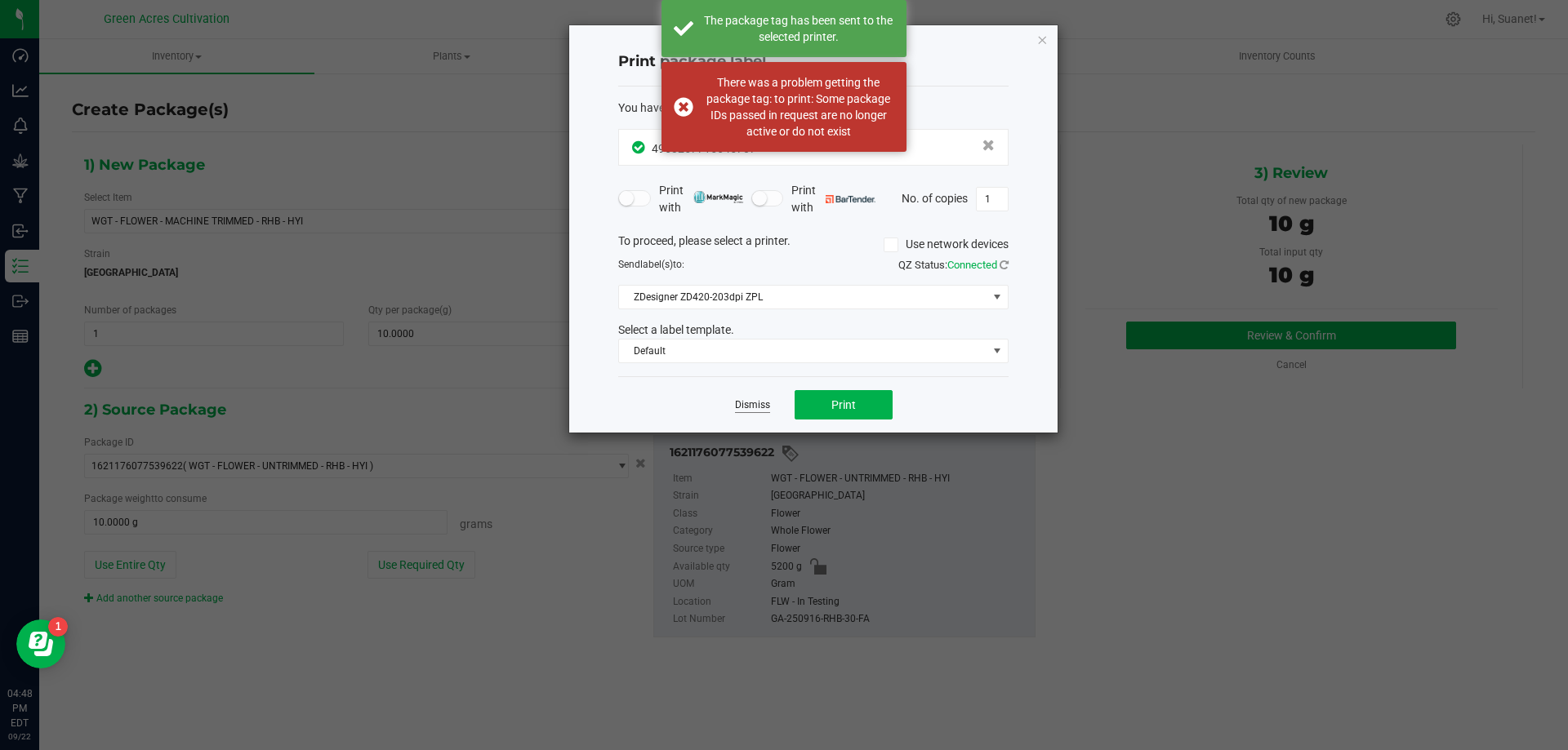
click at [746, 401] on link "Dismiss" at bounding box center [753, 405] width 35 height 14
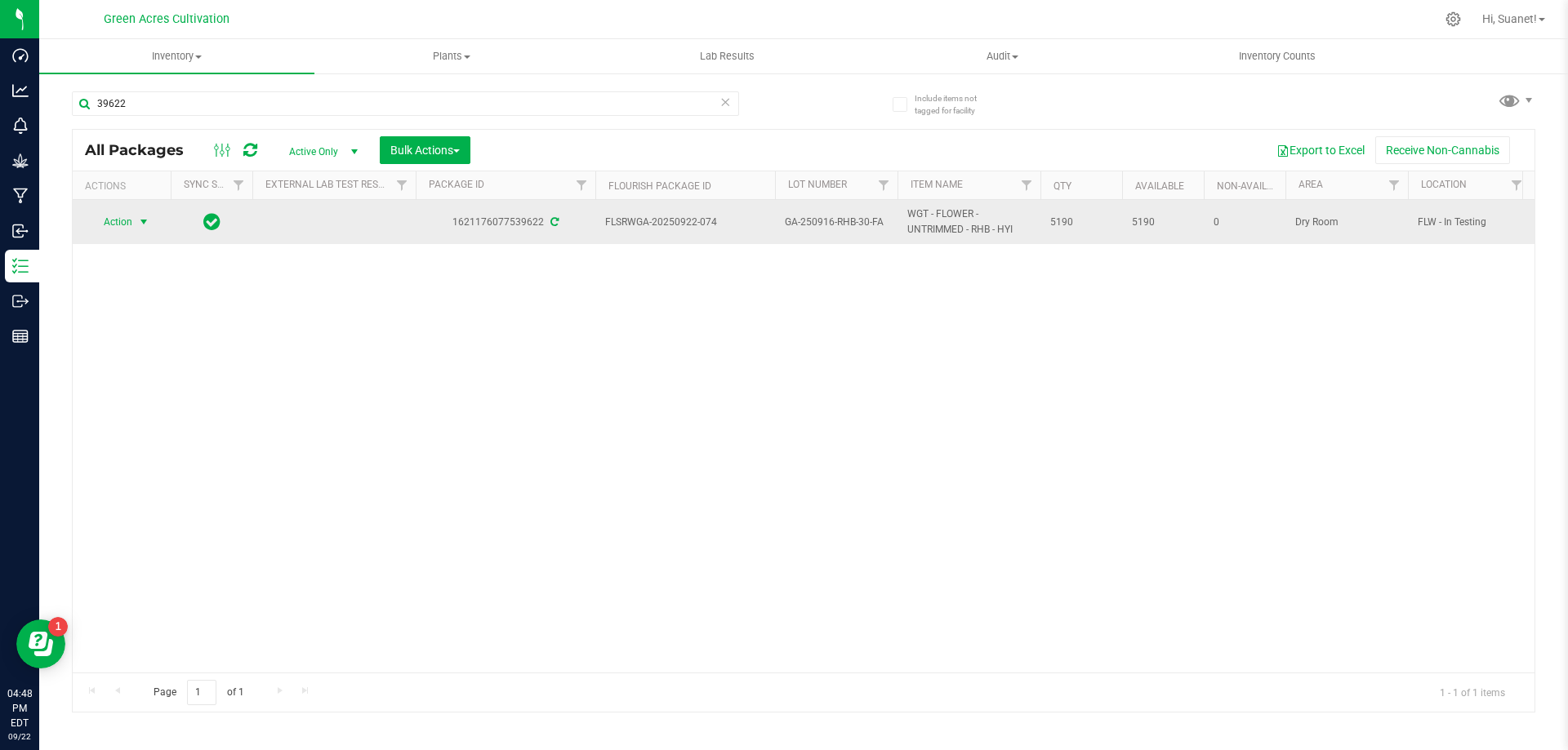
click at [116, 216] on span "Action" at bounding box center [111, 222] width 44 height 23
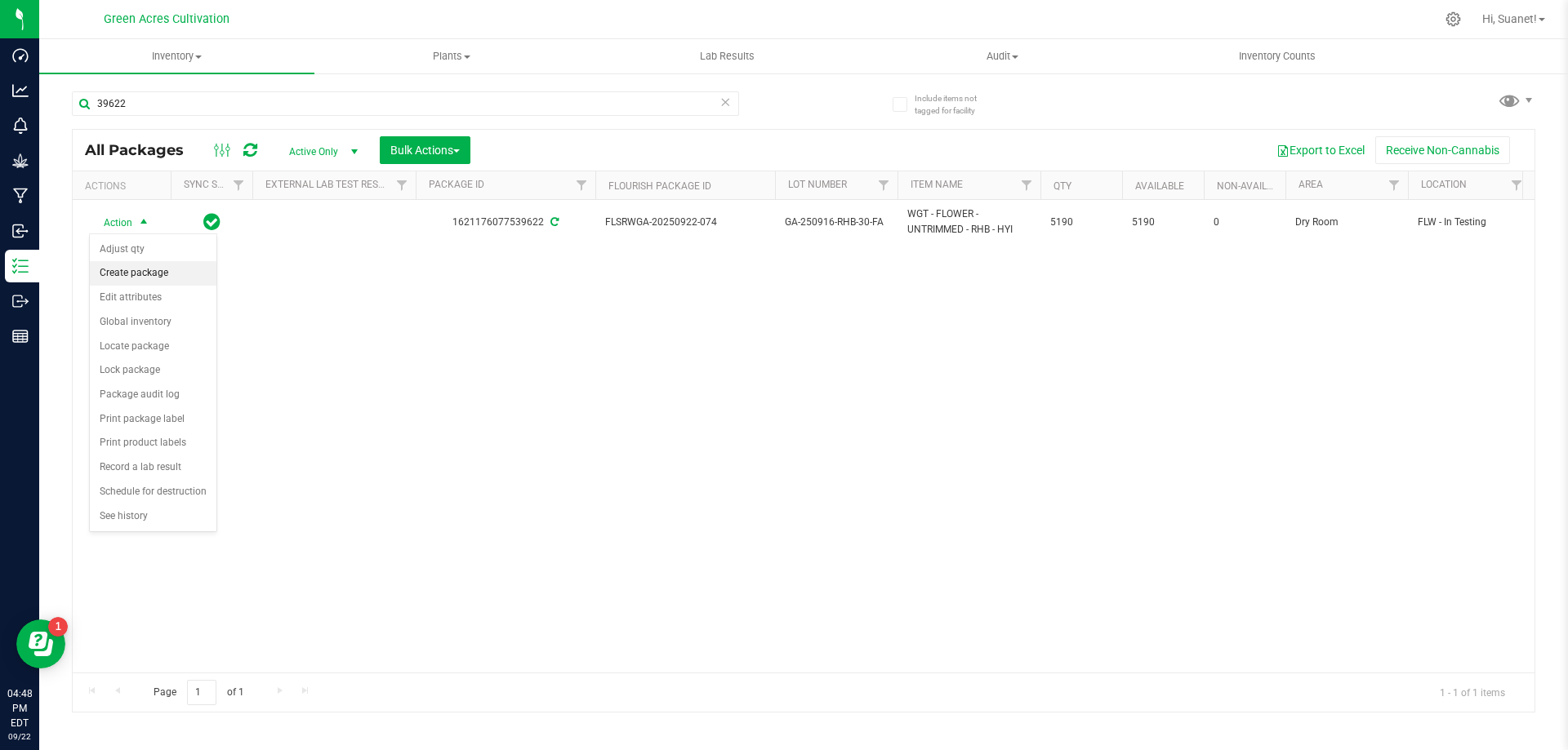
click at [128, 279] on li "Create package" at bounding box center [153, 274] width 127 height 25
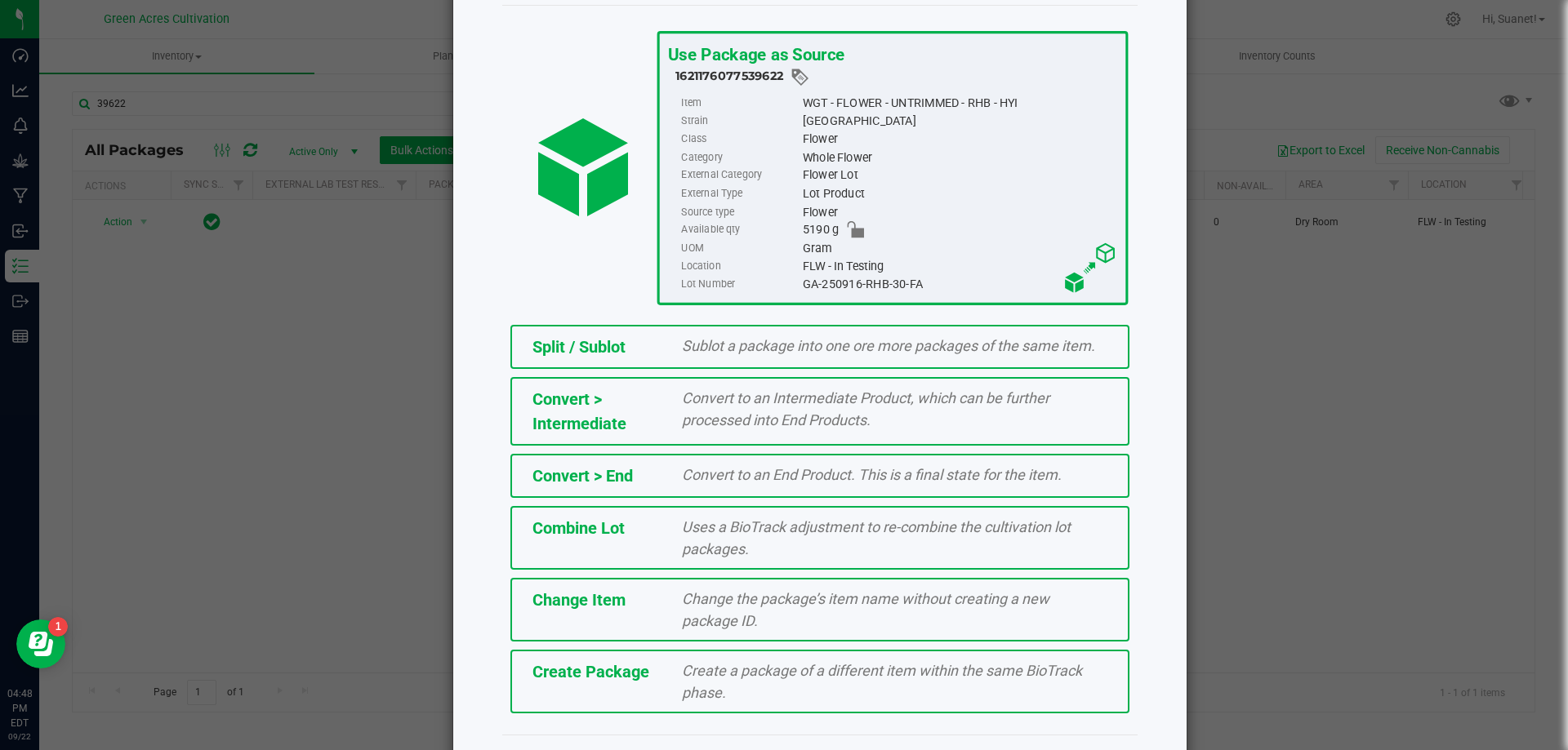
scroll to position [117, 0]
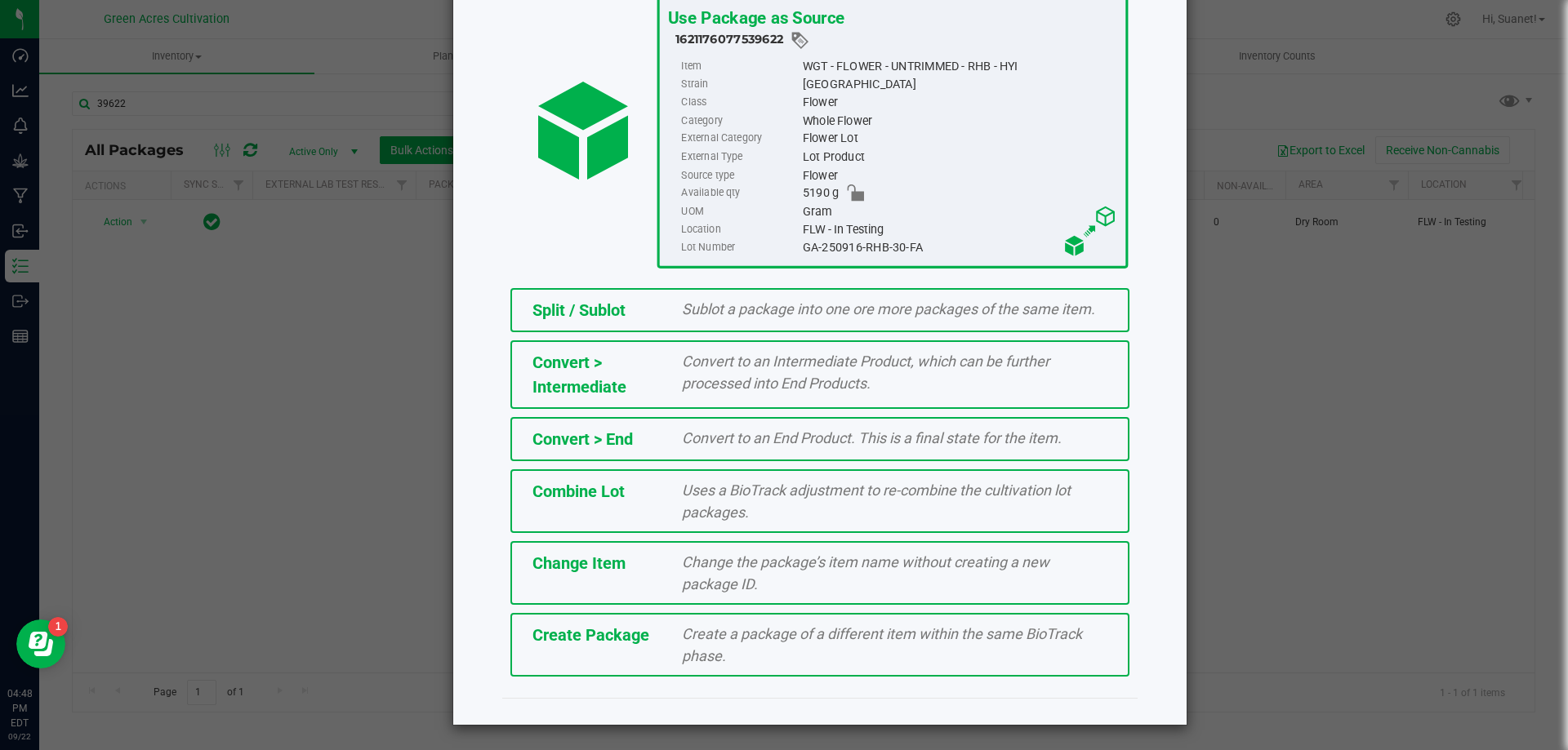
click at [558, 657] on div "Create Package Create a package of a different item within the same BioTrack ph…" at bounding box center [819, 645] width 619 height 64
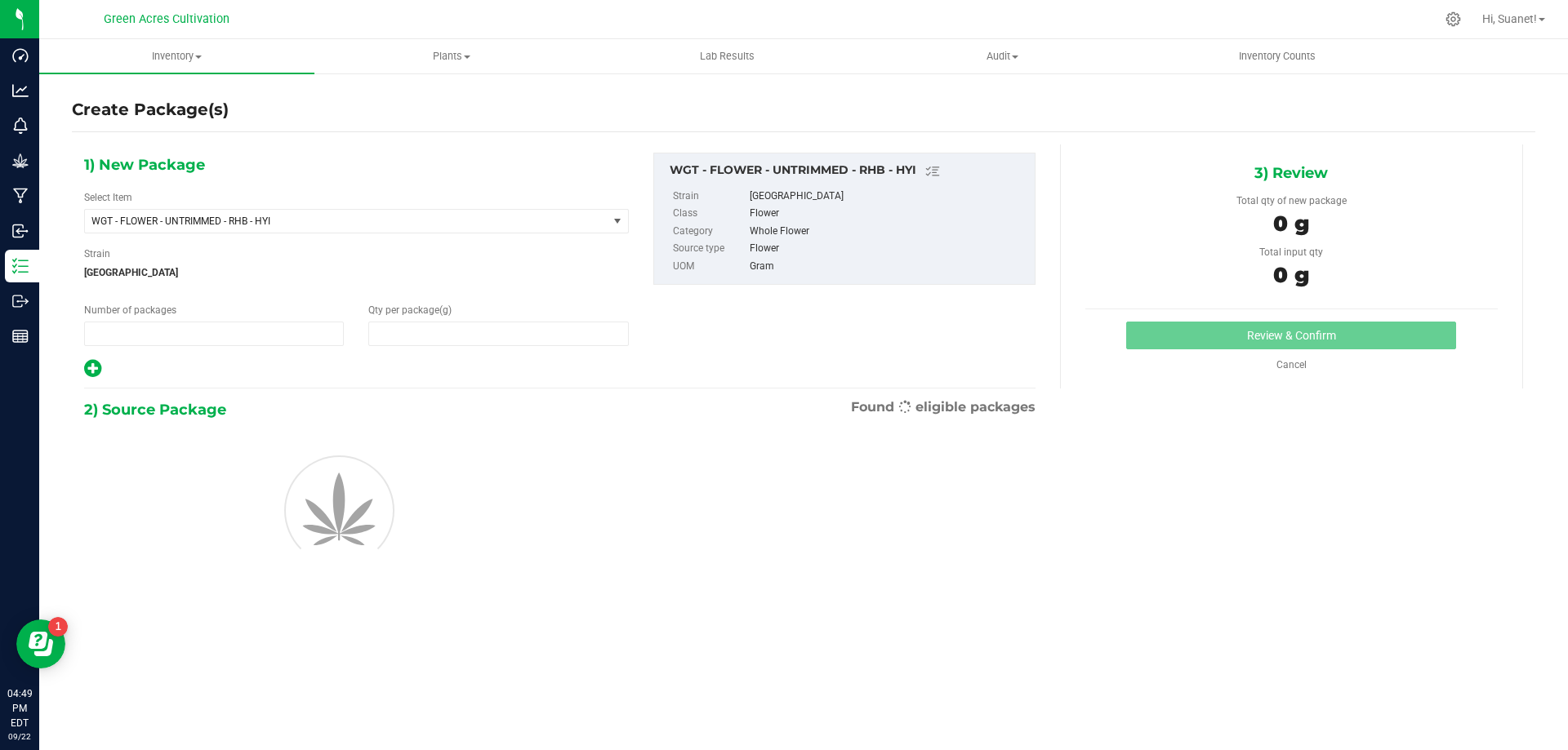
type input "1"
type input "0.0000"
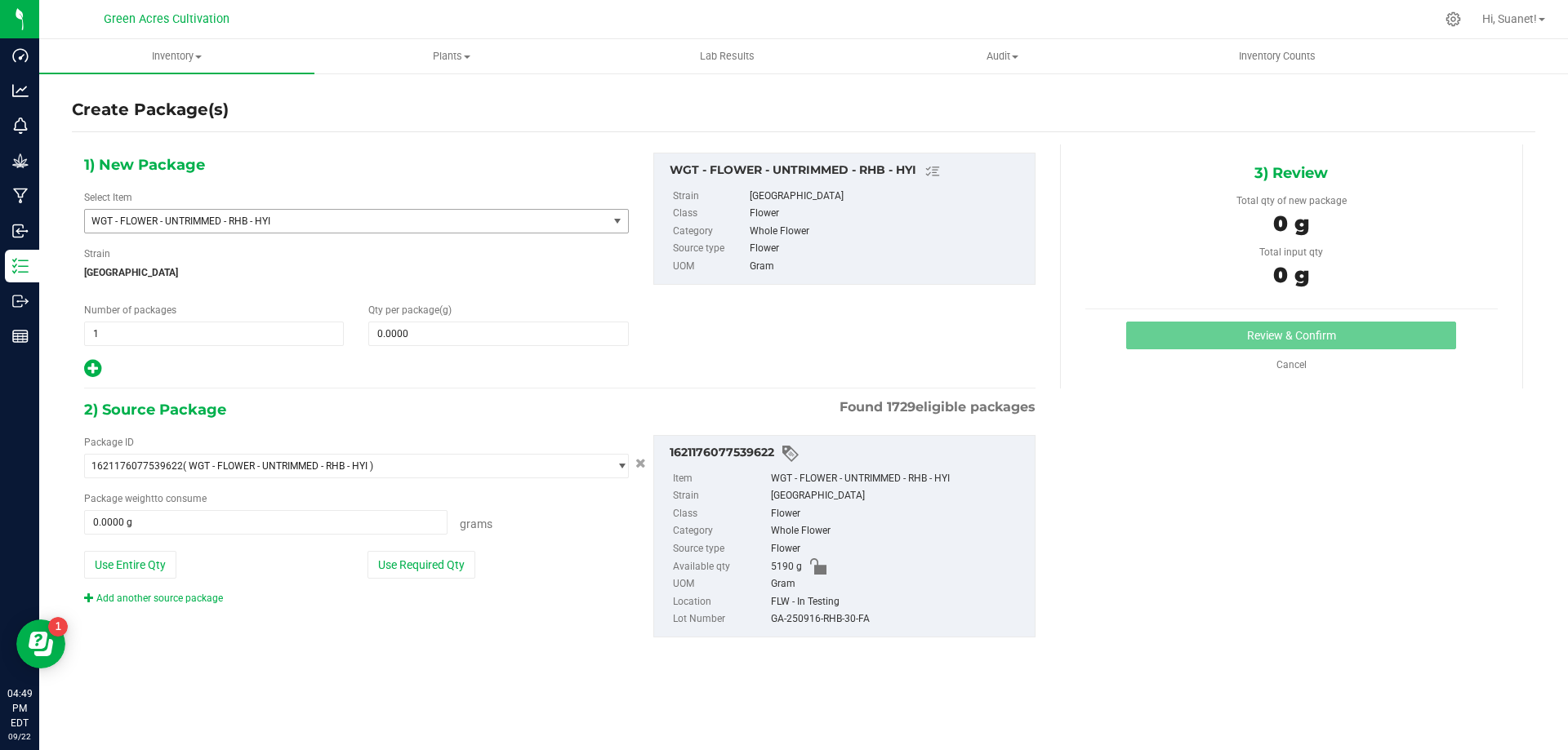
click at [436, 223] on span "WGT - FLOWER - UNTRIMMED - RHB - HYI" at bounding box center [335, 221] width 489 height 11
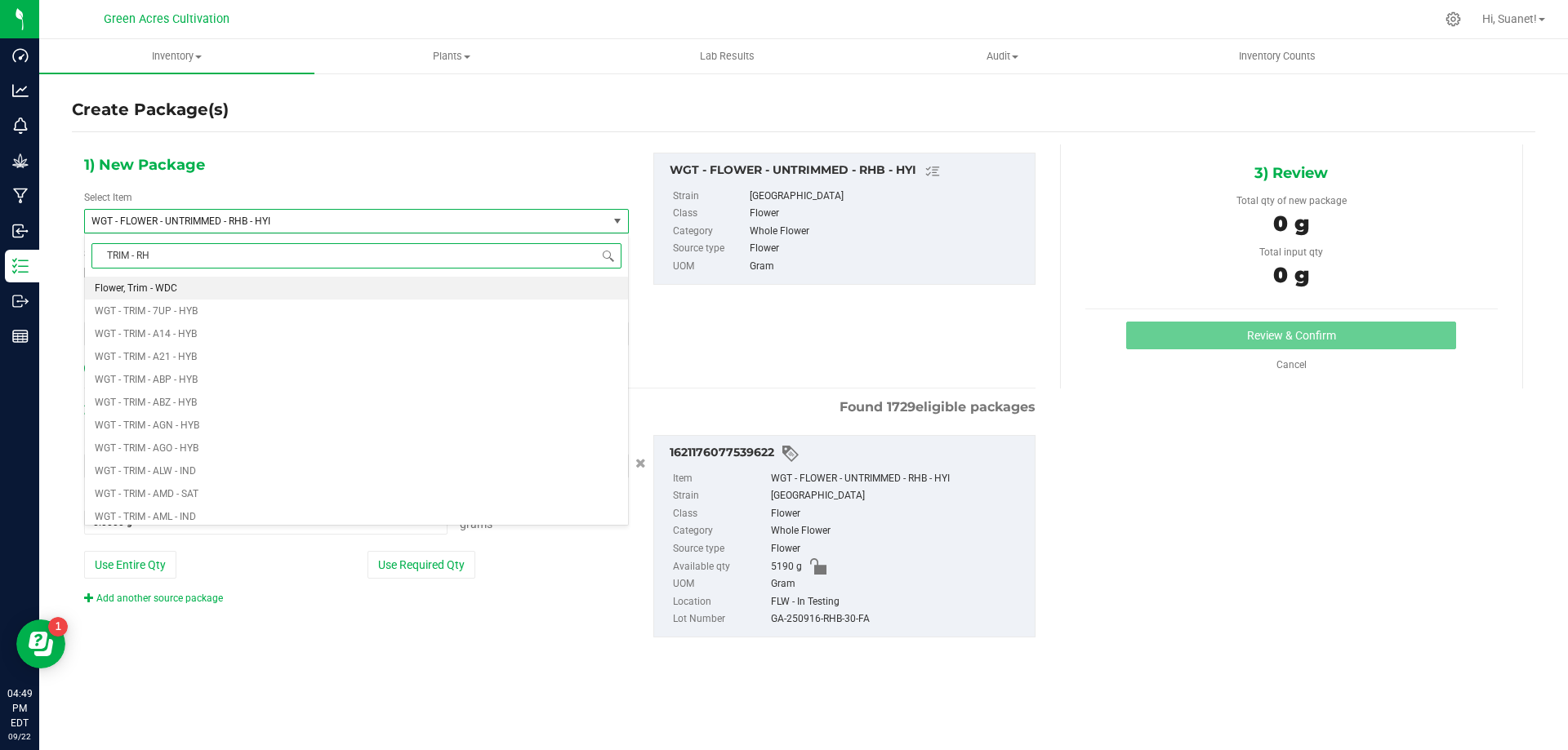
type input "TRIM - RHB"
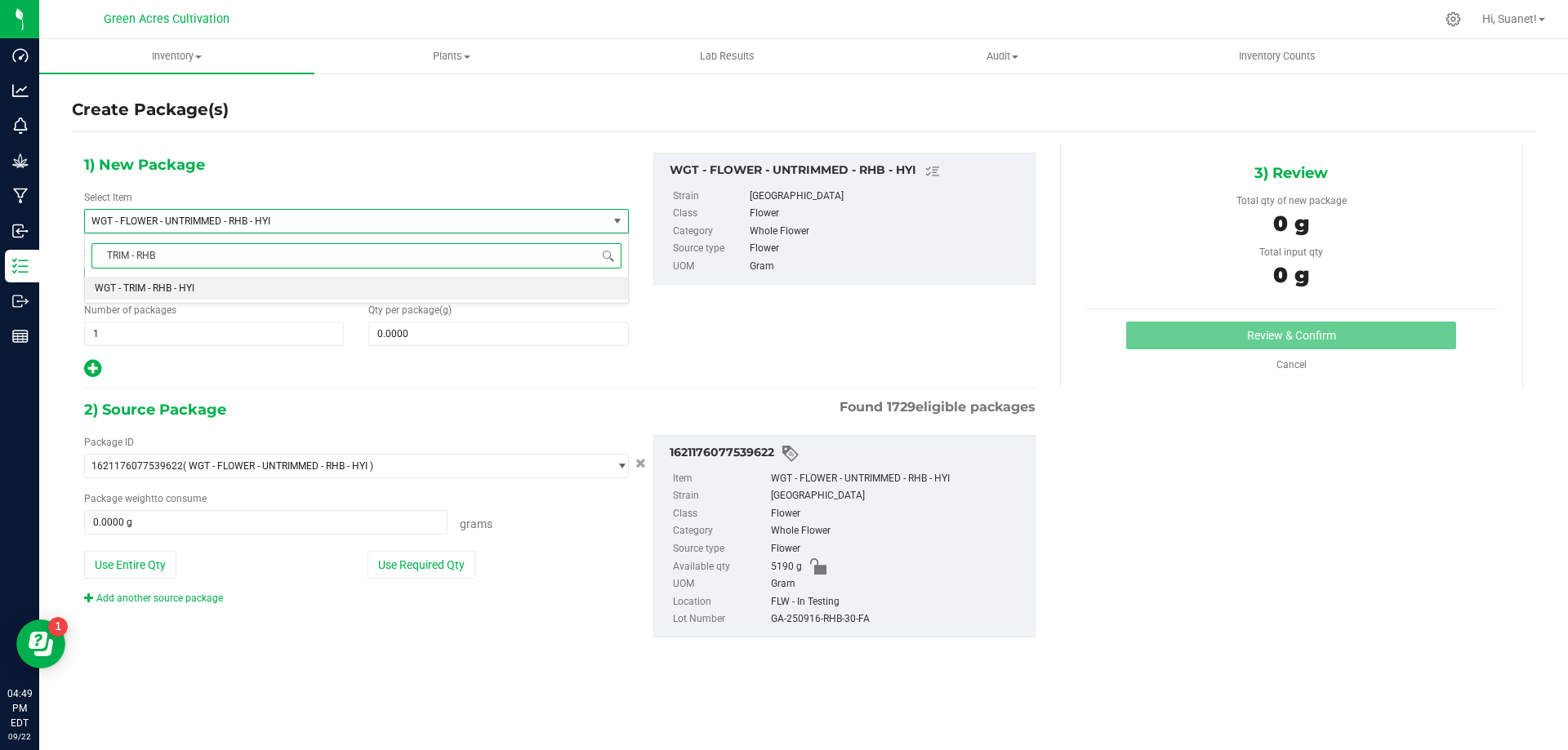
click at [264, 289] on li "WGT - TRIM - RHB - HYI" at bounding box center [356, 288] width 543 height 23
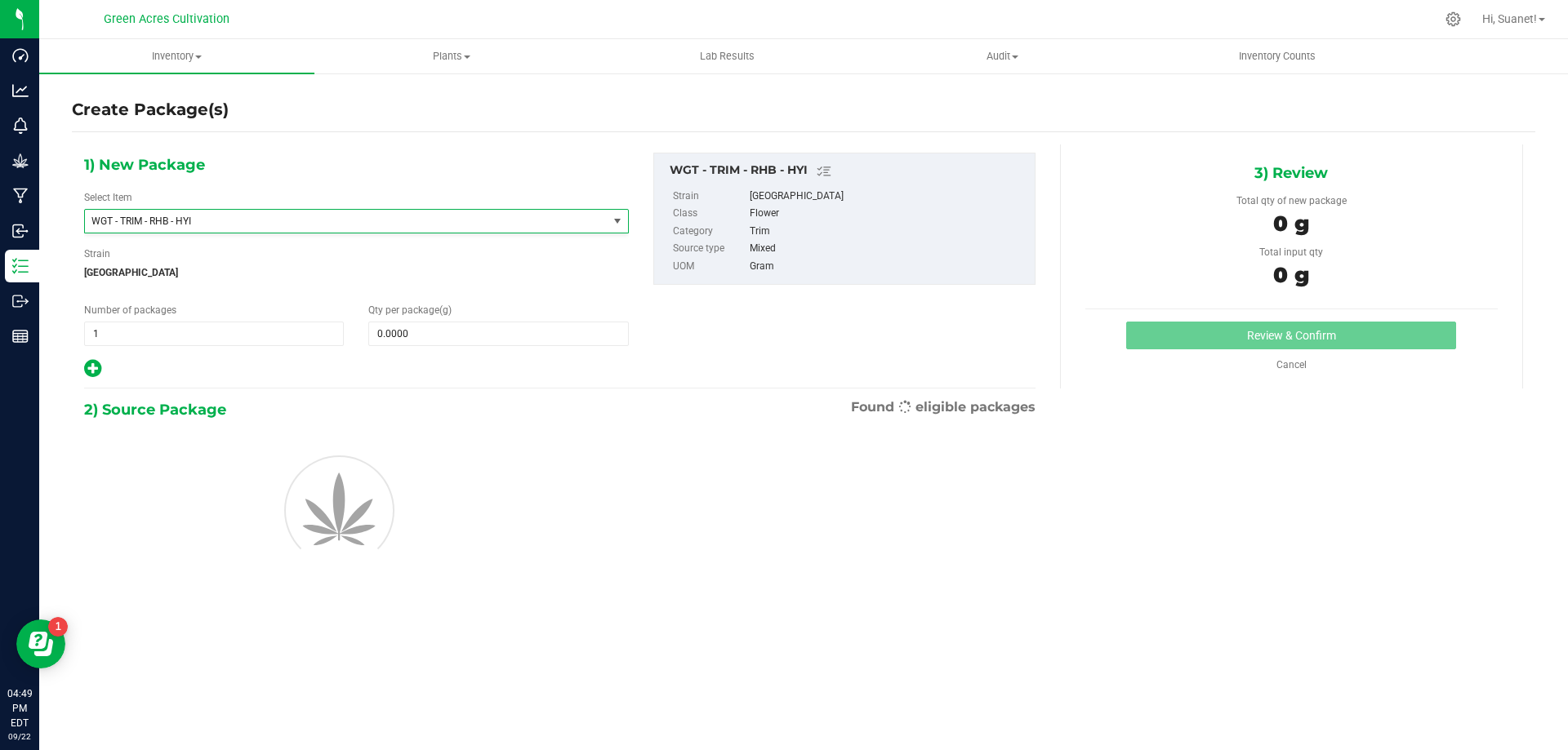
type input "0.0000"
click at [434, 334] on span at bounding box center [498, 334] width 260 height 25
type input "10"
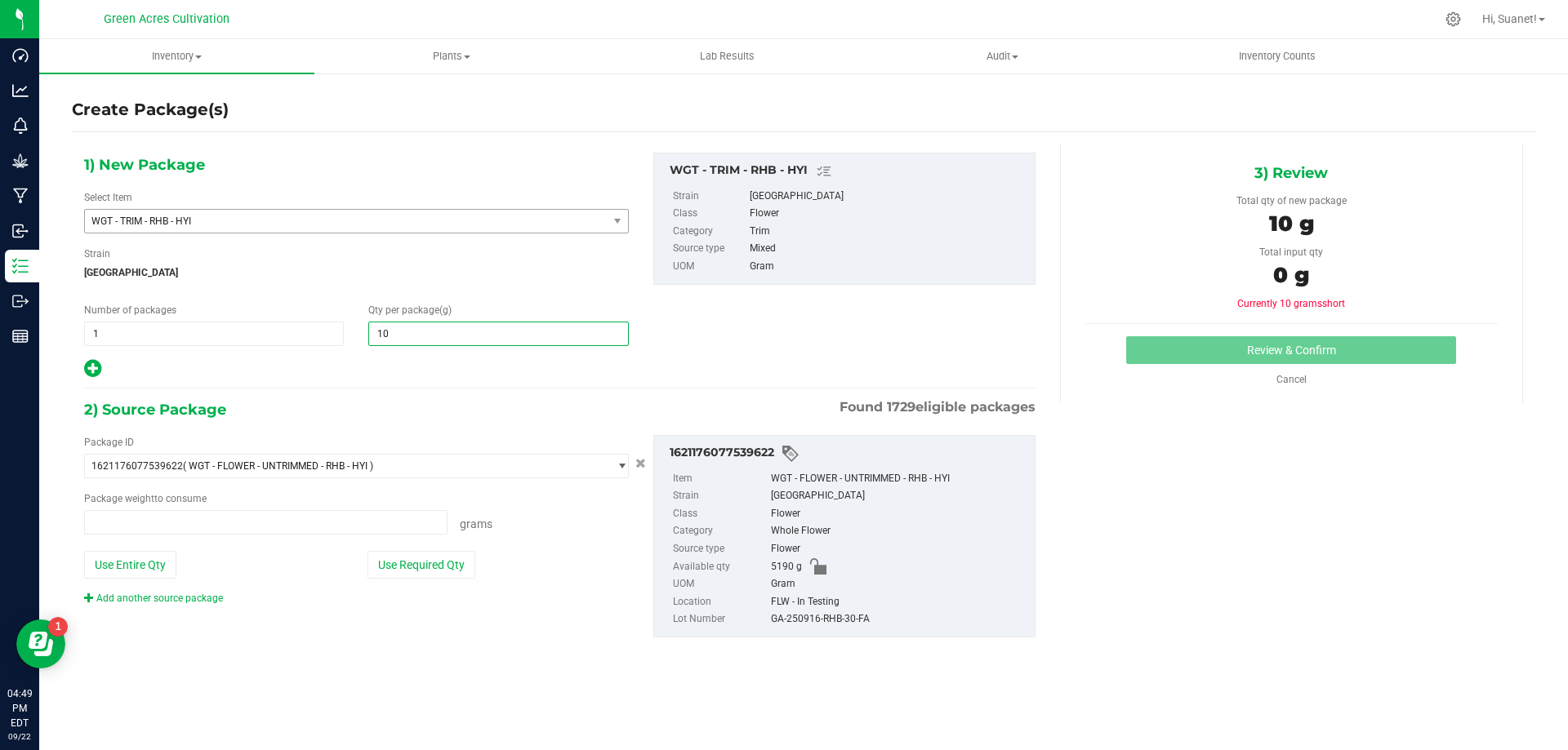
type input "0.0000 g"
type input "10.0000"
click at [481, 591] on div "Add another source package" at bounding box center [356, 598] width 545 height 15
click at [441, 575] on button "Use Required Qty" at bounding box center [421, 565] width 108 height 28
type input "10.0000 g"
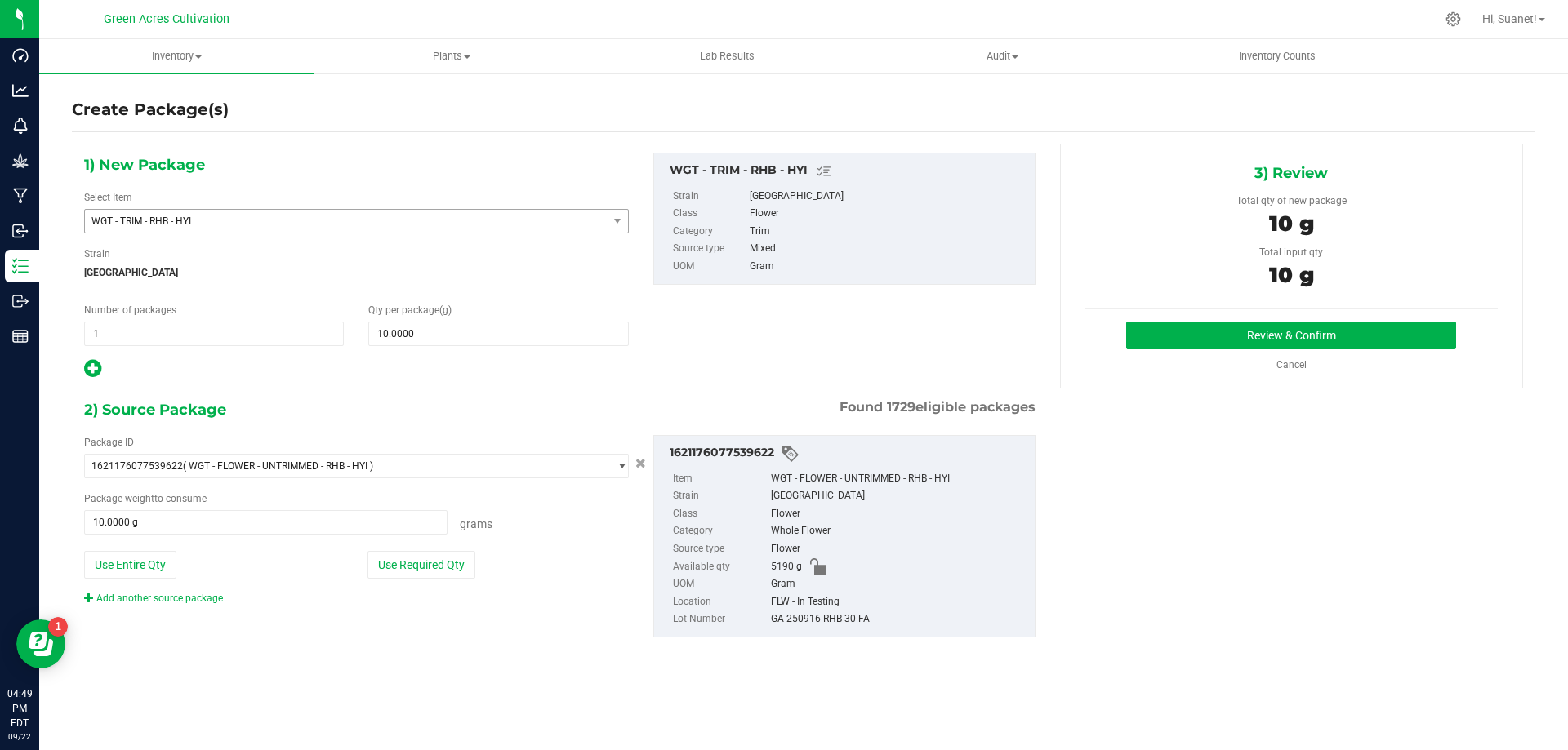
click at [813, 614] on div "GA-250916-RHB-30-FA" at bounding box center [899, 620] width 256 height 18
copy div "GA-250916-RHB-30-FA"
click at [1225, 345] on button "Review & Confirm" at bounding box center [1291, 336] width 330 height 28
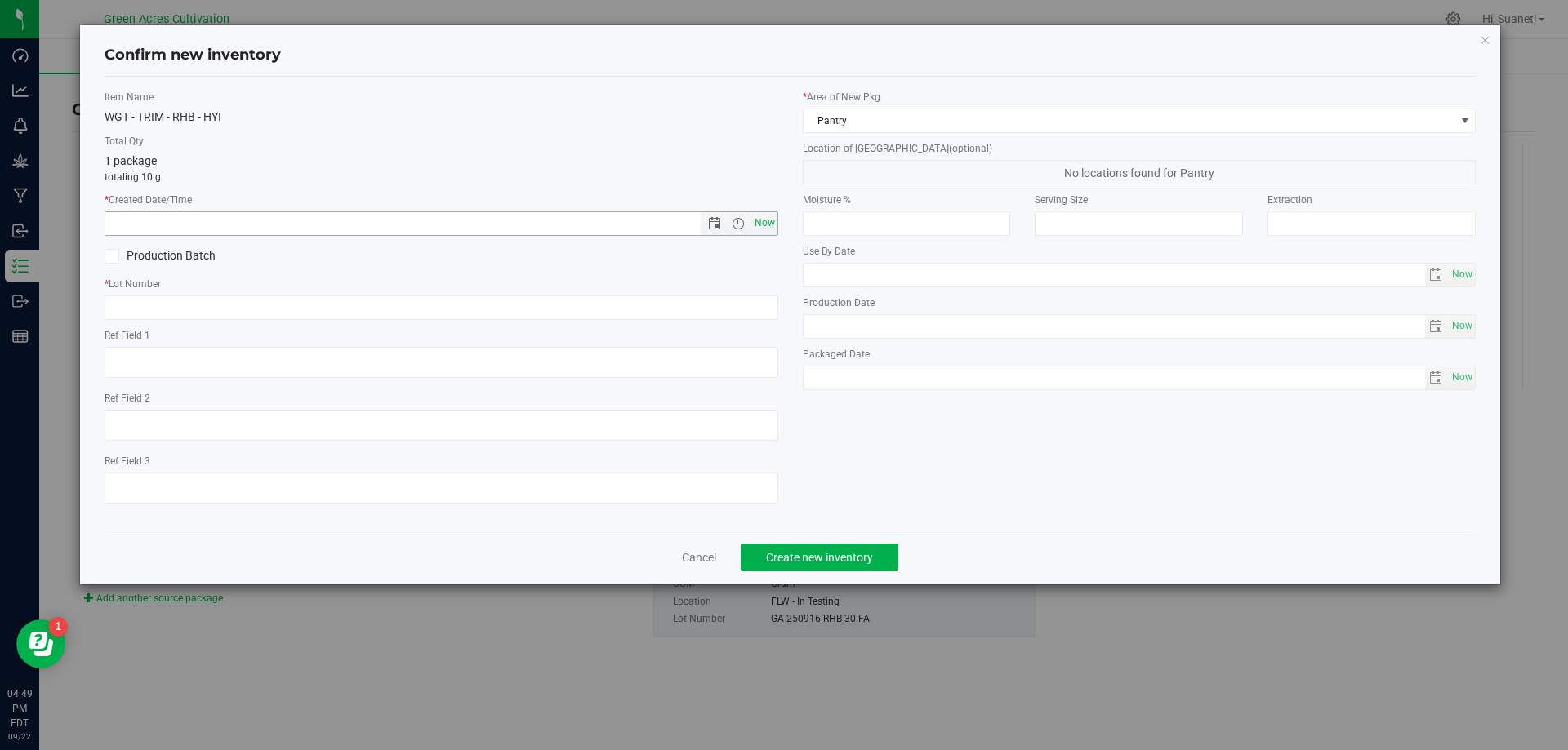
click at [774, 227] on span "Now" at bounding box center [764, 223] width 28 height 24
type input "[DATE] 4:49 PM"
click at [736, 309] on input "text" at bounding box center [441, 308] width 674 height 25
paste input "GA-250916-RHB-30-FA"
type input "GA-250916-RHB-30-TB"
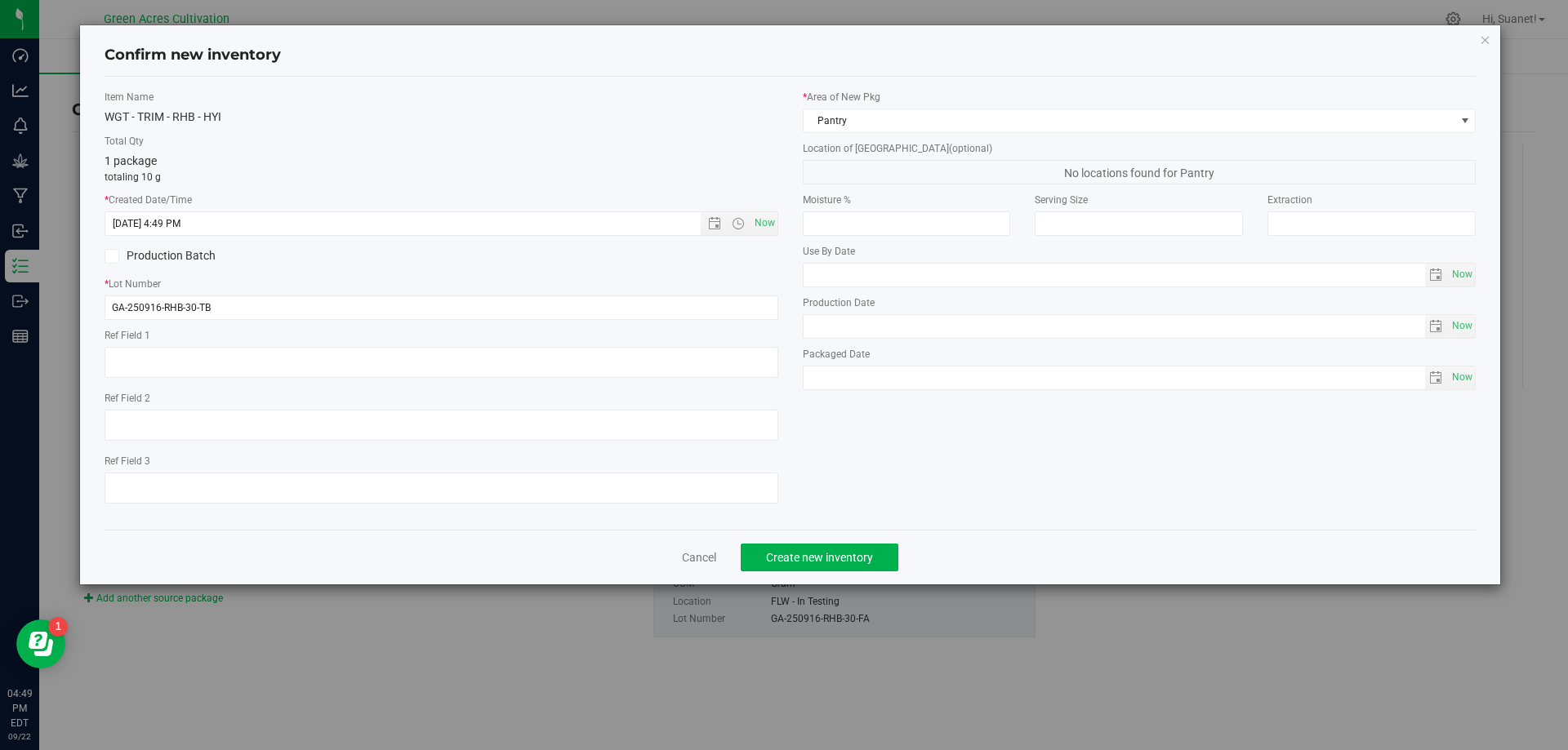
click at [883, 133] on div "* Area of [GEOGRAPHIC_DATA] Pantry Location of [GEOGRAPHIC_DATA] (optional) No …" at bounding box center [1140, 244] width 699 height 309
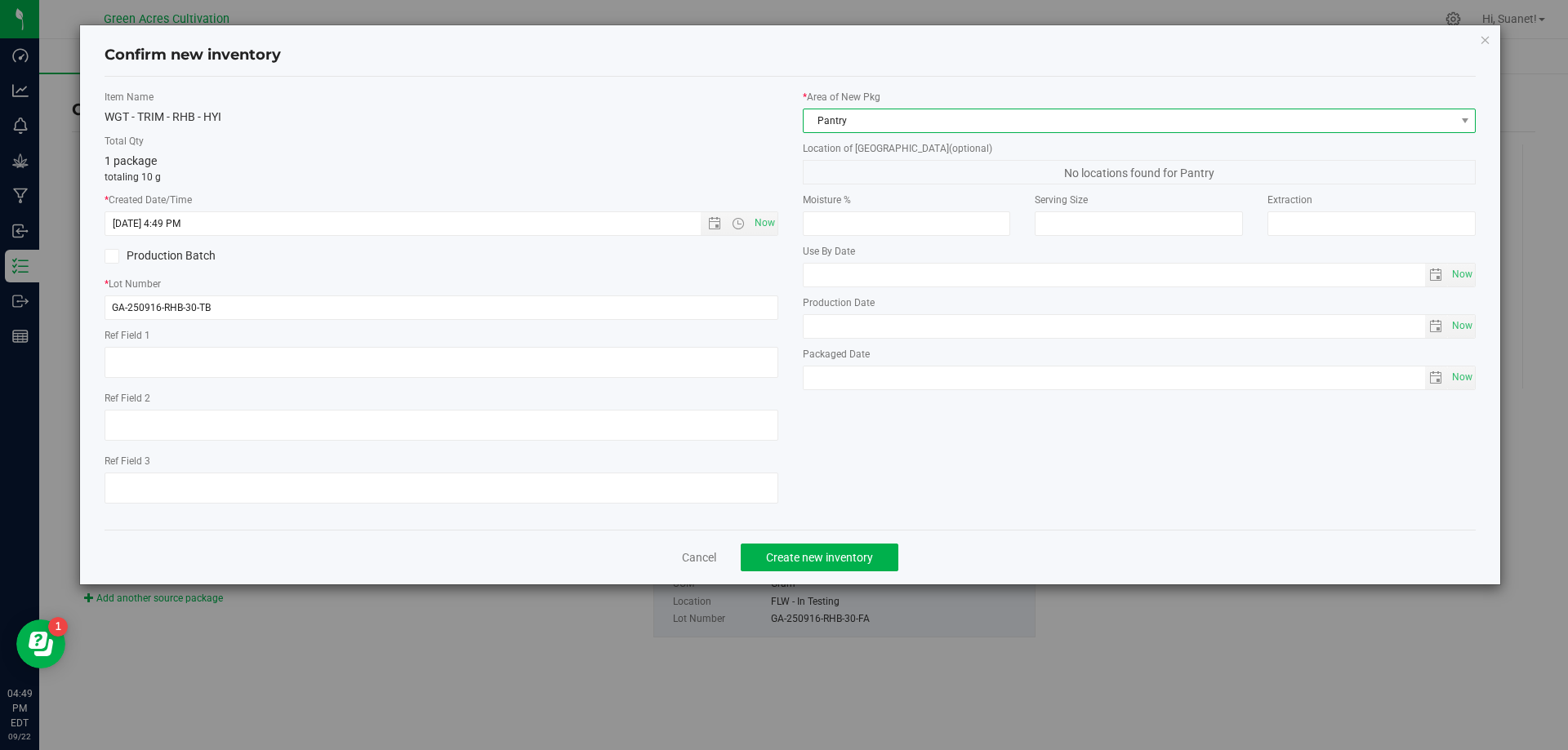
click at [891, 121] on span "Pantry" at bounding box center [1129, 121] width 652 height 23
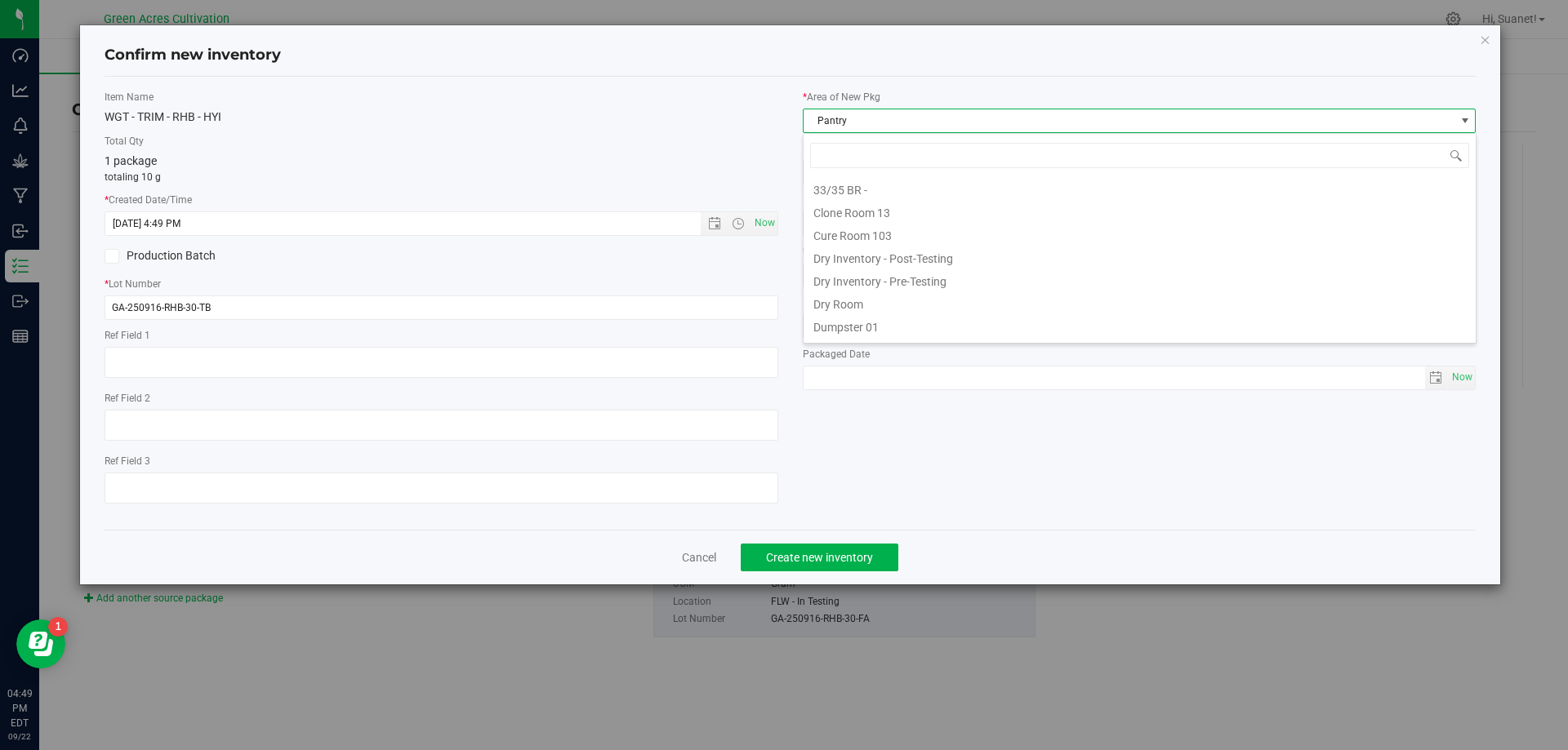
scroll to position [25, 674]
type input "DR"
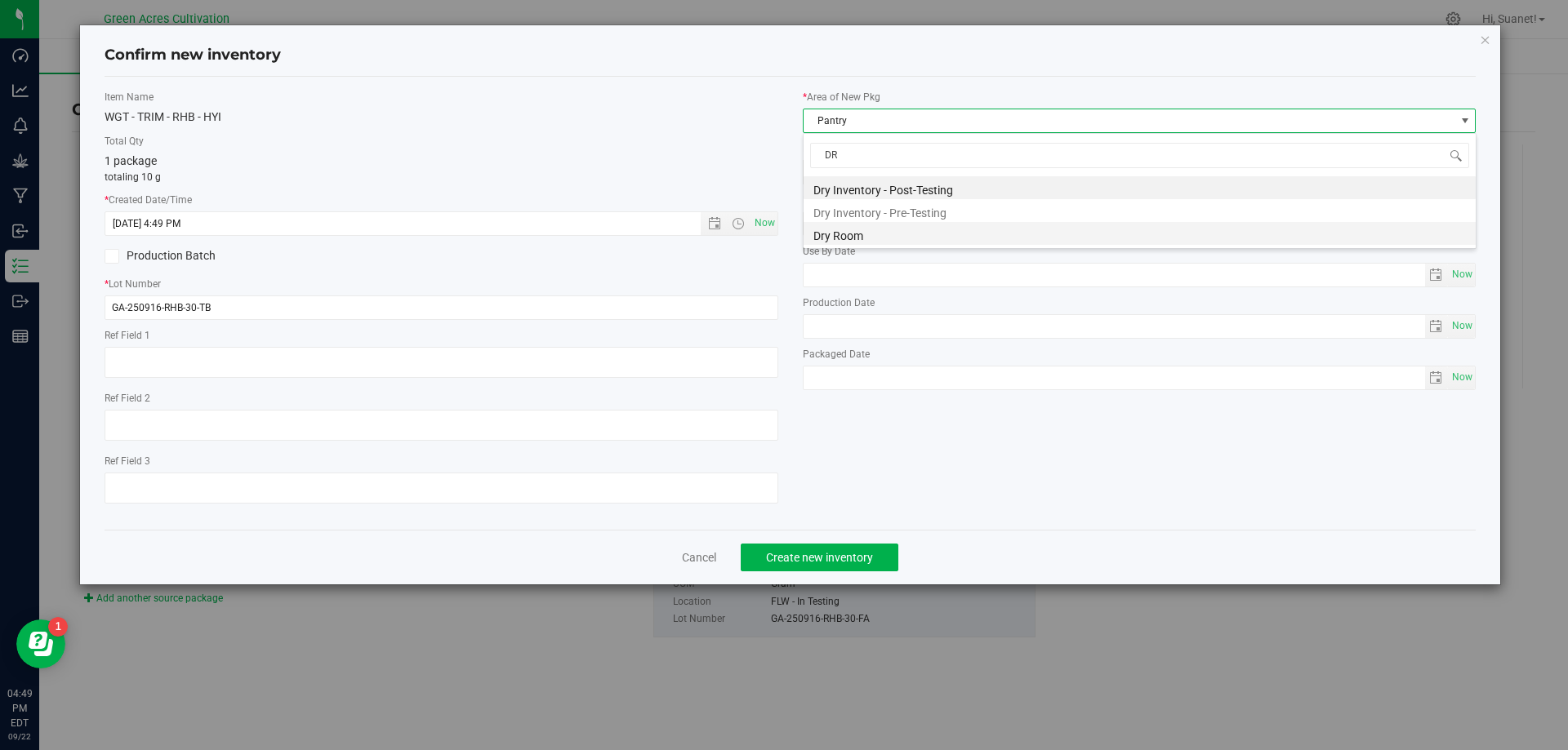
click at [842, 232] on li "Dry Room" at bounding box center [1140, 234] width 672 height 23
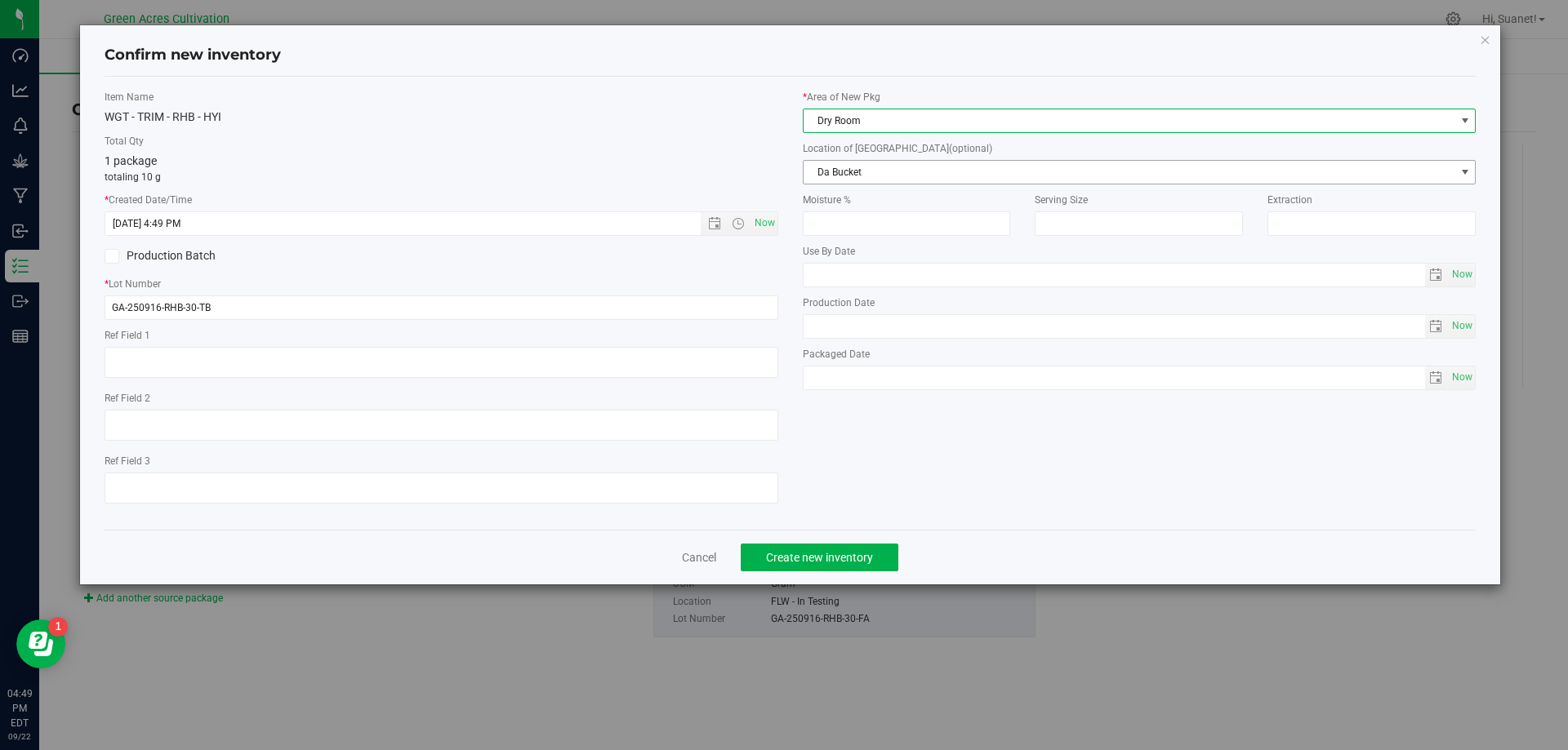
click at [884, 178] on span "Da Bucket" at bounding box center [1129, 172] width 652 height 23
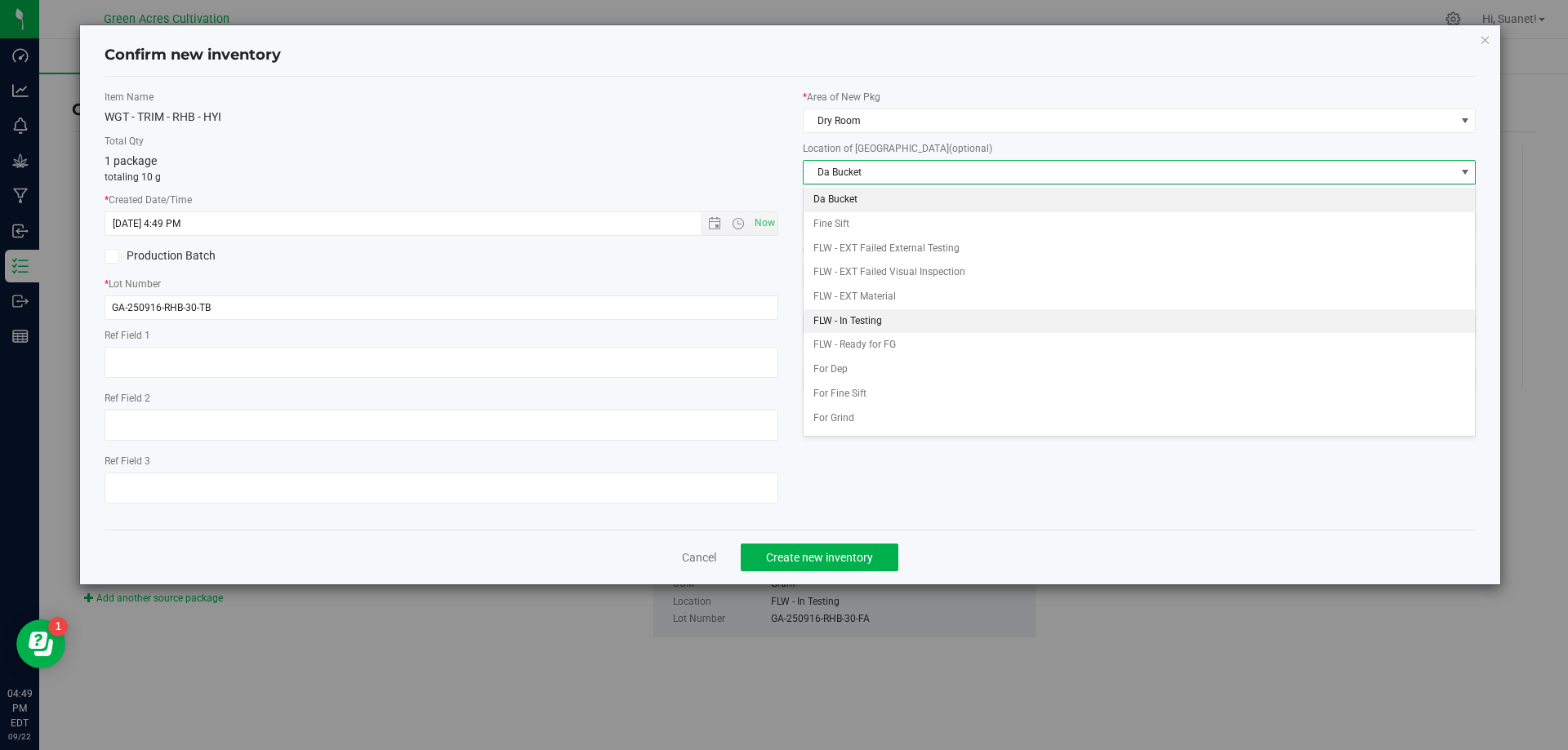
click at [865, 327] on li "FLW - In Testing" at bounding box center [1140, 322] width 672 height 25
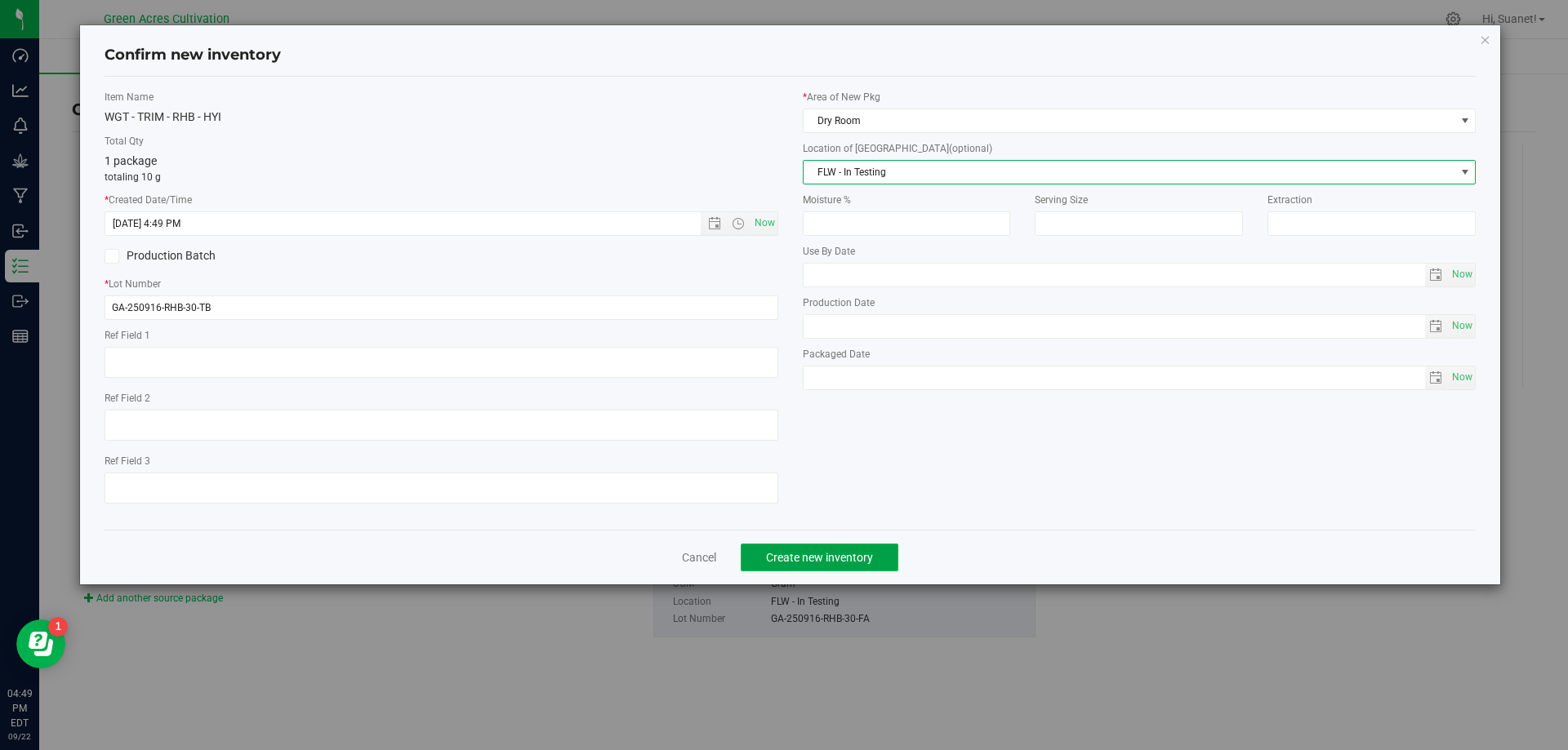
click at [830, 557] on span "Create new inventory" at bounding box center [819, 557] width 107 height 13
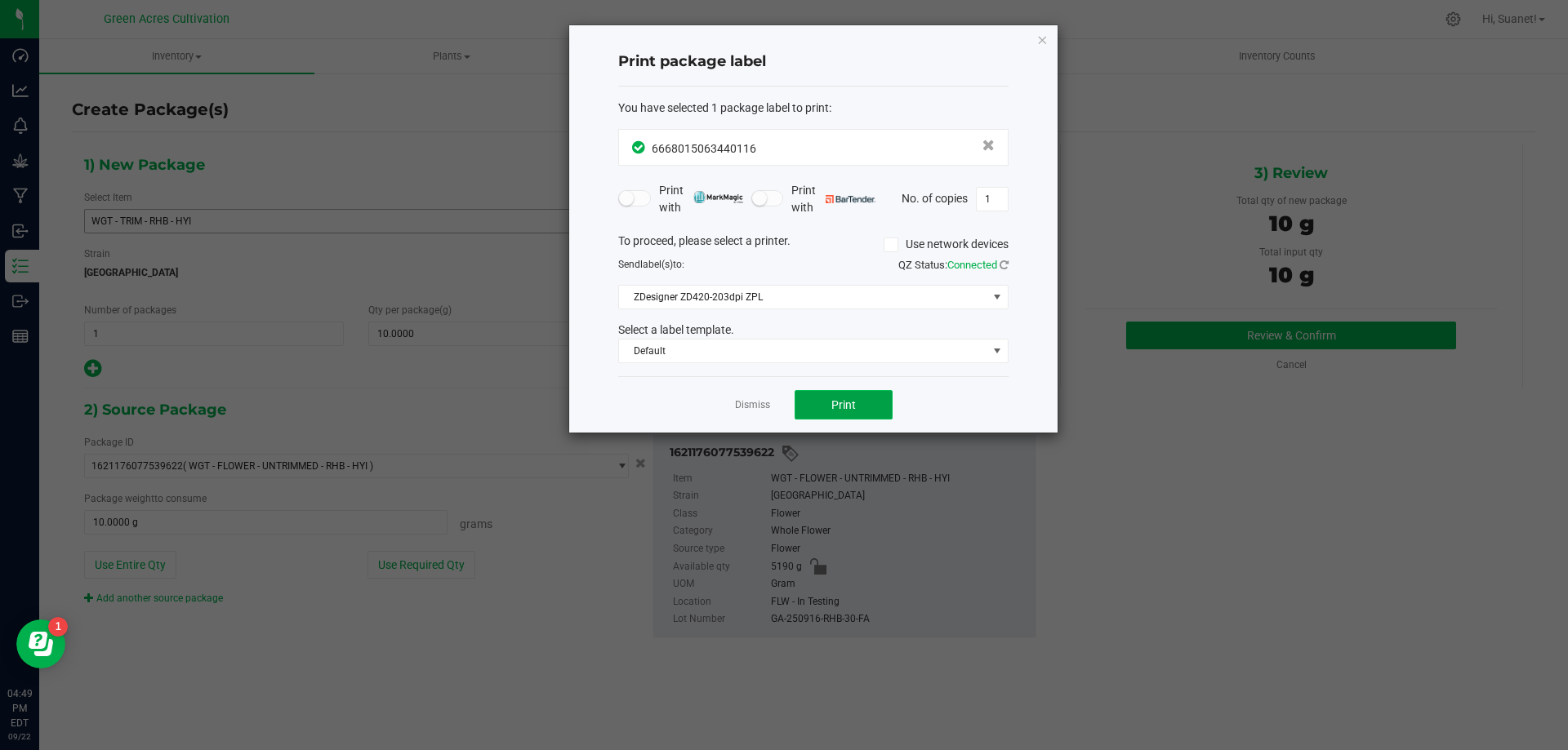
click at [842, 403] on span "Print" at bounding box center [844, 404] width 25 height 13
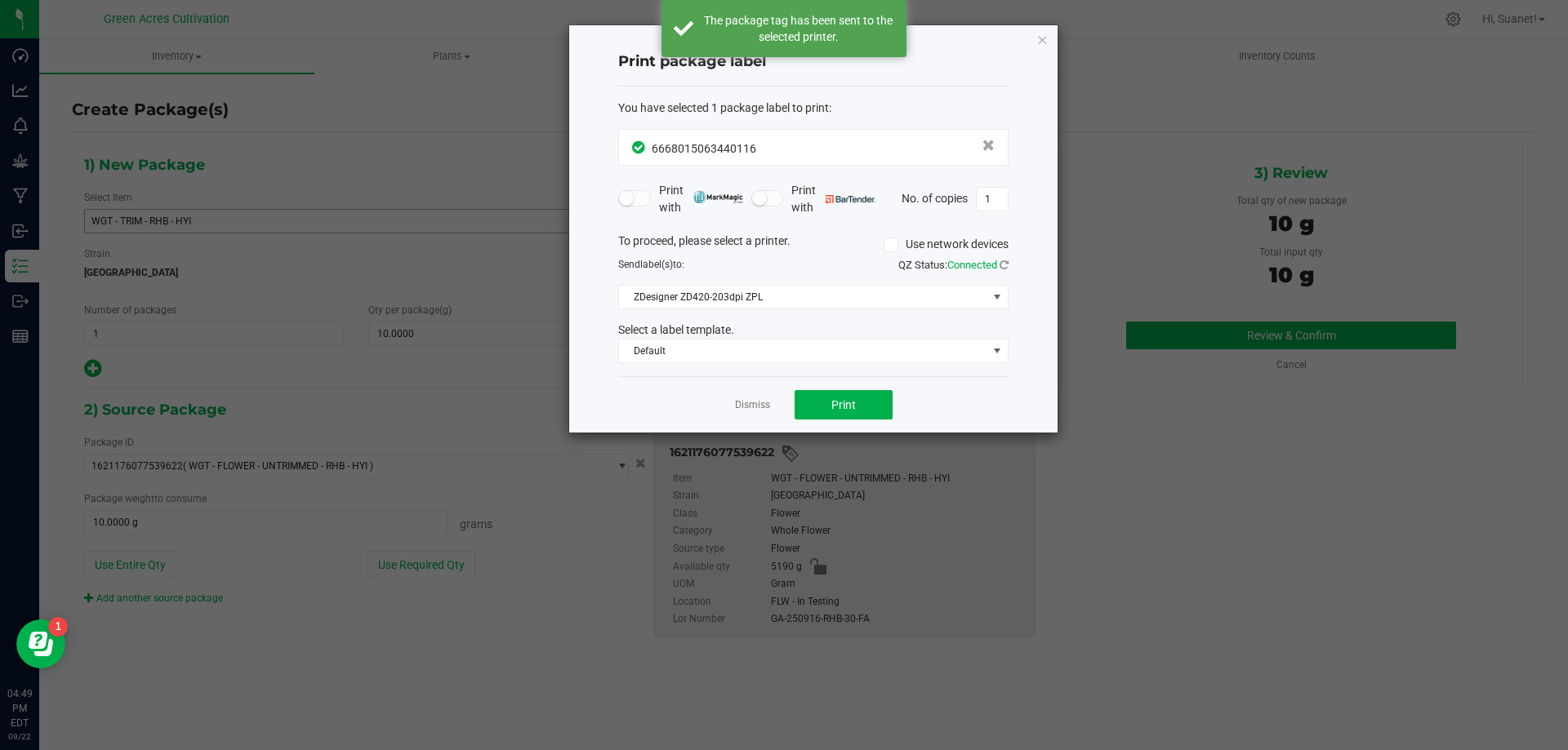
click at [758, 414] on div "Dismiss Print" at bounding box center [813, 404] width 390 height 56
click at [750, 408] on link "Dismiss" at bounding box center [753, 405] width 35 height 14
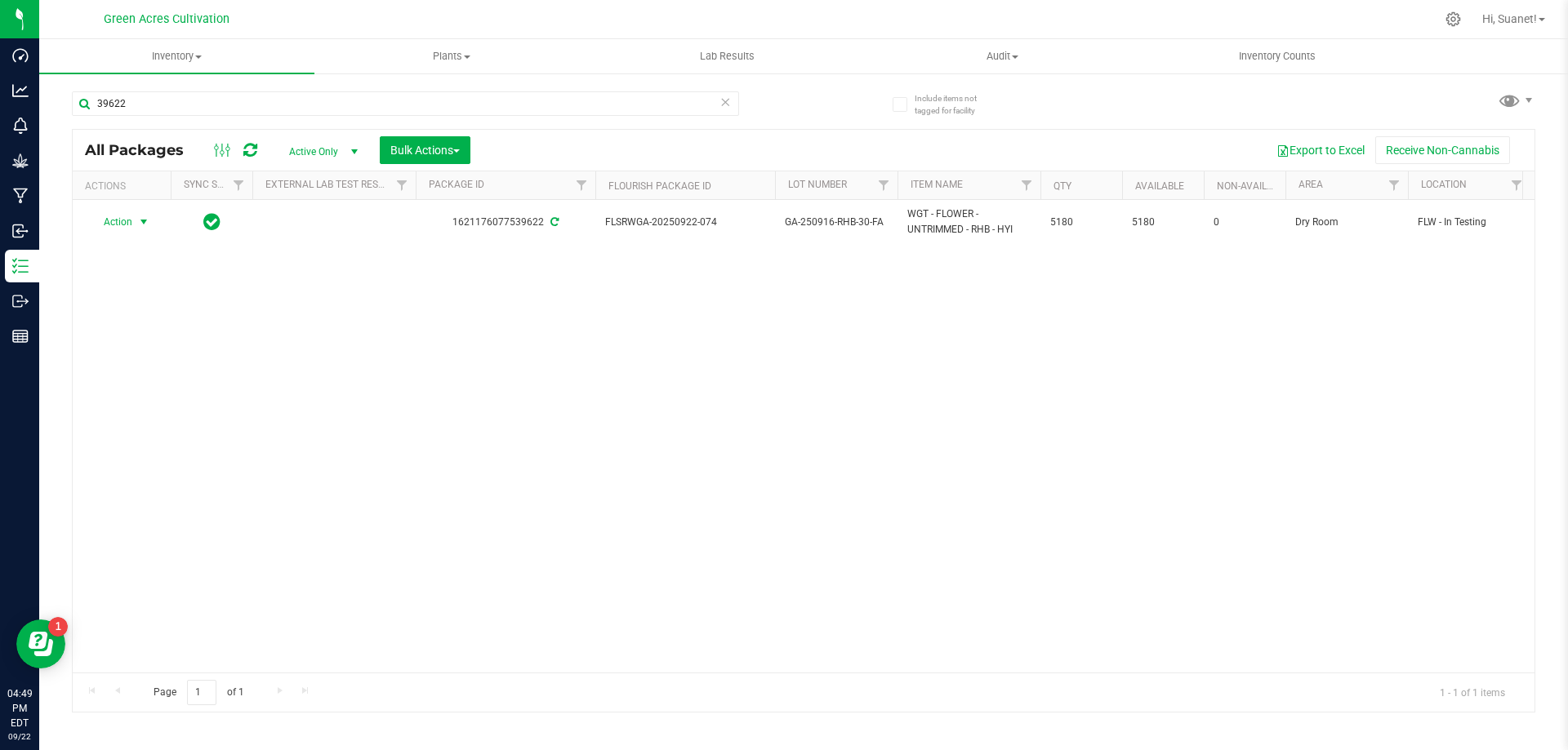
click at [122, 226] on span "Action" at bounding box center [111, 222] width 44 height 23
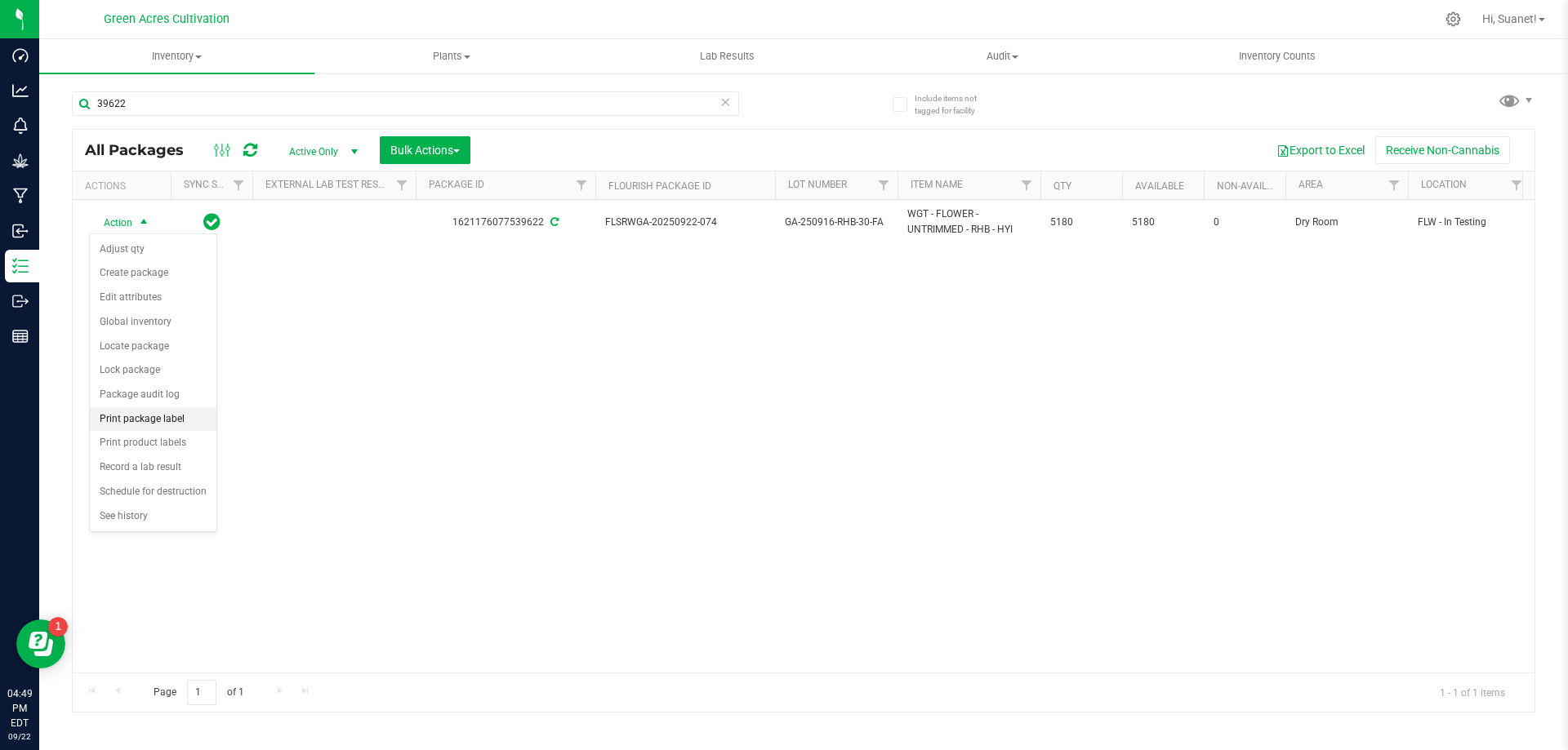
click at [164, 416] on li "Print package label" at bounding box center [153, 420] width 127 height 25
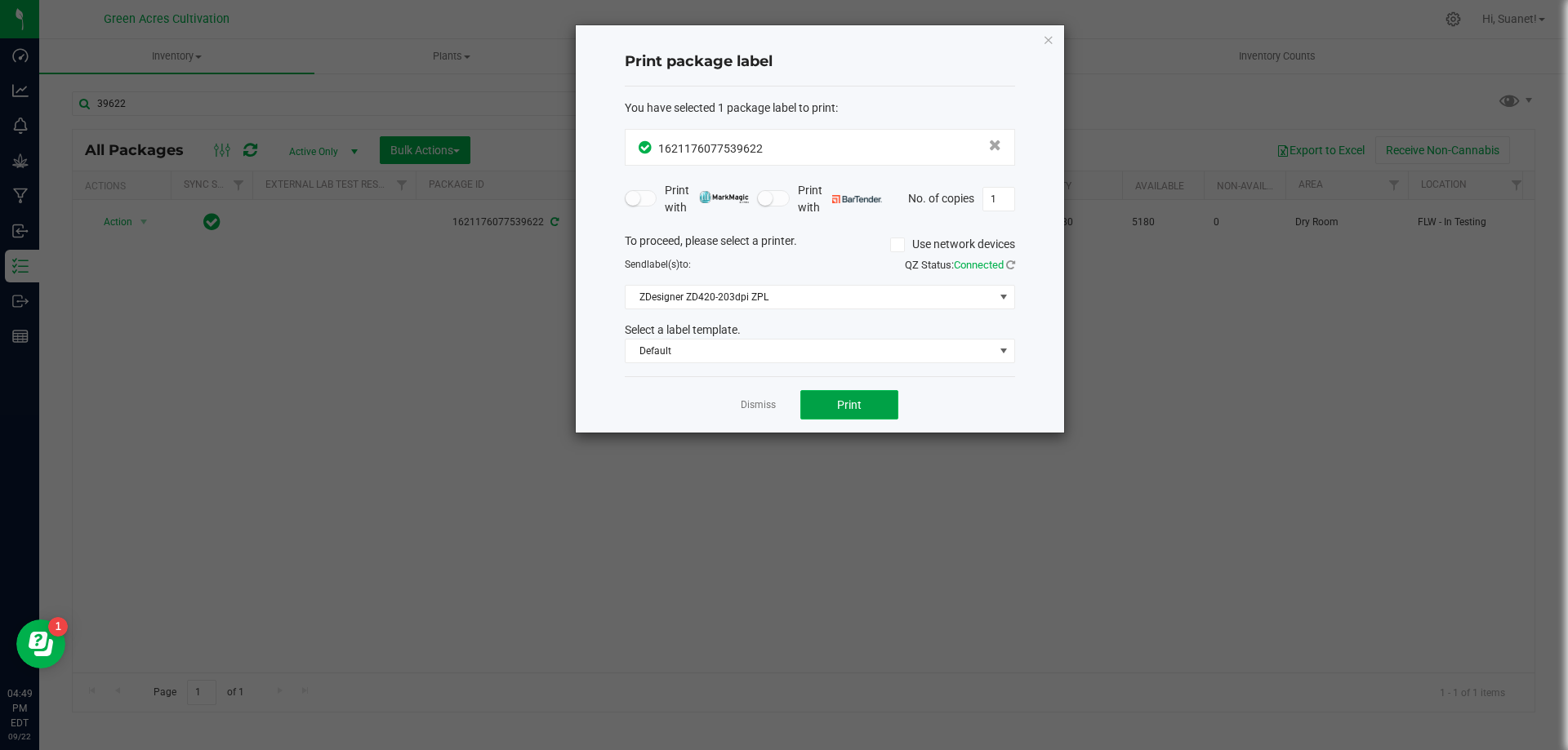
click at [842, 410] on span "Print" at bounding box center [849, 404] width 25 height 13
click at [743, 404] on link "Dismiss" at bounding box center [758, 405] width 35 height 14
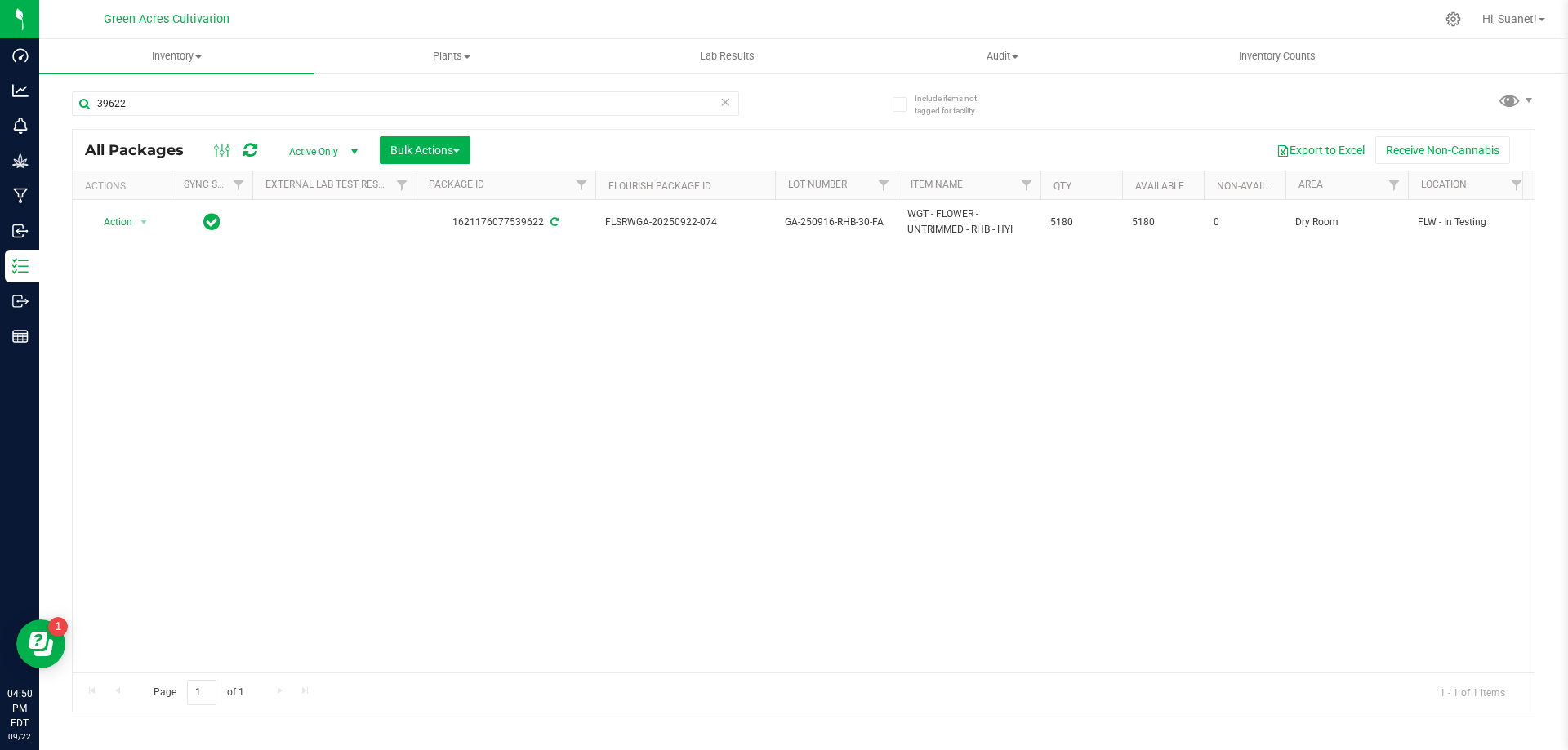
click at [745, 404] on div "Action Action Adjust qty Create package Edit attributes Global inventory Locate…" at bounding box center [804, 437] width 1462 height 473
click at [959, 529] on div "Action Action Adjust qty Create package Edit attributes Global inventory Locate…" at bounding box center [804, 437] width 1462 height 473
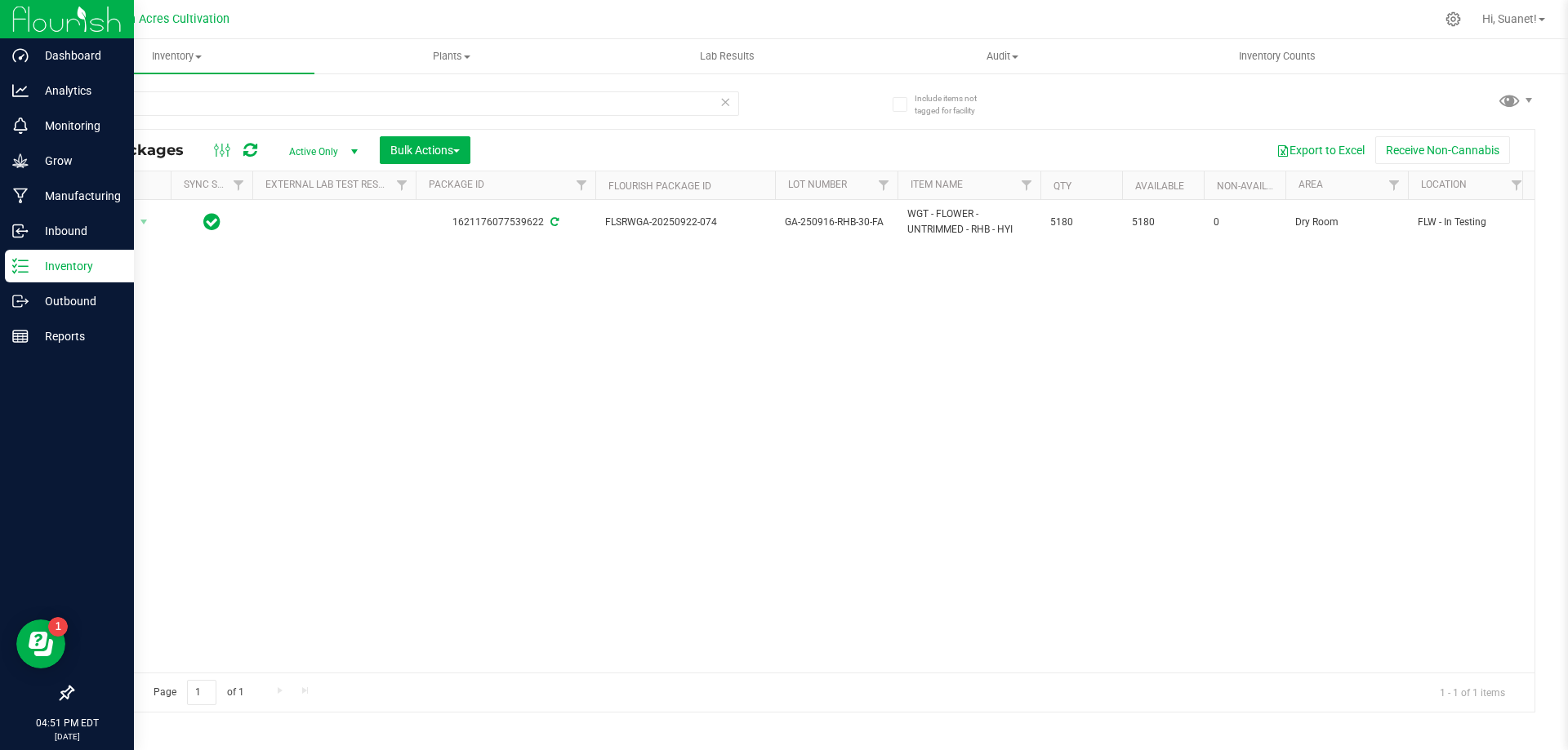
click at [26, 255] on div "Inventory" at bounding box center [69, 265] width 129 height 32
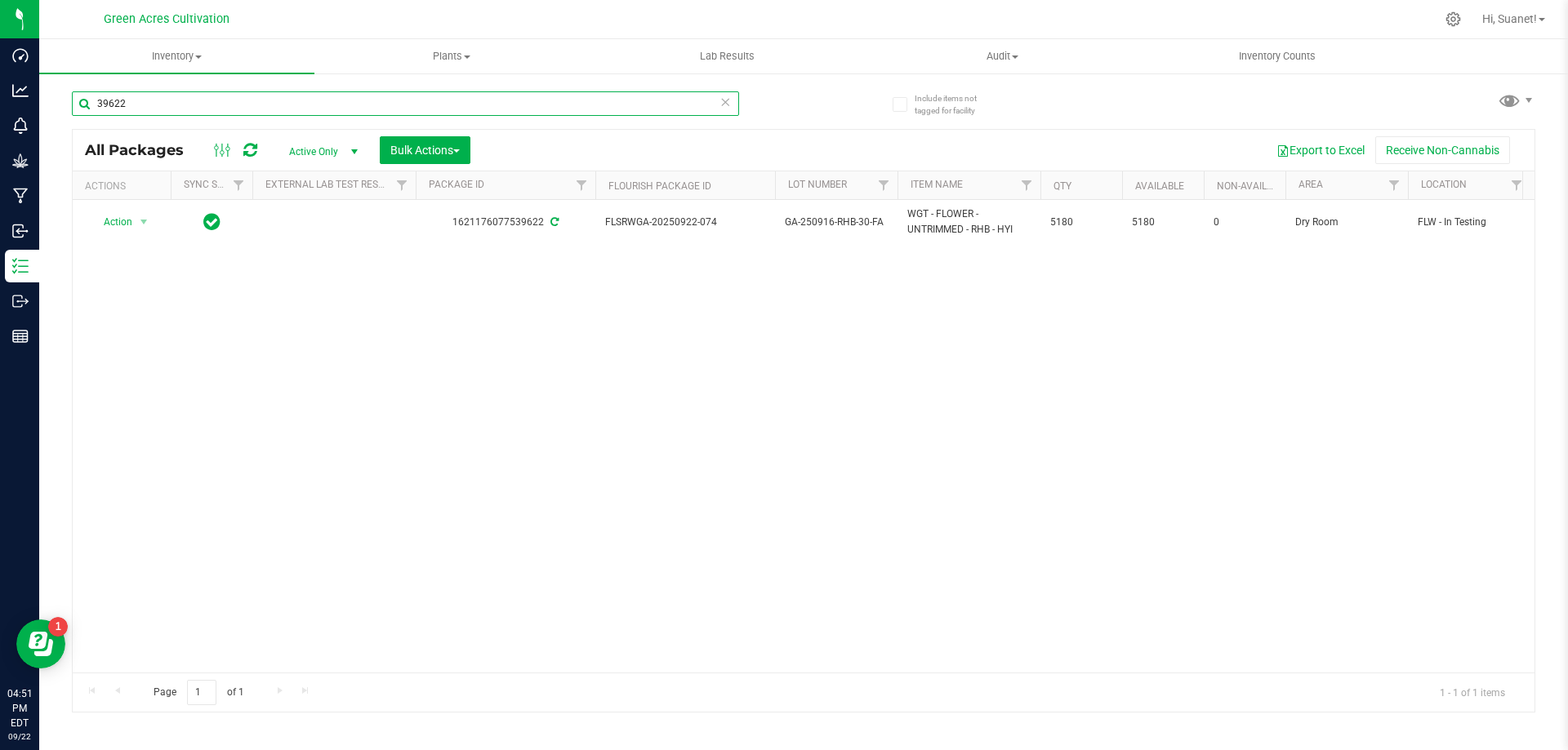
click at [155, 108] on input "39622" at bounding box center [405, 103] width 667 height 25
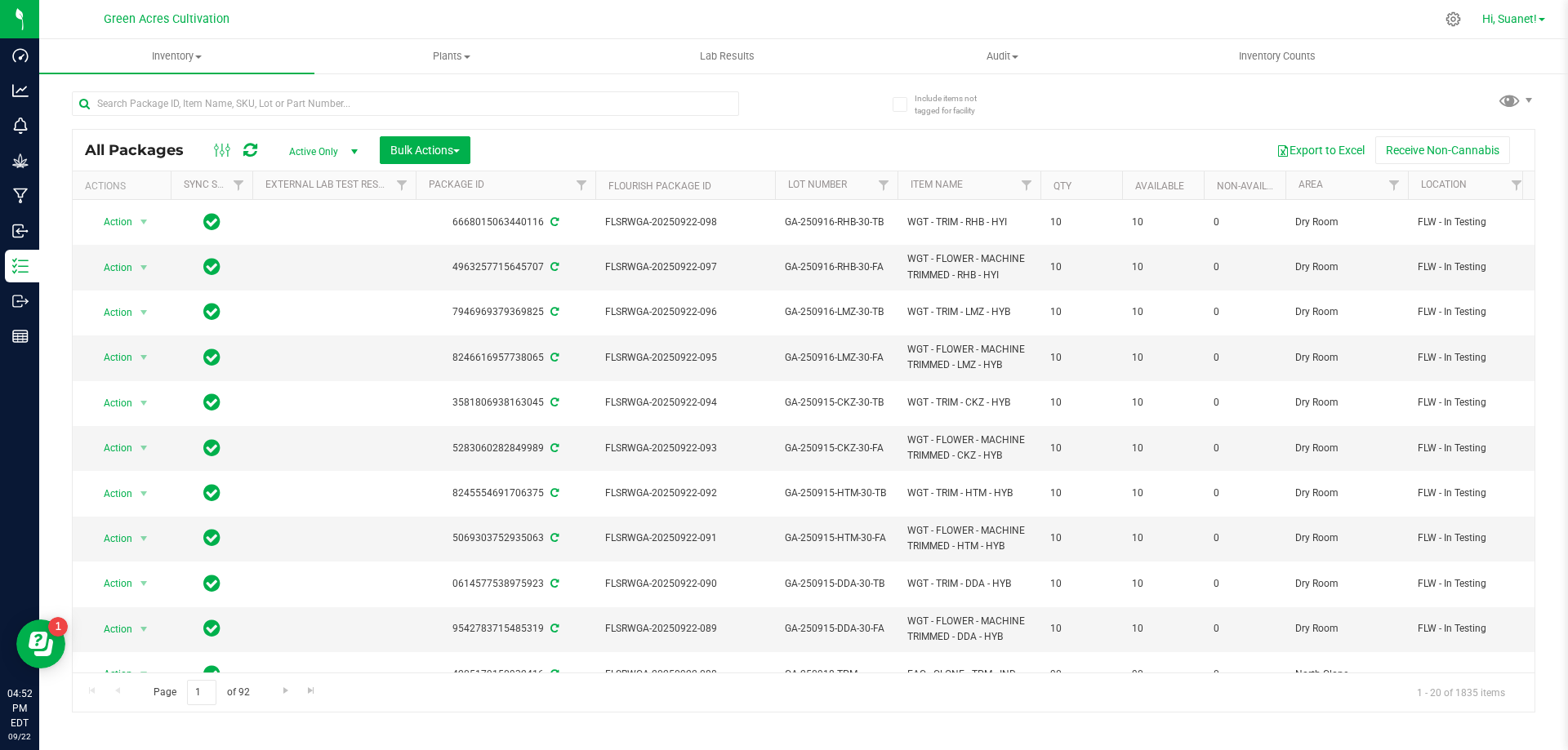
click at [1527, 23] on span "Hi, Suanet!" at bounding box center [1509, 18] width 55 height 13
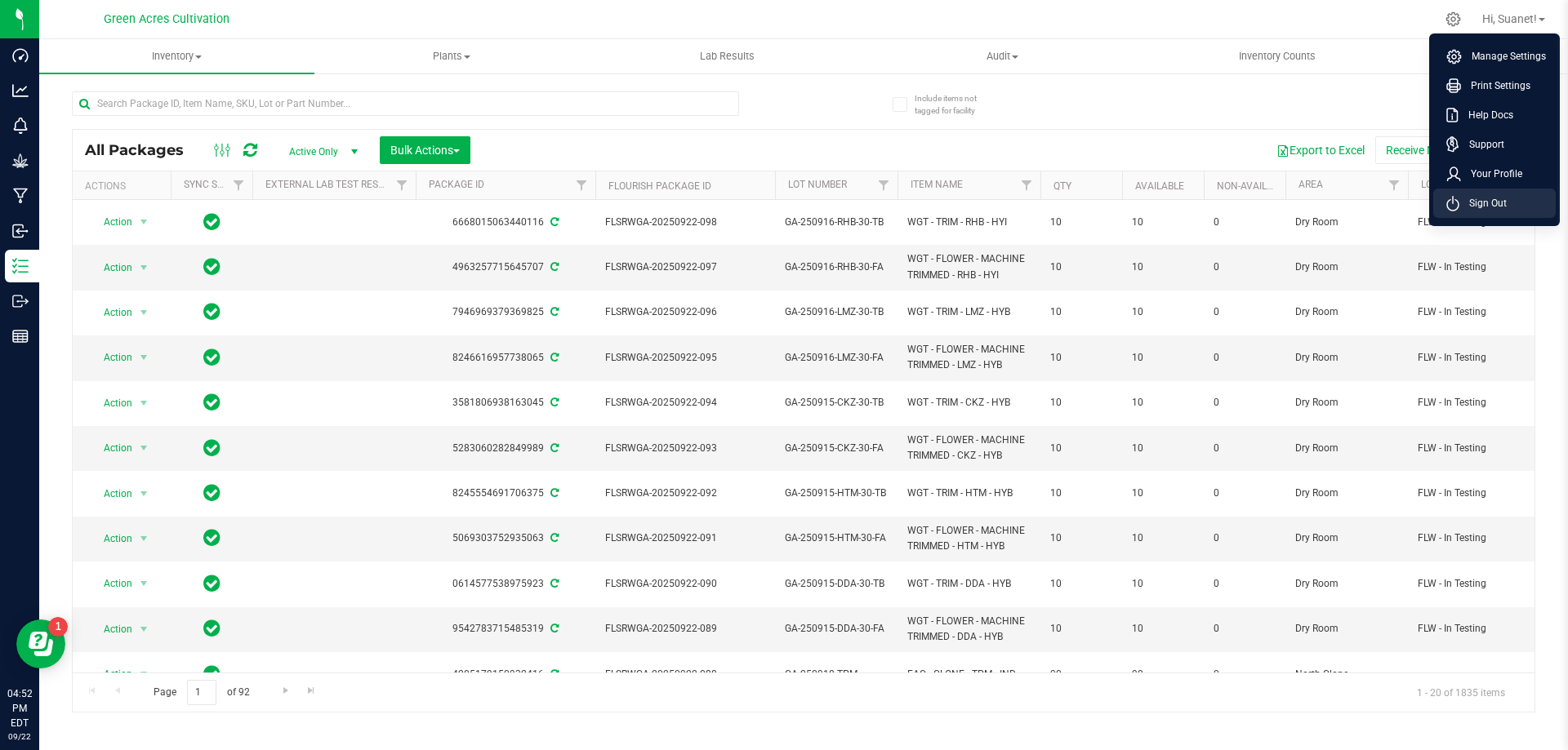
click at [1498, 198] on span "Sign Out" at bounding box center [1483, 203] width 47 height 17
